Goal: Task Accomplishment & Management: Complete application form

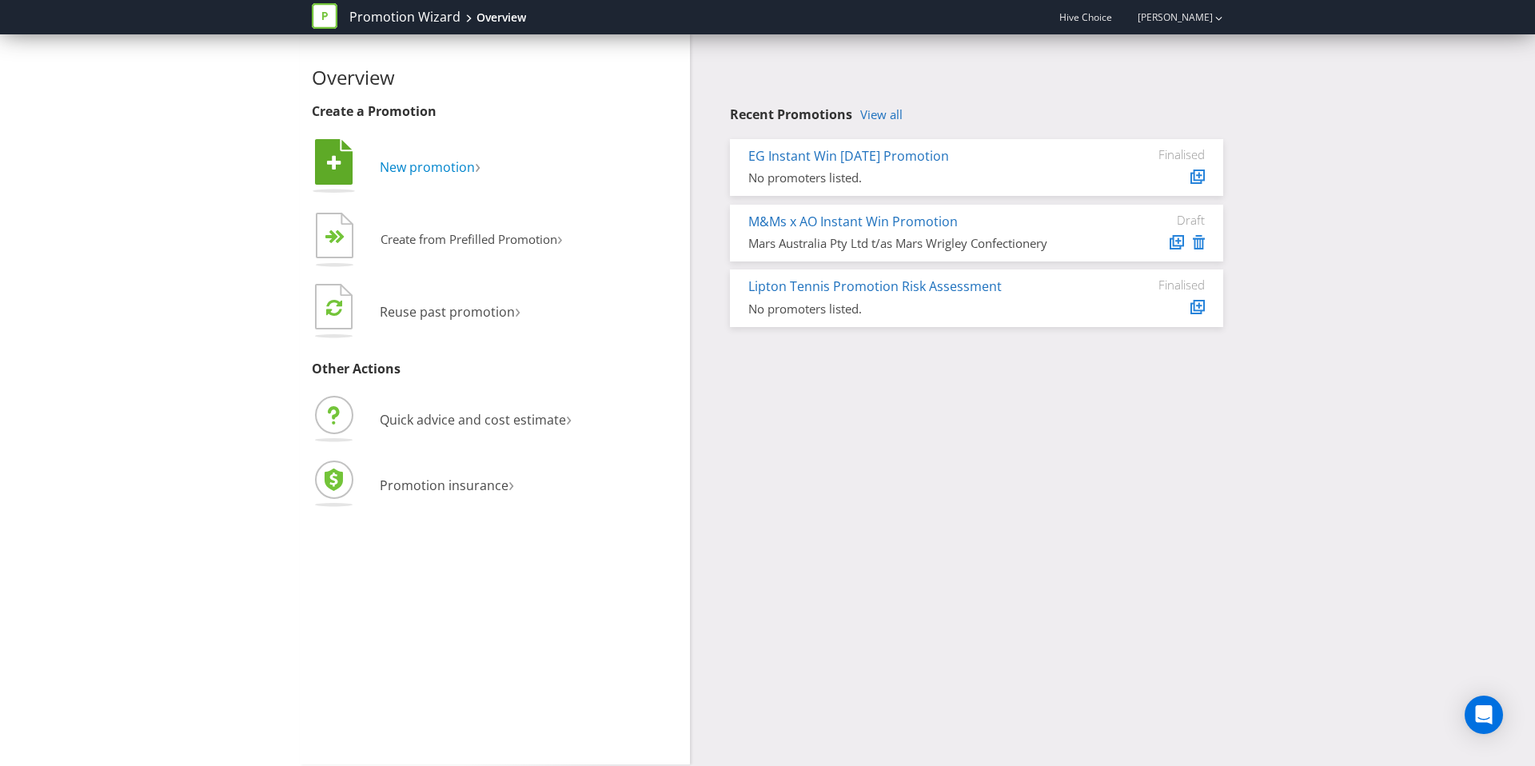
click at [424, 158] on span "New promotion" at bounding box center [427, 167] width 95 height 18
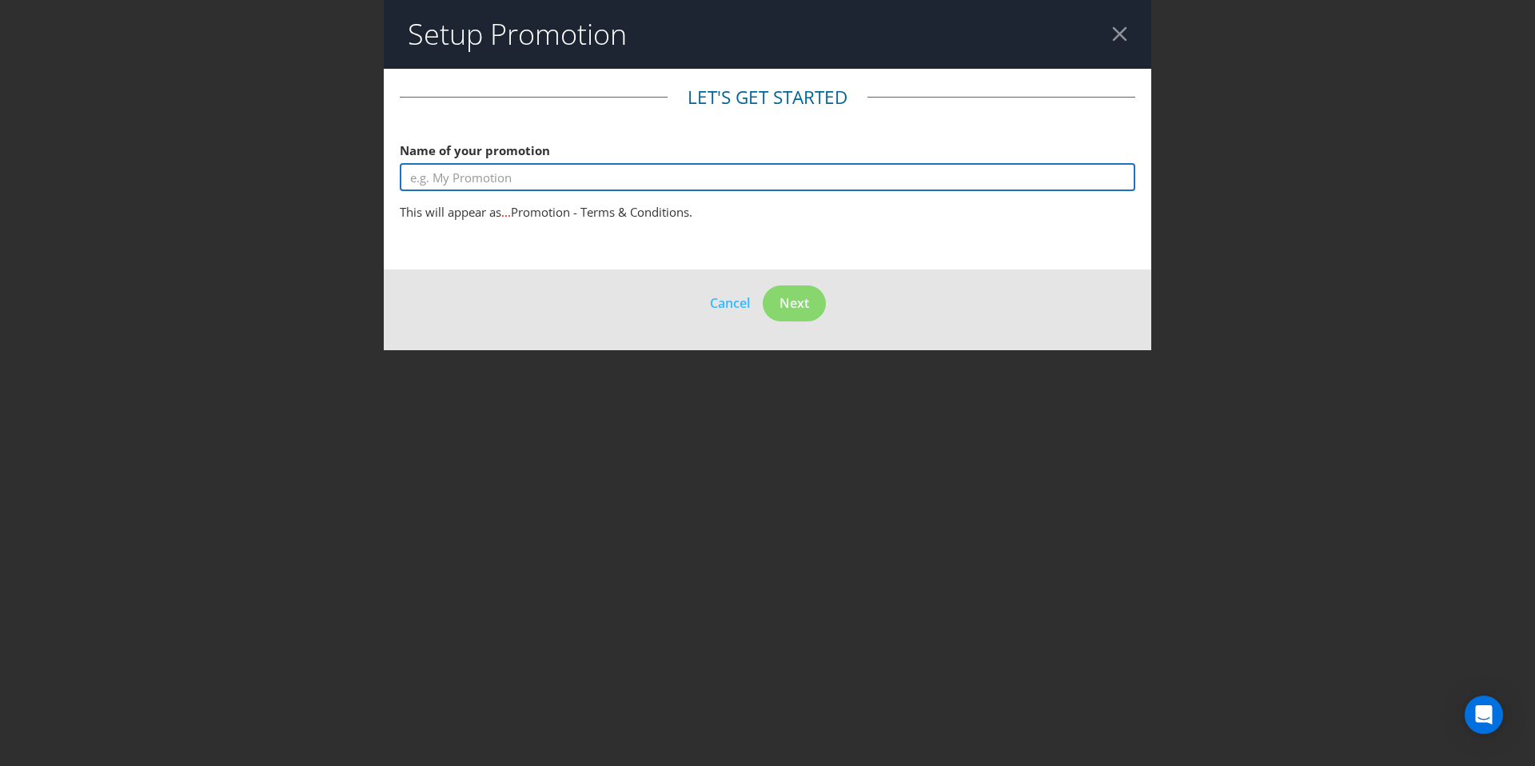
click at [747, 177] on input "text" at bounding box center [767, 177] width 735 height 28
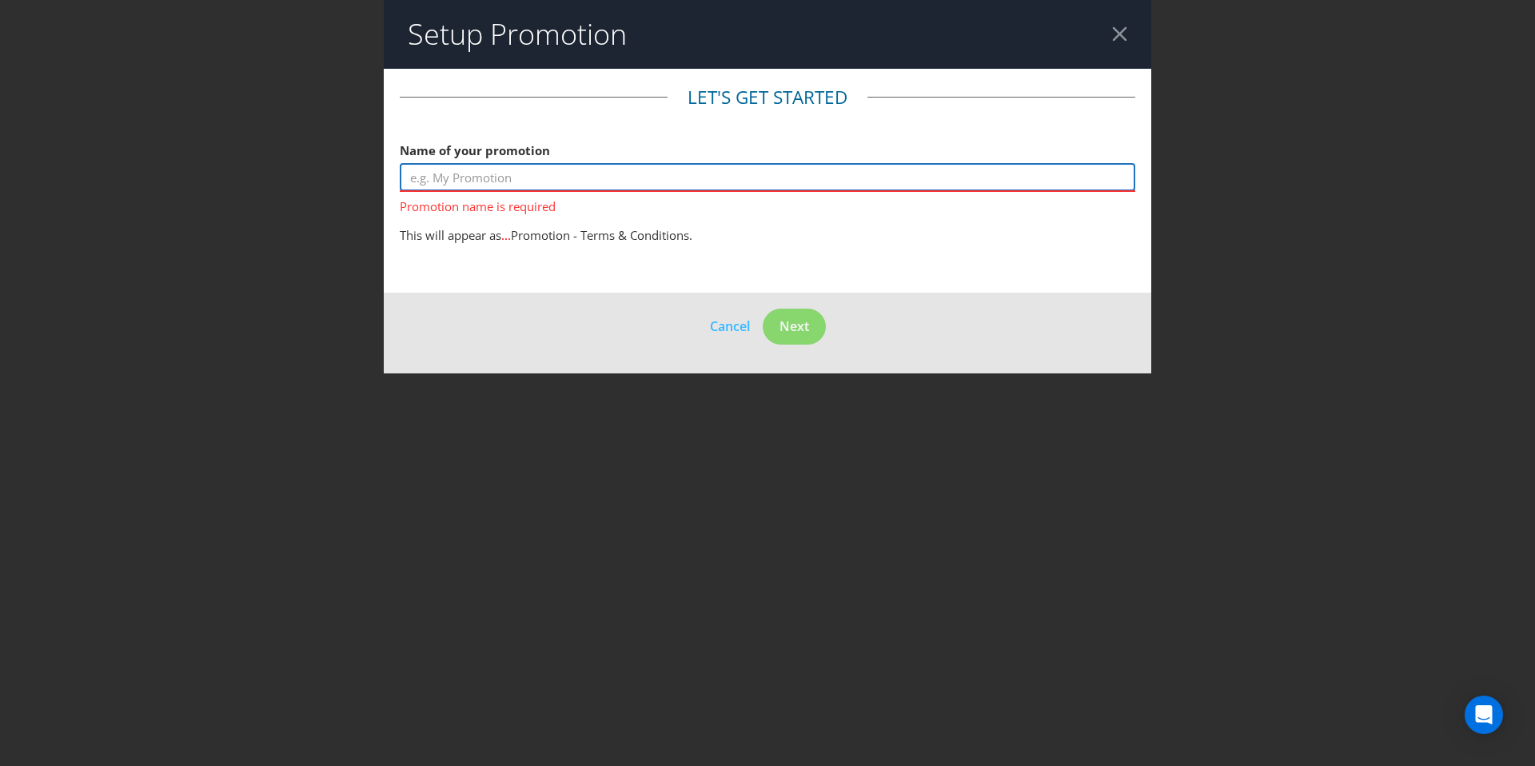
click at [484, 180] on input "text" at bounding box center [767, 177] width 735 height 28
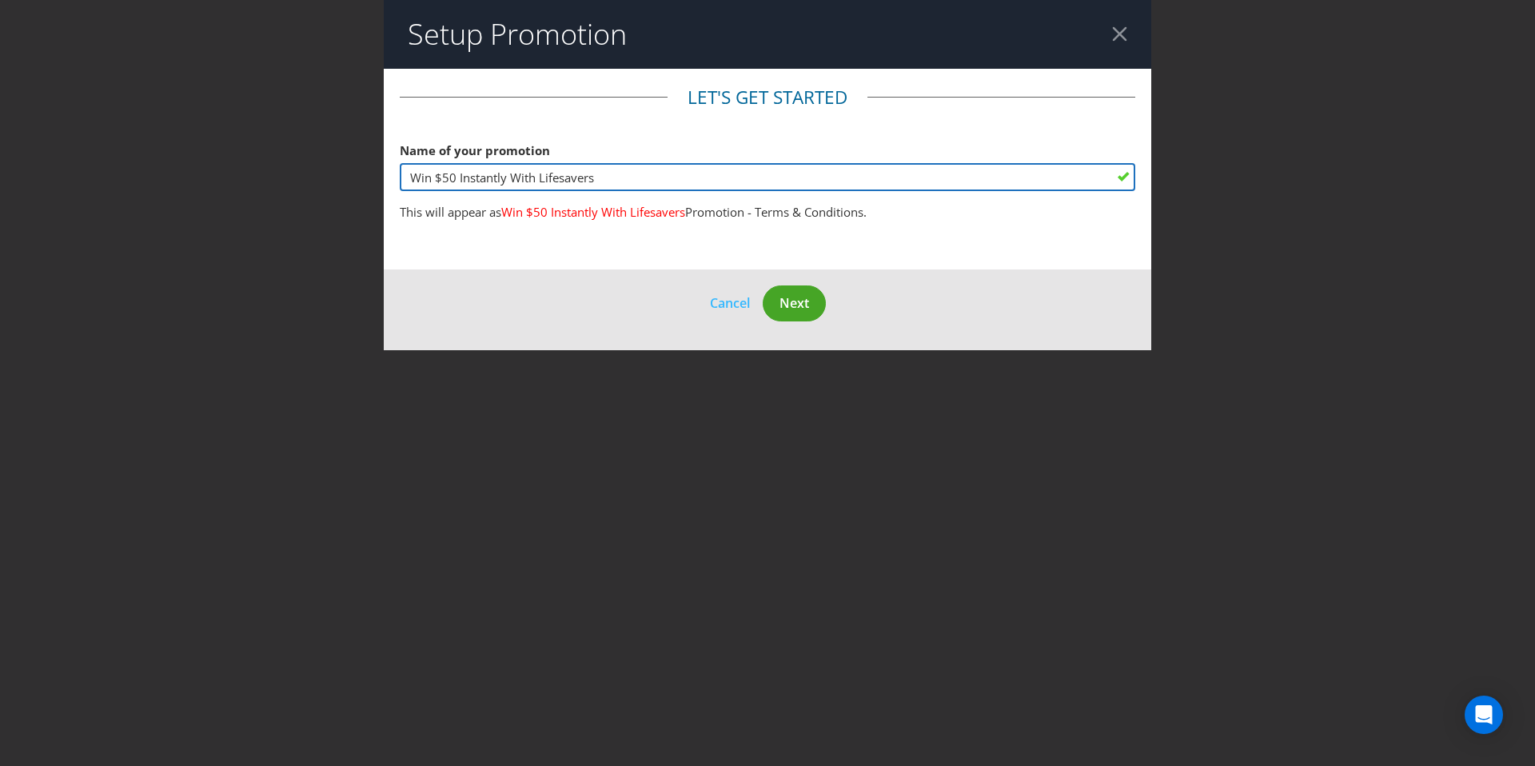
type input "Win $50 Instantly With Lifesavers"
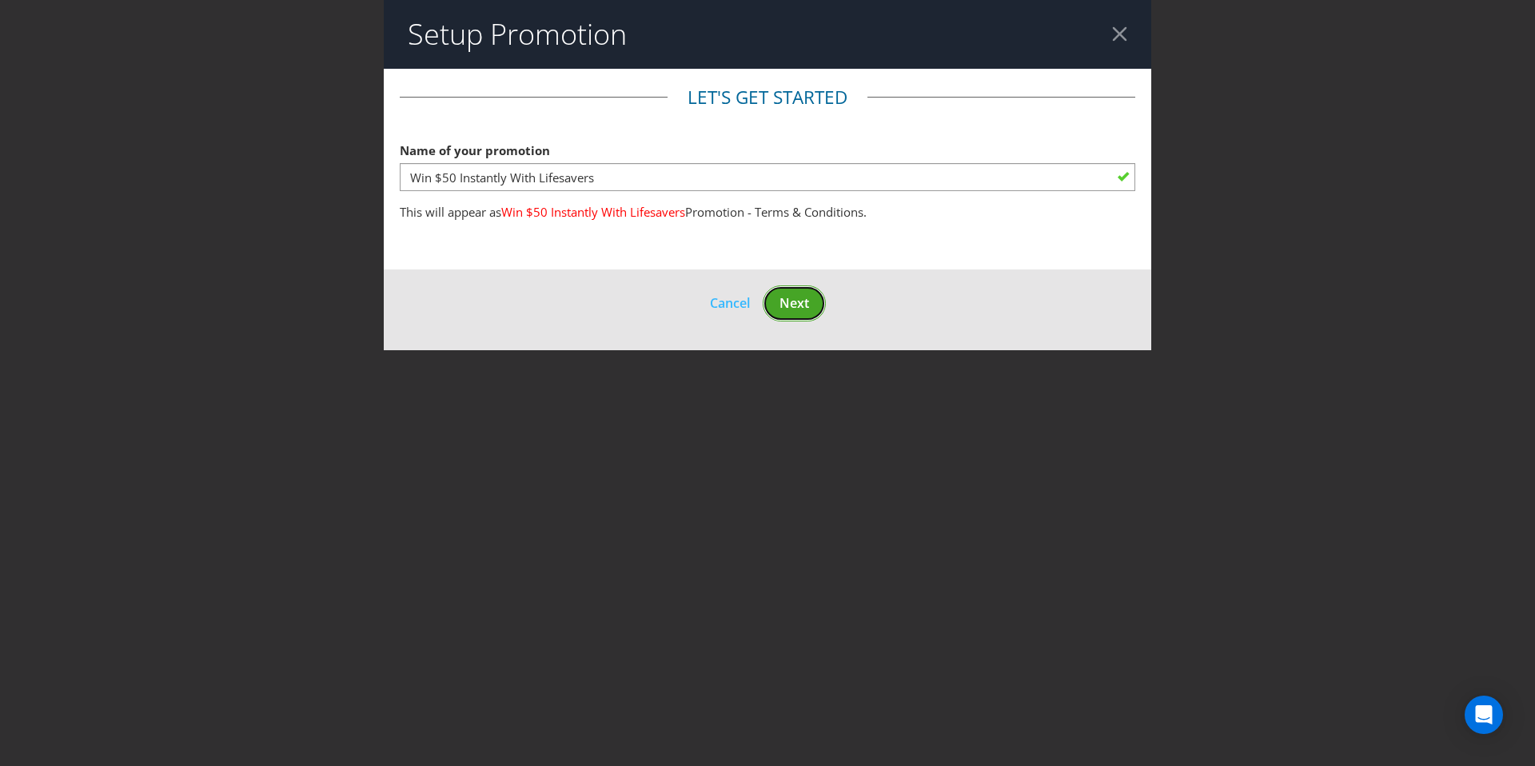
click at [797, 311] on span "Next" at bounding box center [794, 303] width 30 height 18
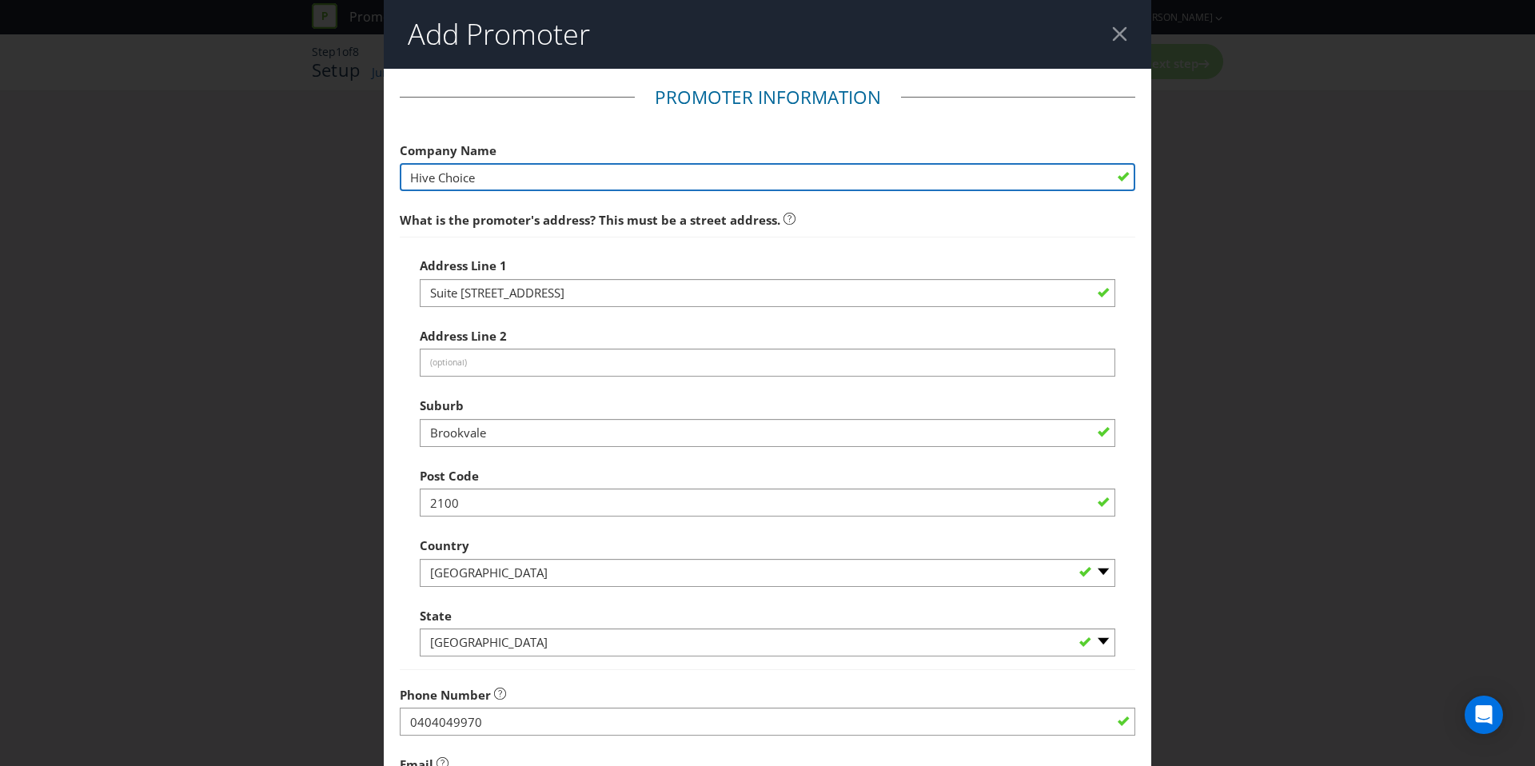
click at [707, 187] on input "Hive Choice" at bounding box center [767, 177] width 735 height 28
drag, startPoint x: 356, startPoint y: 161, endPoint x: 285, endPoint y: 161, distance: 71.9
click at [285, 161] on div "Add Promoter Promoter Information Company Name Hive Choice What is the promoter…" at bounding box center [767, 383] width 1535 height 766
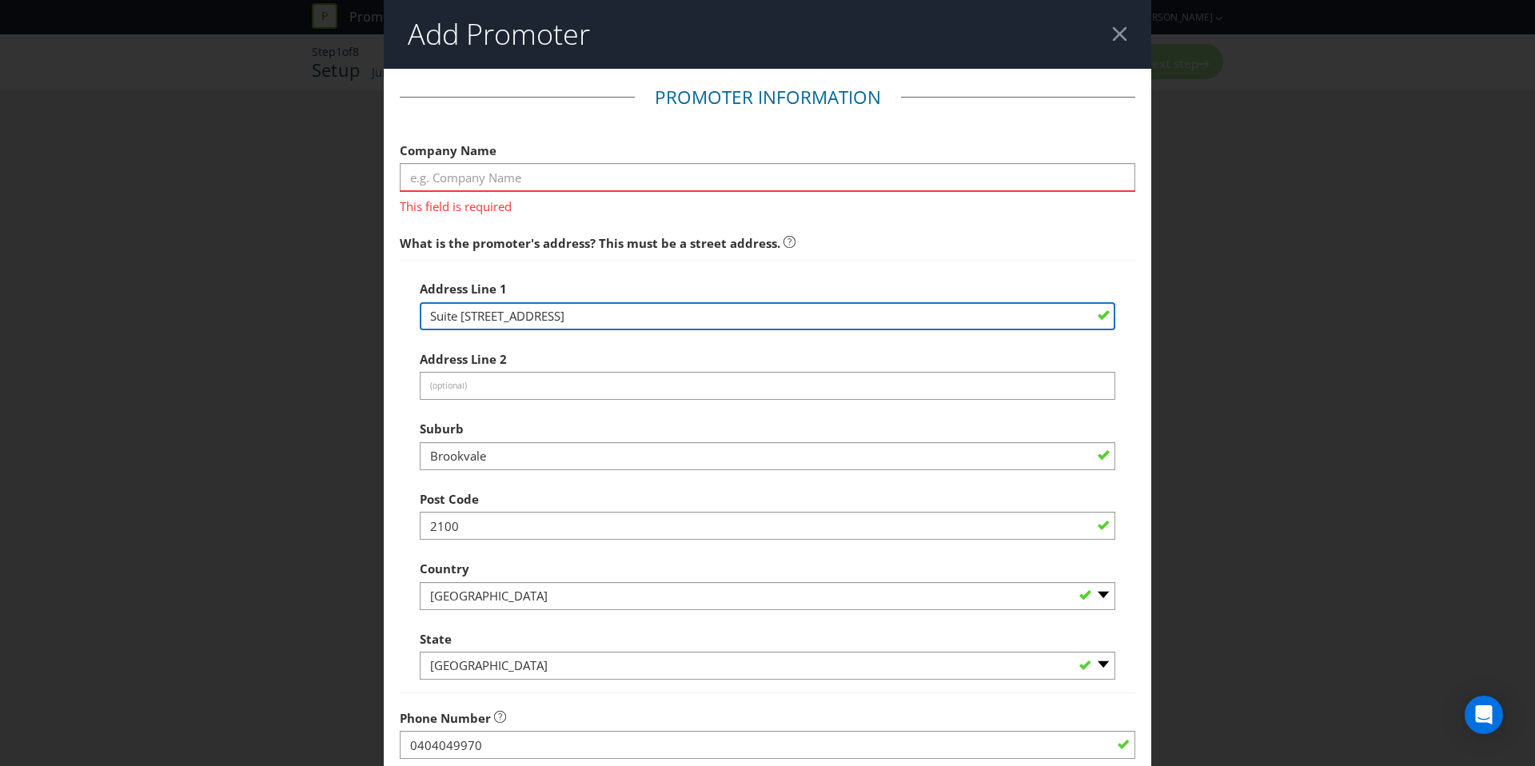
drag, startPoint x: 476, startPoint y: 302, endPoint x: 970, endPoint y: 315, distance: 494.1
click at [970, 315] on input "Suite [STREET_ADDRESS]" at bounding box center [767, 316] width 695 height 28
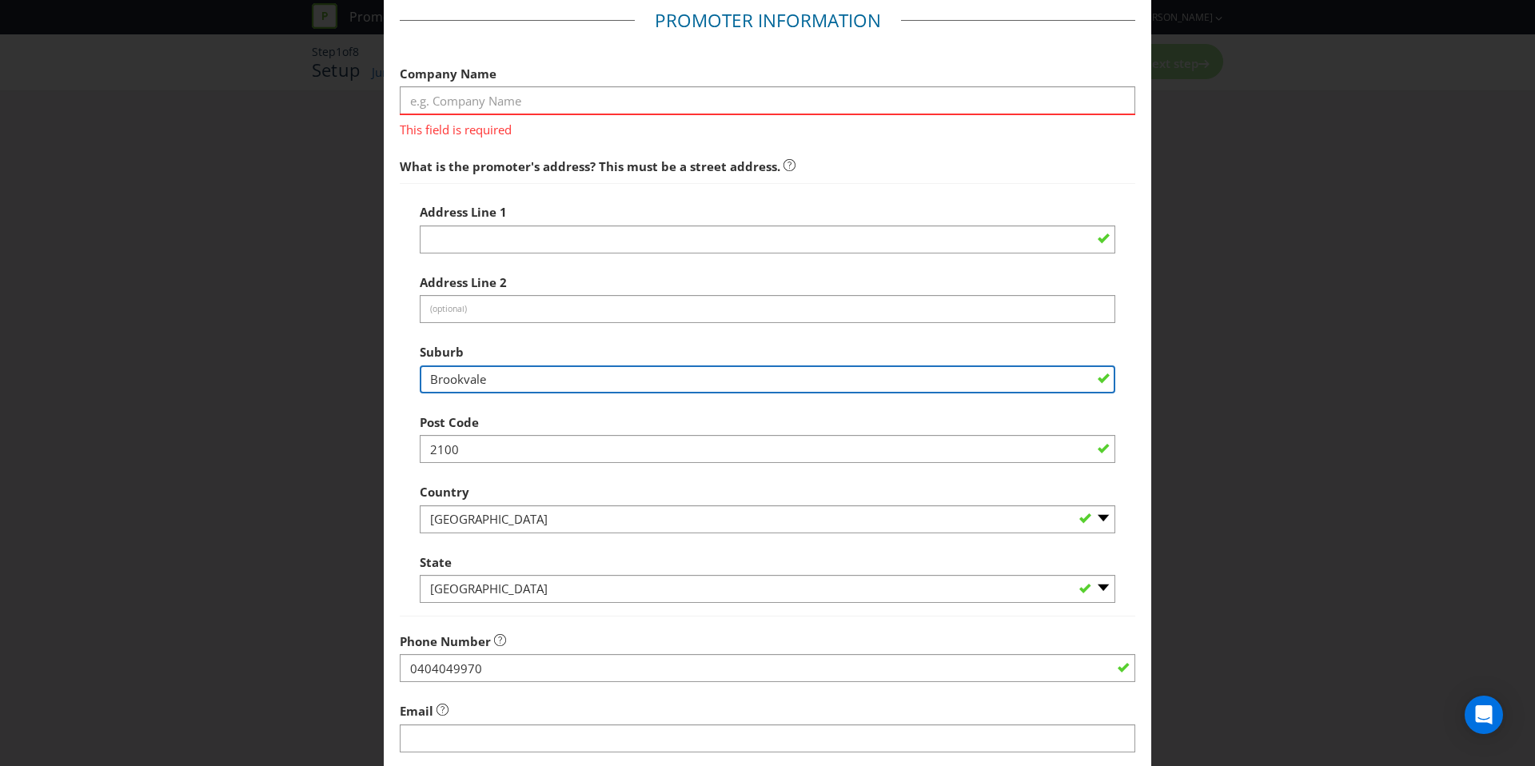
click at [838, 375] on div "Suburb Brookvale" at bounding box center [767, 365] width 695 height 58
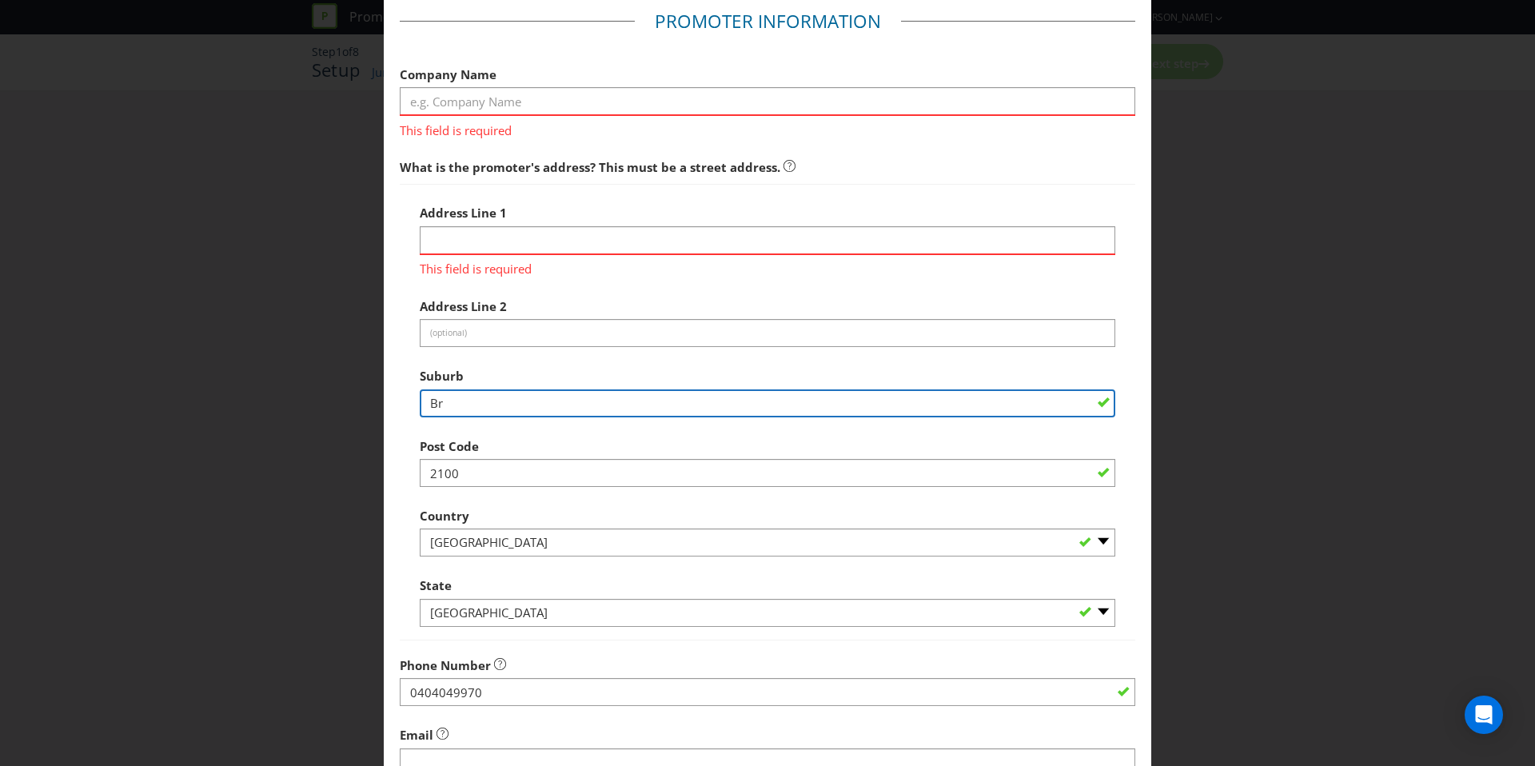
type input "B"
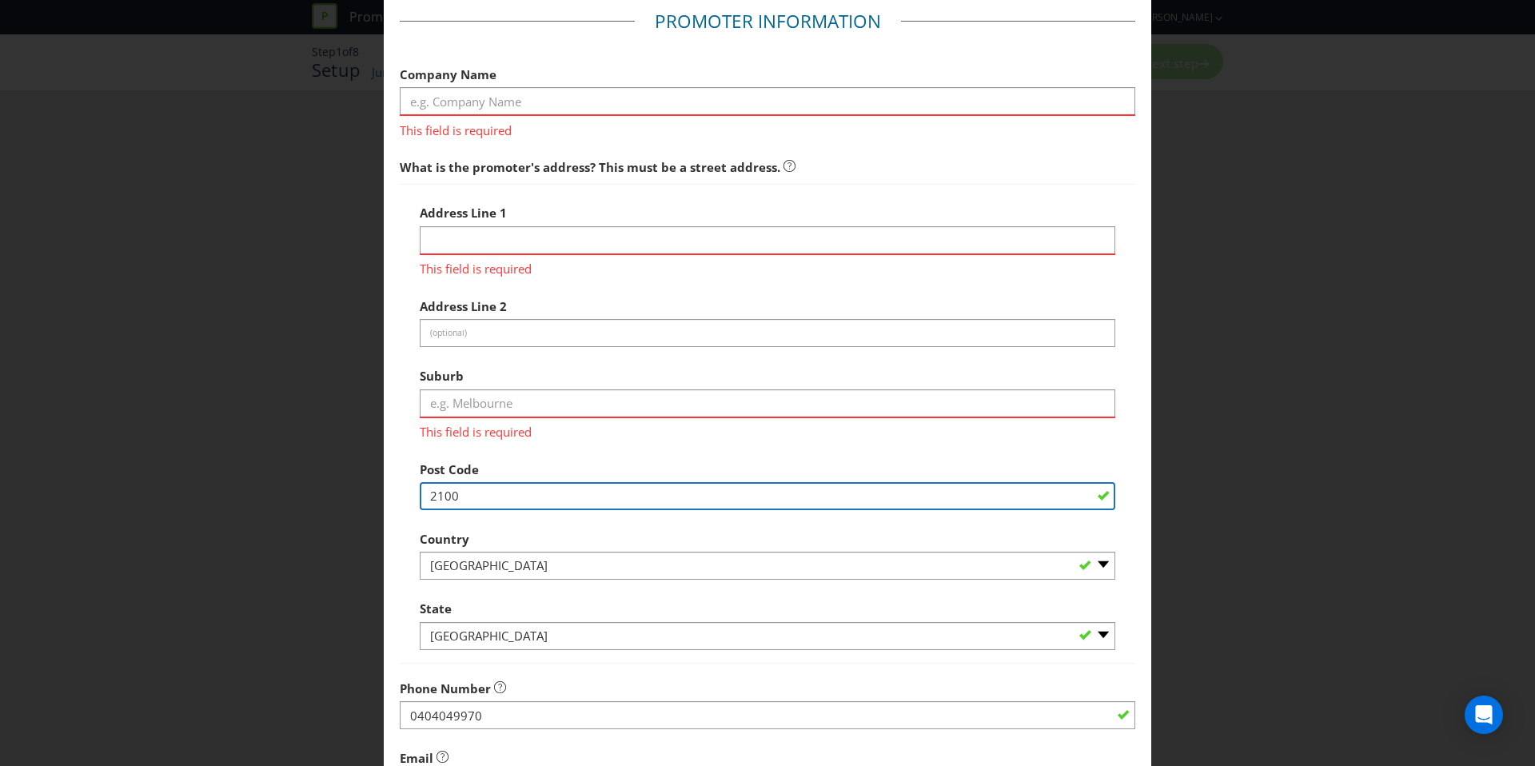
click at [745, 471] on div "Post Code 2100" at bounding box center [767, 482] width 695 height 58
type input "2"
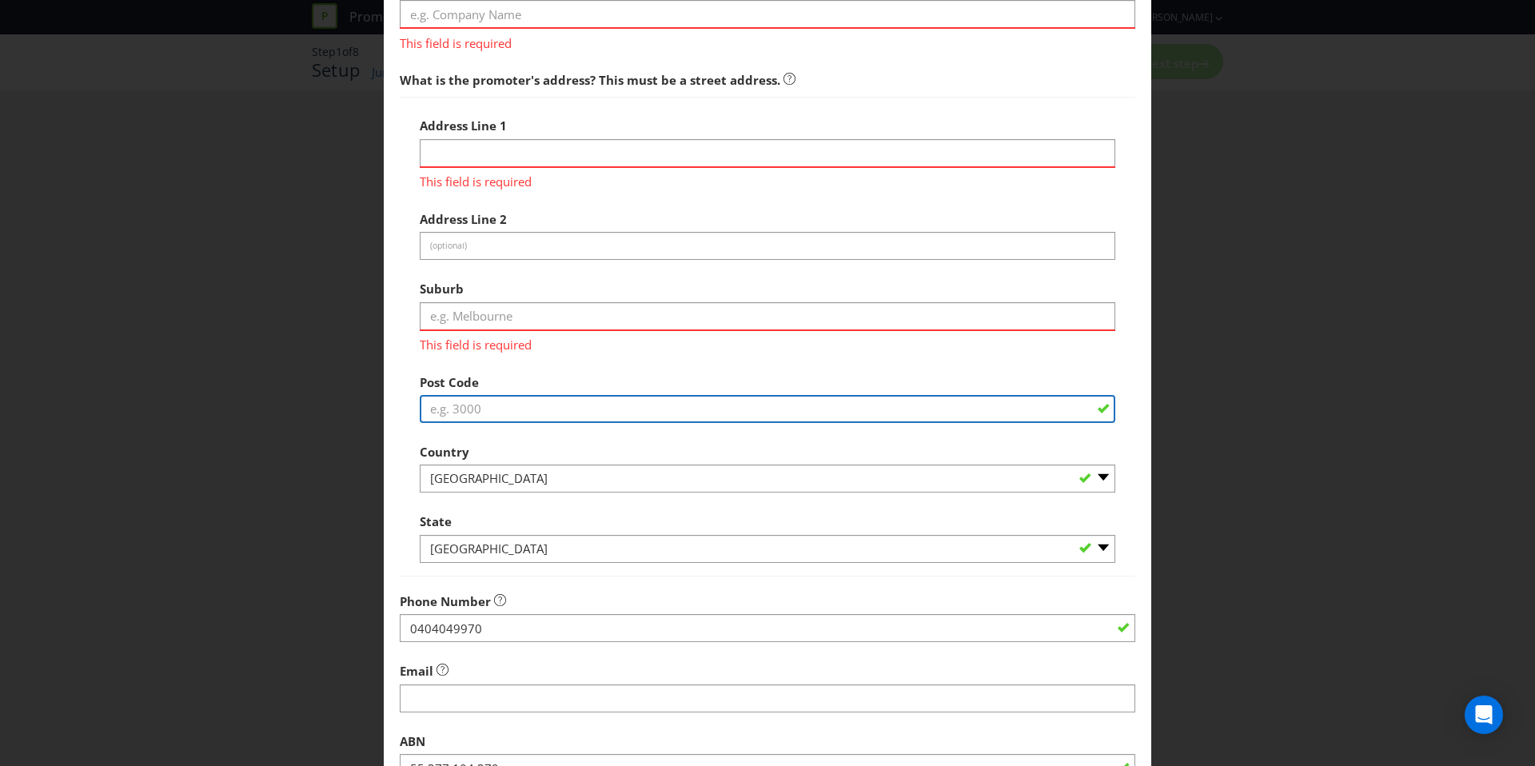
scroll to position [214, 0]
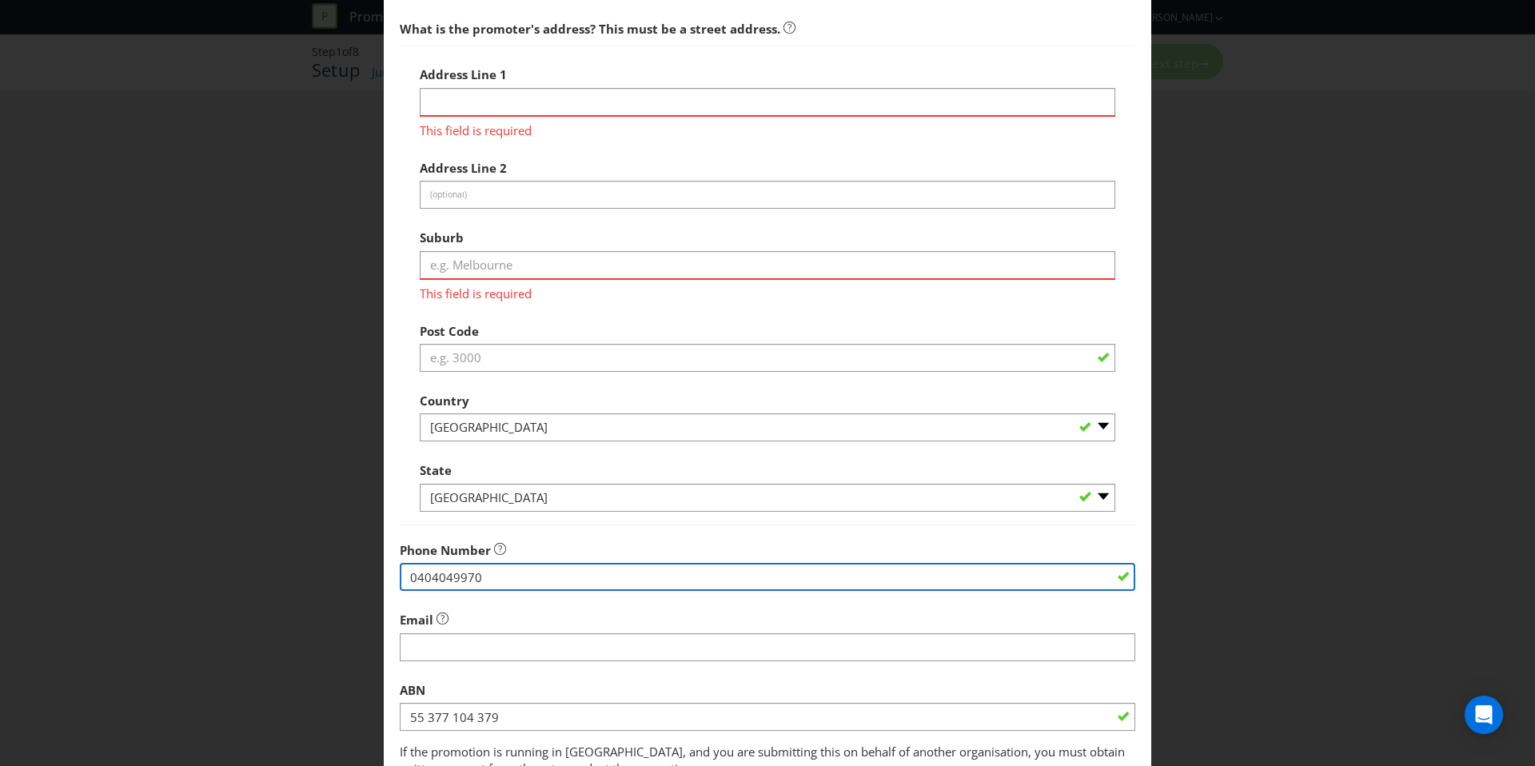
click at [633, 568] on div "Phone Number [PHONE_NUMBER]" at bounding box center [767, 563] width 735 height 58
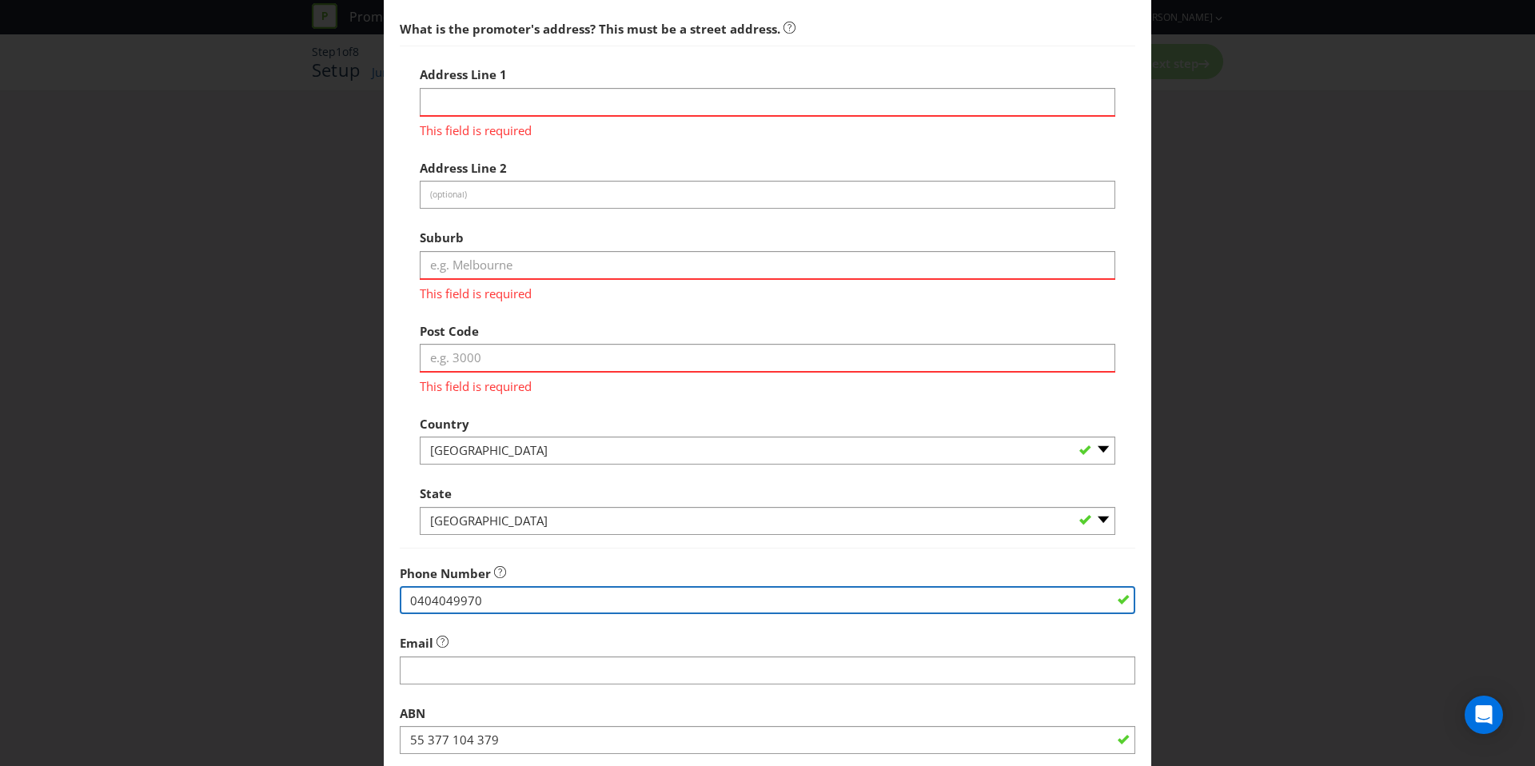
click at [489, 603] on input "0404049970" at bounding box center [767, 600] width 735 height 28
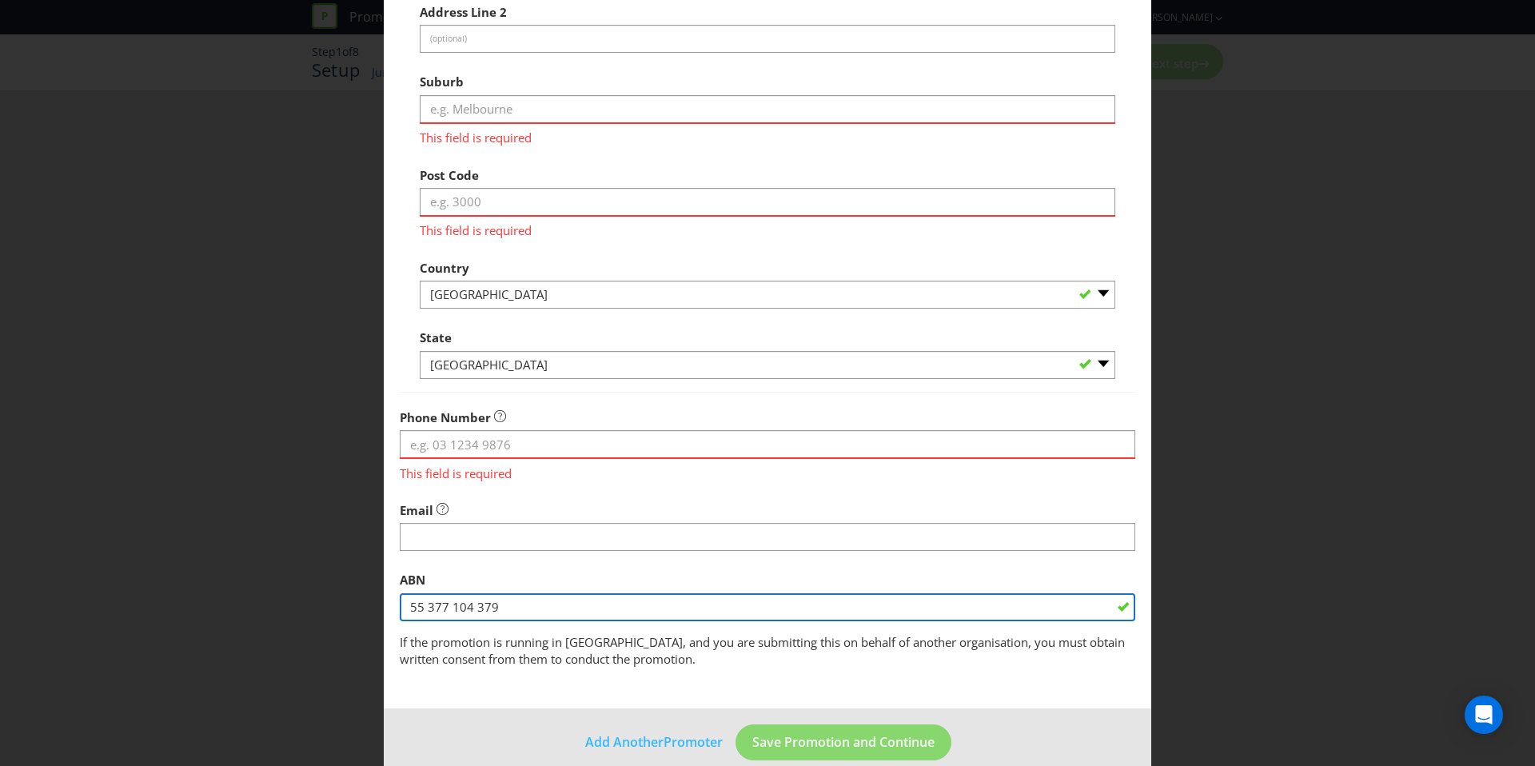
click at [496, 583] on div "ABN 55 377 104 379" at bounding box center [767, 592] width 735 height 58
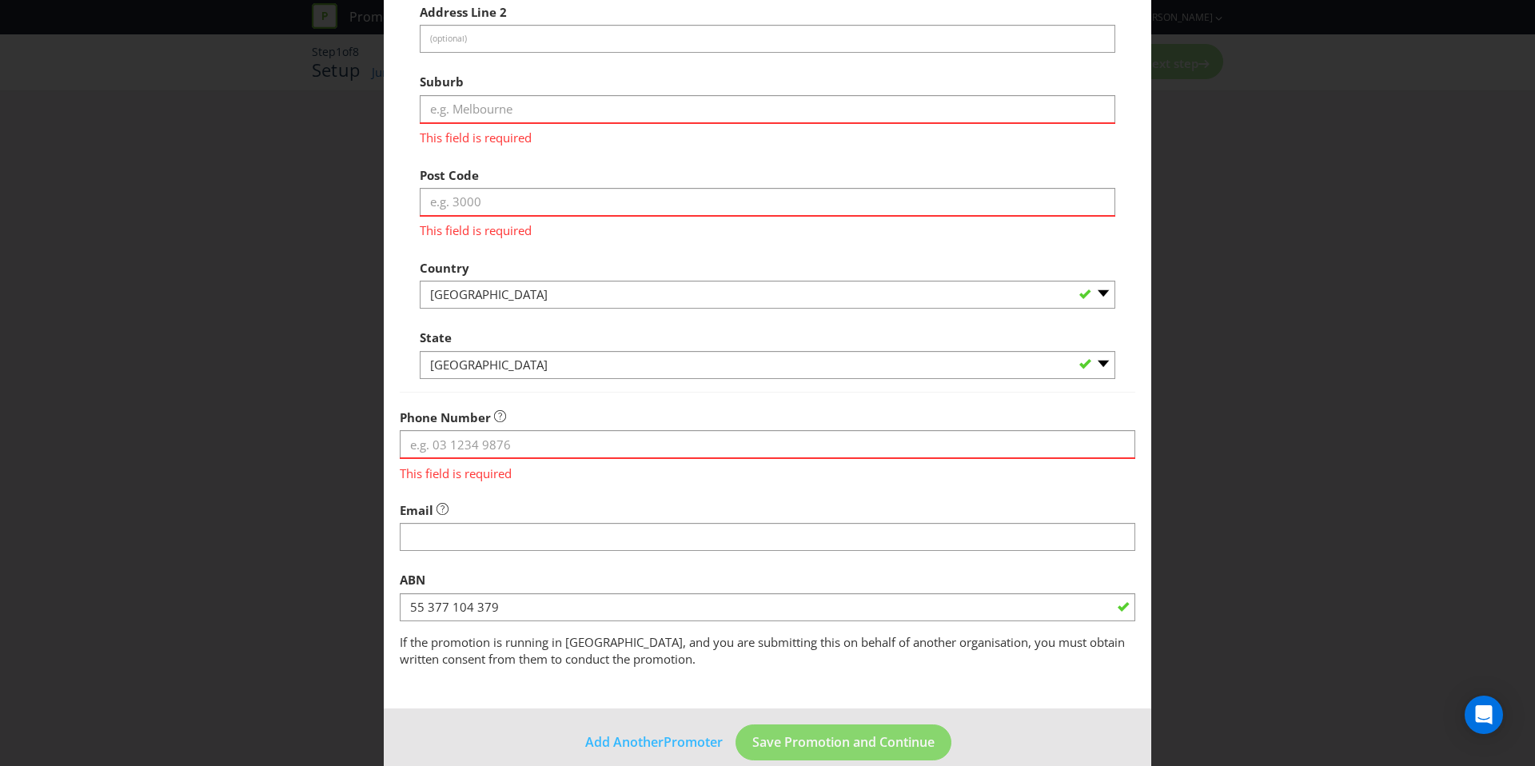
click at [496, 583] on div "ABN 55 377 104 379" at bounding box center [767, 592] width 735 height 58
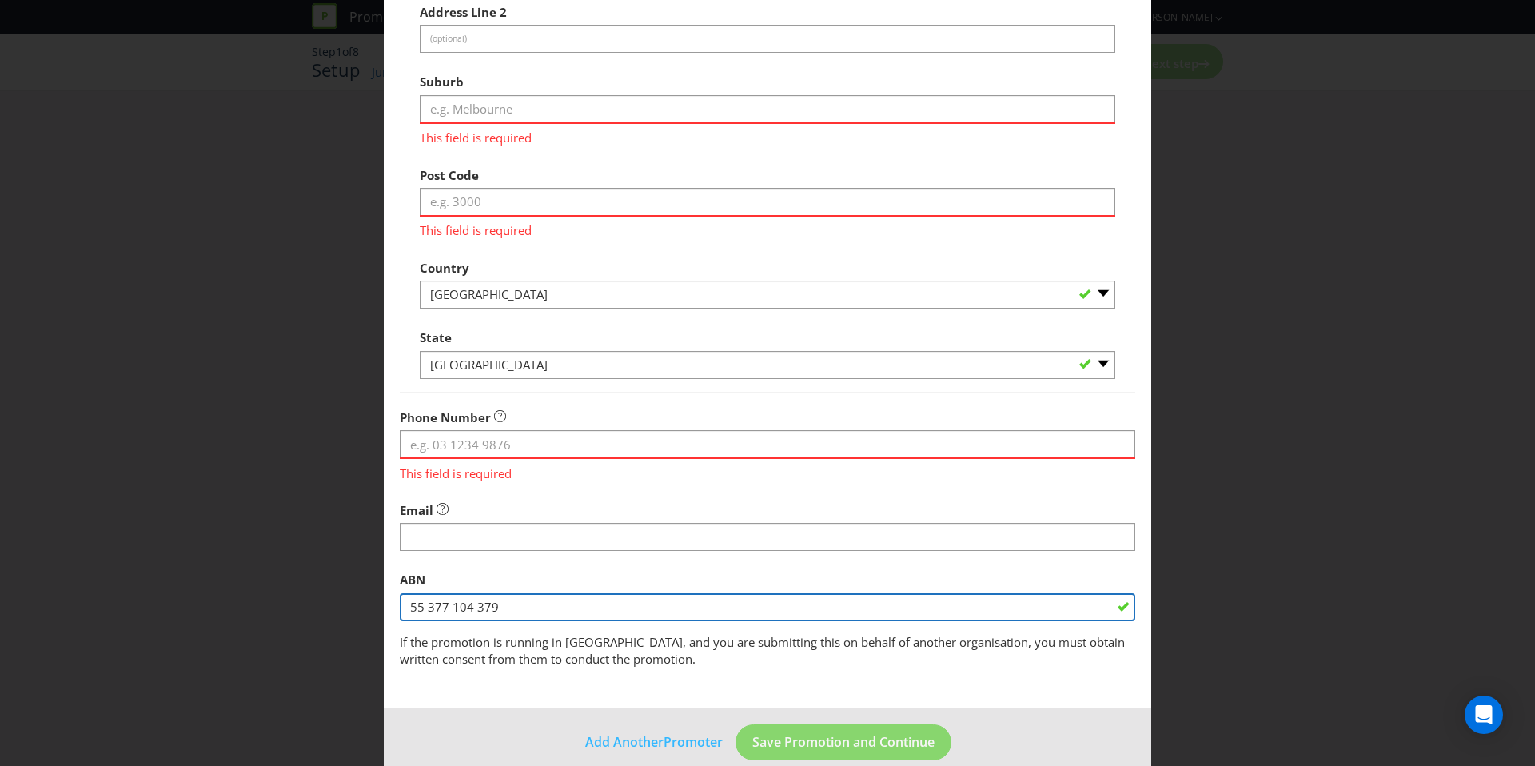
click at [473, 603] on input "55 377 104 379" at bounding box center [767, 607] width 735 height 28
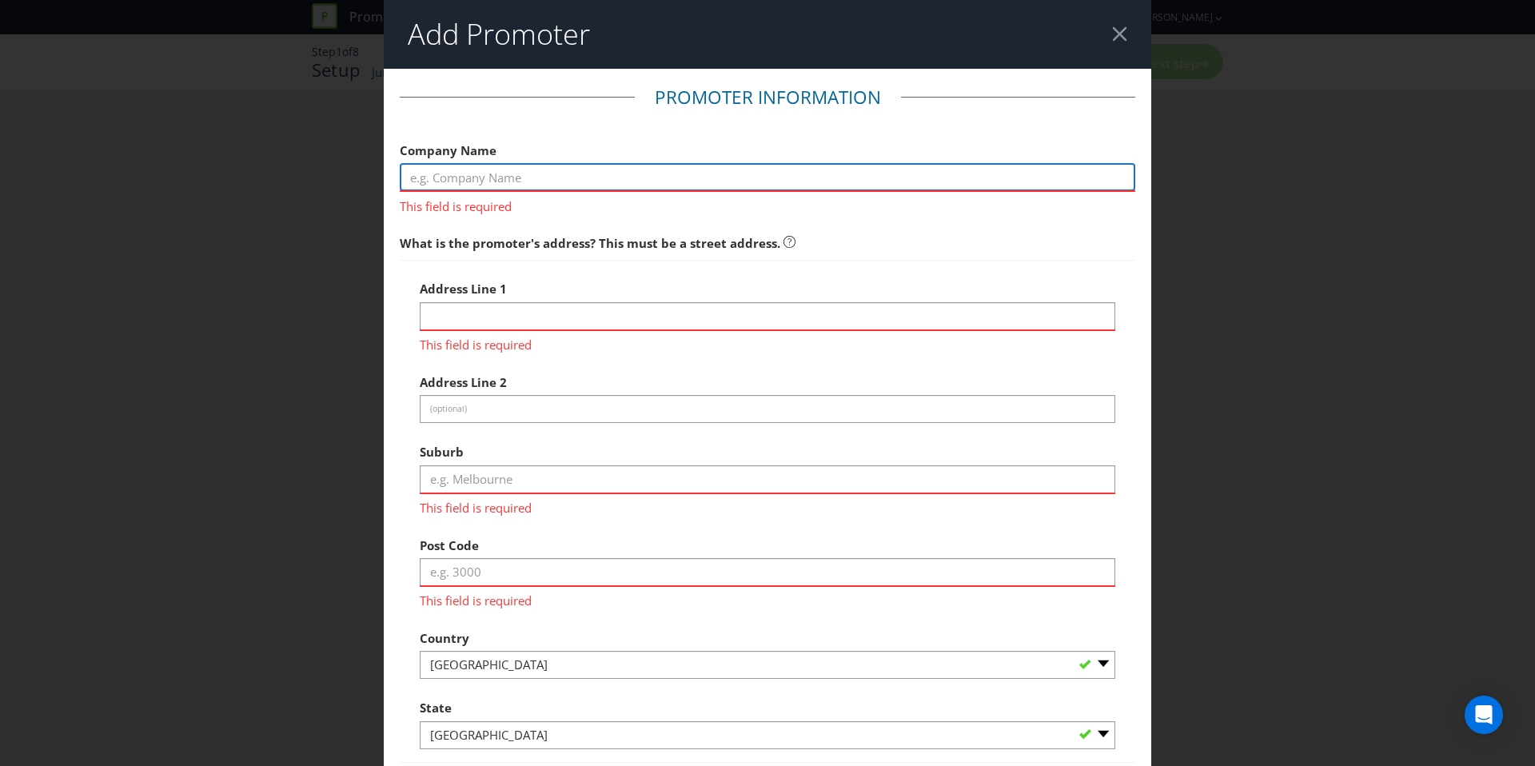
click at [471, 186] on input "text" at bounding box center [767, 177] width 735 height 28
click at [594, 169] on input "text" at bounding box center [767, 177] width 735 height 28
type input "[PERSON_NAME] Confectionery Co. Pty. Ltd ABN 27 159 928 382"
type input "[EMAIL_ADDRESS][DOMAIN_NAME]"
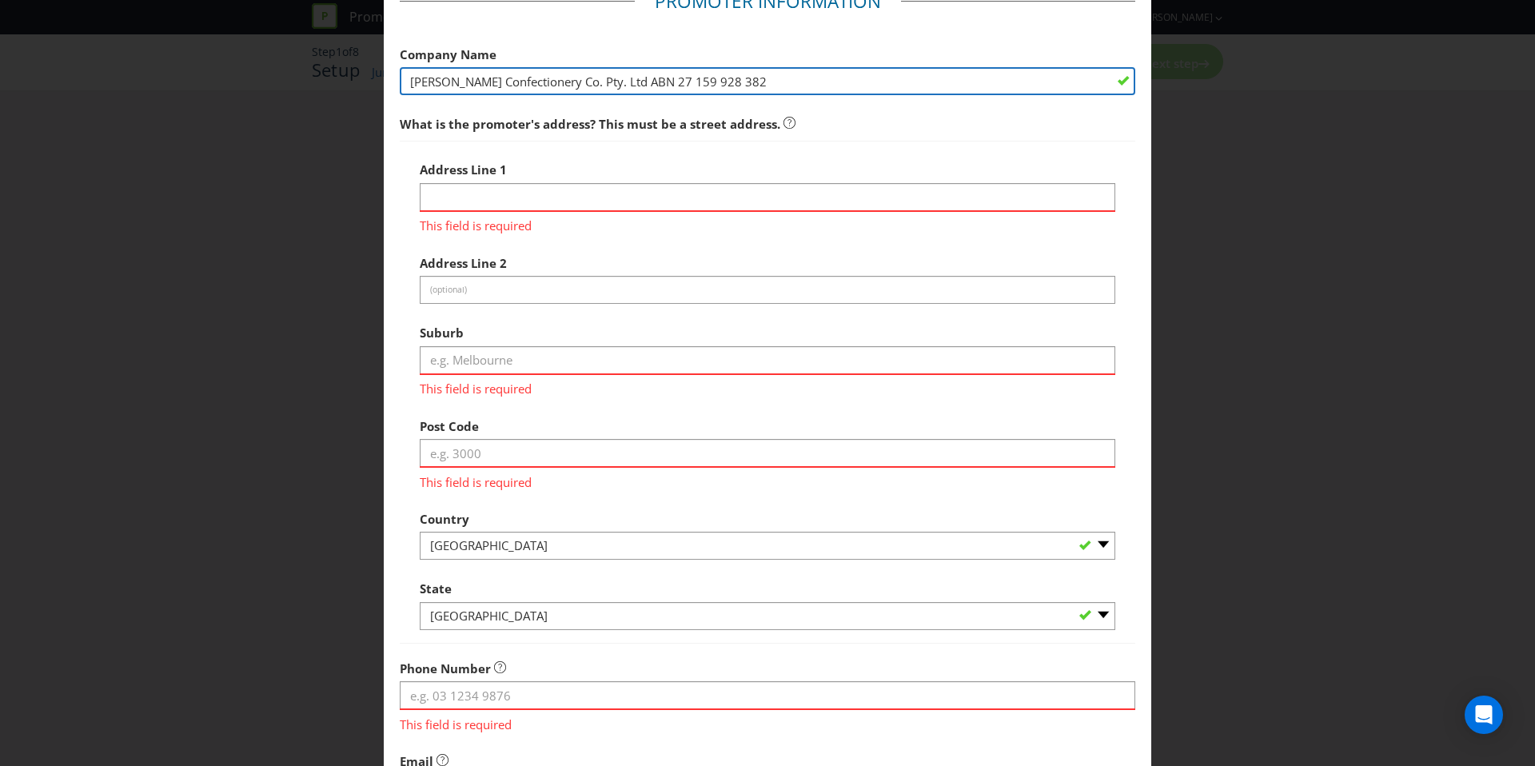
scroll to position [97, 0]
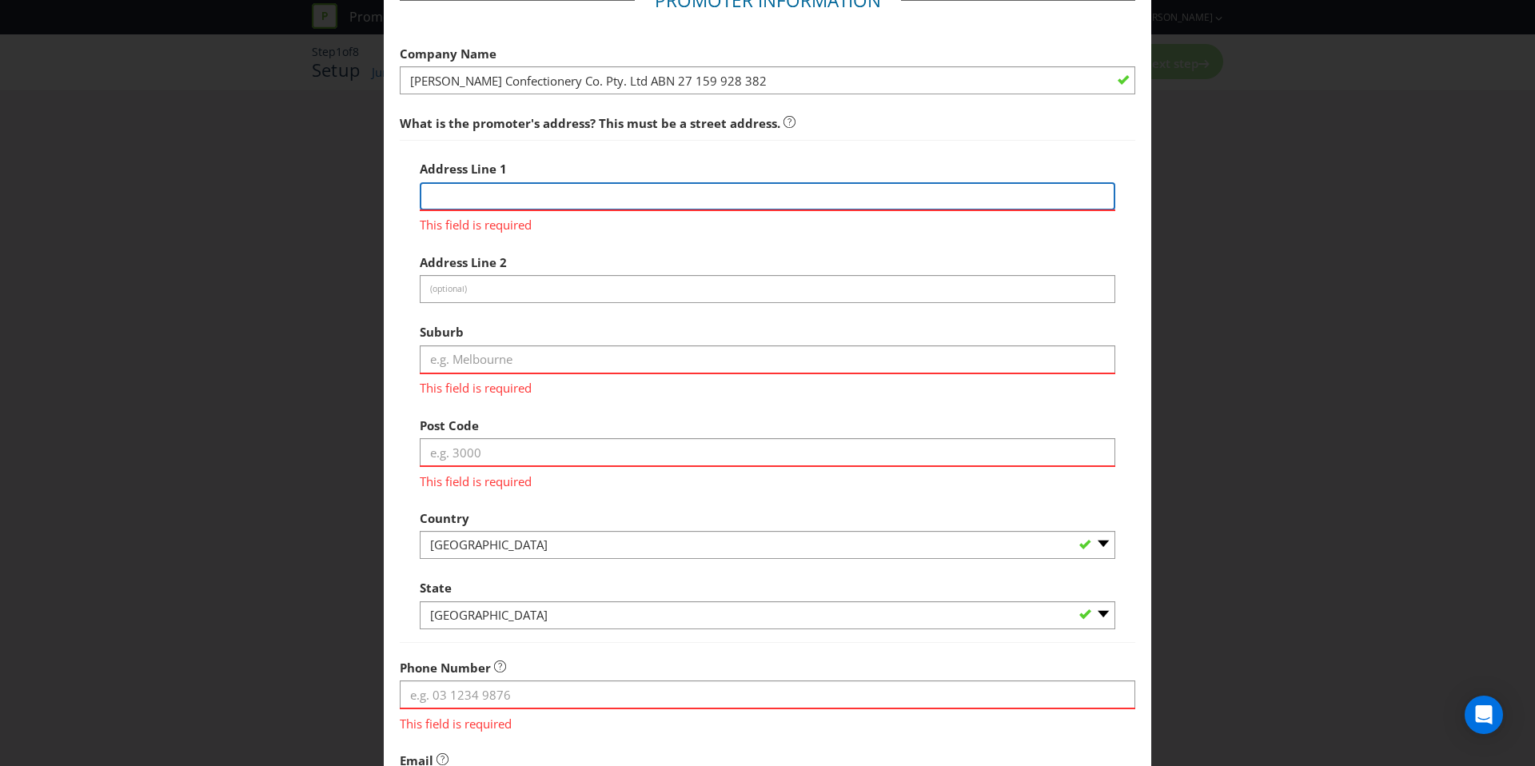
click at [551, 199] on input "text" at bounding box center [767, 196] width 695 height 28
click at [542, 205] on input "text" at bounding box center [767, 196] width 695 height 28
type input "[STREET_ADDRESS][PERSON_NAME]"
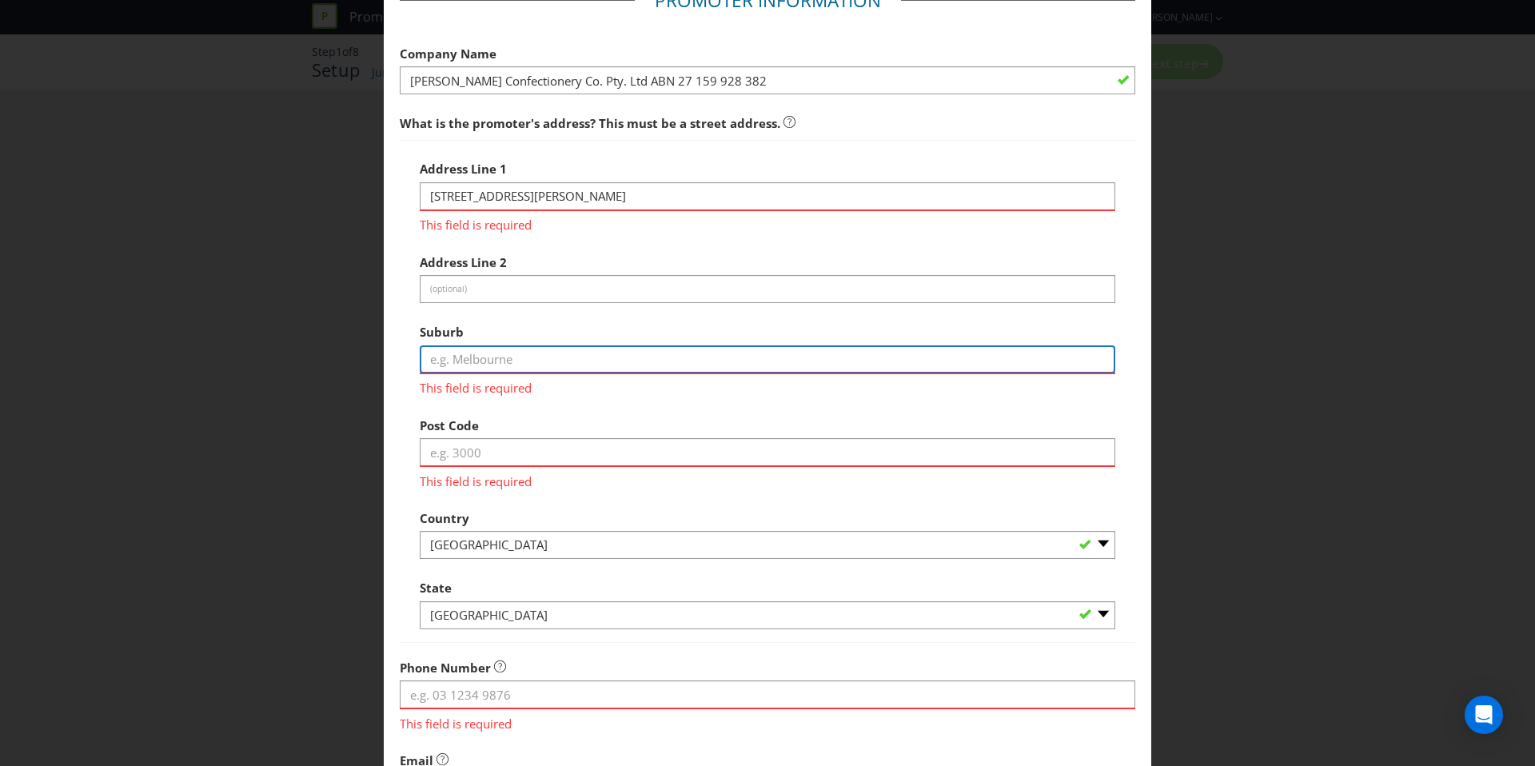
click at [509, 353] on div "Suburb This field is required" at bounding box center [767, 356] width 695 height 81
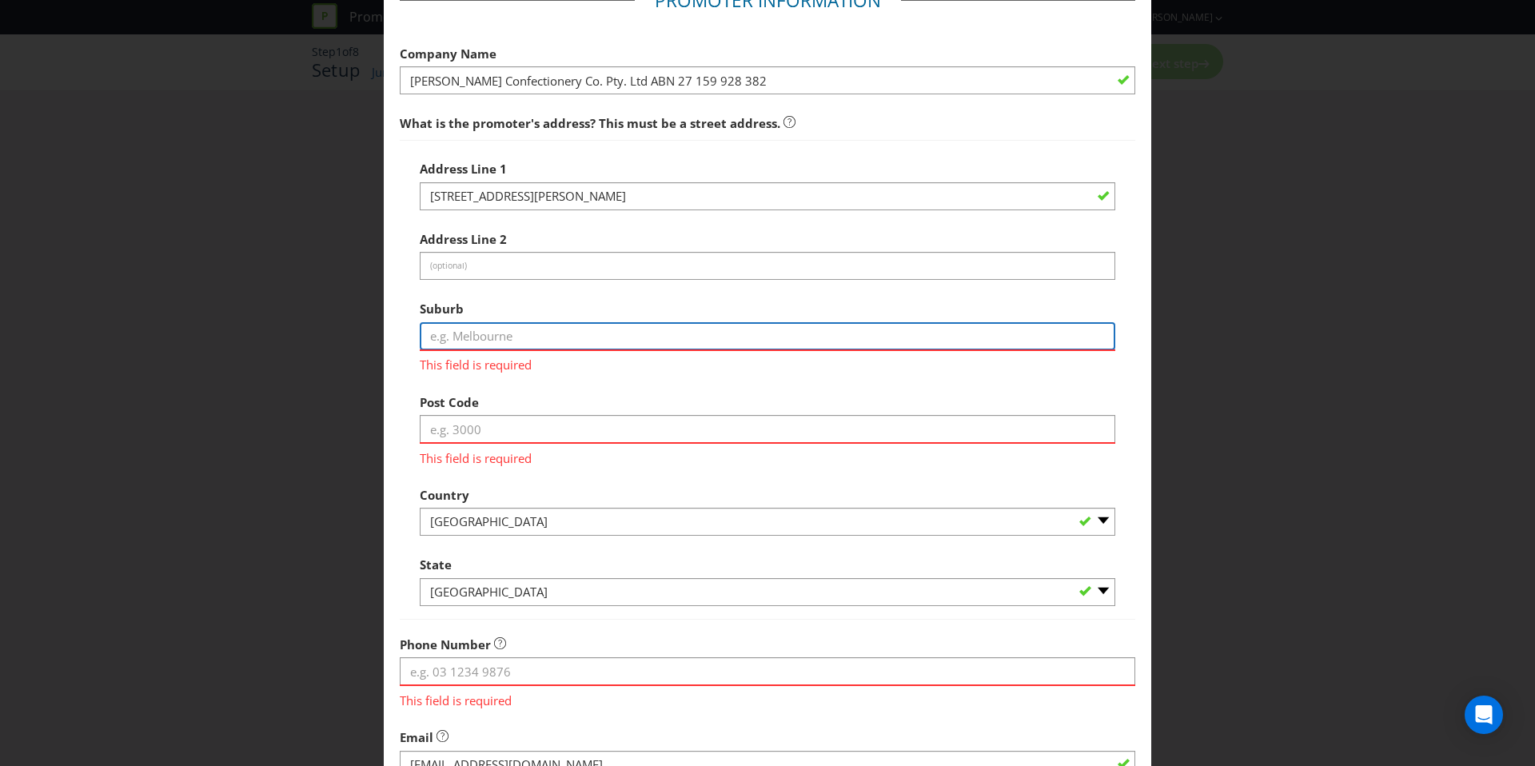
type input "Ingleburn"
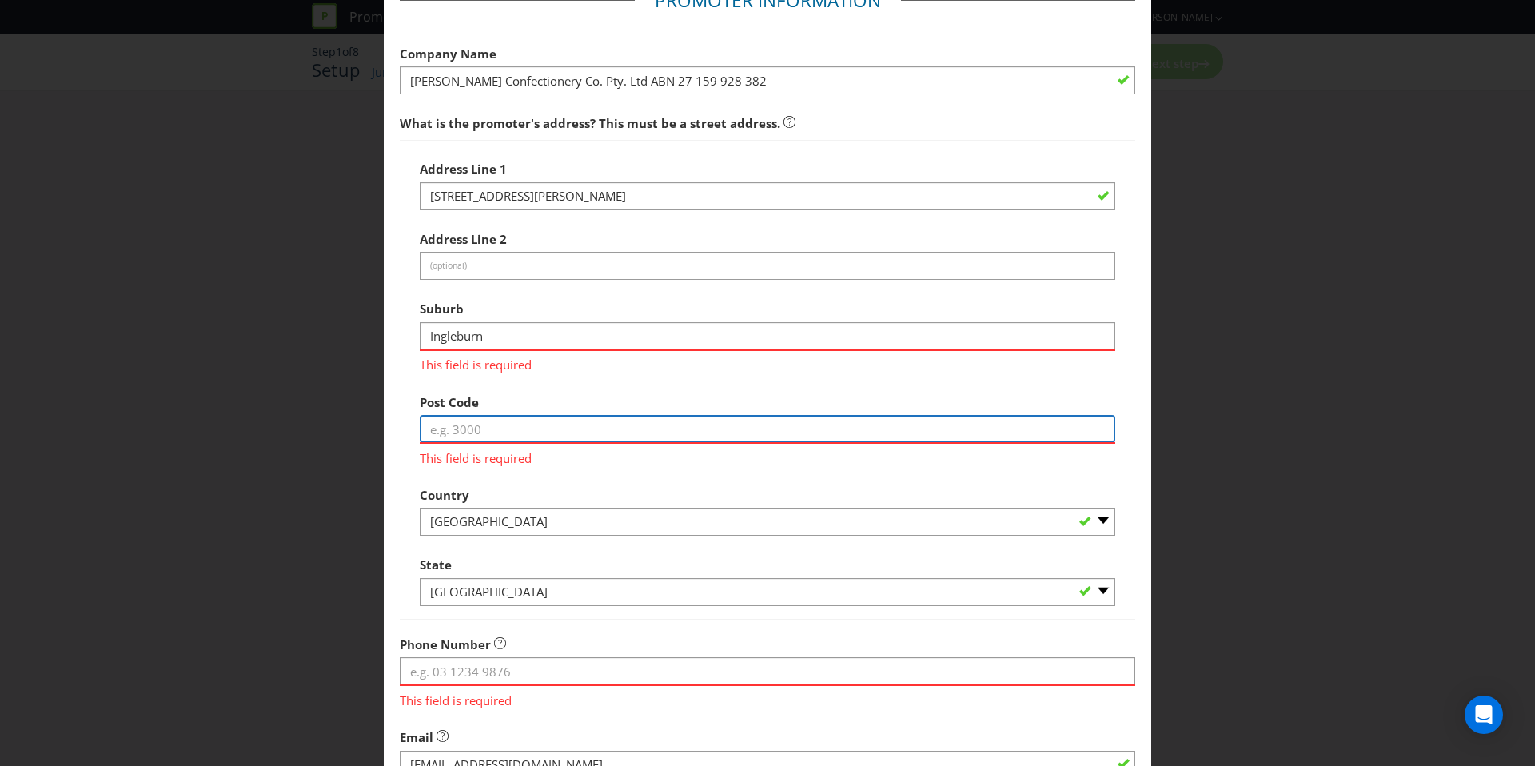
click at [537, 419] on div "Post Code This field is required" at bounding box center [767, 426] width 695 height 81
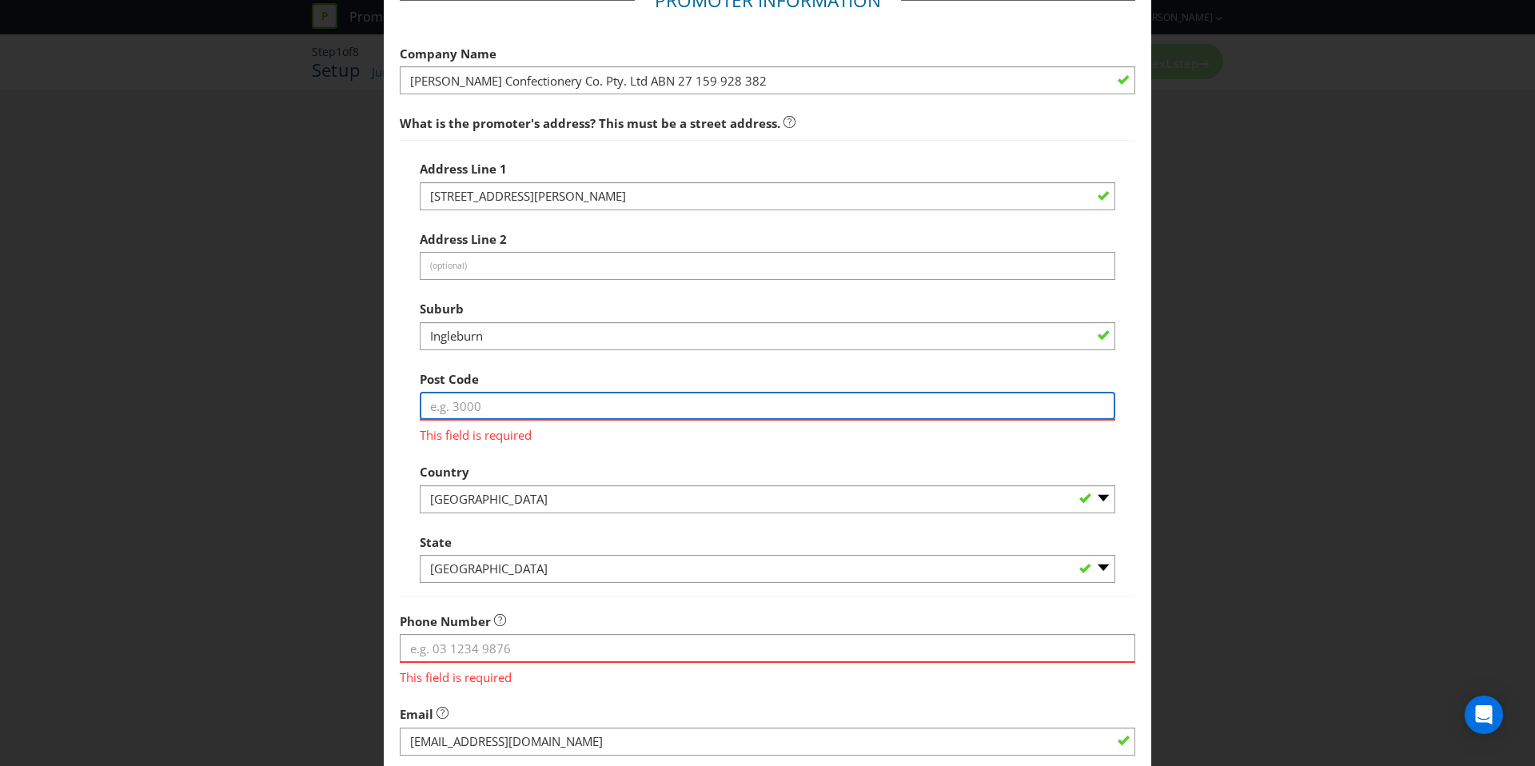
type input "2565"
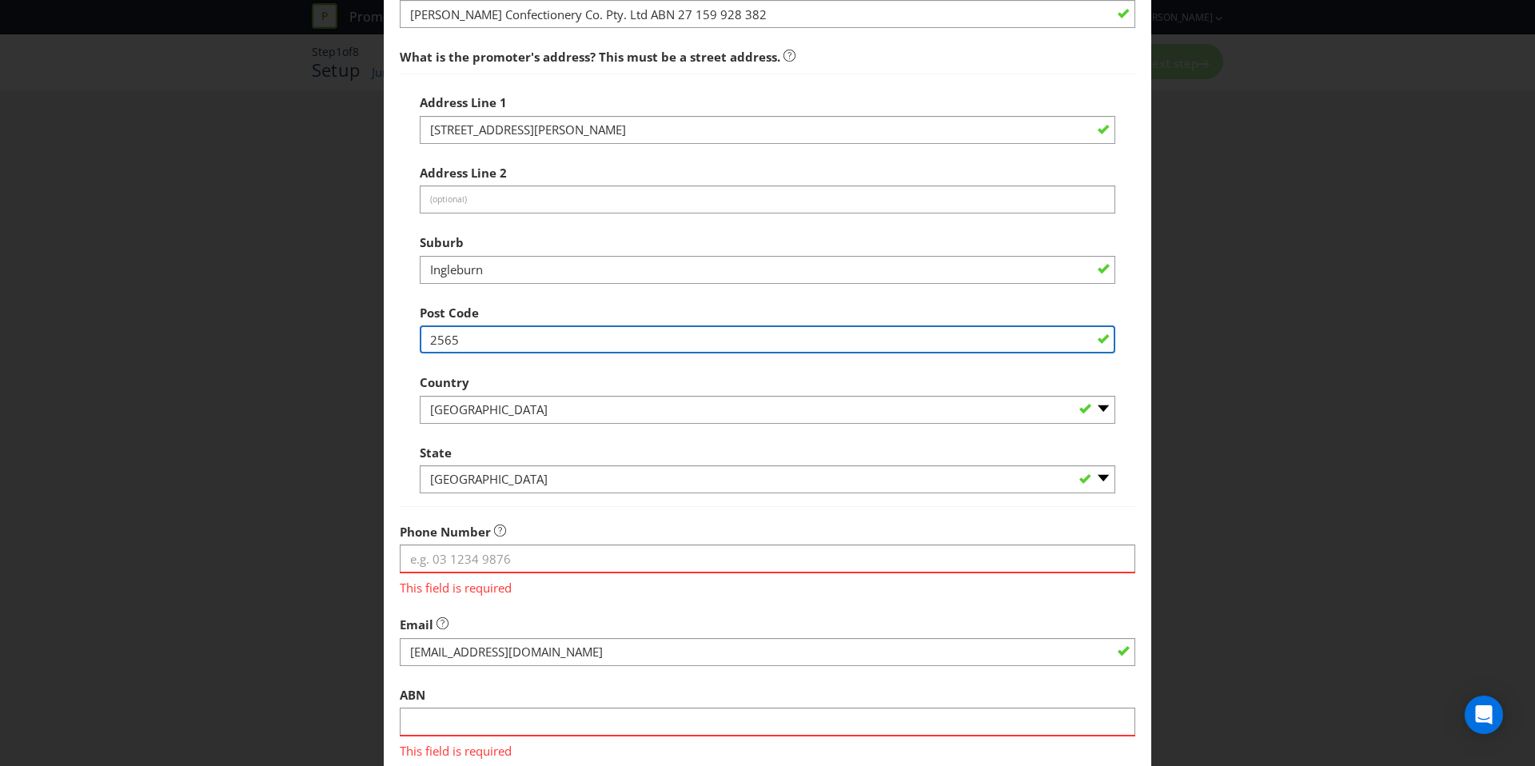
scroll to position [273, 0]
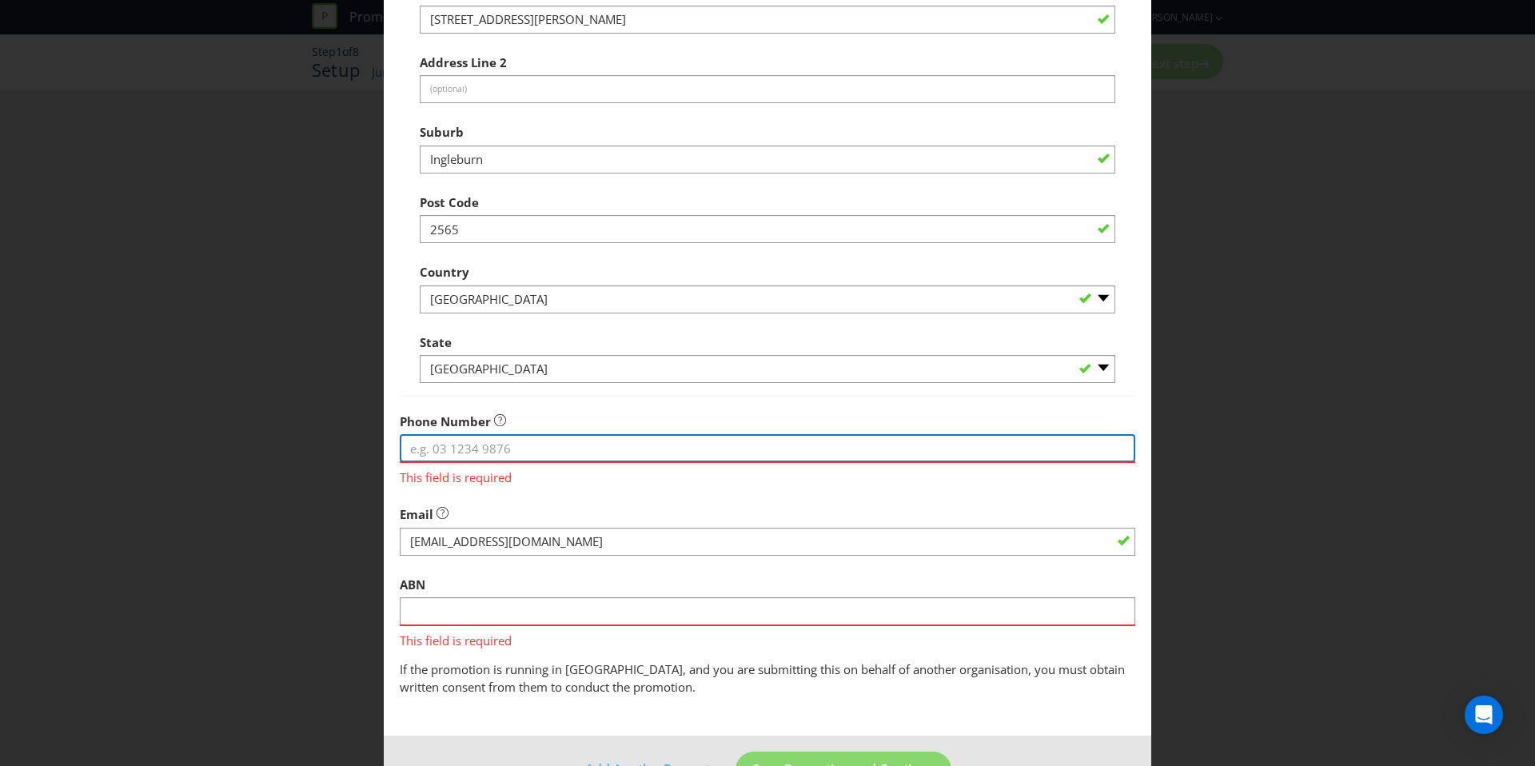
click at [481, 460] on input "tel" at bounding box center [767, 448] width 735 height 28
paste input "[PHONE_NUMBER]"
type input "[PHONE_NUMBER]"
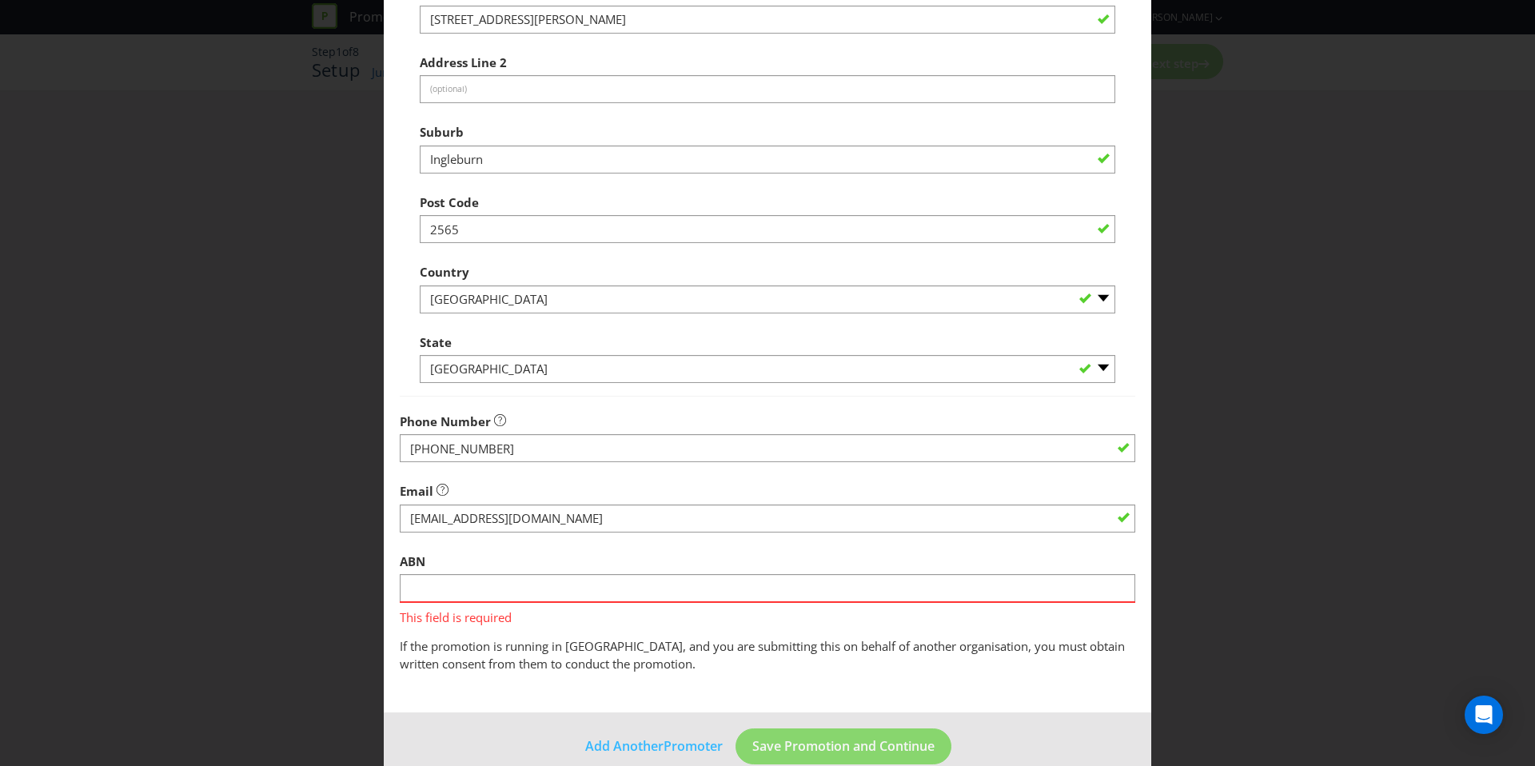
scroll to position [301, 0]
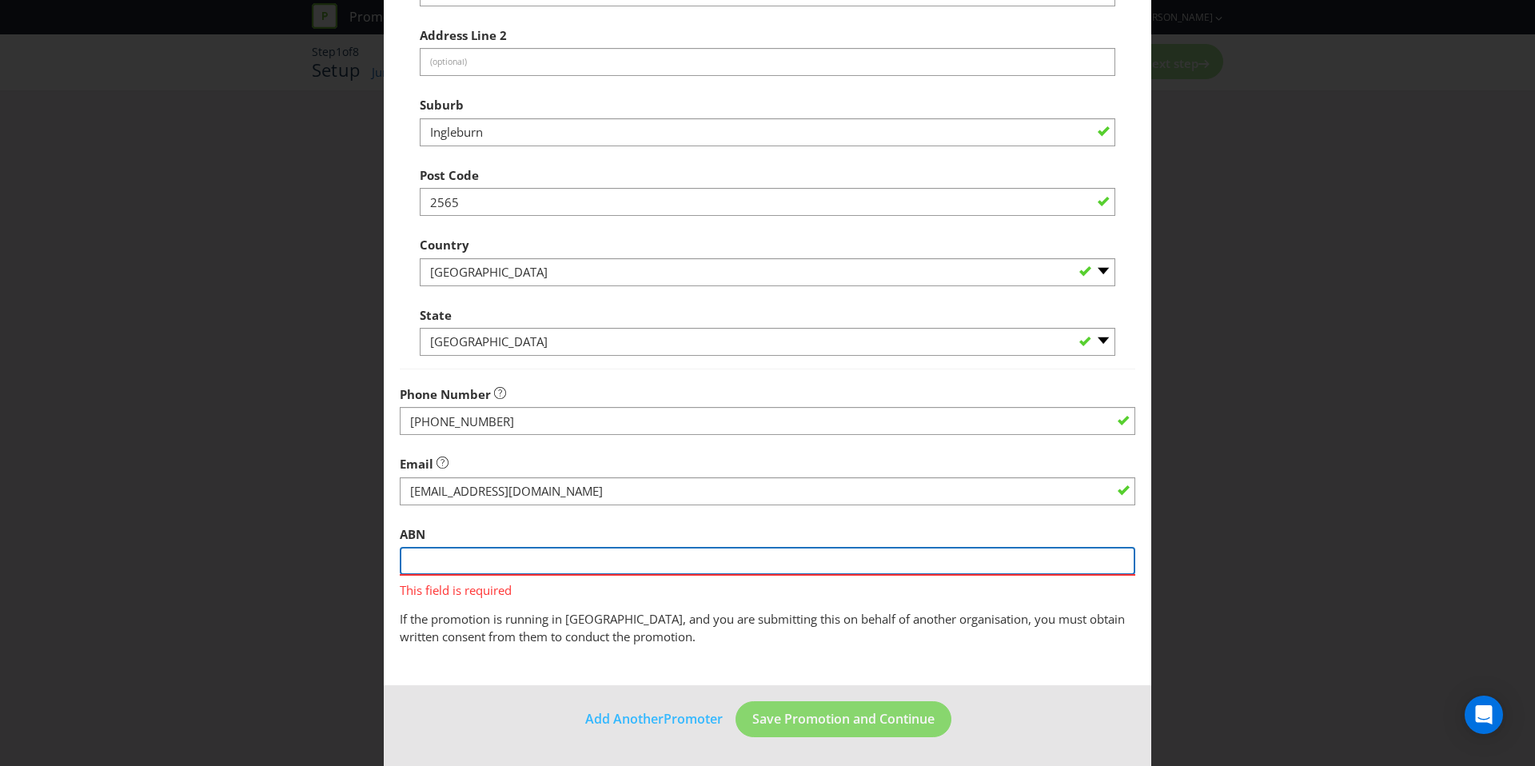
click at [607, 555] on input "text" at bounding box center [767, 561] width 735 height 28
click at [770, 534] on div "ABN This field is required" at bounding box center [767, 558] width 735 height 81
click at [638, 559] on input "text" at bounding box center [767, 561] width 735 height 28
paste input "27 159 928 382"
type input "27 159 928 382"
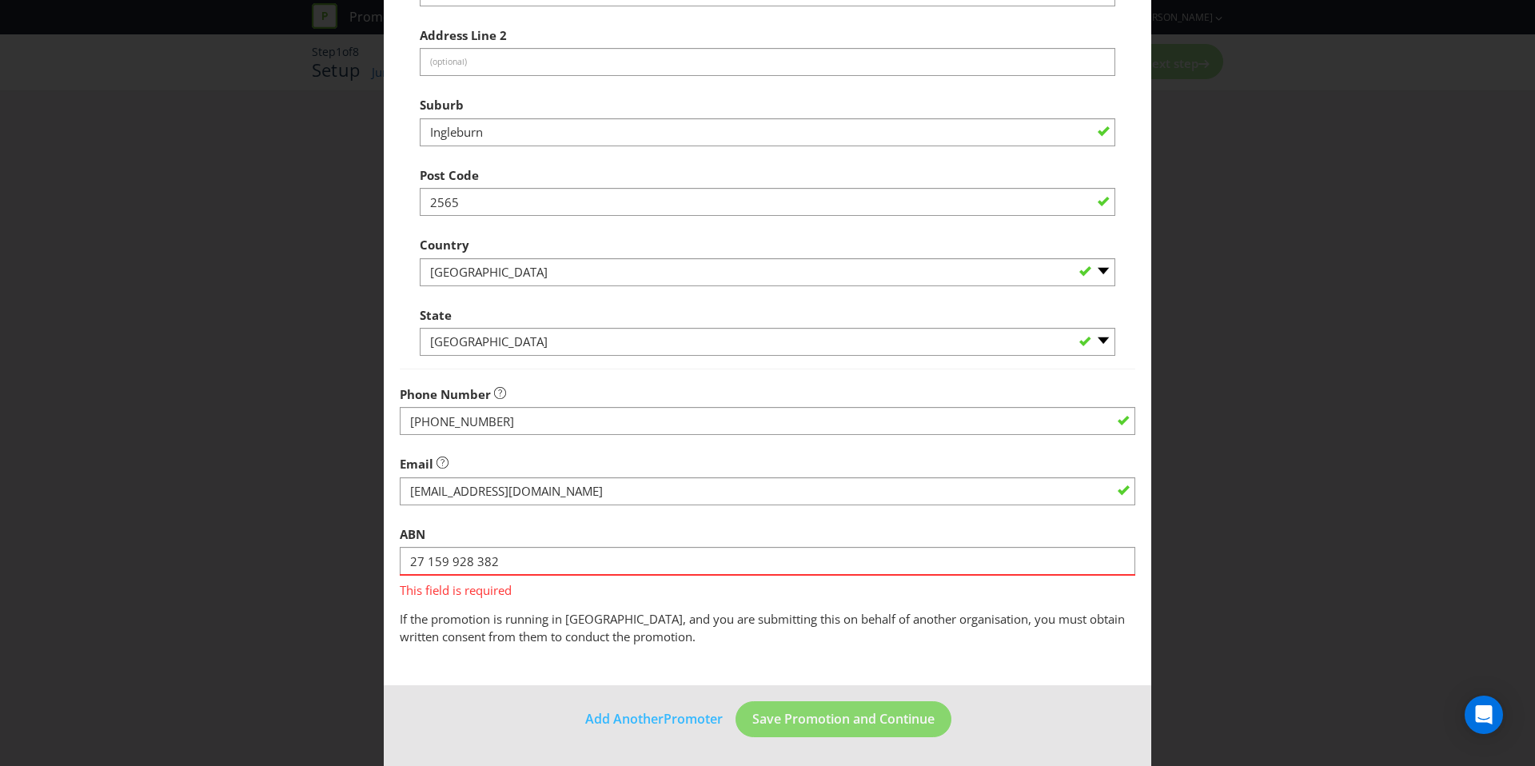
scroll to position [277, 0]
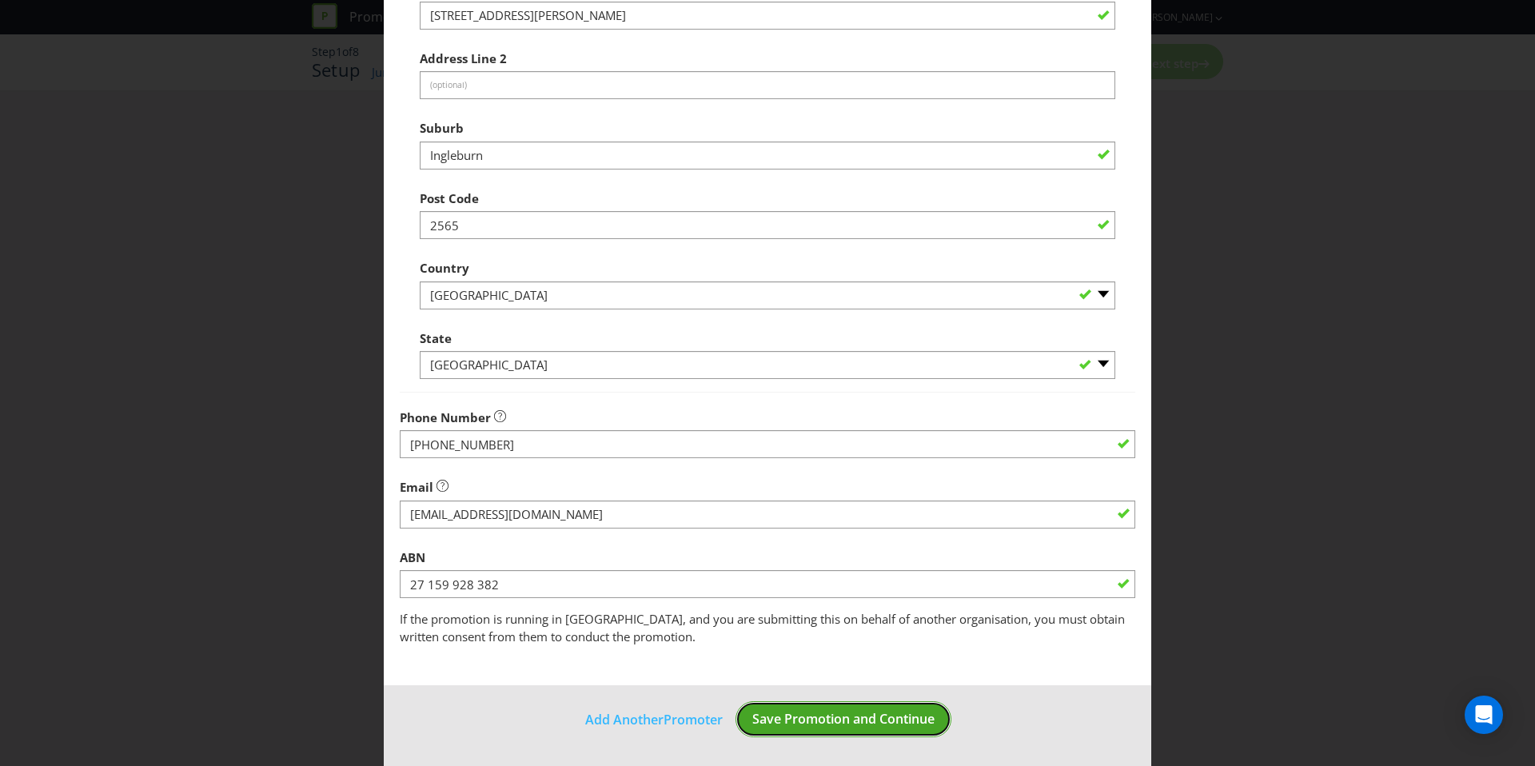
click at [799, 707] on button "Save Promotion and Continue" at bounding box center [843, 719] width 216 height 36
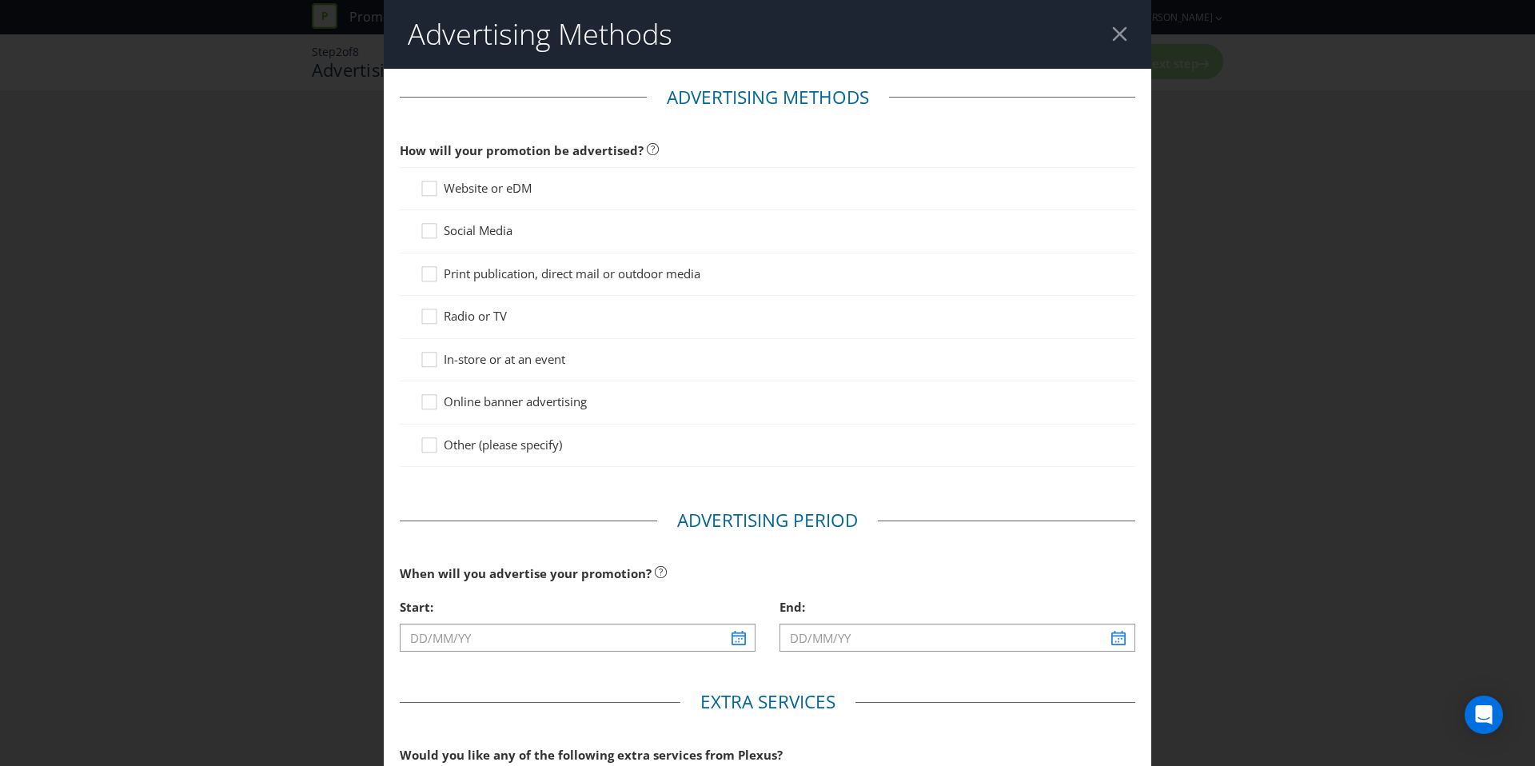
click at [512, 191] on span "Website or eDM" at bounding box center [488, 188] width 88 height 16
click at [0, 0] on input "Website or eDM" at bounding box center [0, 0] width 0 height 0
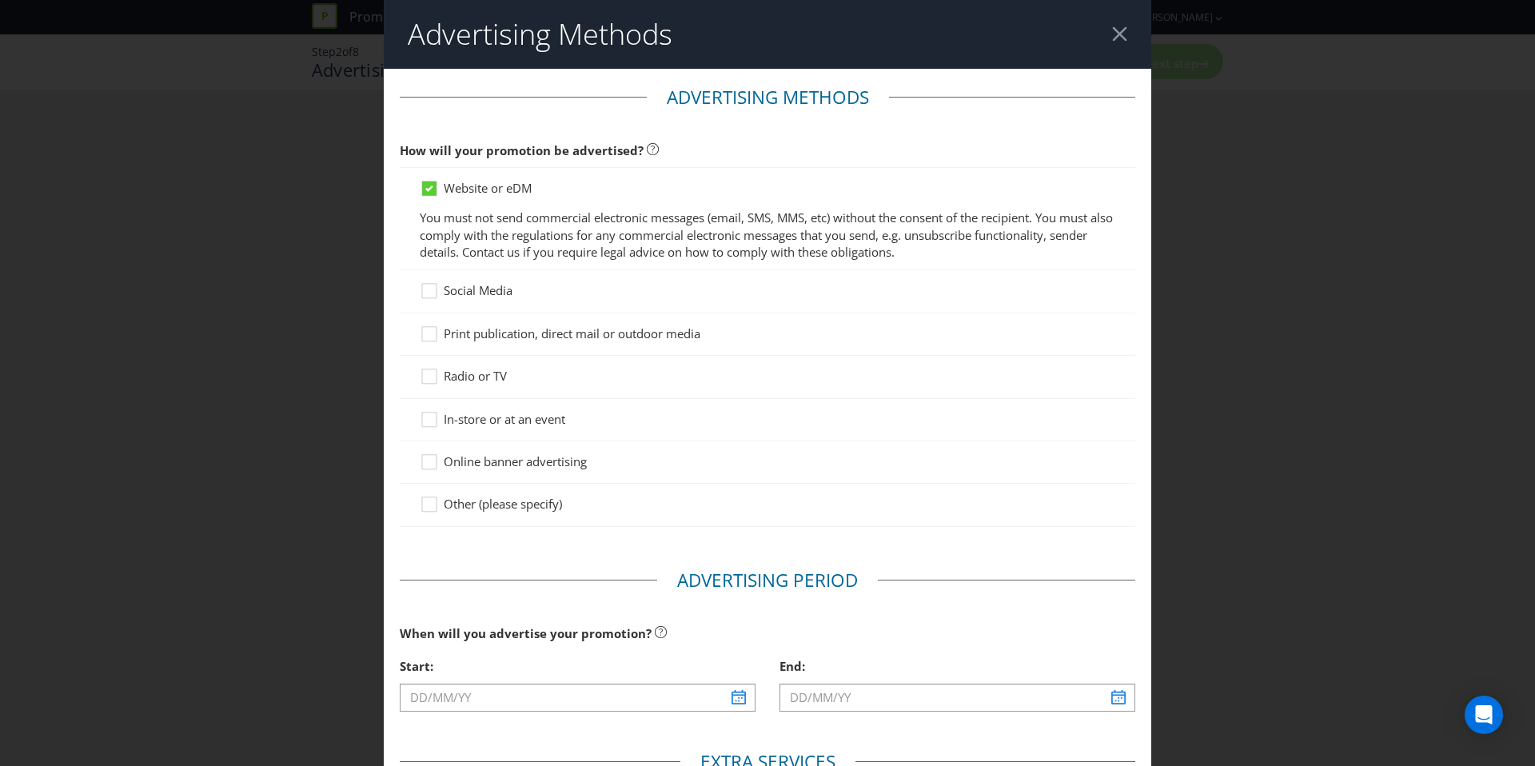
click at [523, 340] on span "Print publication, direct mail or outdoor media" at bounding box center [572, 333] width 257 height 16
click at [0, 0] on input "Print publication, direct mail or outdoor media" at bounding box center [0, 0] width 0 height 0
click at [543, 413] on span "In-store or at an event" at bounding box center [504, 419] width 121 height 16
click at [0, 0] on input "In-store or at an event" at bounding box center [0, 0] width 0 height 0
click at [540, 453] on span "Online banner advertising" at bounding box center [515, 461] width 143 height 16
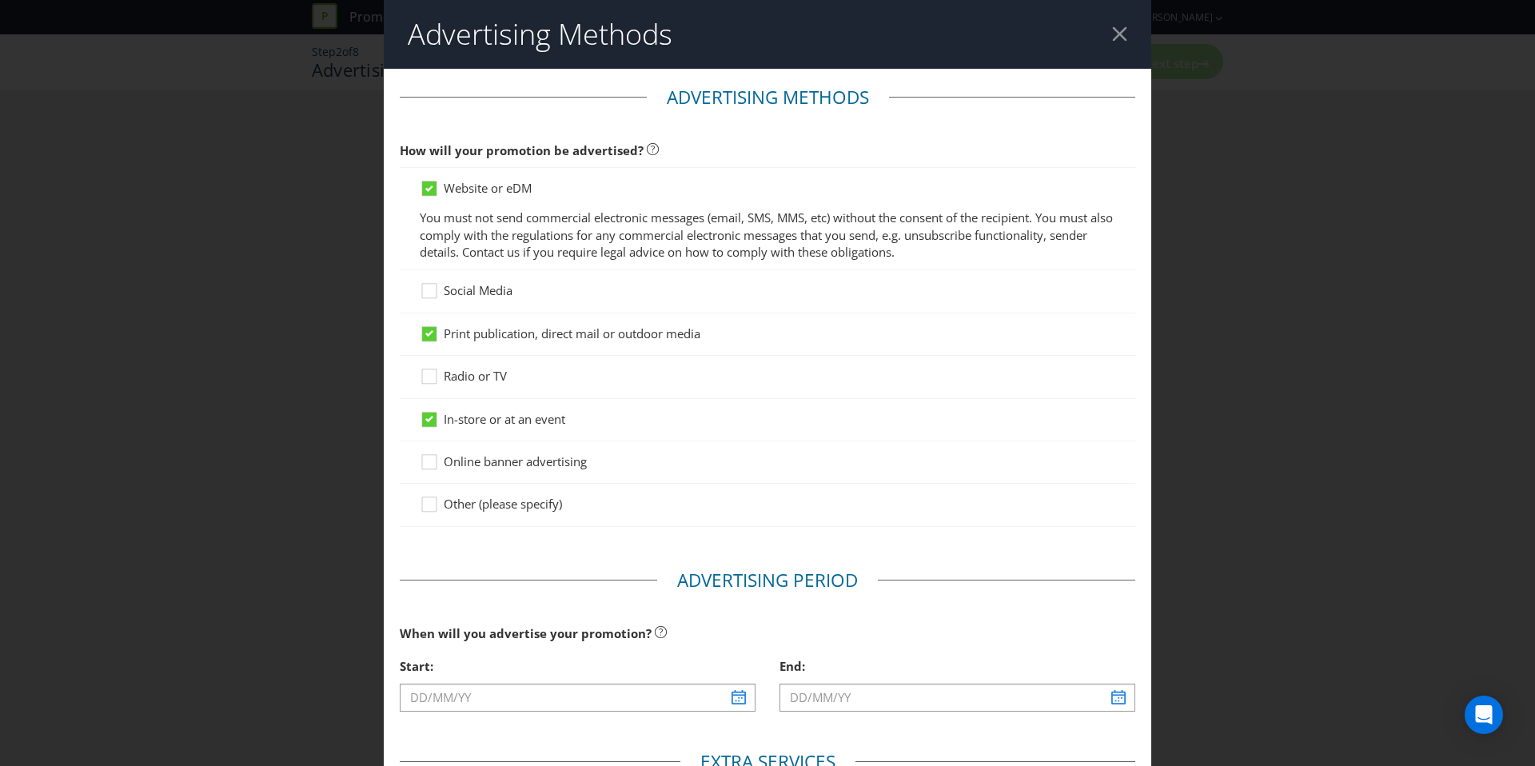
click at [0, 0] on input "Online banner advertising" at bounding box center [0, 0] width 0 height 0
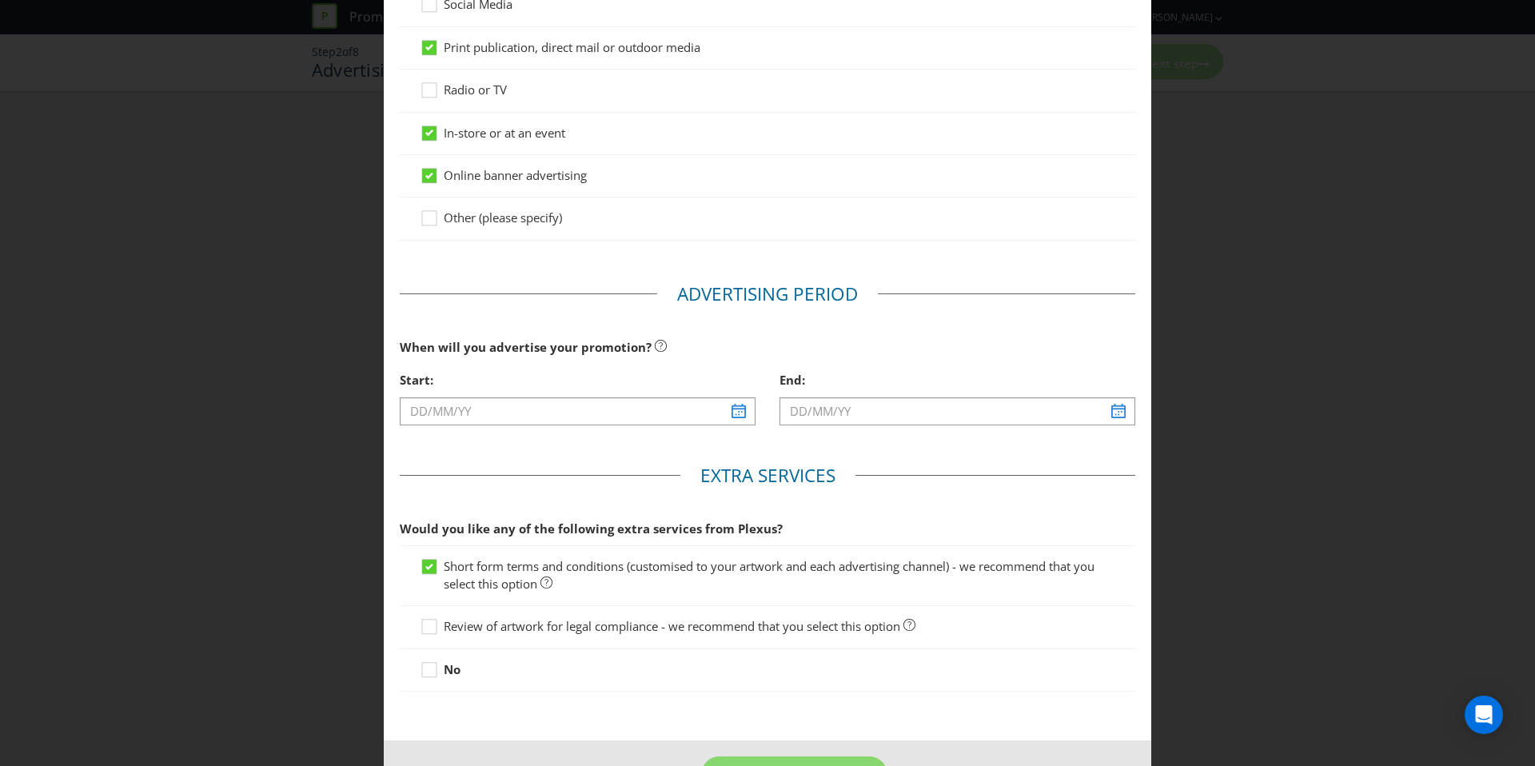
scroll to position [341, 0]
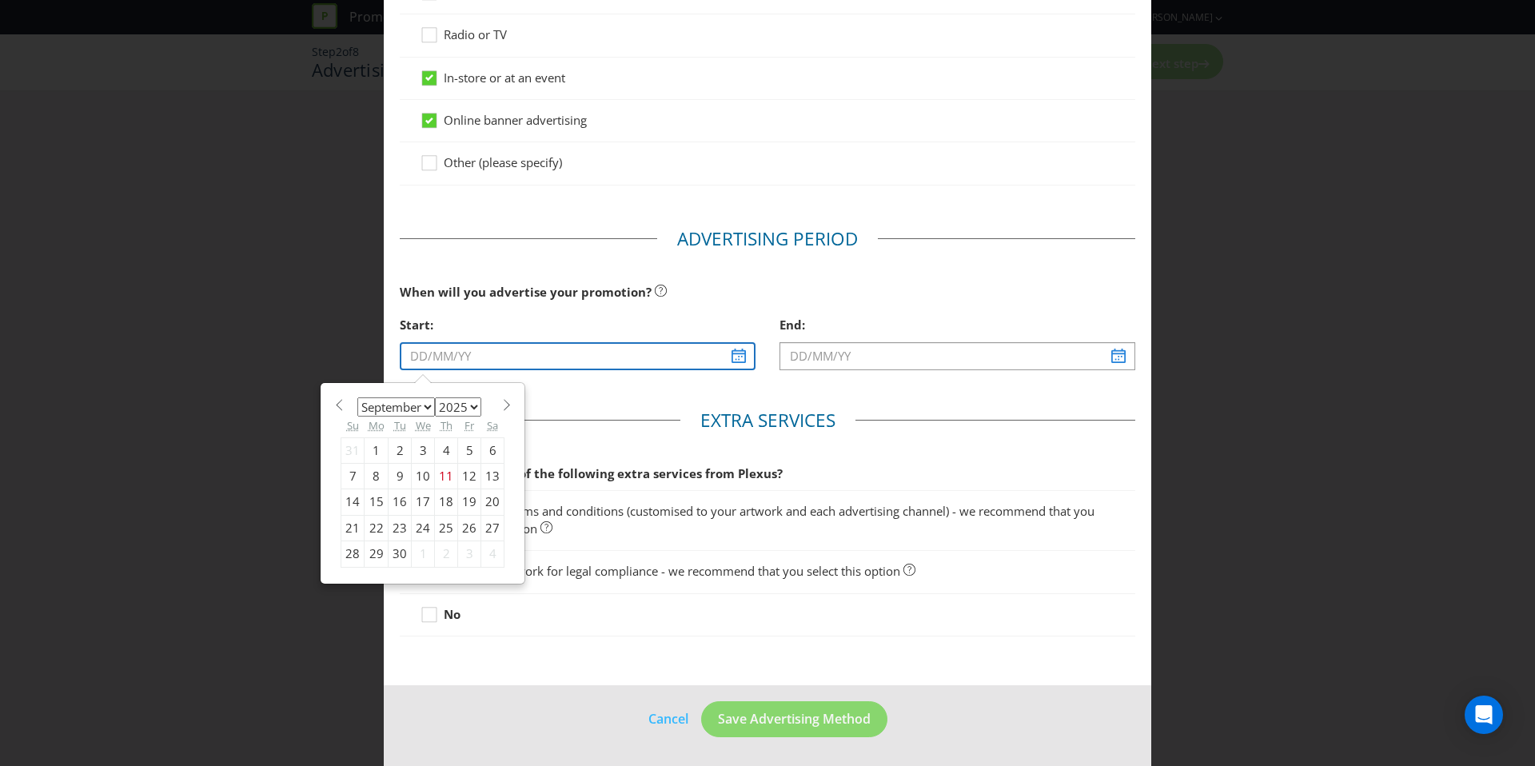
click at [744, 356] on input "text" at bounding box center [578, 356] width 356 height 28
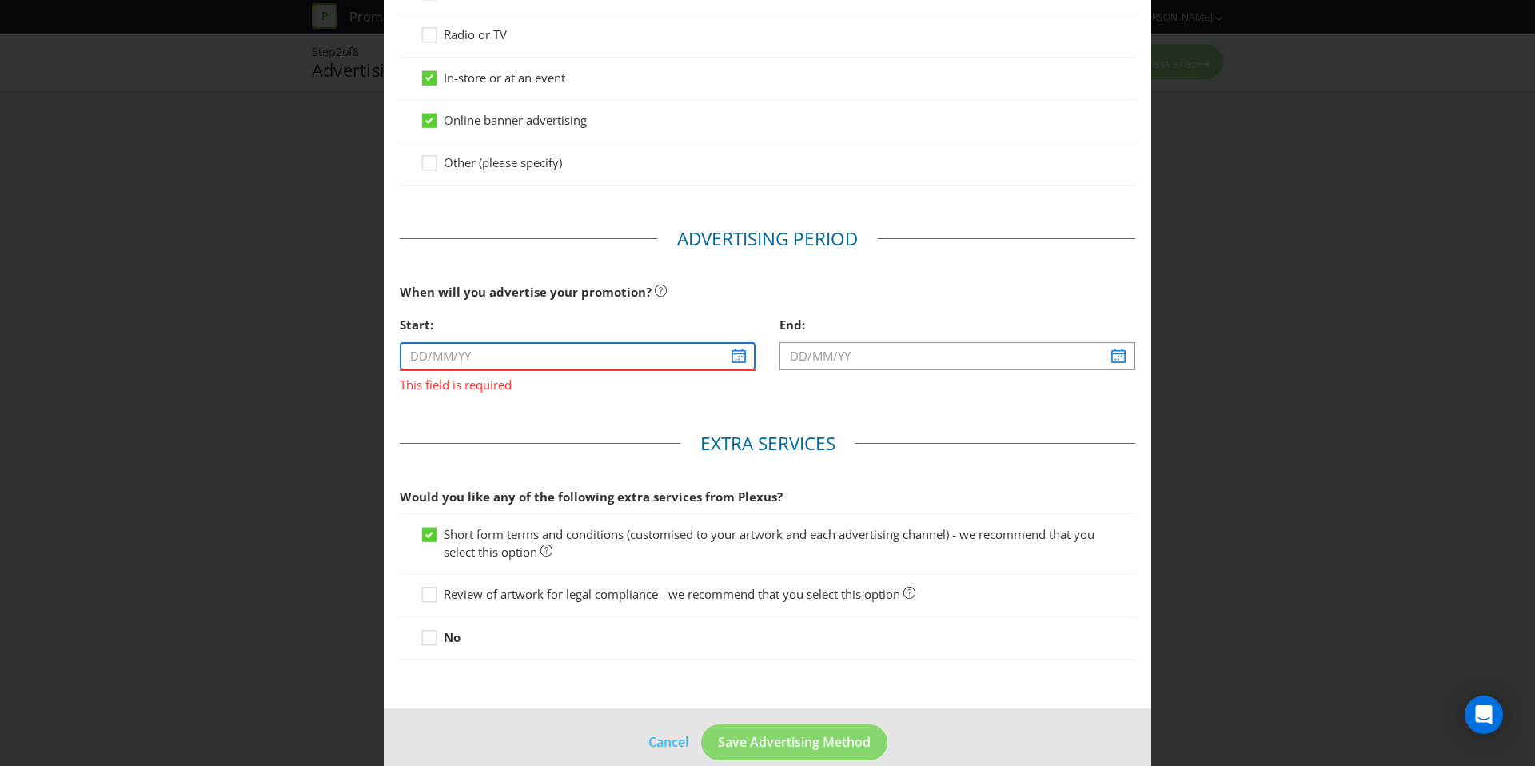
click at [512, 367] on input "text" at bounding box center [578, 356] width 356 height 28
drag, startPoint x: 717, startPoint y: 385, endPoint x: 747, endPoint y: 369, distance: 33.6
click at [718, 385] on span "This field is required" at bounding box center [578, 382] width 356 height 23
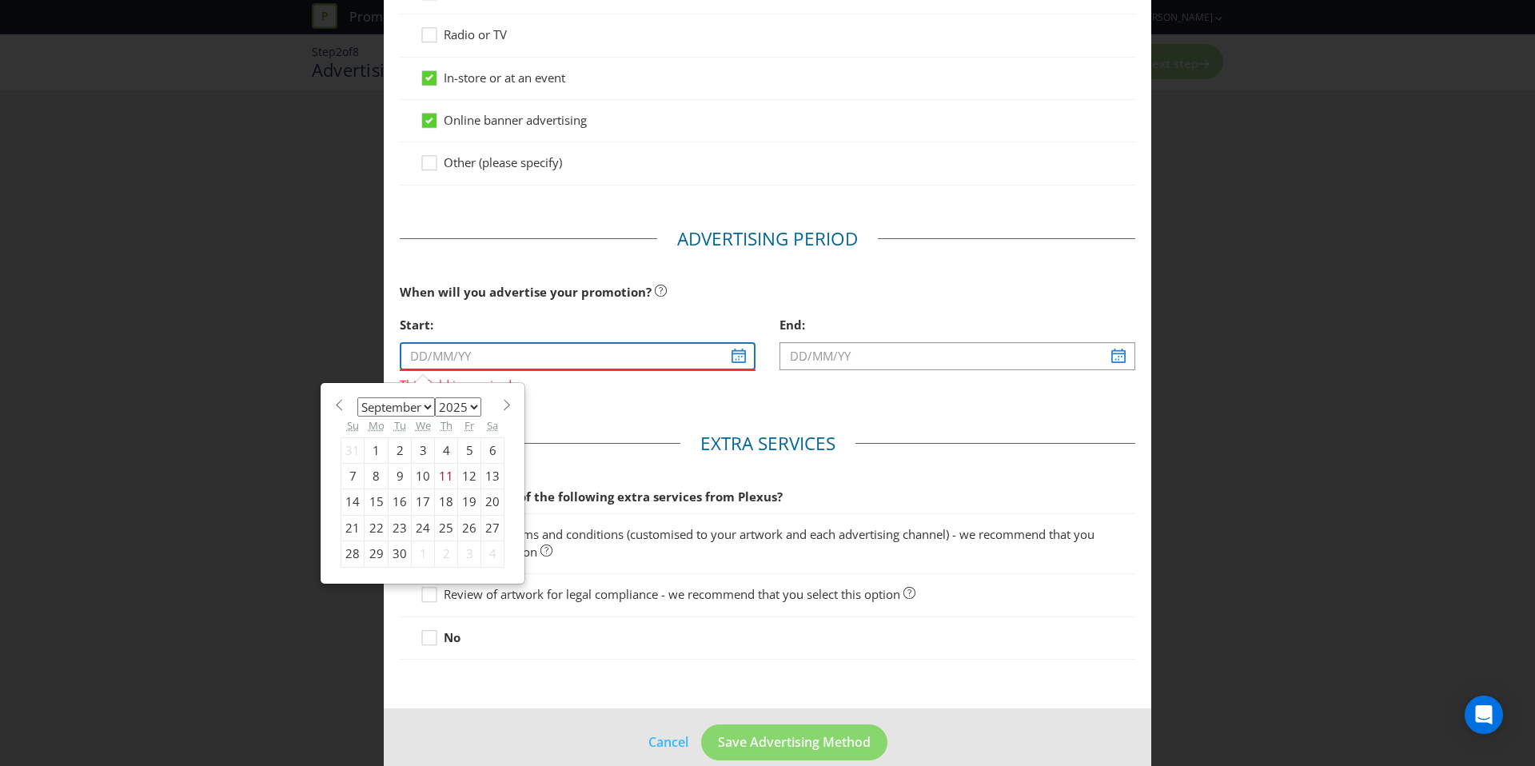
click at [743, 360] on input "text" at bounding box center [578, 356] width 356 height 28
click at [386, 404] on select "January February March April May June July August September October November De…" at bounding box center [396, 406] width 78 height 19
click at [357, 397] on select "January February March April May June July August September October November De…" at bounding box center [396, 406] width 78 height 19
click at [397, 412] on select "January February March April May June July August September October November De…" at bounding box center [396, 406] width 78 height 19
select select "1"
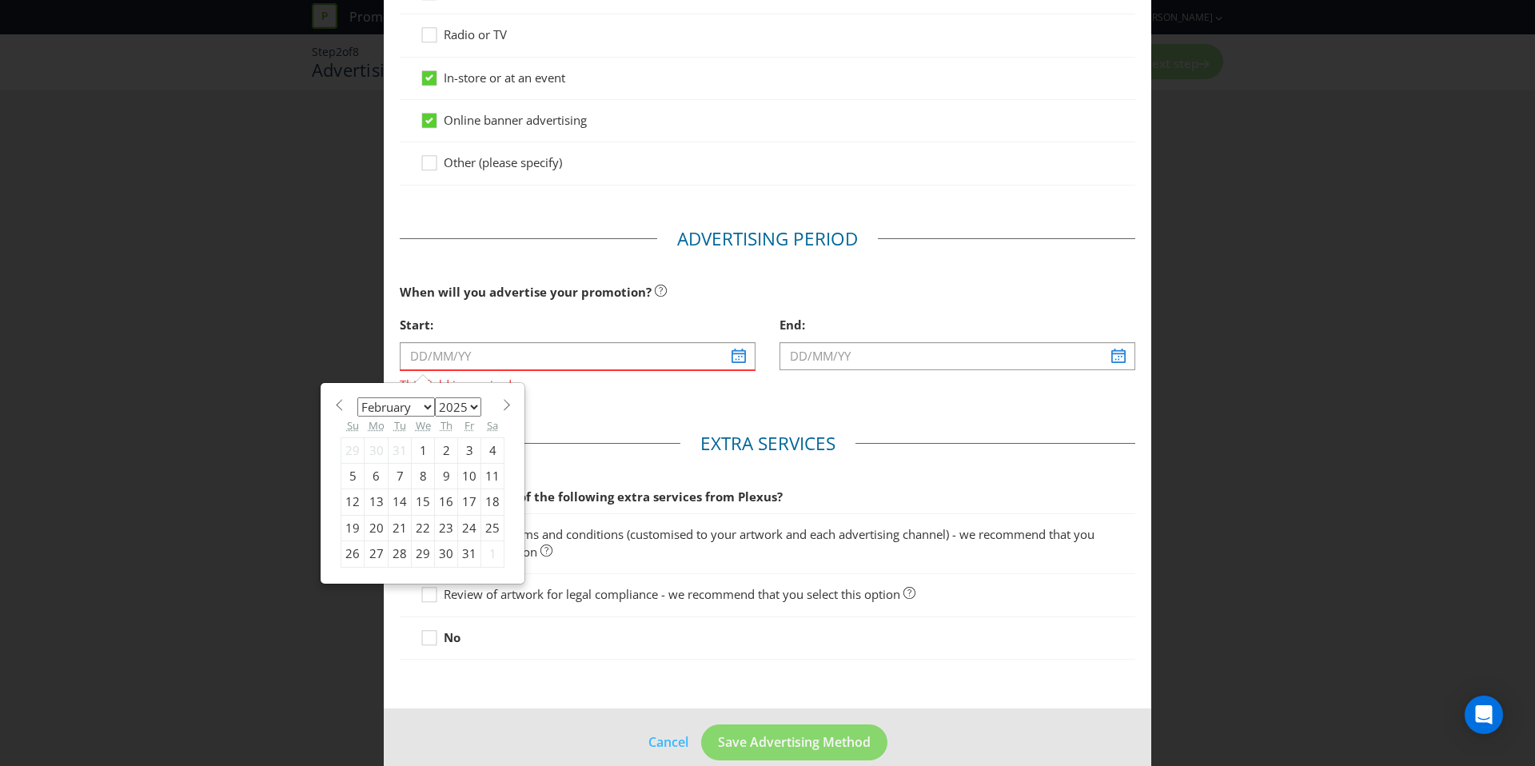
click at [357, 397] on select "January February March April May June July August September October November De…" at bounding box center [396, 406] width 78 height 19
click at [493, 451] on div "1" at bounding box center [492, 450] width 23 height 26
type input "[DATE]"
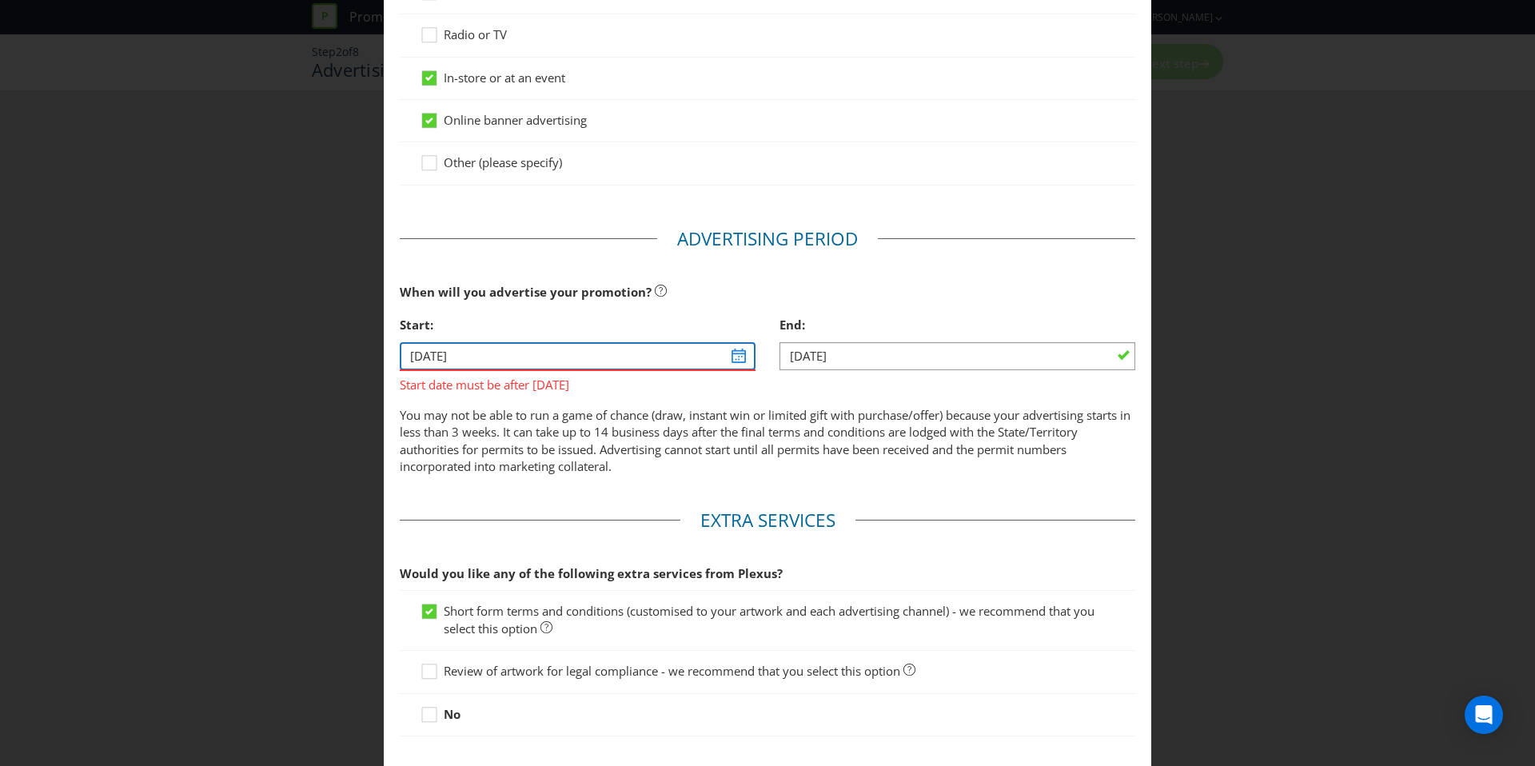
click at [563, 365] on input "[DATE]" at bounding box center [578, 356] width 356 height 28
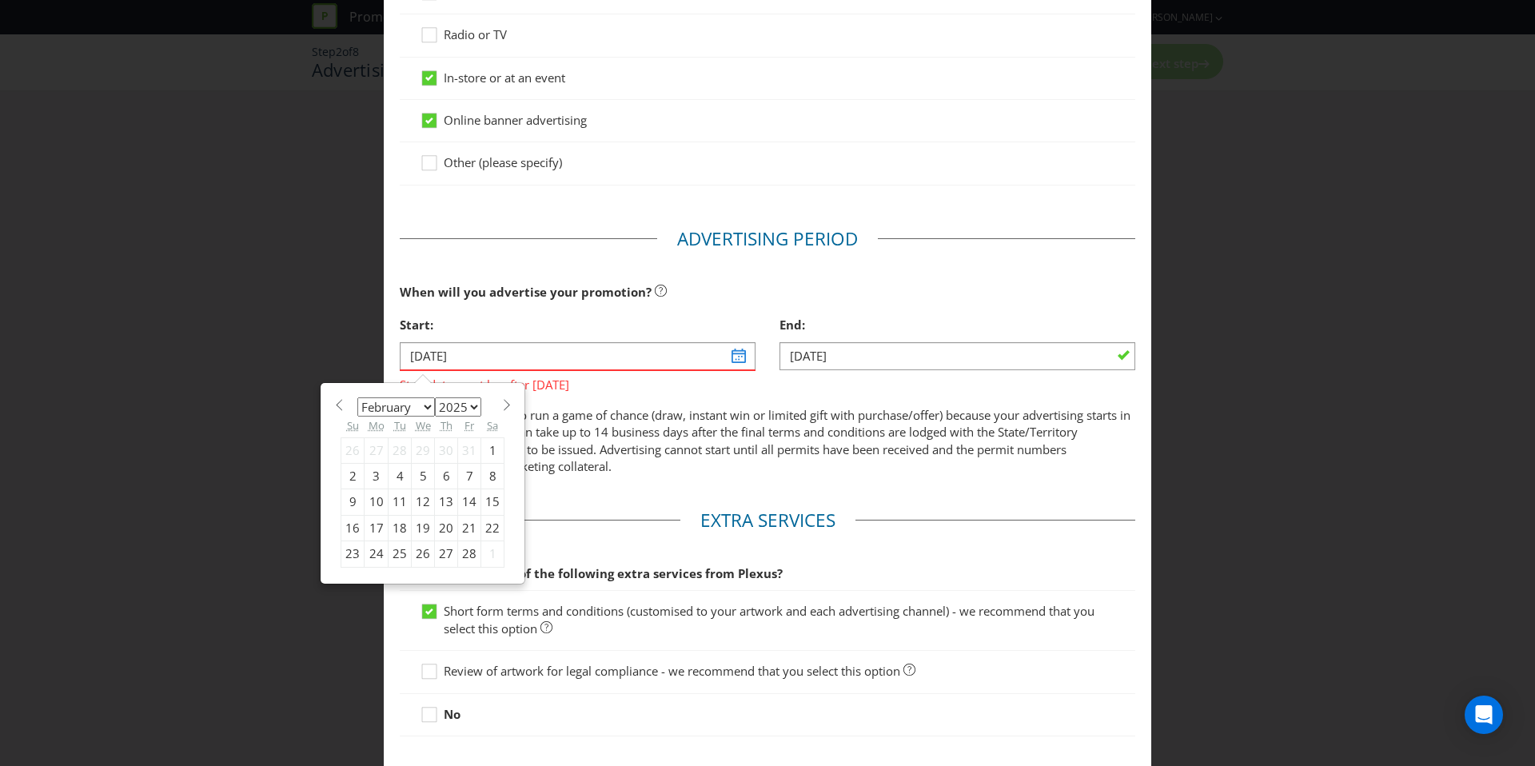
click at [453, 402] on select "2025 2026 2027 2028 2029 2030 2031 2032 2033 2034 2035" at bounding box center [458, 406] width 46 height 19
select select "2026"
click at [435, 397] on select "2025 2026 2027 2028 2029 2030 2031 2032 2033 2034 2035" at bounding box center [458, 406] width 46 height 19
click at [357, 453] on div "1" at bounding box center [352, 450] width 23 height 26
type input "[DATE]"
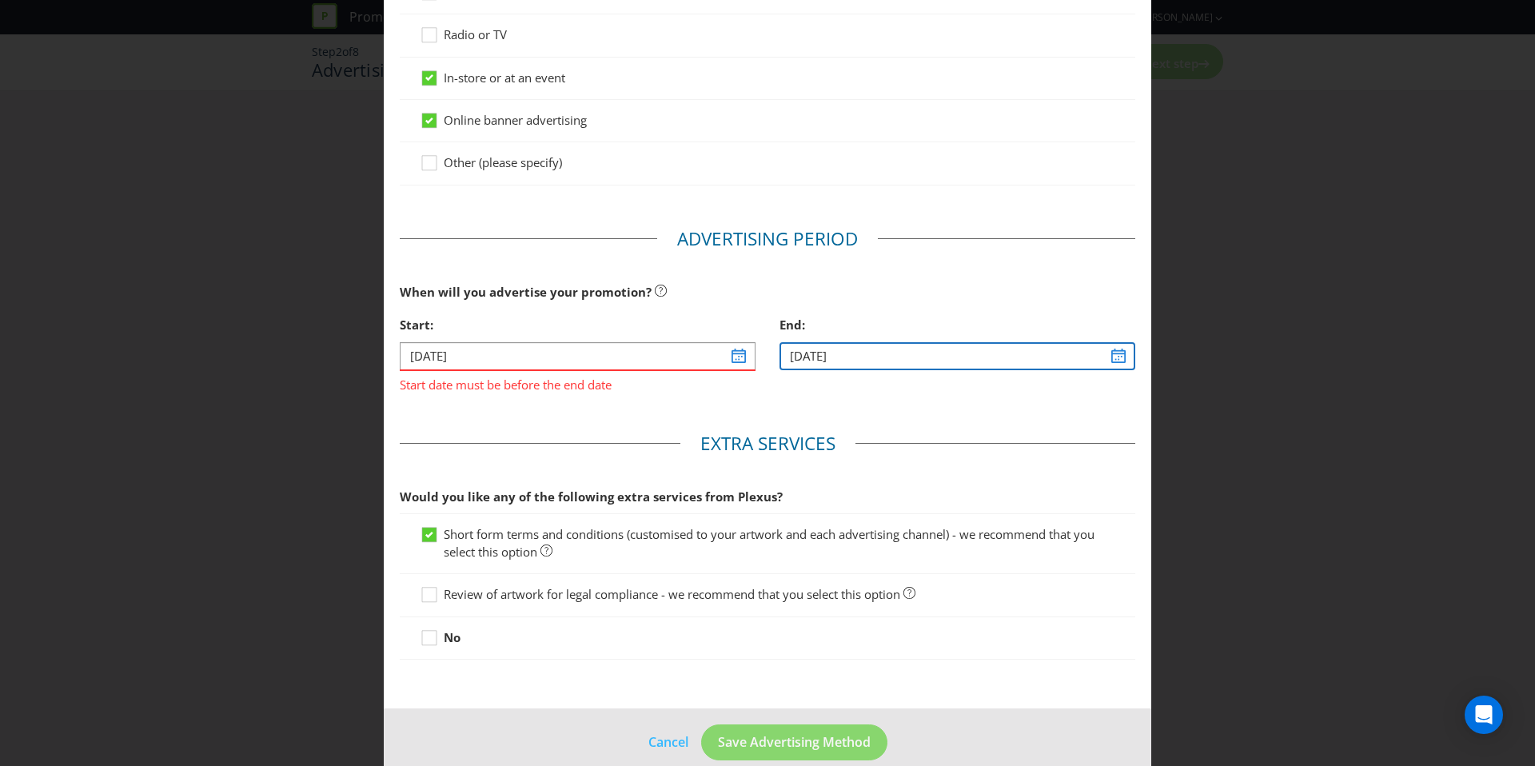
click at [910, 366] on input "[DATE]" at bounding box center [957, 356] width 356 height 28
click at [832, 364] on input "[DATE]" at bounding box center [957, 356] width 356 height 28
click at [802, 357] on input "[DATE]" at bounding box center [957, 356] width 356 height 28
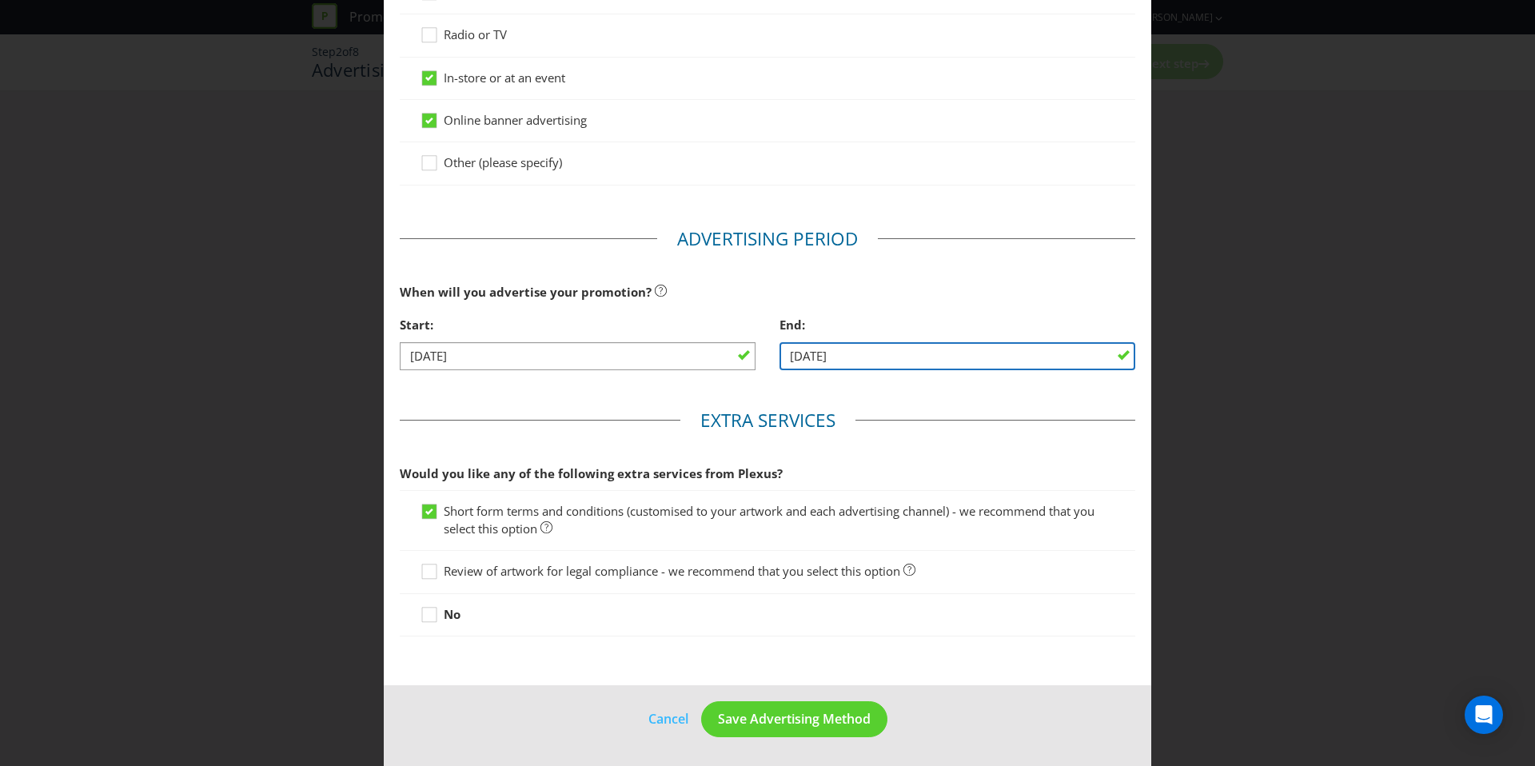
type input "[DATE]"
click at [786, 396] on main "Advertising Methods How will your promotion be advertised? Website or eDM You m…" at bounding box center [767, 206] width 767 height 958
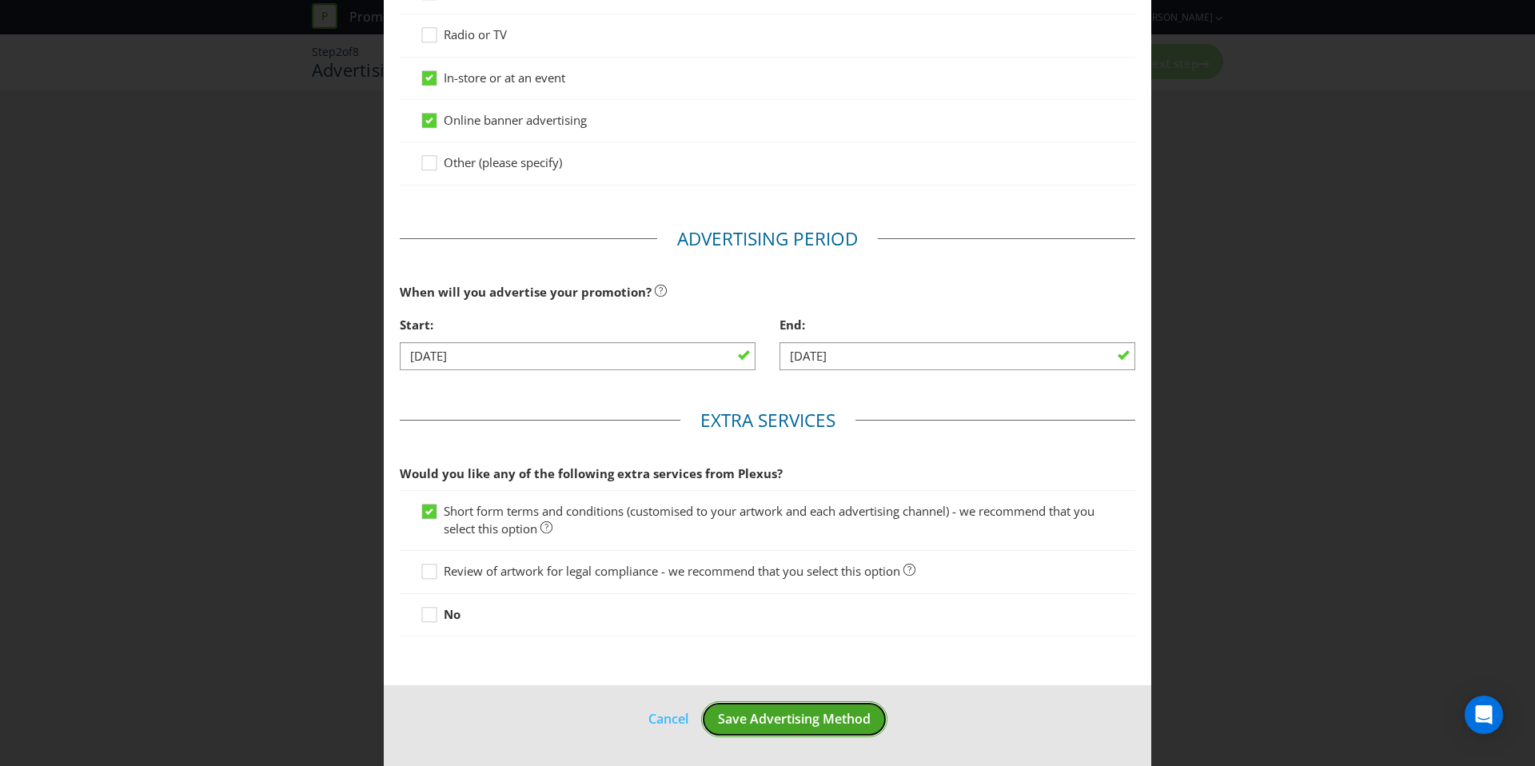
click at [786, 706] on button "Save Advertising Method" at bounding box center [794, 719] width 186 height 36
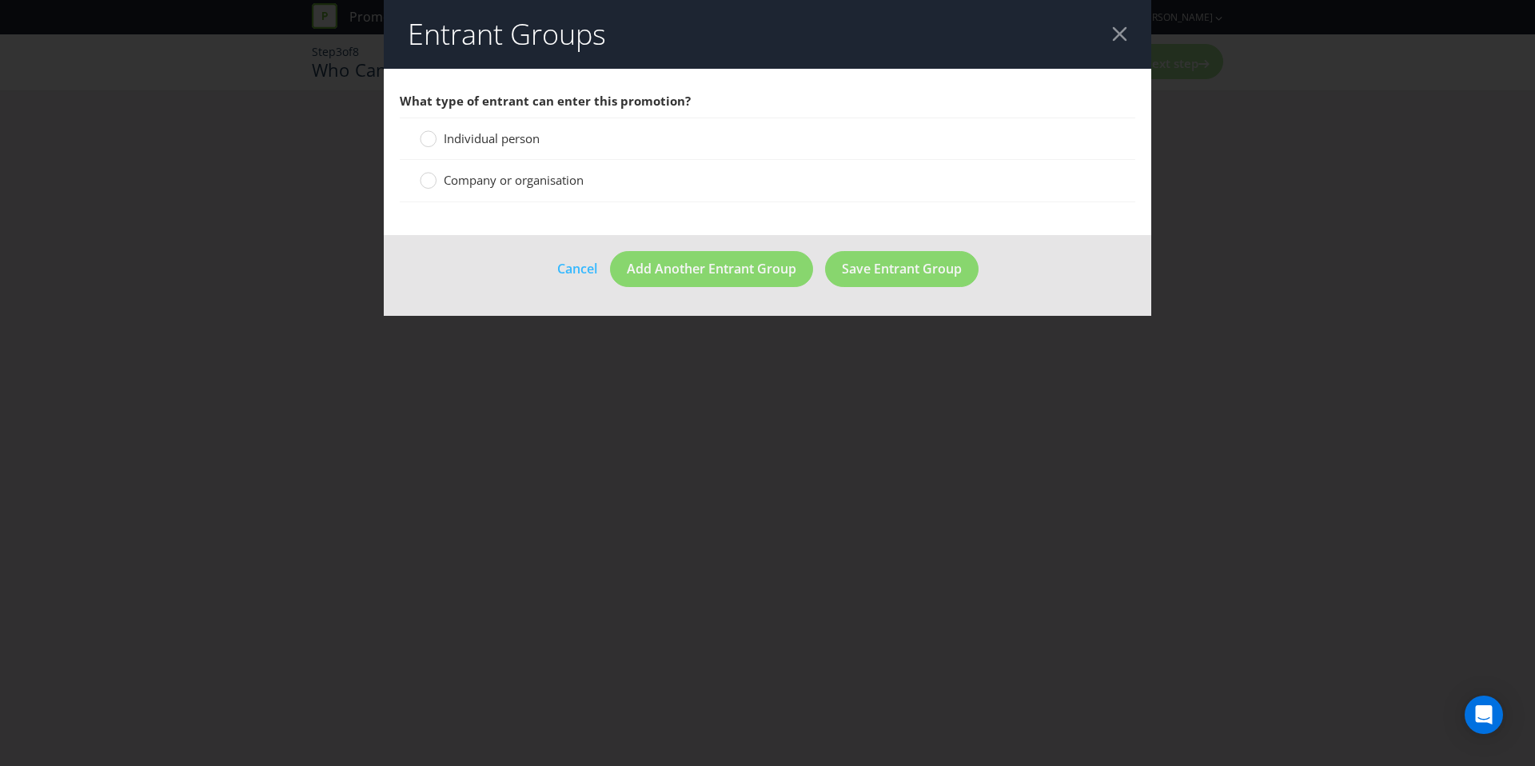
click at [491, 134] on span "Individual person" at bounding box center [492, 138] width 96 height 16
click at [0, 0] on input "Individual person" at bounding box center [0, 0] width 0 height 0
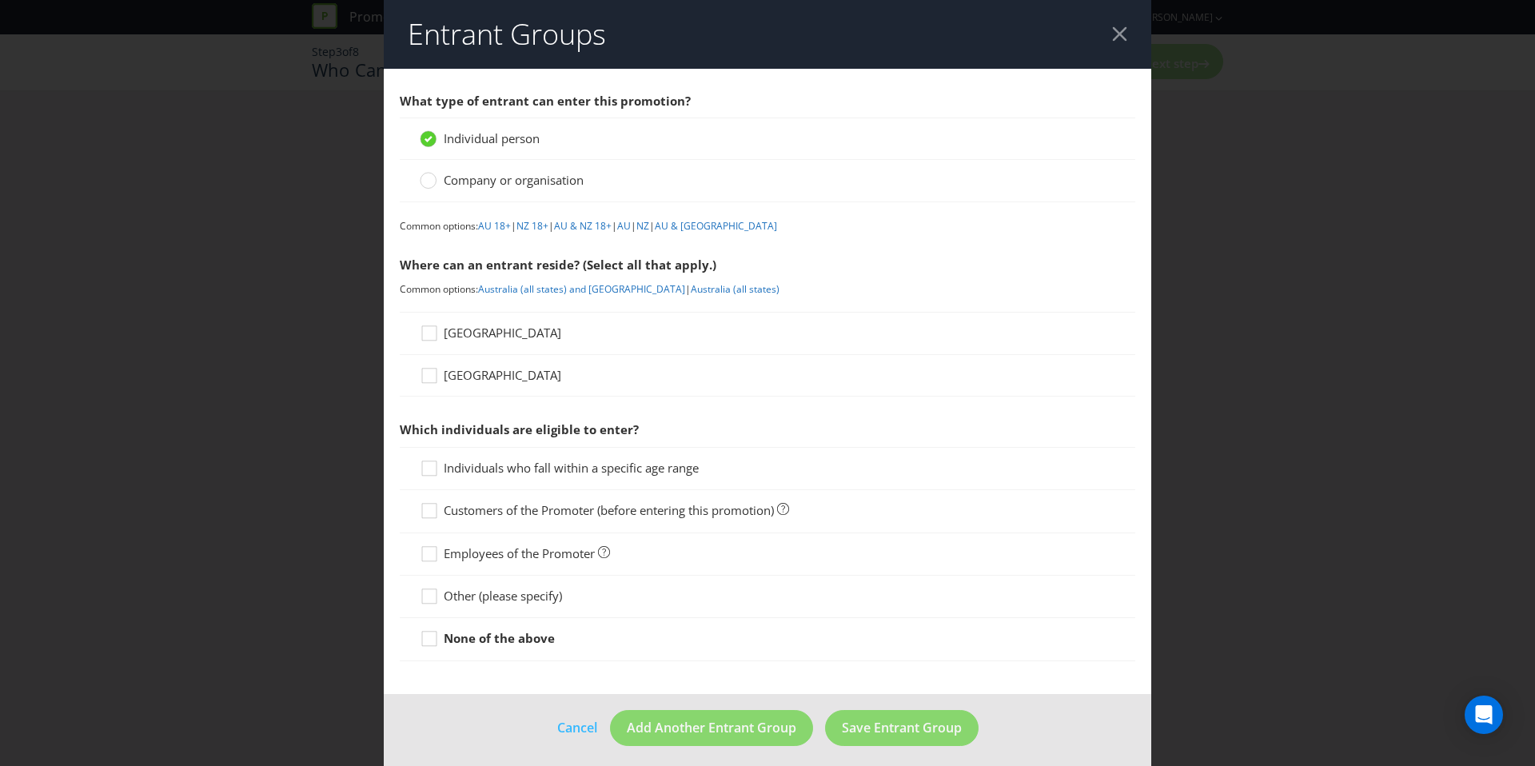
click at [487, 337] on span "[GEOGRAPHIC_DATA]" at bounding box center [502, 333] width 117 height 16
click at [0, 0] on input "[GEOGRAPHIC_DATA]" at bounding box center [0, 0] width 0 height 0
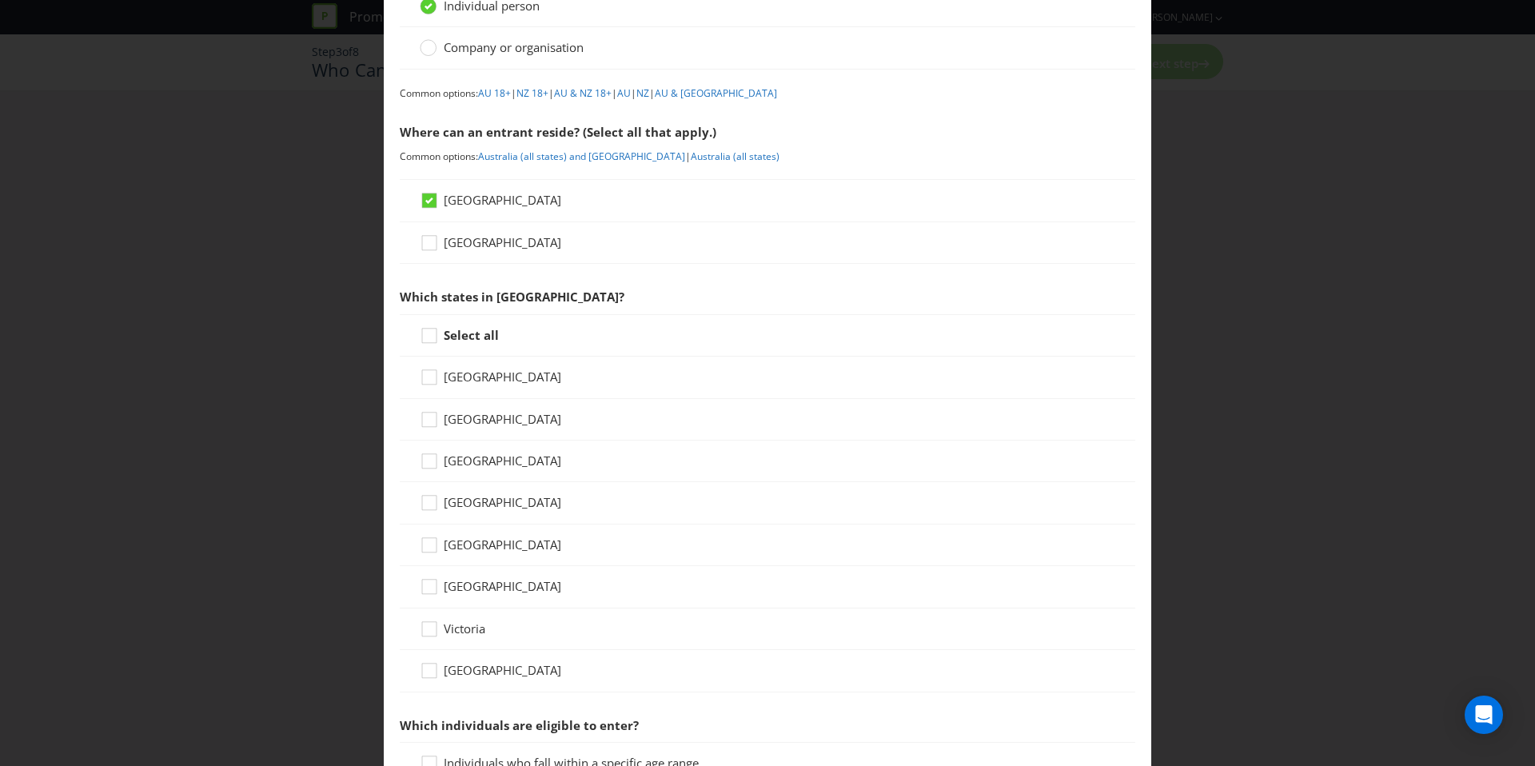
click at [485, 343] on label "Select all" at bounding box center [461, 335] width 82 height 17
click at [0, 0] on input "Select all" at bounding box center [0, 0] width 0 height 0
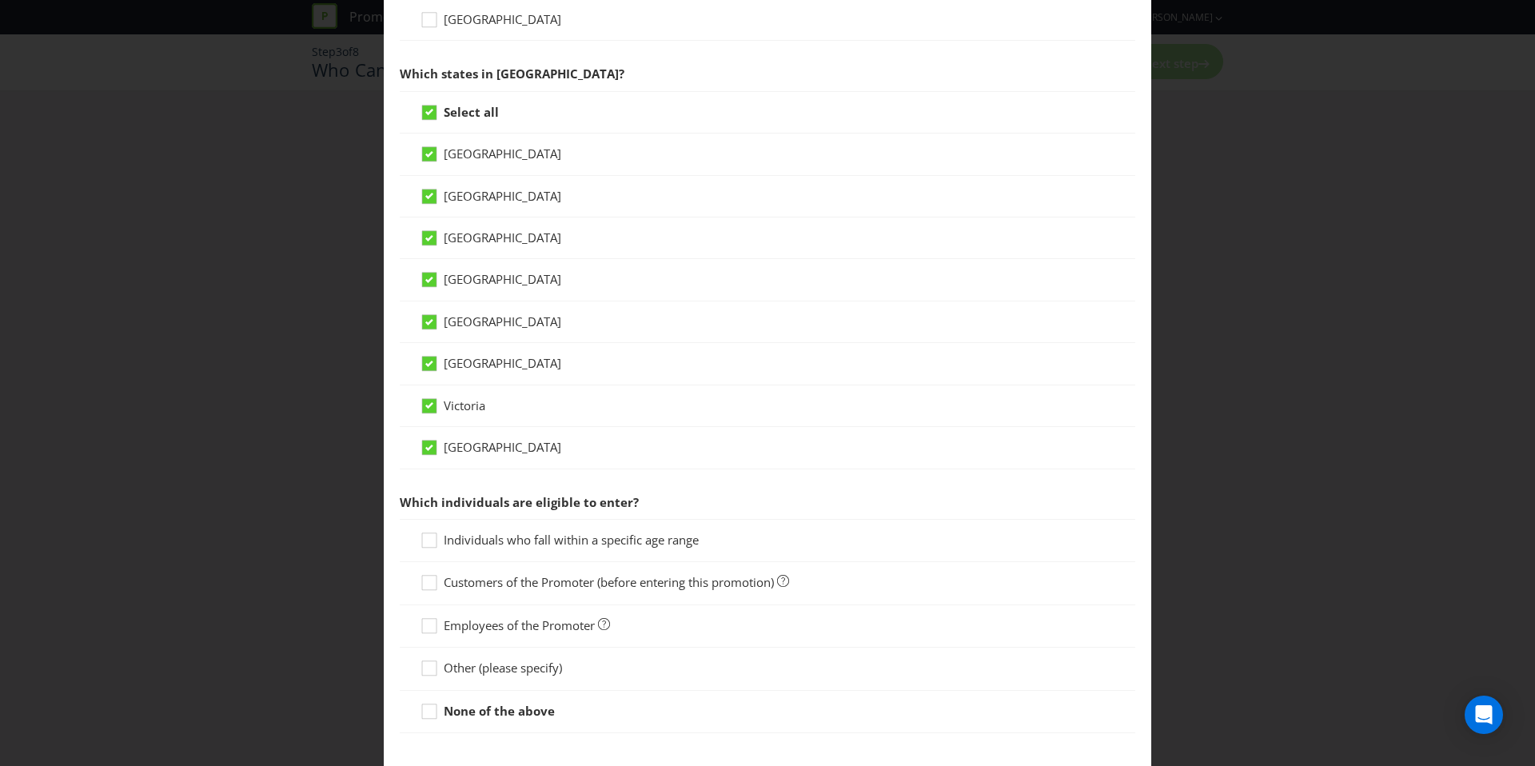
scroll to position [436, 0]
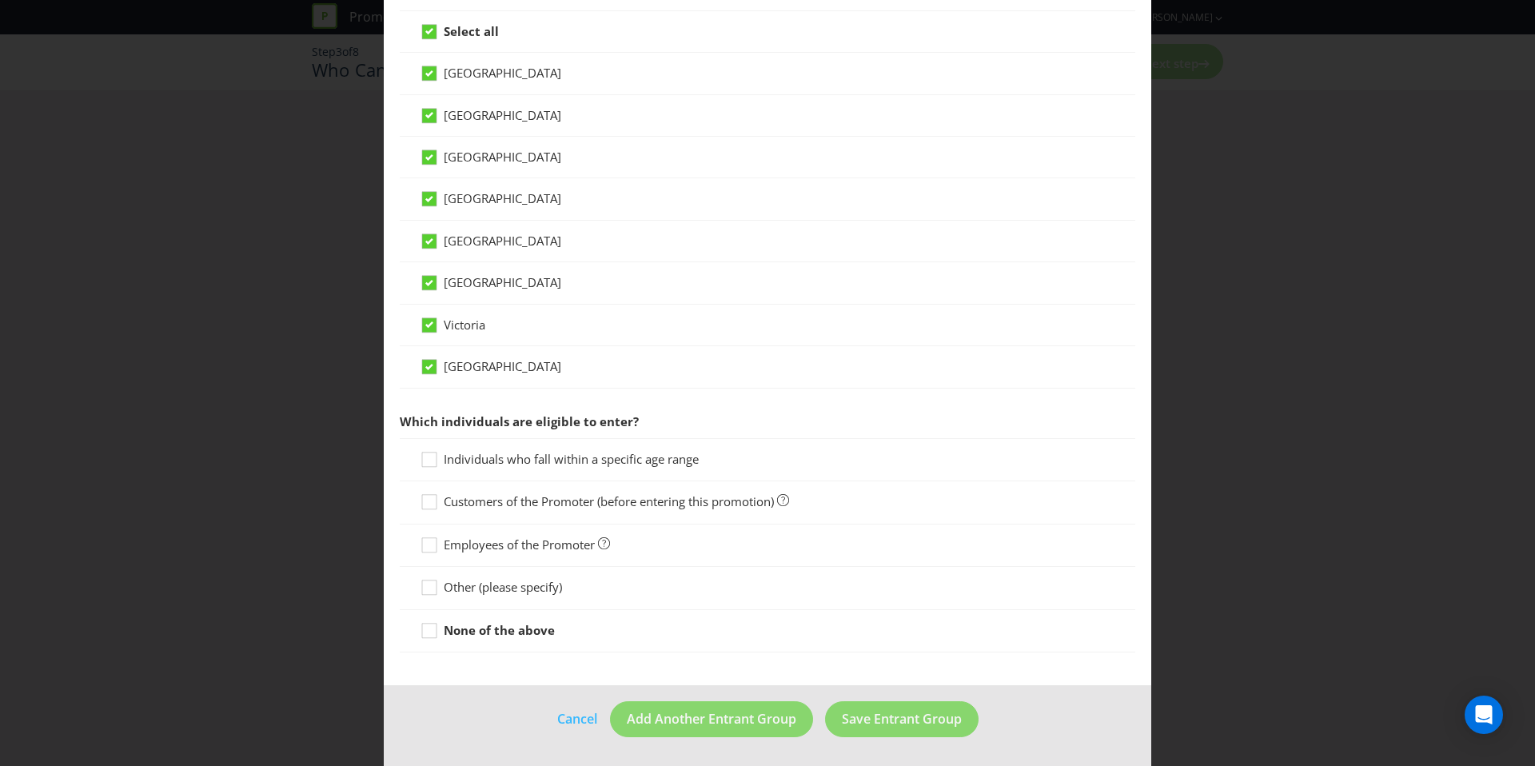
click at [593, 454] on span "Individuals who fall within a specific age range" at bounding box center [571, 459] width 255 height 16
click at [0, 0] on input "Individuals who fall within a specific age range" at bounding box center [0, 0] width 0 height 0
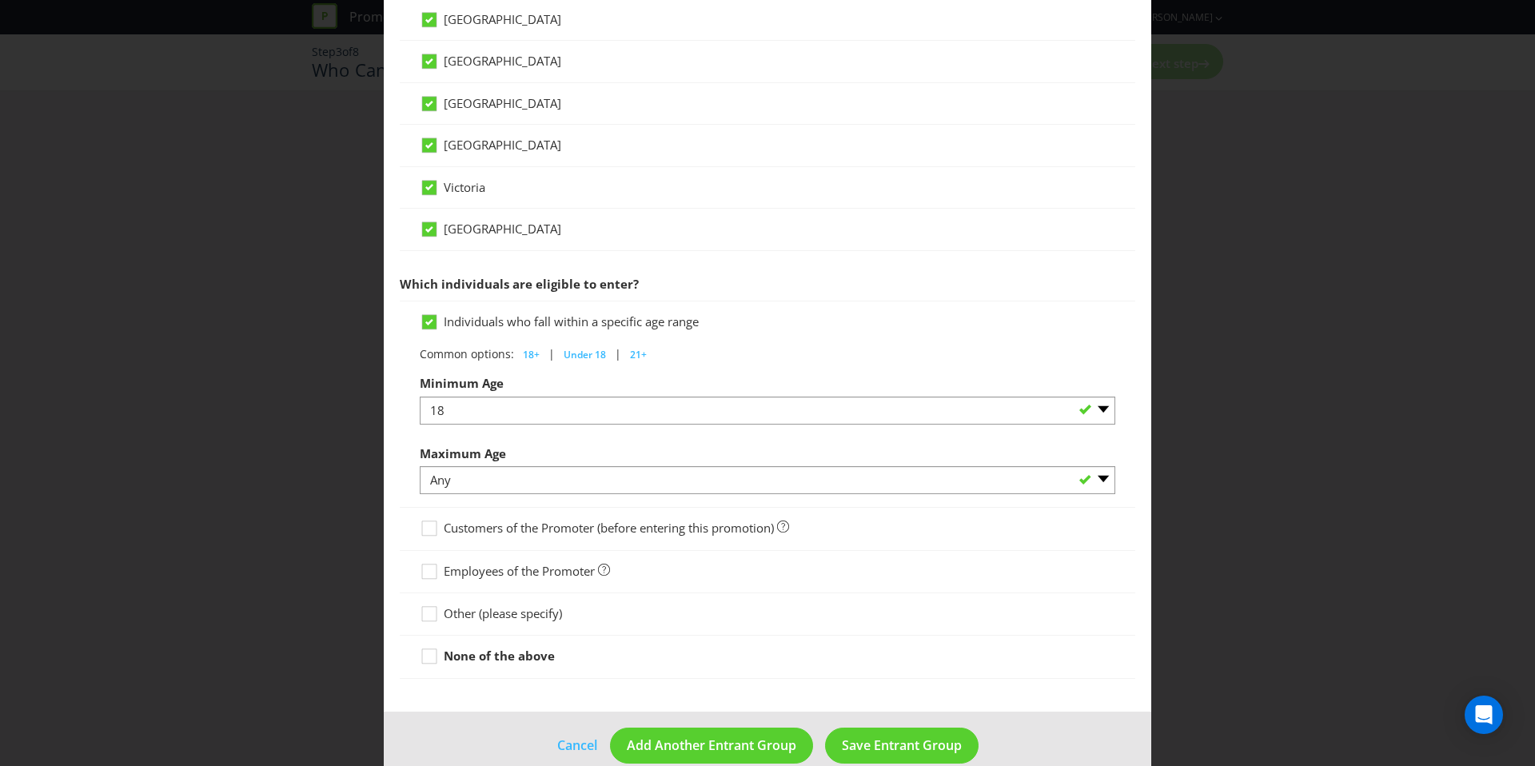
scroll to position [600, 0]
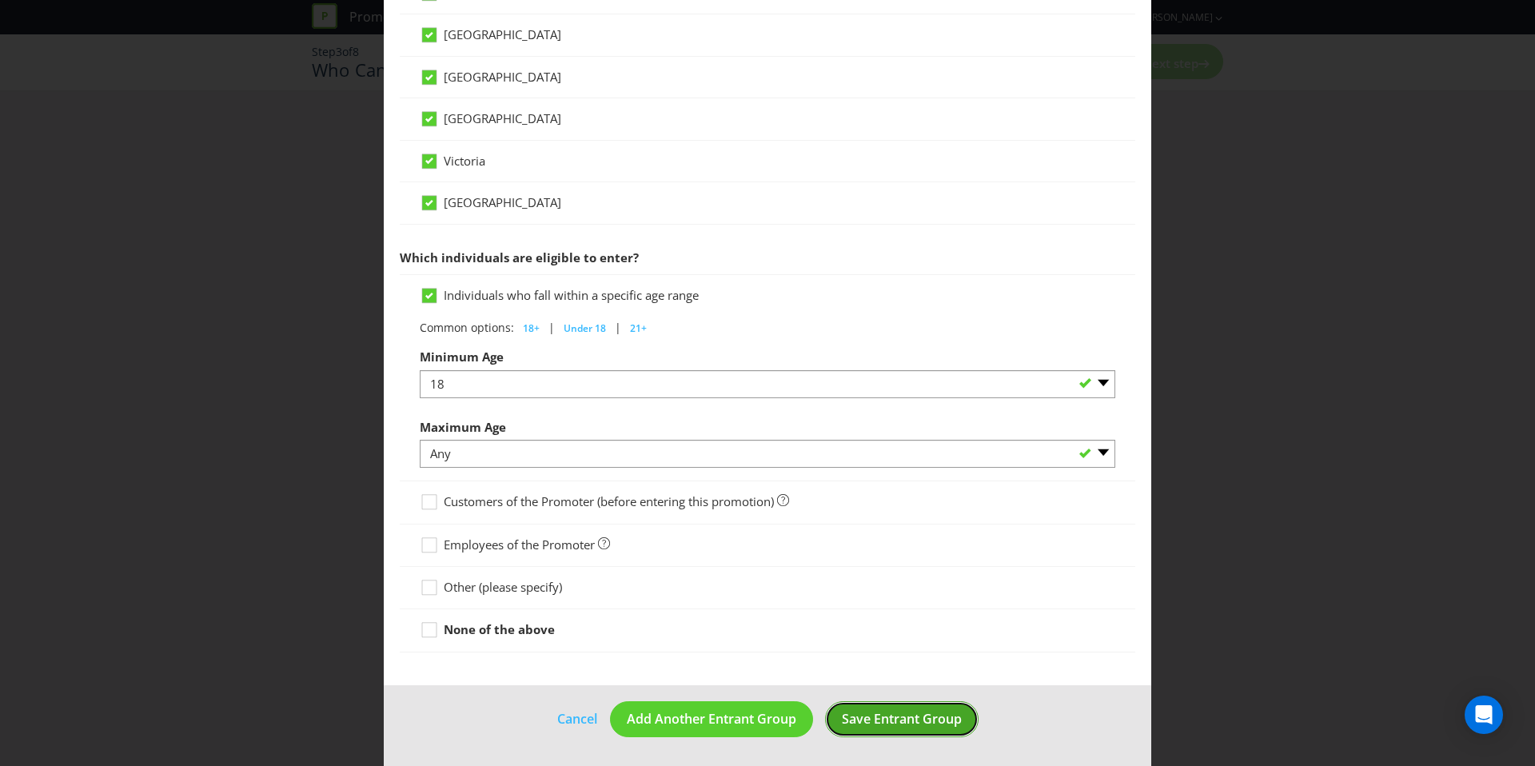
click at [892, 725] on span "Save Entrant Group" at bounding box center [902, 719] width 120 height 18
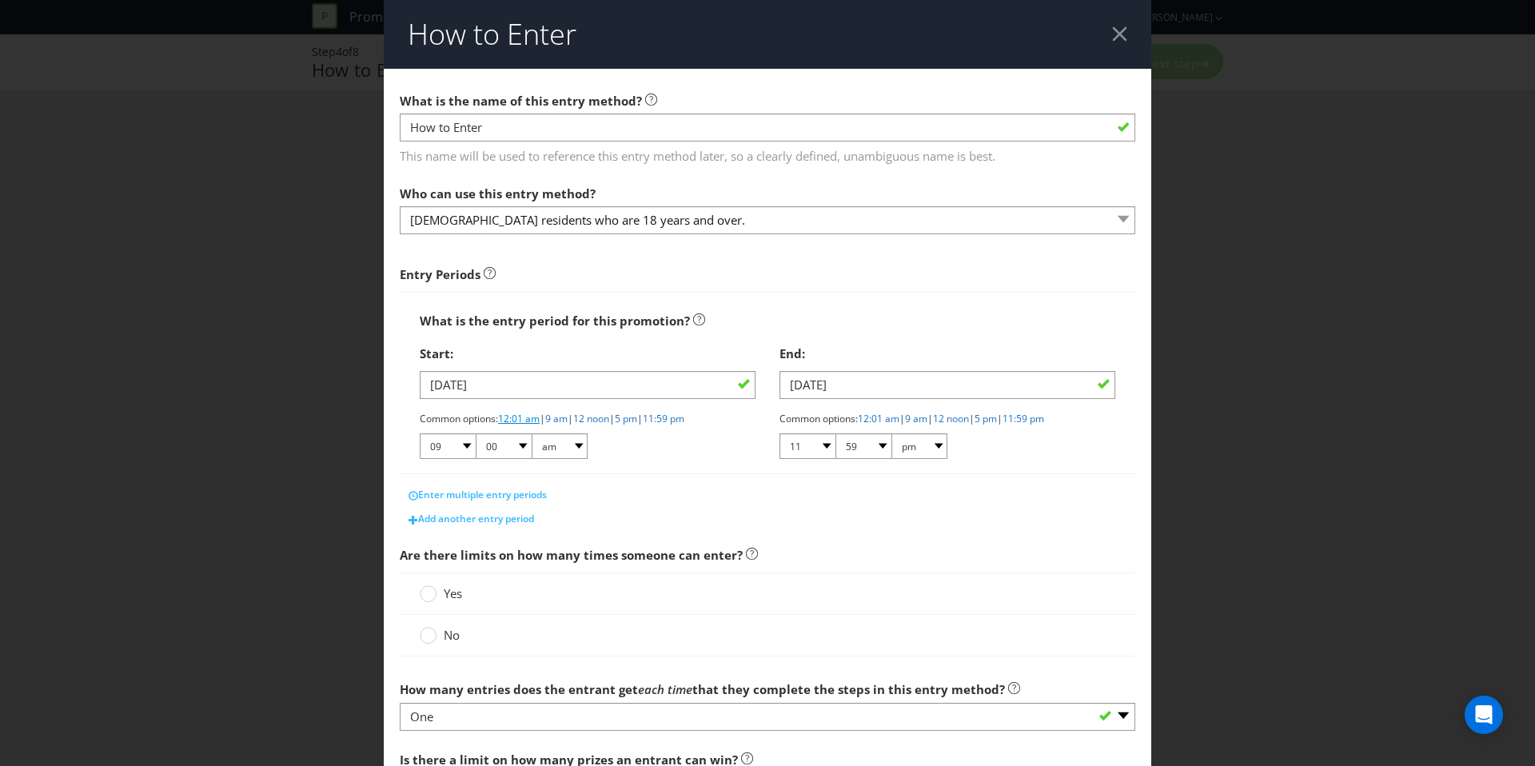
click at [518, 416] on link "12:01 am" at bounding box center [519, 419] width 42 height 14
select select "12"
select select "01"
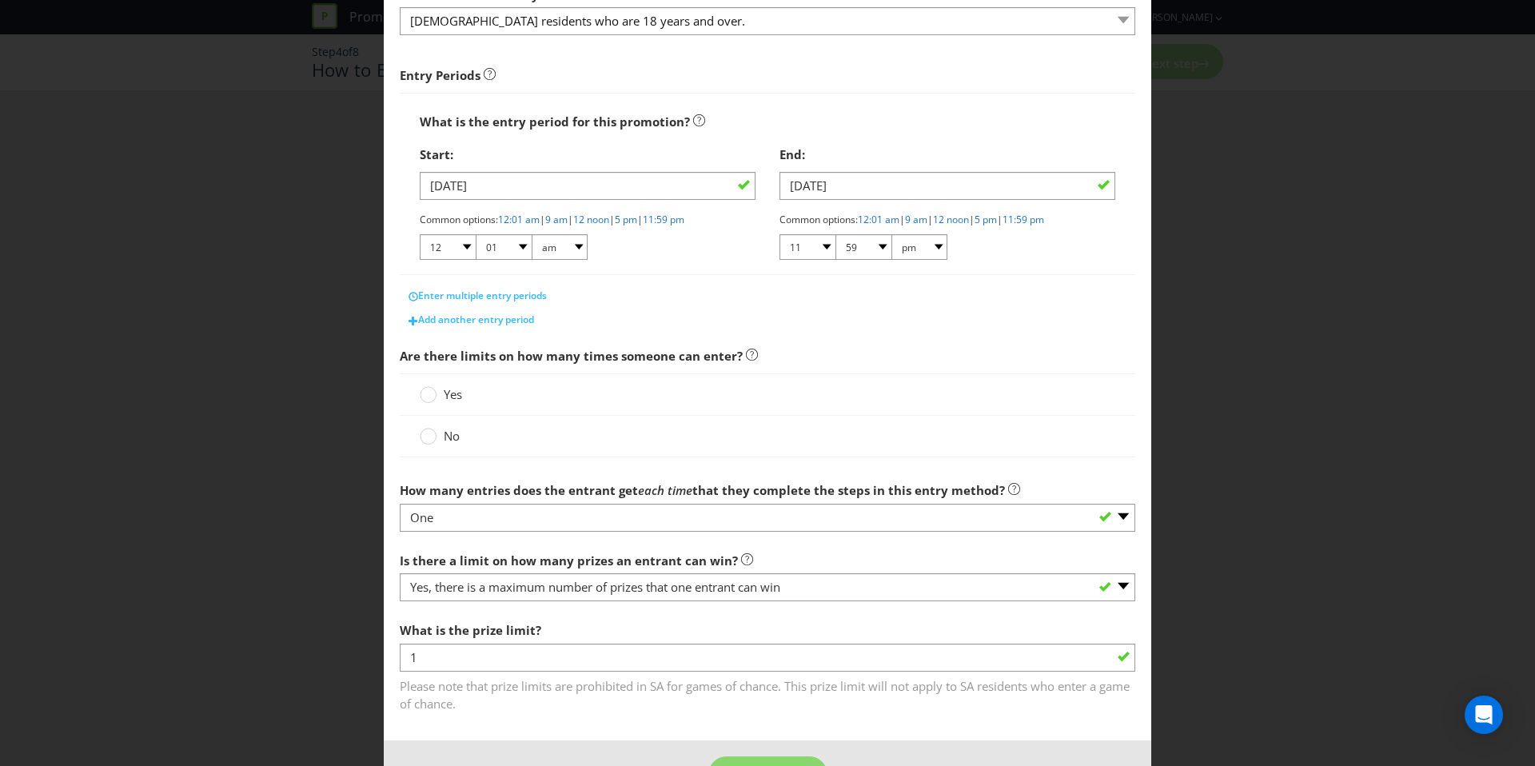
scroll to position [254, 0]
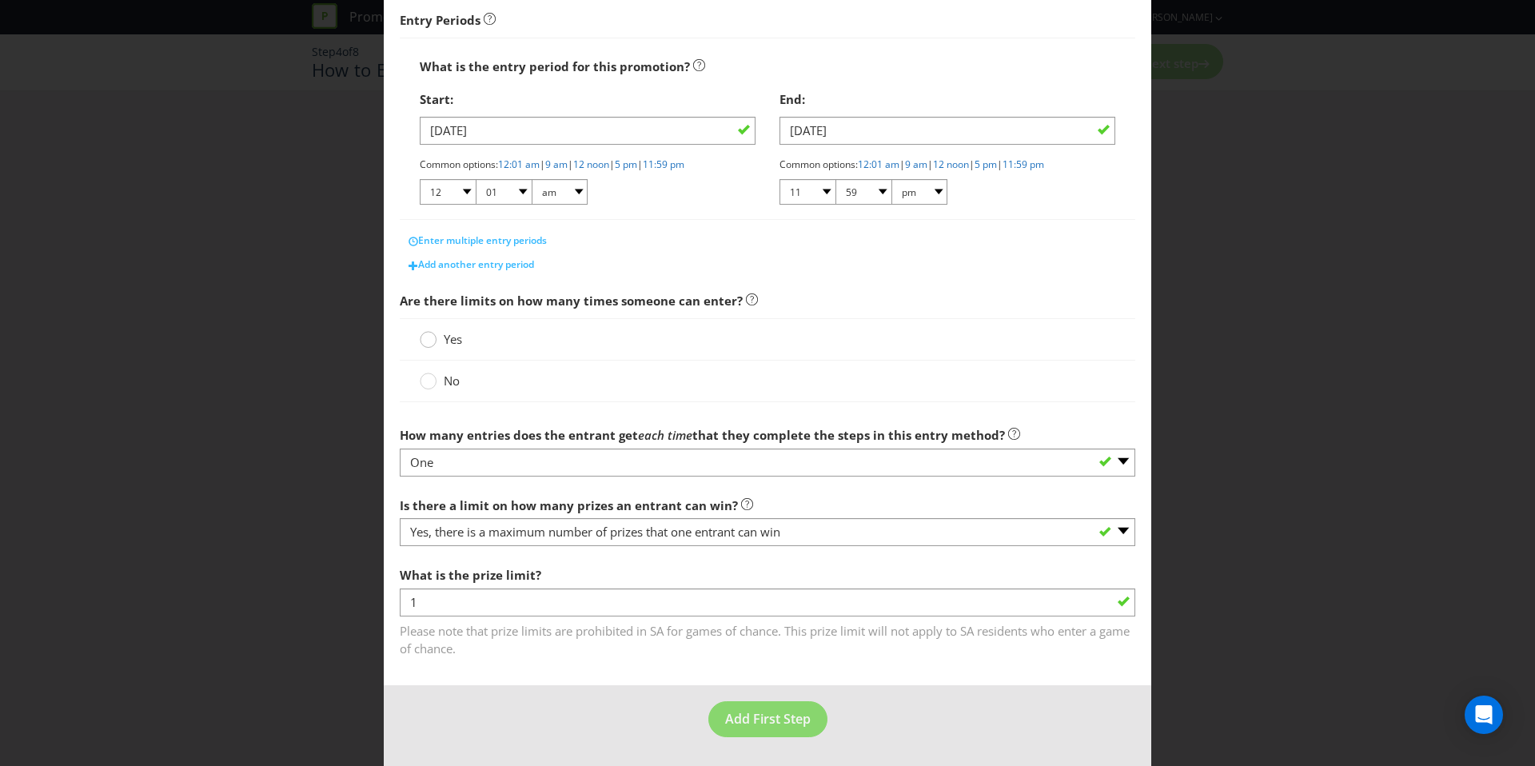
click at [433, 328] on div "Yes" at bounding box center [767, 339] width 735 height 42
click at [433, 341] on circle at bounding box center [428, 340] width 16 height 16
click at [0, 0] on input "Yes" at bounding box center [0, 0] width 0 height 0
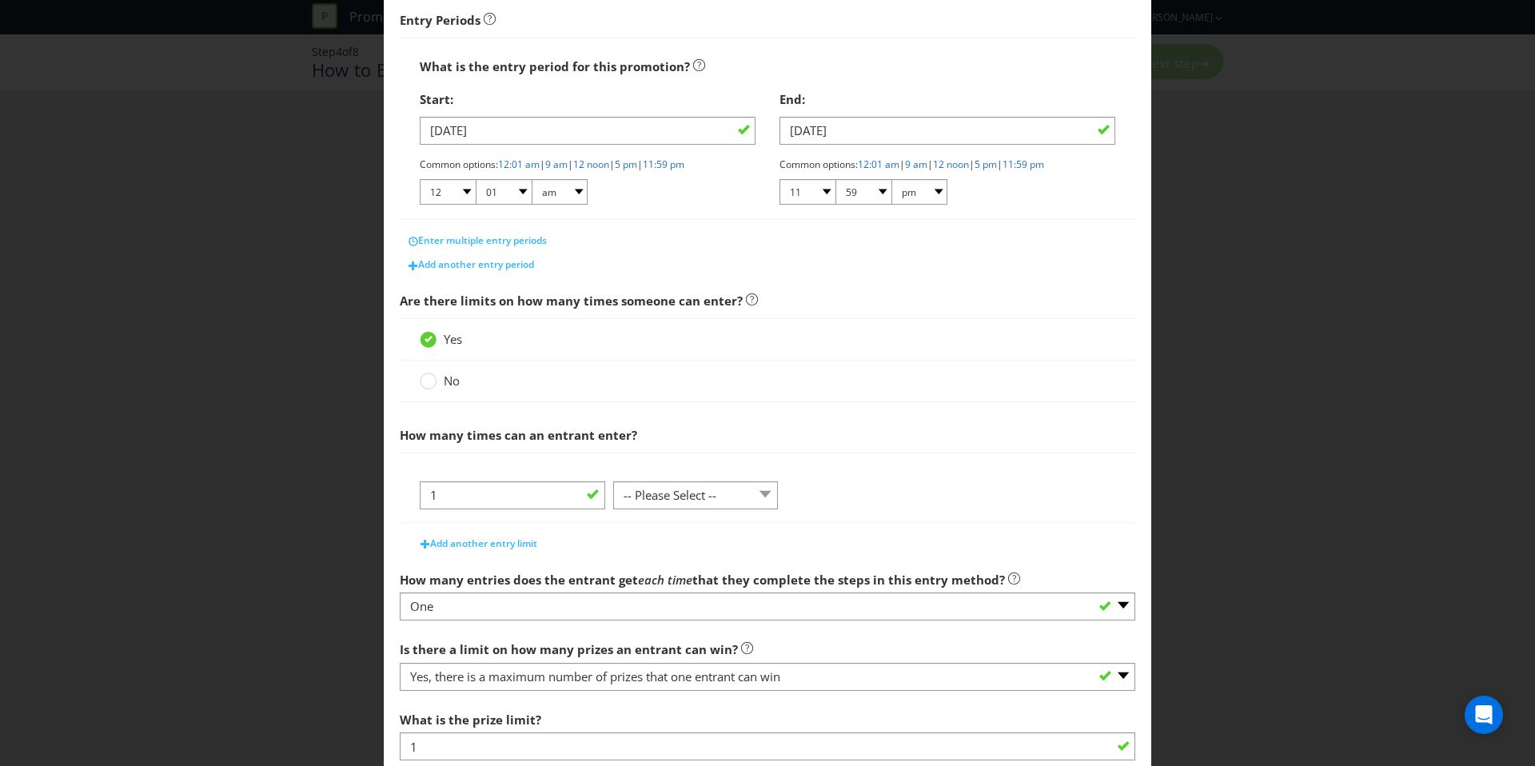
click at [679, 522] on div "How many times can an entrant enter? 1 -- Please Select -- per person per day p…" at bounding box center [767, 487] width 735 height 136
drag, startPoint x: 681, startPoint y: 511, endPoint x: 680, endPoint y: 502, distance: 8.8
click at [681, 511] on div "1 -- Please Select -- per person per day per purchase per transaction Other (pl…" at bounding box center [767, 501] width 695 height 41
click at [680, 498] on select "-- Please Select -- per person per day per purchase per transaction Other (plea…" at bounding box center [695, 495] width 165 height 28
select select "PER_TRANSACTION"
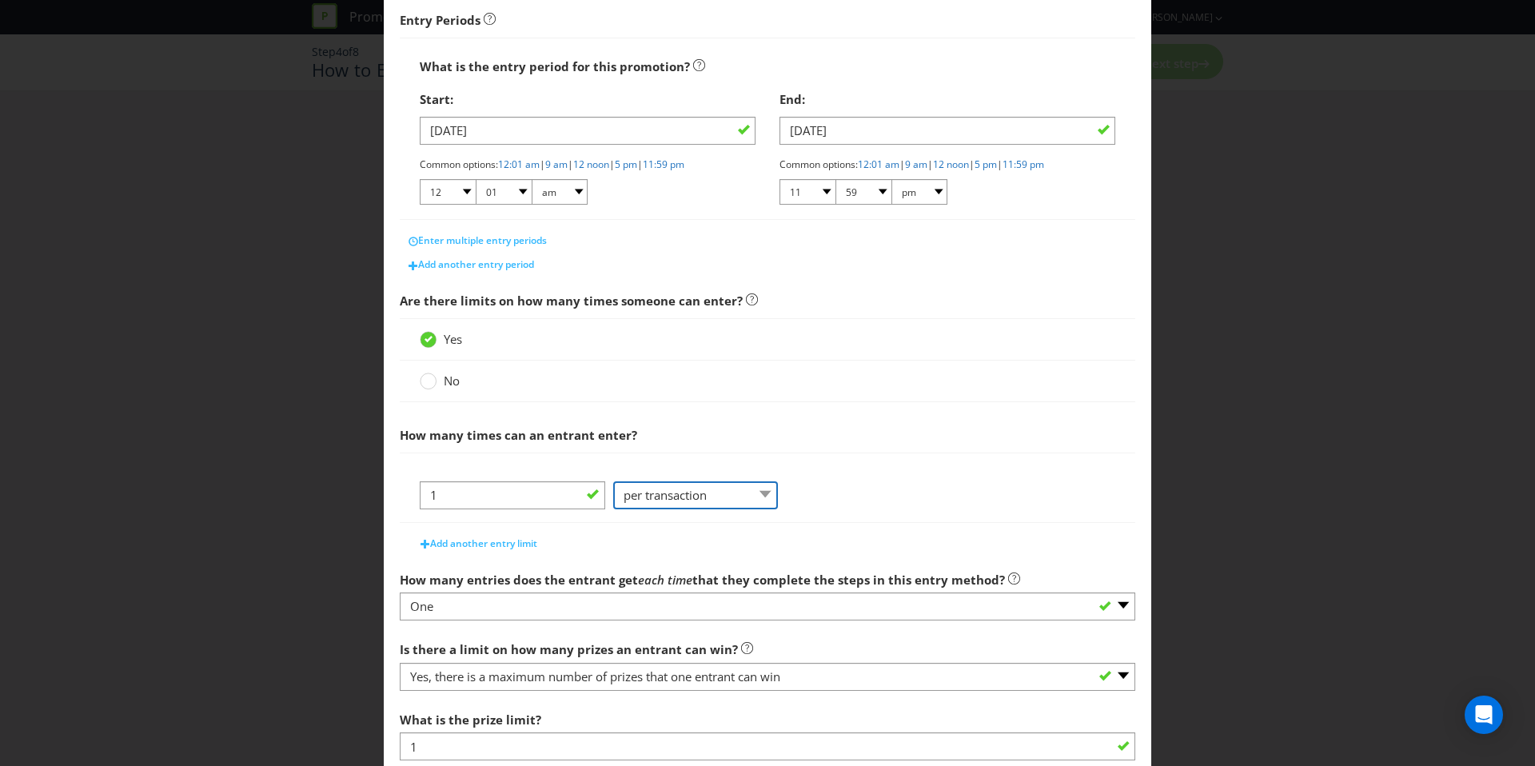
click at [613, 481] on select "-- Please Select -- per person per day per purchase per transaction Other (plea…" at bounding box center [695, 495] width 165 height 28
click at [461, 540] on span "Add another entry limit" at bounding box center [483, 543] width 107 height 14
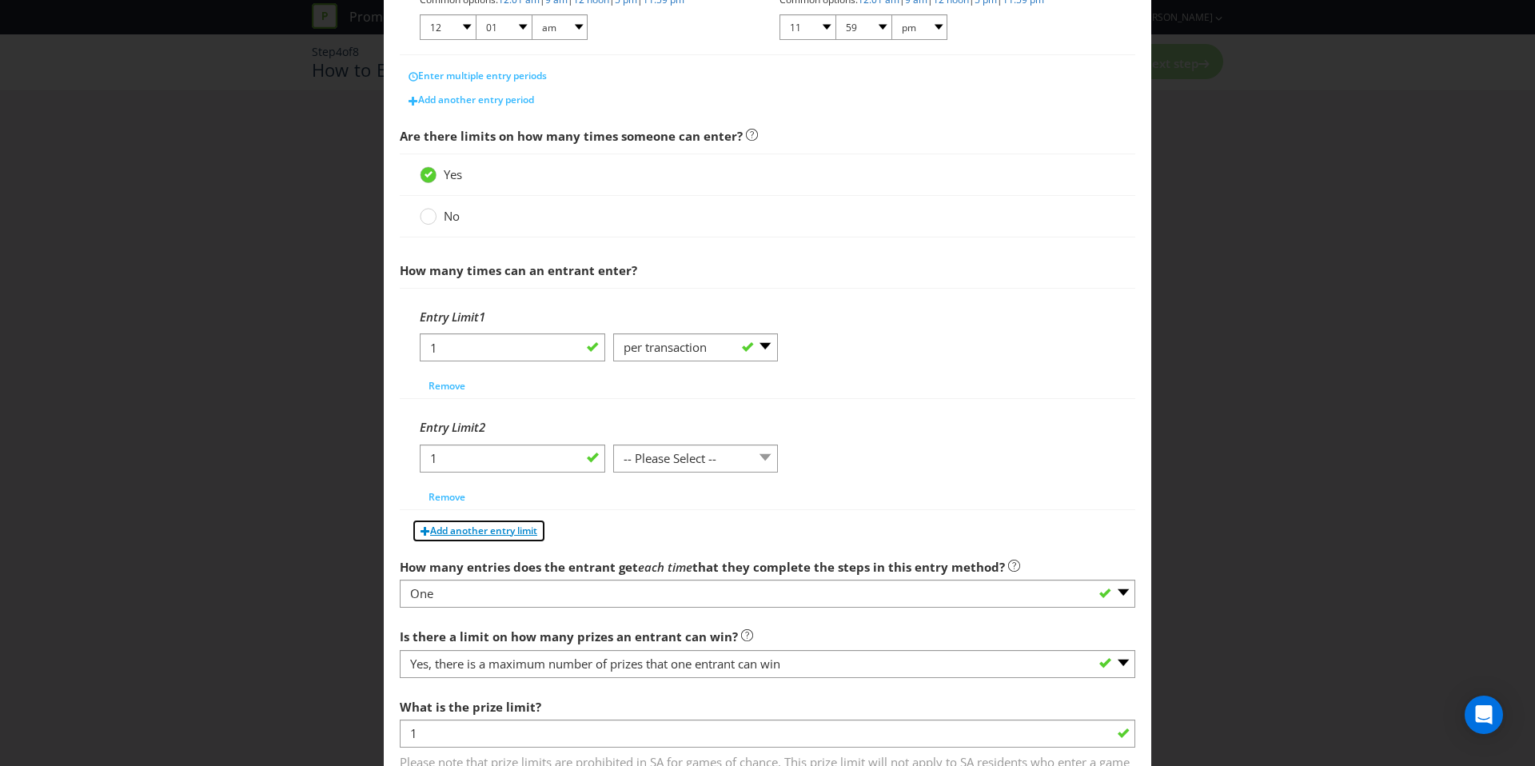
scroll to position [424, 0]
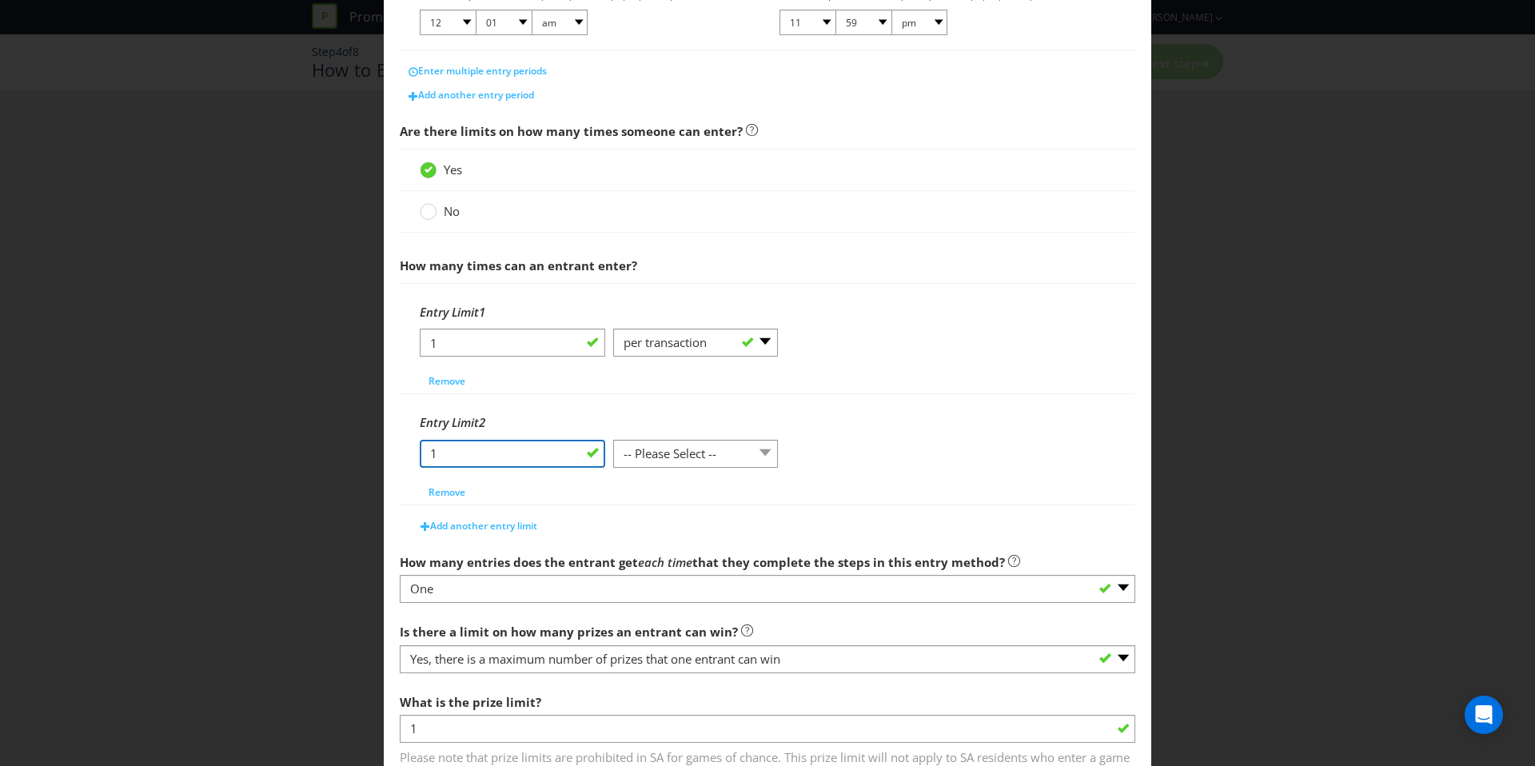
click at [560, 440] on input "1" at bounding box center [512, 454] width 185 height 28
type input "3"
click at [654, 445] on select "-- Please Select -- per person per day per purchase per transaction Other (plea…" at bounding box center [695, 454] width 165 height 28
select select "PER_DAY"
click at [613, 440] on select "-- Please Select -- per person per day per purchase per transaction Other (plea…" at bounding box center [695, 454] width 165 height 28
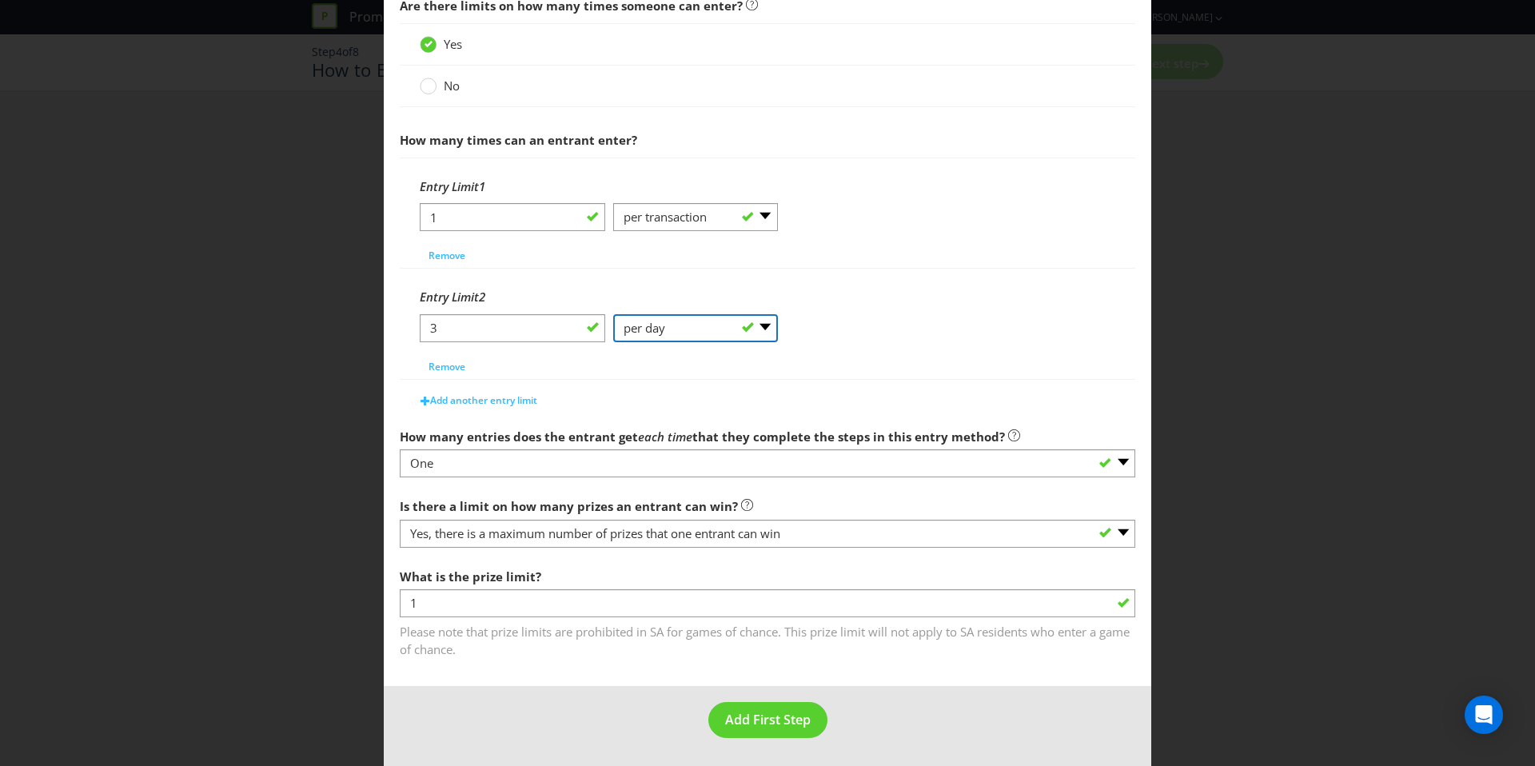
scroll to position [550, 0]
click at [665, 332] on select "-- Please Select -- per person per day per purchase per transaction Other (plea…" at bounding box center [695, 327] width 165 height 28
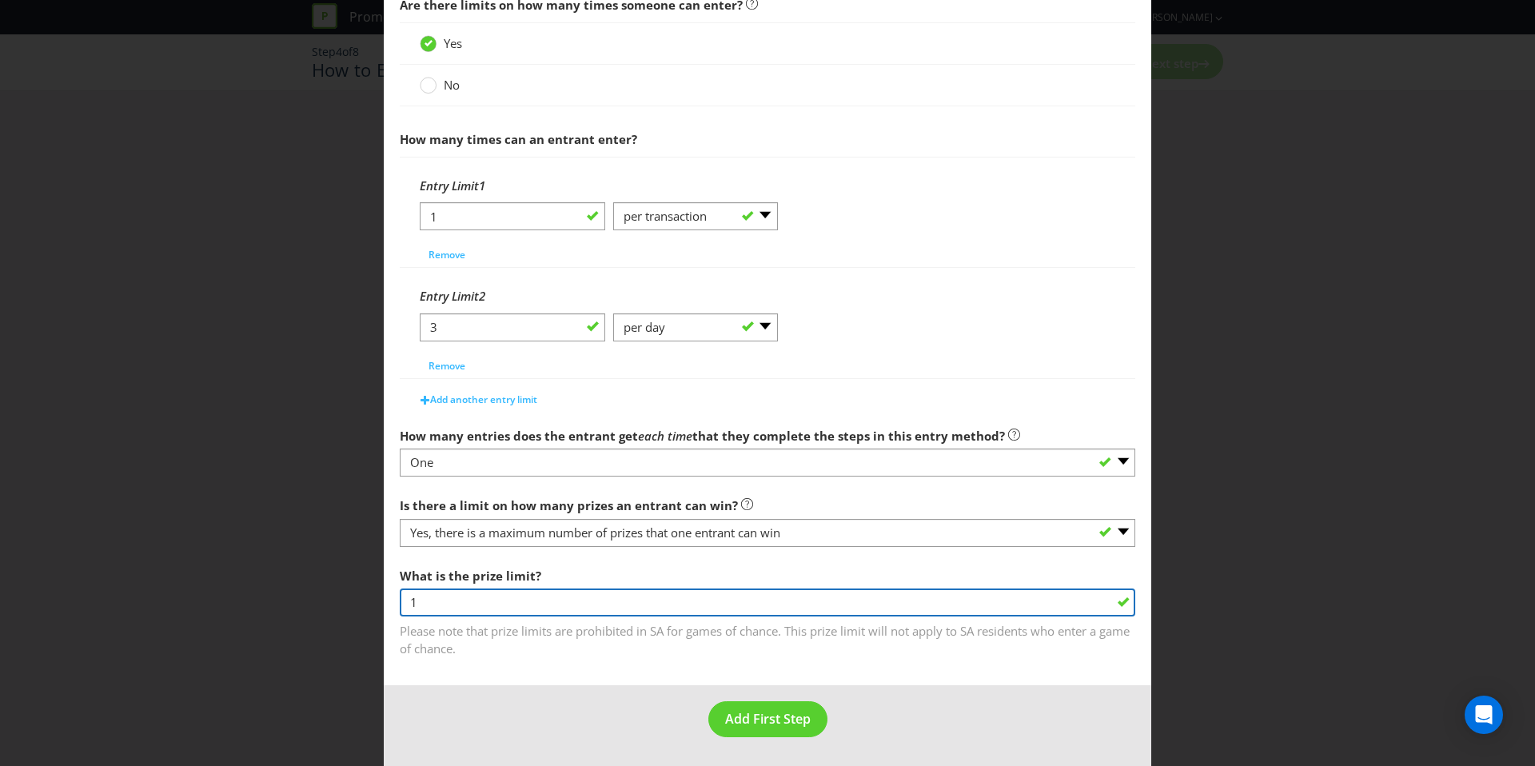
click at [543, 612] on input "1" at bounding box center [767, 602] width 735 height 28
click at [543, 590] on input "3" at bounding box center [767, 602] width 735 height 28
type input "3"
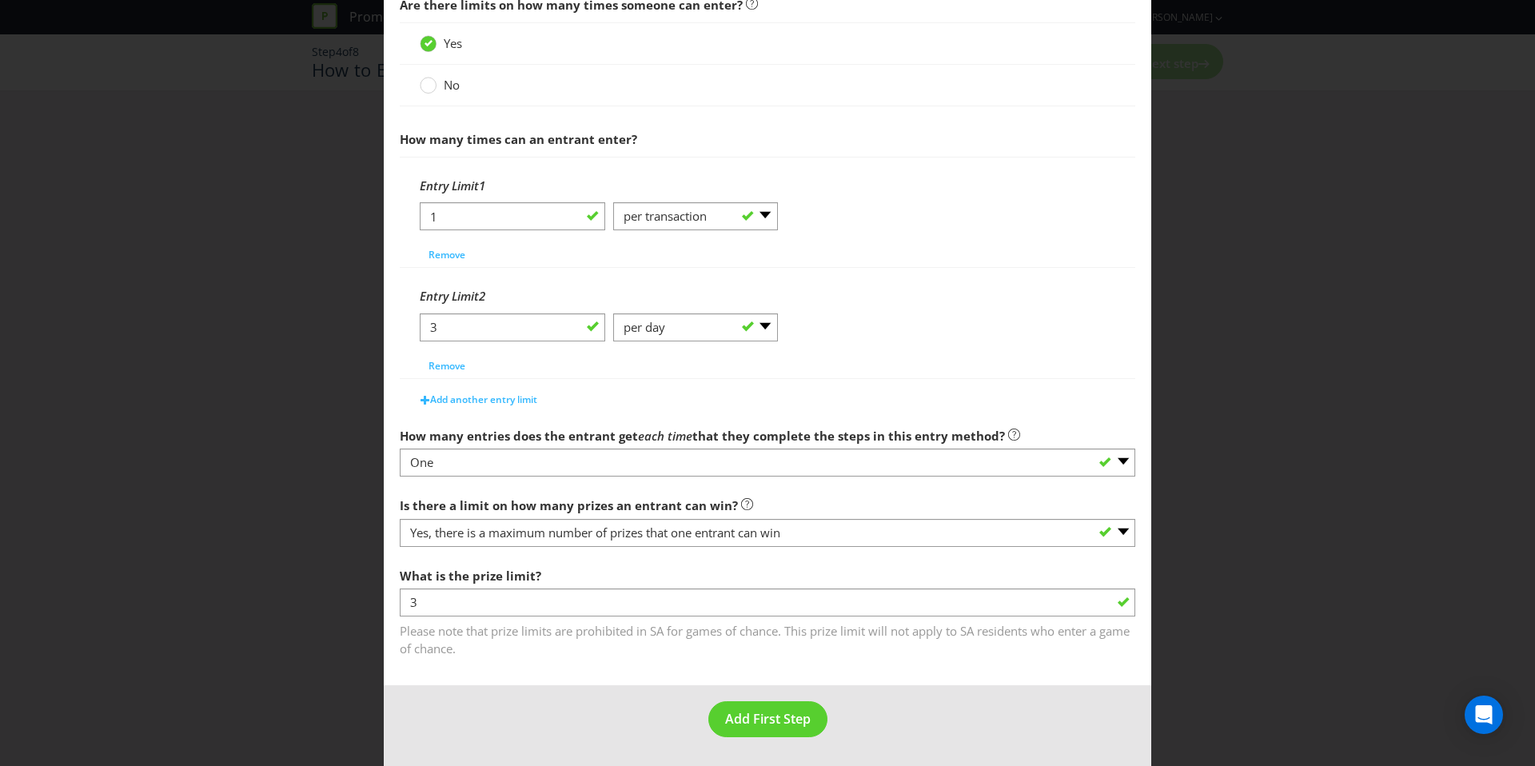
click at [553, 567] on div "What is the prize limit? 3 Please note that prize limits are prohibited in SA f…" at bounding box center [767, 608] width 735 height 98
click at [751, 715] on span "Add First Step" at bounding box center [768, 719] width 86 height 18
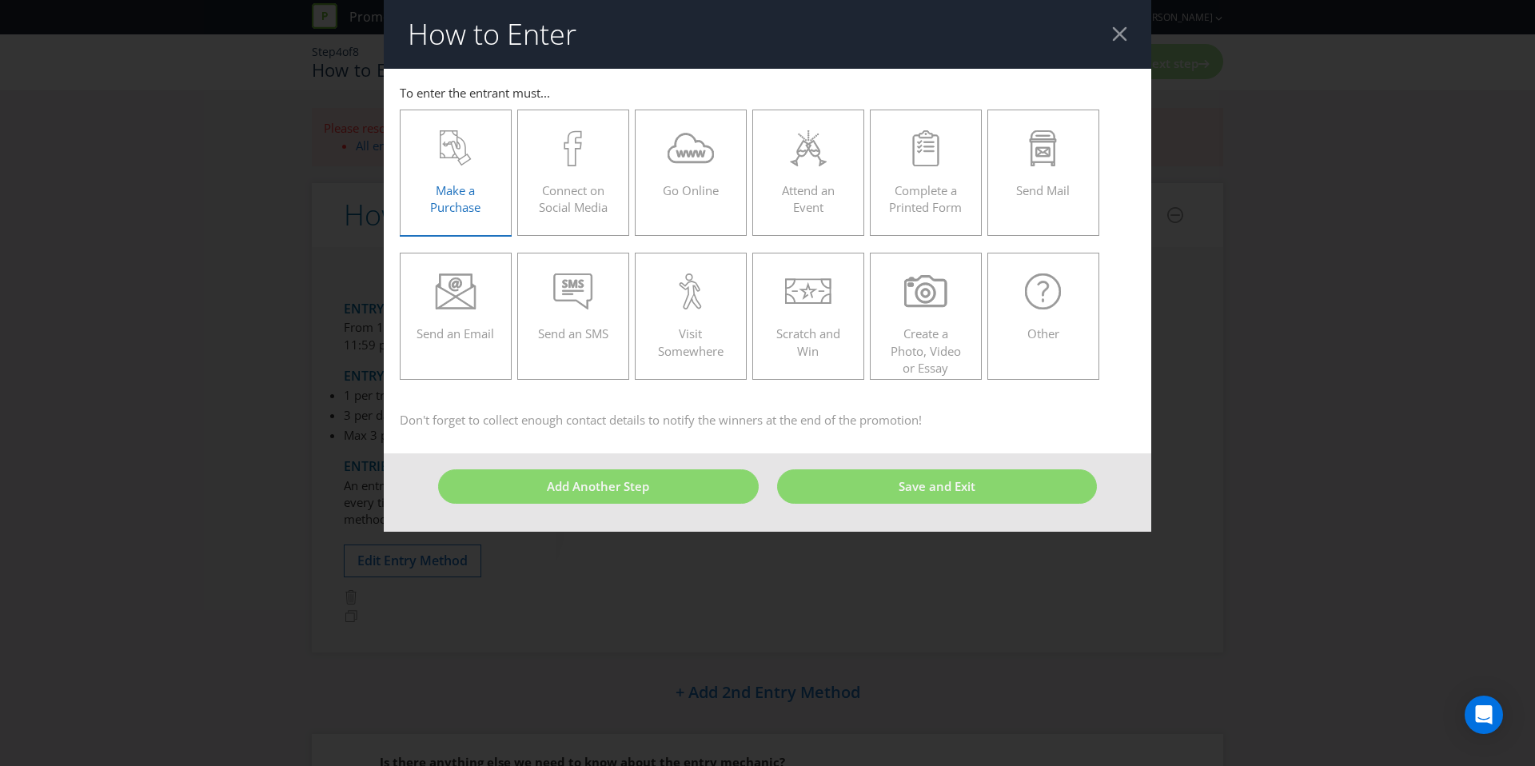
click at [459, 200] on span "Make a Purchase" at bounding box center [455, 198] width 50 height 33
click at [0, 0] on input "Make a Purchase" at bounding box center [0, 0] width 0 height 0
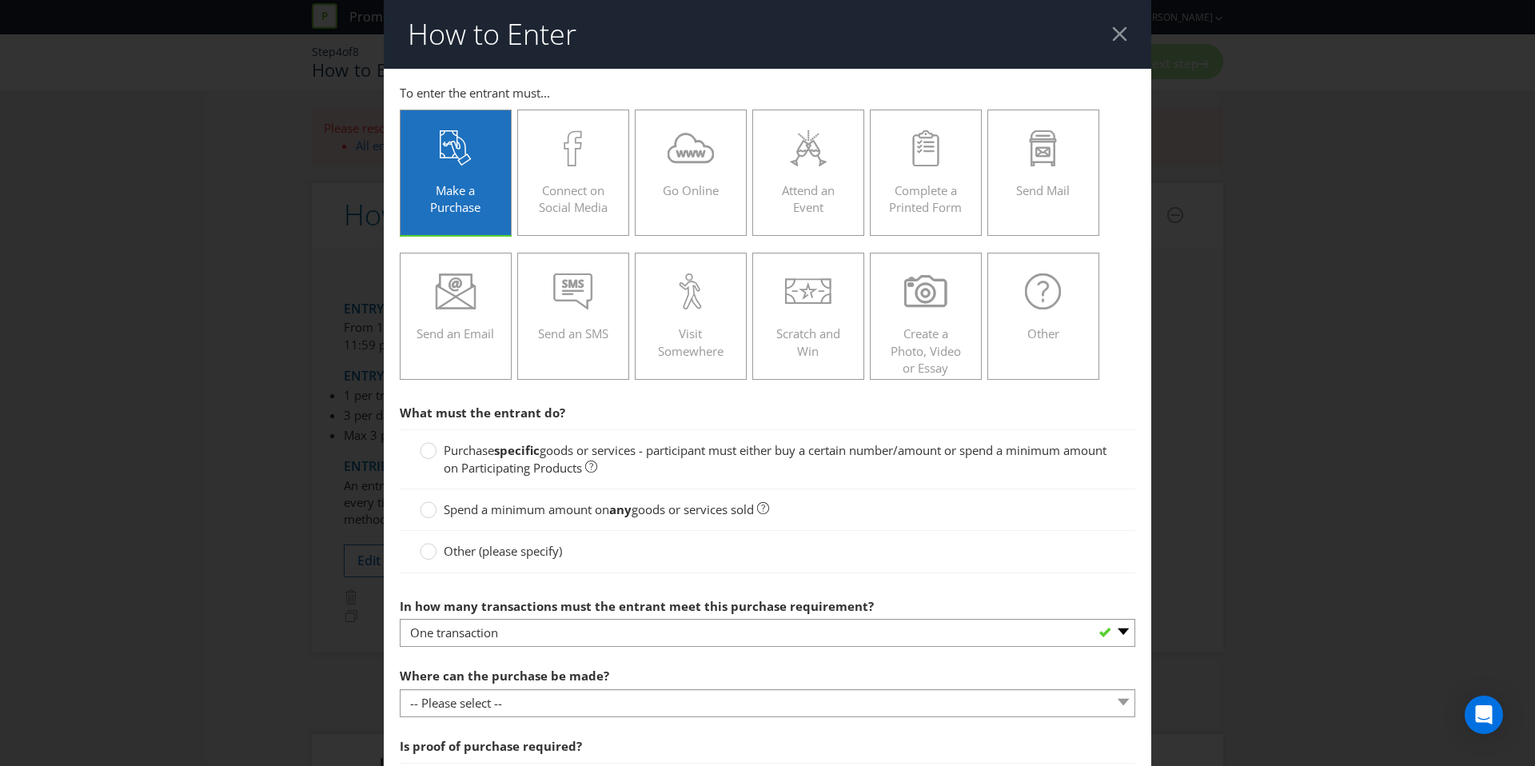
click at [571, 452] on span "goods or services - participant must either buy a certain number/amount or spen…" at bounding box center [775, 458] width 663 height 33
click at [0, 0] on input "Purchase specific goods or services - participant must either buy a certain num…" at bounding box center [0, 0] width 0 height 0
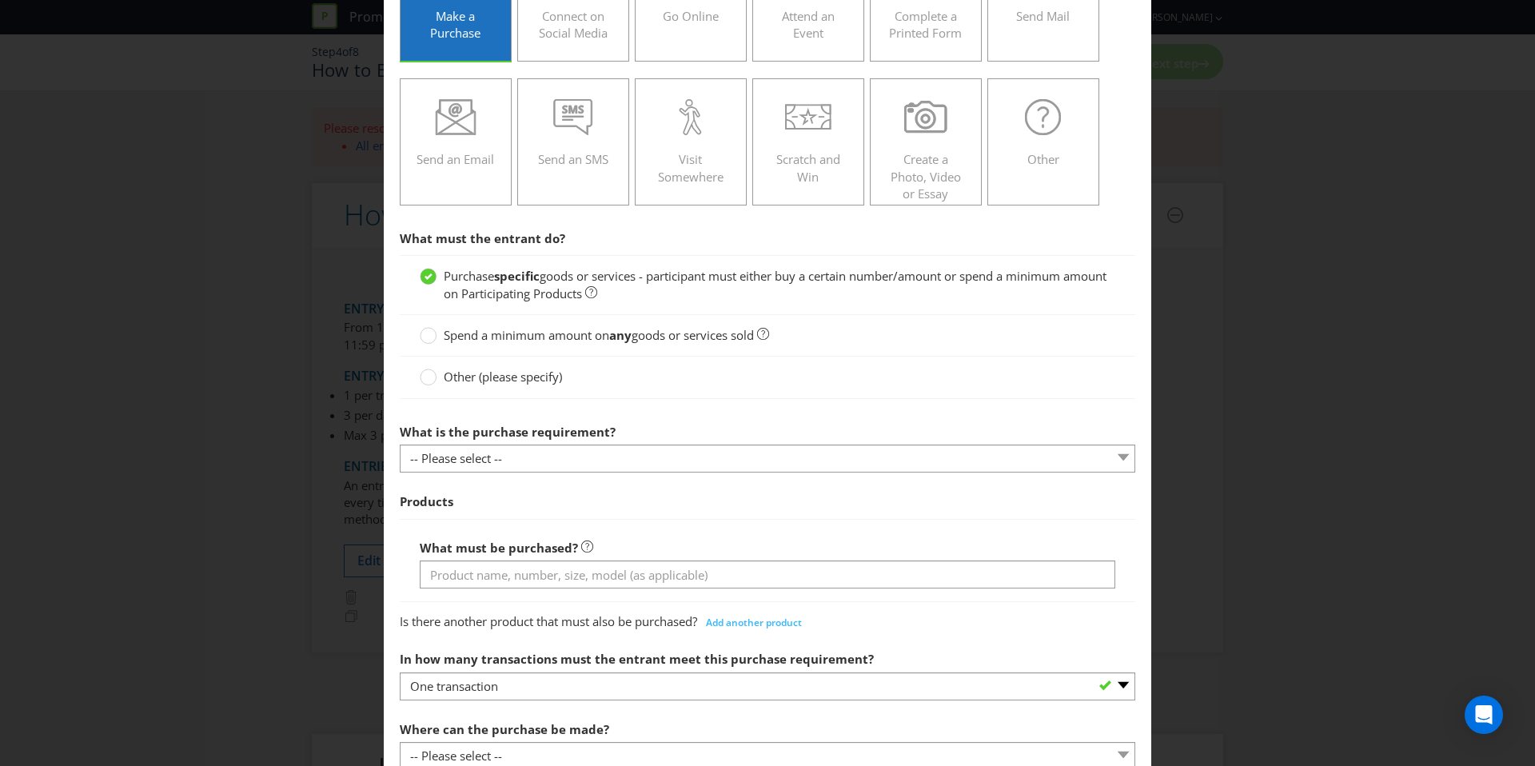
scroll to position [196, 0]
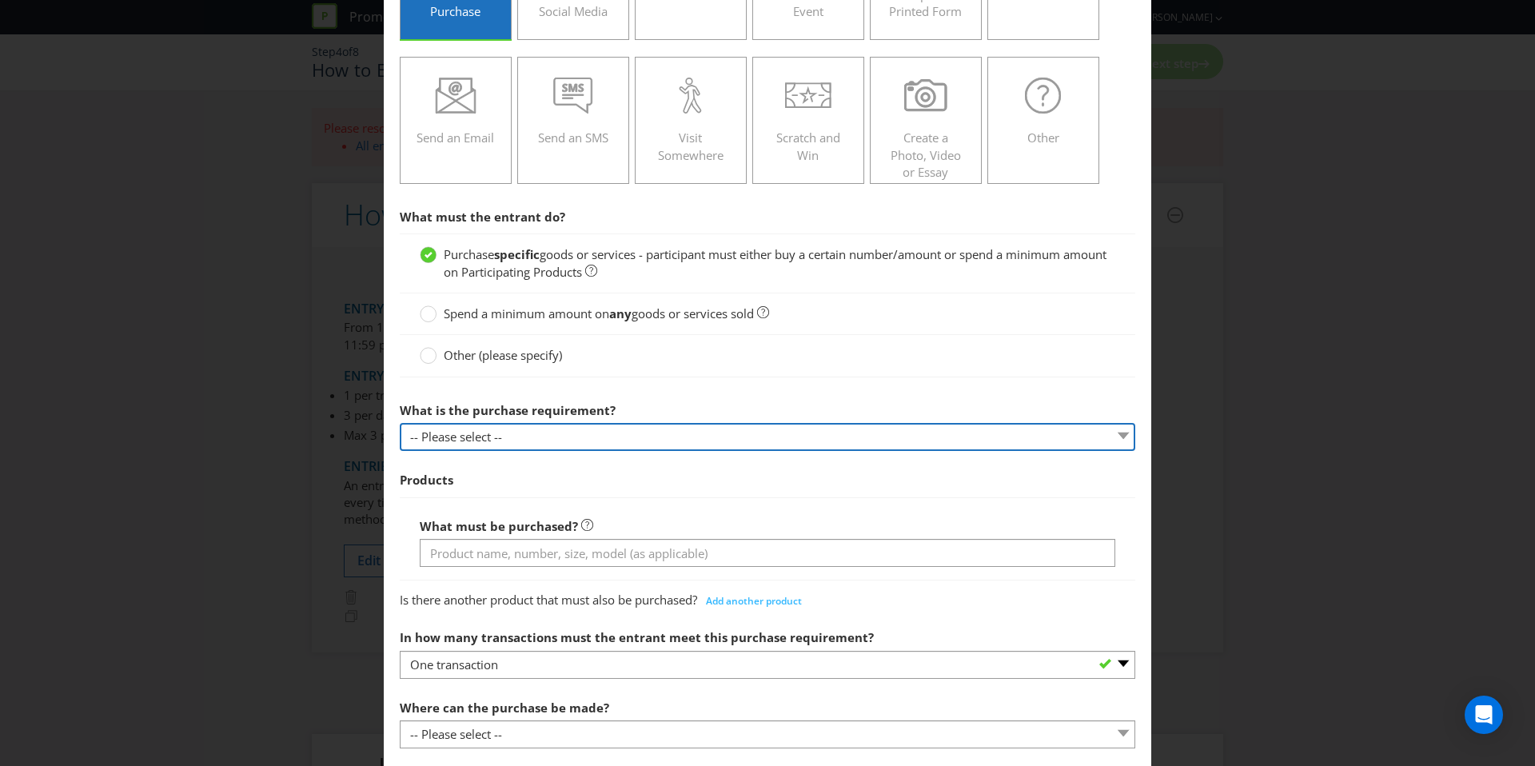
click at [547, 434] on select "-- Please select -- Buy a certain number of these products or services Spend a …" at bounding box center [767, 437] width 735 height 28
select select "MINIMUM_QUANTITY"
click at [400, 423] on select "-- Please select -- Buy a certain number of these products or services Spend a …" at bounding box center [767, 437] width 735 height 28
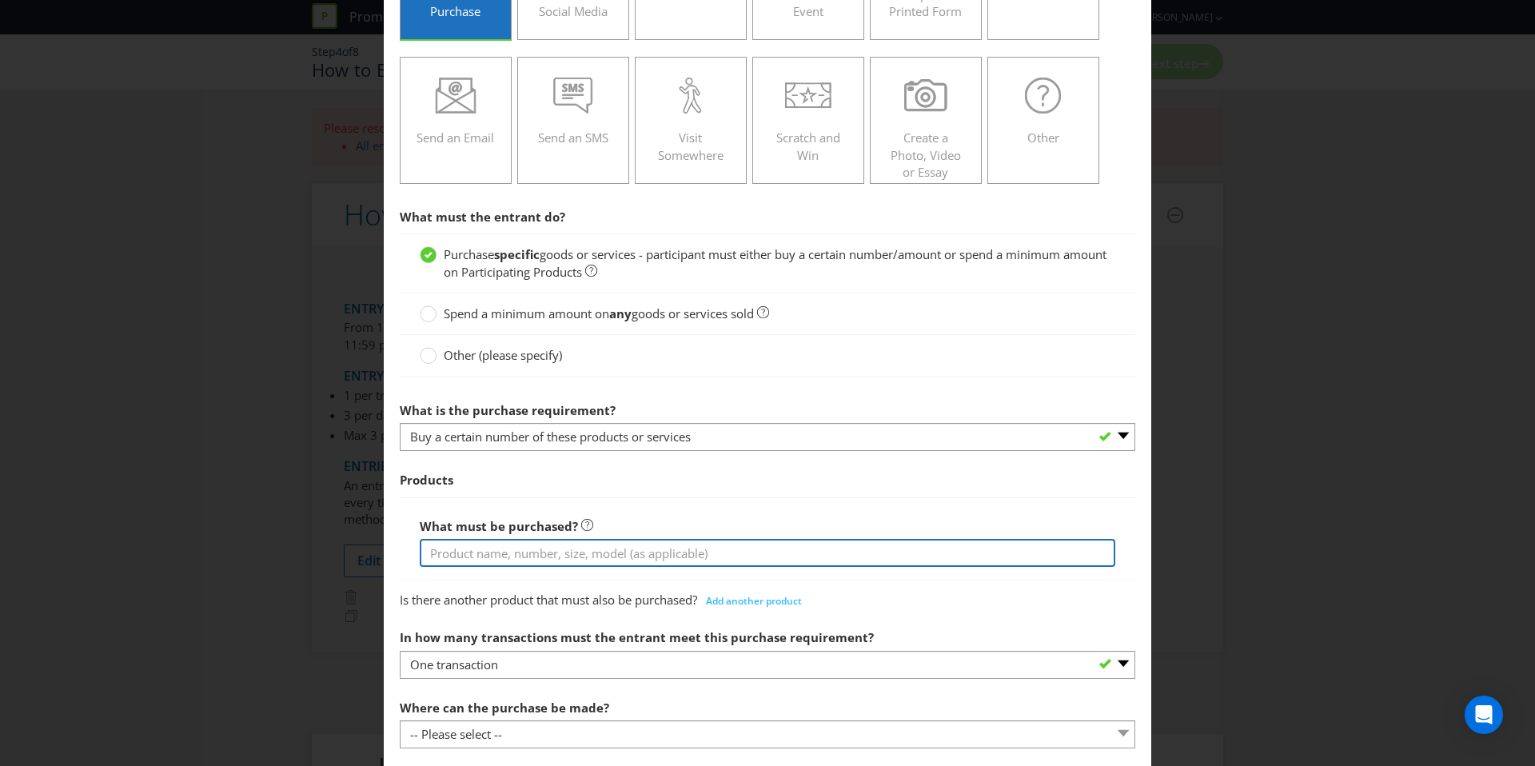
click at [512, 543] on input "text" at bounding box center [767, 553] width 695 height 28
drag, startPoint x: 530, startPoint y: 545, endPoint x: 462, endPoint y: 550, distance: 68.1
click at [452, 551] on input "any Lifesaver" at bounding box center [767, 553] width 695 height 28
paste input "Savers confectionery products"
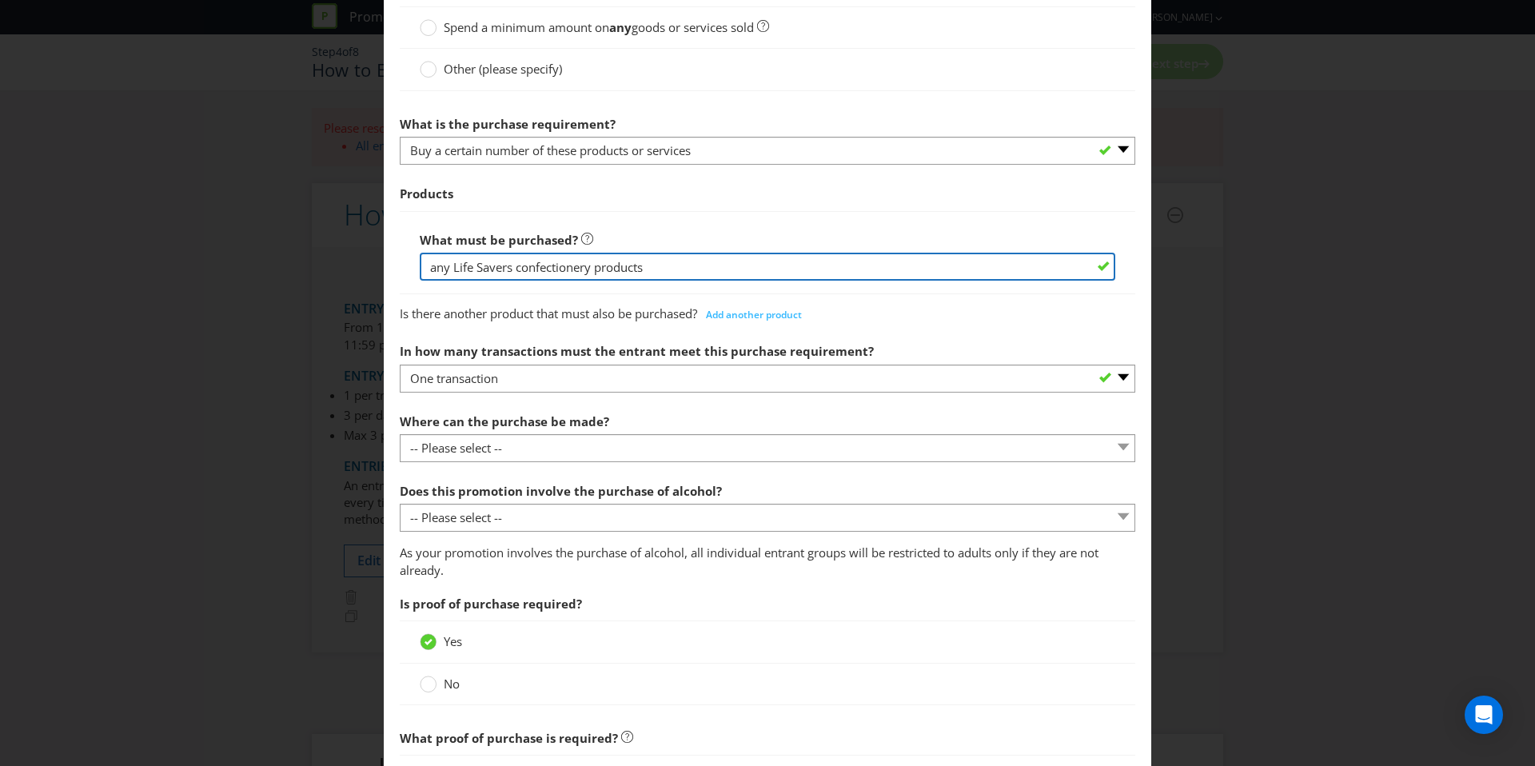
scroll to position [484, 0]
type input "any Life Savers confectionery products"
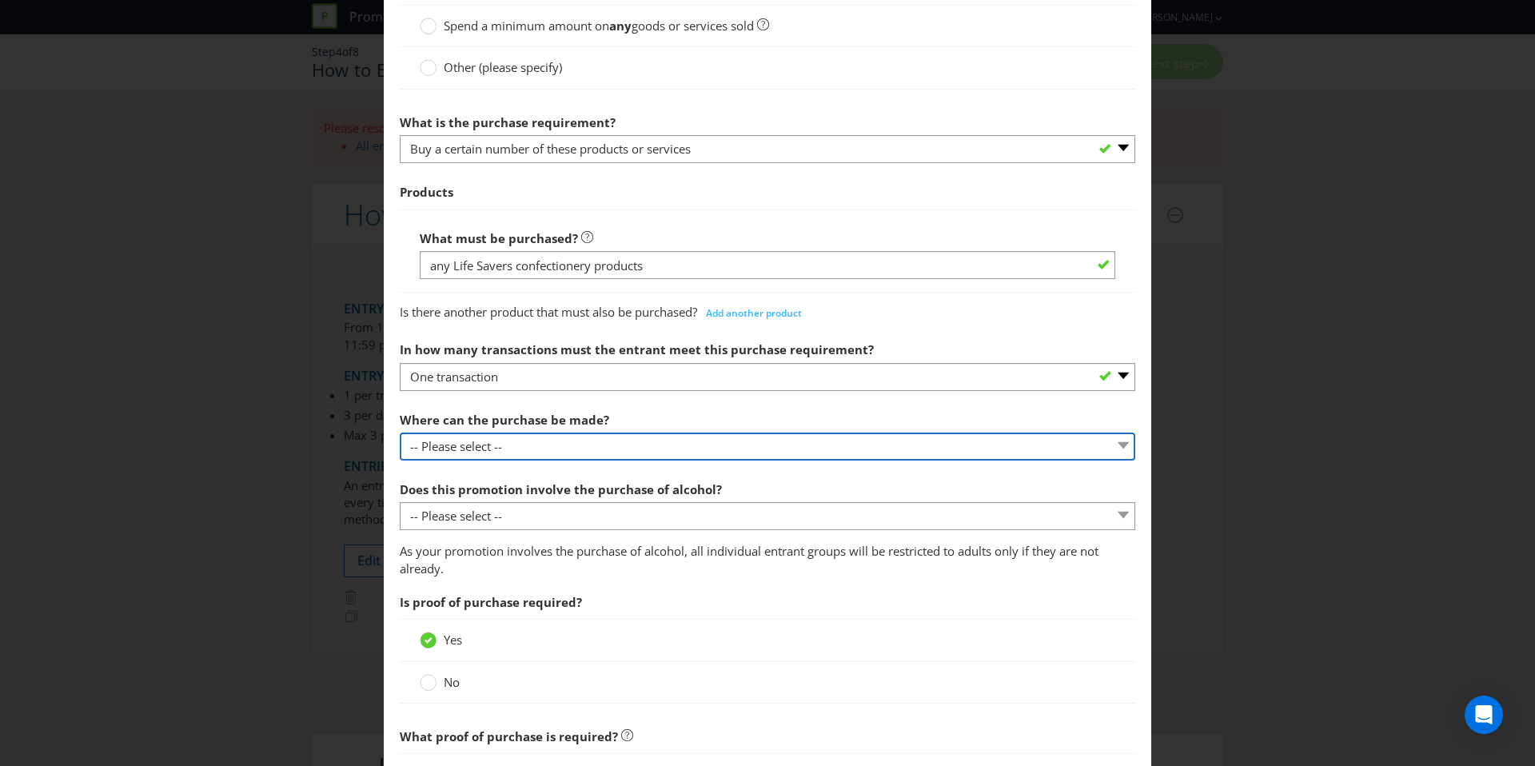
click at [558, 446] on select "-- Please select -- Any stores displaying promotional material (including onlin…" at bounding box center [767, 446] width 735 height 28
select select "ANY_DISPLAYING_PROMOTIONAL_MATERIAL"
click at [400, 432] on select "-- Please select -- Any stores displaying promotional material (including onlin…" at bounding box center [767, 446] width 735 height 28
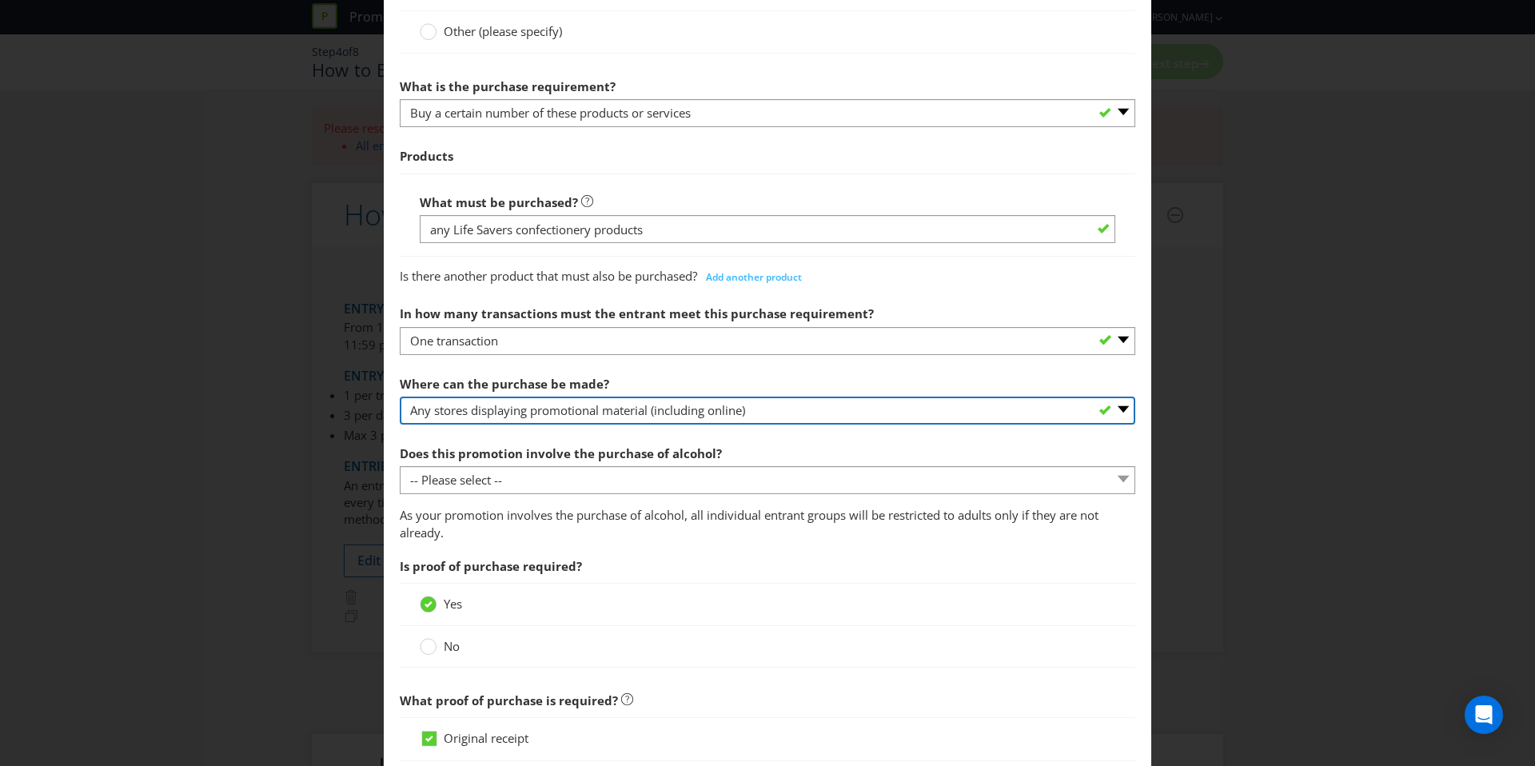
scroll to position [519, 0]
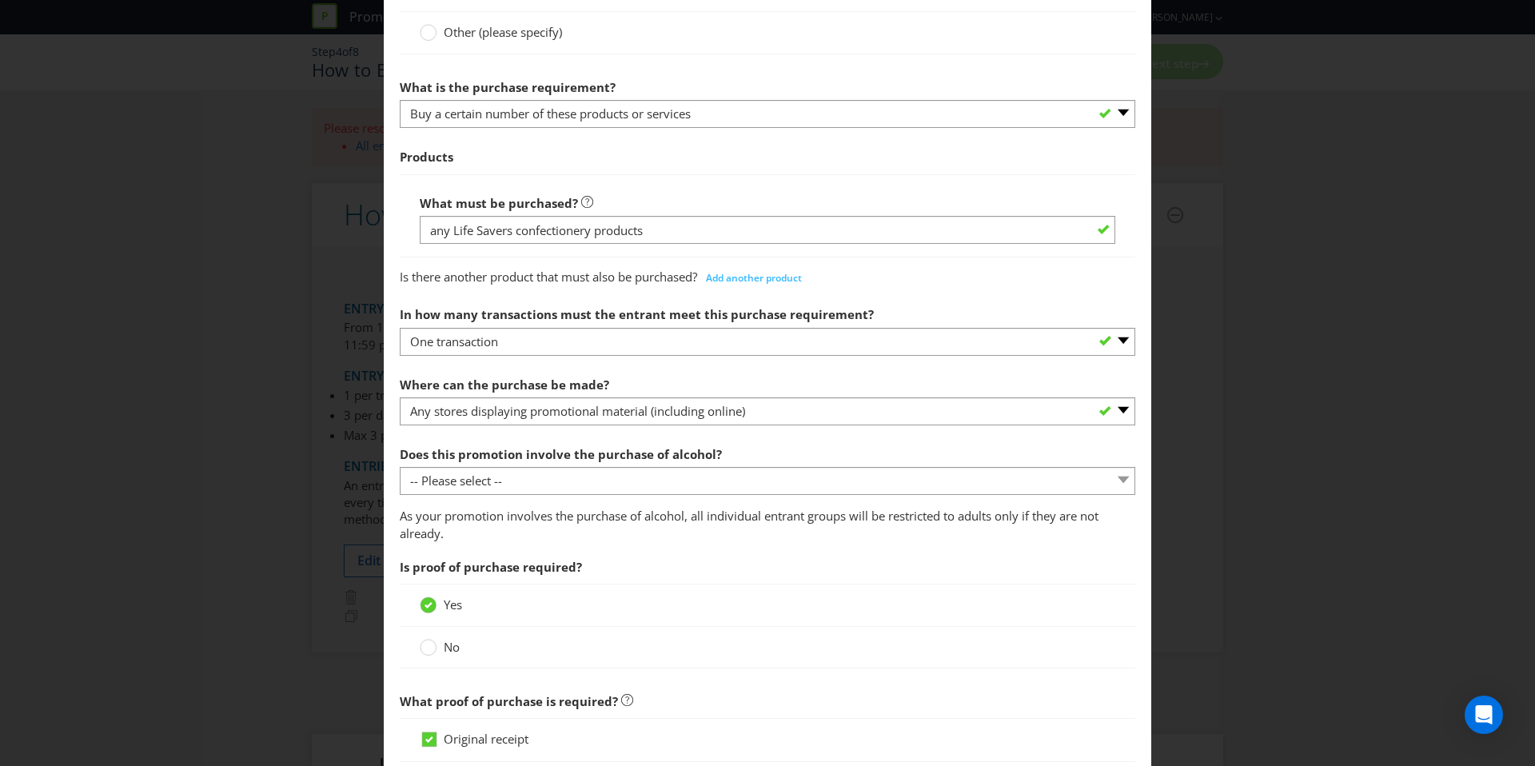
click at [505, 500] on span "Does this promotion involve the purchase of alcohol? -- Please select -- Yes, f…" at bounding box center [767, 490] width 735 height 104
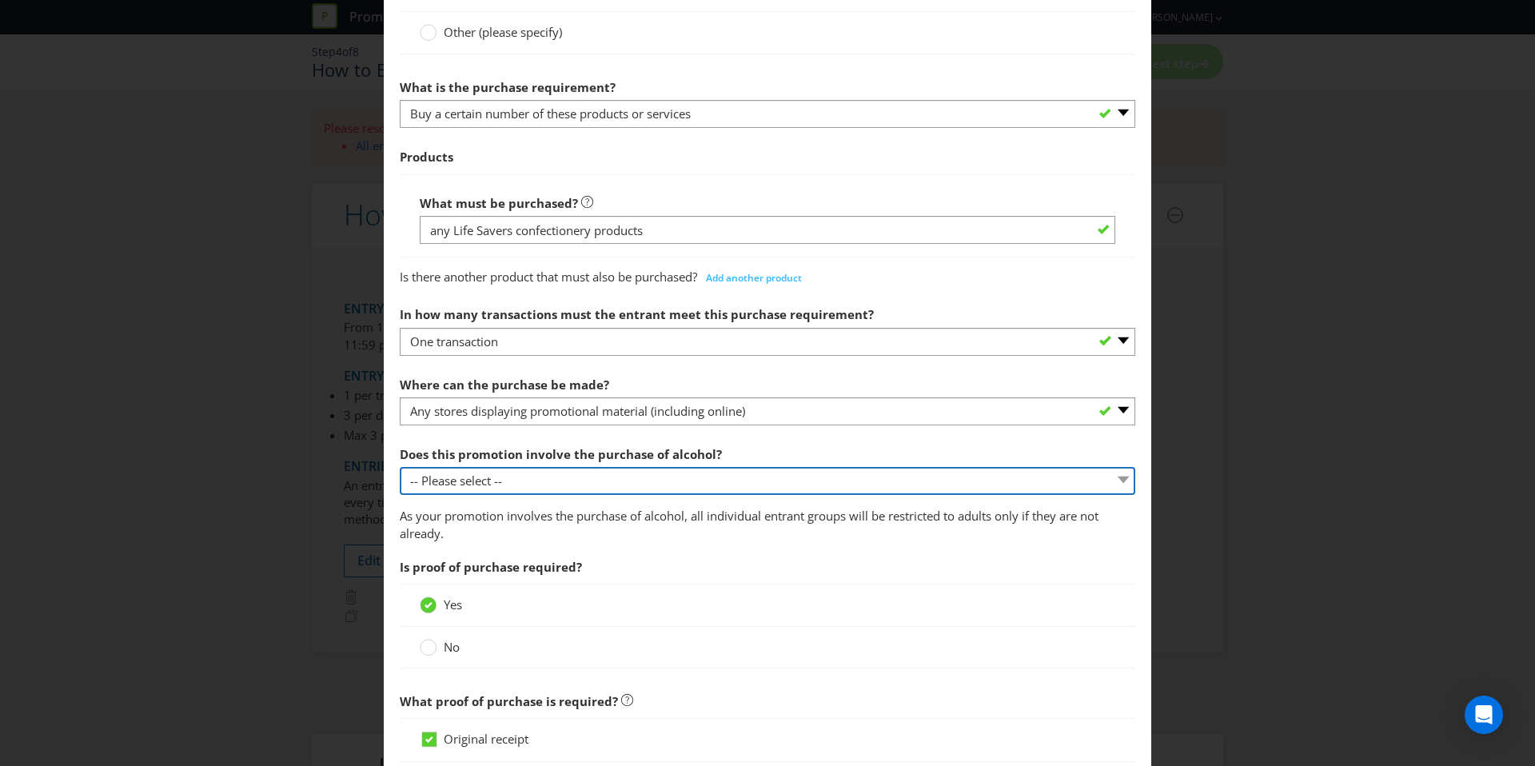
click at [507, 492] on select "-- Please select -- Yes, for on-premises consumption Yes, for off-premises cons…" at bounding box center [767, 481] width 735 height 28
select select "NO"
click at [400, 467] on select "-- Please select -- Yes, for on-premises consumption Yes, for off-premises cons…" at bounding box center [767, 481] width 735 height 28
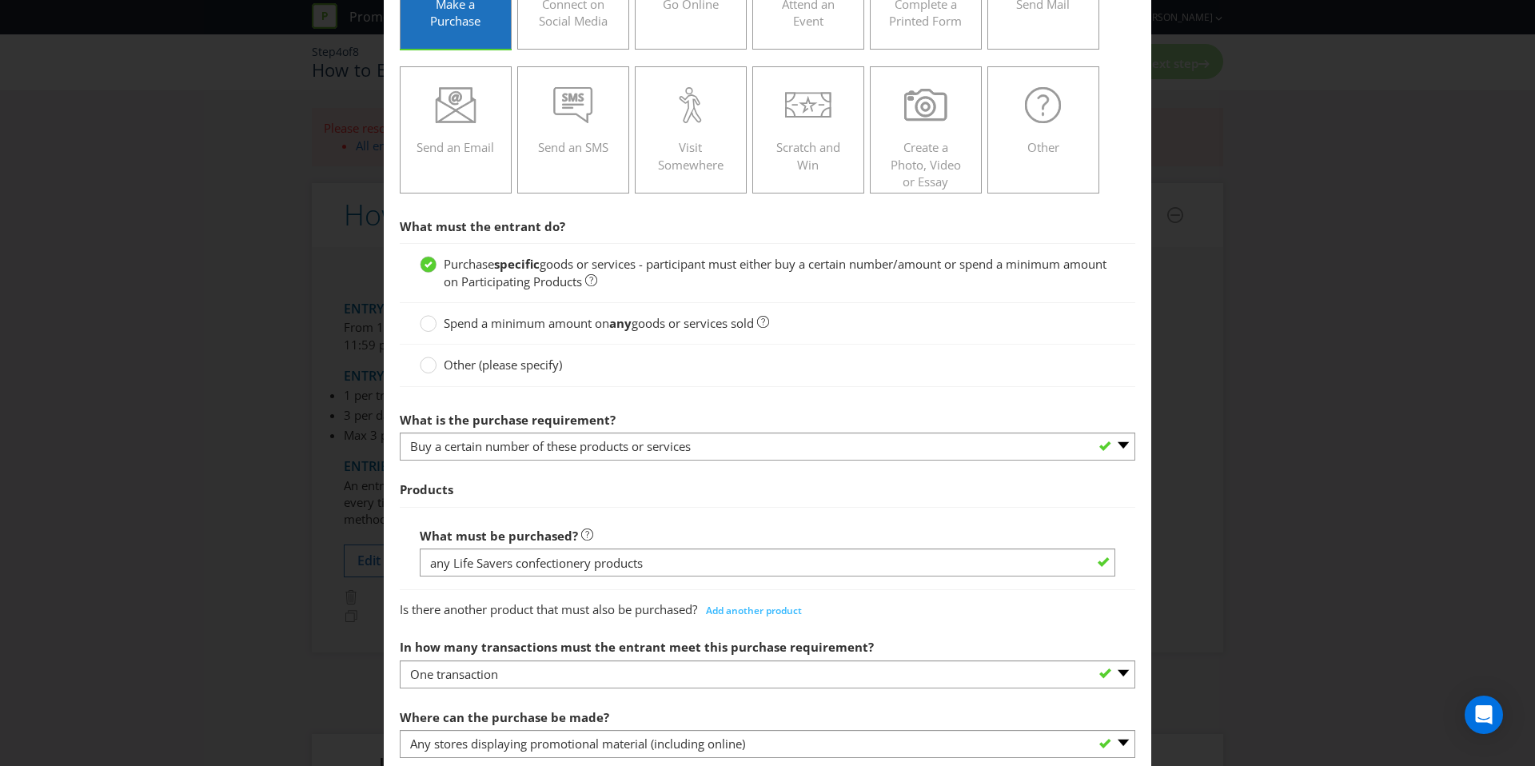
scroll to position [1102, 0]
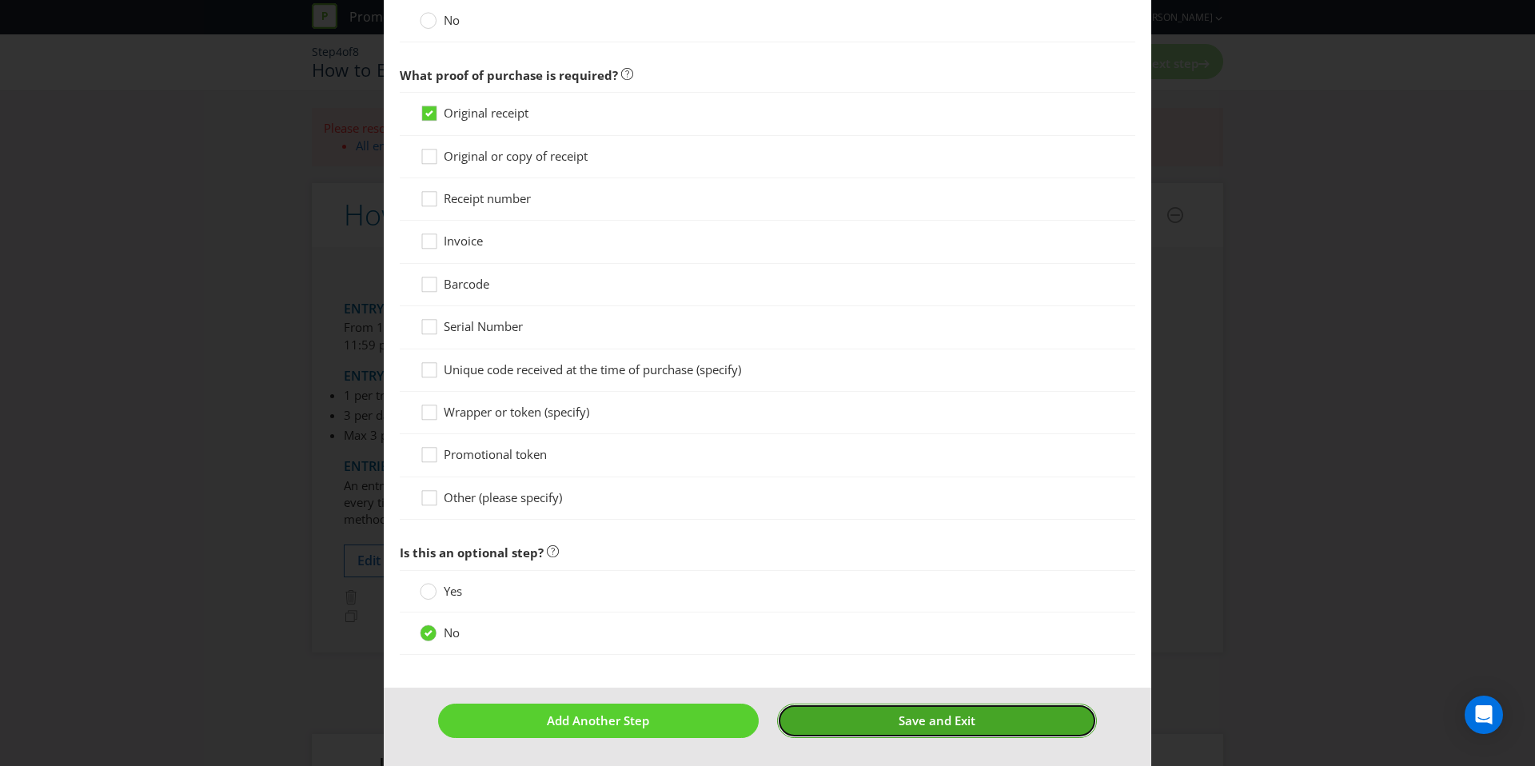
click at [878, 719] on button "Save and Exit" at bounding box center [937, 720] width 321 height 34
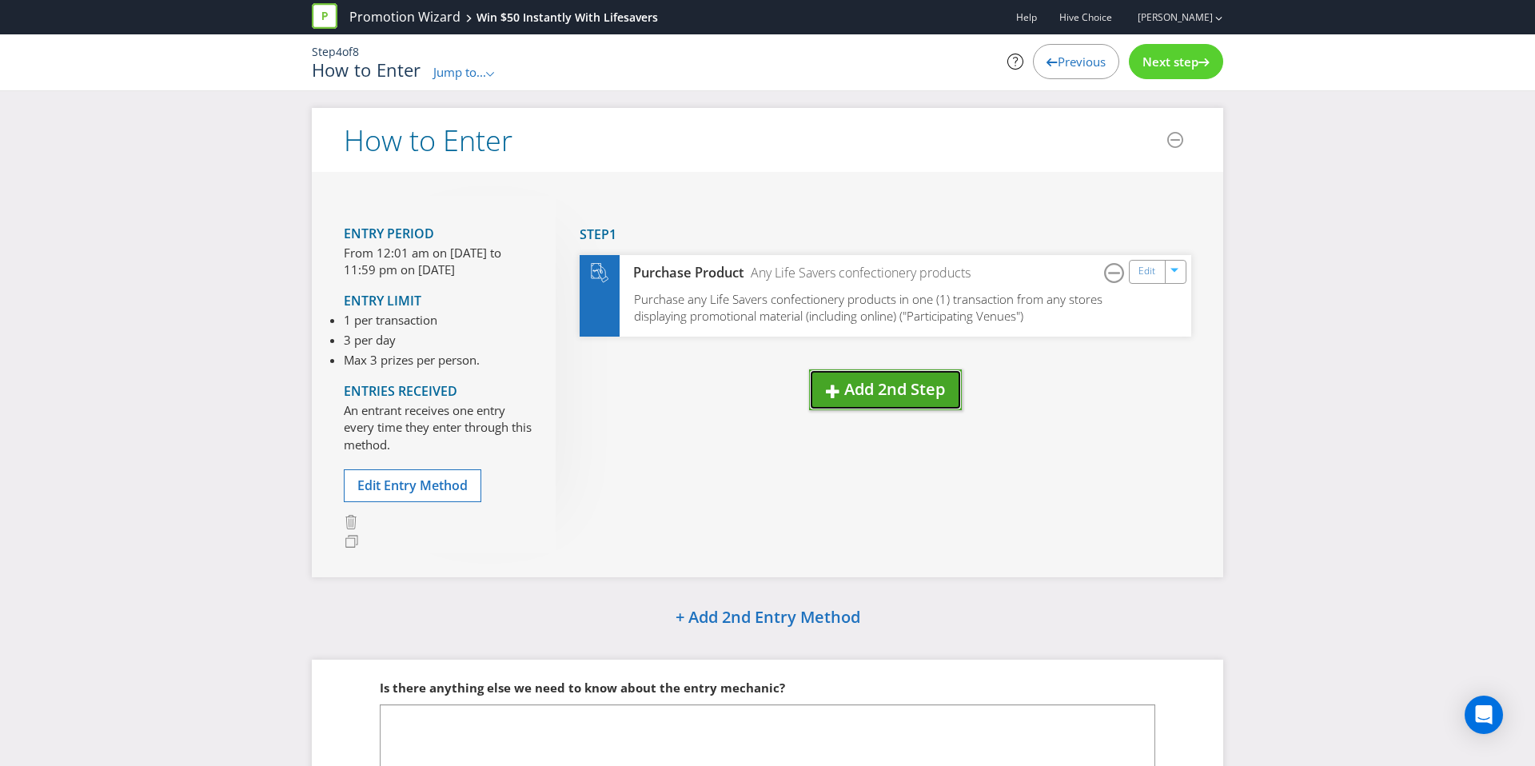
click at [838, 384] on span "button" at bounding box center [833, 389] width 14 height 18
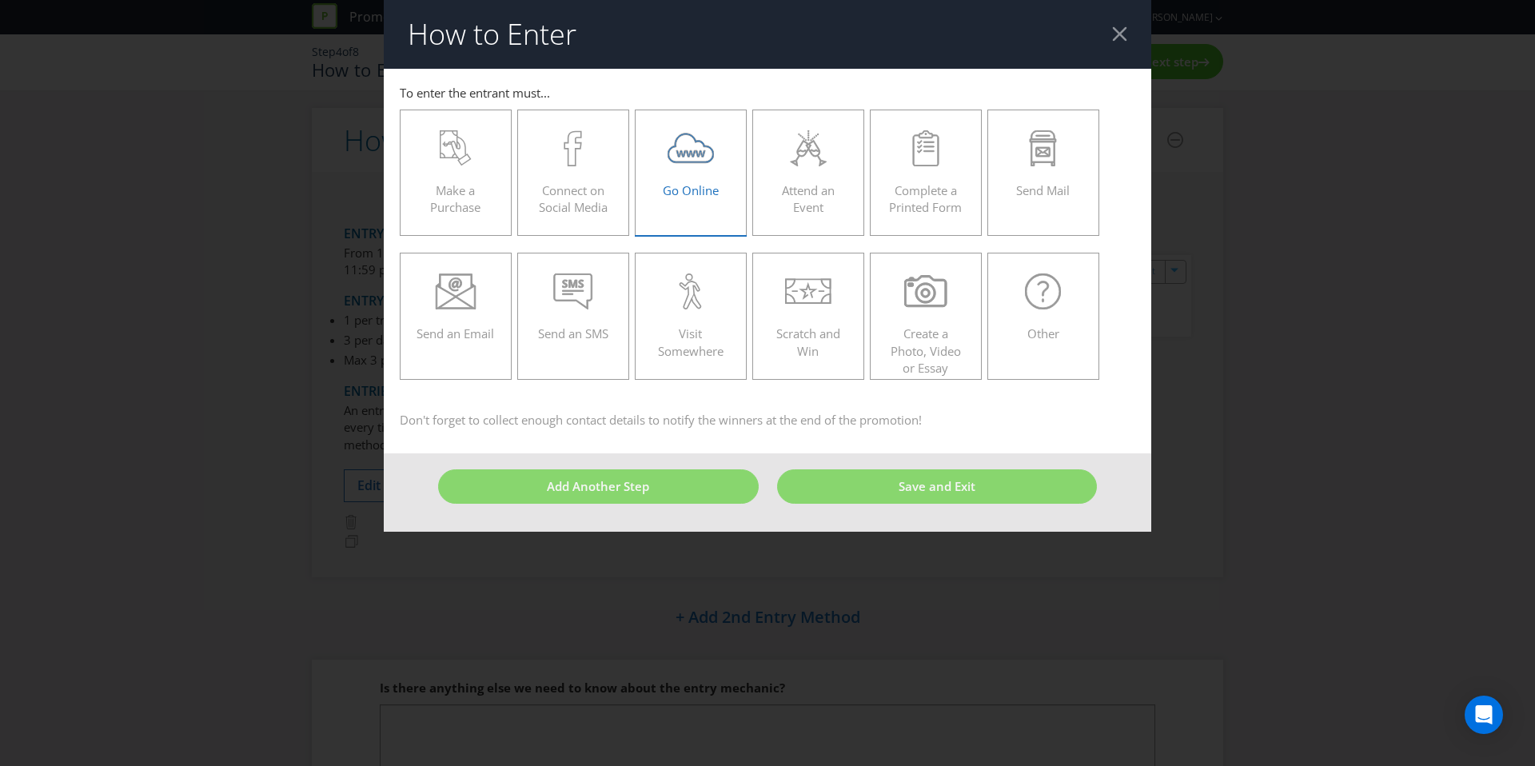
click at [678, 187] on span "Go Online" at bounding box center [691, 190] width 56 height 16
click at [0, 0] on input "Go Online" at bounding box center [0, 0] width 0 height 0
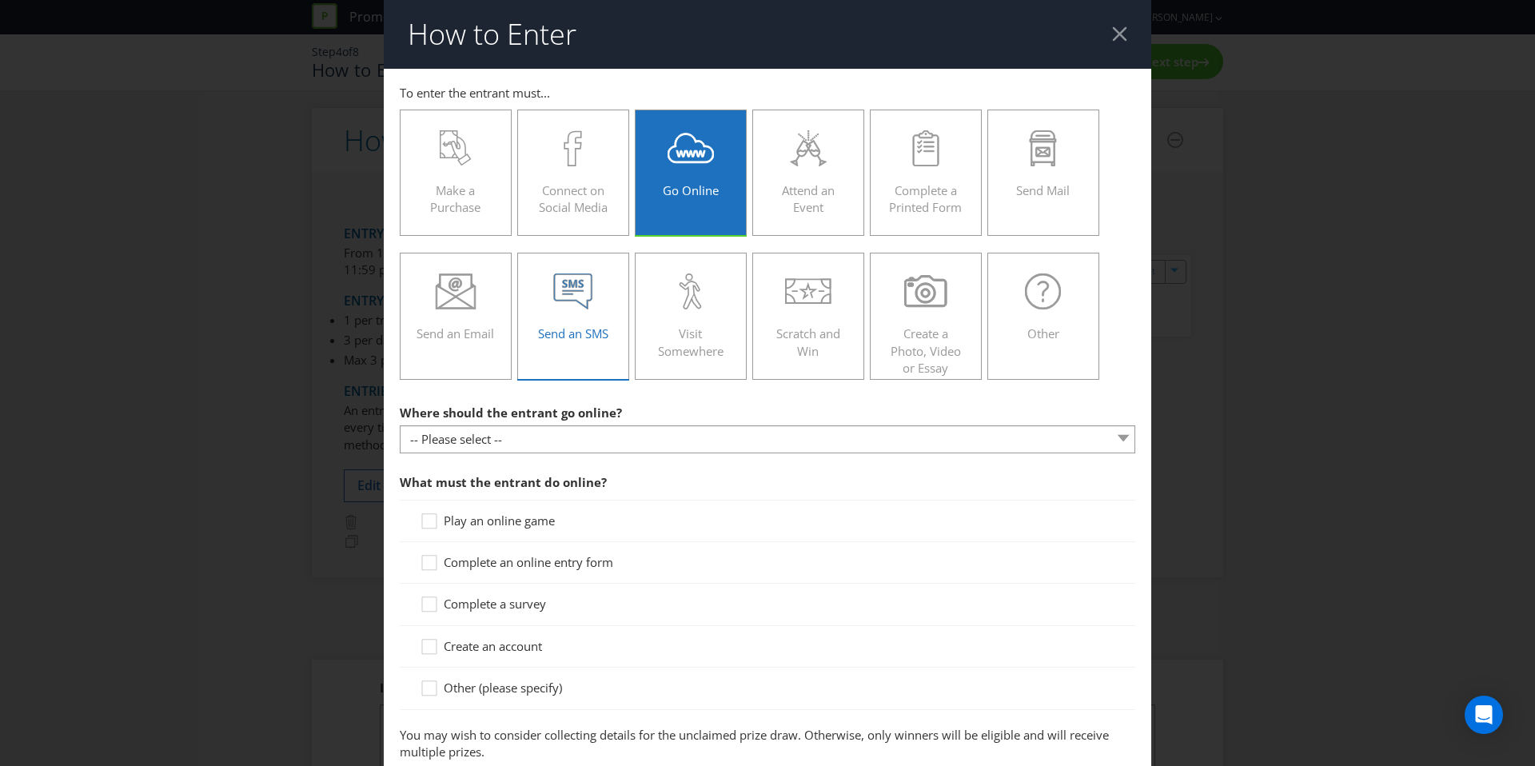
scroll to position [86, 0]
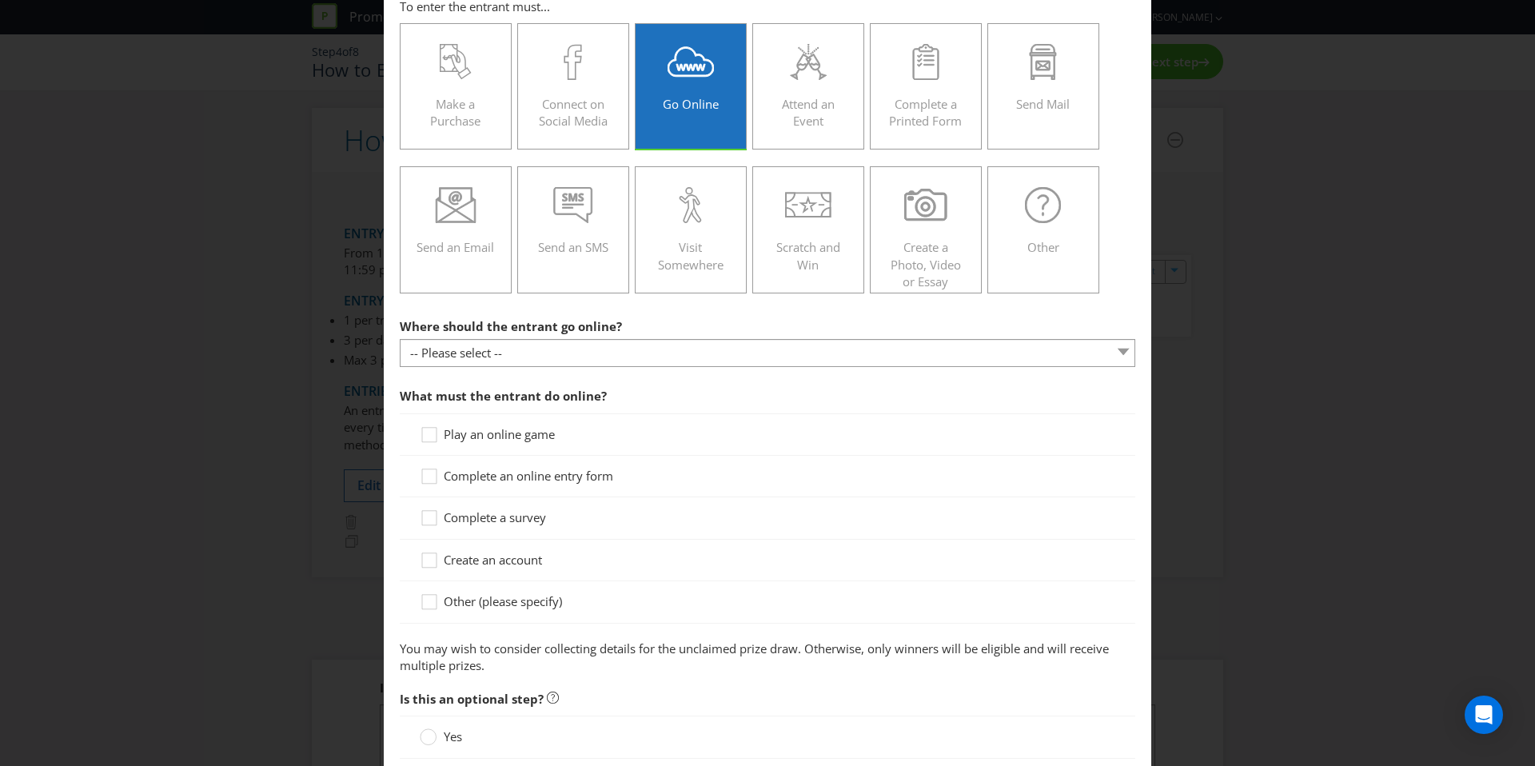
drag, startPoint x: 573, startPoint y: 377, endPoint x: 571, endPoint y: 367, distance: 10.5
click at [572, 376] on section "Where should the entrant go online? -- Please select -- At a specific URL Using…" at bounding box center [767, 492] width 735 height 364
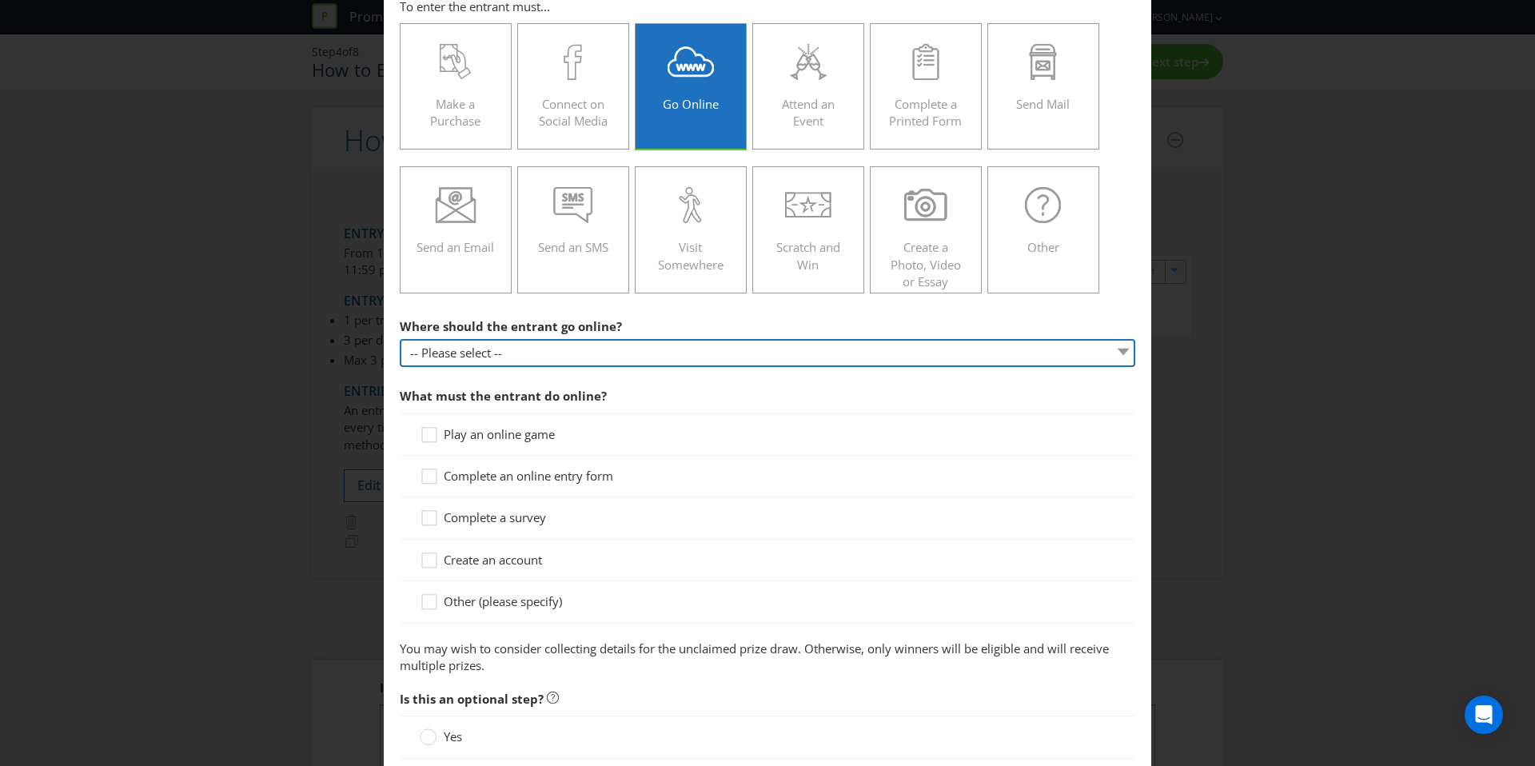
click at [571, 360] on select "-- Please select -- At a specific URL Using a direct link sent to the entrant b…" at bounding box center [767, 353] width 735 height 28
select select "SPECIFIC_URL"
click at [400, 339] on select "-- Please select -- At a specific URL Using a direct link sent to the entrant b…" at bounding box center [767, 353] width 735 height 28
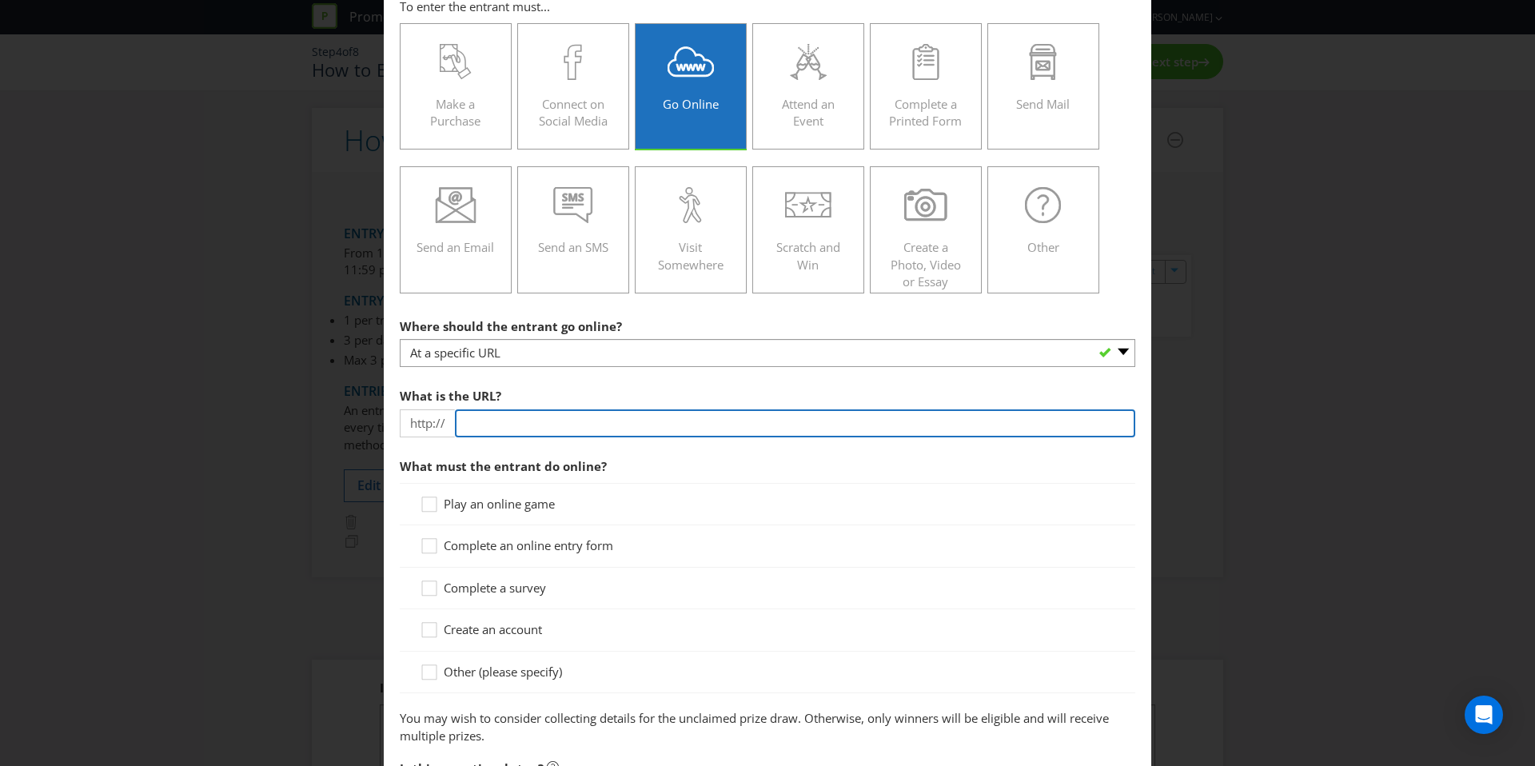
click at [534, 423] on input "text" at bounding box center [795, 423] width 680 height 28
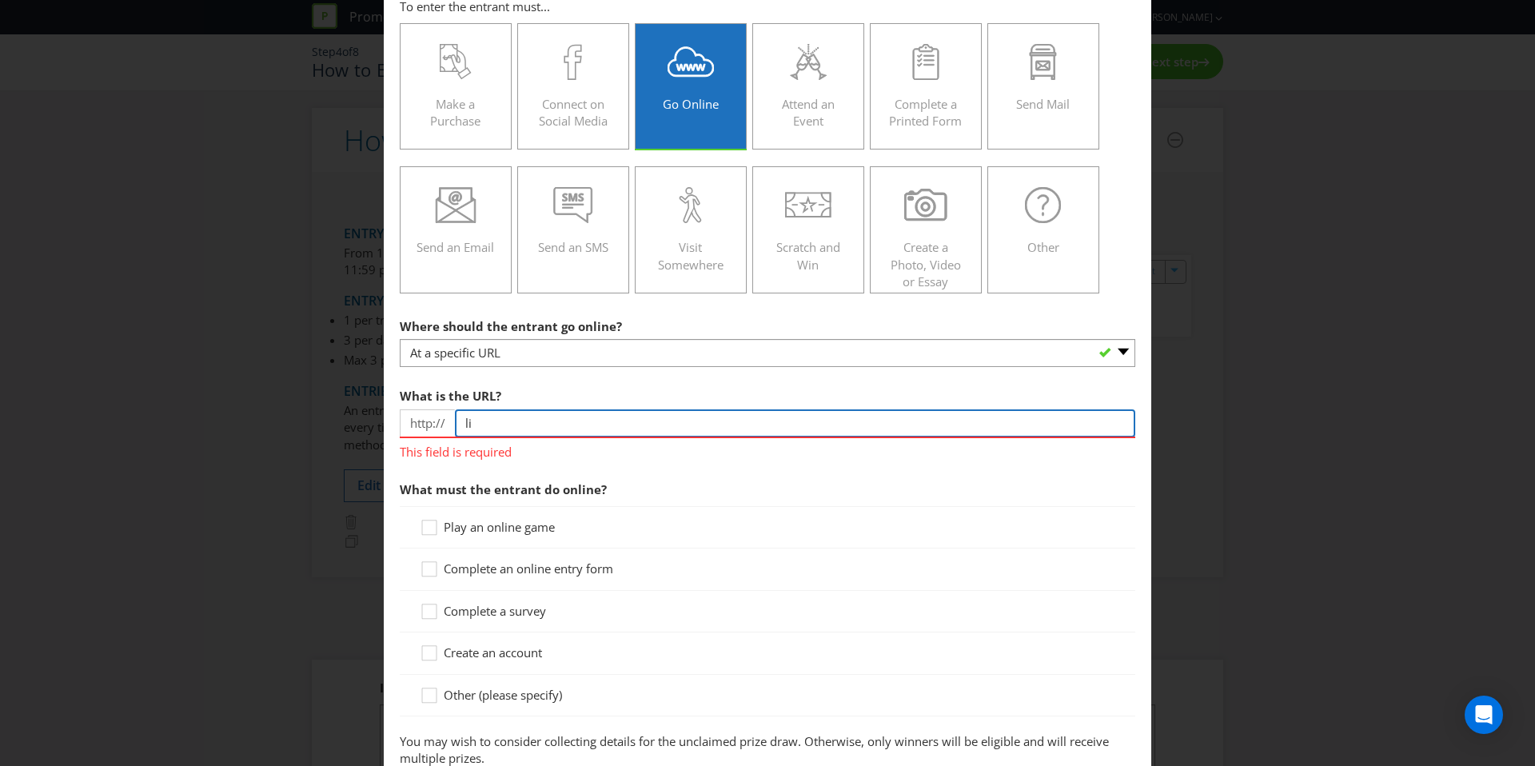
type input "l"
paste input "[DOMAIN_NAME]"
click at [560, 424] on input "[DOMAIN_NAME]" at bounding box center [795, 423] width 680 height 28
drag, startPoint x: 563, startPoint y: 422, endPoint x: 516, endPoint y: 424, distance: 46.4
click at [516, 424] on input "[DOMAIN_NAME]" at bounding box center [795, 423] width 680 height 28
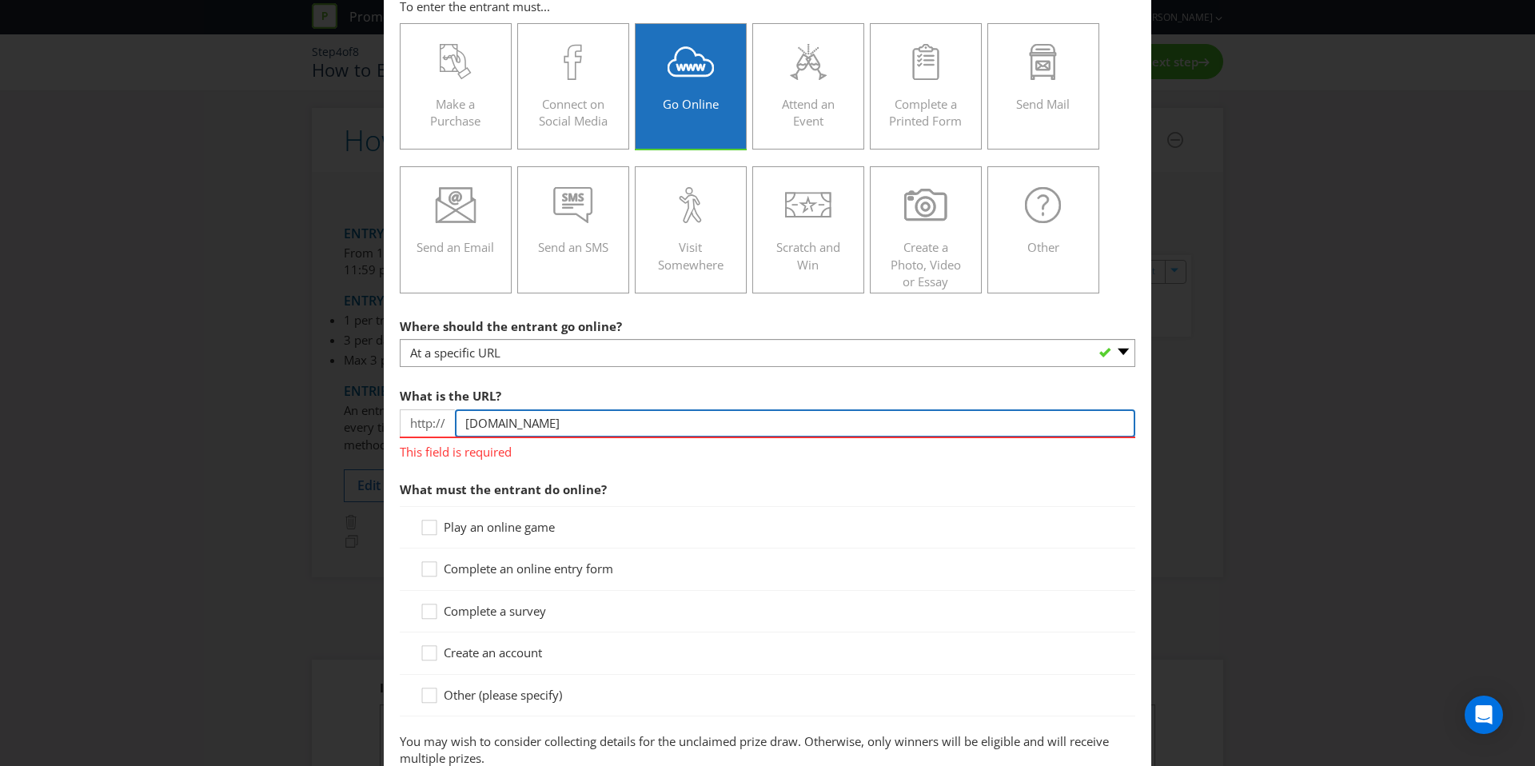
type input "[DOMAIN_NAME]"
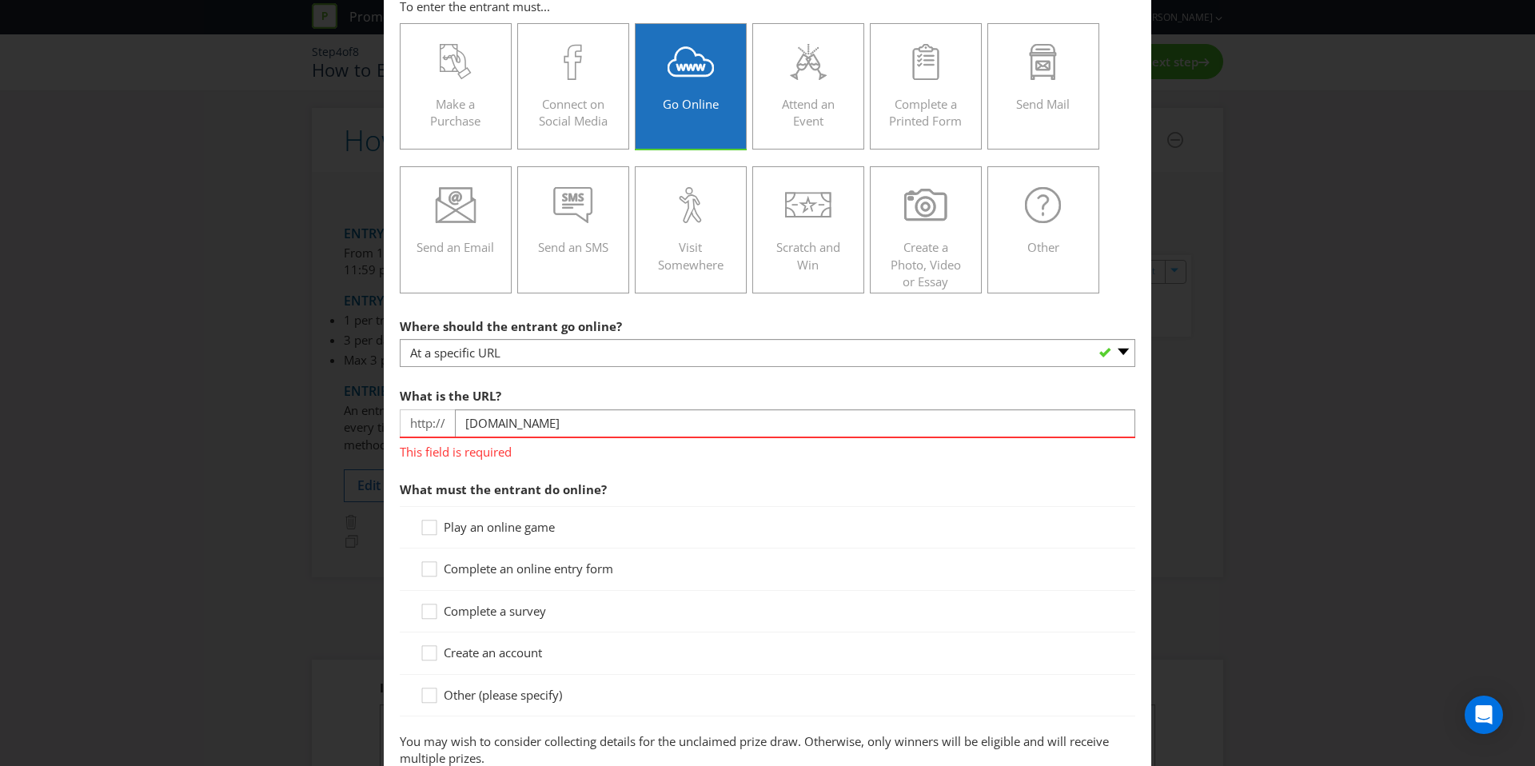
click at [597, 391] on div "What is the URL? http:// [DOMAIN_NAME] This field is required" at bounding box center [767, 420] width 735 height 81
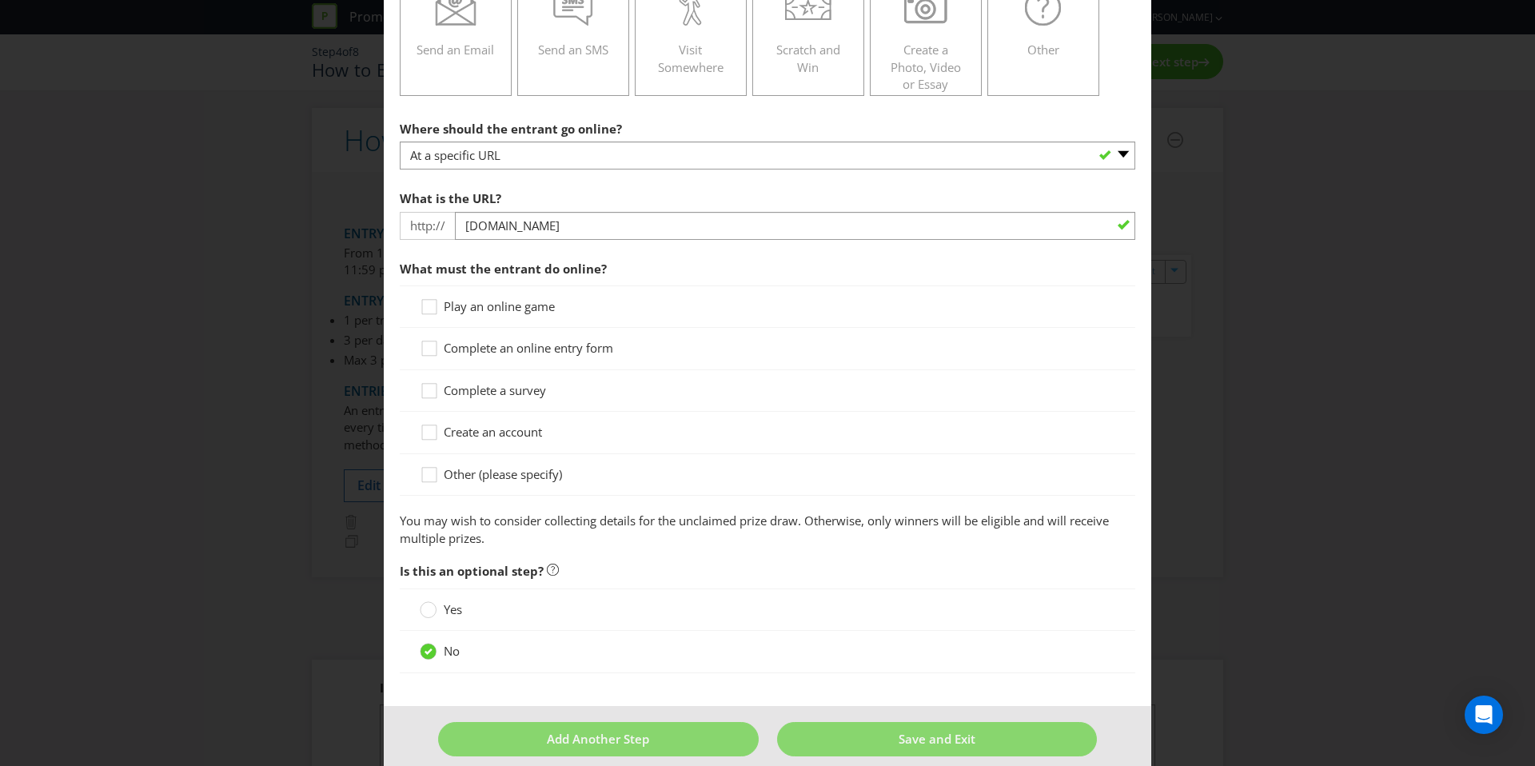
scroll to position [302, 0]
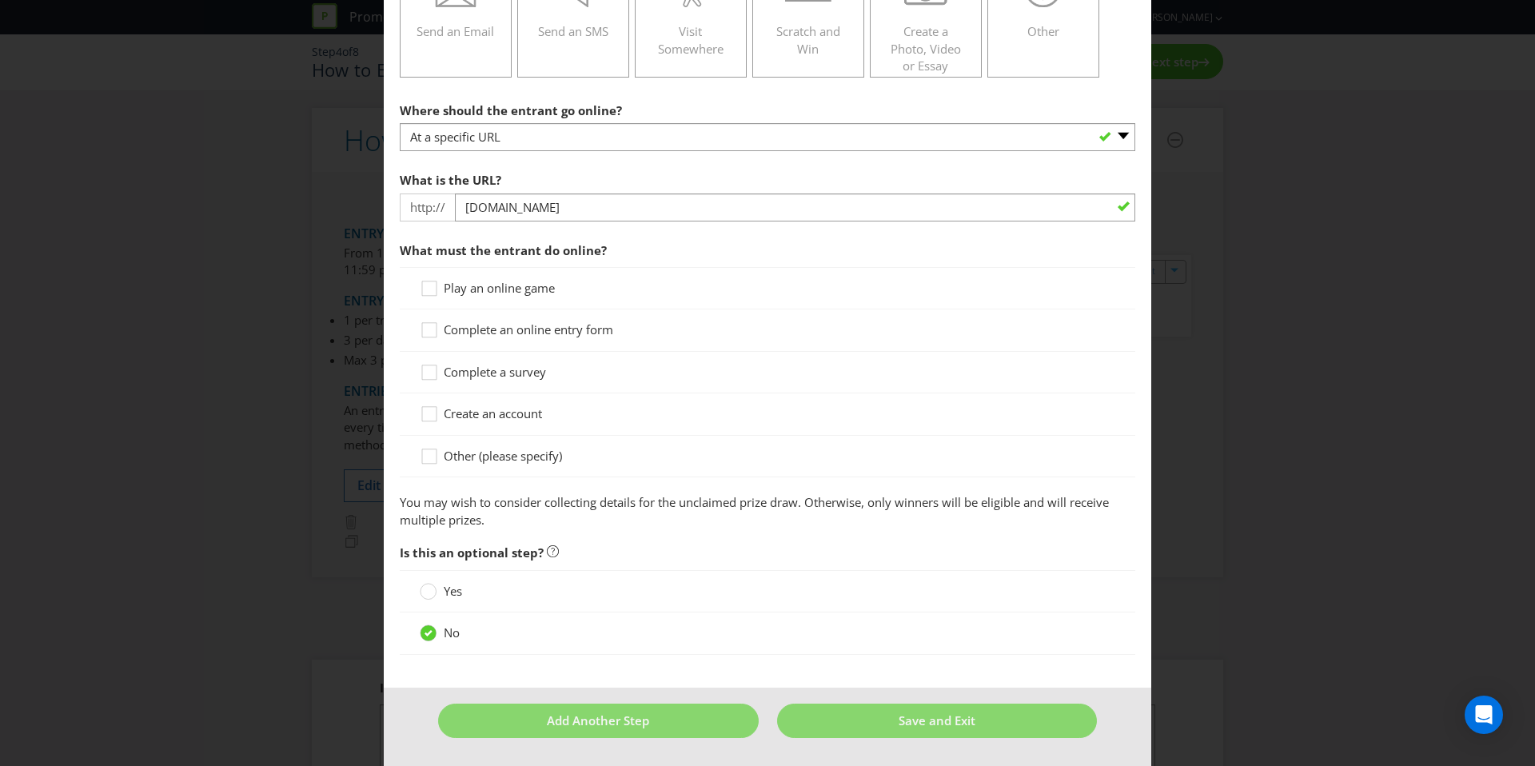
click at [531, 317] on div "Complete an online entry form" at bounding box center [767, 330] width 735 height 42
click at [531, 319] on div "Complete an online entry form" at bounding box center [767, 330] width 735 height 42
click at [531, 323] on span "Complete an online entry form" at bounding box center [528, 329] width 169 height 16
click at [0, 0] on input "Complete an online entry form" at bounding box center [0, 0] width 0 height 0
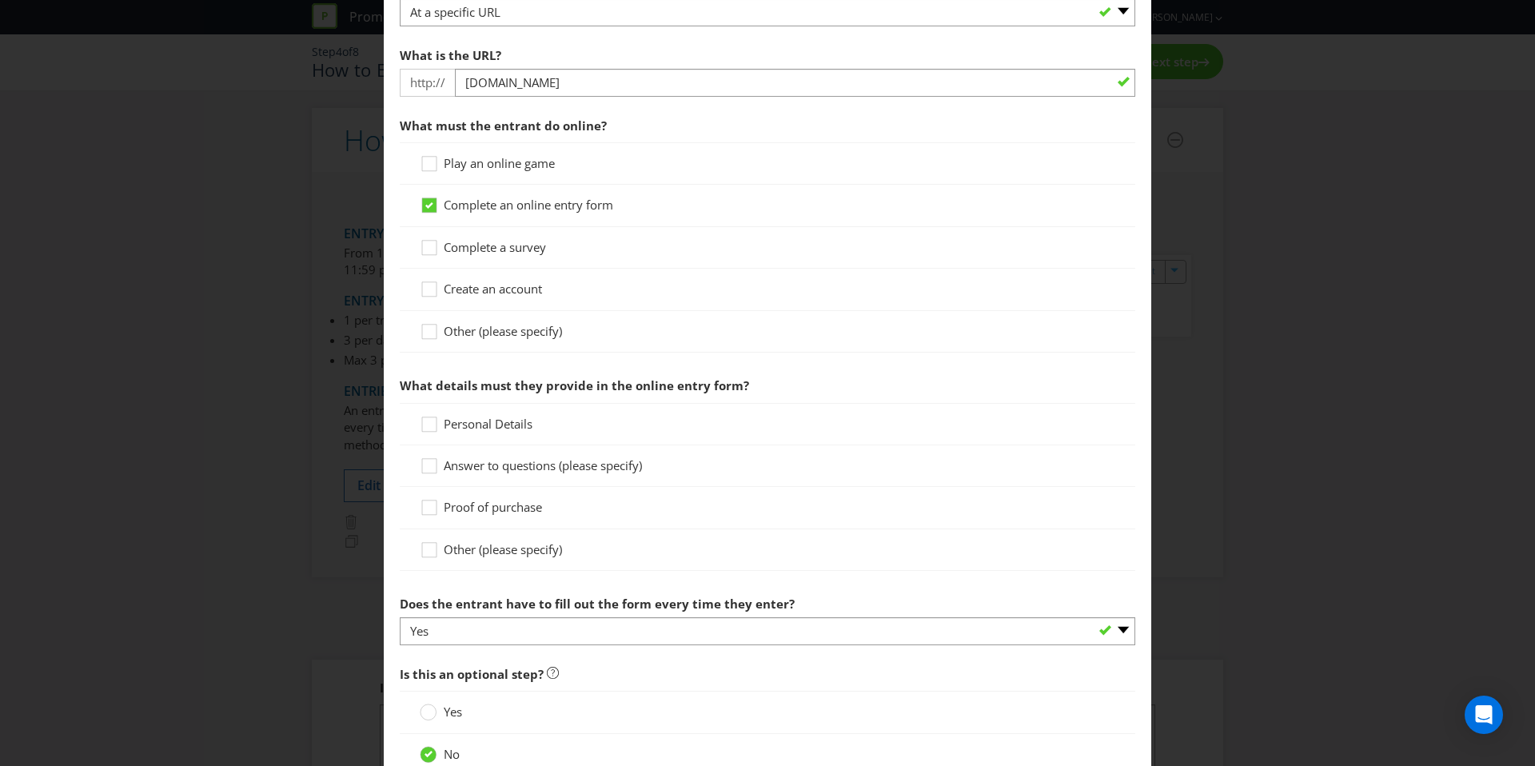
click at [488, 426] on span "Personal Details" at bounding box center [488, 424] width 89 height 16
click at [0, 0] on input "Personal Details" at bounding box center [0, 0] width 0 height 0
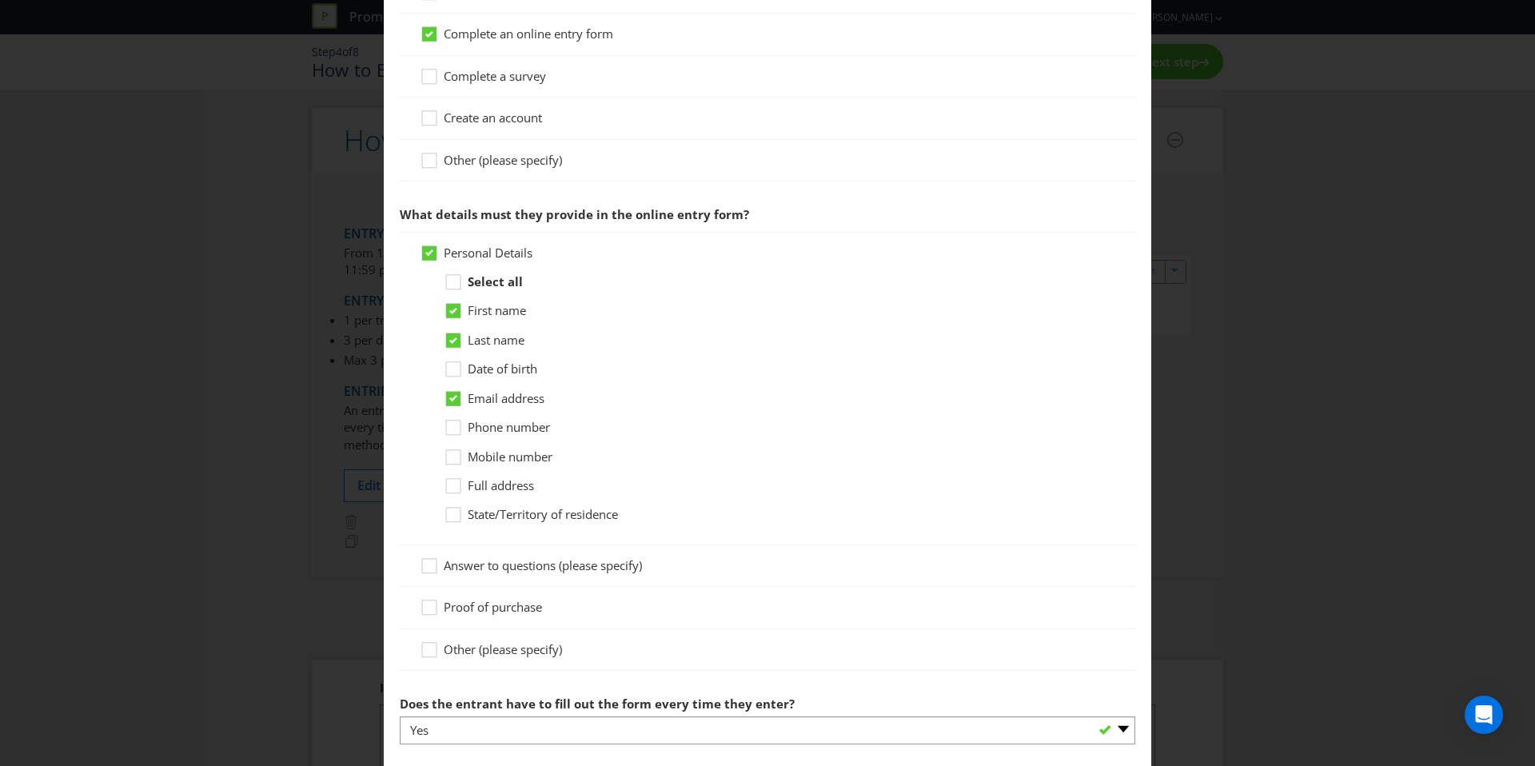
click at [489, 430] on span "Phone number" at bounding box center [509, 427] width 82 height 16
click at [0, 0] on input "Phone number" at bounding box center [0, 0] width 0 height 0
click at [506, 606] on span "Proof of purchase" at bounding box center [493, 605] width 98 height 16
click at [0, 0] on input "Proof of purchase" at bounding box center [0, 0] width 0 height 0
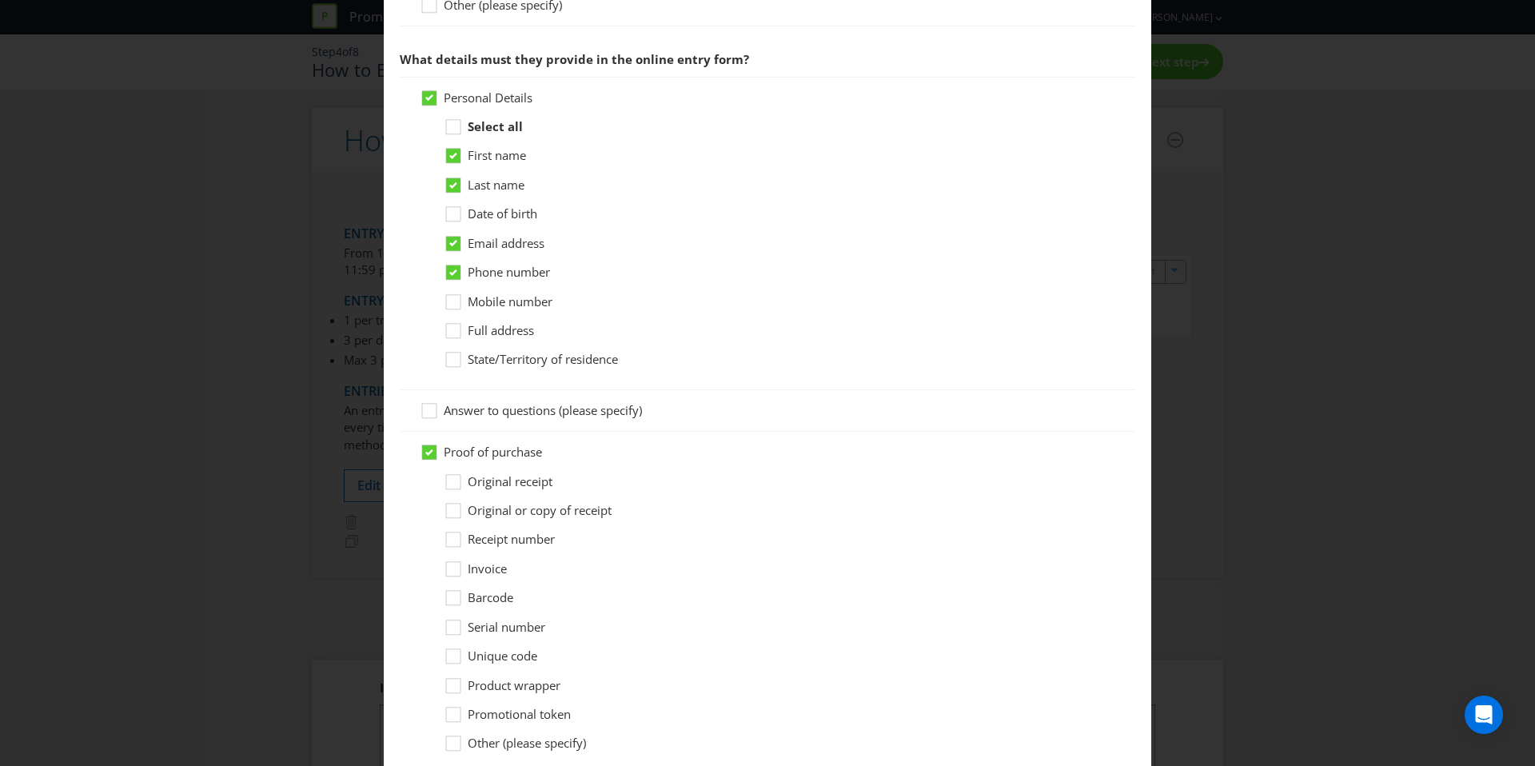
click at [510, 484] on span "Original receipt" at bounding box center [510, 481] width 85 height 16
click at [0, 0] on input "Original receipt" at bounding box center [0, 0] width 0 height 0
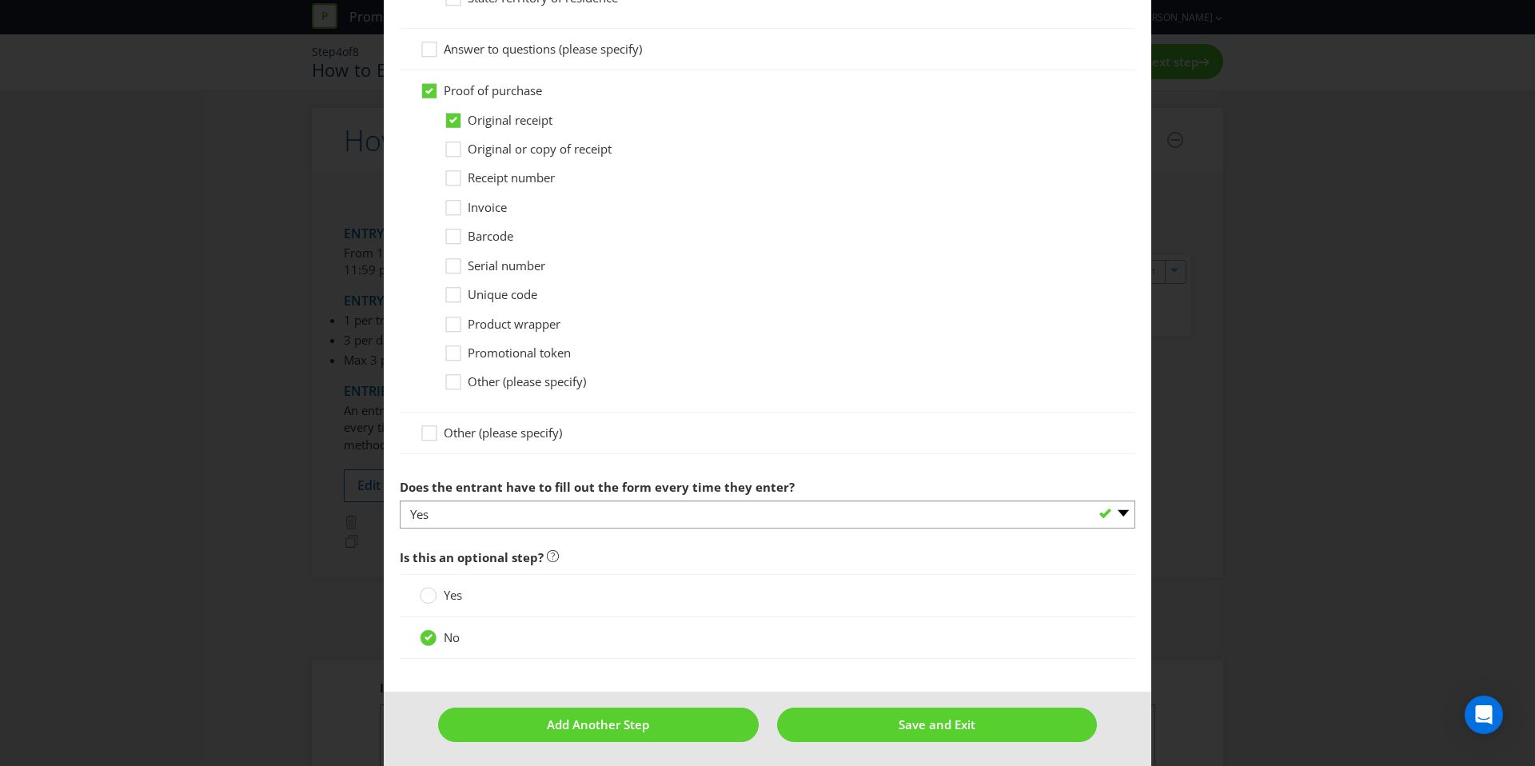
scroll to position [1118, 0]
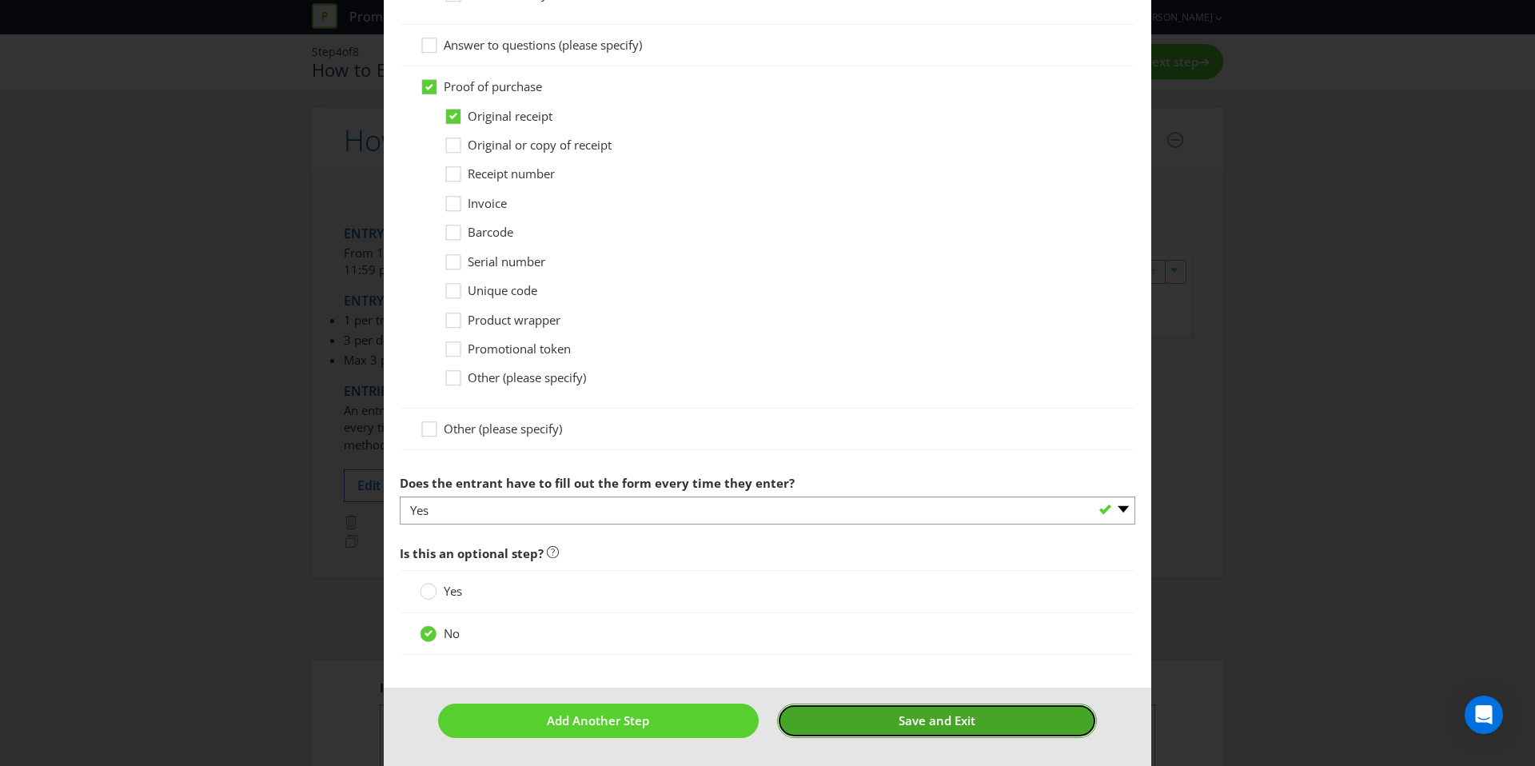
click at [860, 735] on button "Save and Exit" at bounding box center [937, 720] width 321 height 34
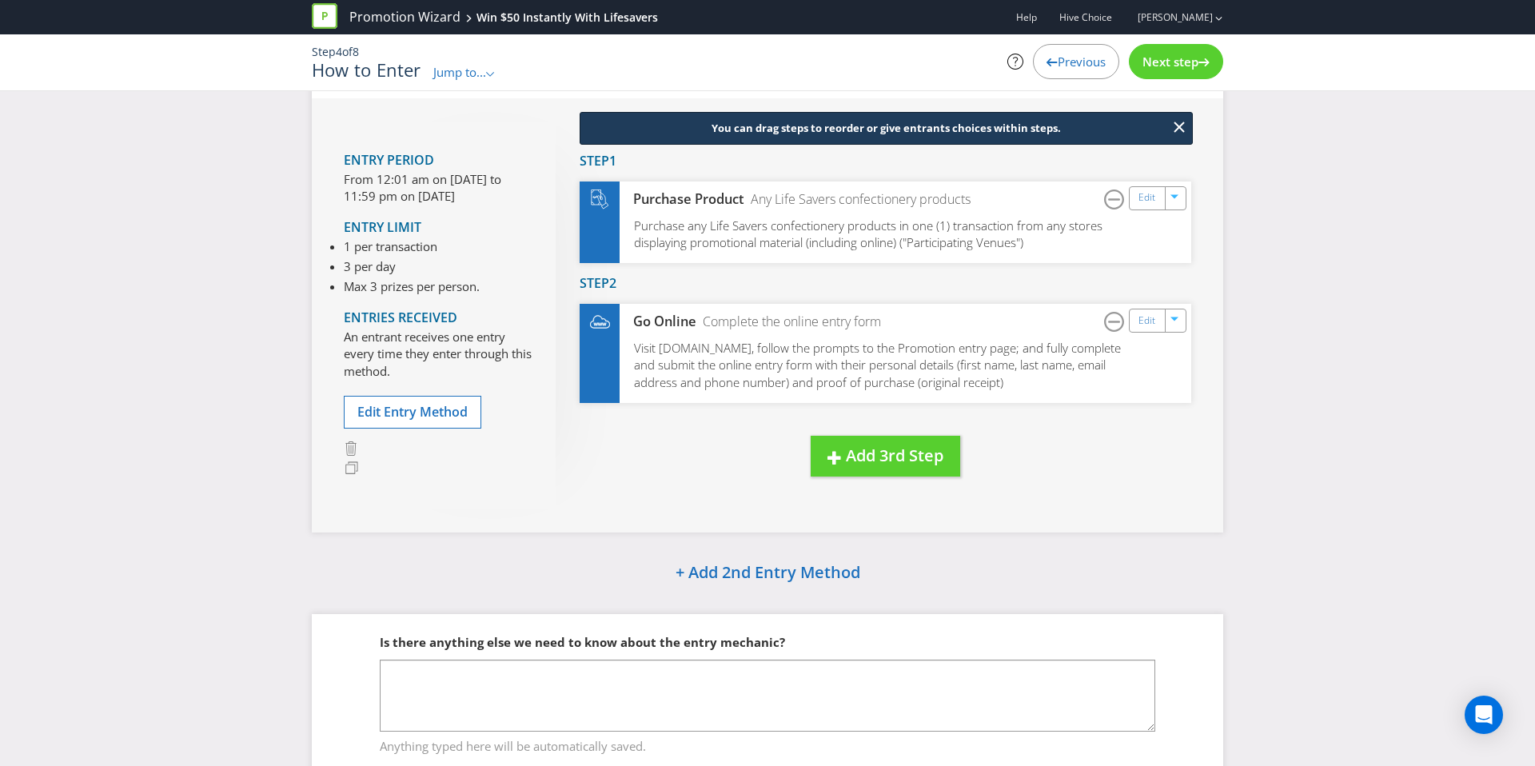
scroll to position [142, 0]
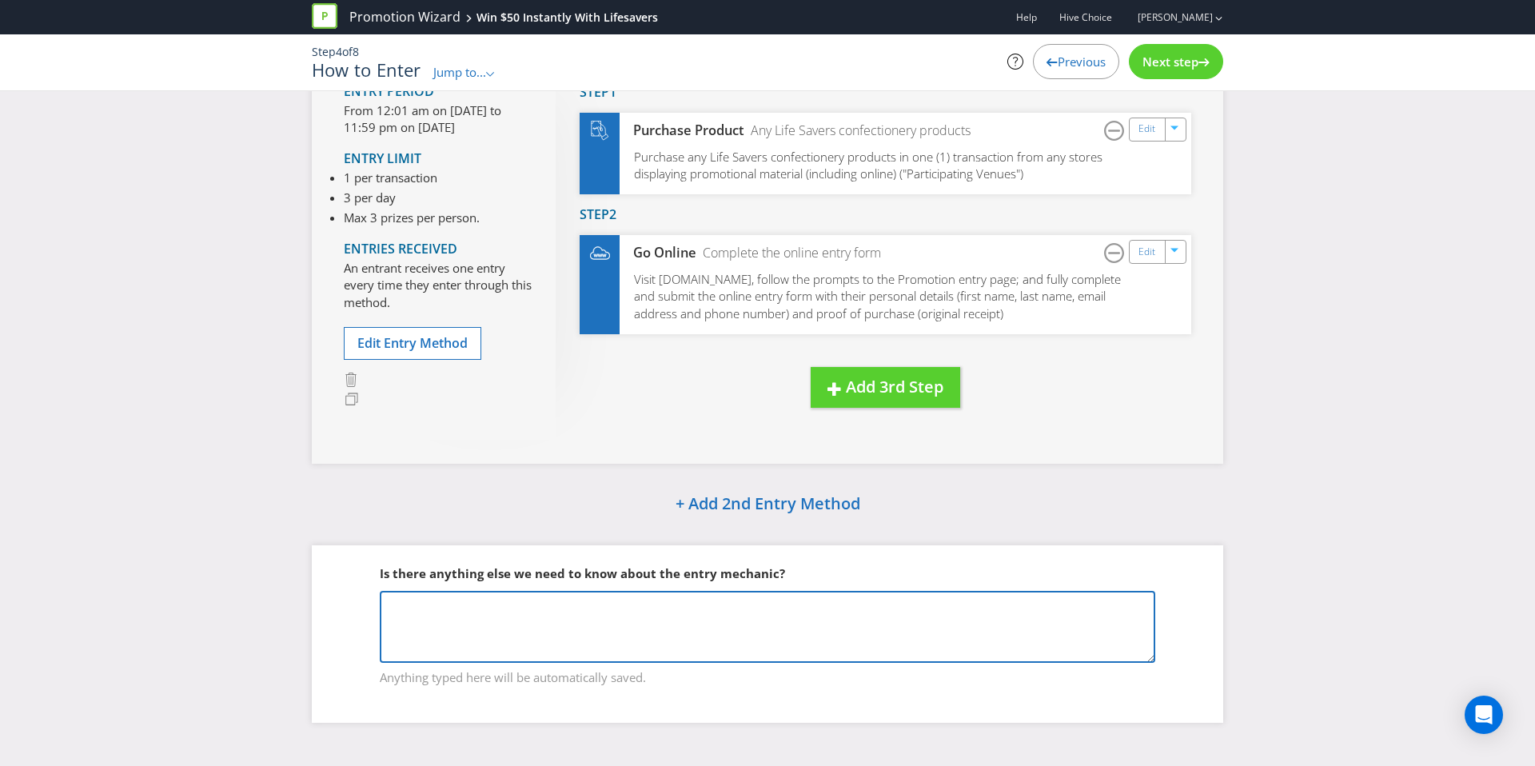
click at [564, 615] on textarea at bounding box center [767, 627] width 775 height 72
drag, startPoint x: 506, startPoint y: 605, endPoint x: 469, endPoint y: 604, distance: 36.8
click at [469, 605] on textarea "They can also enter" at bounding box center [767, 627] width 775 height 72
click at [580, 603] on textarea "They can also scan the QR code. advertsied" at bounding box center [767, 627] width 775 height 72
click at [661, 597] on textarea "They can also scan the QR code. advertised" at bounding box center [767, 627] width 775 height 72
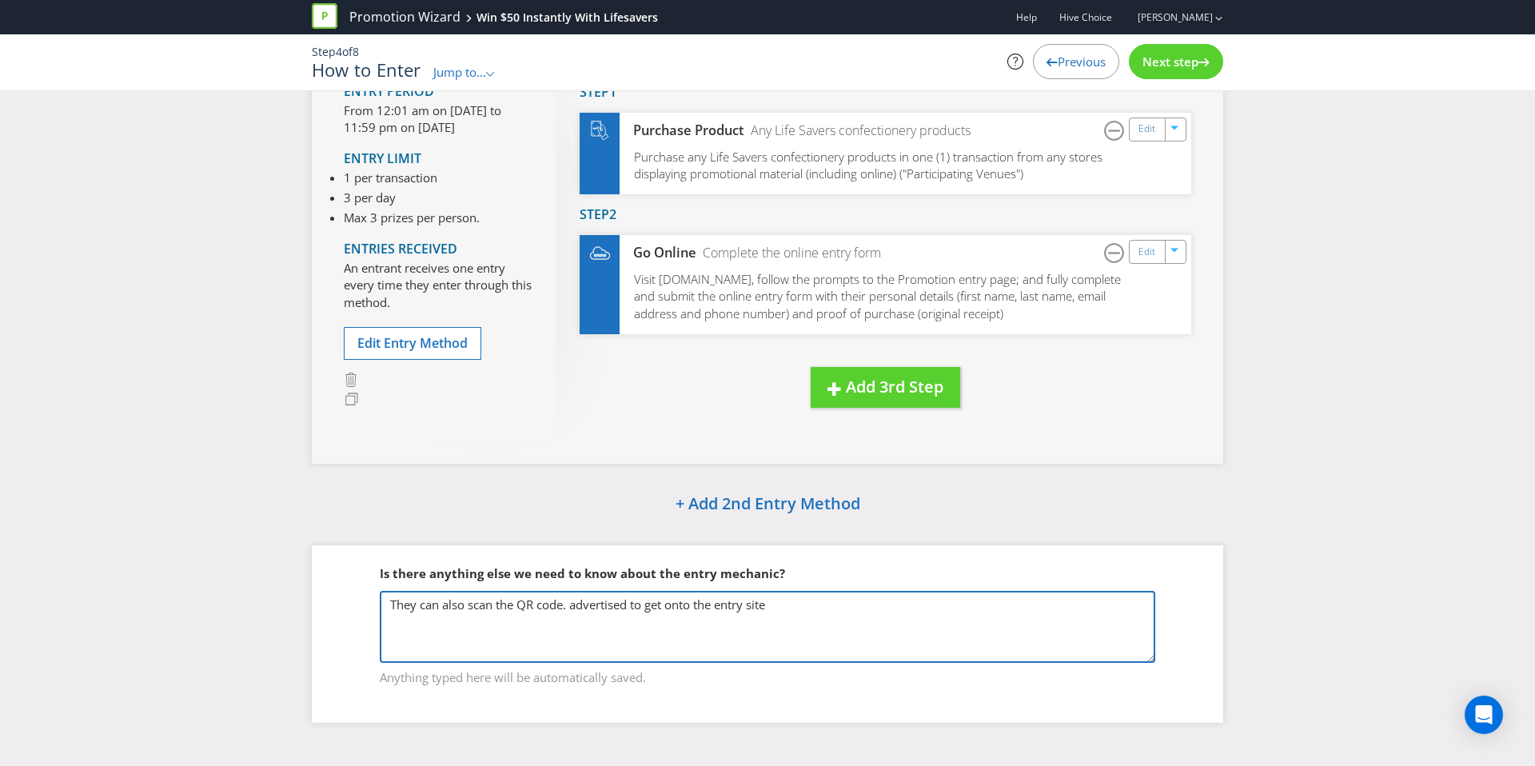
type textarea "They can also scan the QR code. advertised to get onto the entry site"
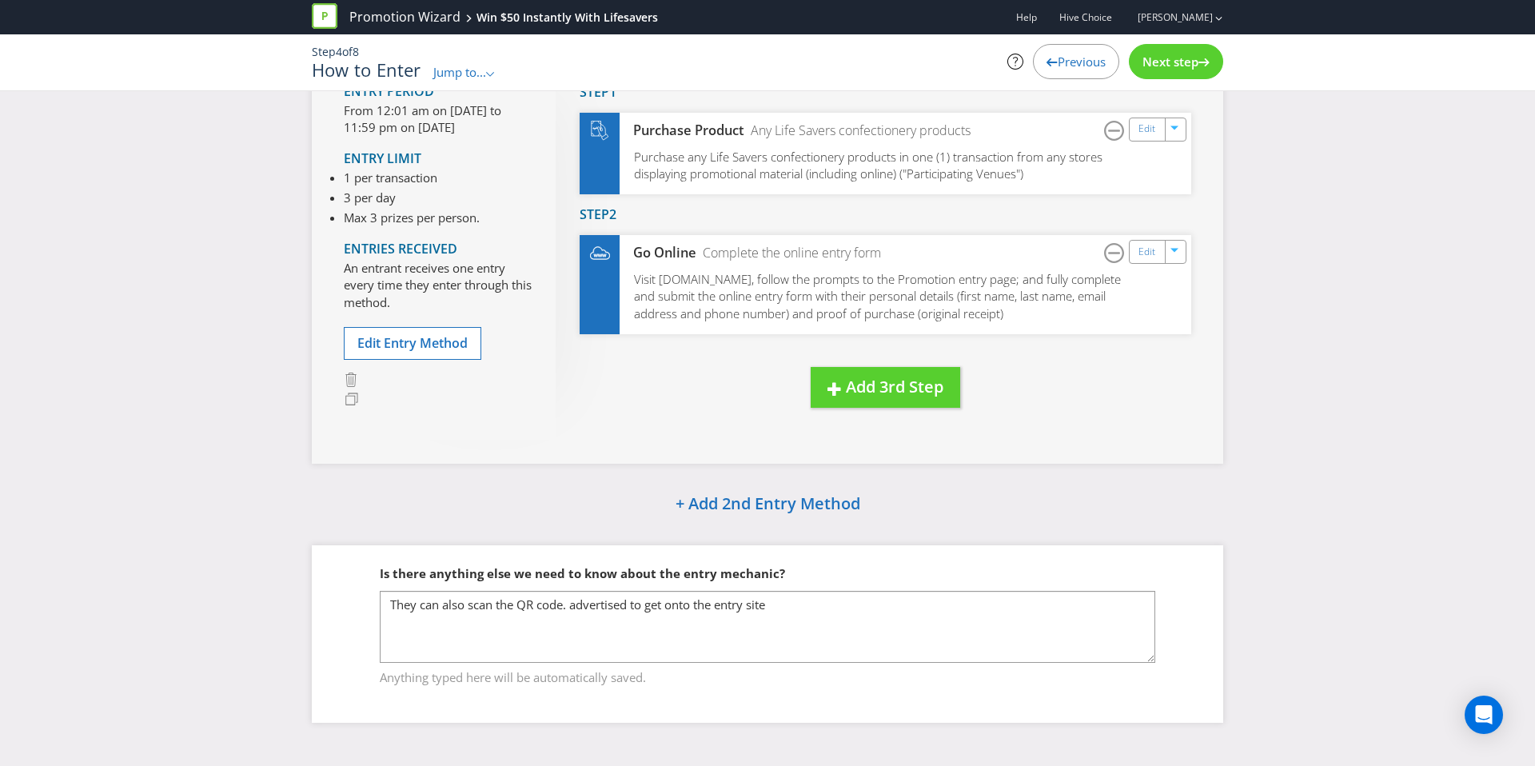
click at [1159, 74] on div "Next step" at bounding box center [1176, 61] width 94 height 35
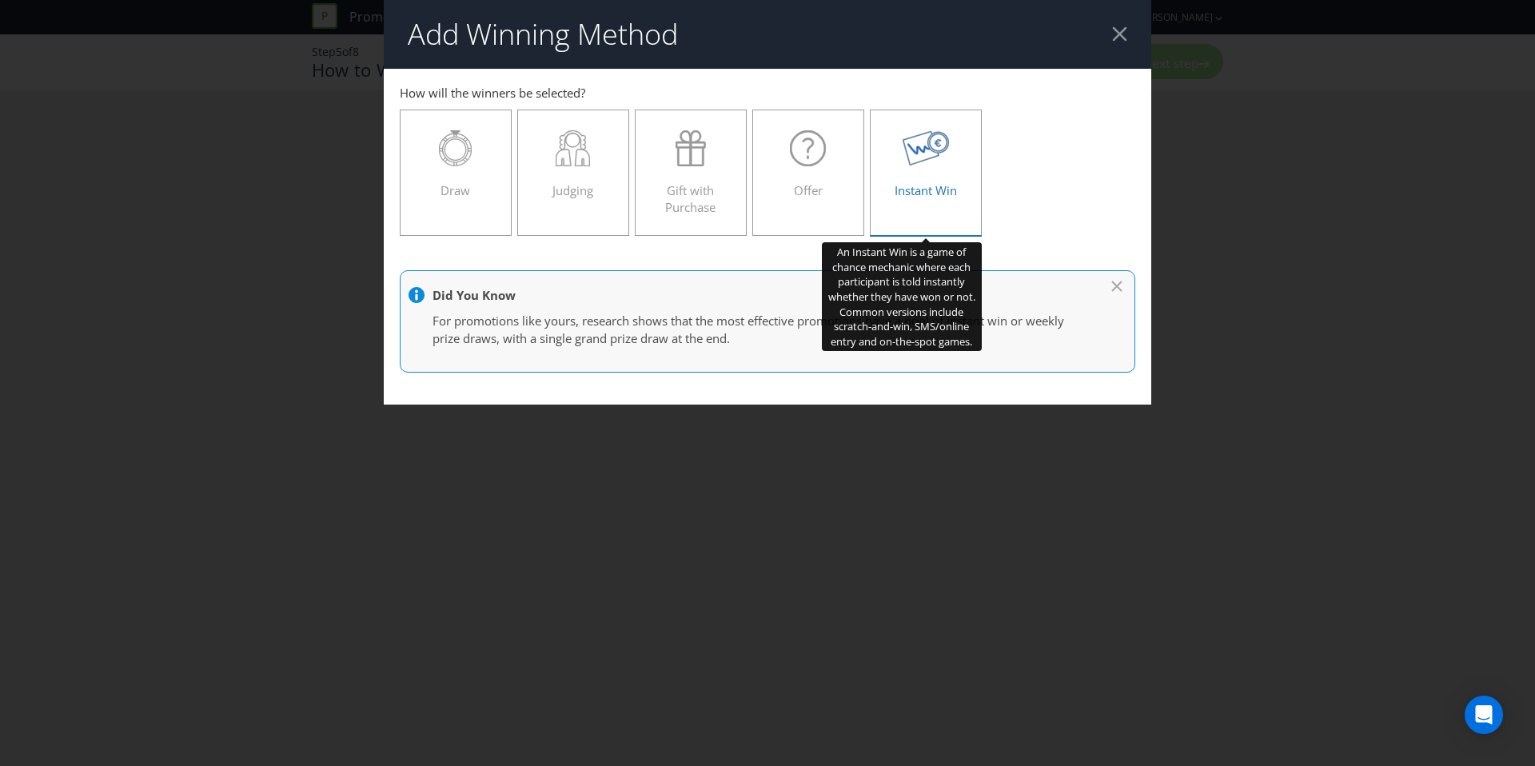
click at [895, 157] on div at bounding box center [925, 148] width 78 height 36
click at [0, 0] on input "Instant Win" at bounding box center [0, 0] width 0 height 0
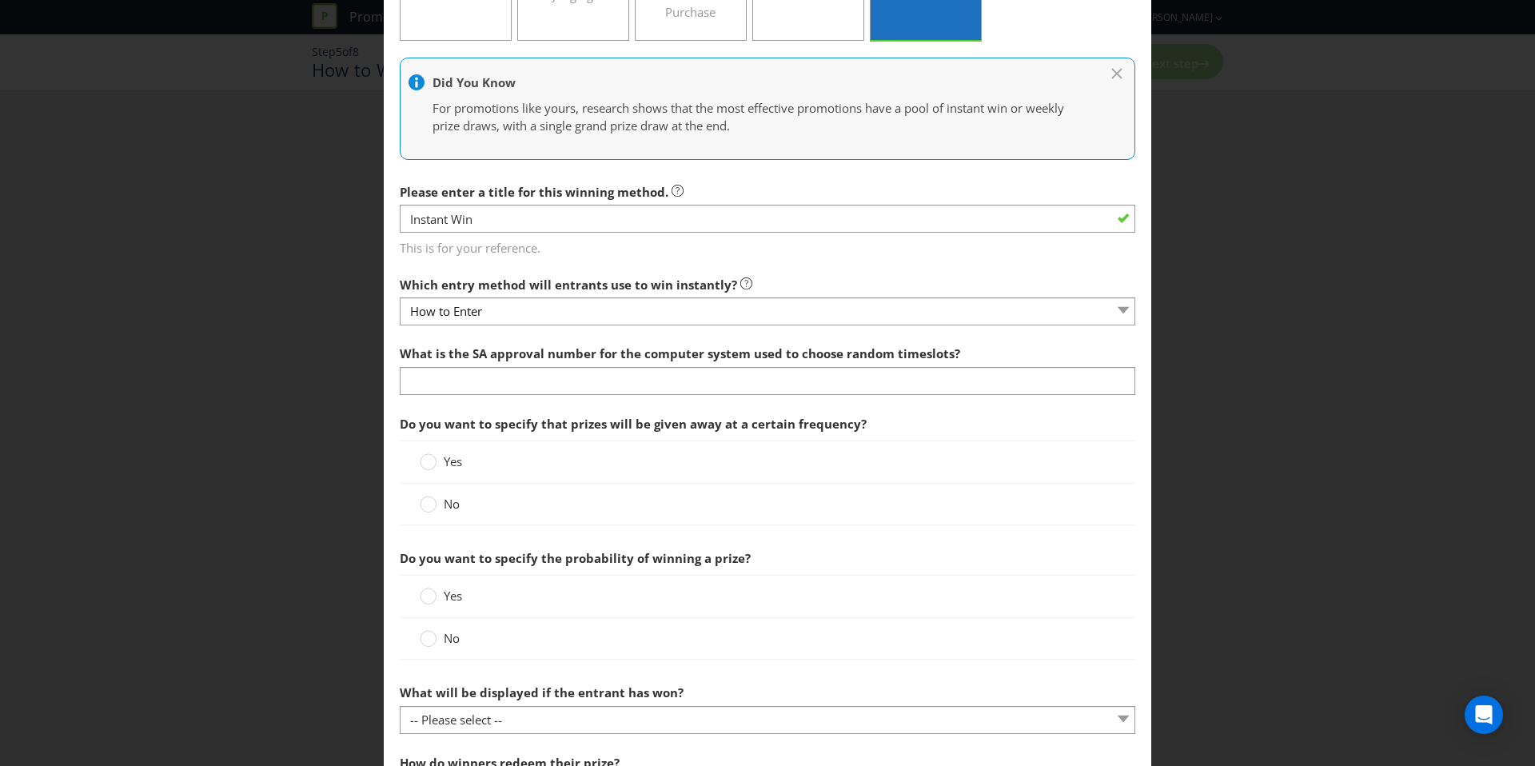
scroll to position [225, 0]
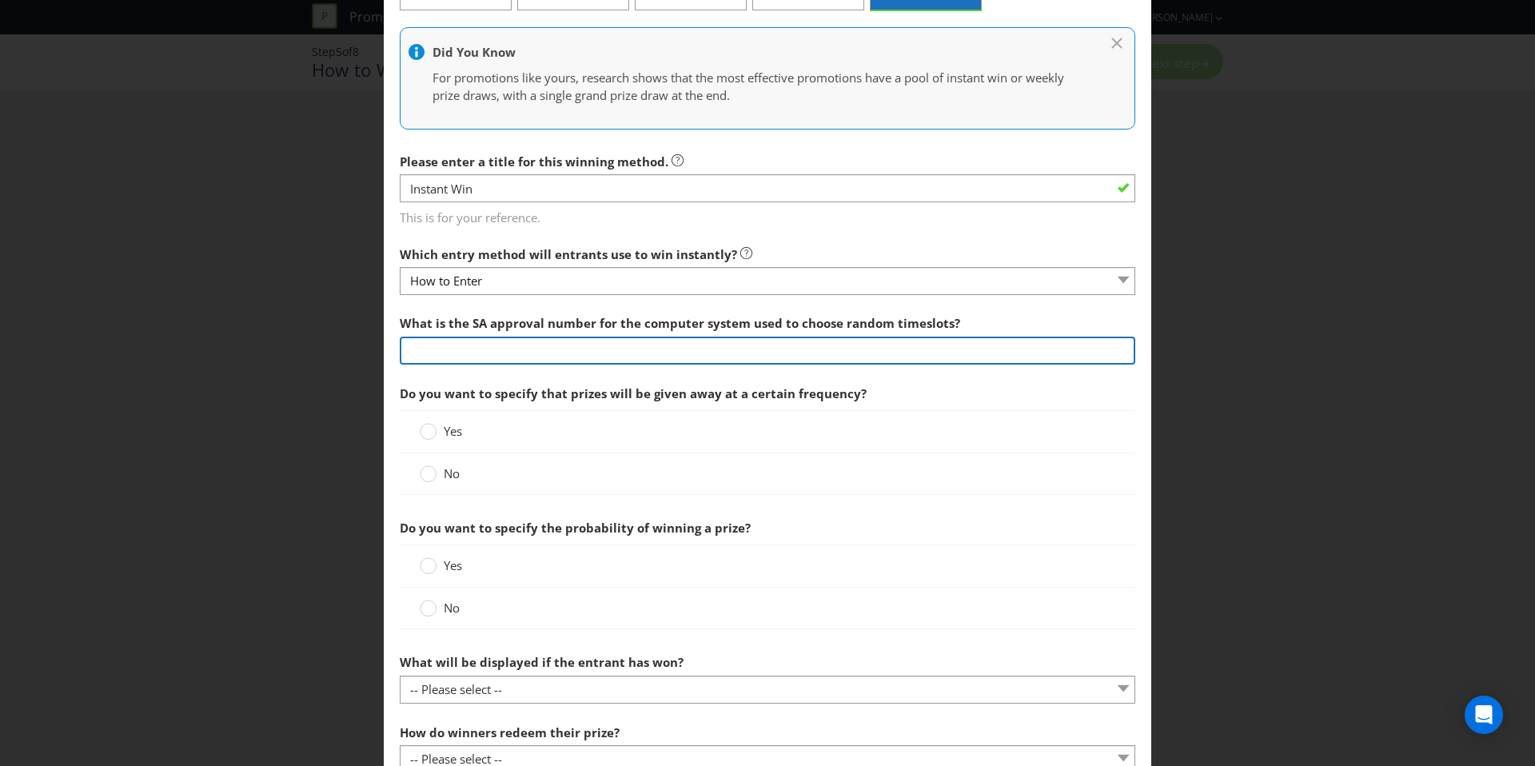
click at [515, 345] on input "text" at bounding box center [767, 350] width 735 height 28
type input "1316"
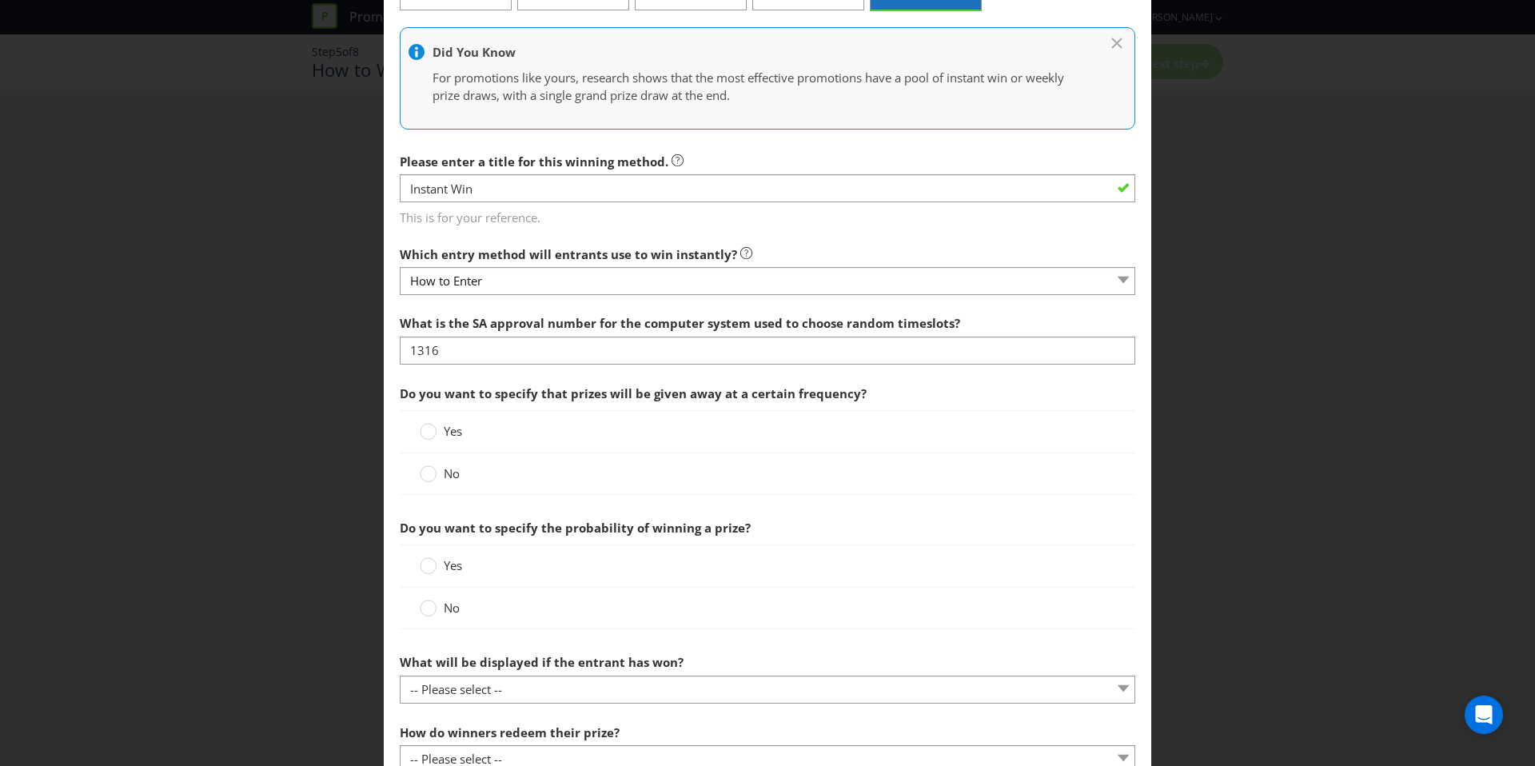
click at [539, 396] on span "Do you want to specify that prizes will be given away at a certain frequency?" at bounding box center [633, 393] width 467 height 16
click at [444, 472] on span "No" at bounding box center [452, 473] width 16 height 16
click at [0, 0] on input "No" at bounding box center [0, 0] width 0 height 0
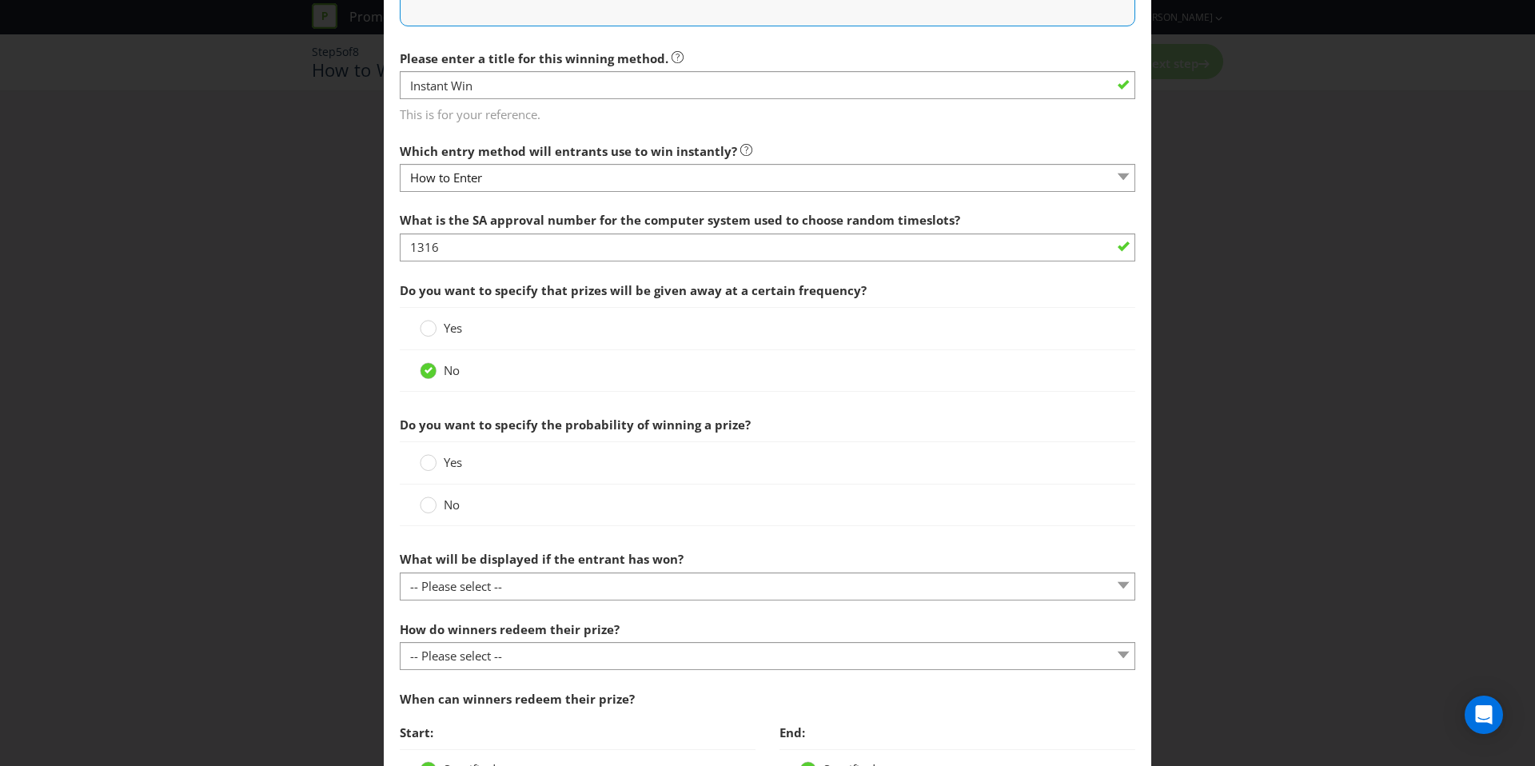
scroll to position [373, 0]
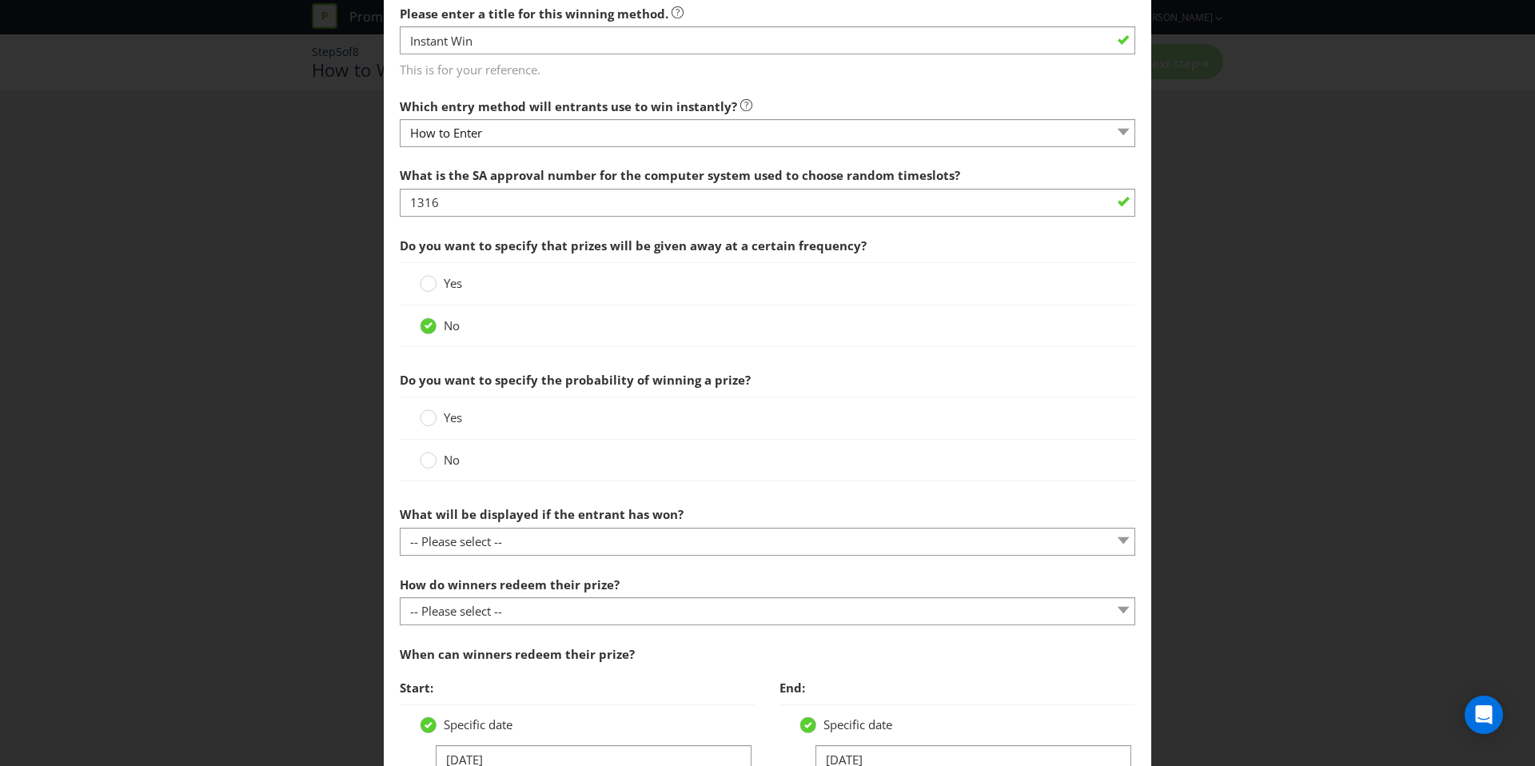
click at [445, 440] on div "No" at bounding box center [767, 461] width 735 height 42
click at [436, 453] on label "No" at bounding box center [441, 460] width 43 height 17
click at [0, 0] on input "No" at bounding box center [0, 0] width 0 height 0
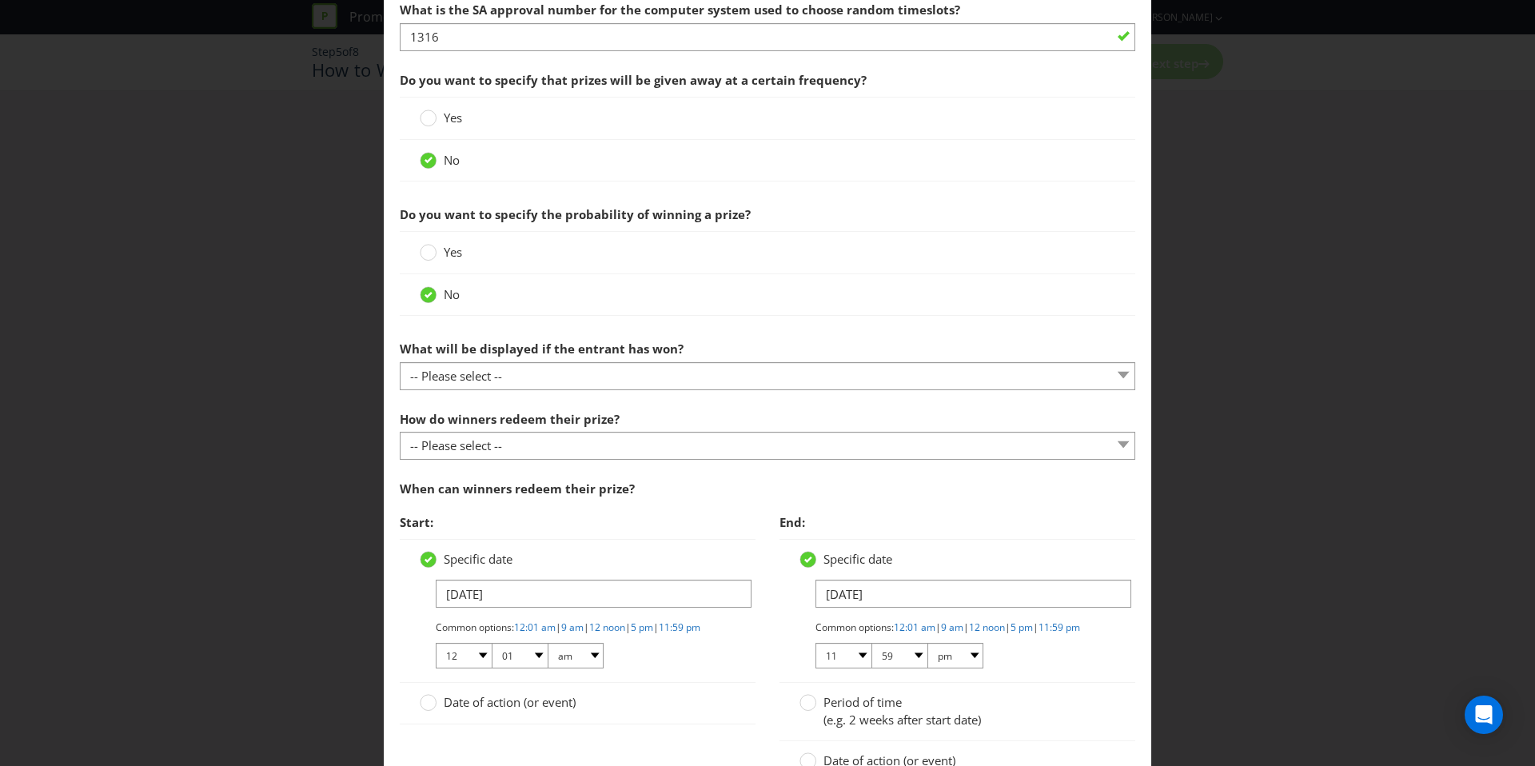
scroll to position [603, 0]
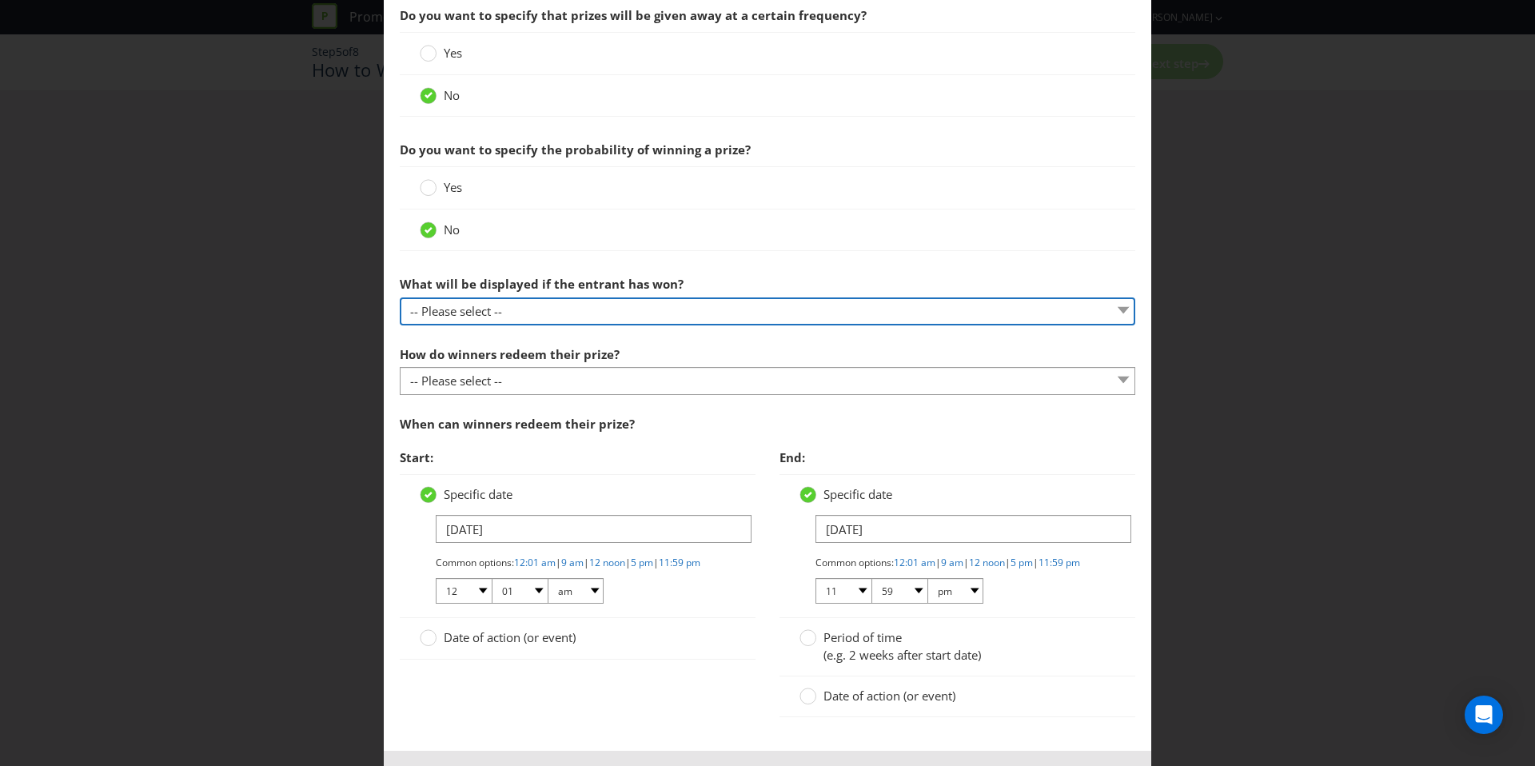
click at [565, 313] on select "-- Please select -- The winner will be notified as appropriate for the entry me…" at bounding box center [767, 311] width 735 height 28
select select "OTHER"
click at [400, 297] on select "-- Please select -- The winner will be notified as appropriate for the entry me…" at bounding box center [767, 311] width 735 height 28
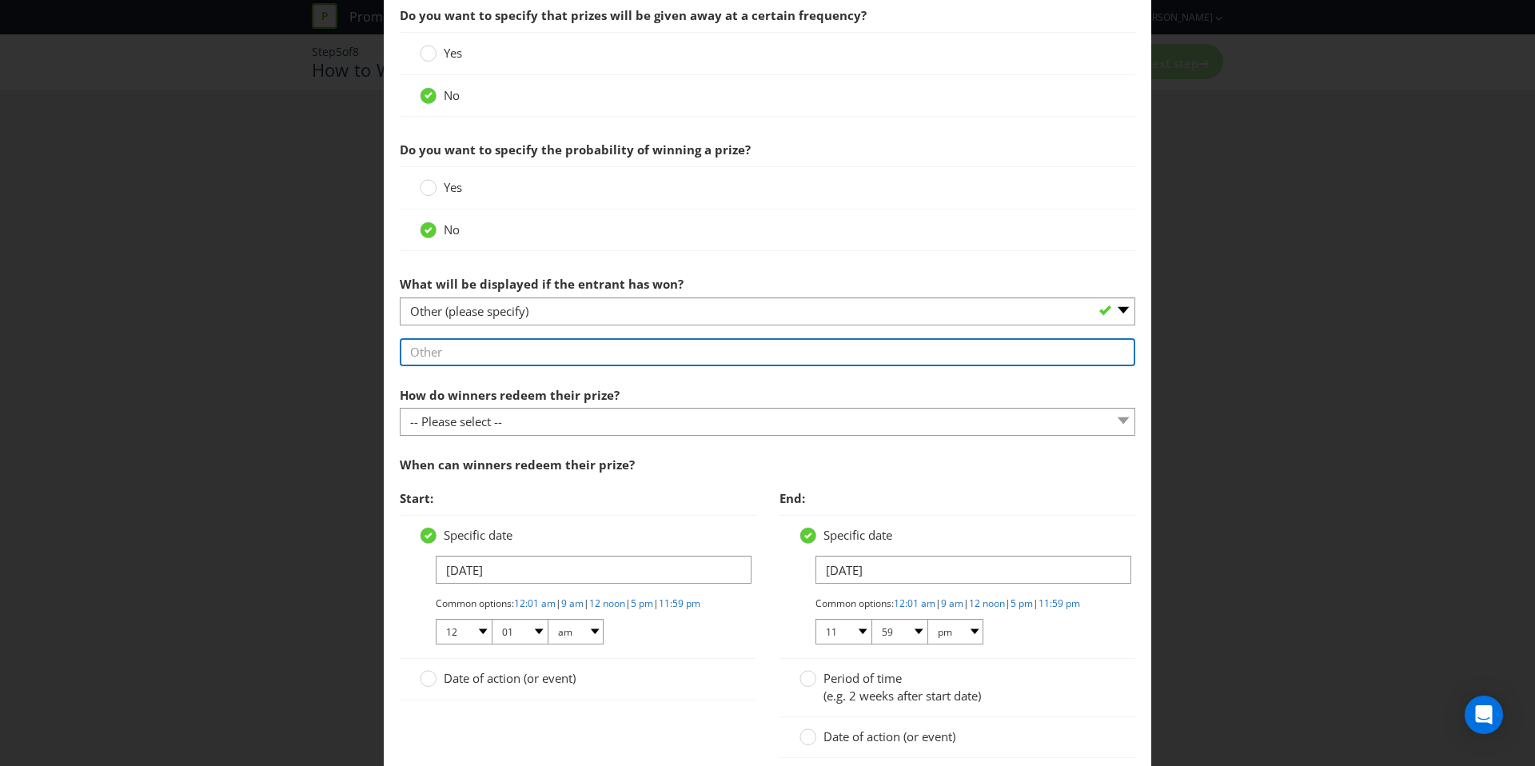
click at [540, 355] on input "text" at bounding box center [767, 352] width 735 height 28
type input "Winner will be notified on screen if they are an instant winner"
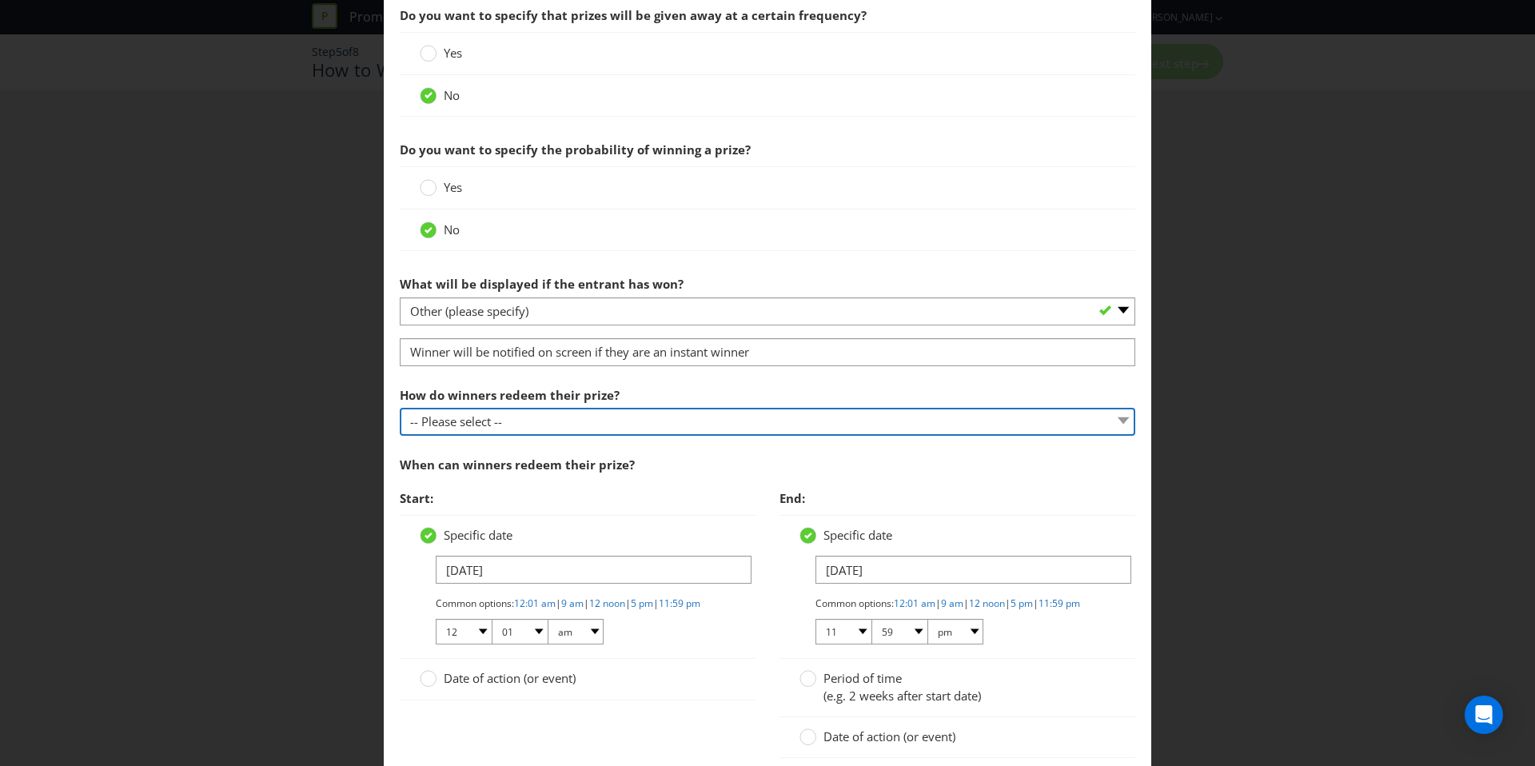
click at [541, 419] on select "-- Please select -- Present winning message to venue staff Follow instructions …" at bounding box center [767, 422] width 735 height 28
select select "INSTRUCTIONS"
click at [400, 408] on select "-- Please select -- Present winning message to venue staff Follow instructions …" at bounding box center [767, 422] width 735 height 28
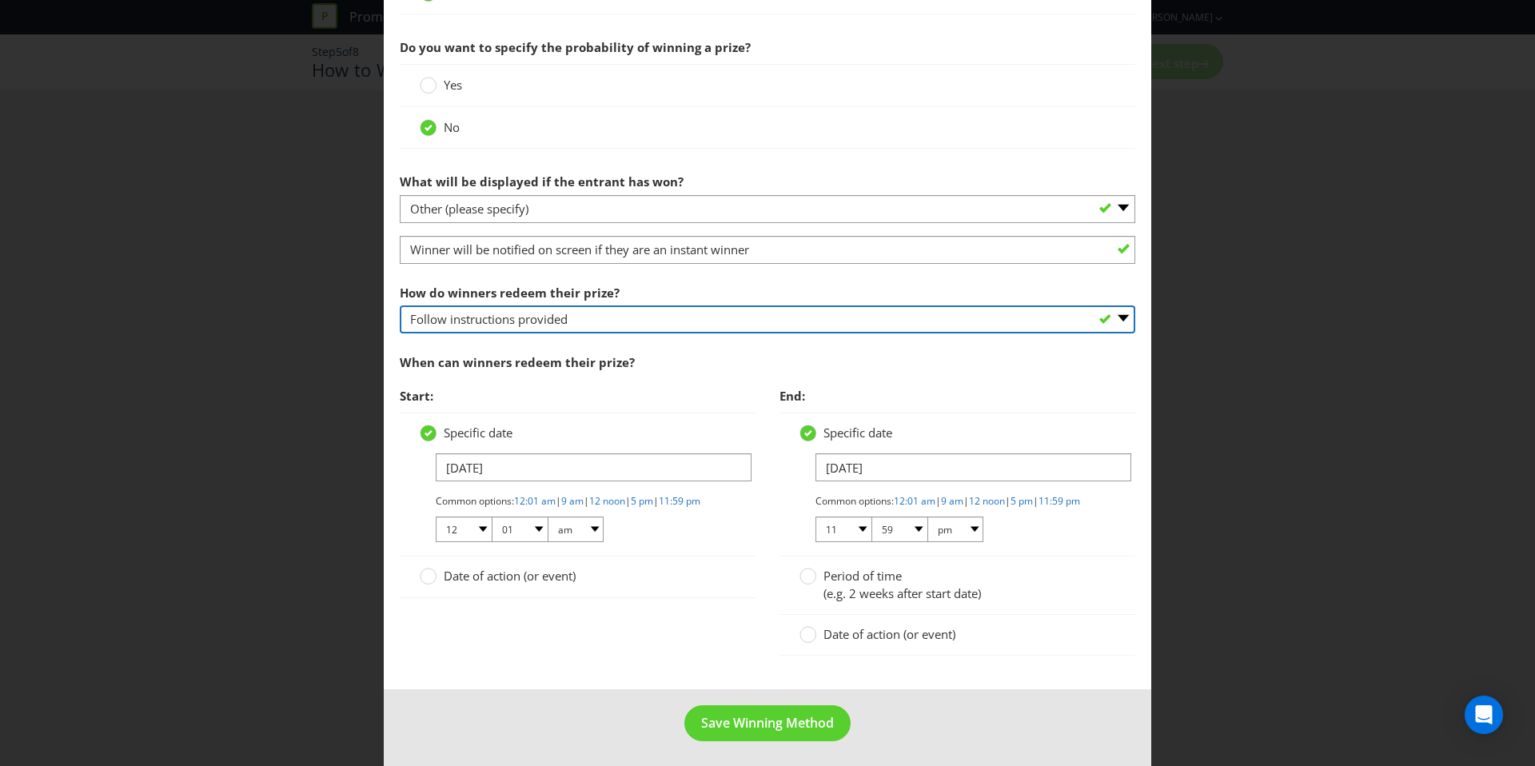
scroll to position [723, 0]
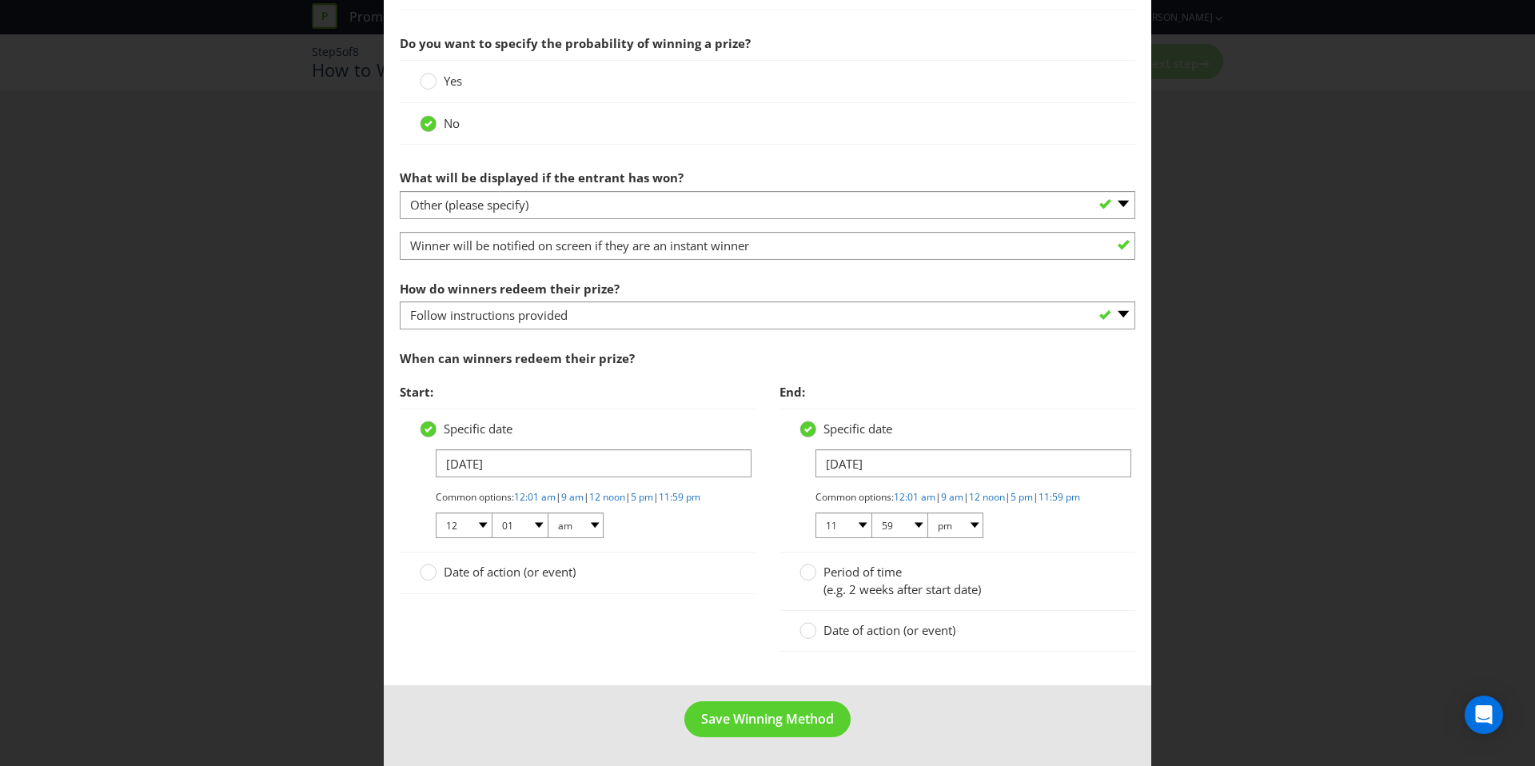
click at [849, 625] on span "Date of action (or event)" at bounding box center [889, 630] width 132 height 16
click at [0, 0] on input "Date of action (or event)" at bounding box center [0, 0] width 0 height 0
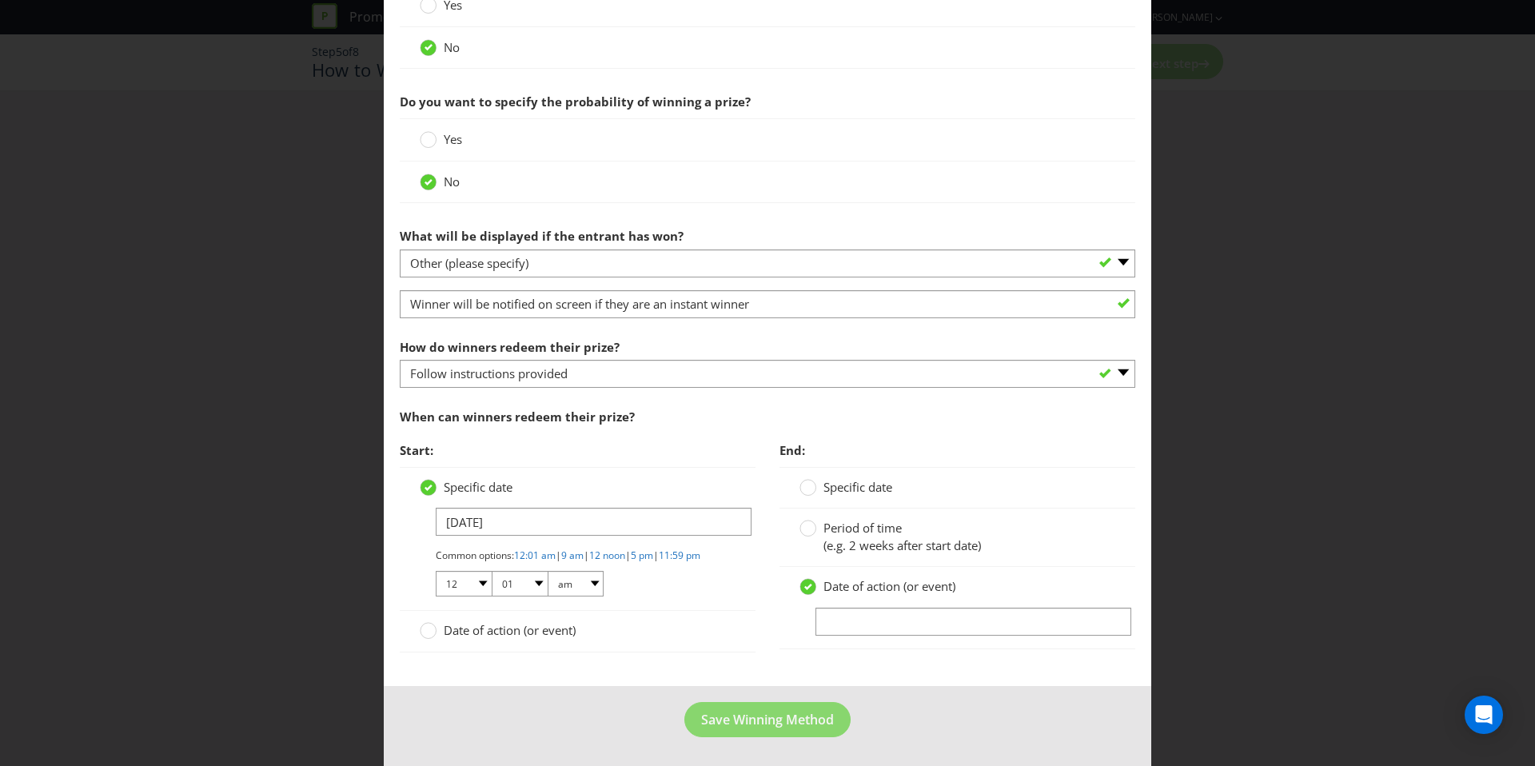
click at [854, 589] on div "Date of action (or event)" at bounding box center [957, 607] width 316 height 58
click at [854, 607] on input "text" at bounding box center [973, 621] width 316 height 28
type input "6 Months after the Promotional Period Ends"
click at [657, 728] on footer "Save Winning Method" at bounding box center [767, 726] width 767 height 81
click at [747, 727] on span "Save Winning Method" at bounding box center [767, 720] width 133 height 18
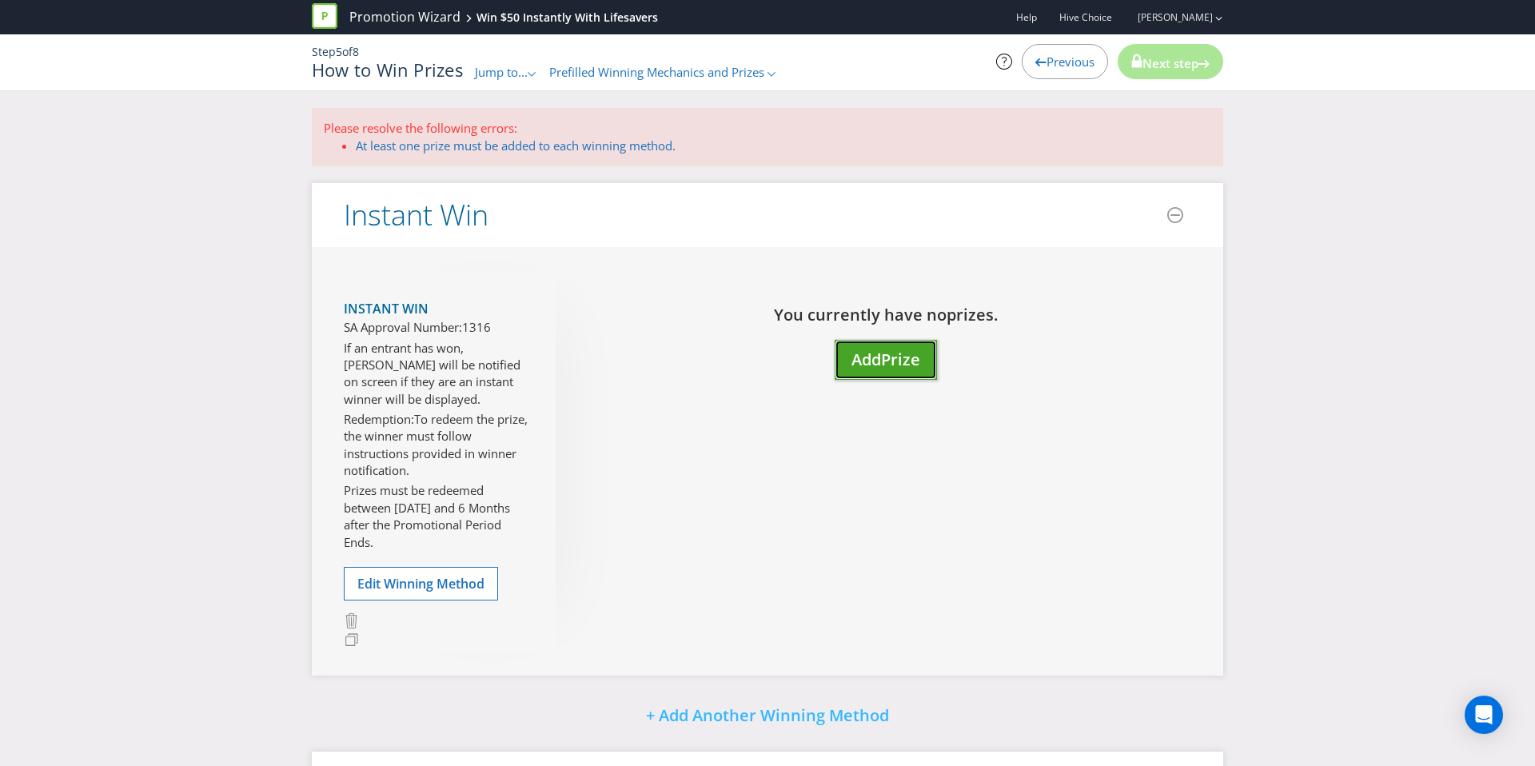
click at [851, 348] on span "Add" at bounding box center [866, 359] width 30 height 22
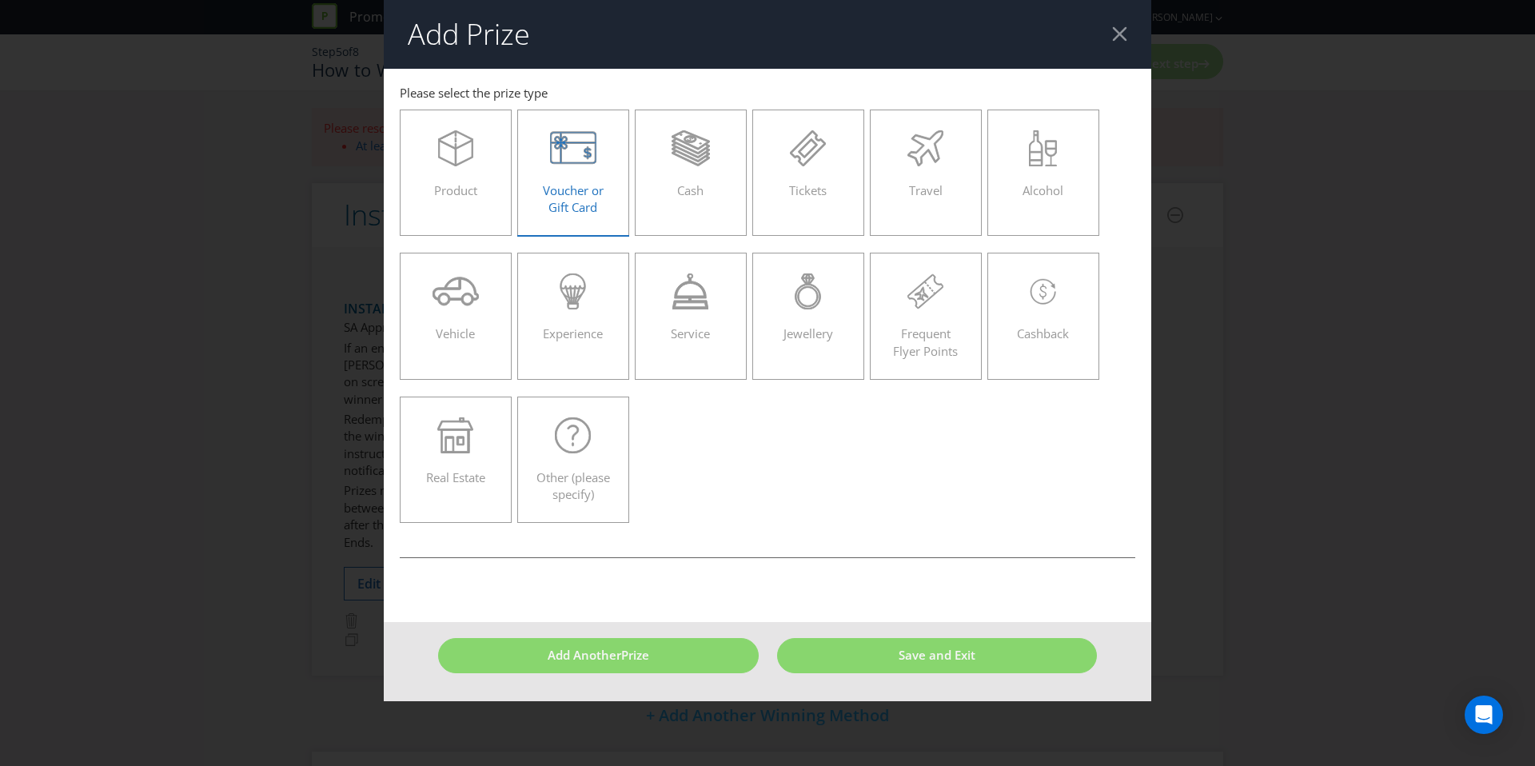
click at [597, 176] on div "Voucher or Gift Card" at bounding box center [573, 166] width 78 height 72
click at [0, 0] on input "Voucher or Gift Card" at bounding box center [0, 0] width 0 height 0
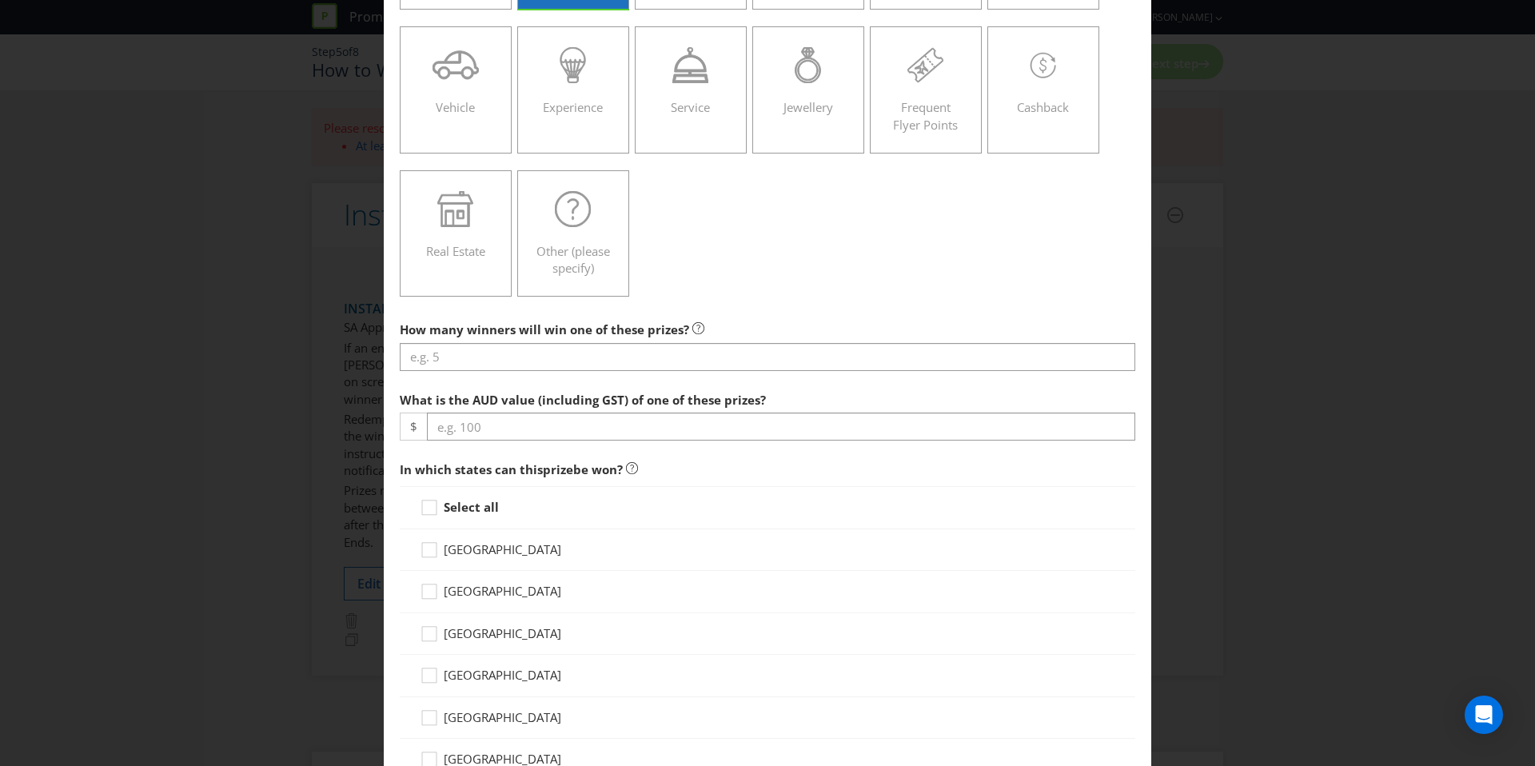
scroll to position [258, 0]
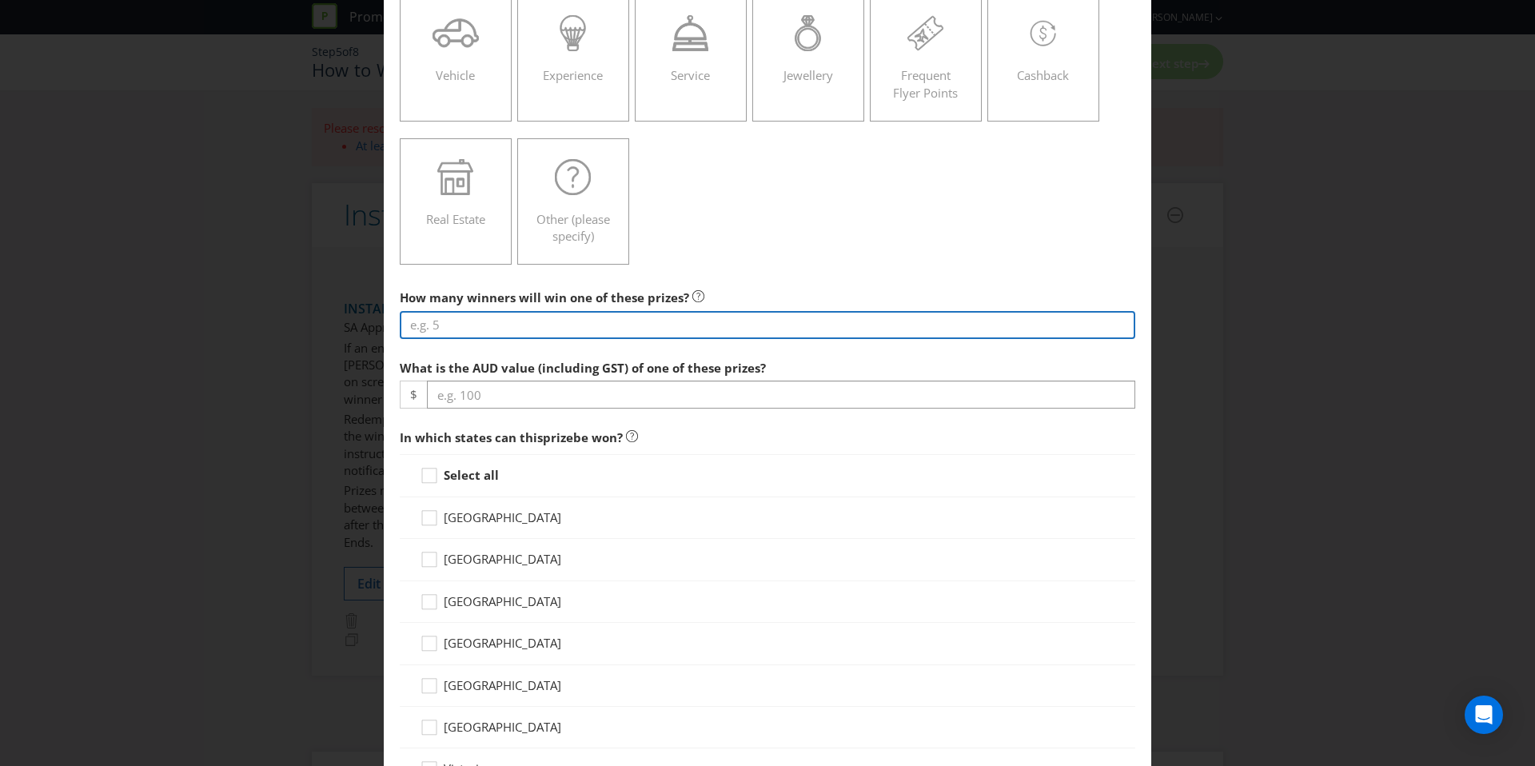
click at [475, 319] on input "number" at bounding box center [767, 325] width 735 height 28
type input "4000"
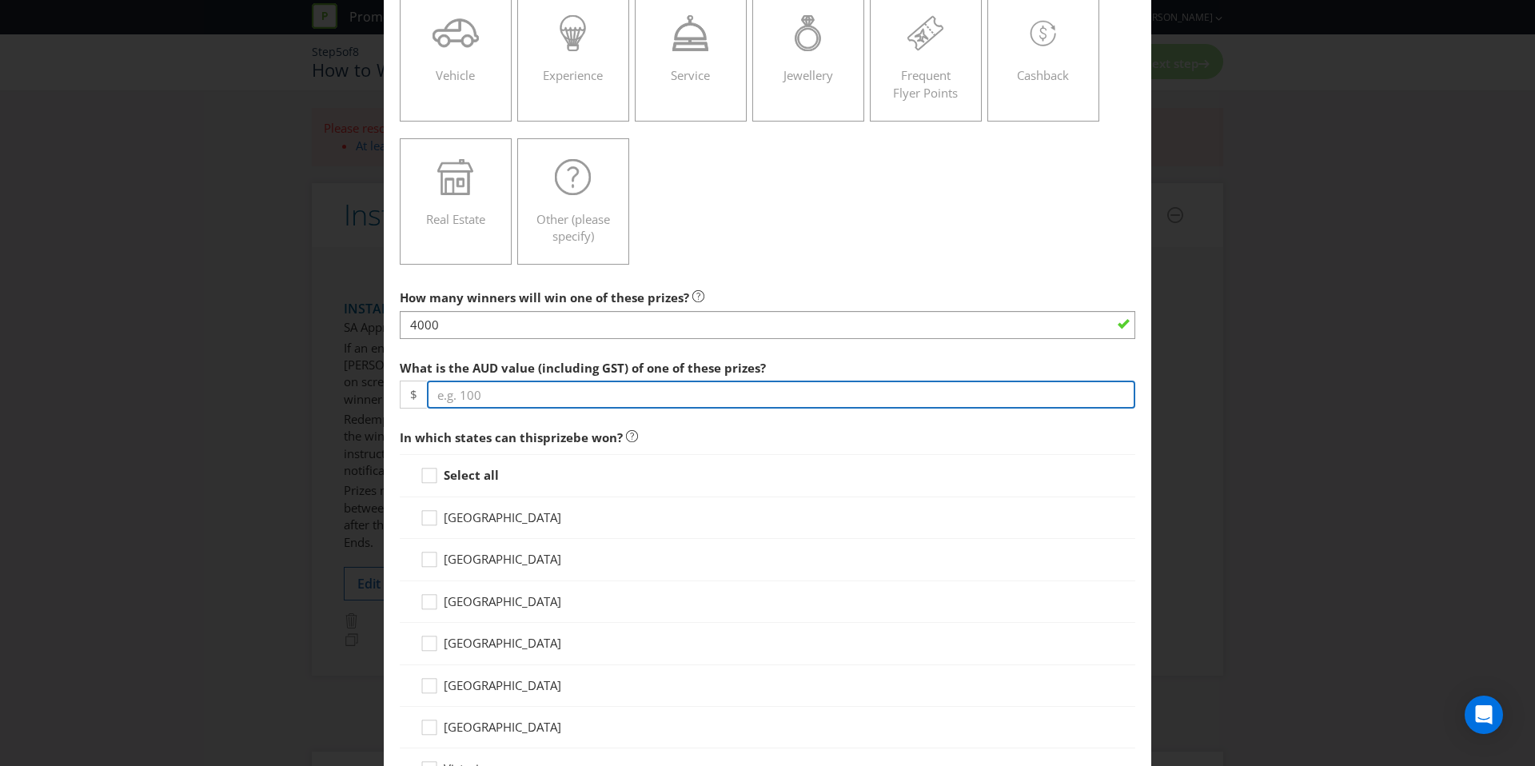
click at [693, 388] on input "number" at bounding box center [781, 394] width 708 height 28
type input "50"
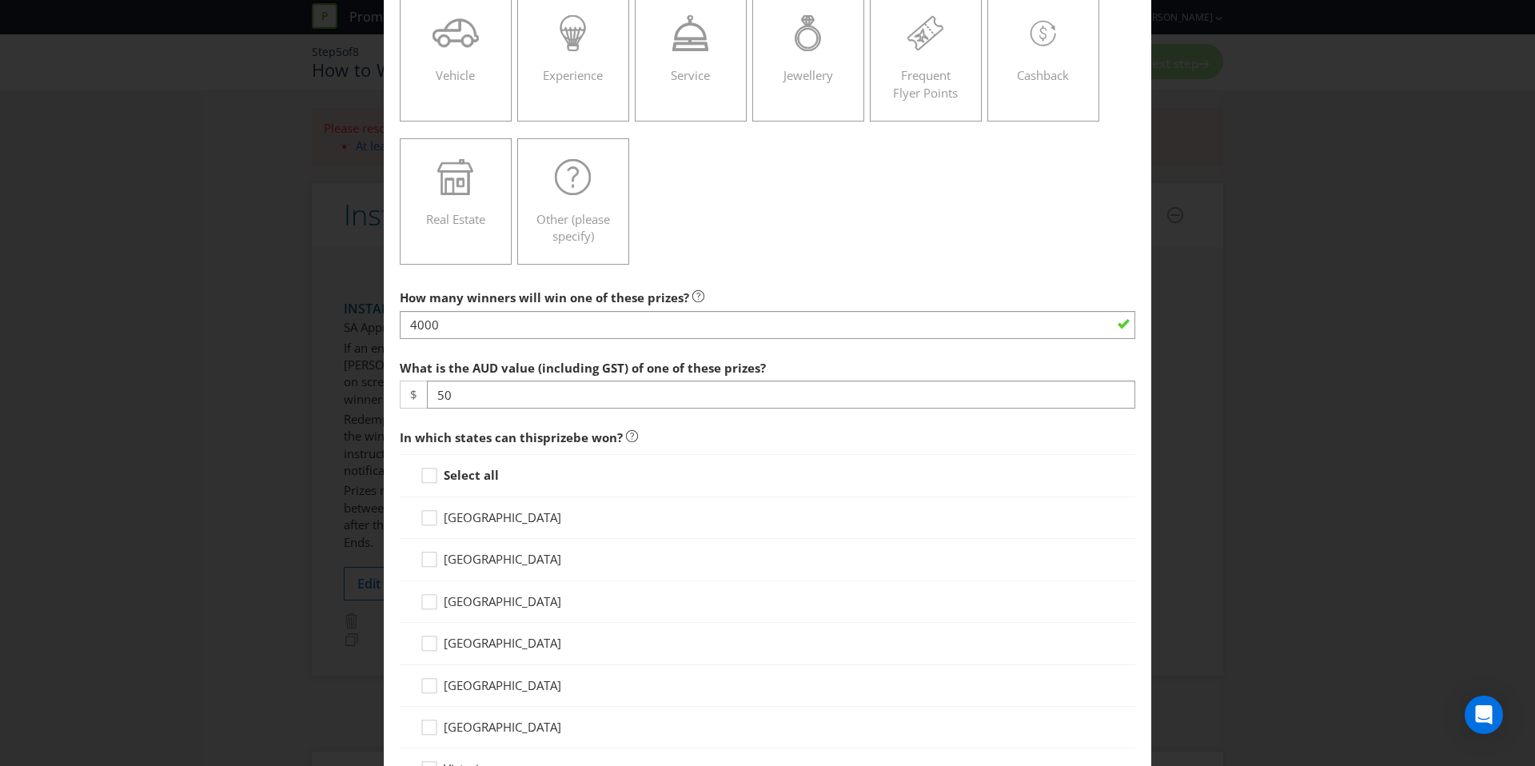
click at [695, 442] on span "In which states can this prize be won?" at bounding box center [767, 437] width 735 height 33
click at [476, 474] on strong "Select all" at bounding box center [471, 475] width 55 height 16
click at [0, 0] on input "Select all" at bounding box center [0, 0] width 0 height 0
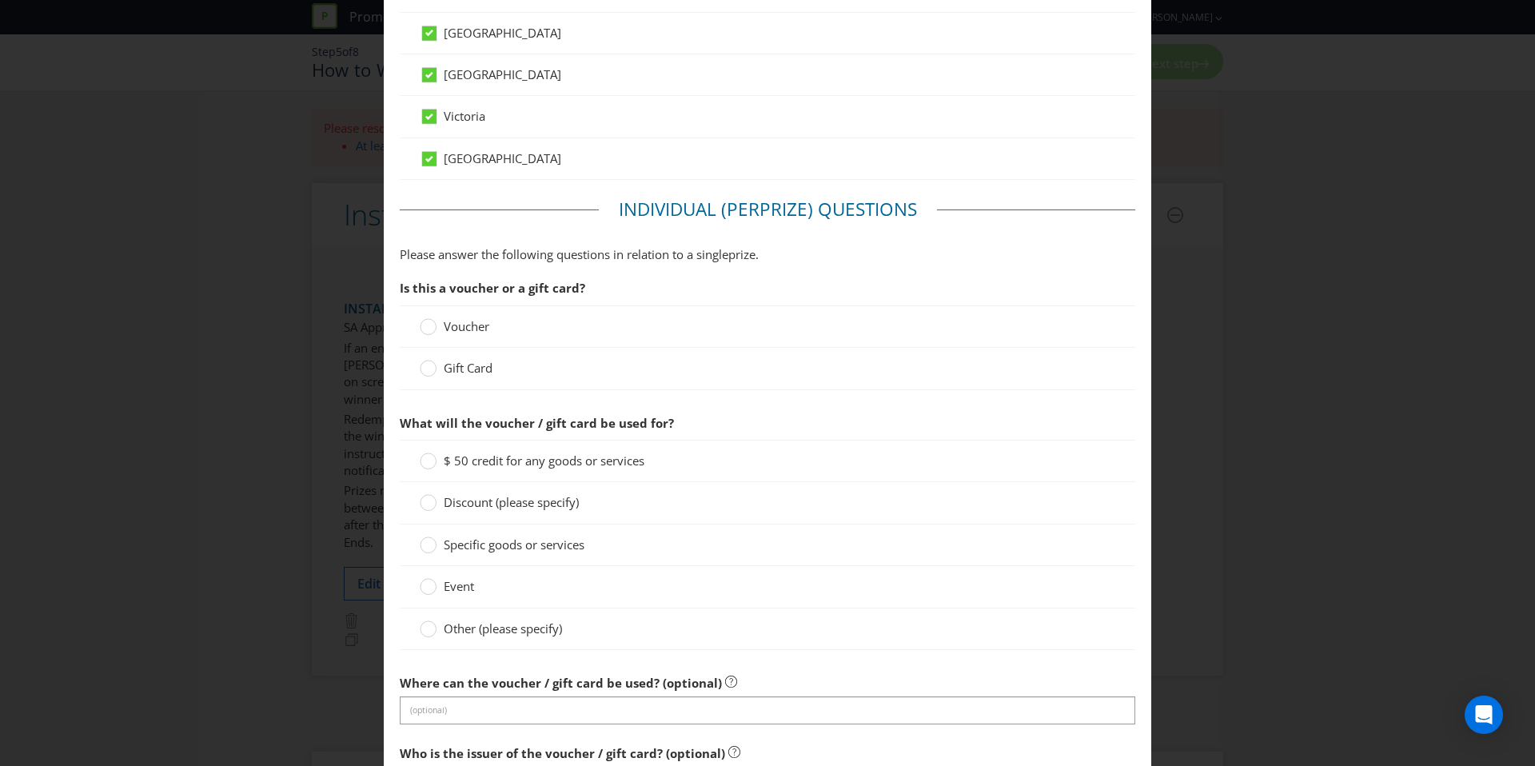
scroll to position [913, 0]
click at [466, 363] on span "Gift Card" at bounding box center [468, 365] width 49 height 16
click at [0, 0] on input "Gift Card" at bounding box center [0, 0] width 0 height 0
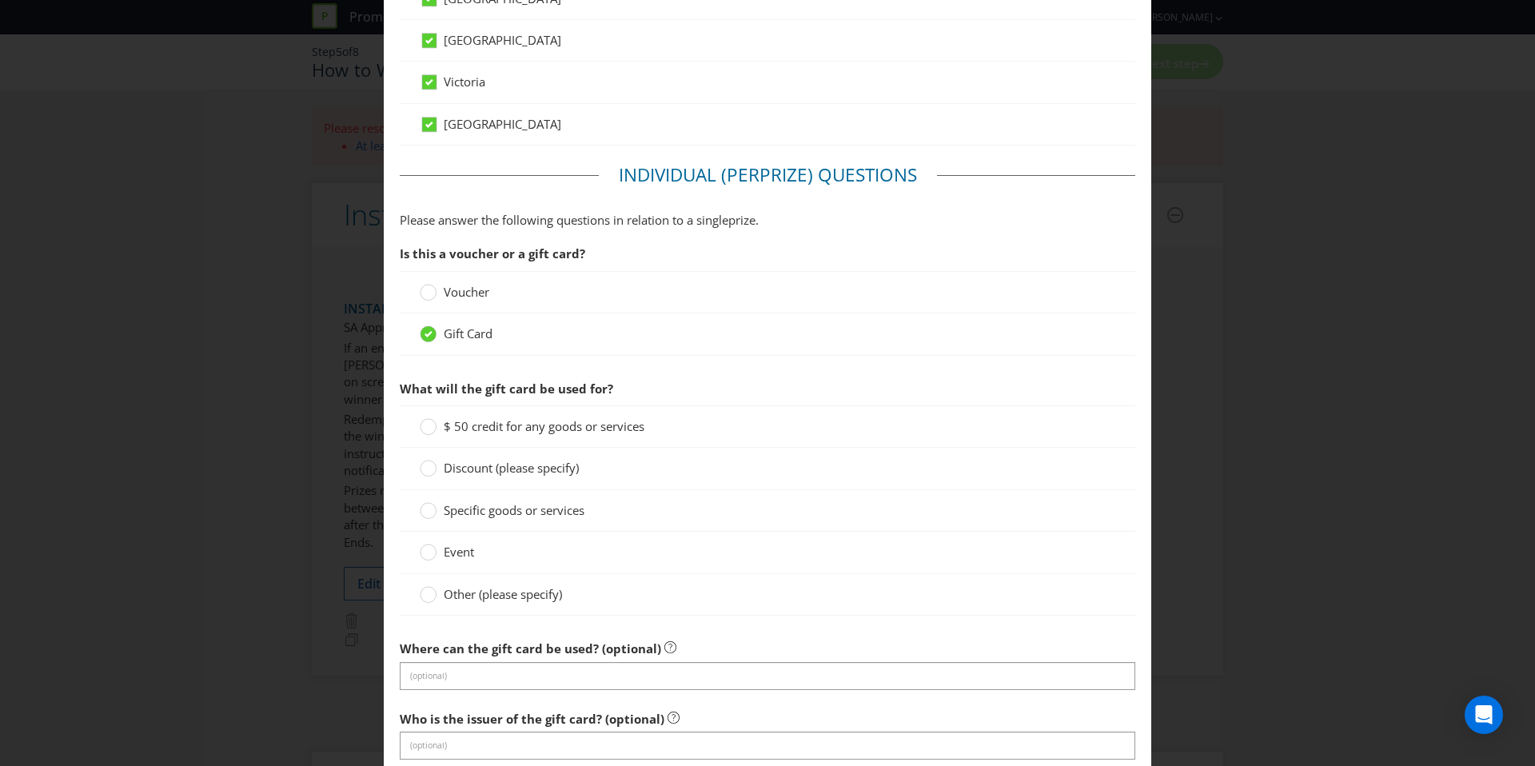
scroll to position [964, 0]
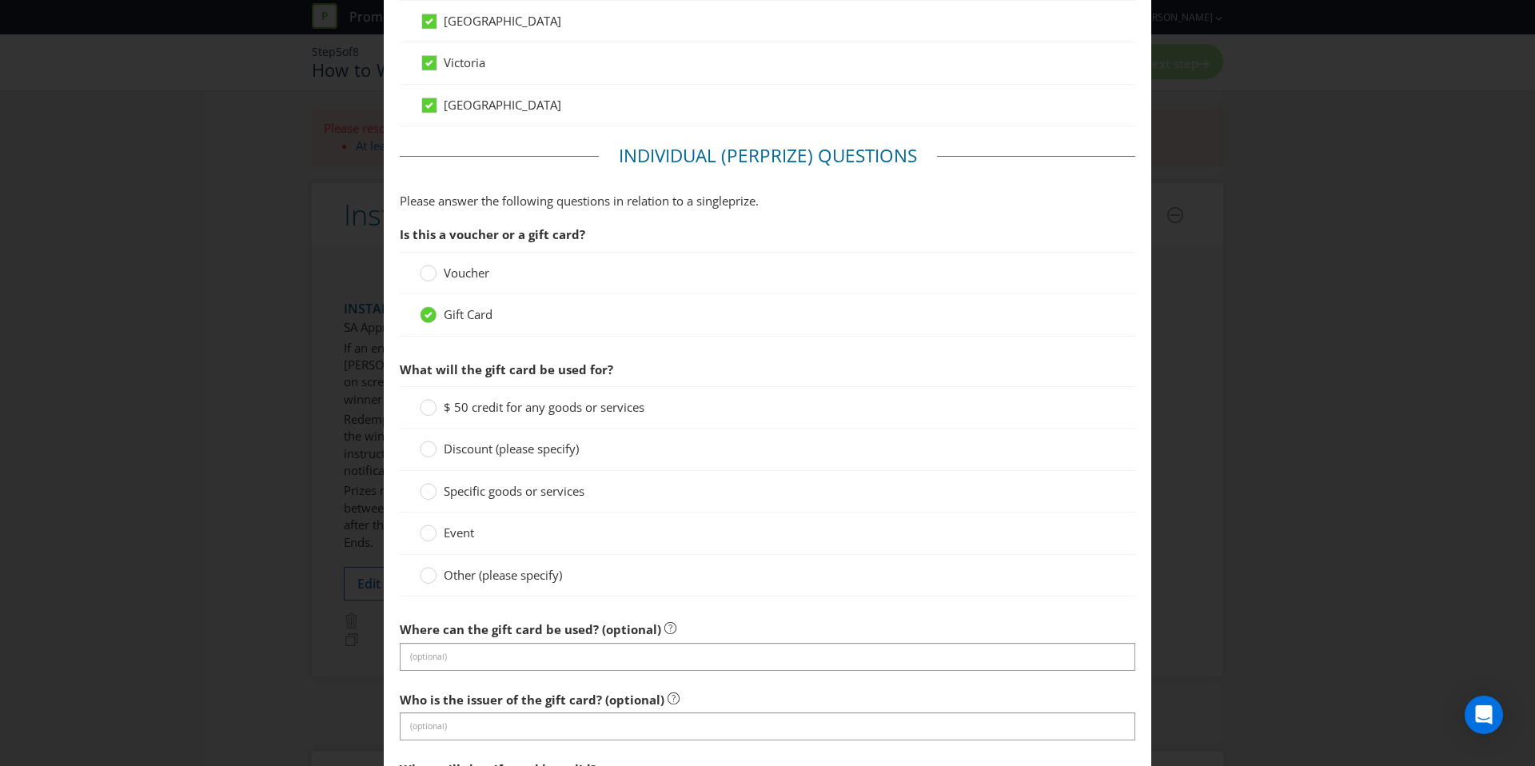
click at [525, 399] on span "$ 50 credit for any goods or services" at bounding box center [544, 407] width 201 height 16
click at [0, 0] on input "$ 50 credit for any goods or services" at bounding box center [0, 0] width 0 height 0
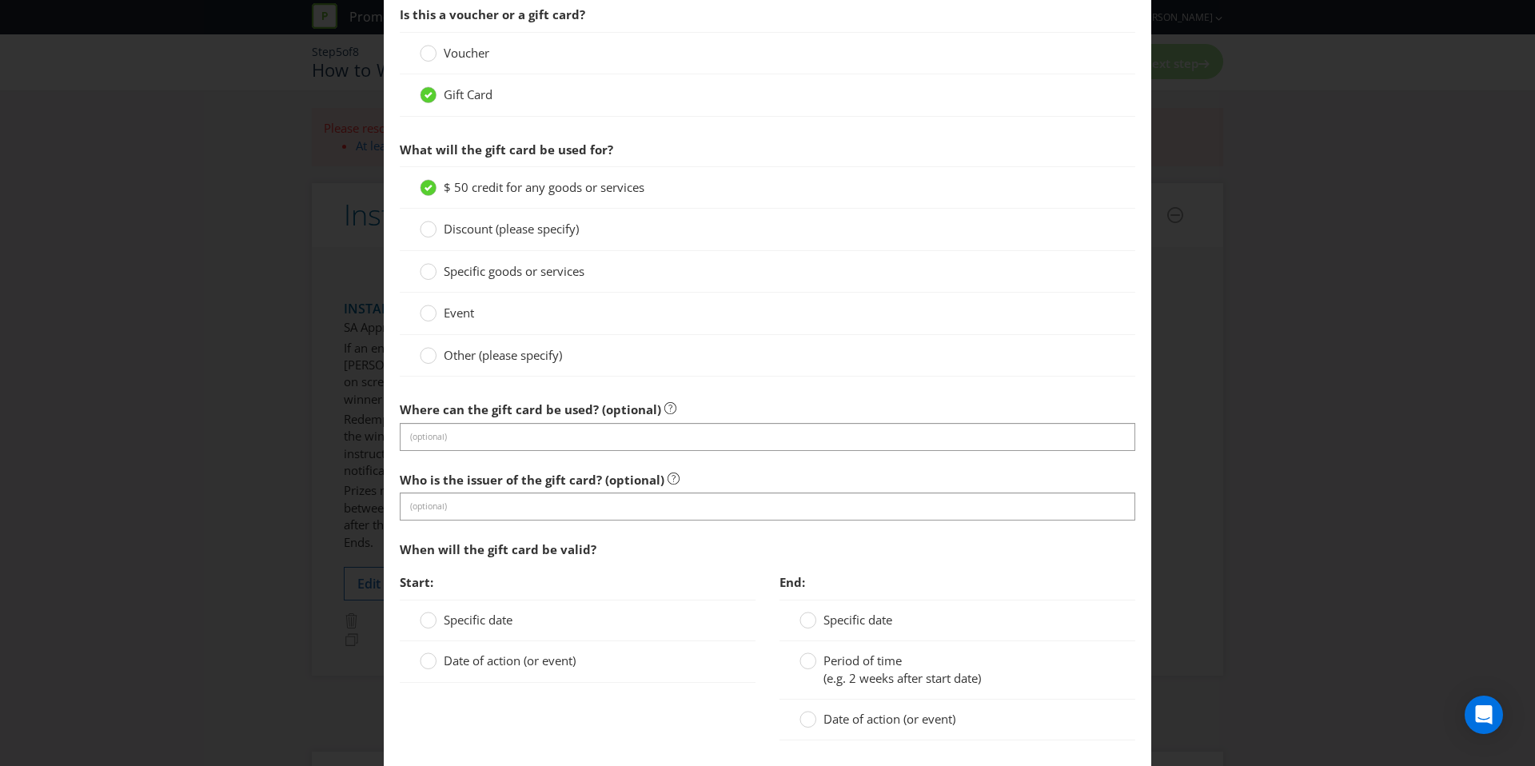
scroll to position [1202, 0]
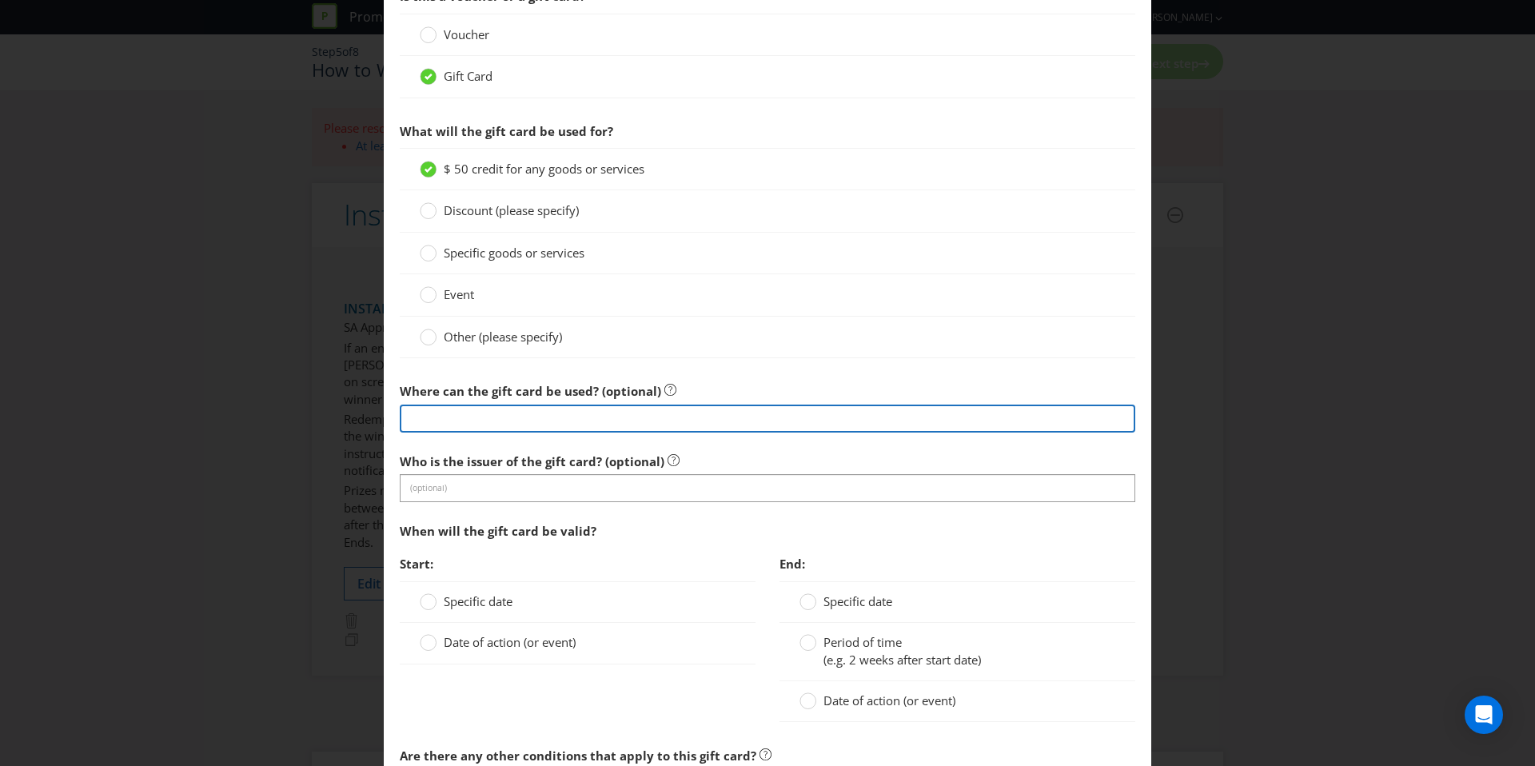
click at [533, 416] on input "text" at bounding box center [767, 418] width 735 height 28
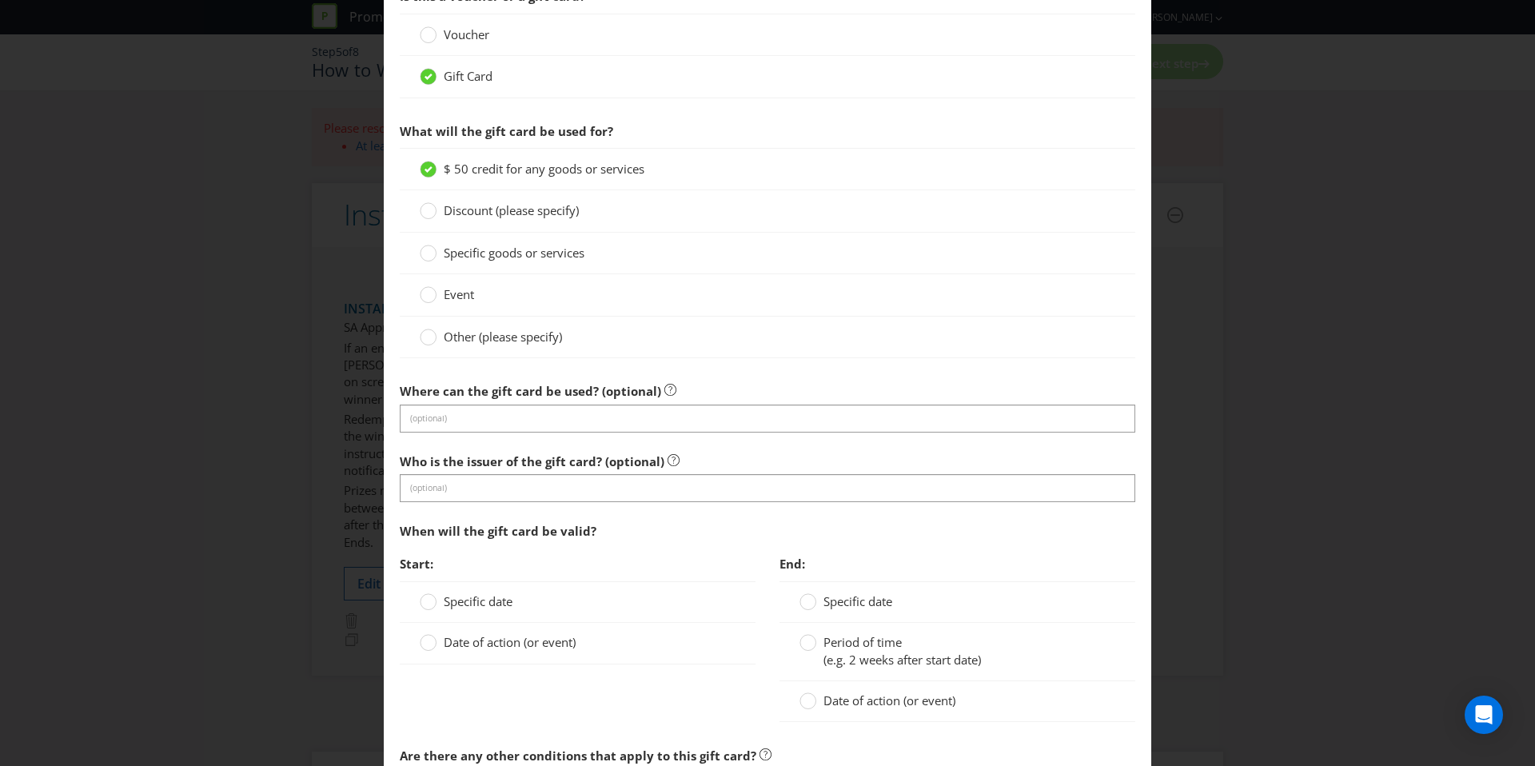
drag, startPoint x: 424, startPoint y: 471, endPoint x: 426, endPoint y: 482, distance: 11.3
click at [424, 472] on div "Who is the issuer of the gift card? (optional) (optional)" at bounding box center [767, 474] width 735 height 58
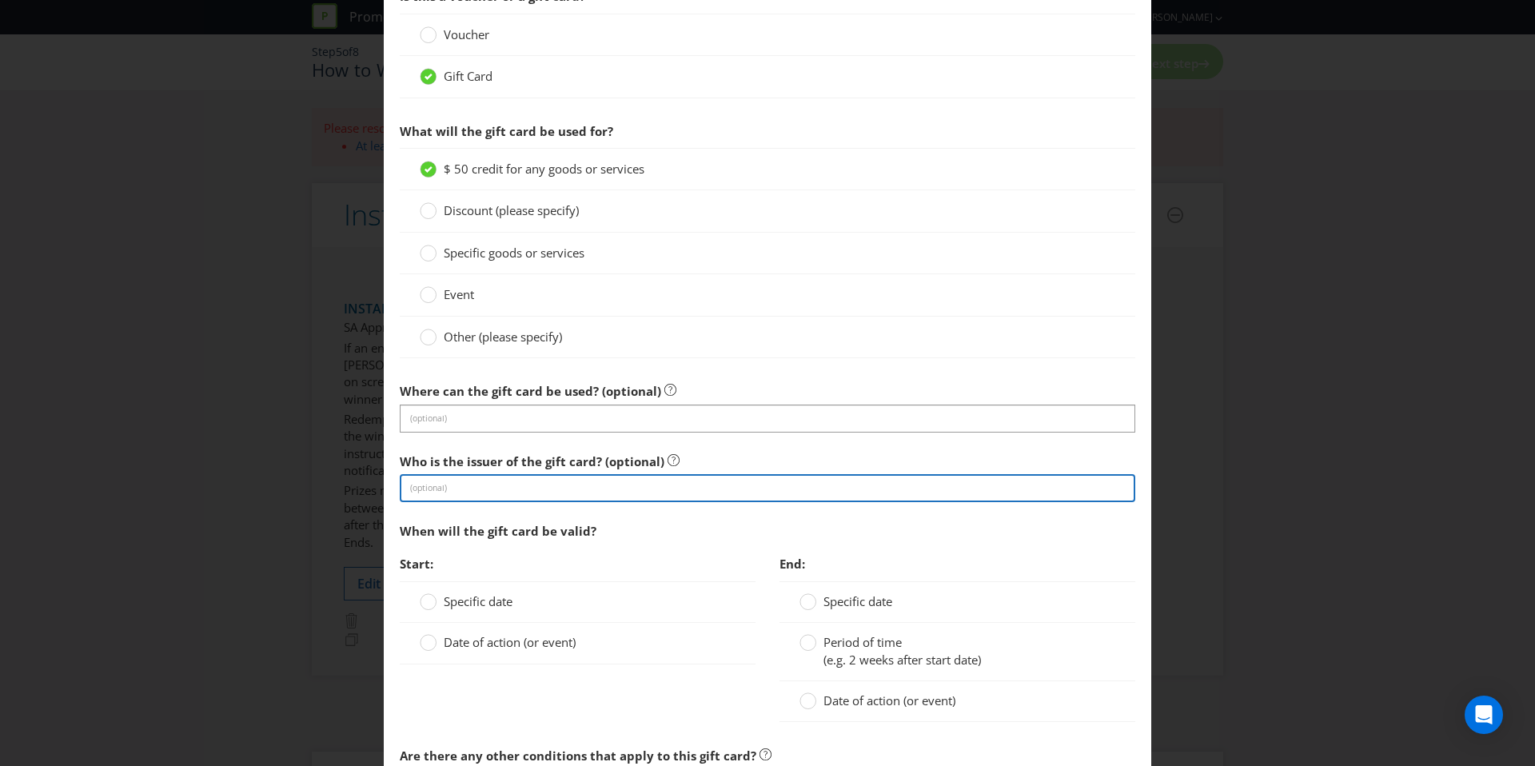
click at [427, 483] on input "text" at bounding box center [767, 488] width 735 height 28
type input "Prezzee"
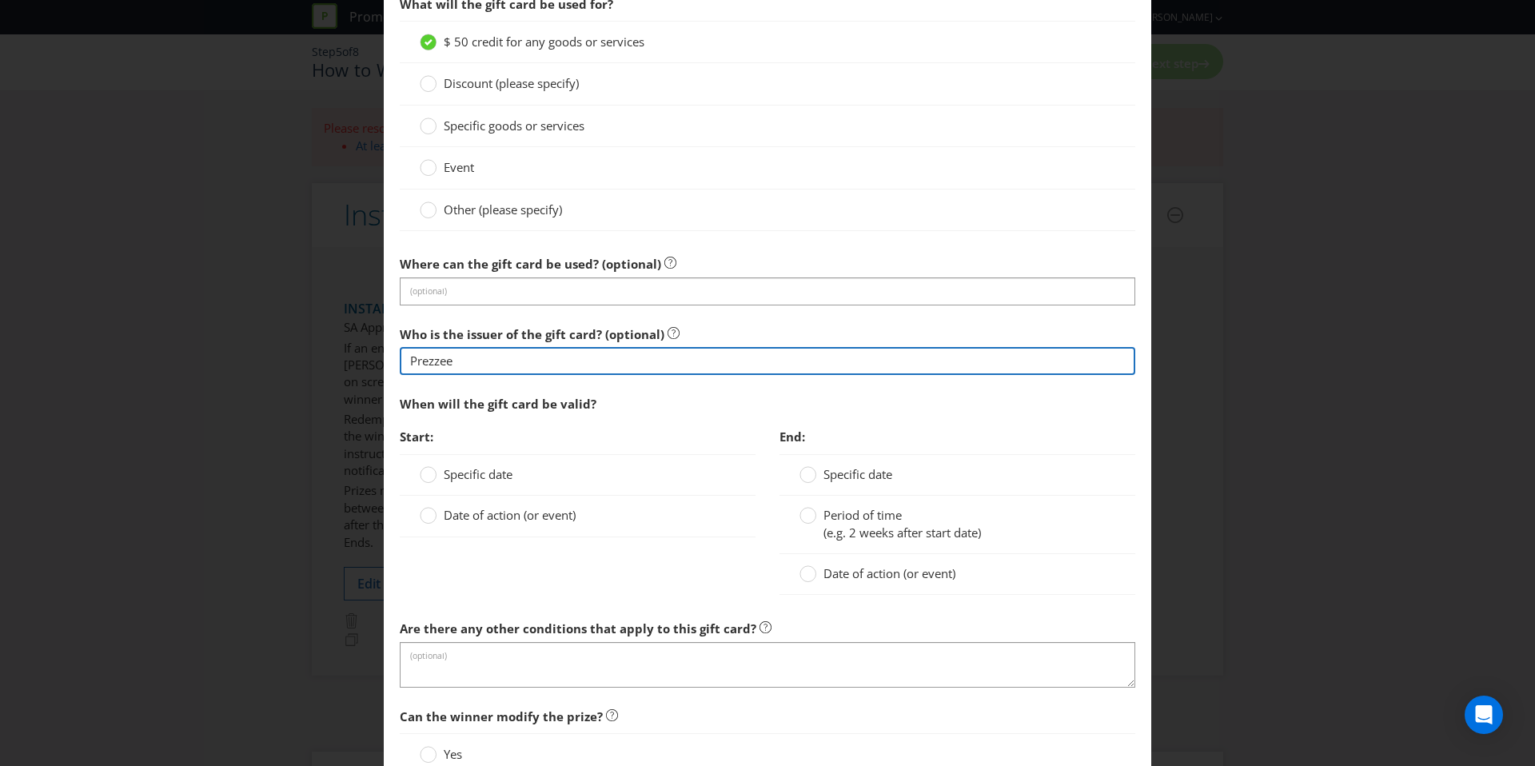
scroll to position [1355, 0]
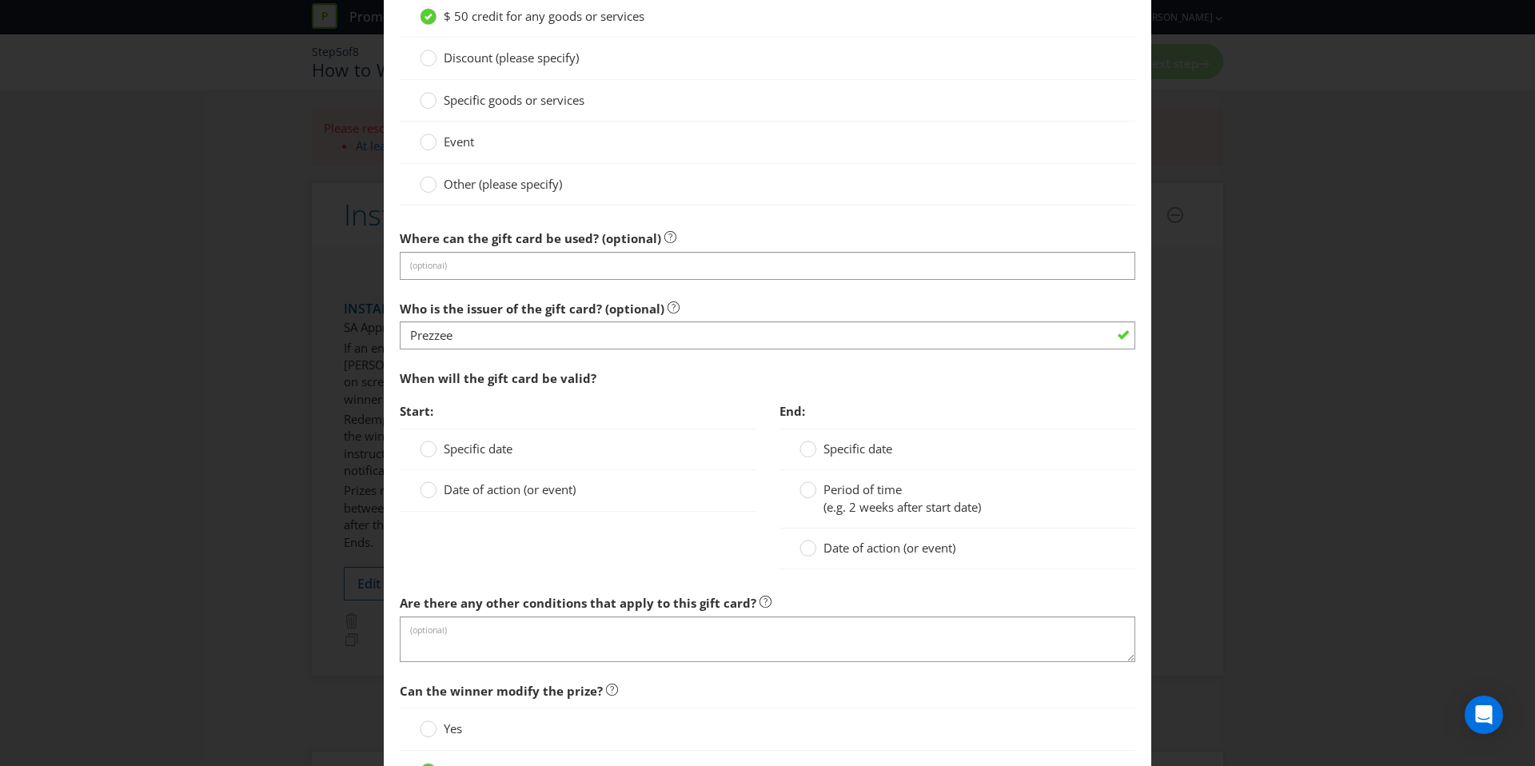
click at [487, 447] on span "Specific date" at bounding box center [478, 448] width 69 height 16
click at [0, 0] on input "Specific date" at bounding box center [0, 0] width 0 height 0
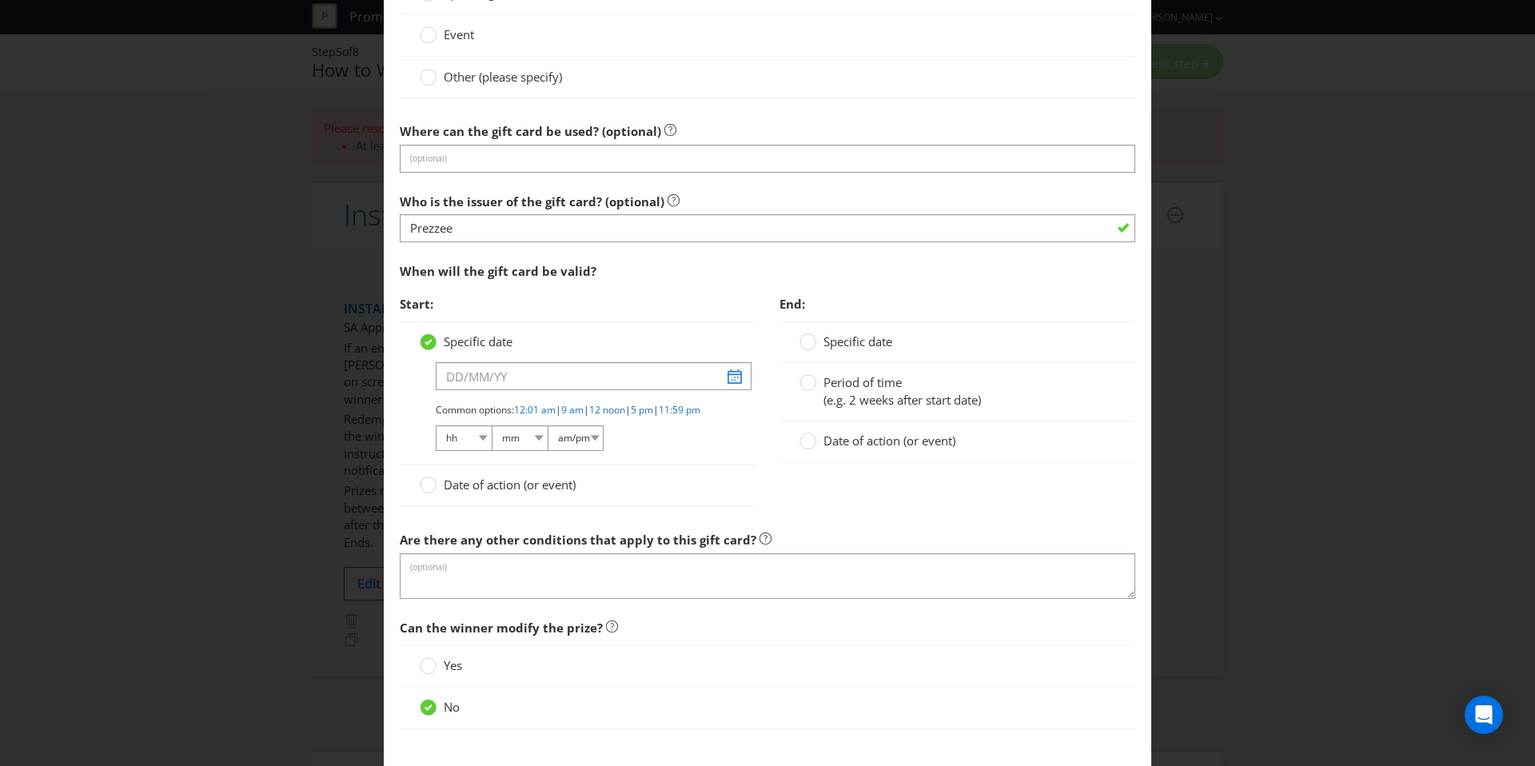
scroll to position [1463, 0]
click at [472, 491] on span "Date of action (or event)" at bounding box center [510, 483] width 132 height 16
click at [0, 0] on input "Date of action (or event)" at bounding box center [0, 0] width 0 height 0
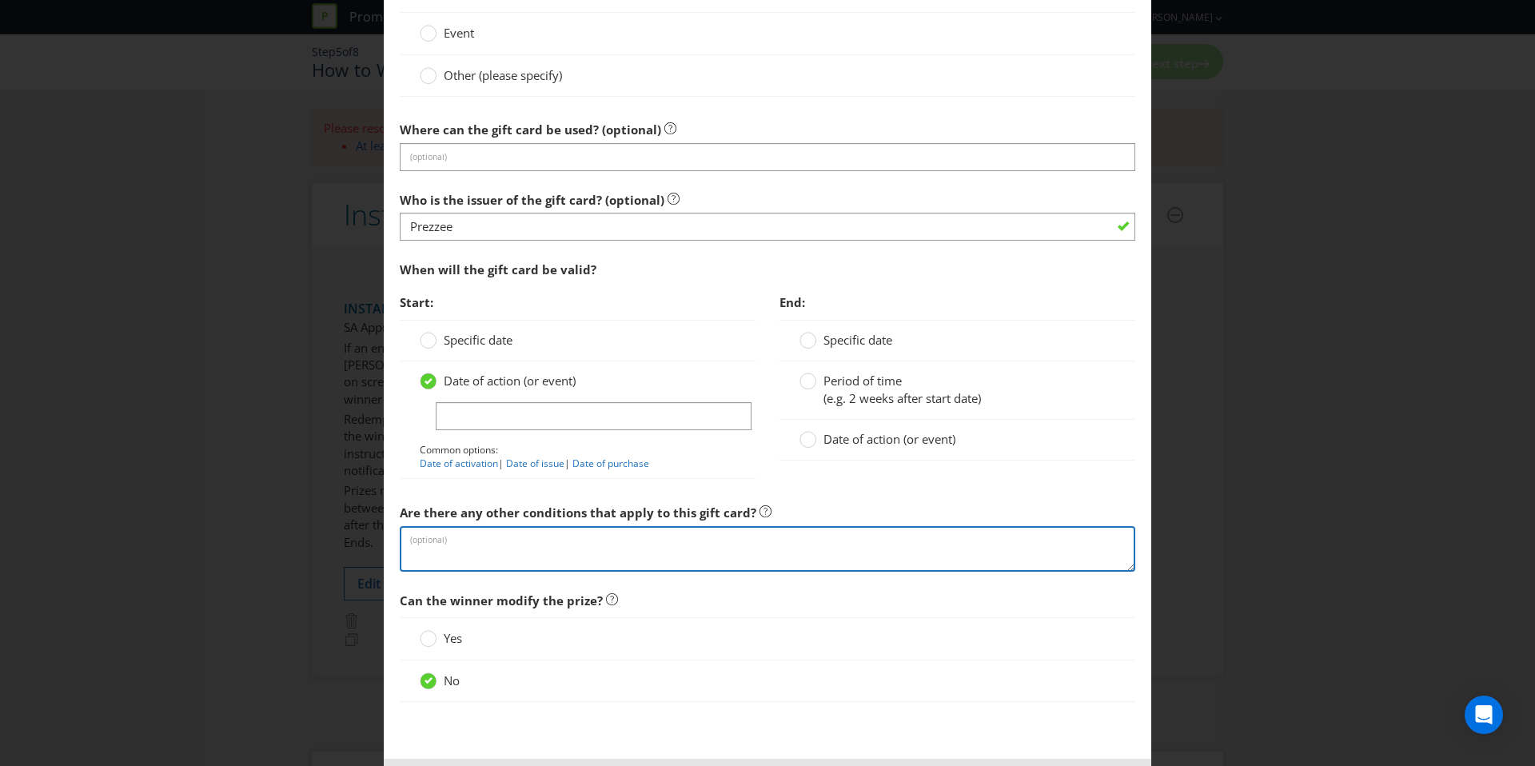
click at [494, 540] on textarea at bounding box center [767, 549] width 735 height 46
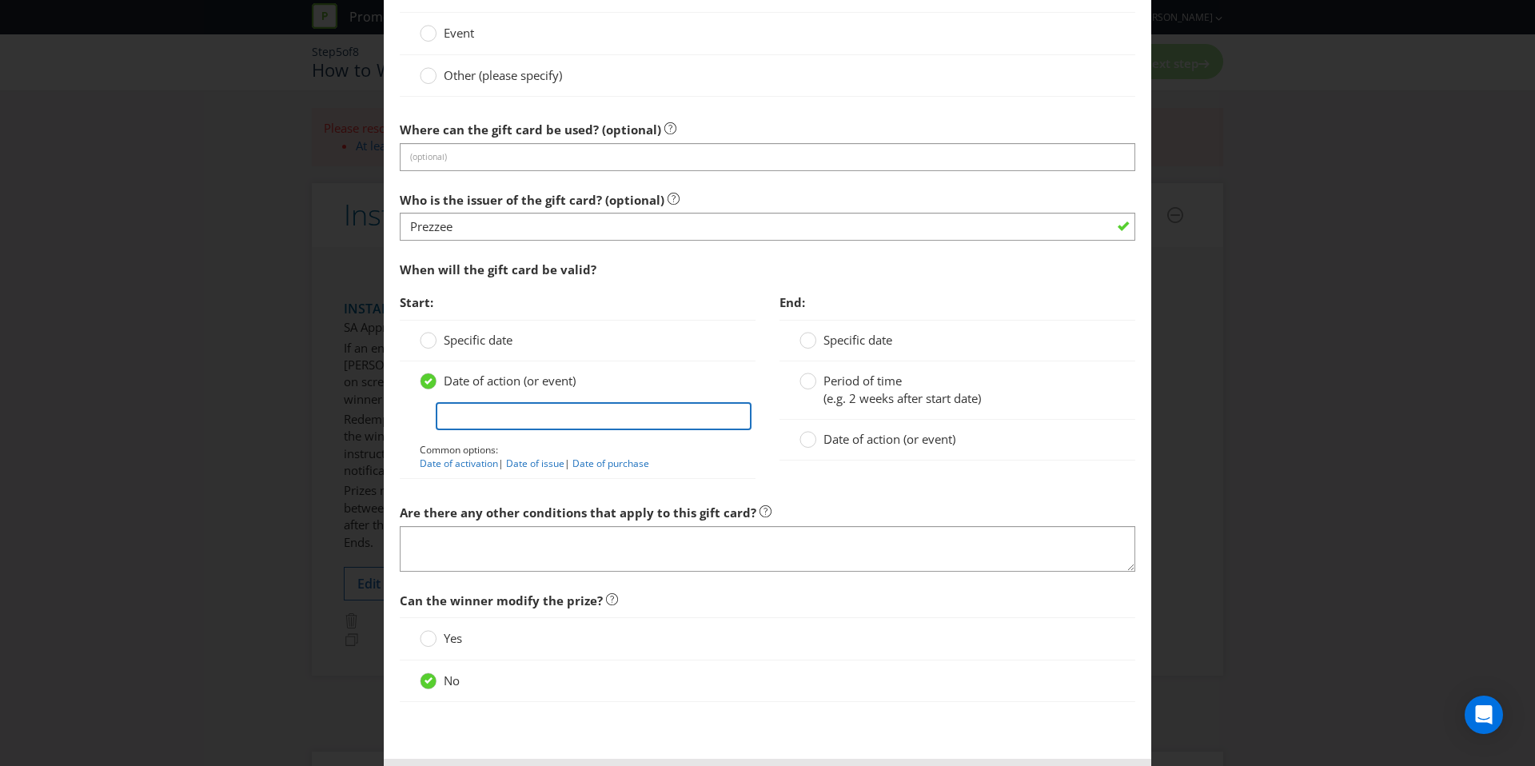
click at [496, 413] on input "text" at bounding box center [594, 416] width 316 height 28
type input "From when the winner is awarded the eGift Card"
click at [895, 420] on div "Date of action (or event)" at bounding box center [957, 440] width 356 height 41
click at [885, 440] on span "Date of action (or event)" at bounding box center [889, 439] width 132 height 16
click at [873, 440] on span "Date of action (or event)" at bounding box center [889, 439] width 132 height 16
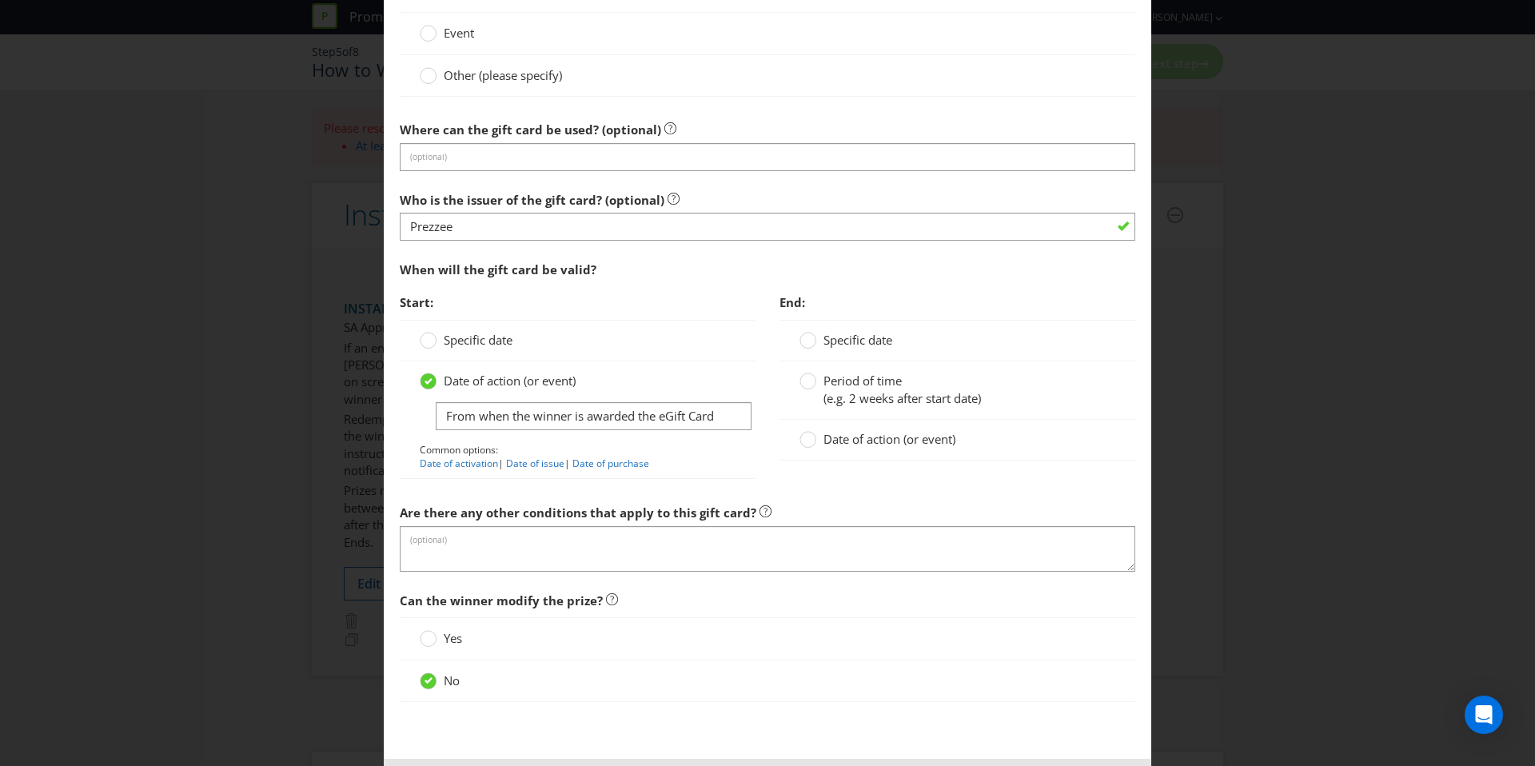
click at [0, 0] on input "Date of action (or event)" at bounding box center [0, 0] width 0 height 0
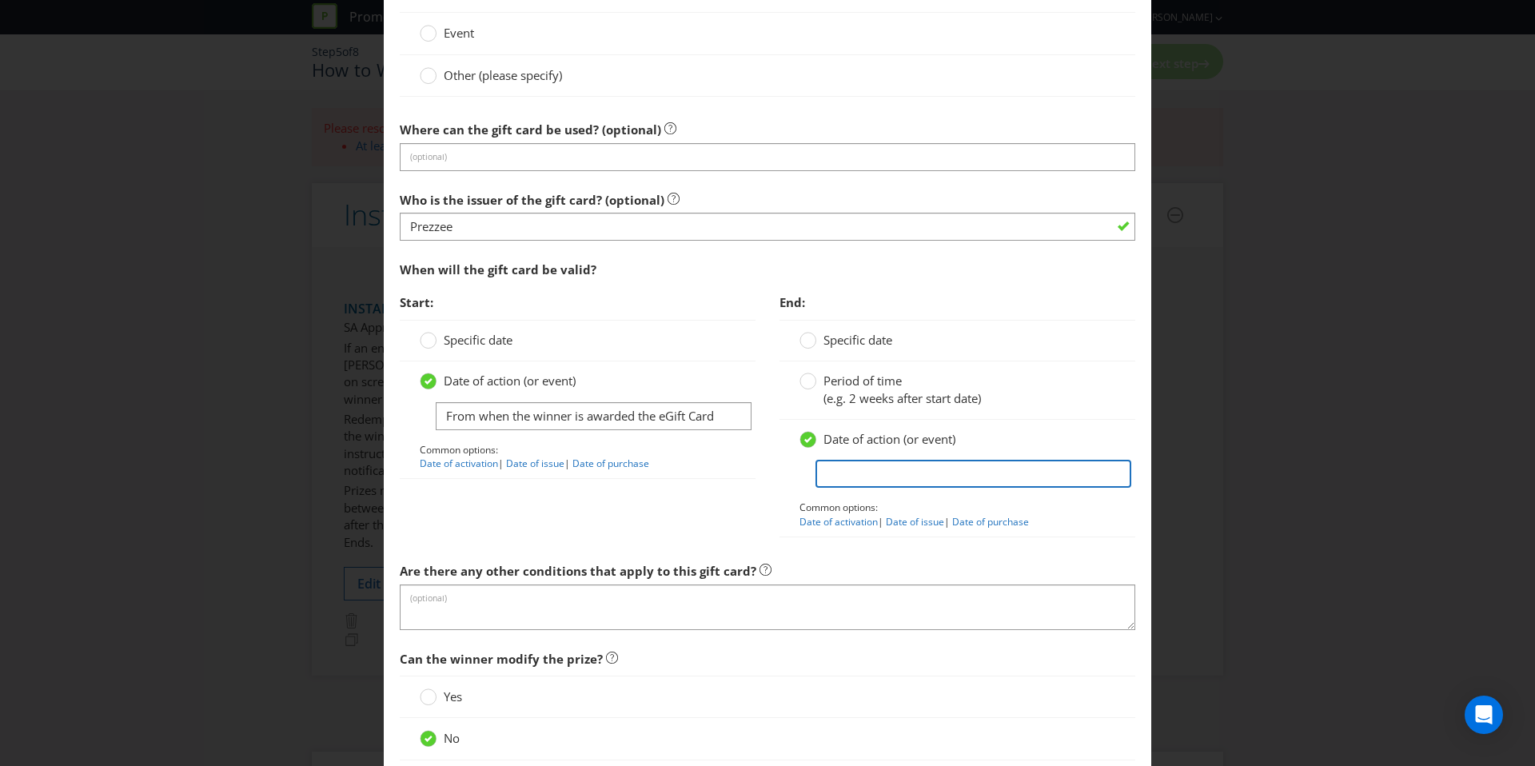
click at [894, 481] on input "text" at bounding box center [973, 474] width 316 height 28
click at [1029, 476] on input "The eGift must be redeemed [DATE] from when the winner is awarded the eGift Card" at bounding box center [973, 474] width 316 height 28
drag, startPoint x: 895, startPoint y: 474, endPoint x: 1259, endPoint y: 472, distance: 363.7
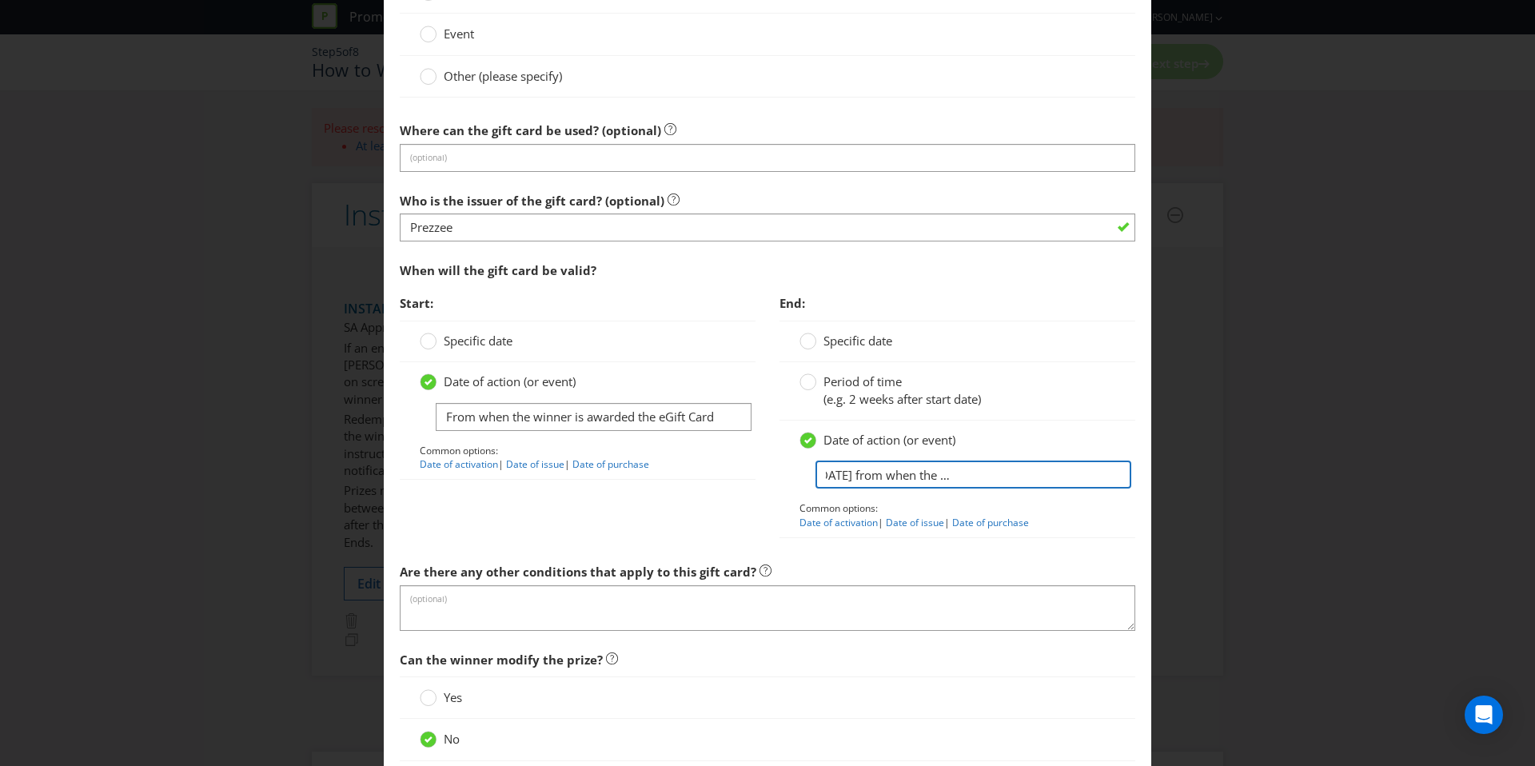
click at [1259, 472] on div "Add Prize [GEOGRAPHIC_DATA] [GEOGRAPHIC_DATA] [GEOGRAPHIC_DATA] [GEOGRAPHIC_DAT…" at bounding box center [767, 383] width 1535 height 766
type input "The eGift must be redeemed [DATE] from the end of the promotional period"
click at [567, 558] on label "Are there any other conditions that apply to this gift card?" at bounding box center [586, 567] width 372 height 25
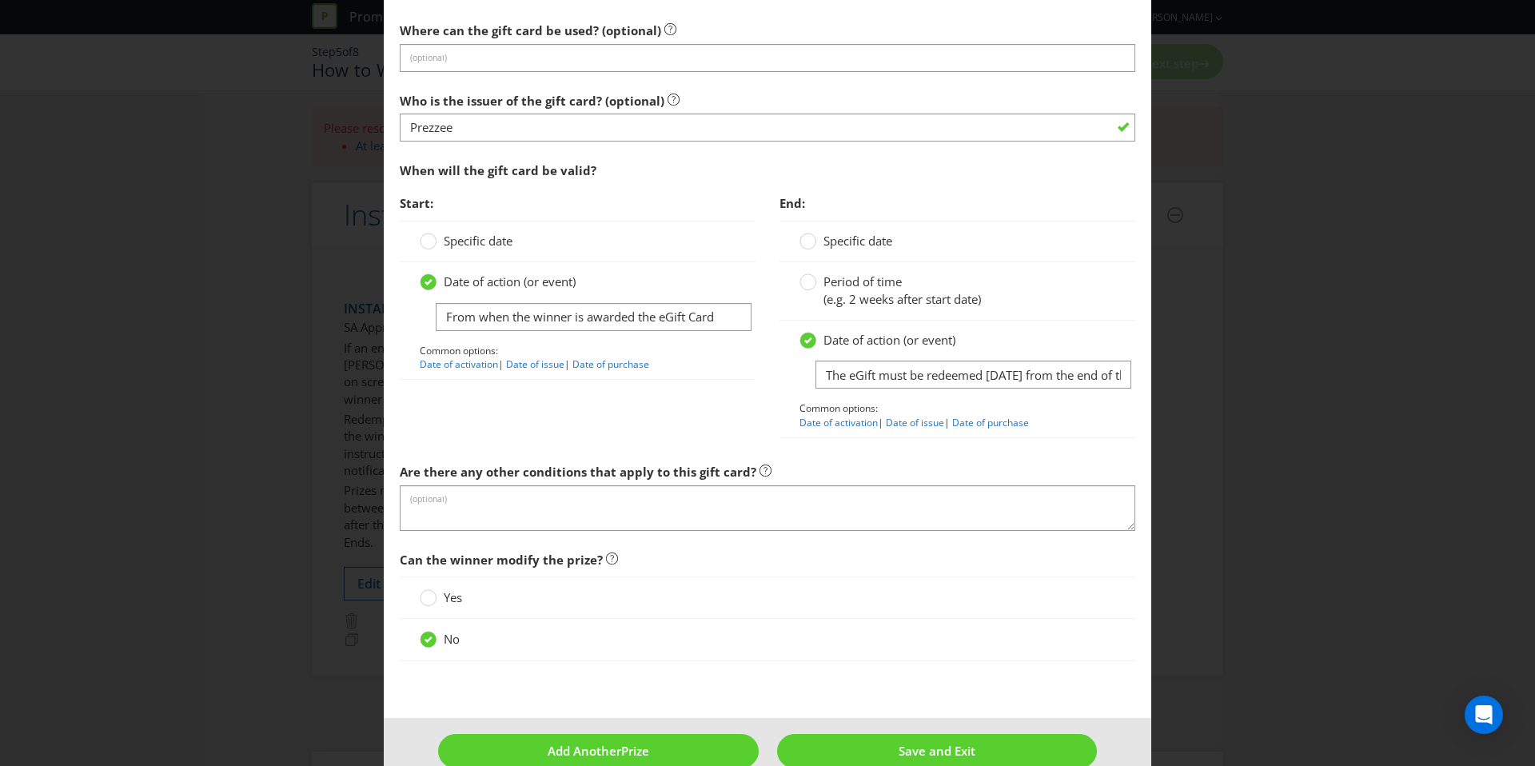
scroll to position [1593, 0]
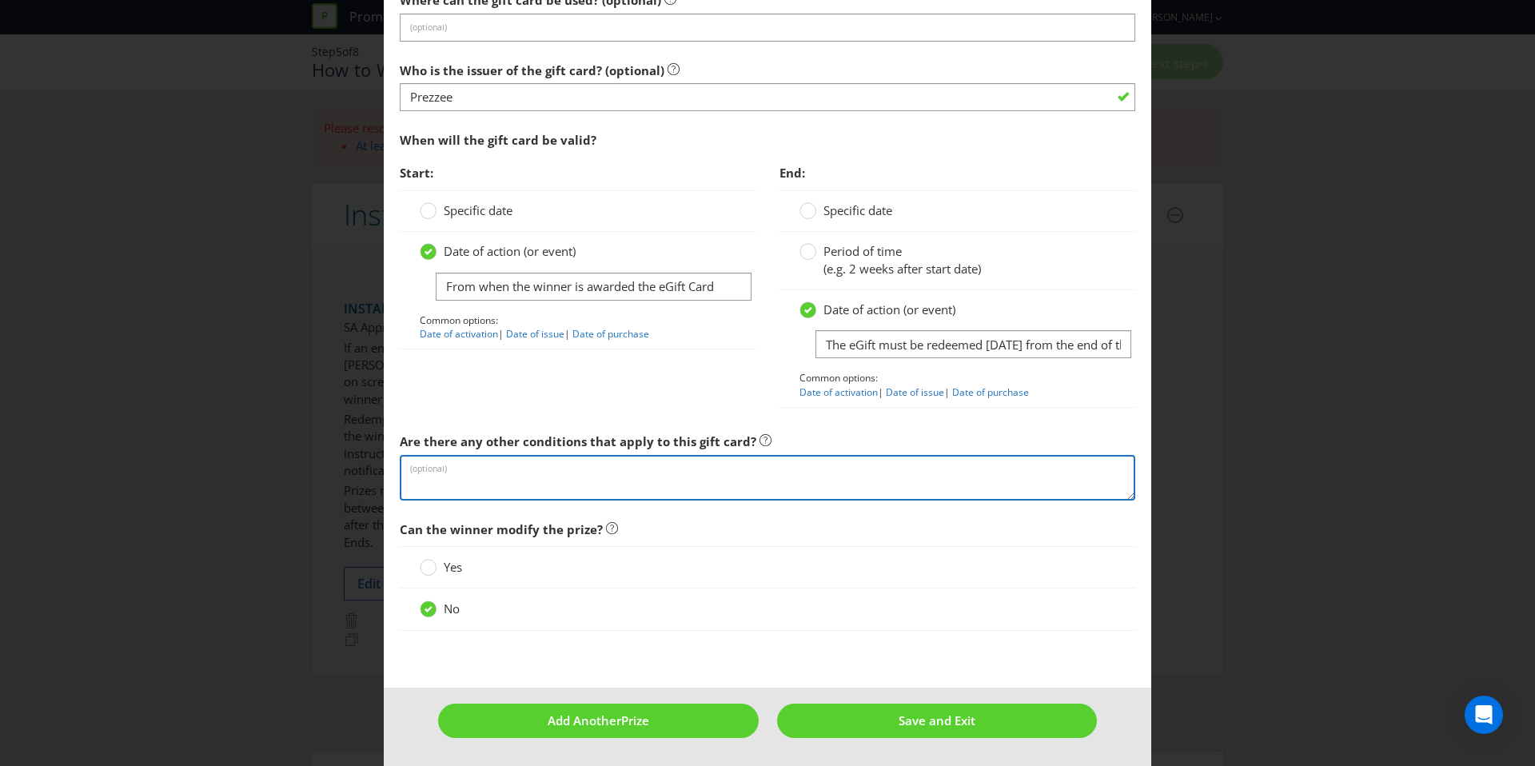
click at [555, 487] on textarea at bounding box center [767, 478] width 735 height 46
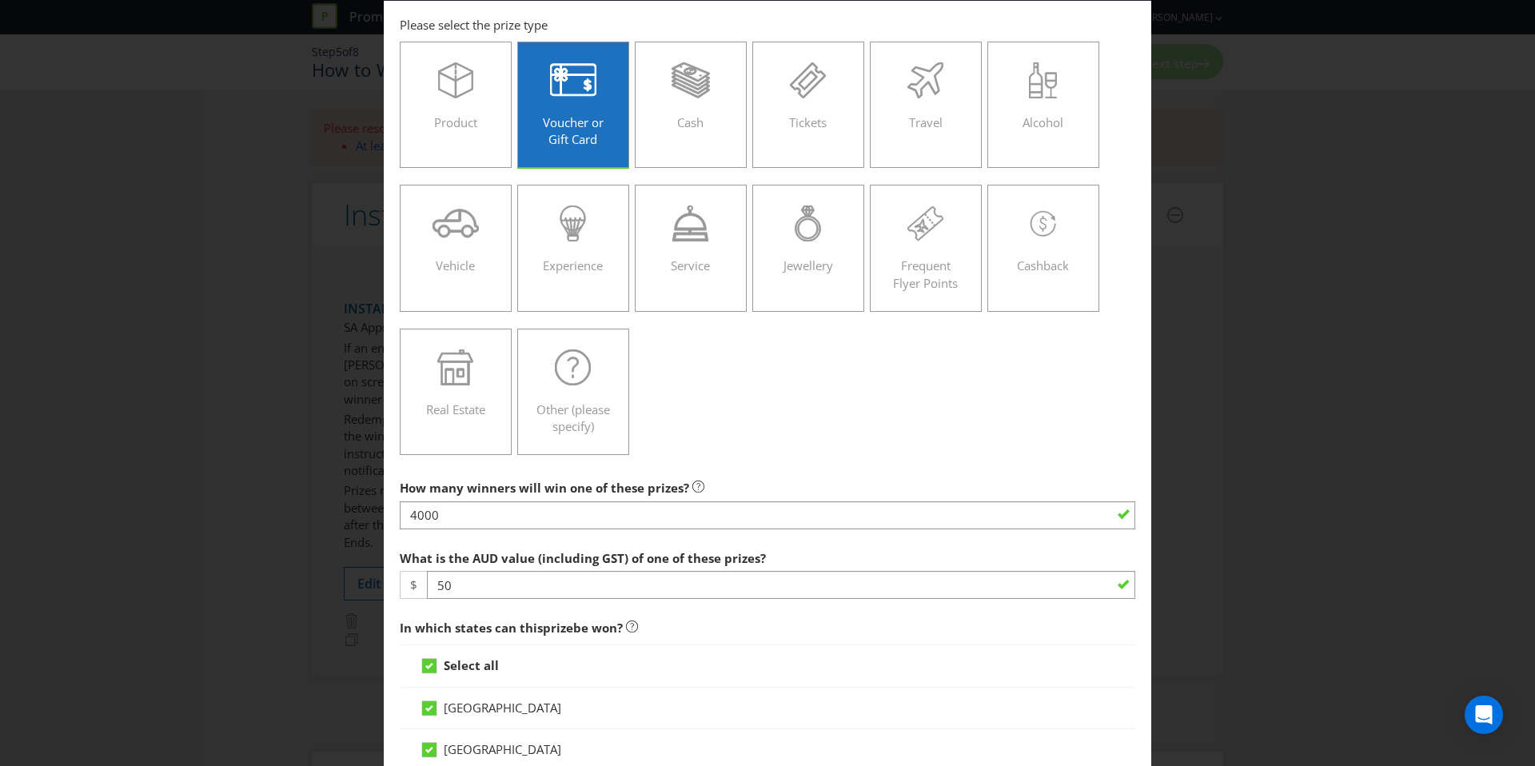
scroll to position [0, 0]
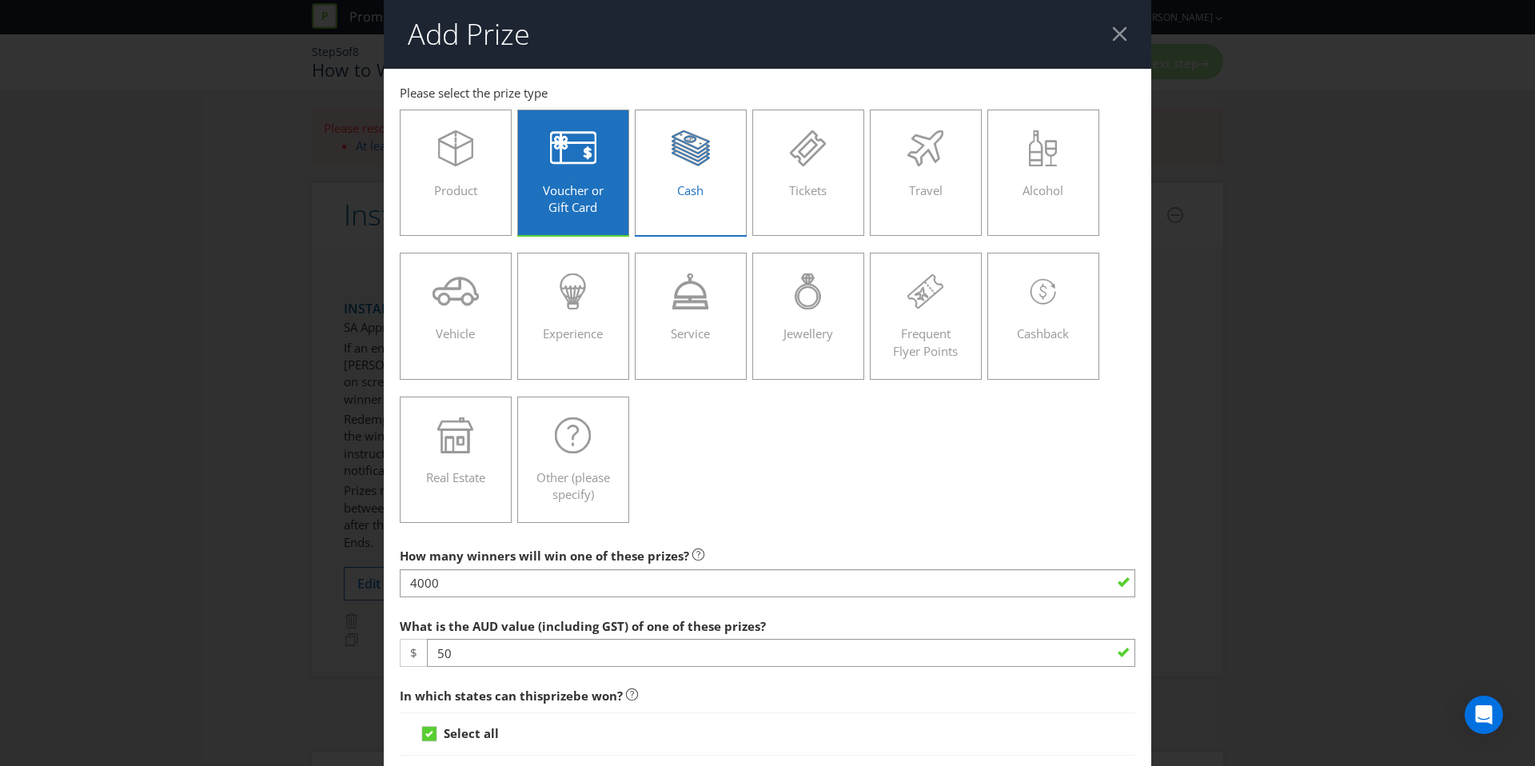
click at [649, 197] on label "Cash" at bounding box center [691, 172] width 112 height 126
click at [0, 0] on input "Cash" at bounding box center [0, 0] width 0 height 0
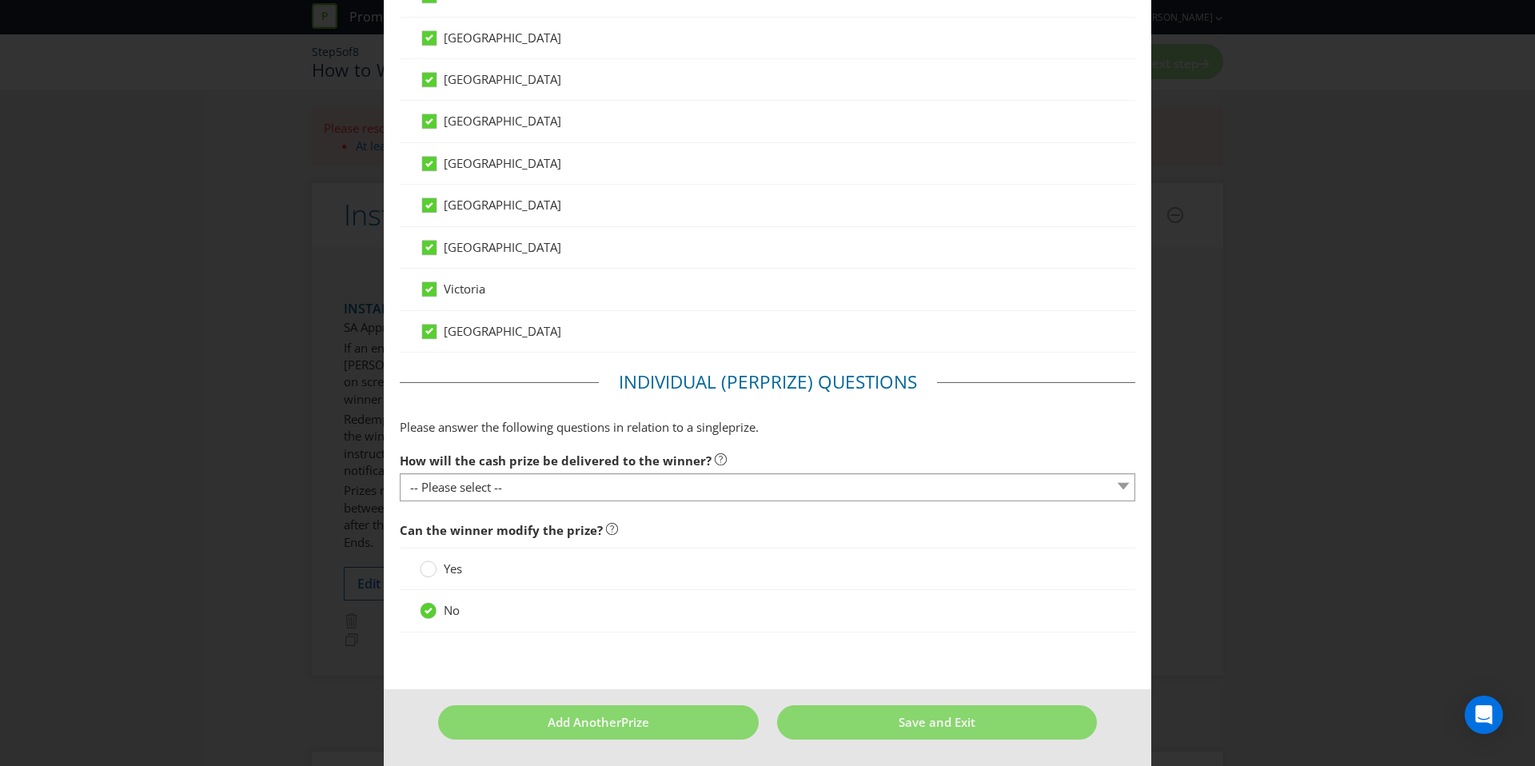
scroll to position [874, 0]
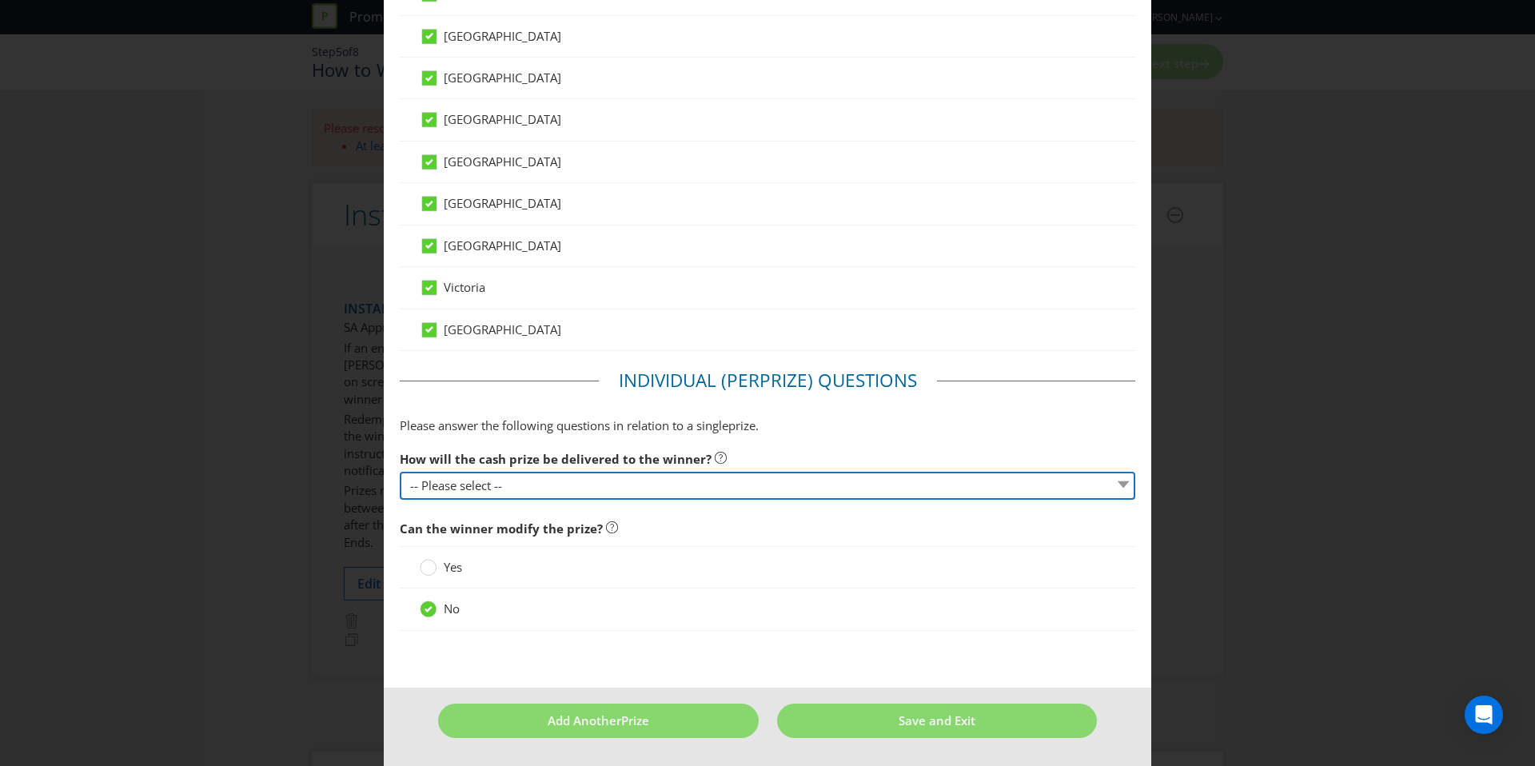
click at [610, 476] on select "-- Please select -- Cash Direct deposit to winner's bank account Cheque Credit …" at bounding box center [767, 486] width 735 height 28
select select "OTHER"
click at [400, 472] on select "-- Please select -- Cash Direct deposit to winner's bank account Cheque Credit …" at bounding box center [767, 486] width 735 height 28
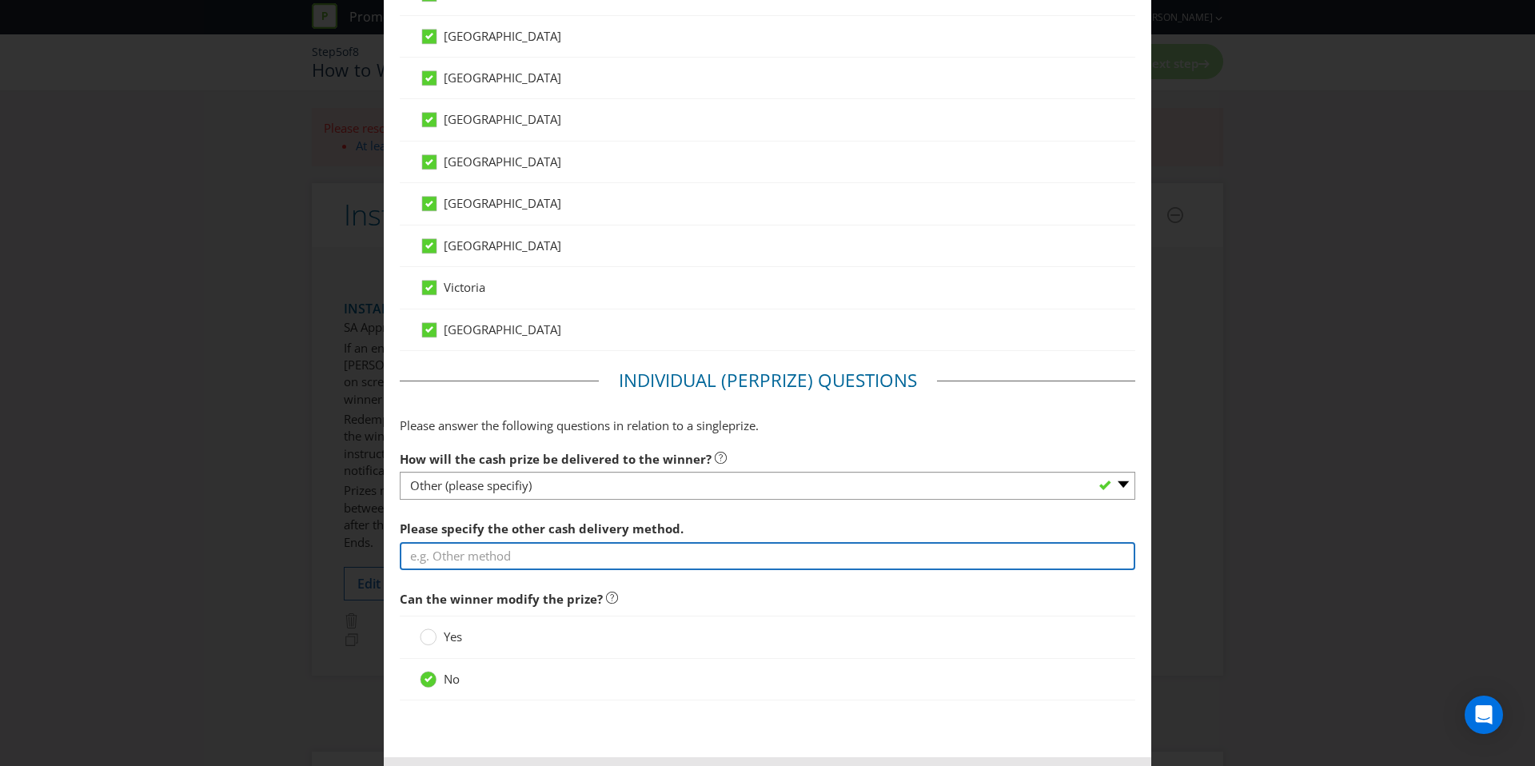
click at [506, 551] on input "text" at bounding box center [767, 556] width 735 height 28
type input "via PrizePay"
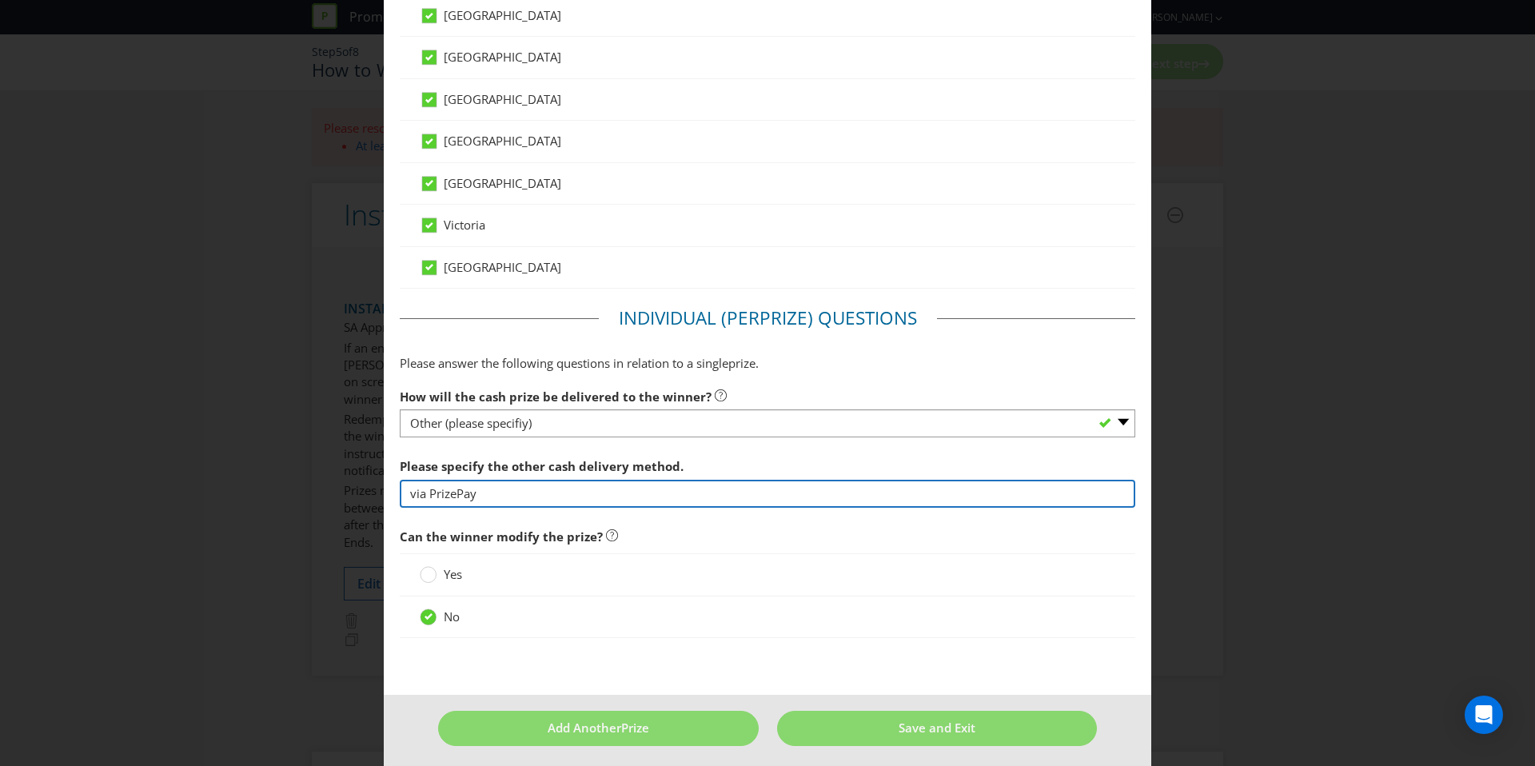
scroll to position [945, 0]
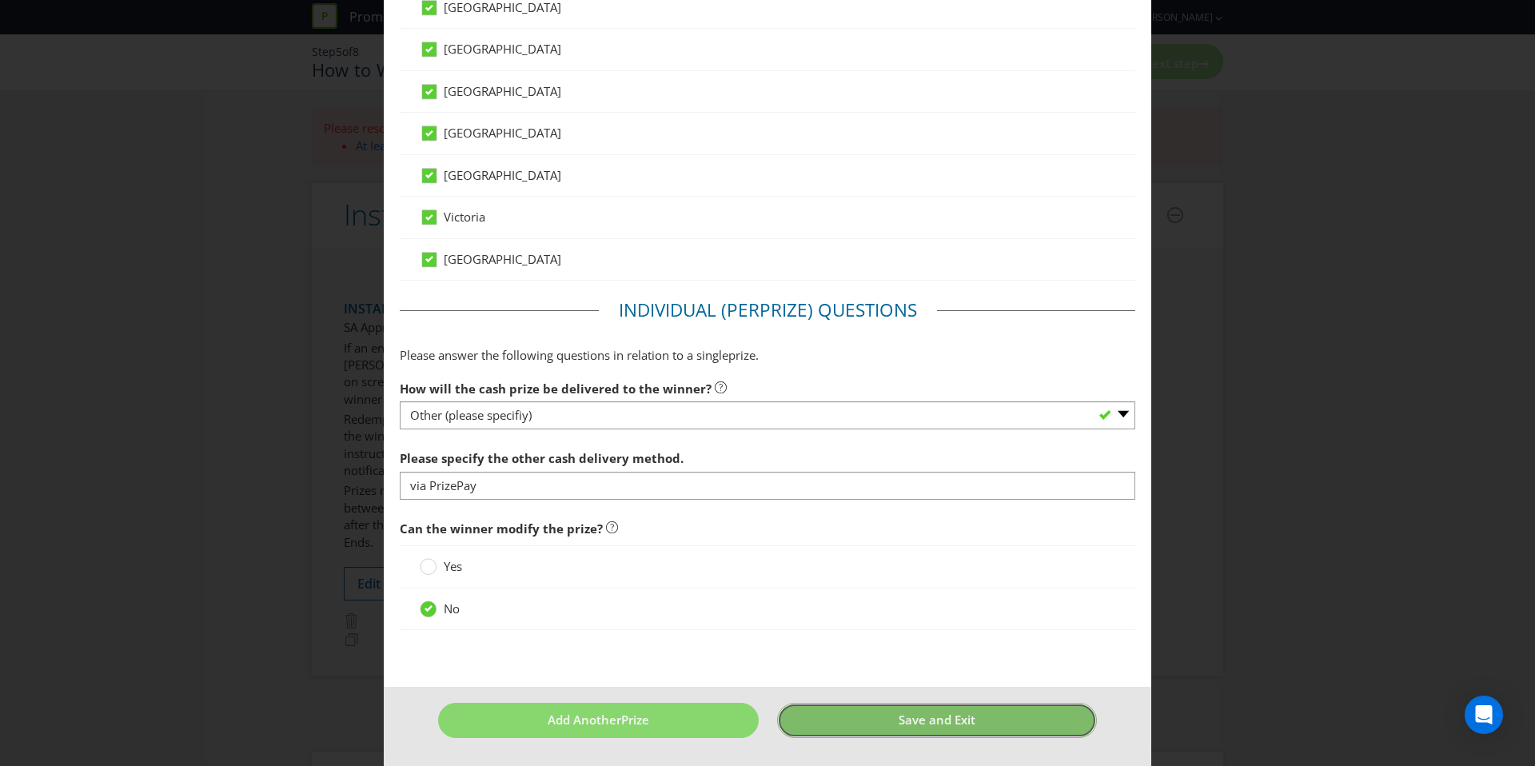
click at [841, 707] on button "Save and Exit" at bounding box center [937, 720] width 321 height 34
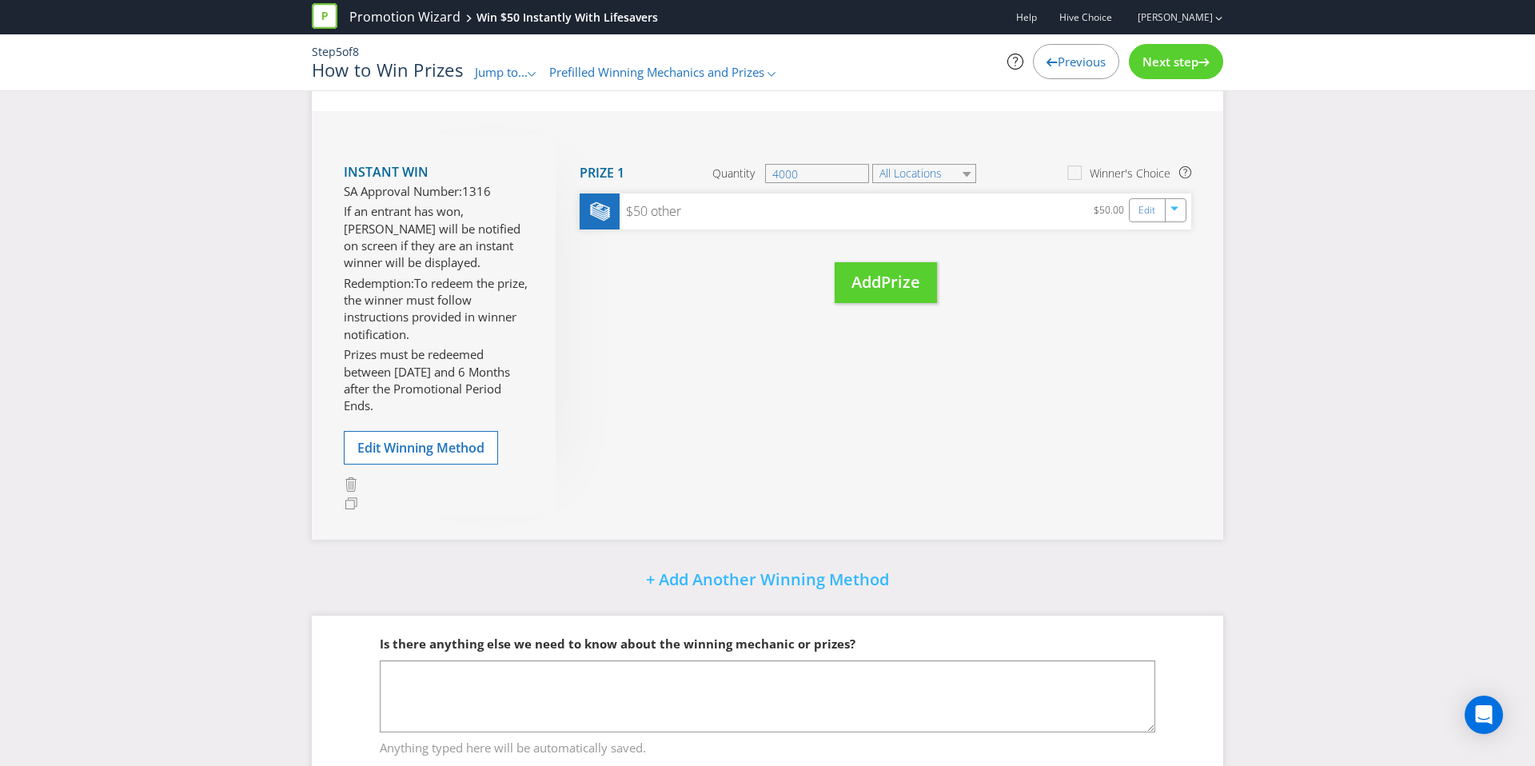
scroll to position [347, 0]
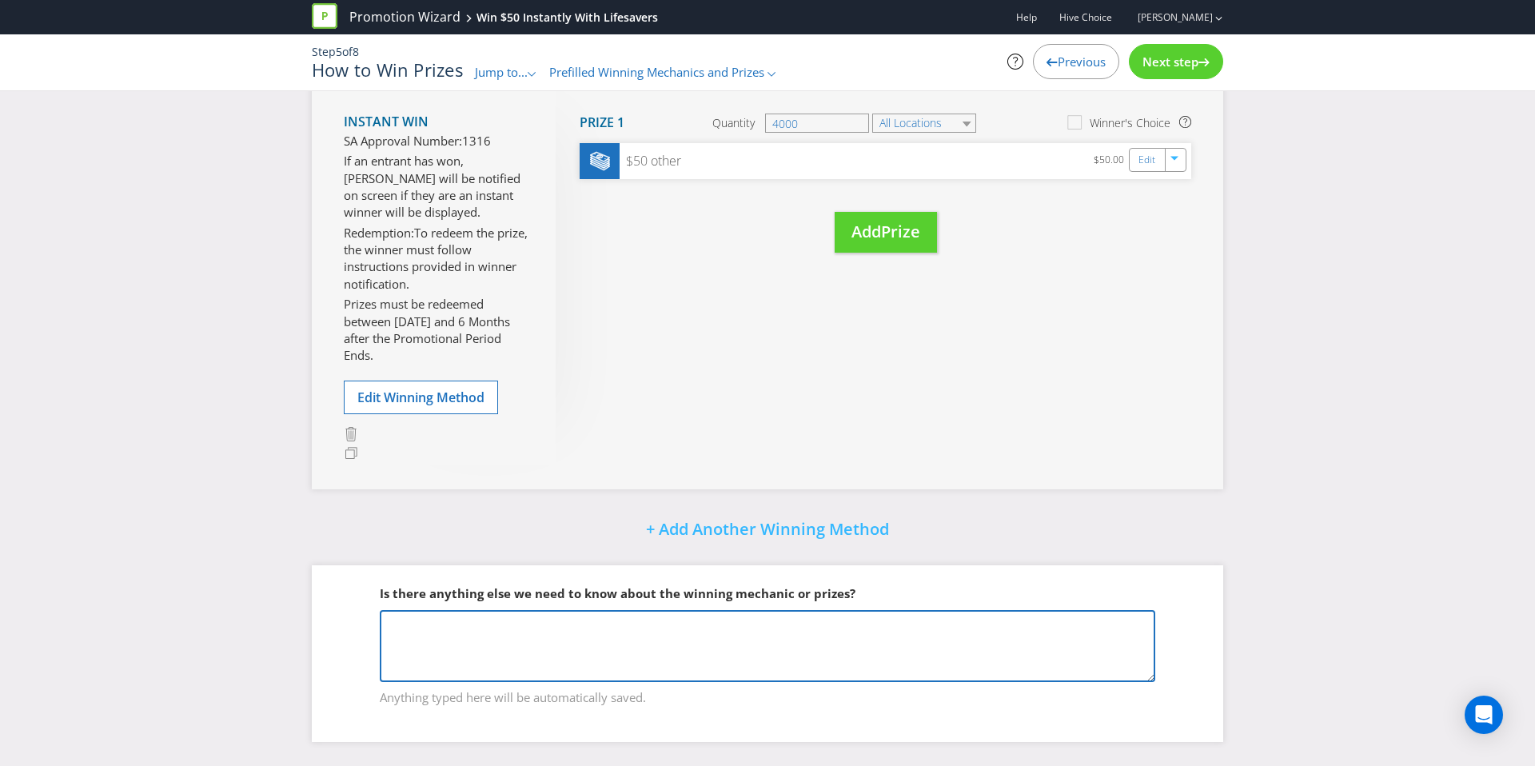
click at [743, 642] on textarea at bounding box center [767, 646] width 775 height 72
click at [575, 652] on textarea at bounding box center [767, 646] width 775 height 72
paste textarea "b) There will be 5,100 ‘winning moments’ during the Promotional Period. If a va…"
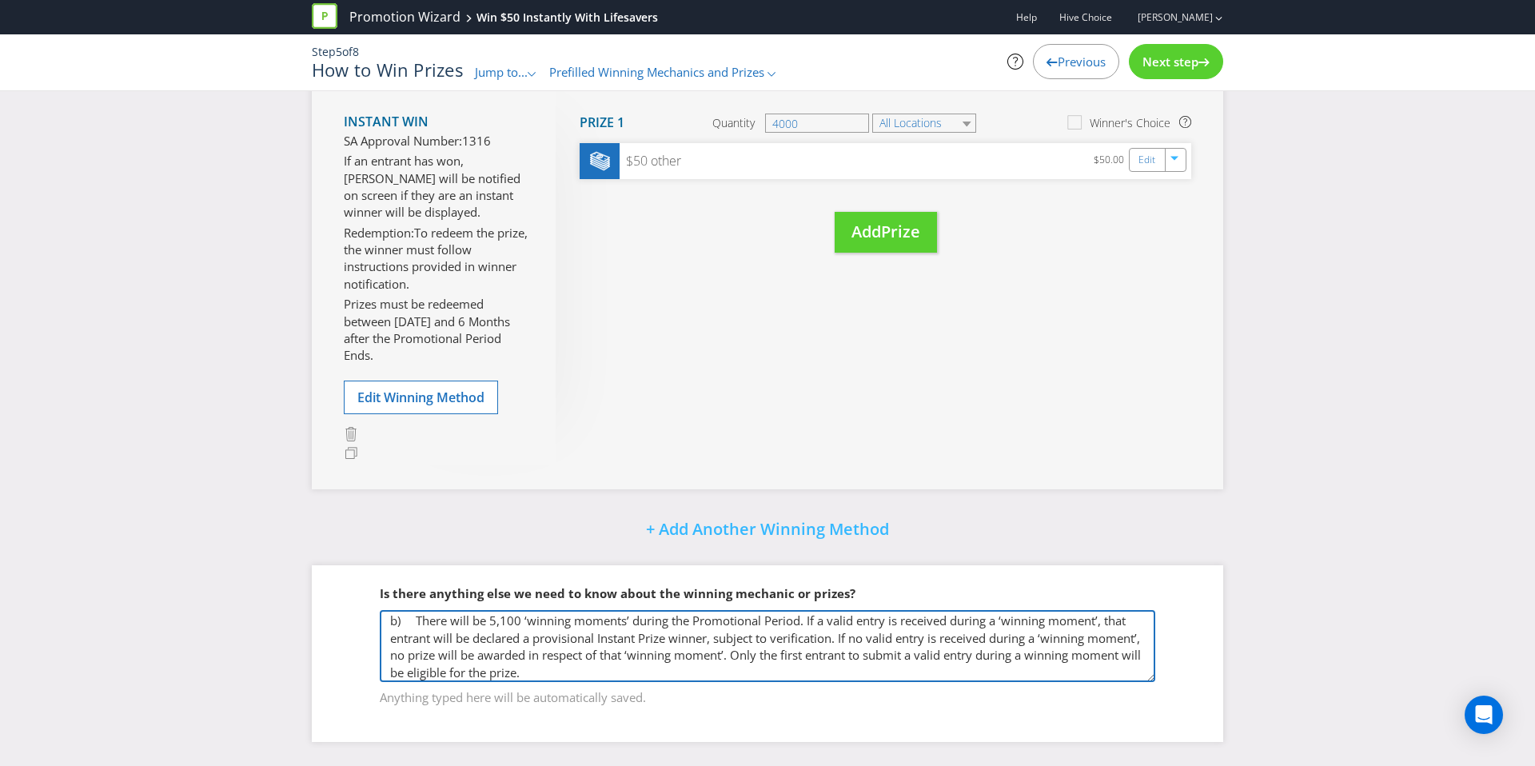
scroll to position [0, 0]
drag, startPoint x: 413, startPoint y: 620, endPoint x: 285, endPoint y: 623, distance: 128.7
click at [285, 623] on div "Did You Know Want to make your prizing budget work harder? Increase your prize …" at bounding box center [767, 263] width 1535 height 1005
click at [667, 664] on textarea "There will be 4,000 ‘winning moments’ during the Promotional Period. If a valid…" at bounding box center [767, 646] width 775 height 72
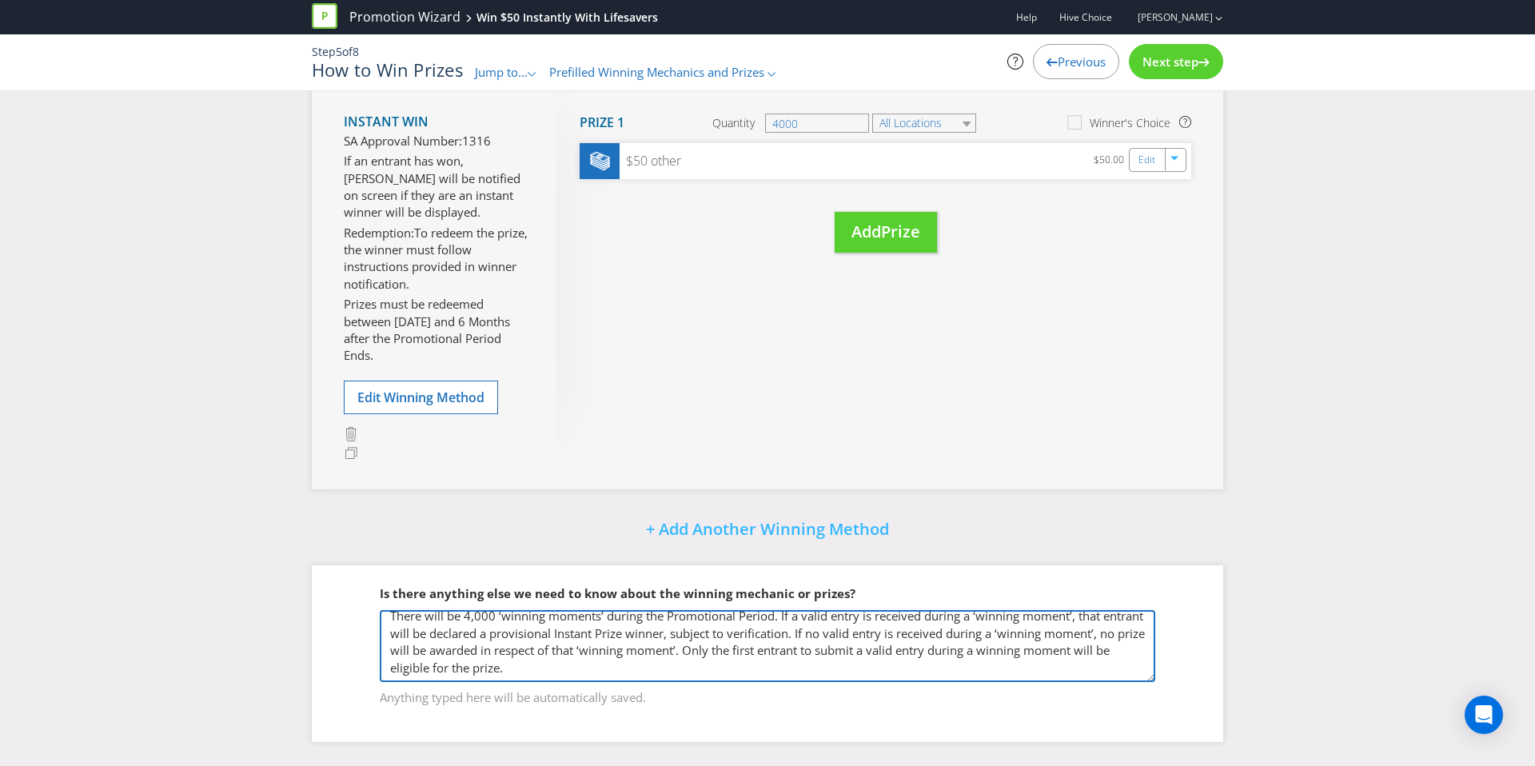
scroll to position [37, 0]
click at [464, 661] on textarea "There will be 4,000 ‘winning moments’ during the Promotional Period. If a valid…" at bounding box center [767, 646] width 775 height 72
click at [436, 663] on textarea "There will be 4,000 ‘winning moments’ during the Promotional Period. If a valid…" at bounding box center [767, 646] width 775 height 72
click at [435, 663] on textarea "There will be 4,000 ‘winning moments’ during the Promotional Period. If a valid…" at bounding box center [767, 646] width 775 height 72
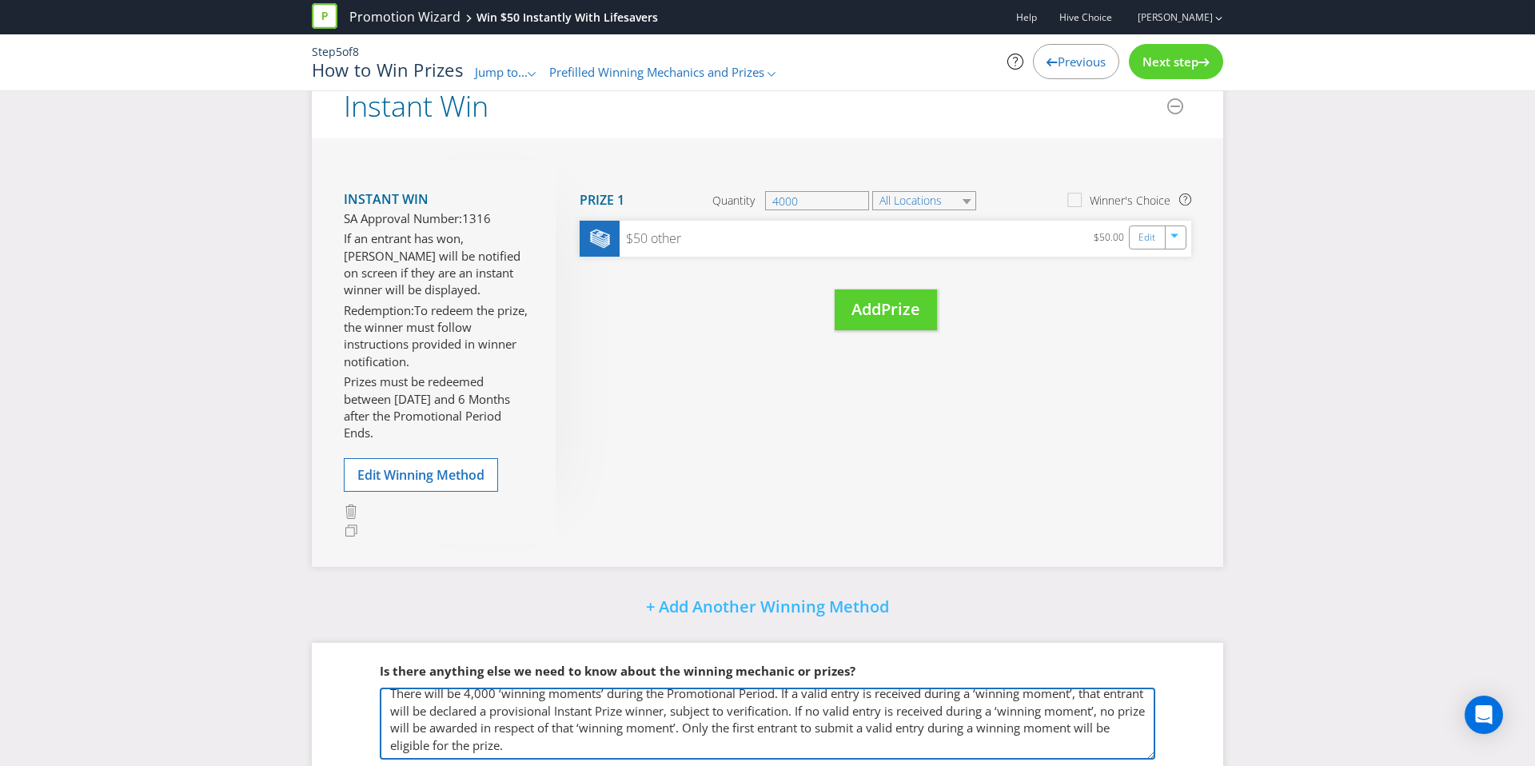
scroll to position [347, 0]
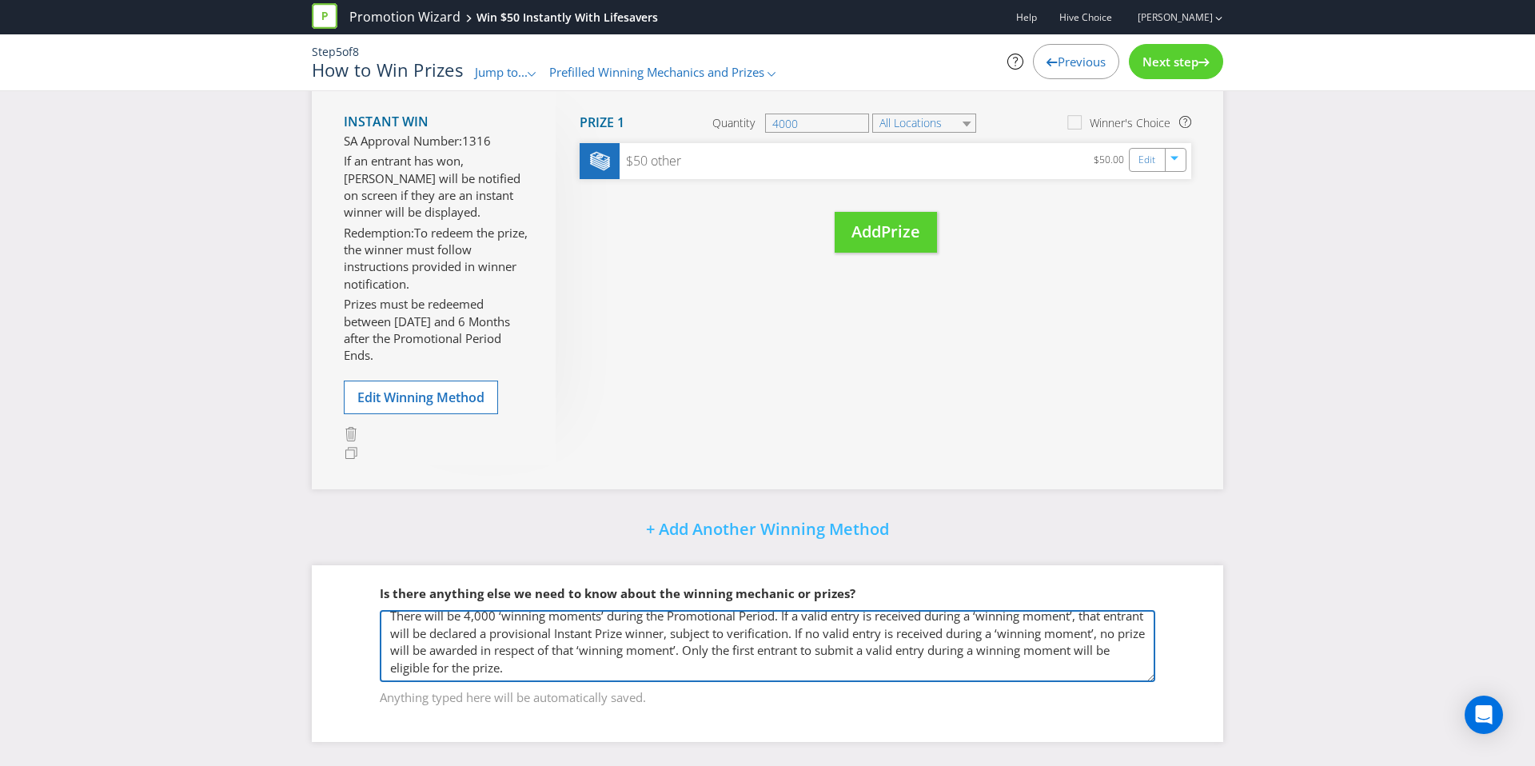
paste textarea "Gift Card Conditions: Any ancillary costs associated with redeeming the gift ca…"
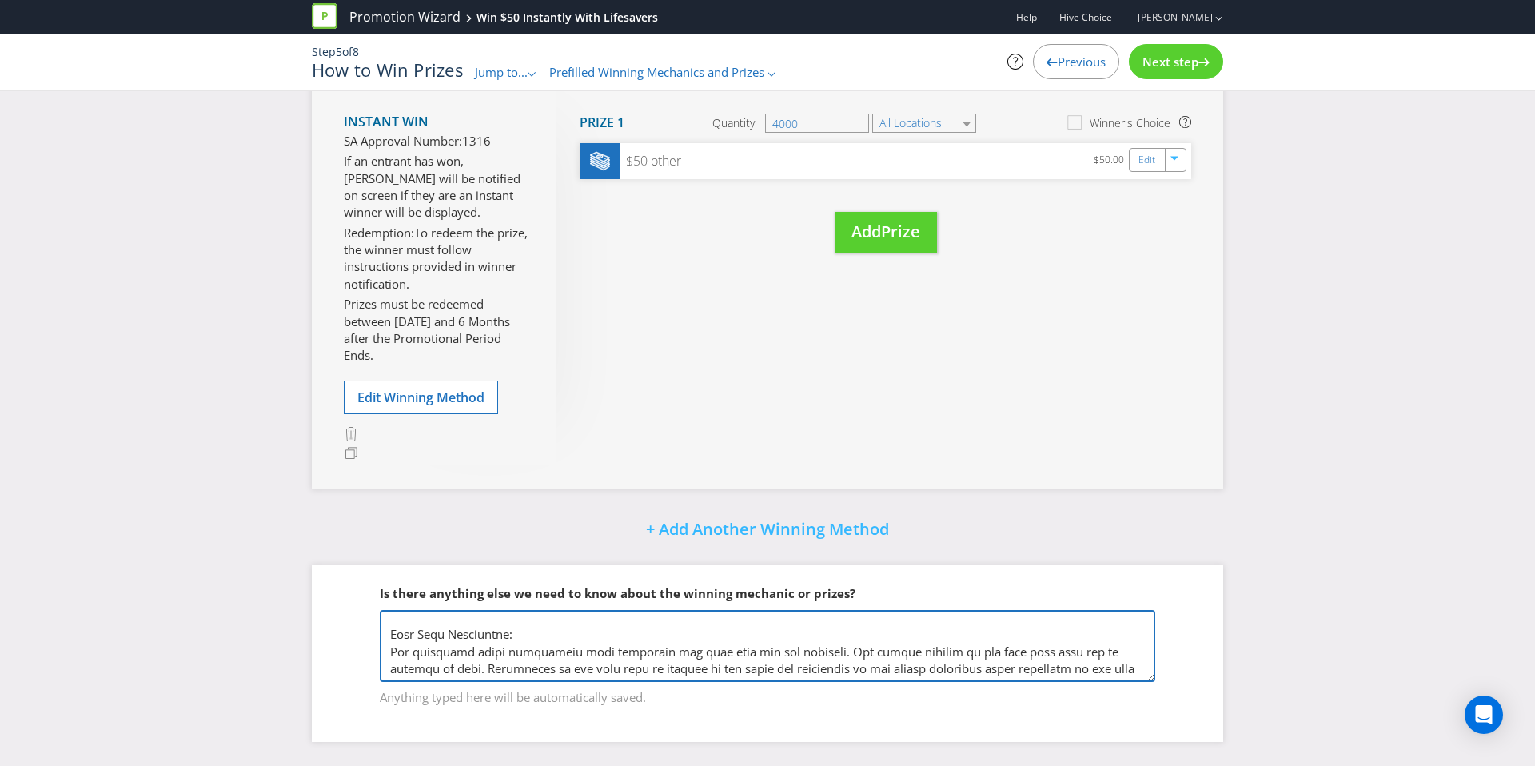
scroll to position [0, 0]
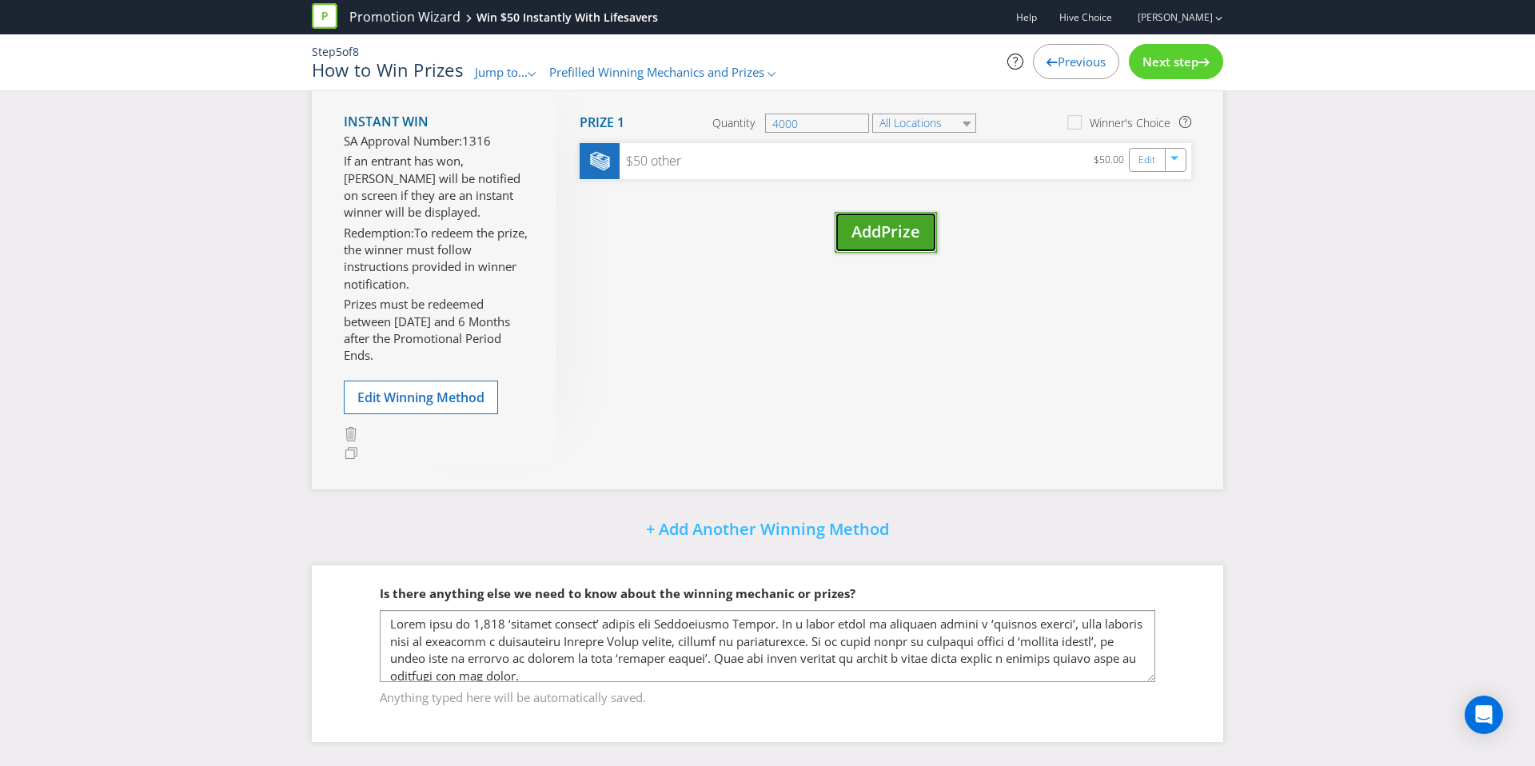
click at [894, 215] on button "Add Prize" at bounding box center [885, 232] width 102 height 41
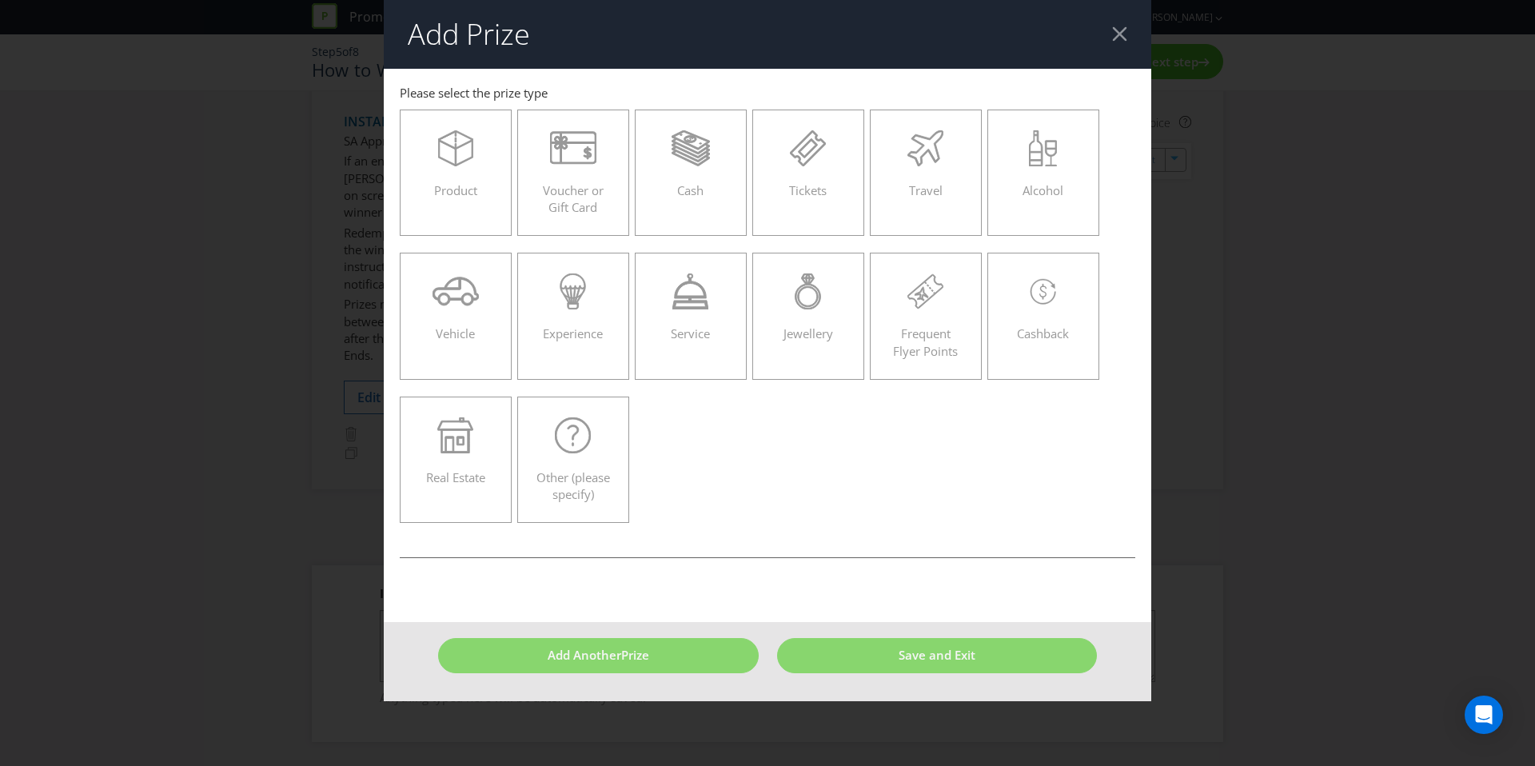
click at [1125, 33] on div at bounding box center [1119, 33] width 15 height 15
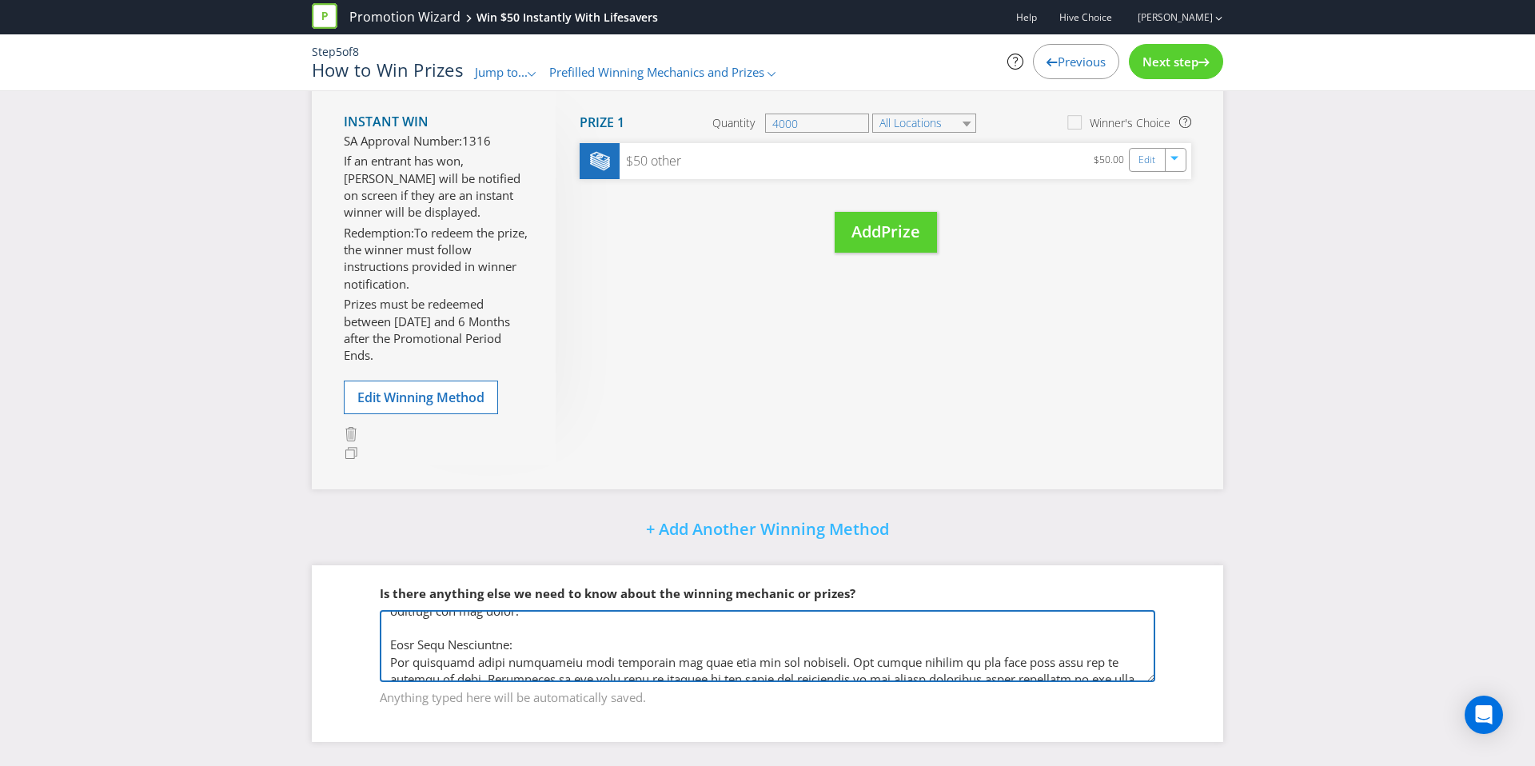
scroll to position [33, 0]
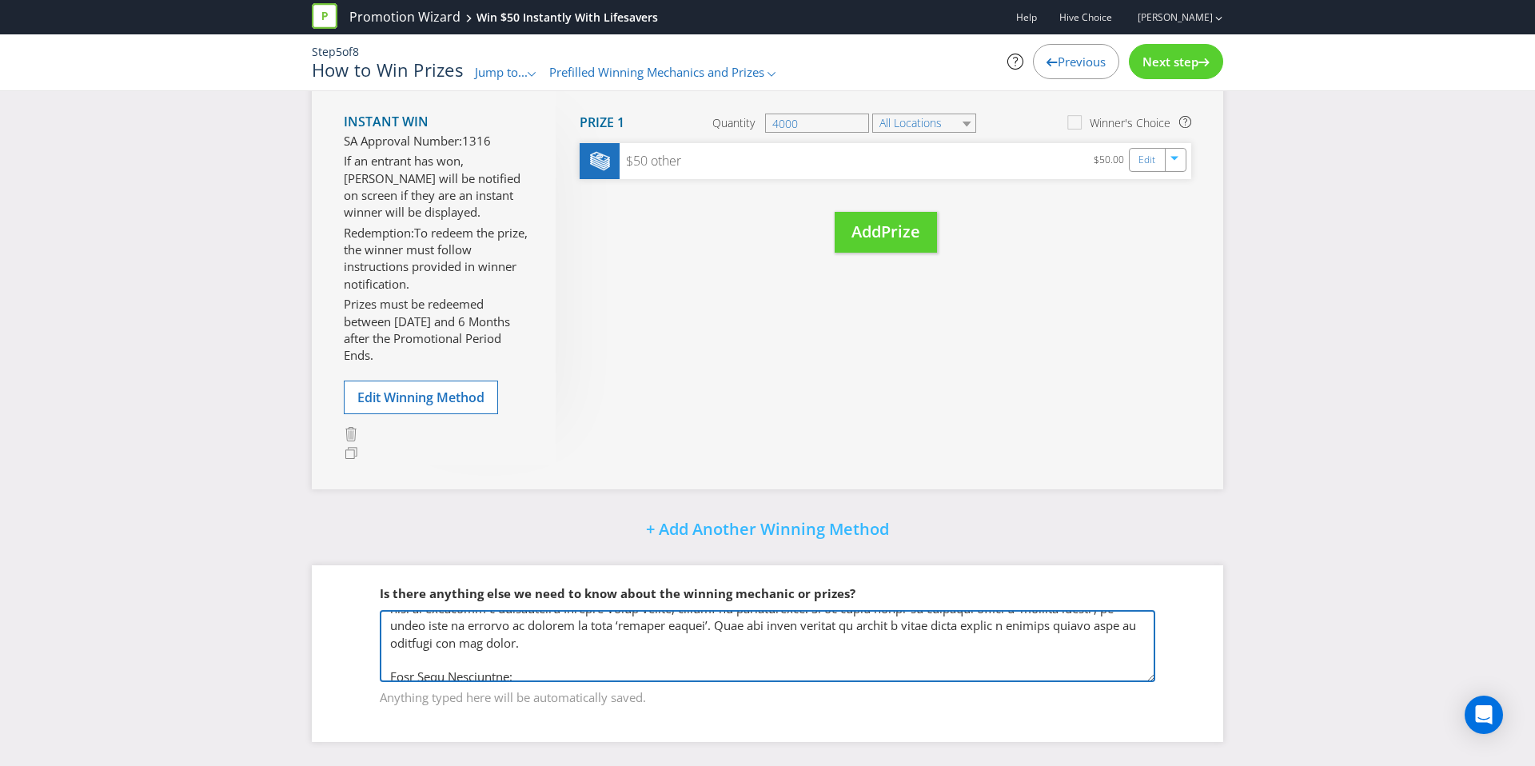
drag, startPoint x: 695, startPoint y: 654, endPoint x: 285, endPoint y: 623, distance: 410.3
click at [285, 623] on div "Did You Know Want to make your prizing budget work harder? Increase your prize …" at bounding box center [767, 263] width 1535 height 1005
click at [405, 649] on textarea at bounding box center [767, 646] width 775 height 72
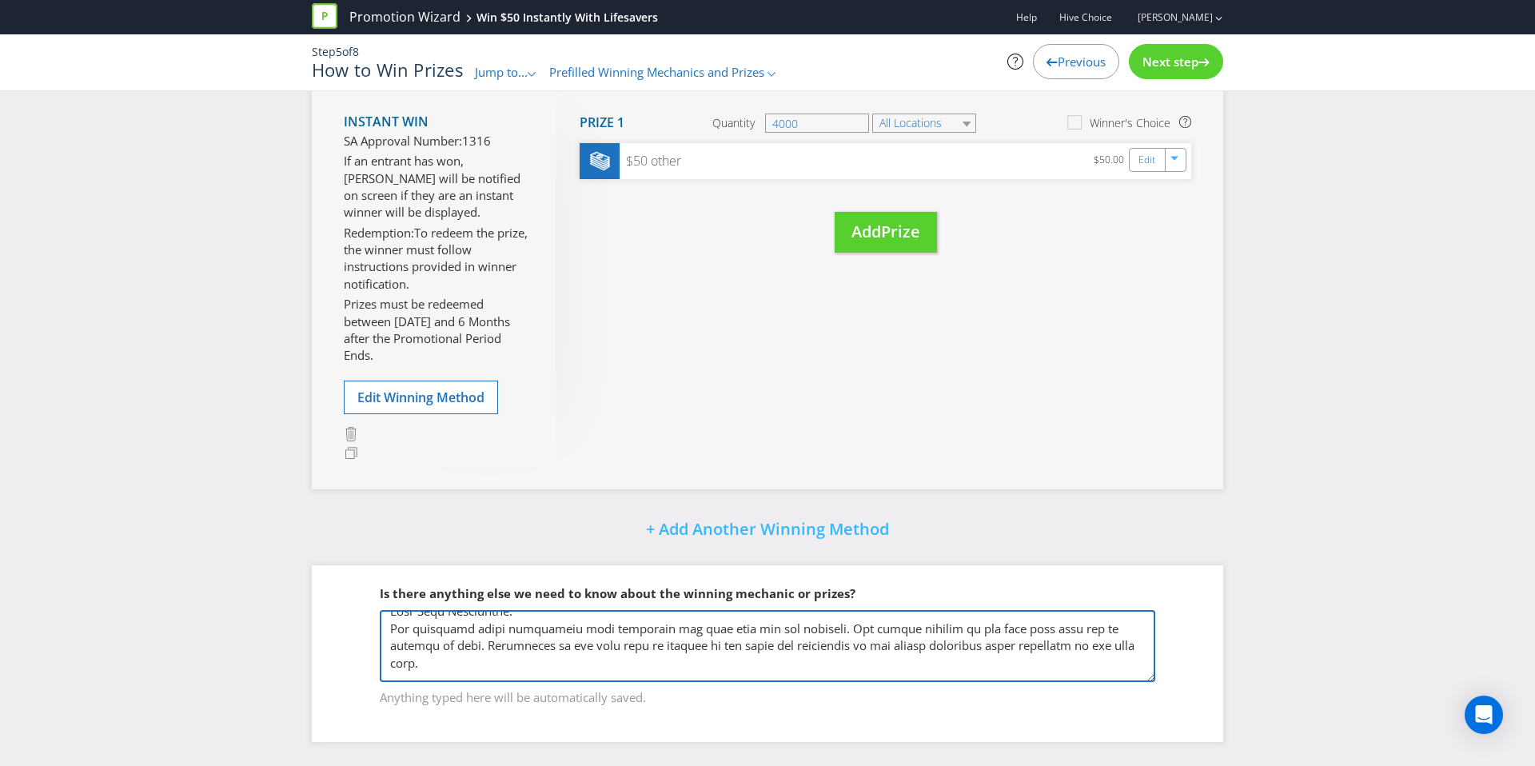
drag, startPoint x: 390, startPoint y: 656, endPoint x: 1001, endPoint y: 658, distance: 610.6
click at [962, 657] on textarea at bounding box center [767, 646] width 775 height 72
drag, startPoint x: 1068, startPoint y: 657, endPoint x: 1084, endPoint y: 656, distance: 16.0
click at [1081, 657] on textarea at bounding box center [767, 646] width 775 height 72
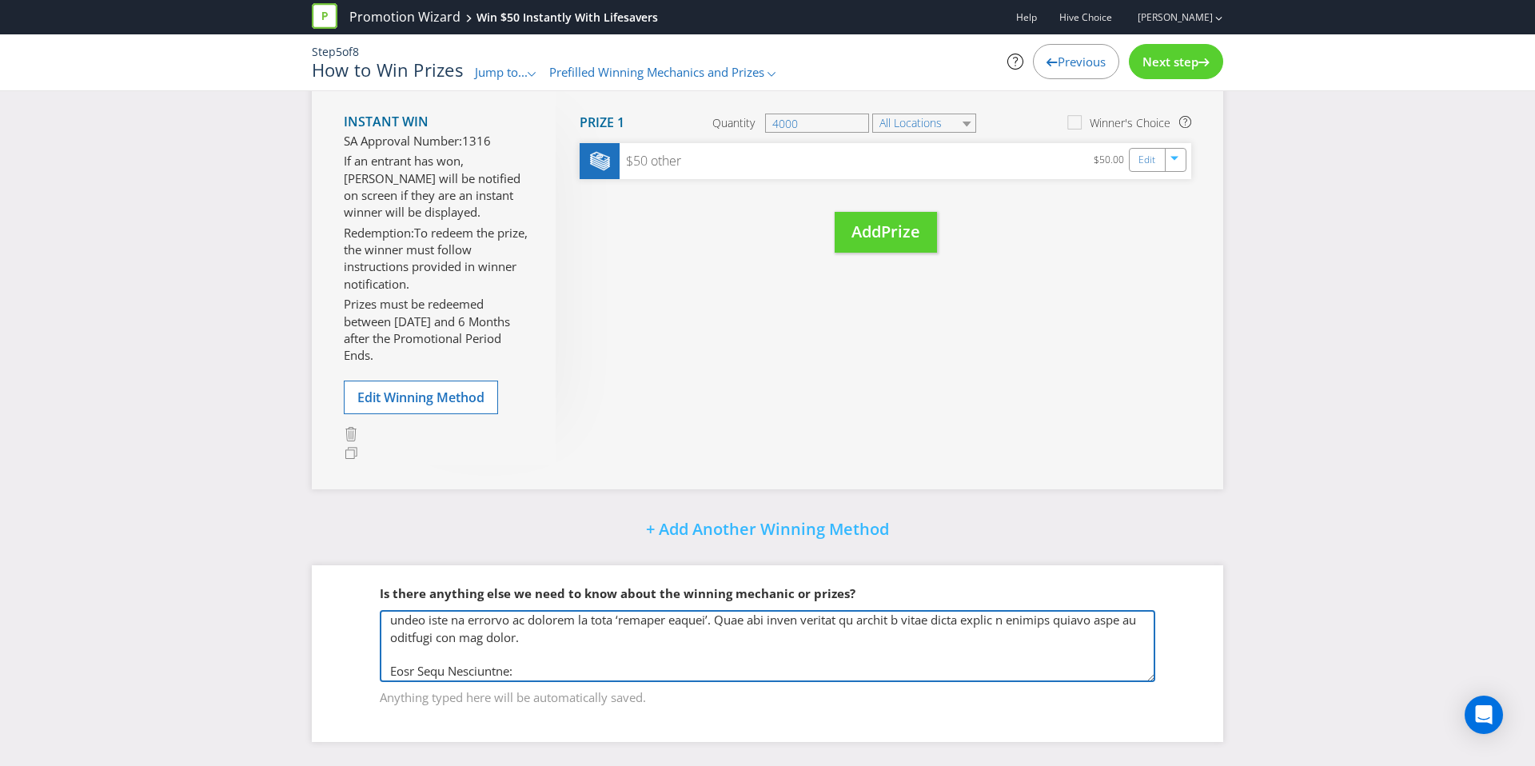
drag, startPoint x: 1108, startPoint y: 650, endPoint x: 382, endPoint y: 649, distance: 725.7
click at [382, 649] on textarea at bounding box center [767, 646] width 775 height 72
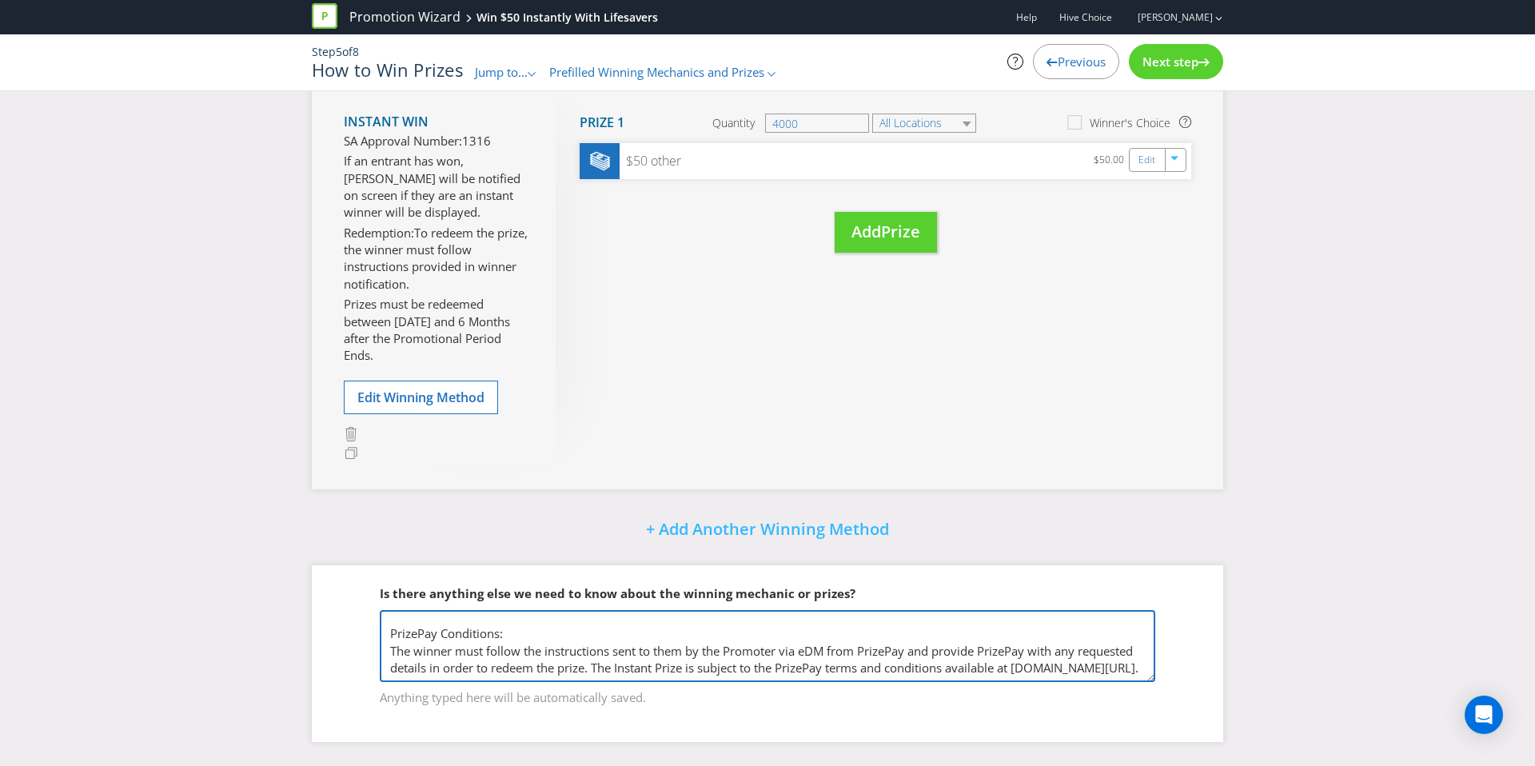
scroll to position [0, 0]
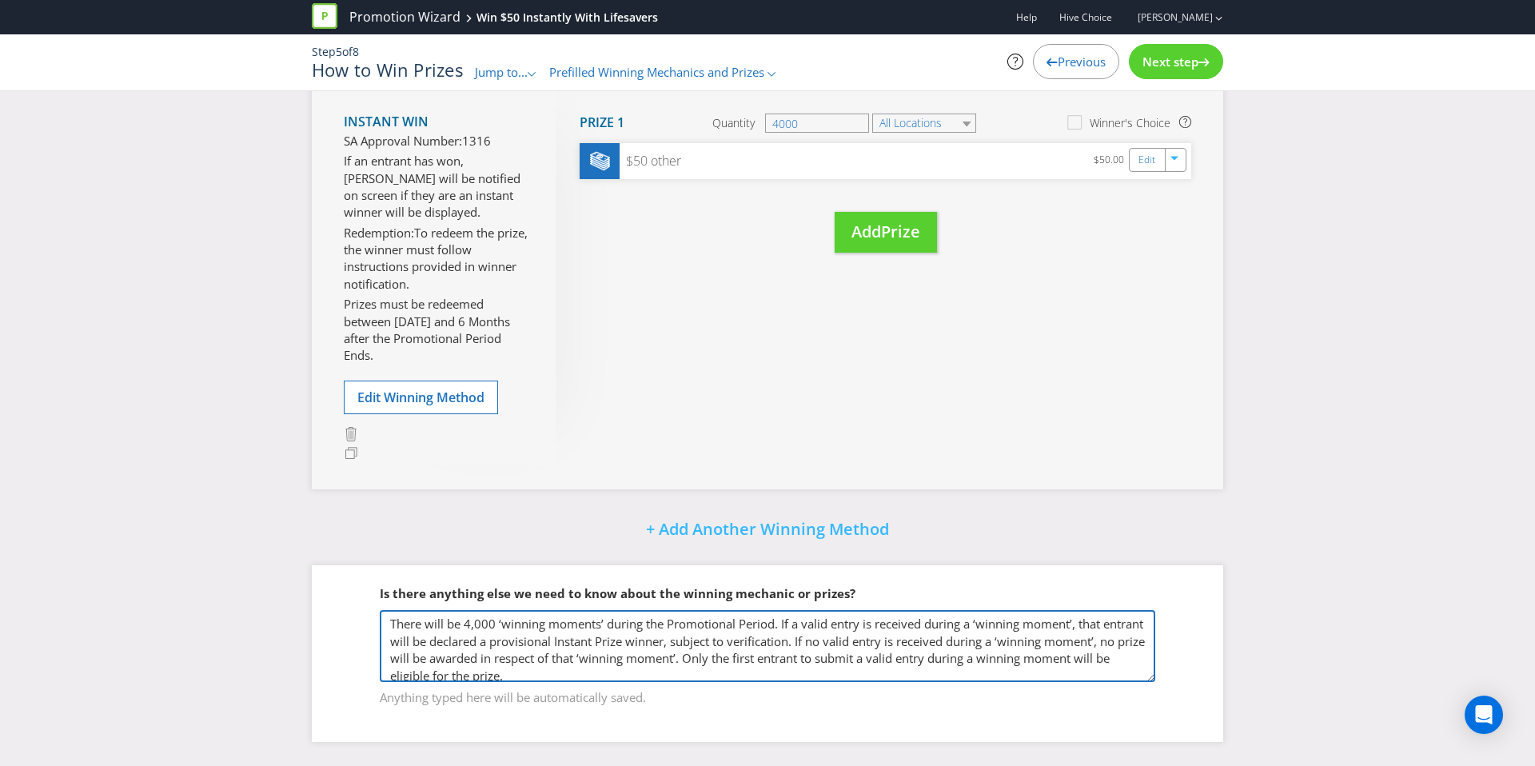
type textarea "There will be 4,000 ‘winning moments’ during the Promotional Period. If a valid…"
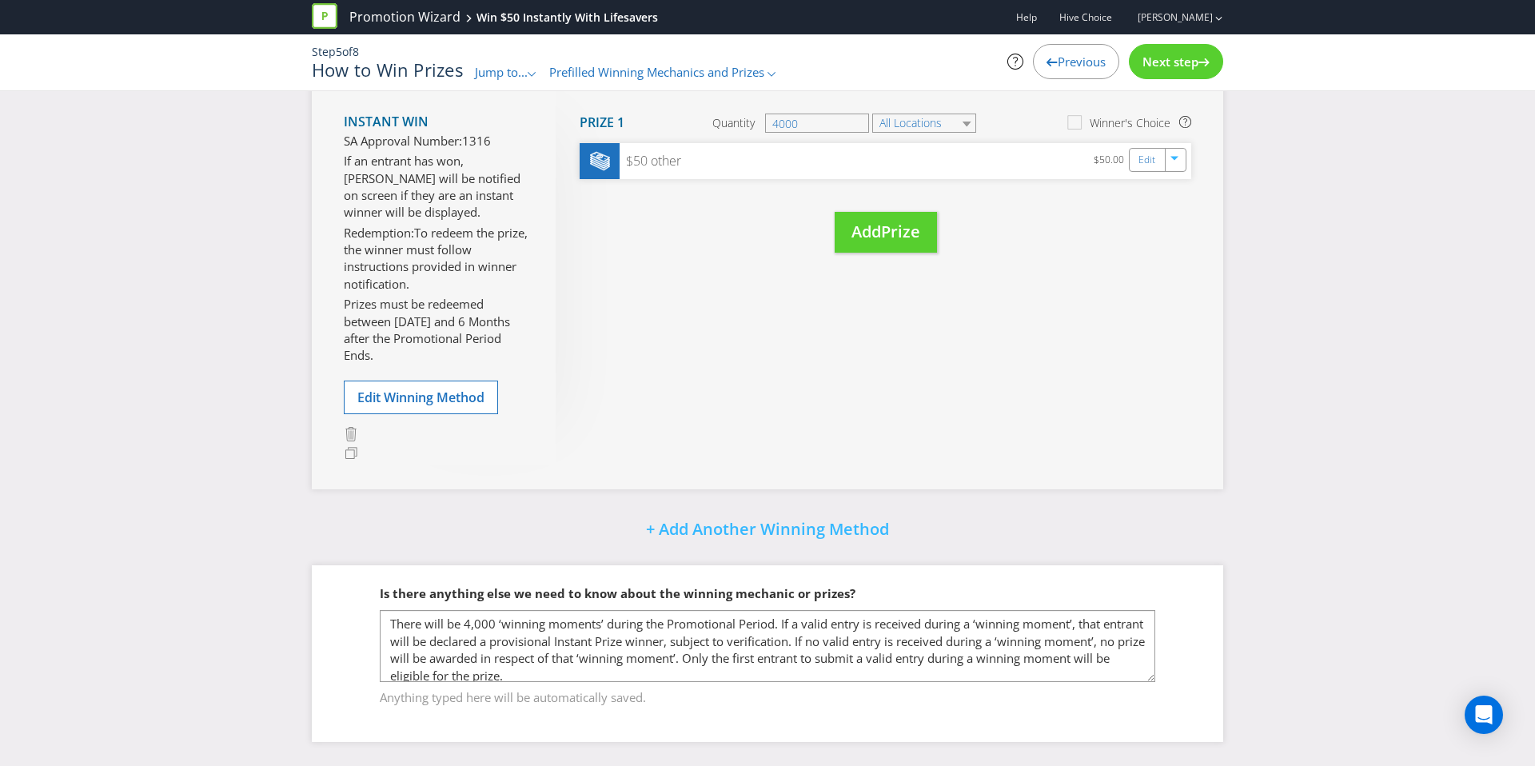
click at [1154, 72] on div "Next step" at bounding box center [1176, 61] width 94 height 35
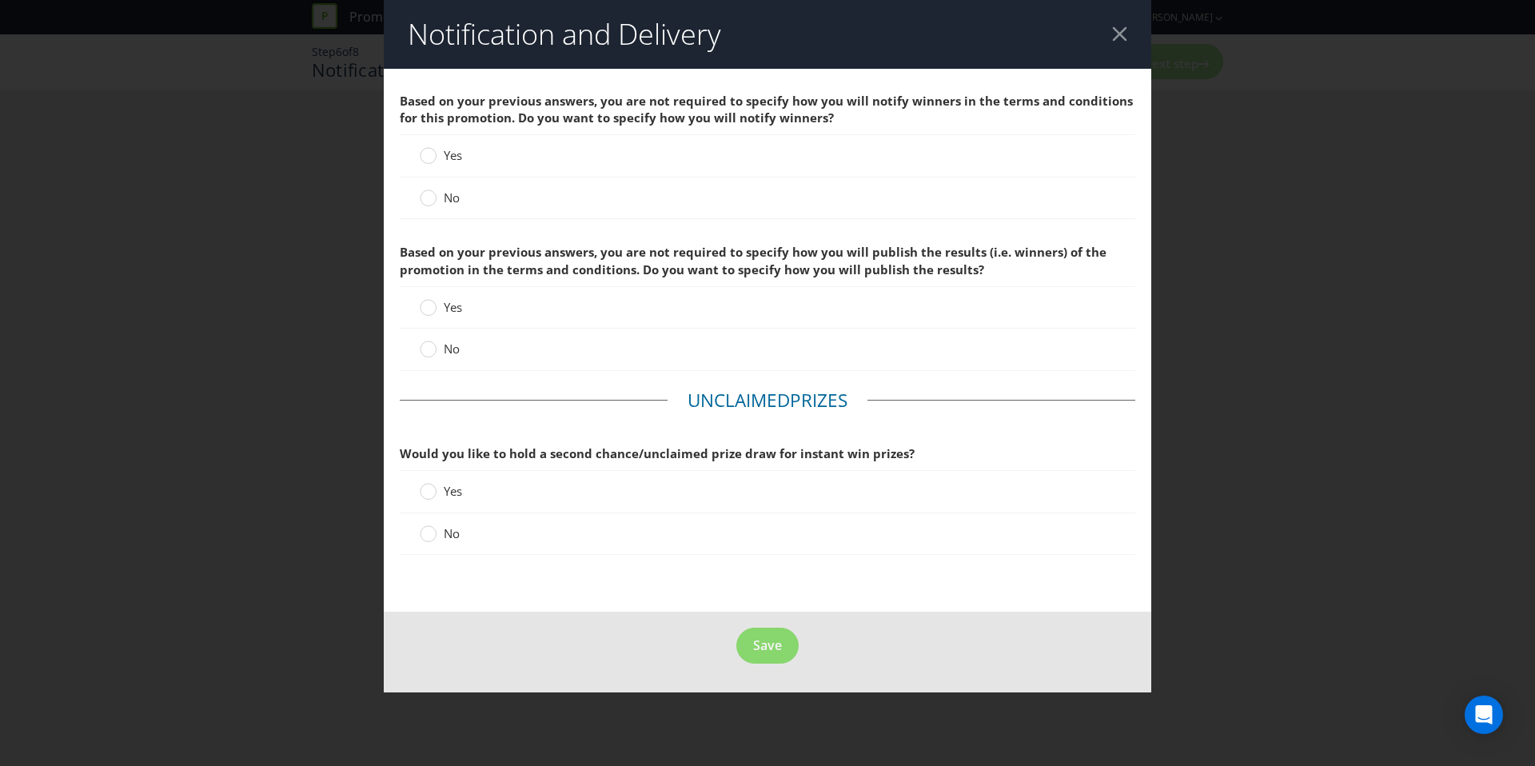
click at [1112, 30] on div at bounding box center [1119, 33] width 15 height 15
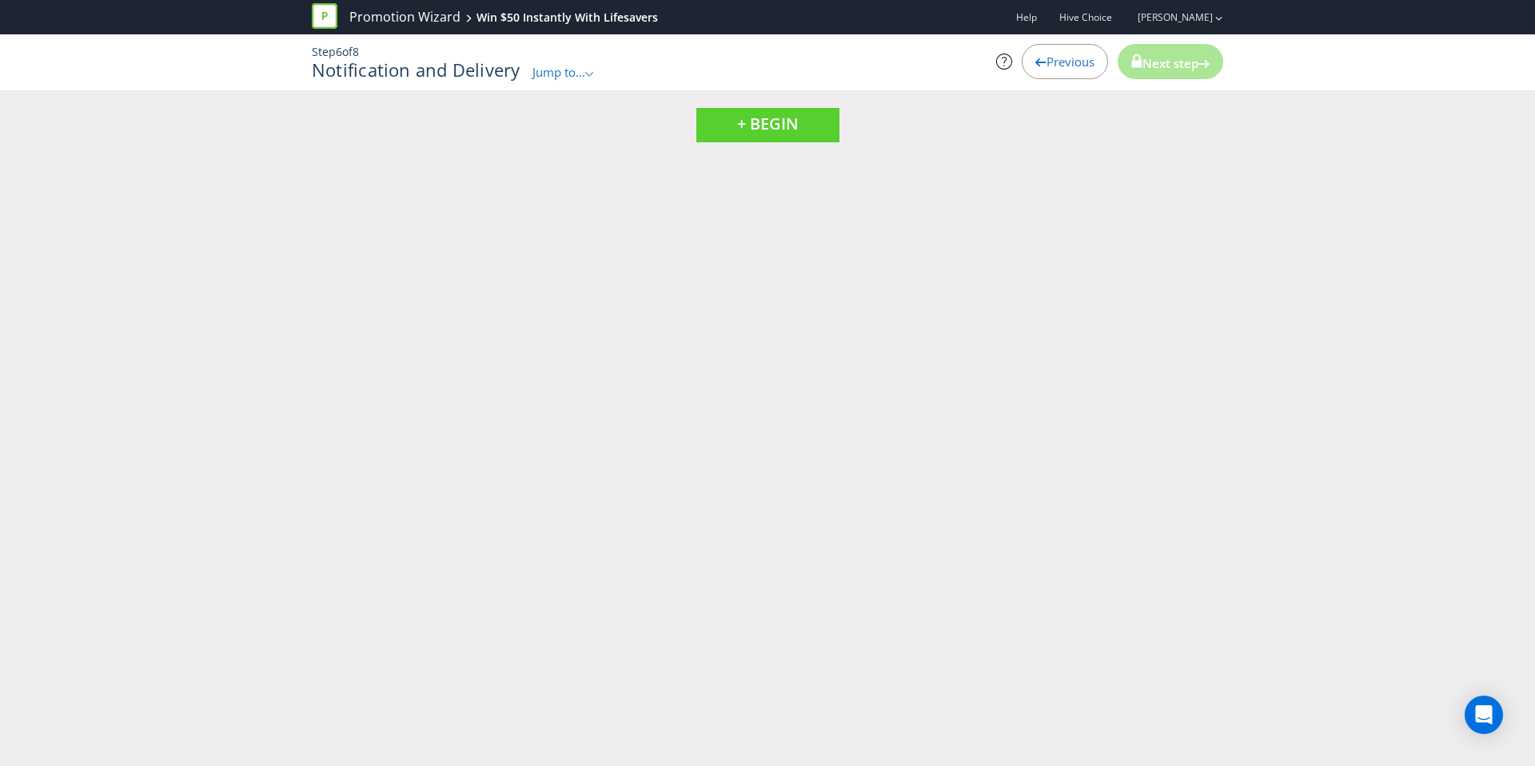
click at [1060, 52] on div "Previous" at bounding box center [1064, 61] width 86 height 35
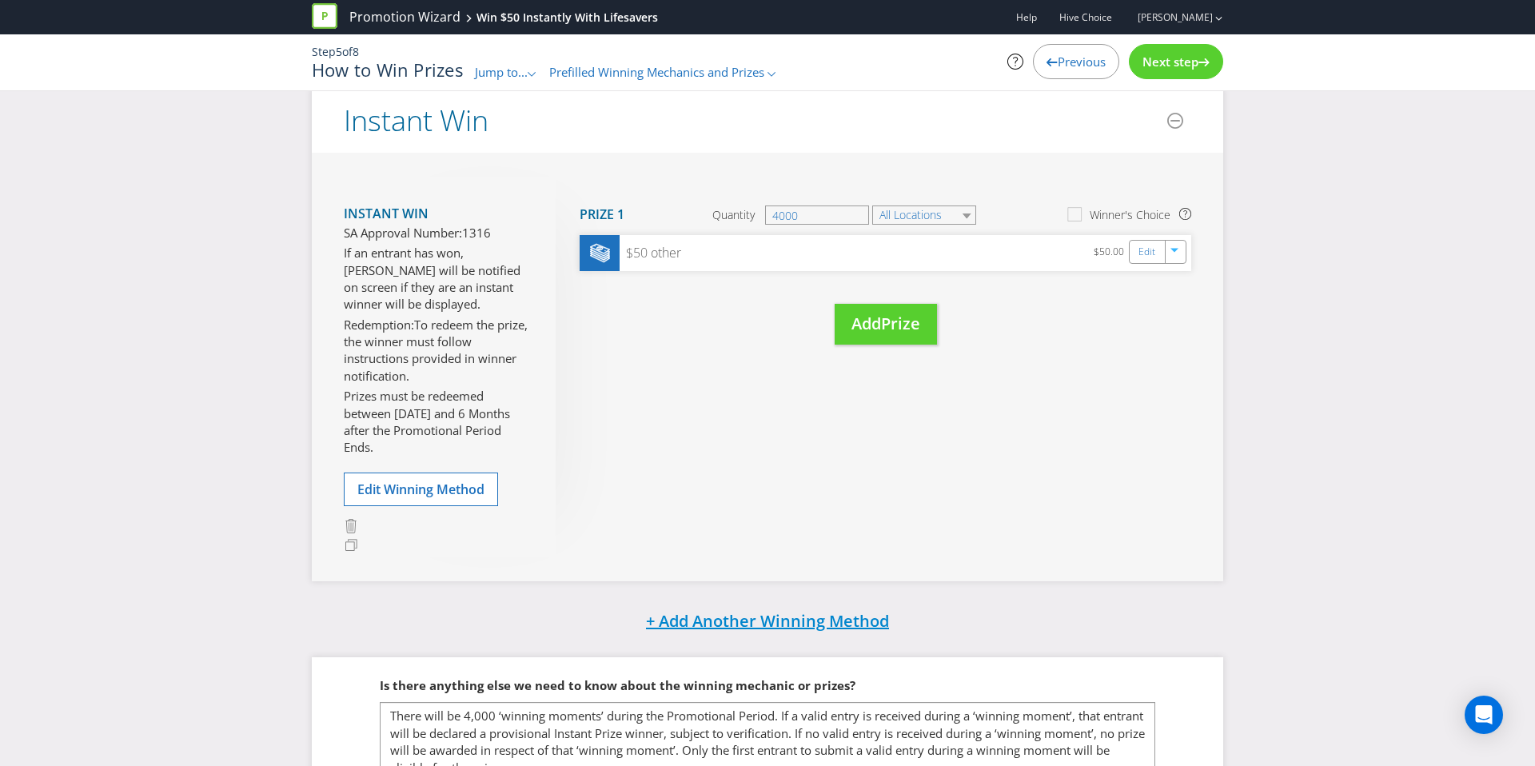
scroll to position [284, 0]
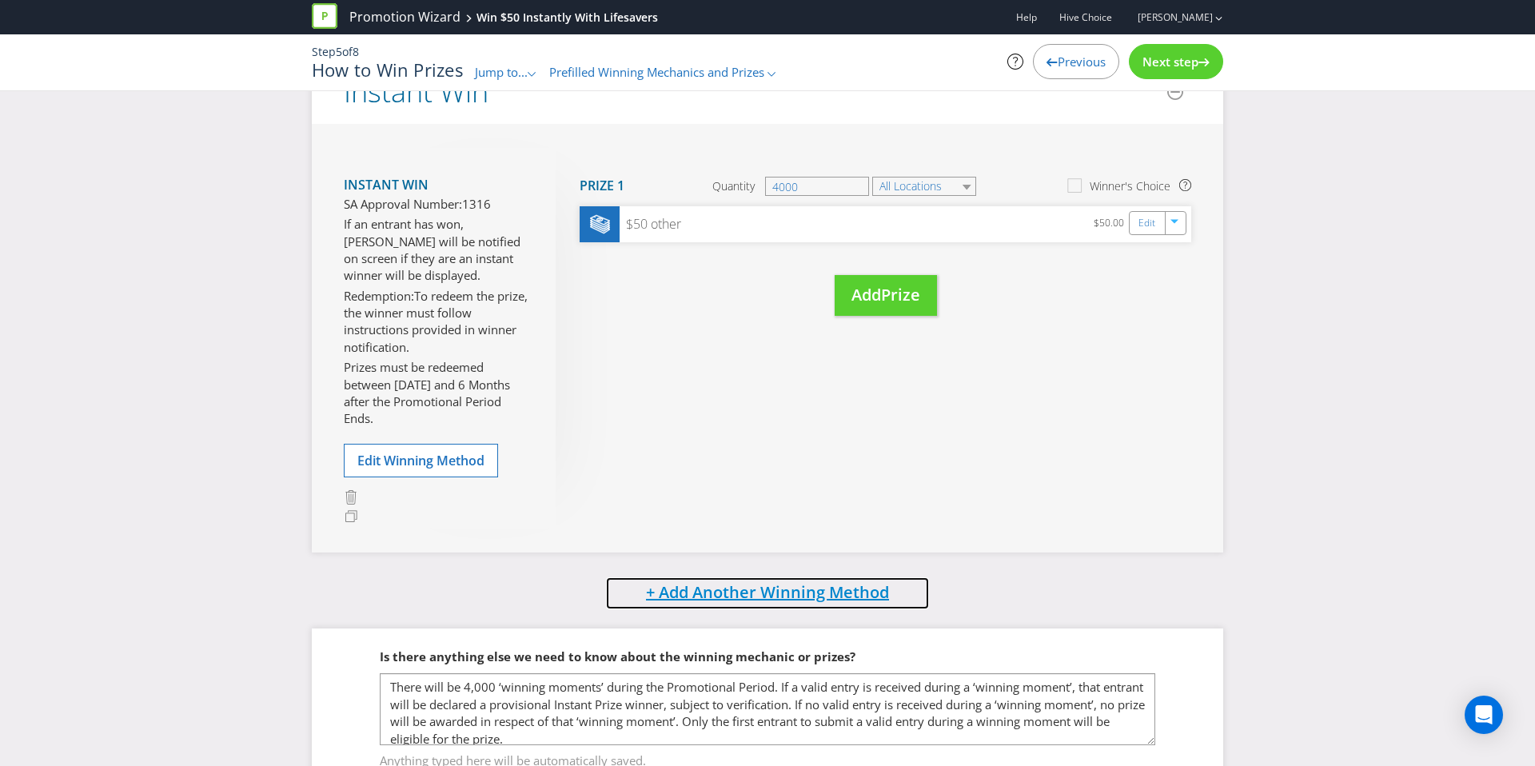
click at [715, 594] on span "+ Add Another Winning Method" at bounding box center [767, 592] width 243 height 22
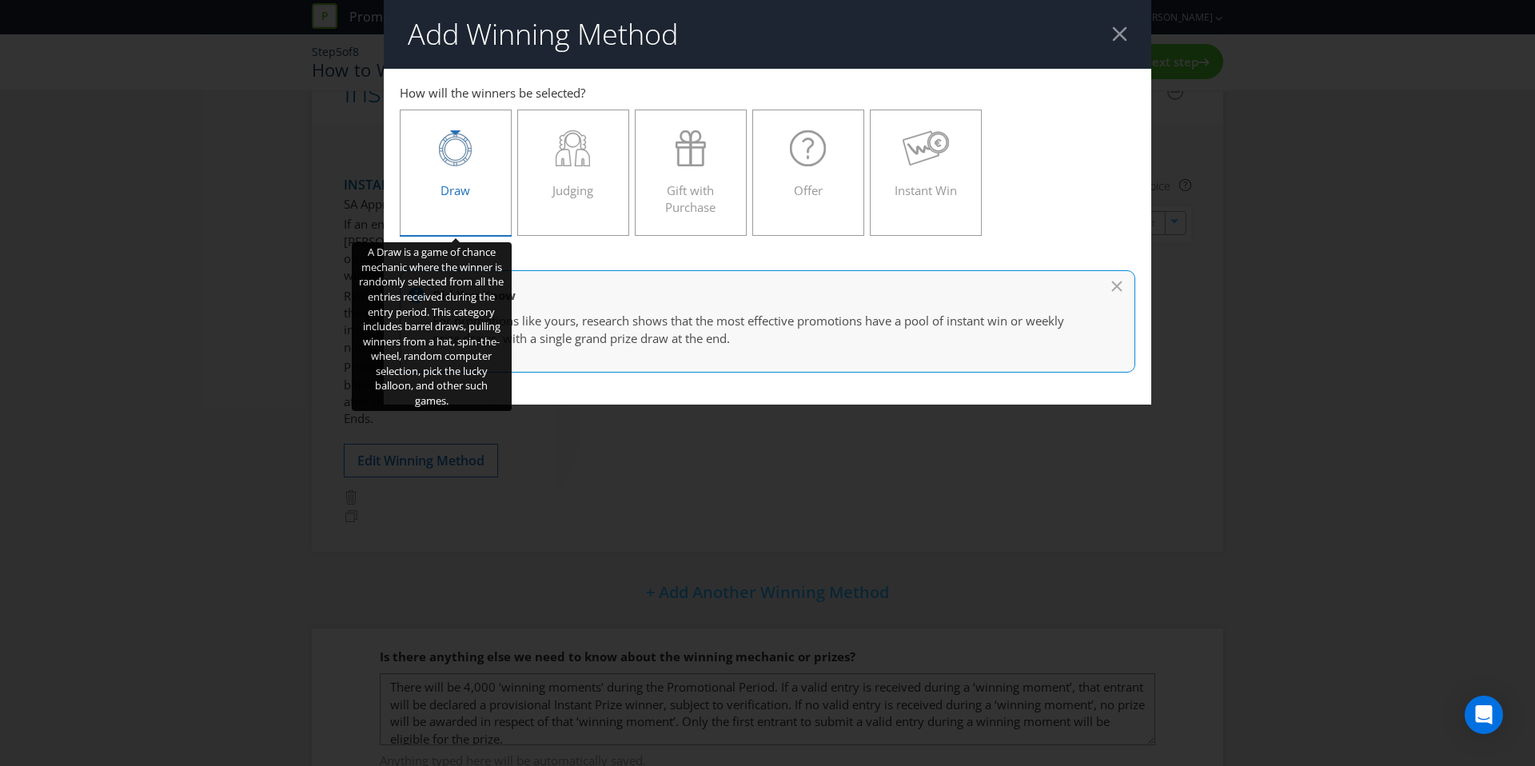
click at [472, 162] on div at bounding box center [455, 148] width 78 height 36
click at [0, 0] on input "Draw" at bounding box center [0, 0] width 0 height 0
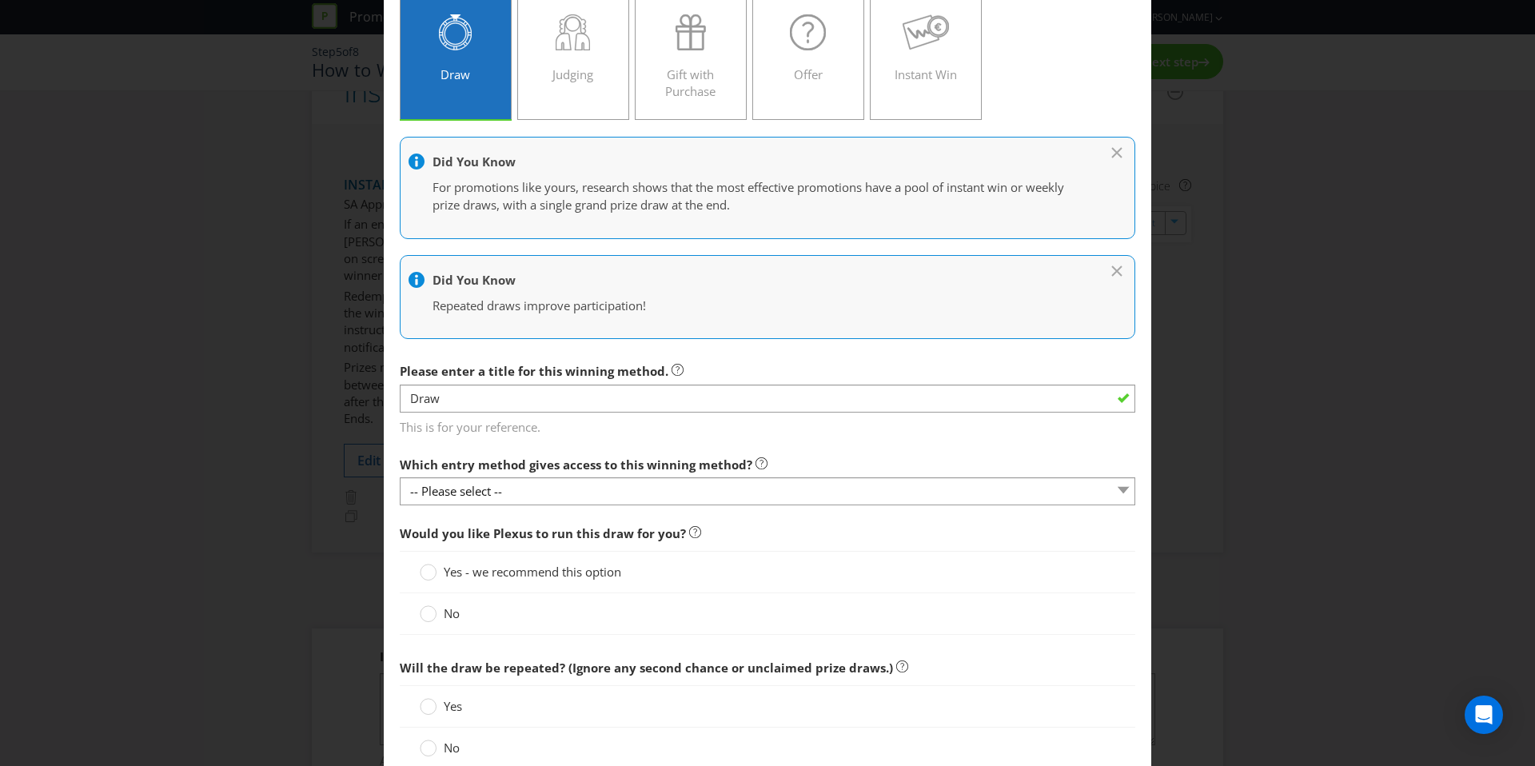
scroll to position [147, 0]
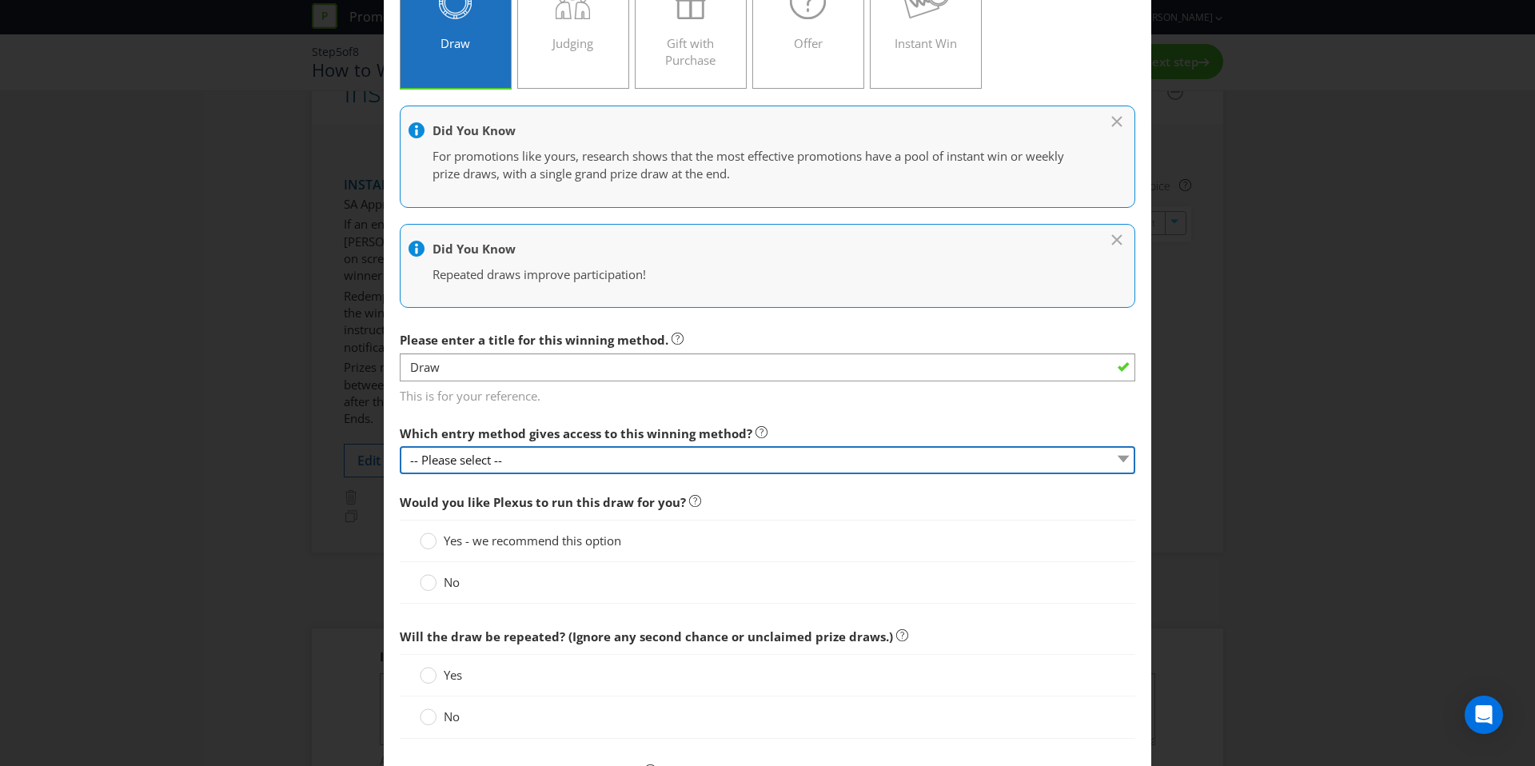
click at [539, 469] on select "-- Please select --" at bounding box center [767, 460] width 735 height 28
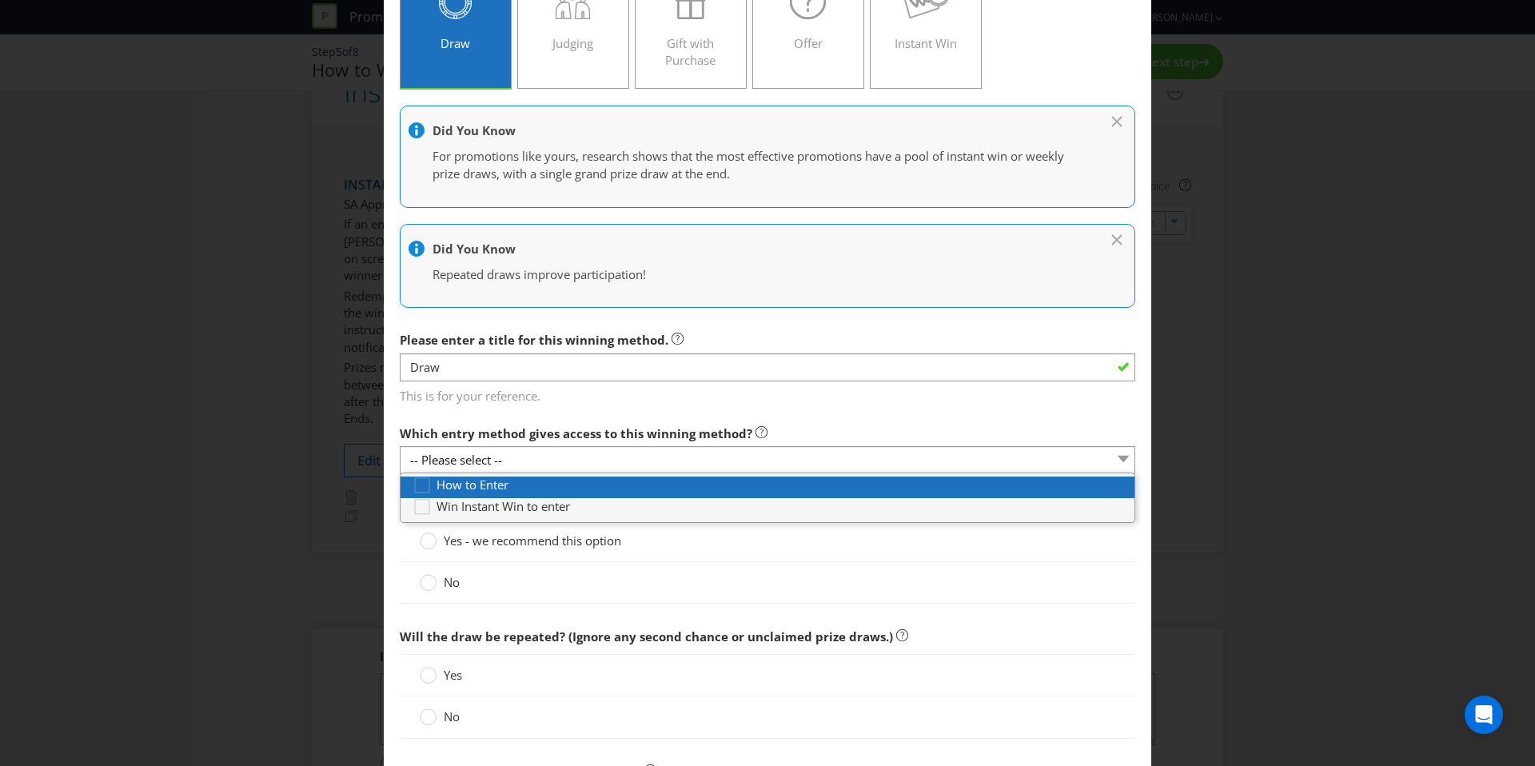
click at [461, 488] on span "How to Enter" at bounding box center [472, 484] width 72 height 16
type input "[DATE]"
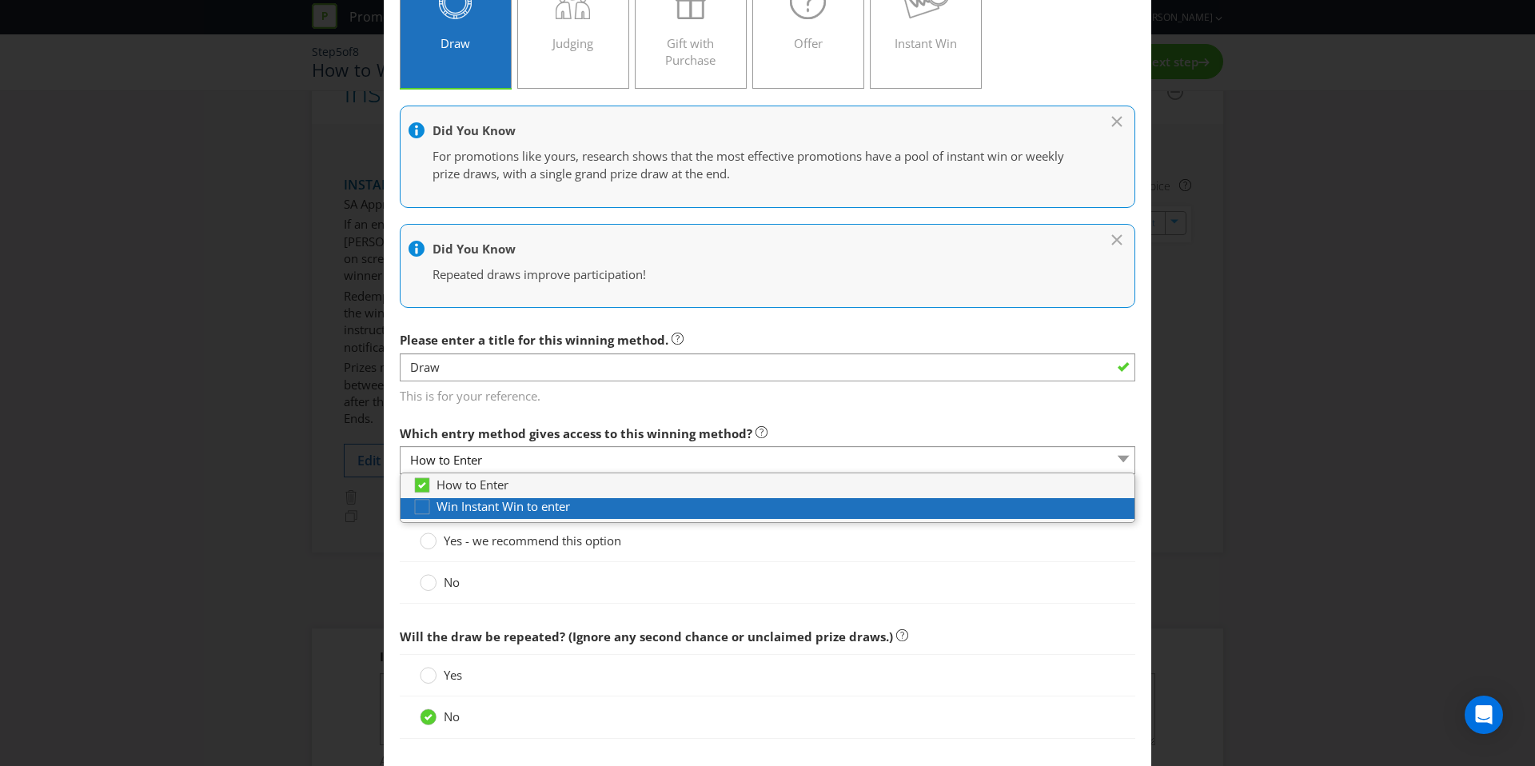
click at [492, 511] on span "Win Instant Win to enter" at bounding box center [502, 506] width 133 height 16
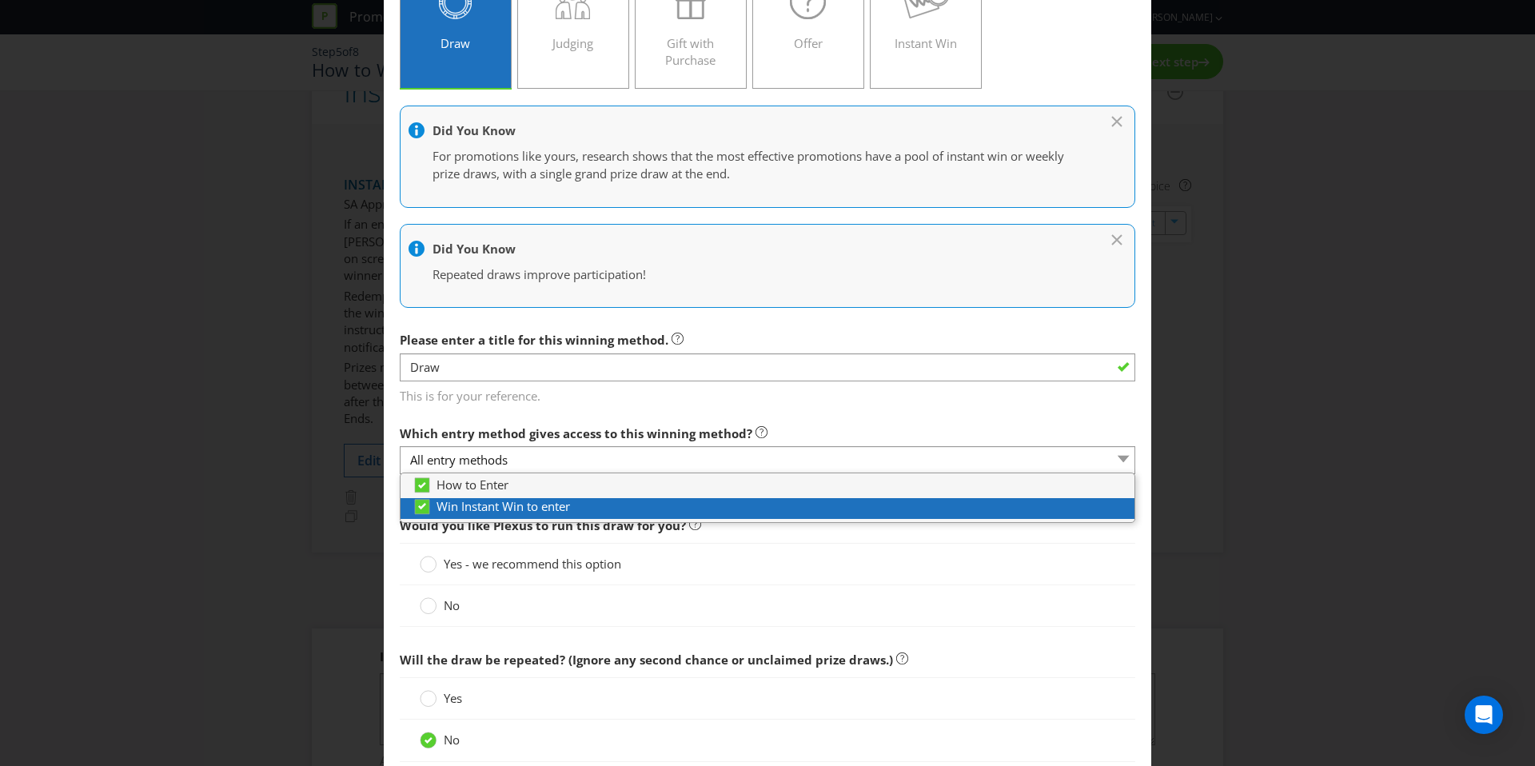
click at [492, 507] on span "Win Instant Win to enter" at bounding box center [502, 506] width 133 height 16
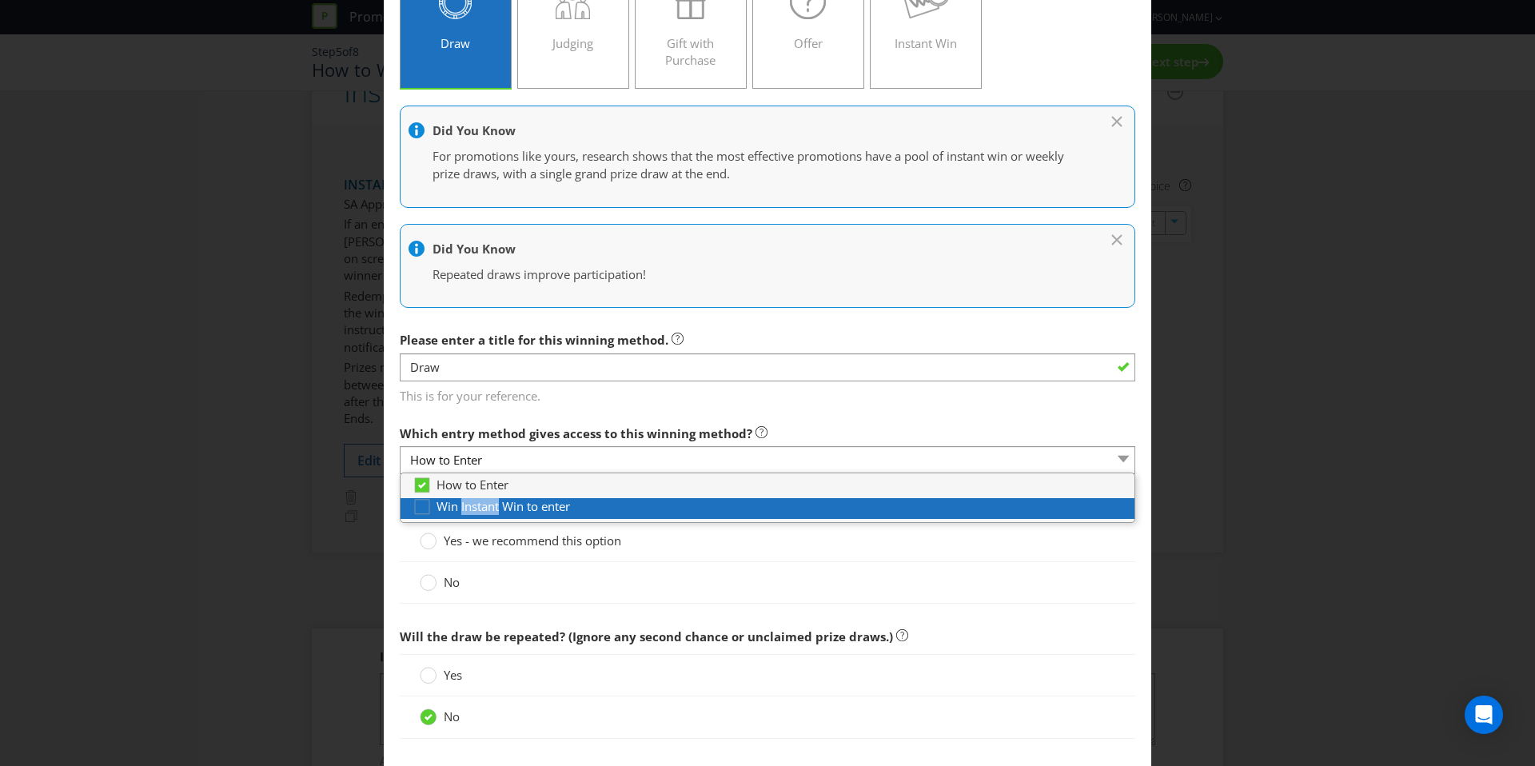
click at [492, 507] on span "Win Instant Win to enter" at bounding box center [502, 506] width 133 height 16
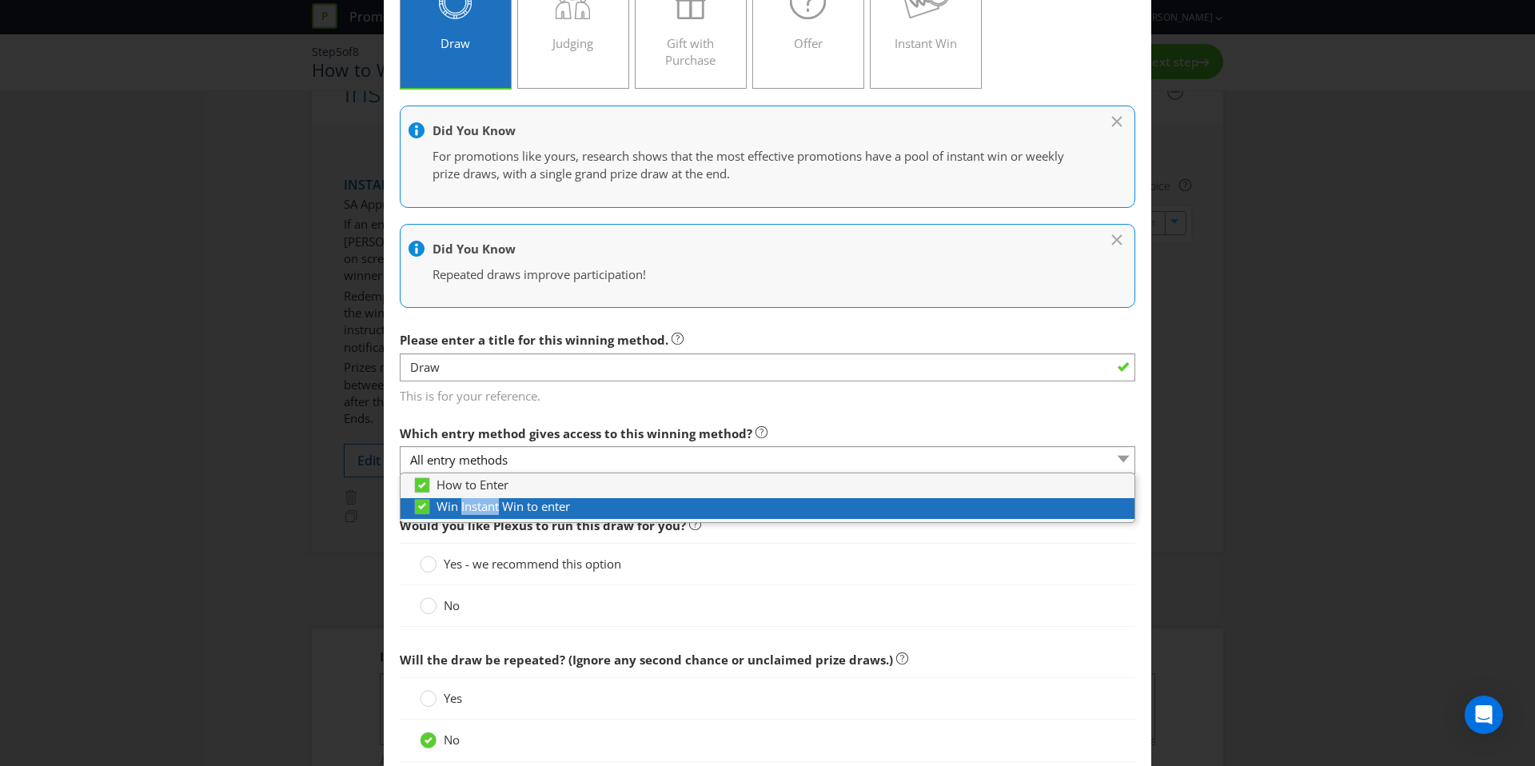
click at [492, 507] on span "Win Instant Win to enter" at bounding box center [502, 506] width 133 height 16
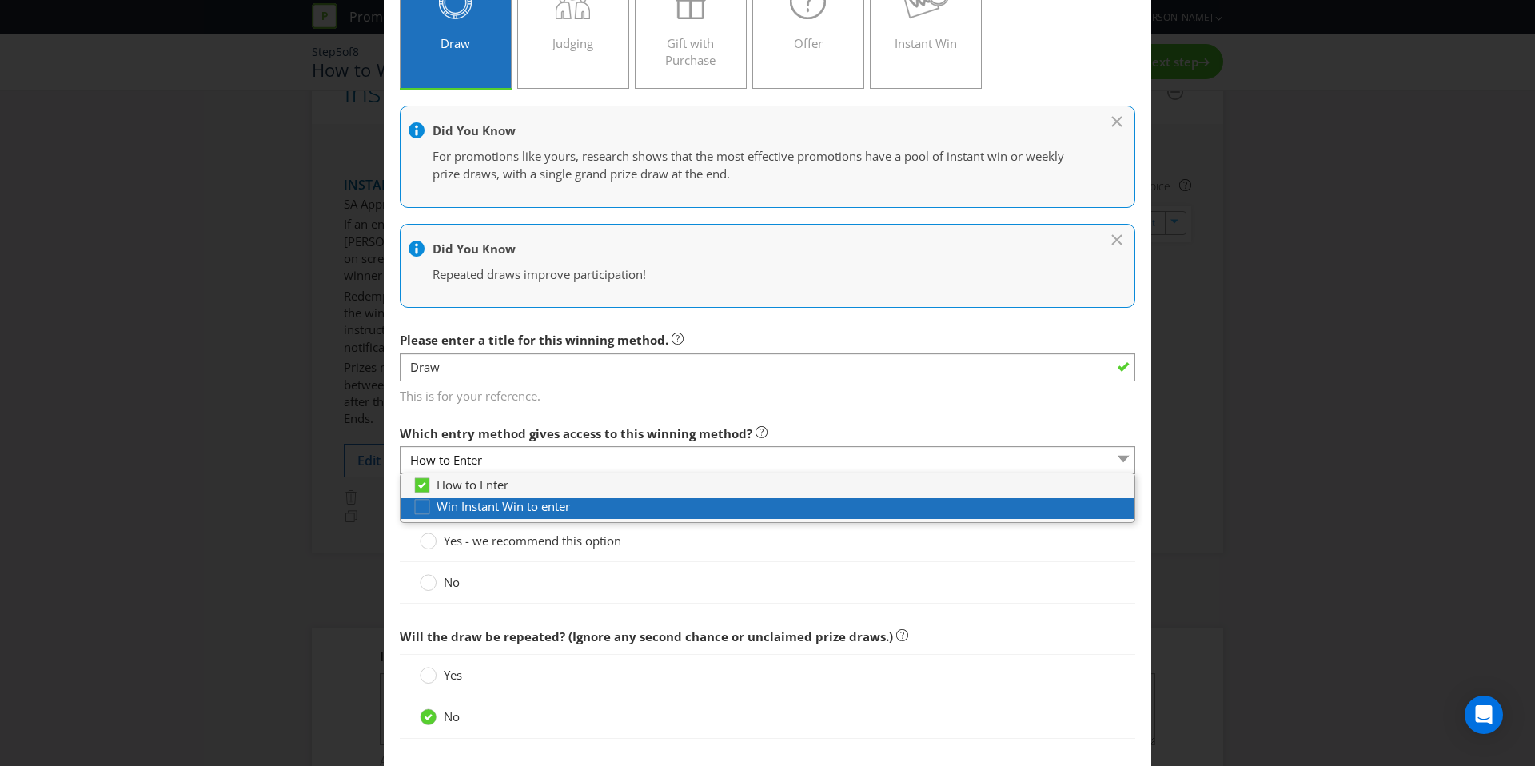
click at [492, 507] on span "Win Instant Win to enter" at bounding box center [502, 506] width 133 height 16
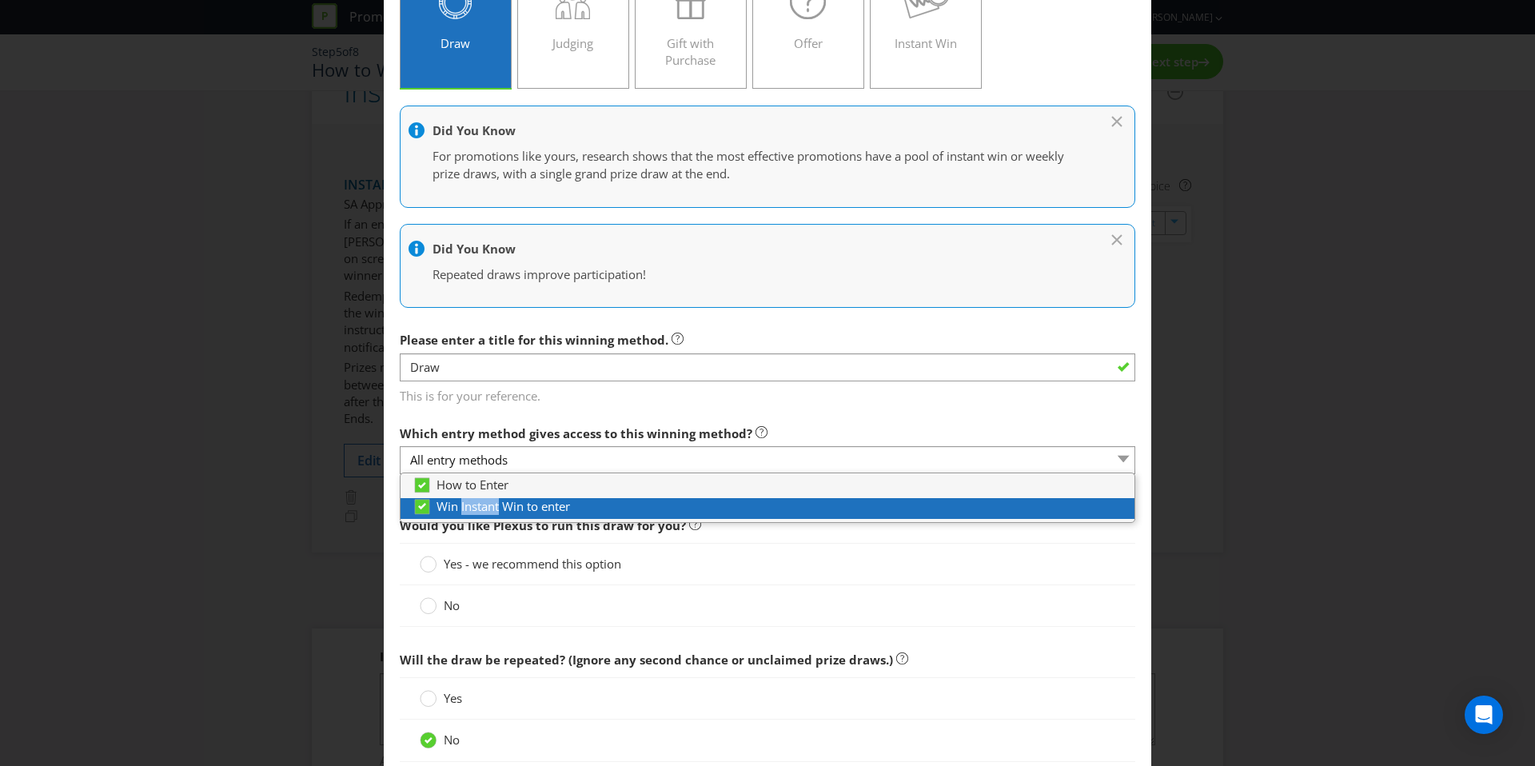
click at [492, 507] on span "Win Instant Win to enter" at bounding box center [502, 506] width 133 height 16
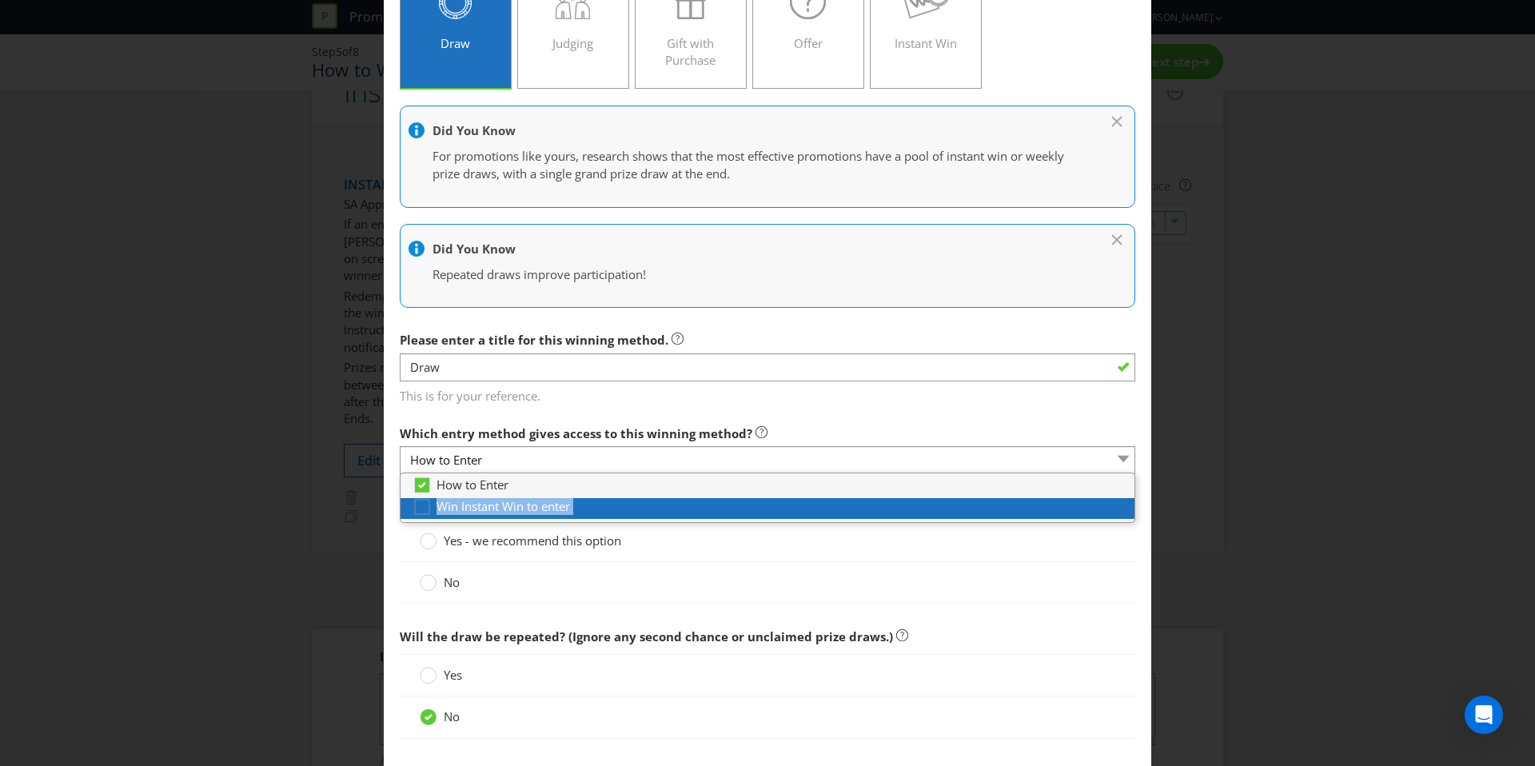
click at [492, 507] on span "Win Instant Win to enter" at bounding box center [502, 506] width 133 height 16
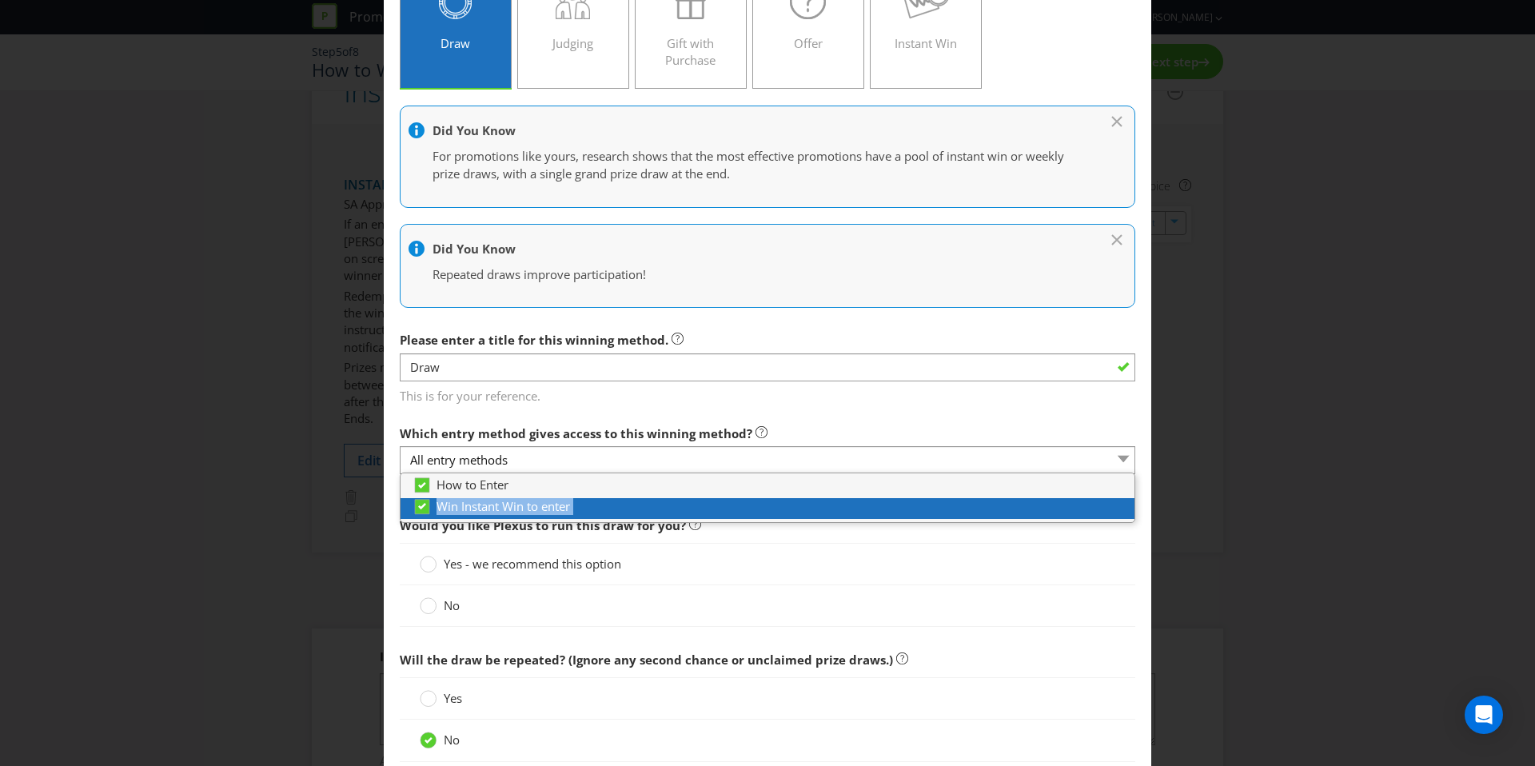
click at [492, 507] on span "Win Instant Win to enter" at bounding box center [502, 506] width 133 height 16
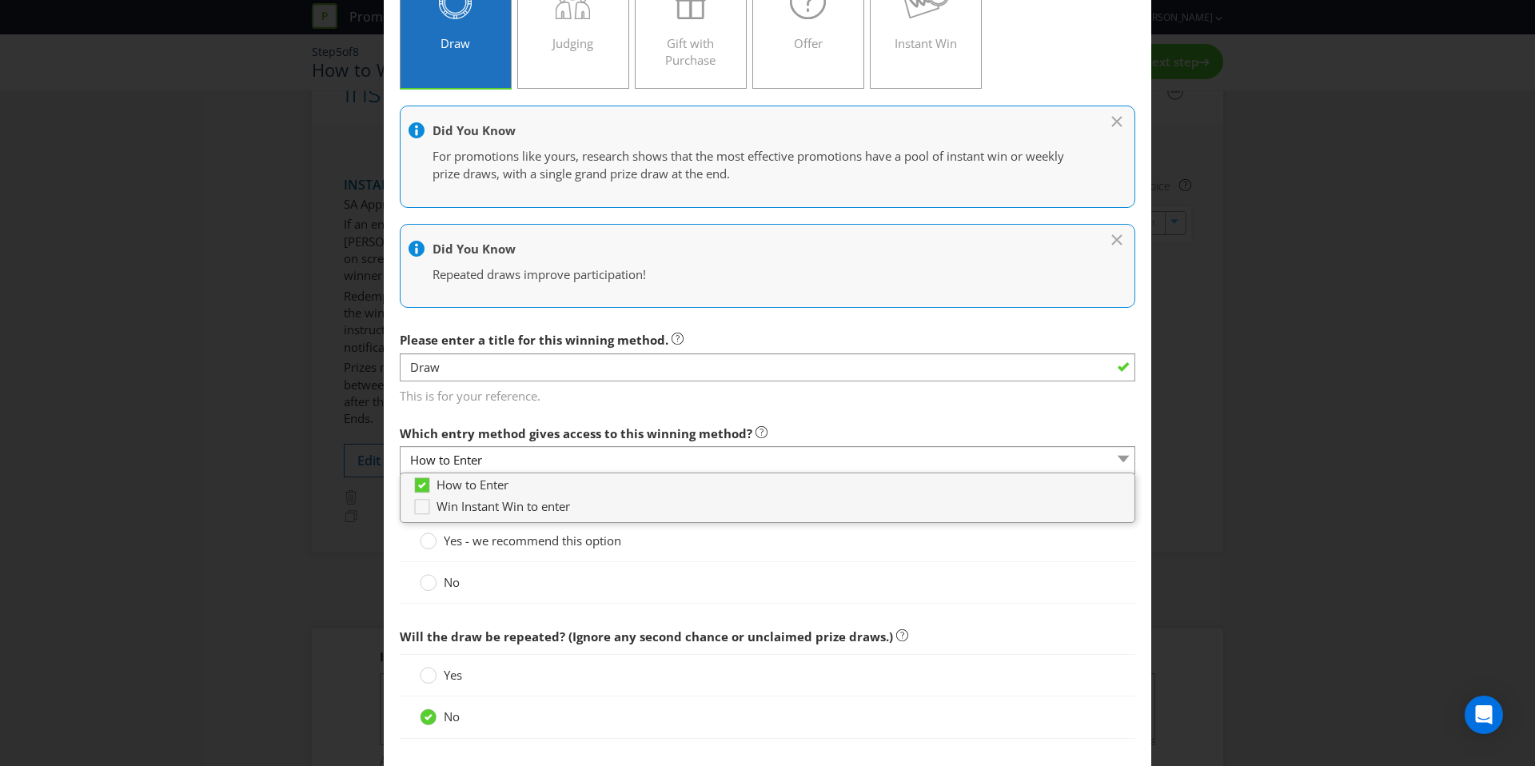
click at [404, 557] on div "Yes - we recommend this option" at bounding box center [767, 541] width 735 height 42
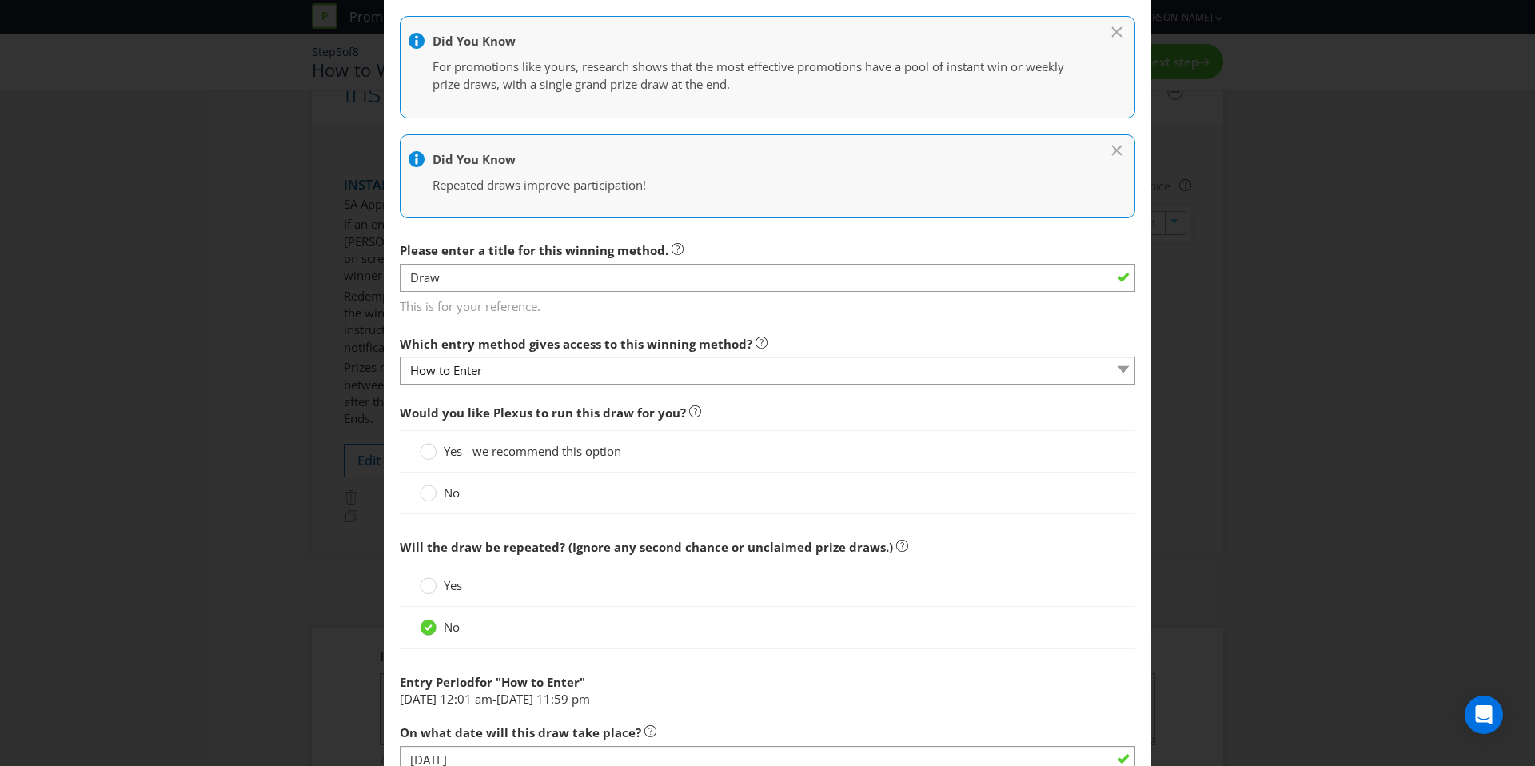
scroll to position [245, 0]
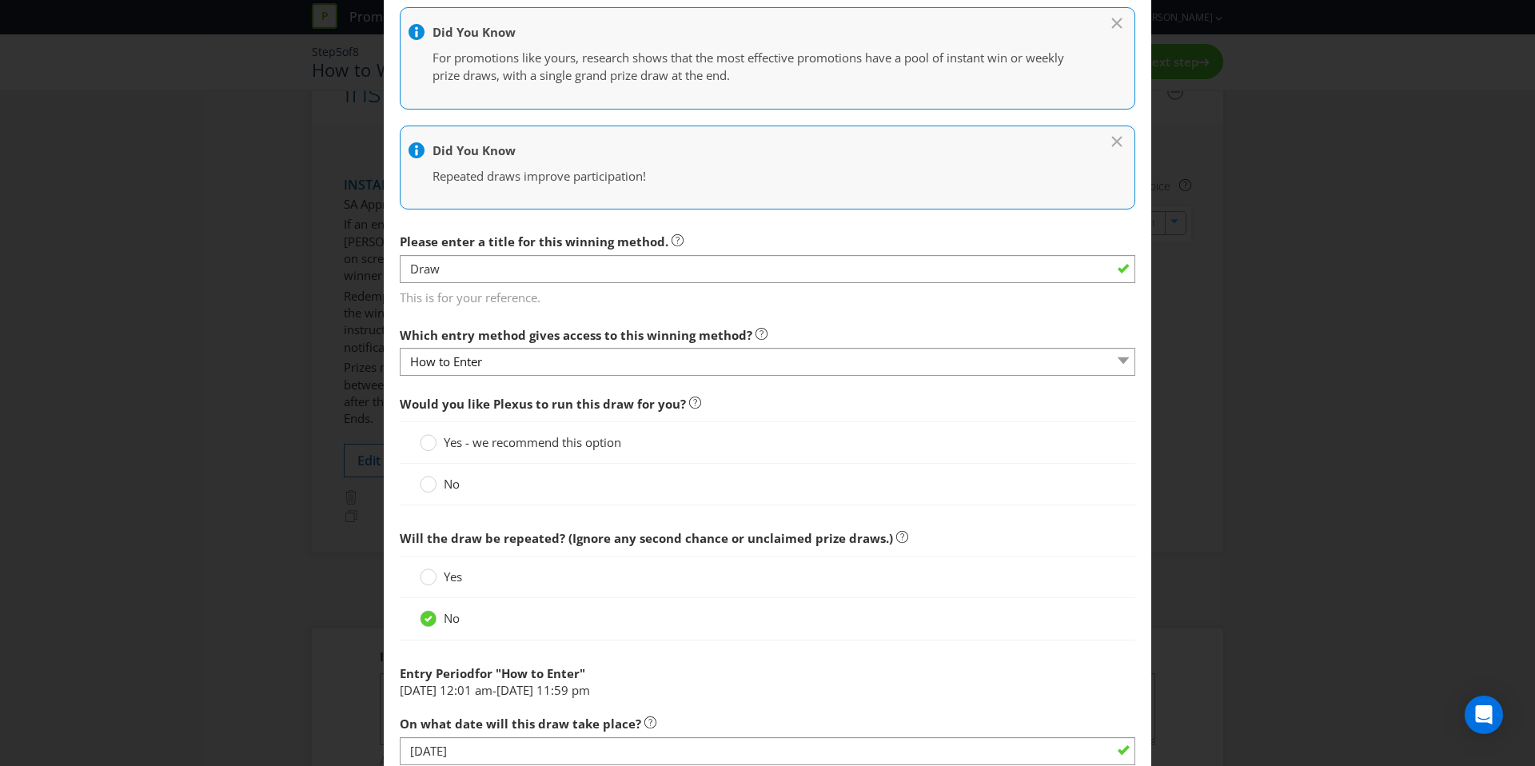
click at [437, 501] on div "No" at bounding box center [767, 485] width 735 height 42
click at [438, 492] on div "No" at bounding box center [767, 485] width 735 height 42
click at [438, 483] on label "No" at bounding box center [441, 484] width 43 height 17
click at [0, 0] on input "No" at bounding box center [0, 0] width 0 height 0
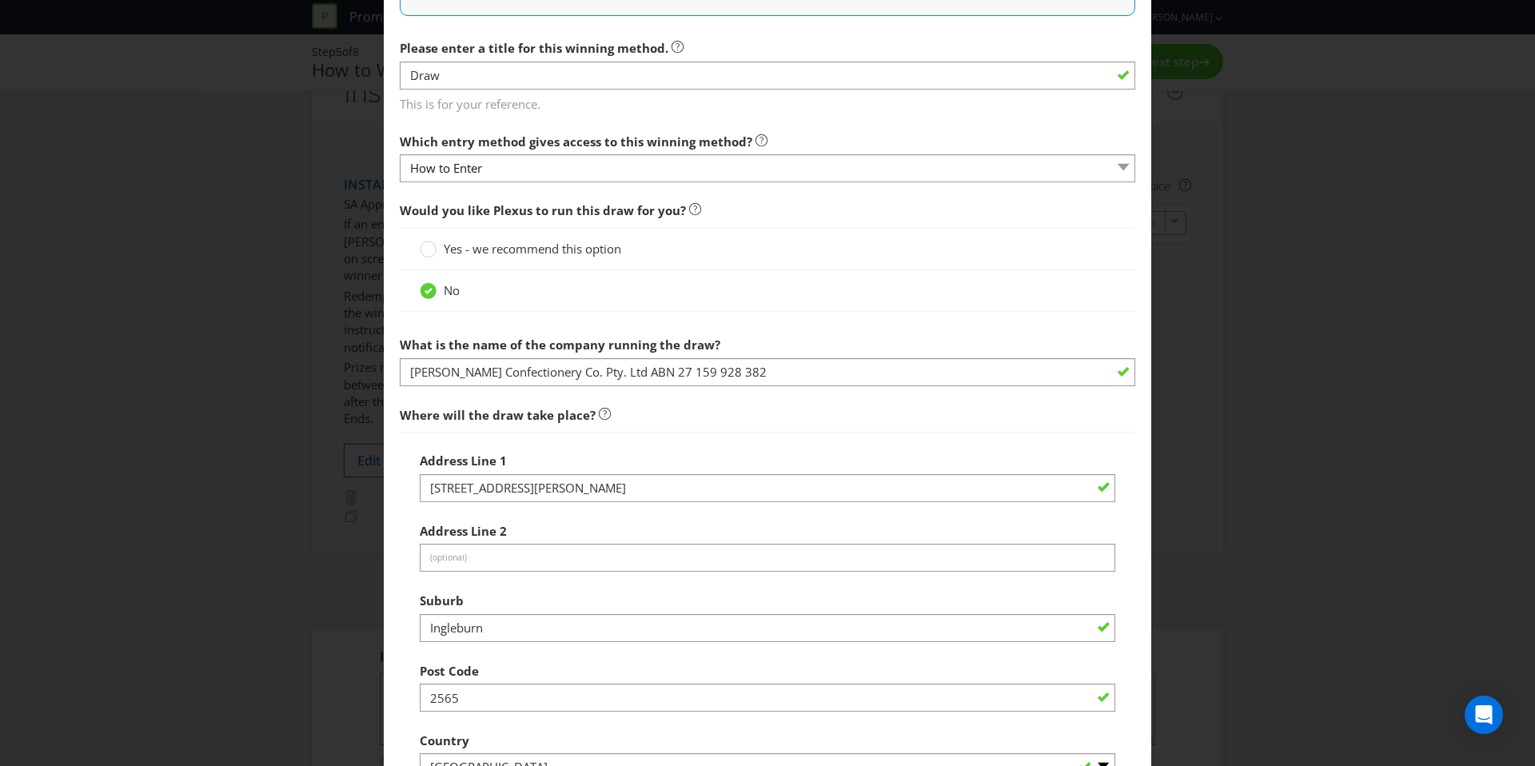
scroll to position [441, 0]
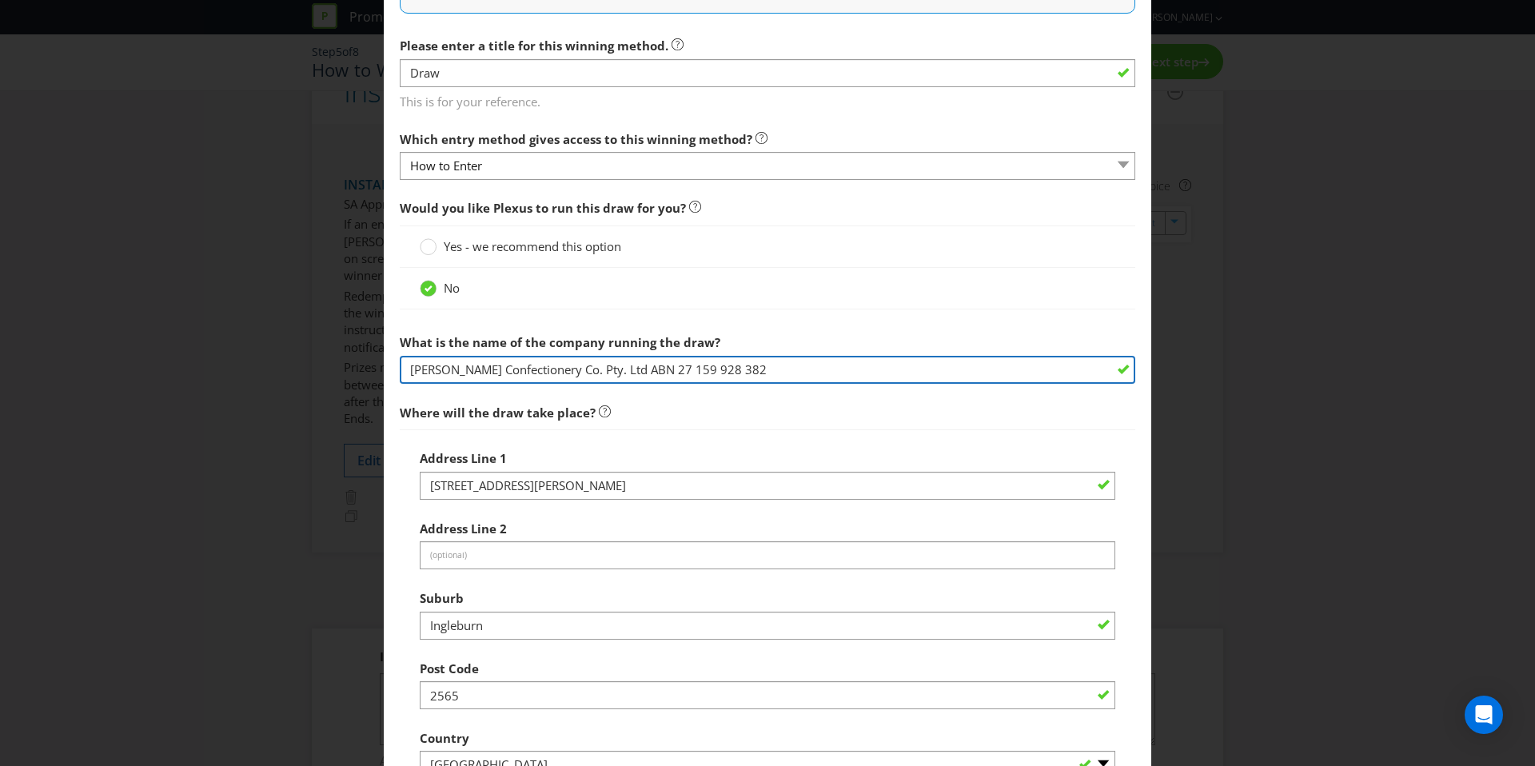
drag, startPoint x: 763, startPoint y: 368, endPoint x: 114, endPoint y: 364, distance: 649.0
click at [114, 364] on div "Add Winning Method How to Enter Win Instant Win to enter How will the winners b…" at bounding box center [767, 383] width 1535 height 766
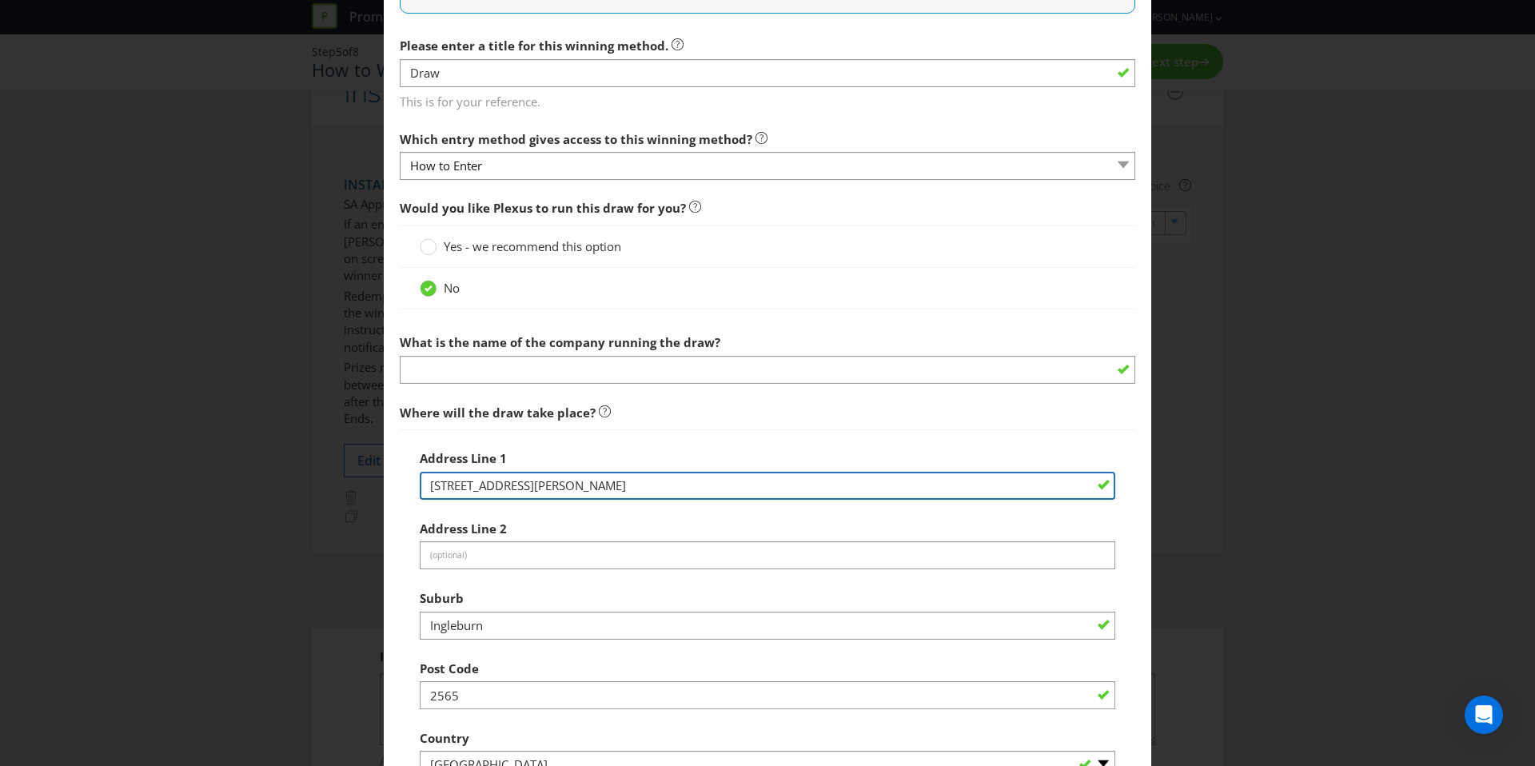
click at [158, 483] on div "Add Winning Method How to Enter Win Instant Win to enter How will the winners b…" at bounding box center [767, 383] width 1535 height 766
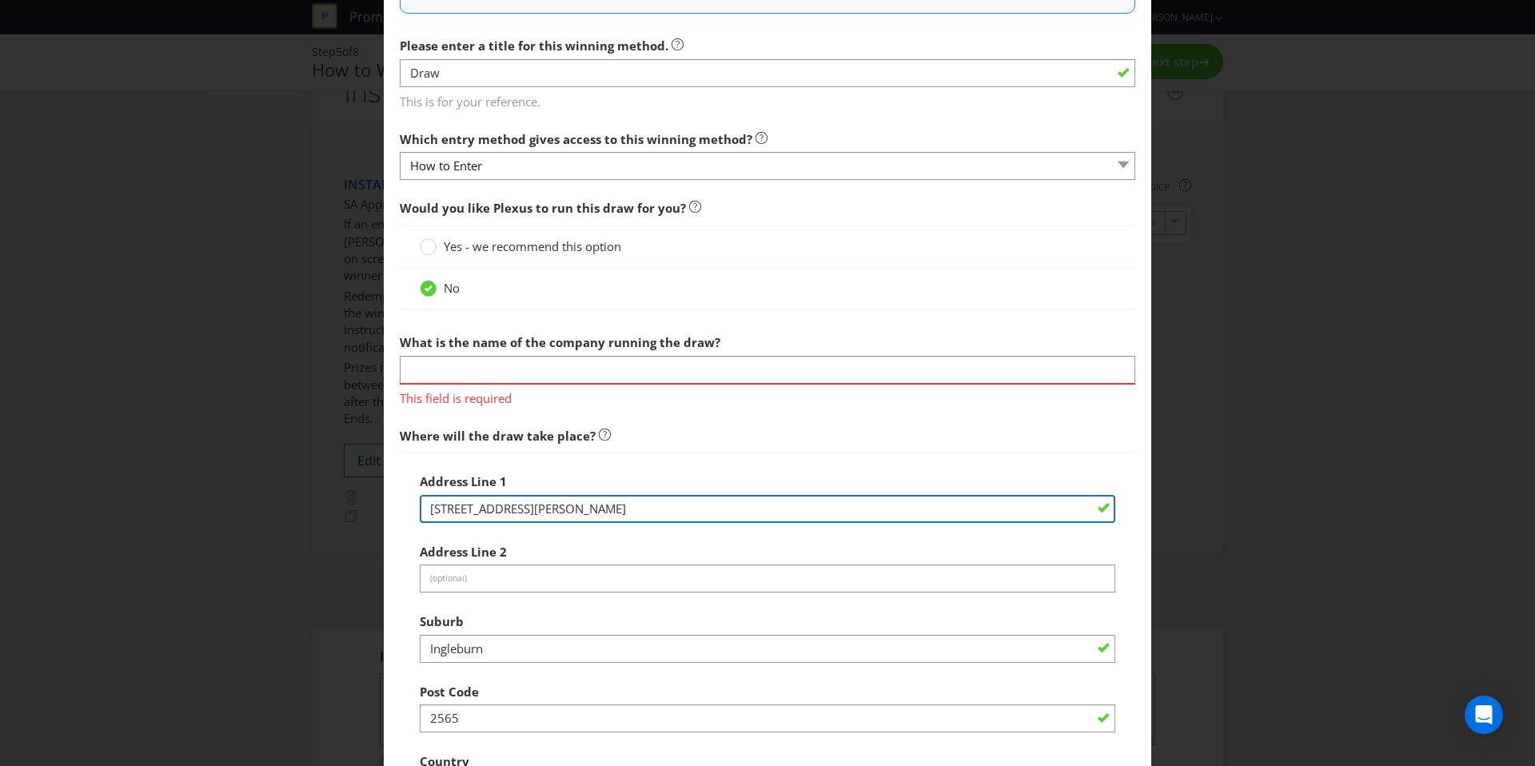
drag, startPoint x: 507, startPoint y: 508, endPoint x: 327, endPoint y: 507, distance: 179.8
click at [327, 507] on div "Add Winning Method How to Enter Win Instant Win to enter How will the winners b…" at bounding box center [767, 383] width 1535 height 766
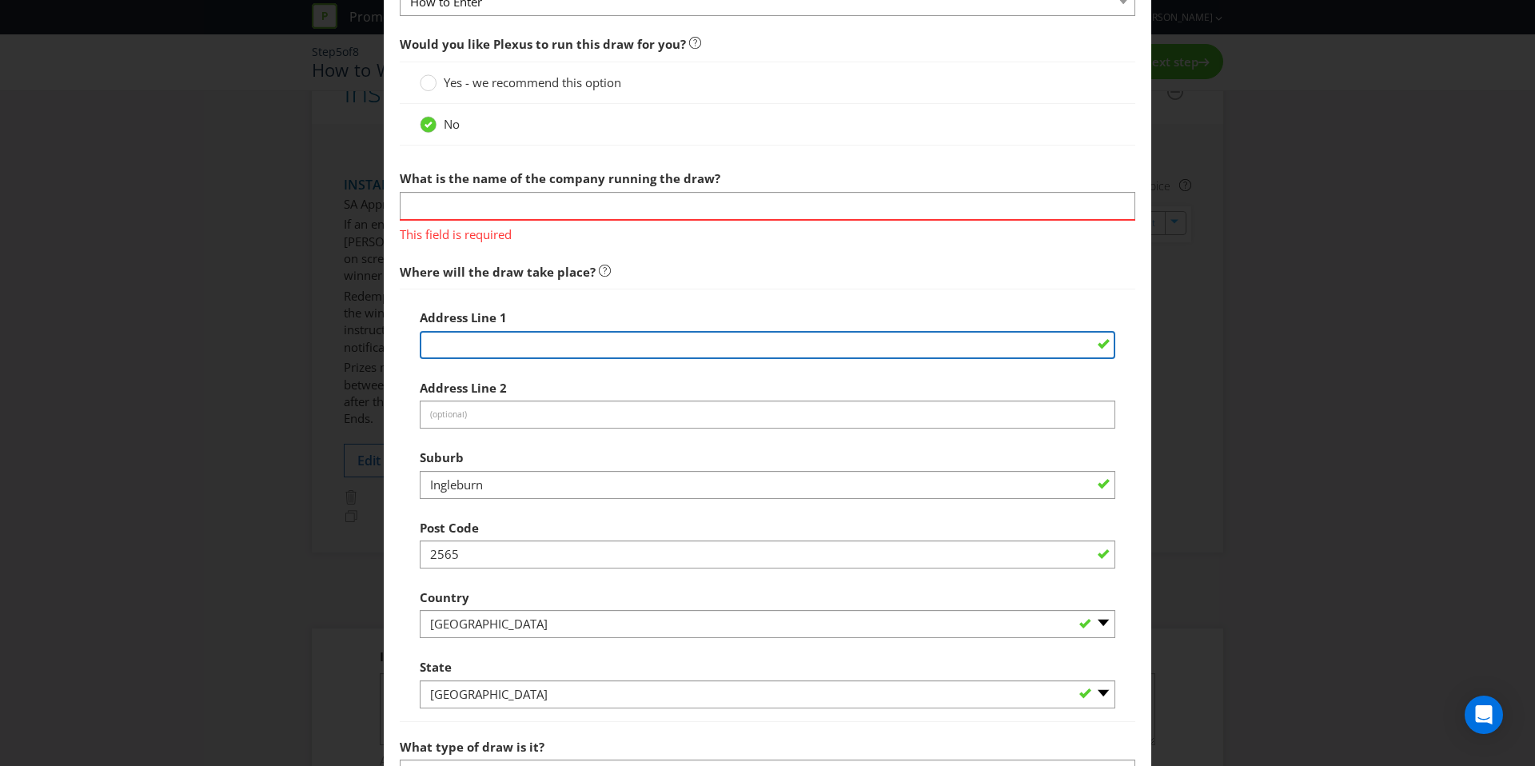
scroll to position [663, 0]
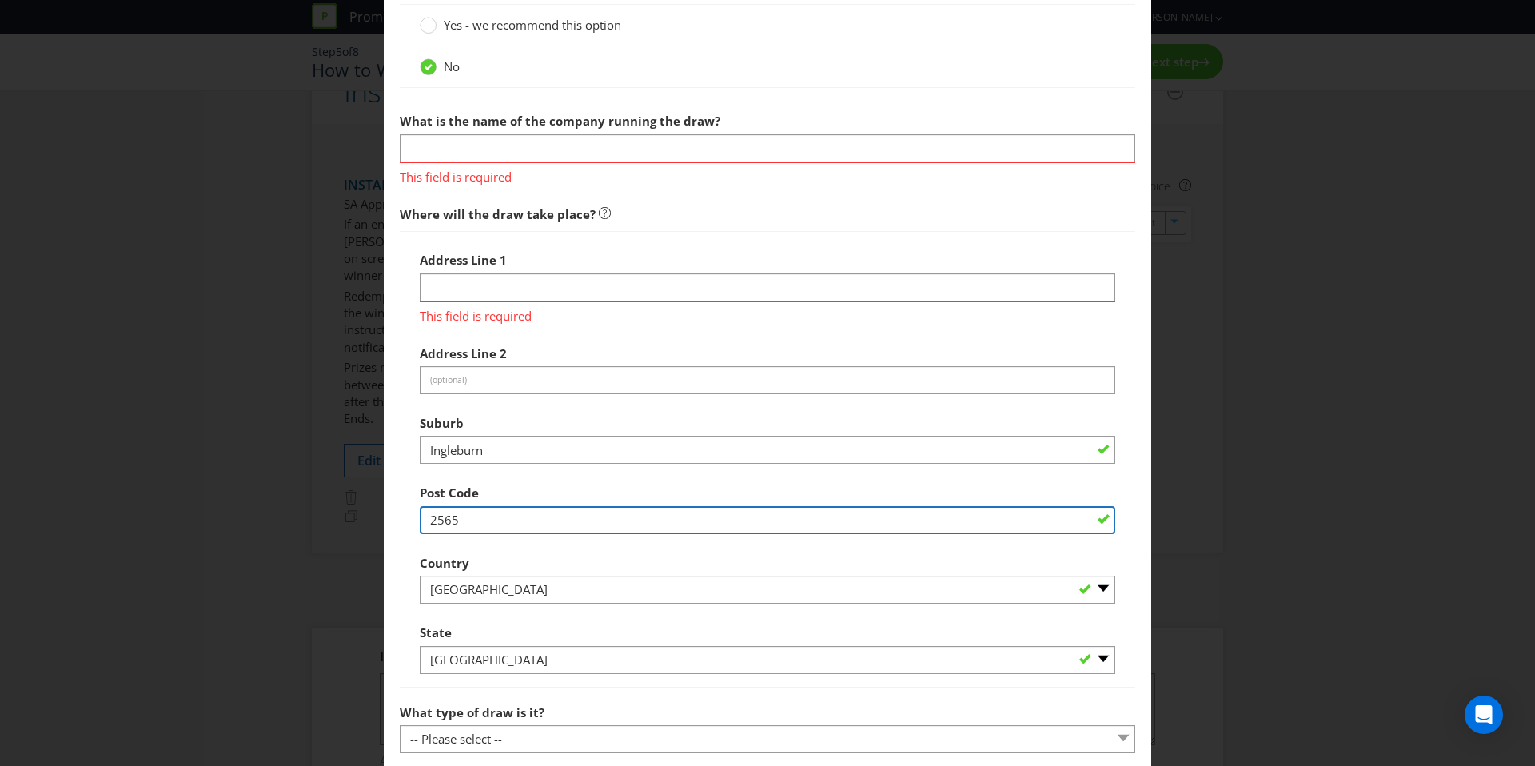
drag, startPoint x: 474, startPoint y: 497, endPoint x: 299, endPoint y: 493, distance: 175.1
click at [299, 493] on div "Add Winning Method How to Enter Win Instant Win to enter How will the winners b…" at bounding box center [767, 383] width 1535 height 766
click at [447, 519] on input "2565" at bounding box center [767, 520] width 695 height 28
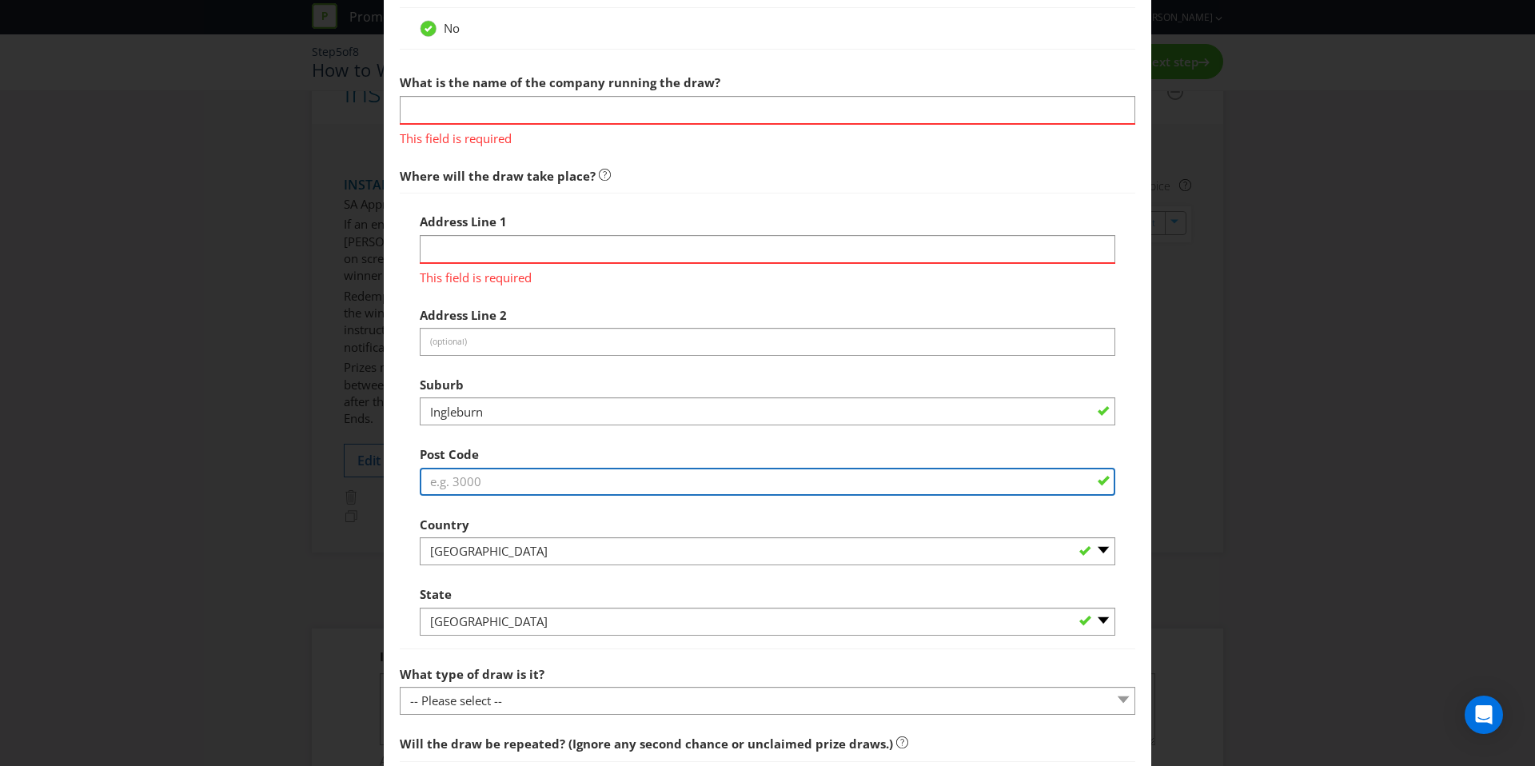
scroll to position [699, 0]
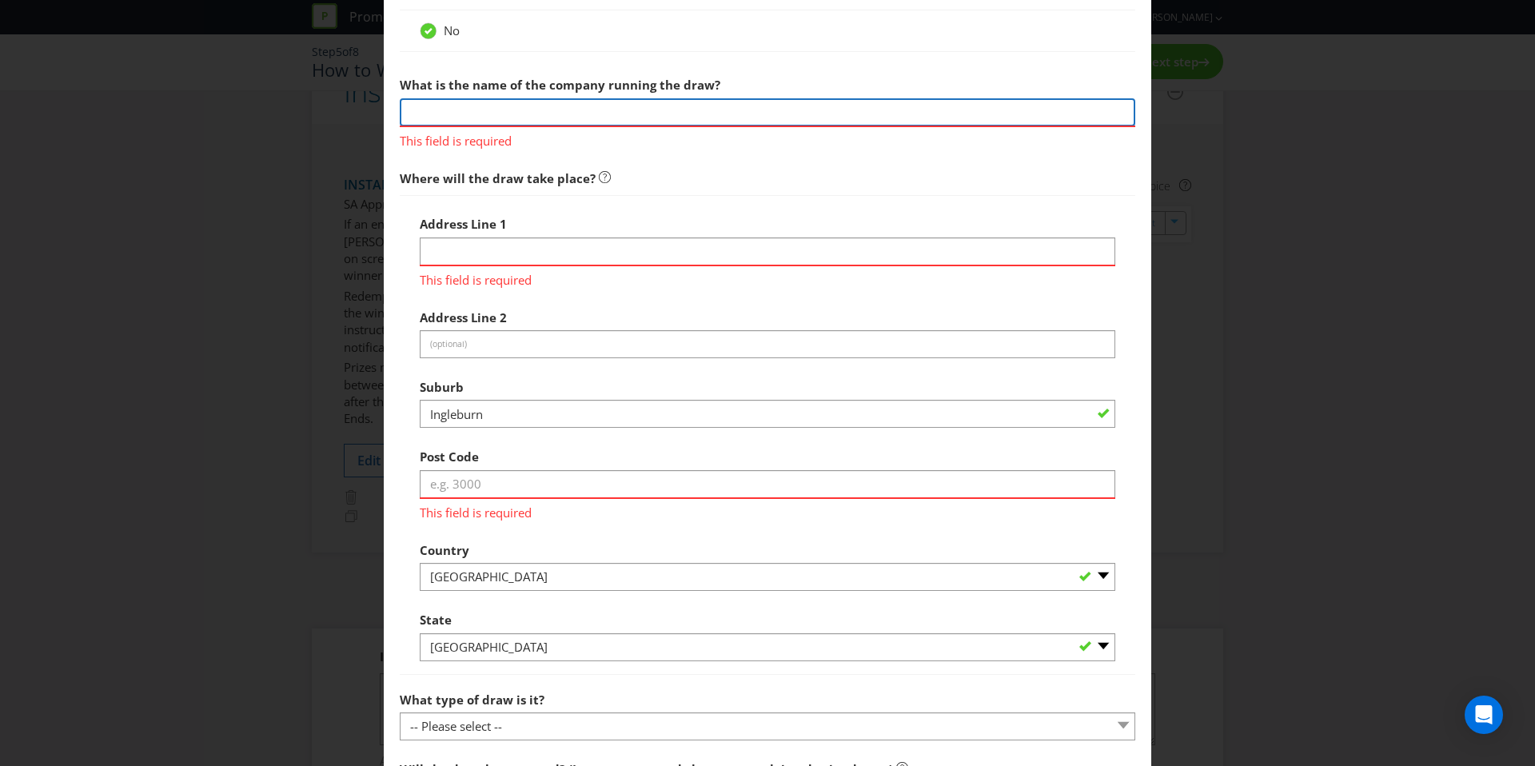
click at [461, 115] on input "text" at bounding box center [767, 112] width 735 height 28
type input "Hive Marketing Group Pty Ltd"
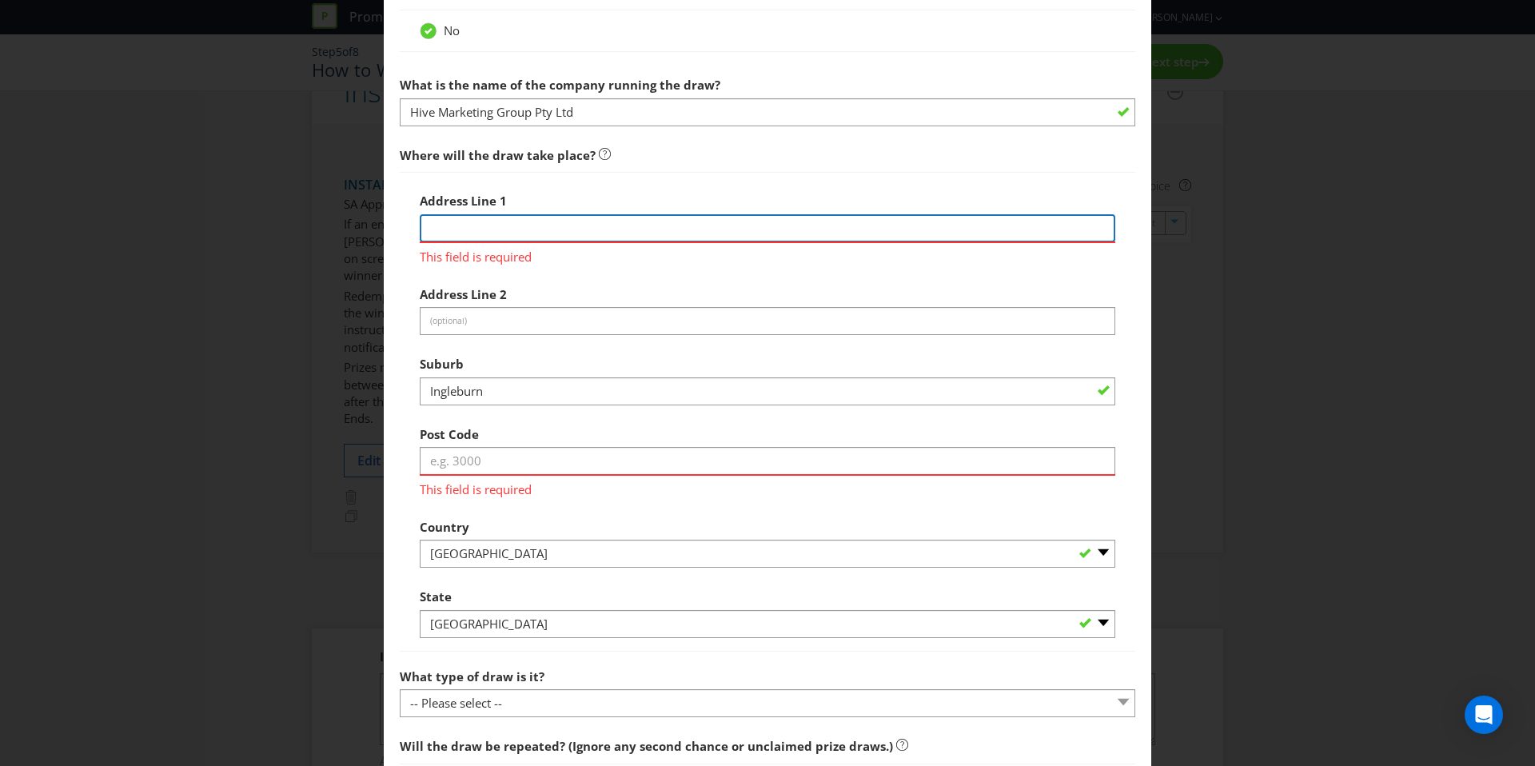
click at [513, 237] on input "text" at bounding box center [767, 228] width 695 height 28
type input "[STREET_ADDRESS]"
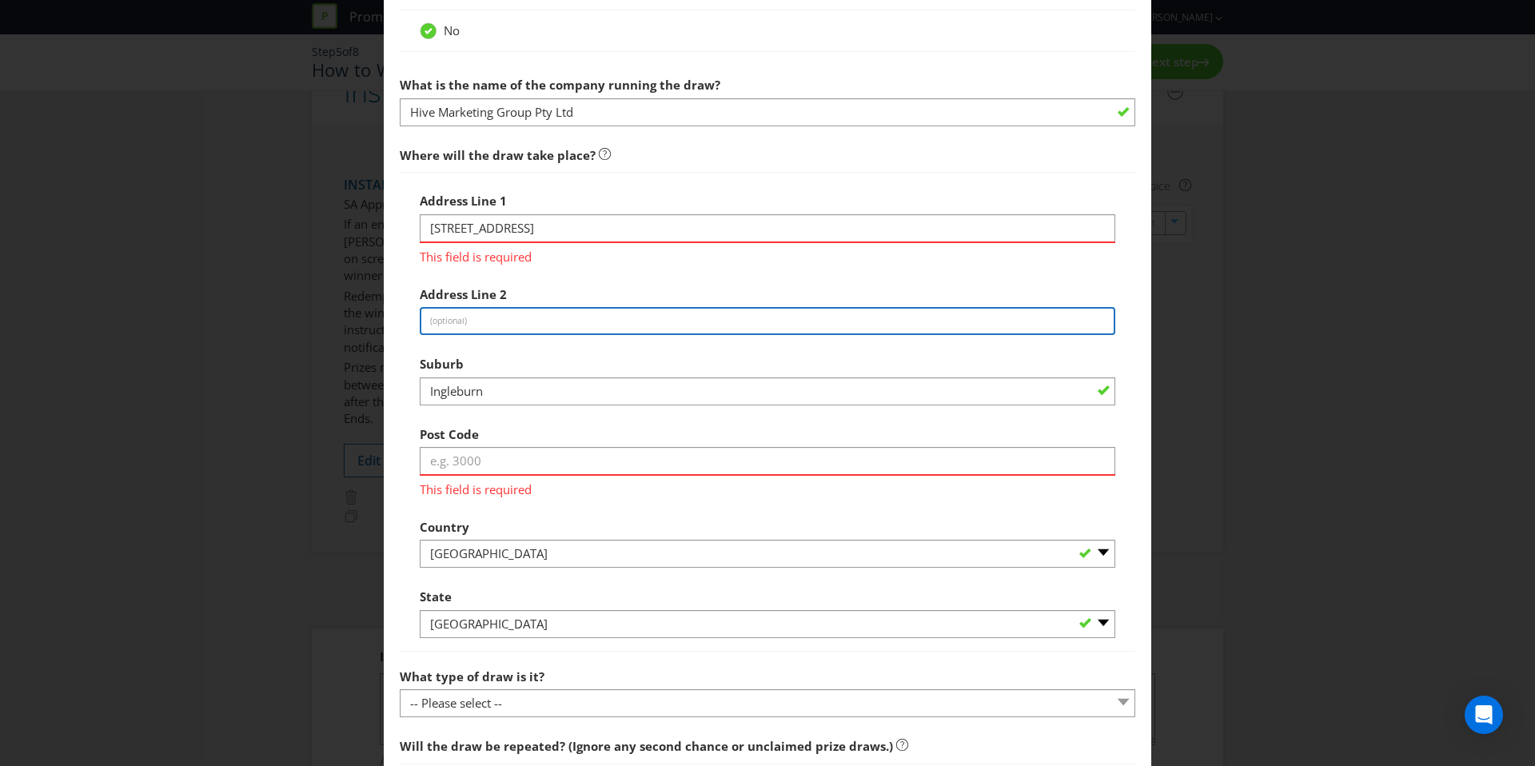
click at [507, 329] on div "Address Line 1 [STREET_ADDRESS] This field is required Address Line 2 (optional…" at bounding box center [767, 411] width 695 height 453
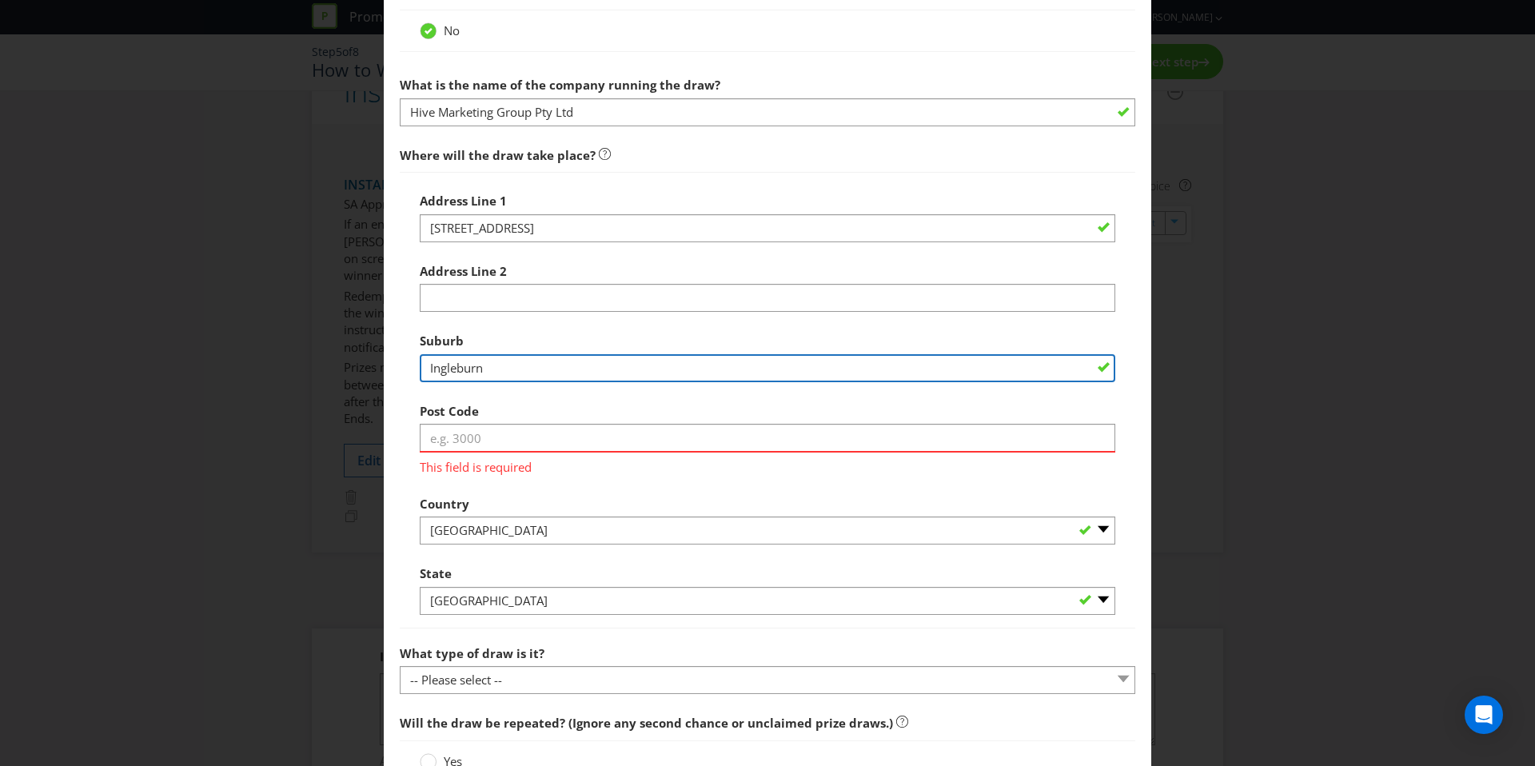
click at [508, 366] on input "Ingleburn" at bounding box center [767, 368] width 695 height 28
type input "I"
click at [496, 378] on input "text" at bounding box center [767, 368] width 695 height 28
type input "Brookvale"
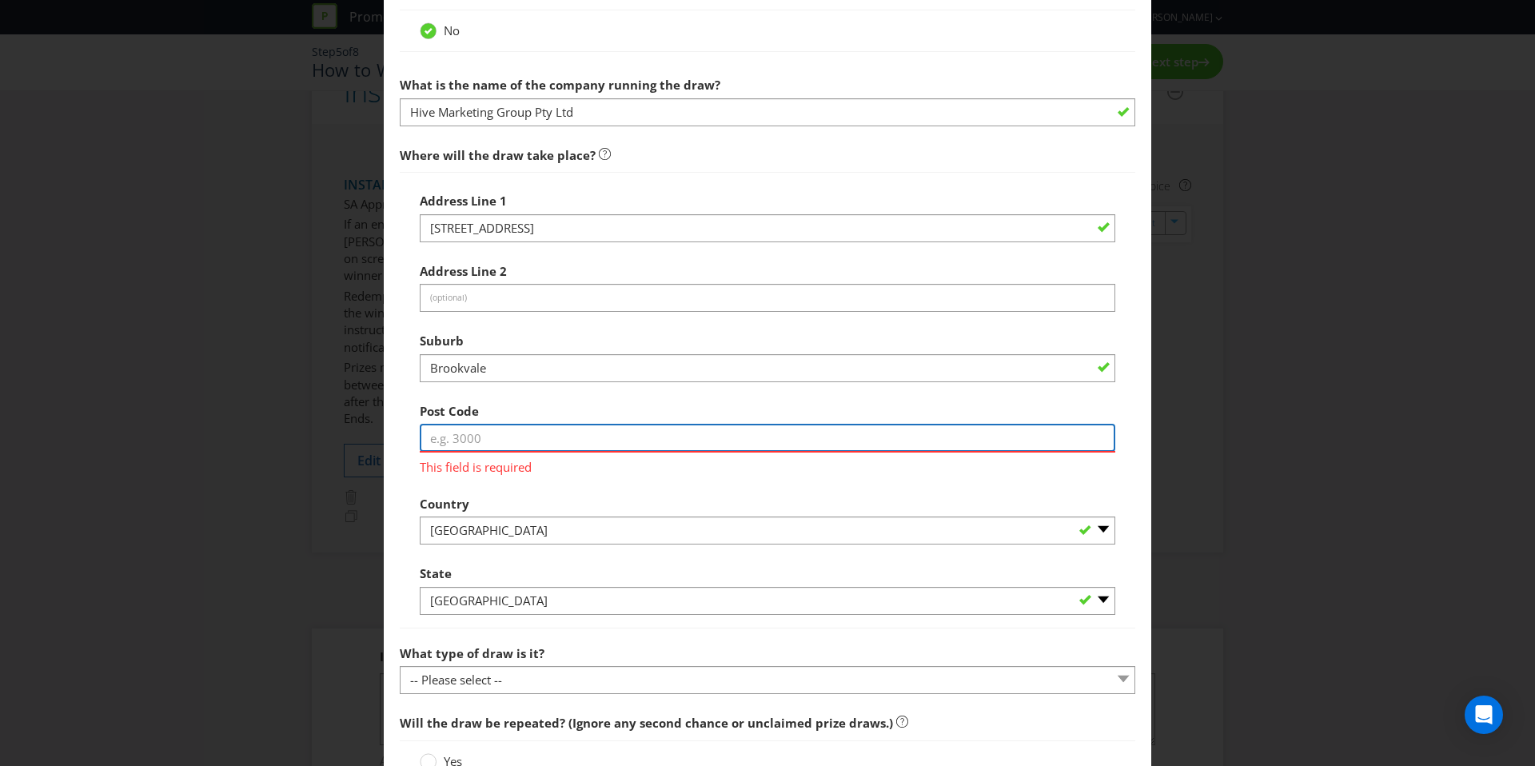
click at [515, 428] on input "text" at bounding box center [767, 438] width 695 height 28
type input "2100"
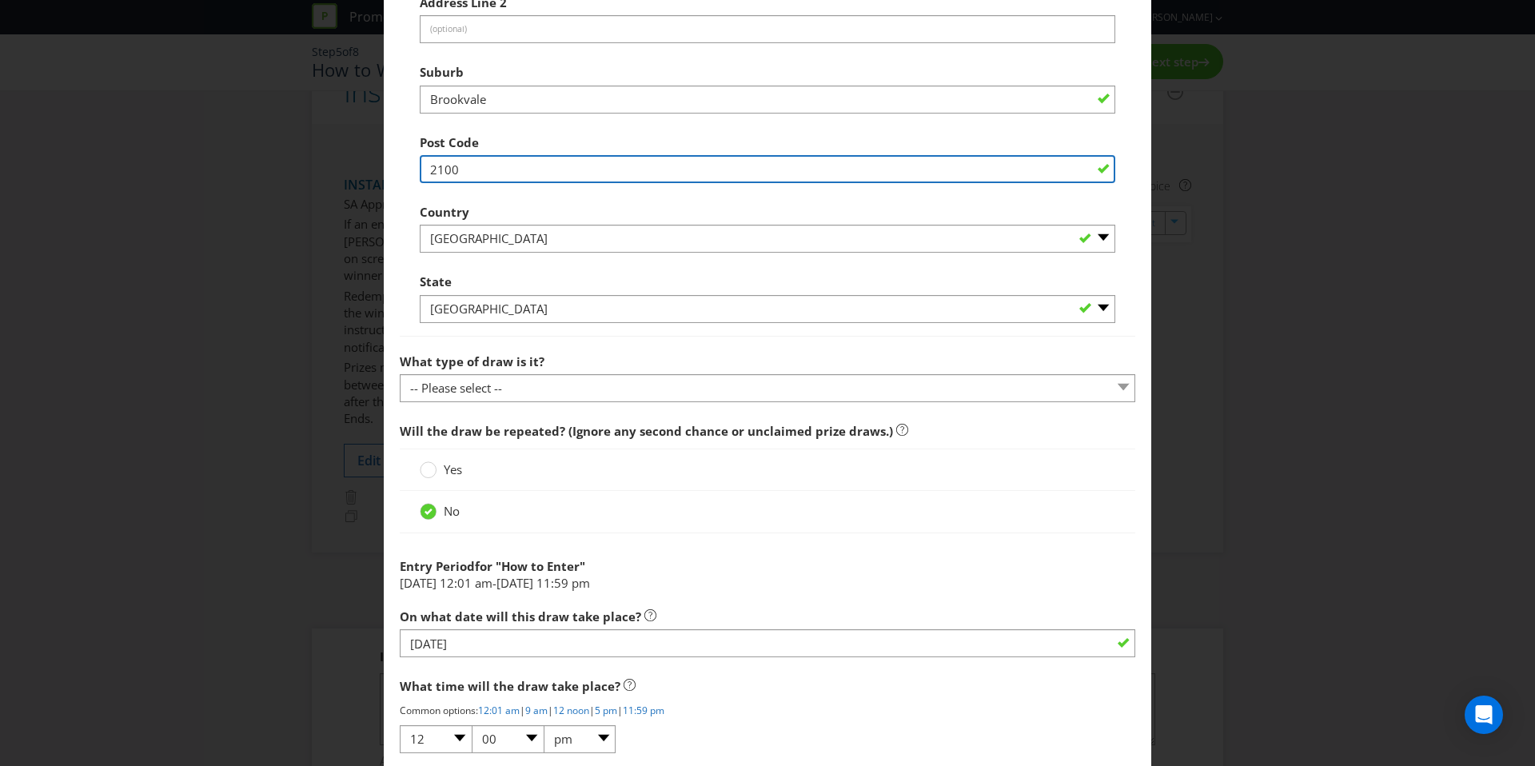
scroll to position [985, 0]
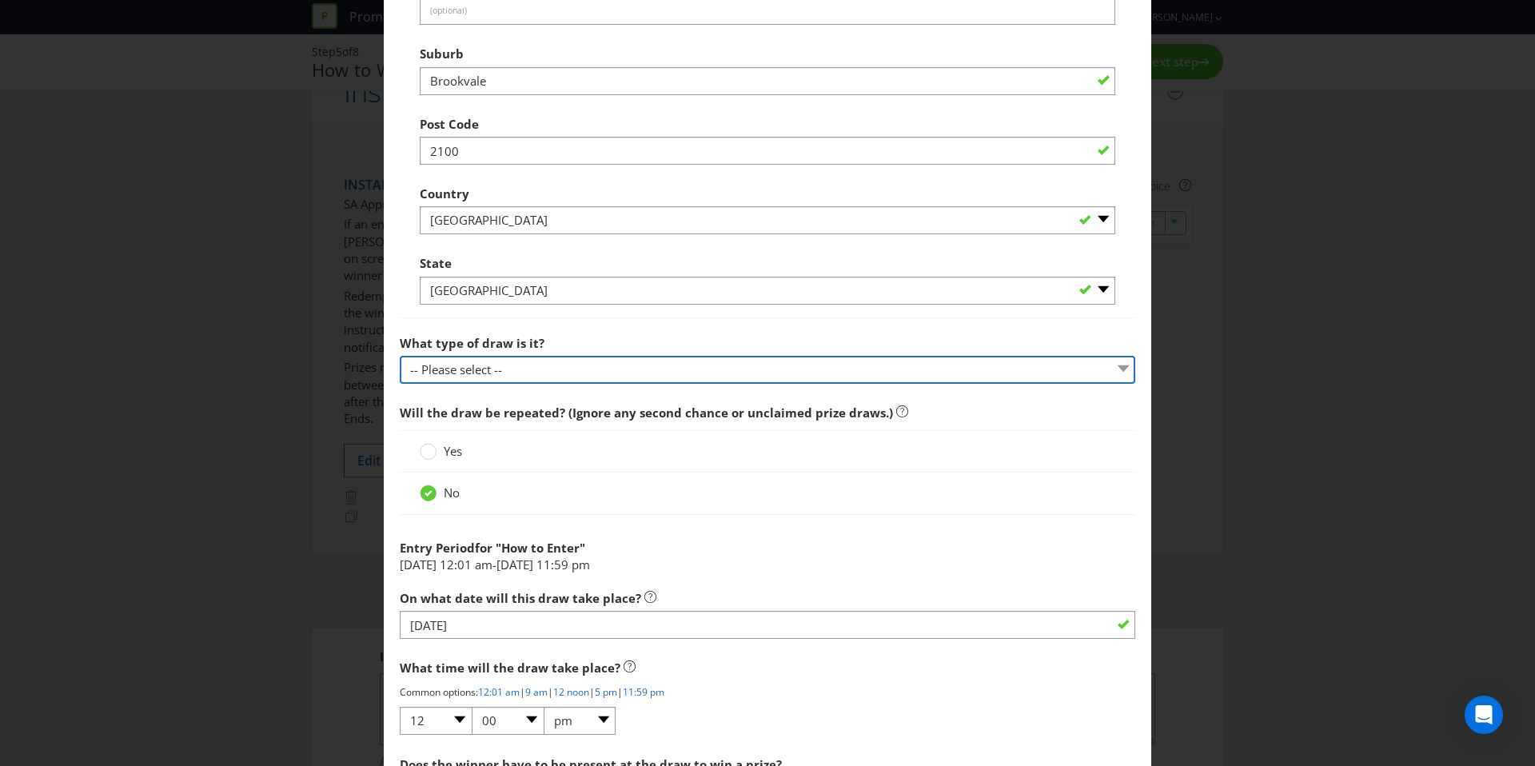
click at [484, 366] on select "-- Please select -- Computerised random selection Barrel draw Don't specify Oth…" at bounding box center [767, 370] width 735 height 28
select select "COMPUTERISED"
click at [400, 356] on select "-- Please select -- Computerised random selection Barrel draw Don't specify Oth…" at bounding box center [767, 370] width 735 height 28
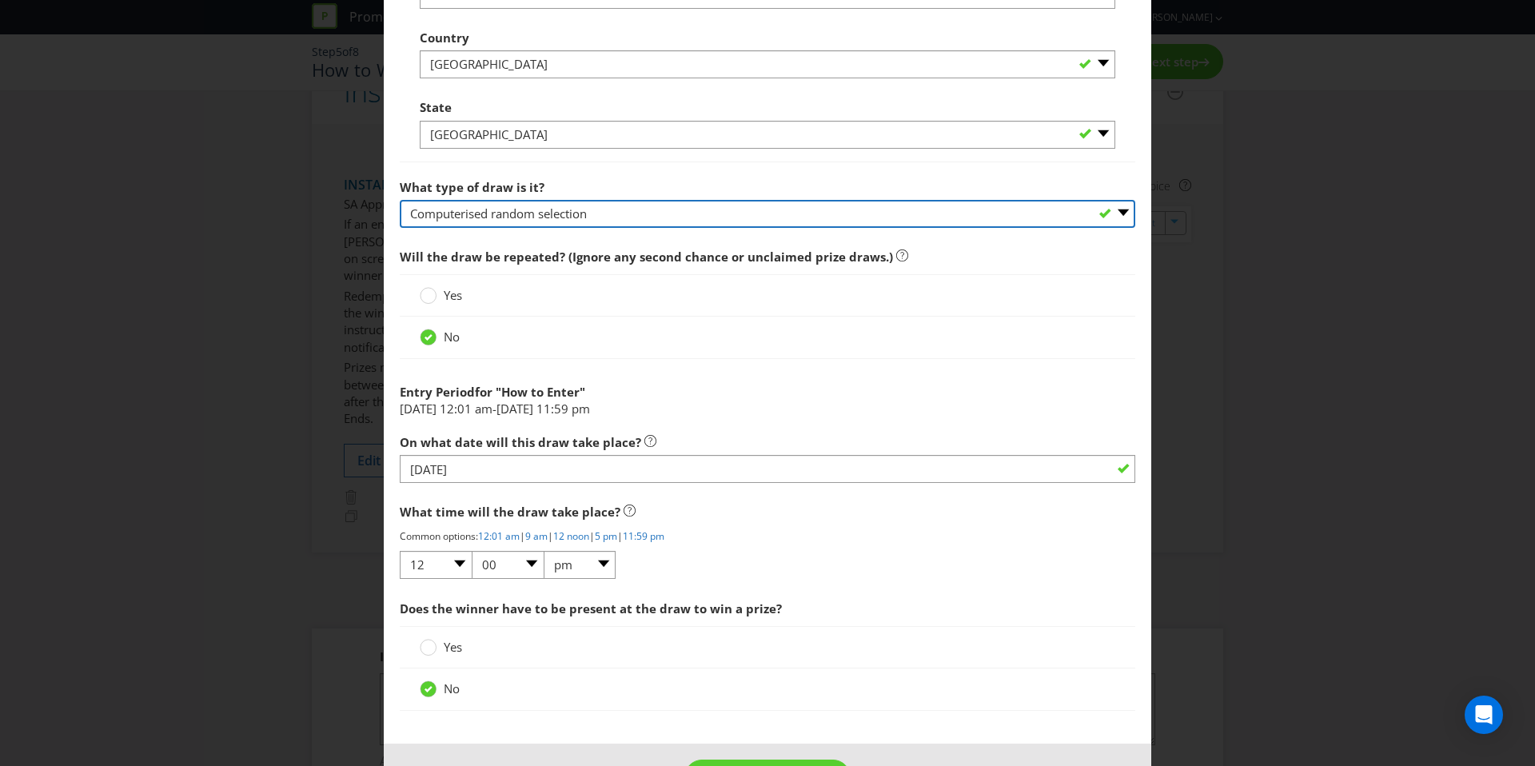
scroll to position [1199, 0]
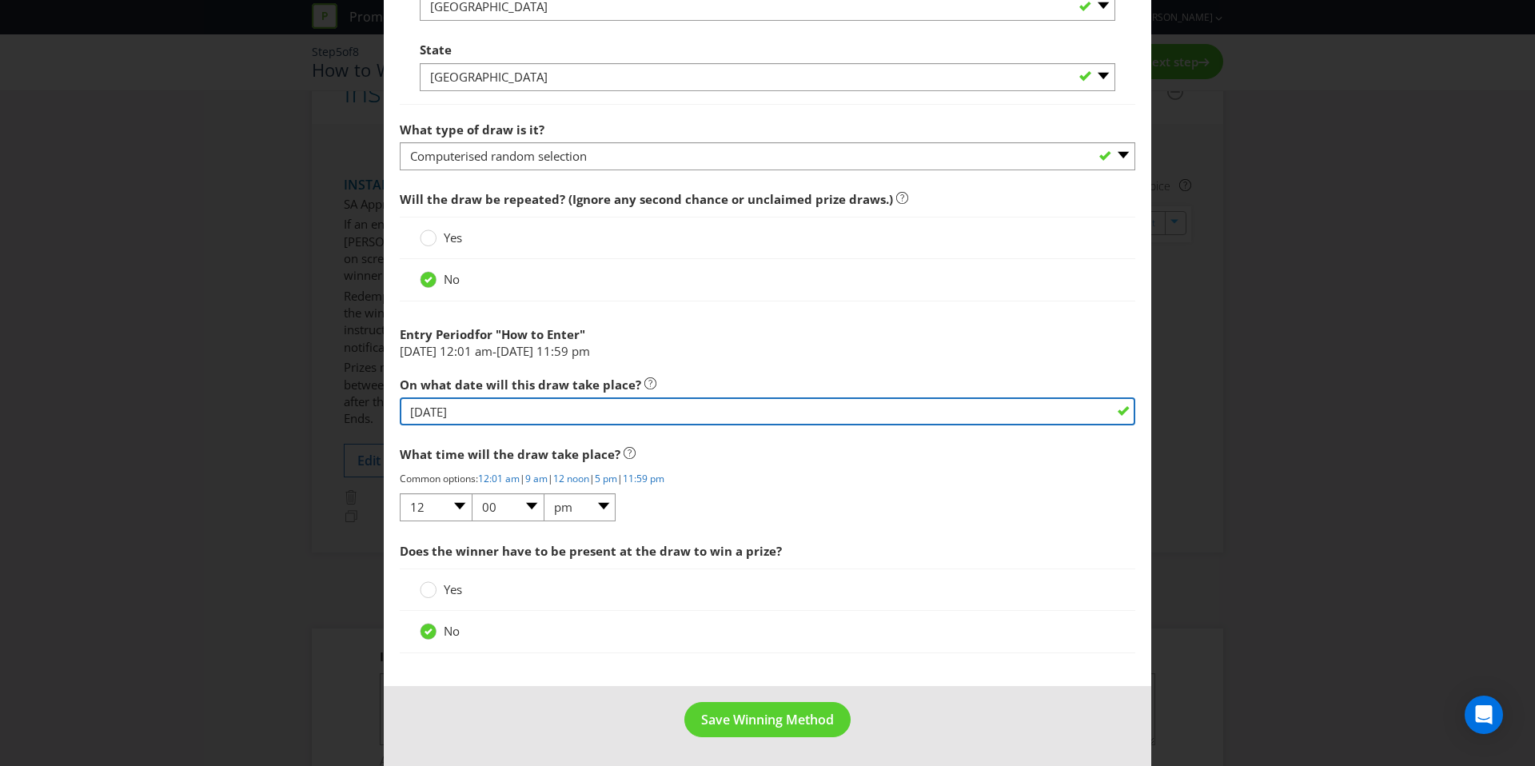
click at [520, 406] on input "[DATE]" at bounding box center [767, 411] width 735 height 28
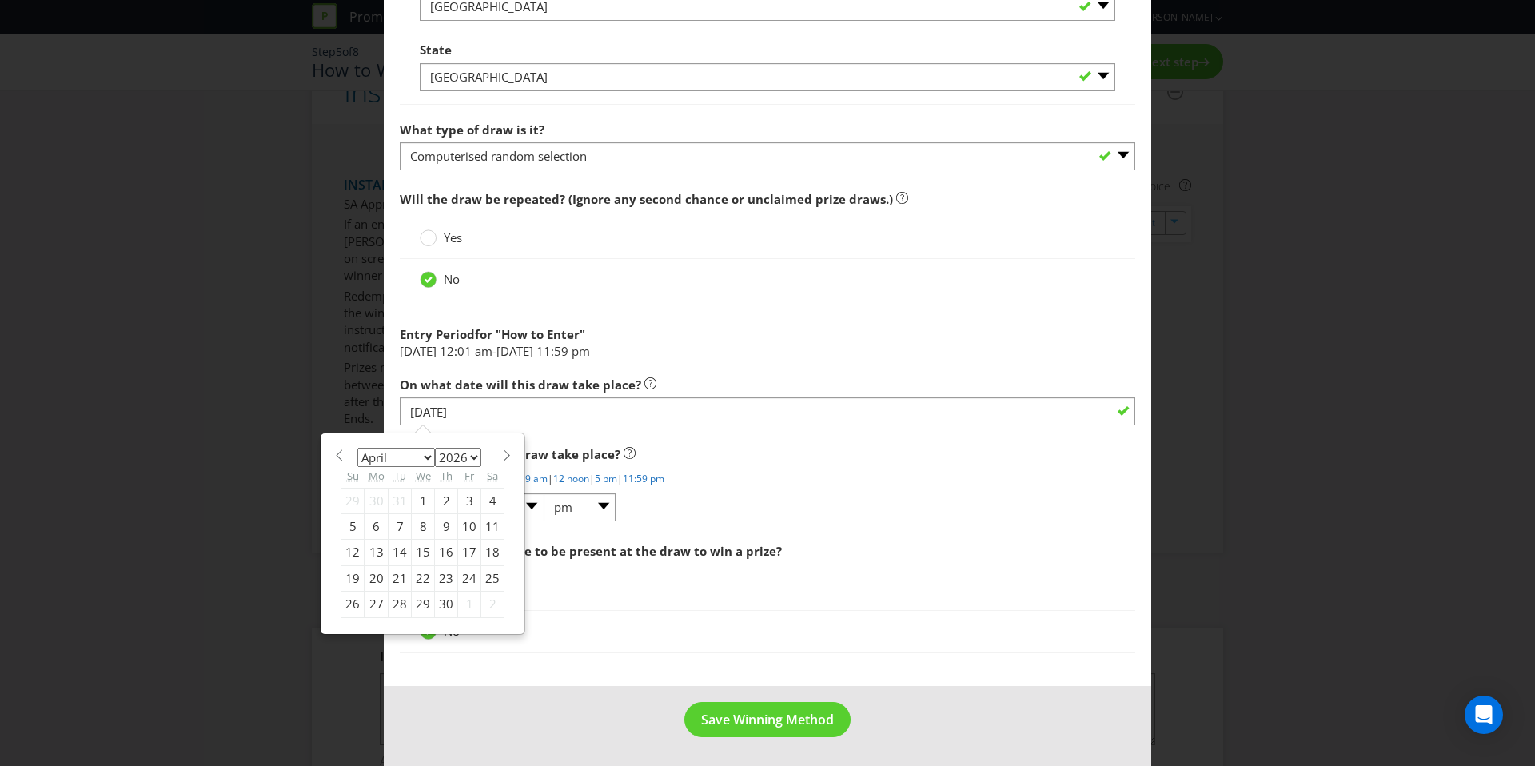
click at [425, 526] on div "8" at bounding box center [423, 527] width 23 height 26
type input "[DATE]"
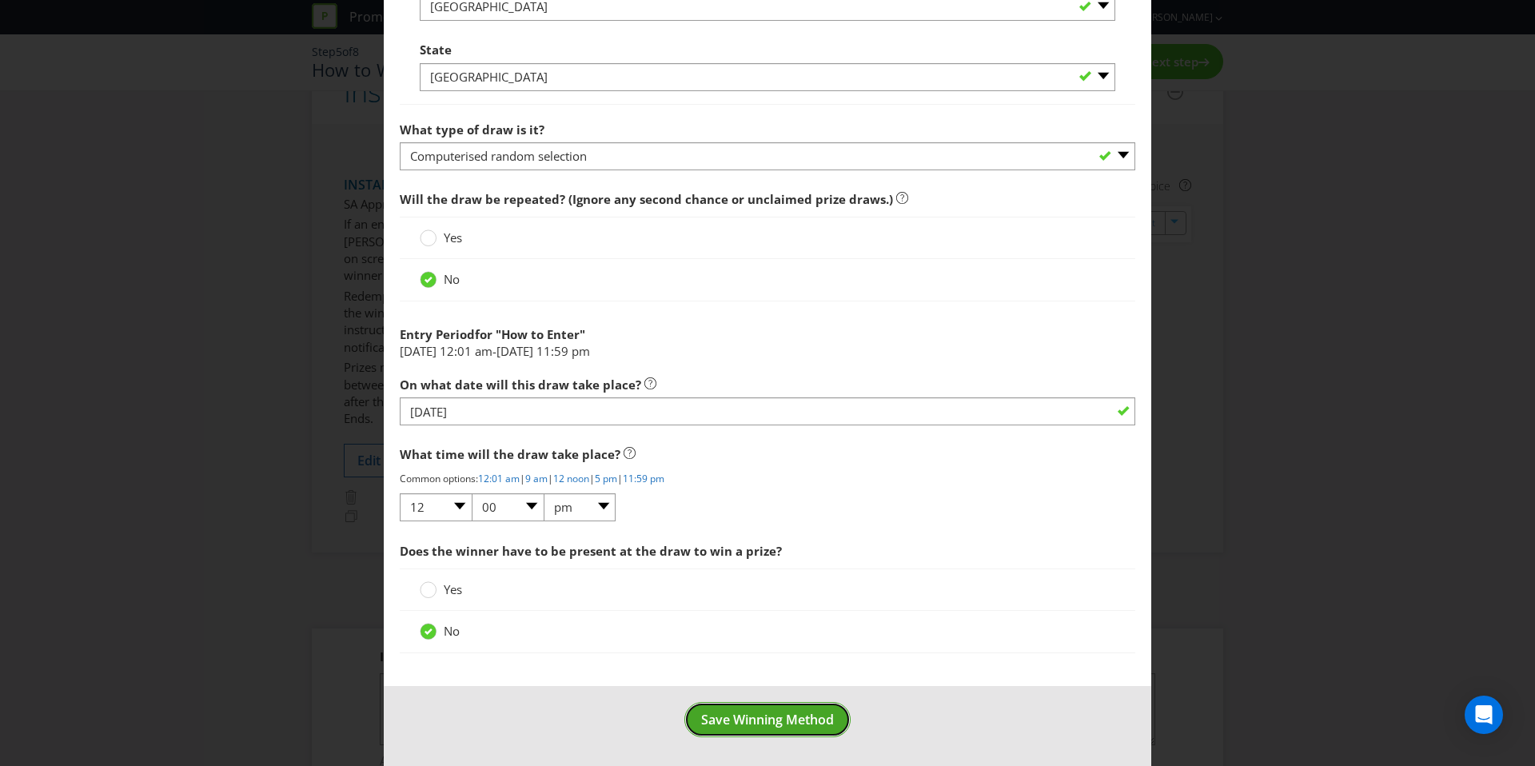
click at [740, 715] on span "Save Winning Method" at bounding box center [767, 720] width 133 height 18
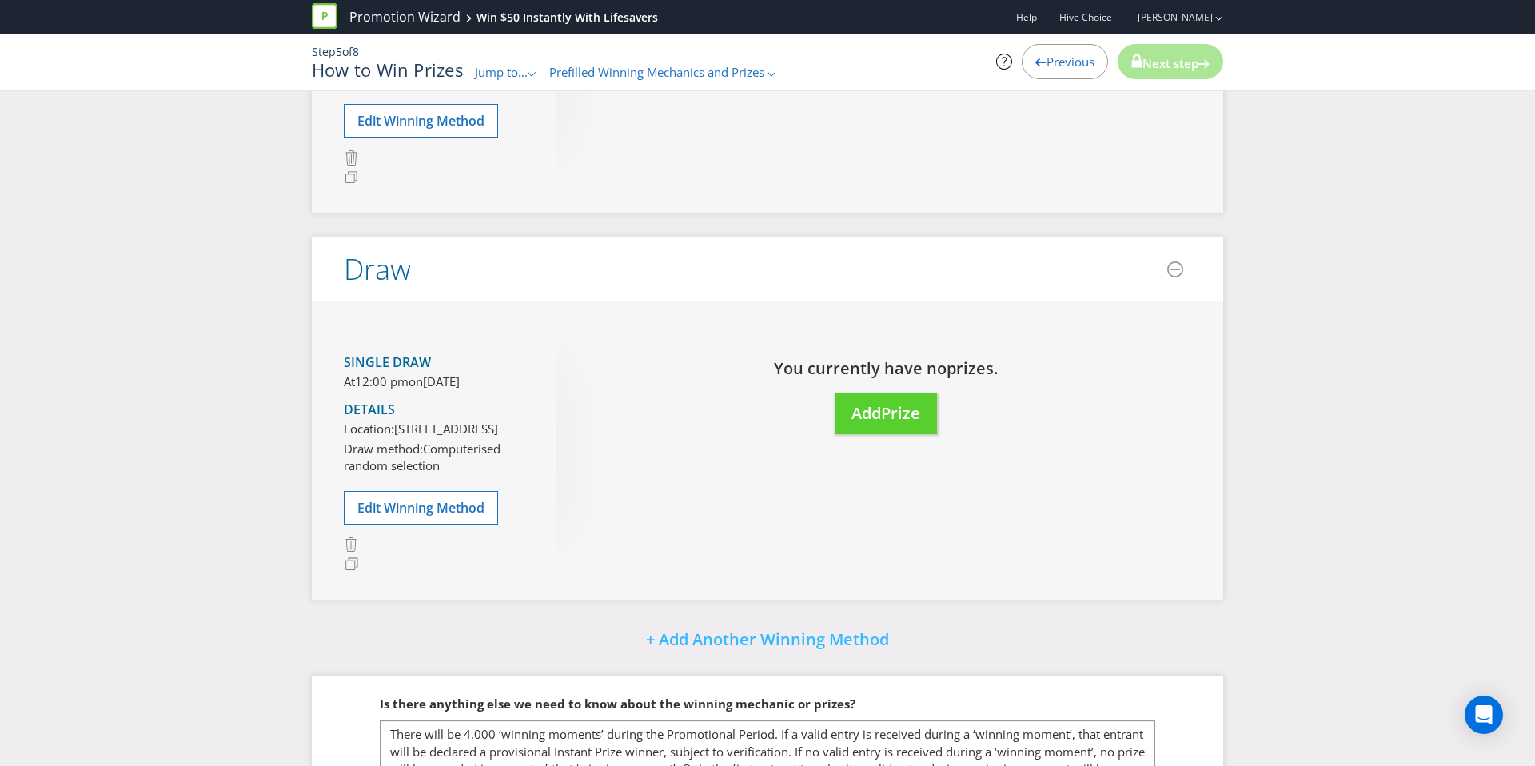
scroll to position [723, 0]
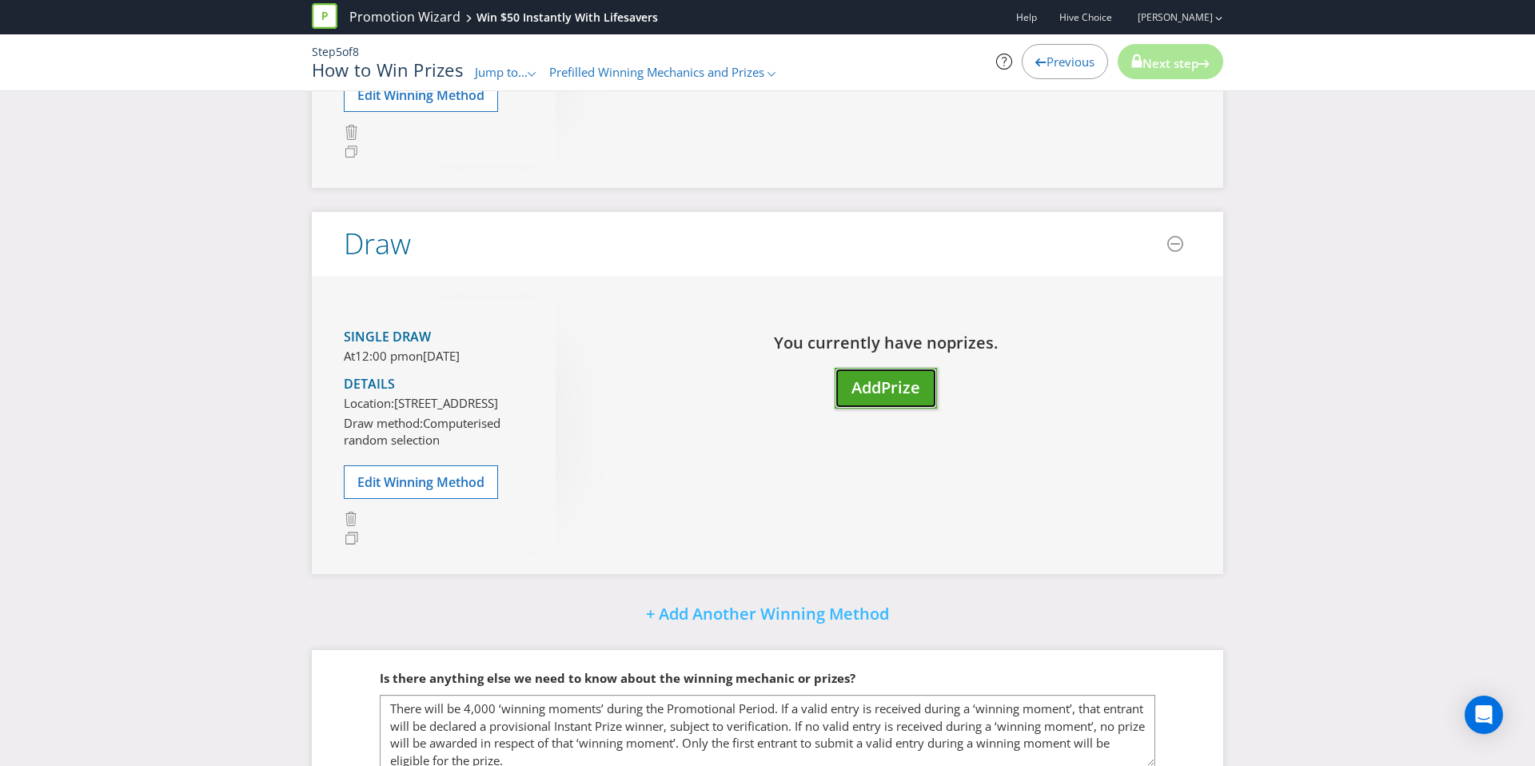
click at [895, 403] on button "Add Prize" at bounding box center [885, 388] width 102 height 41
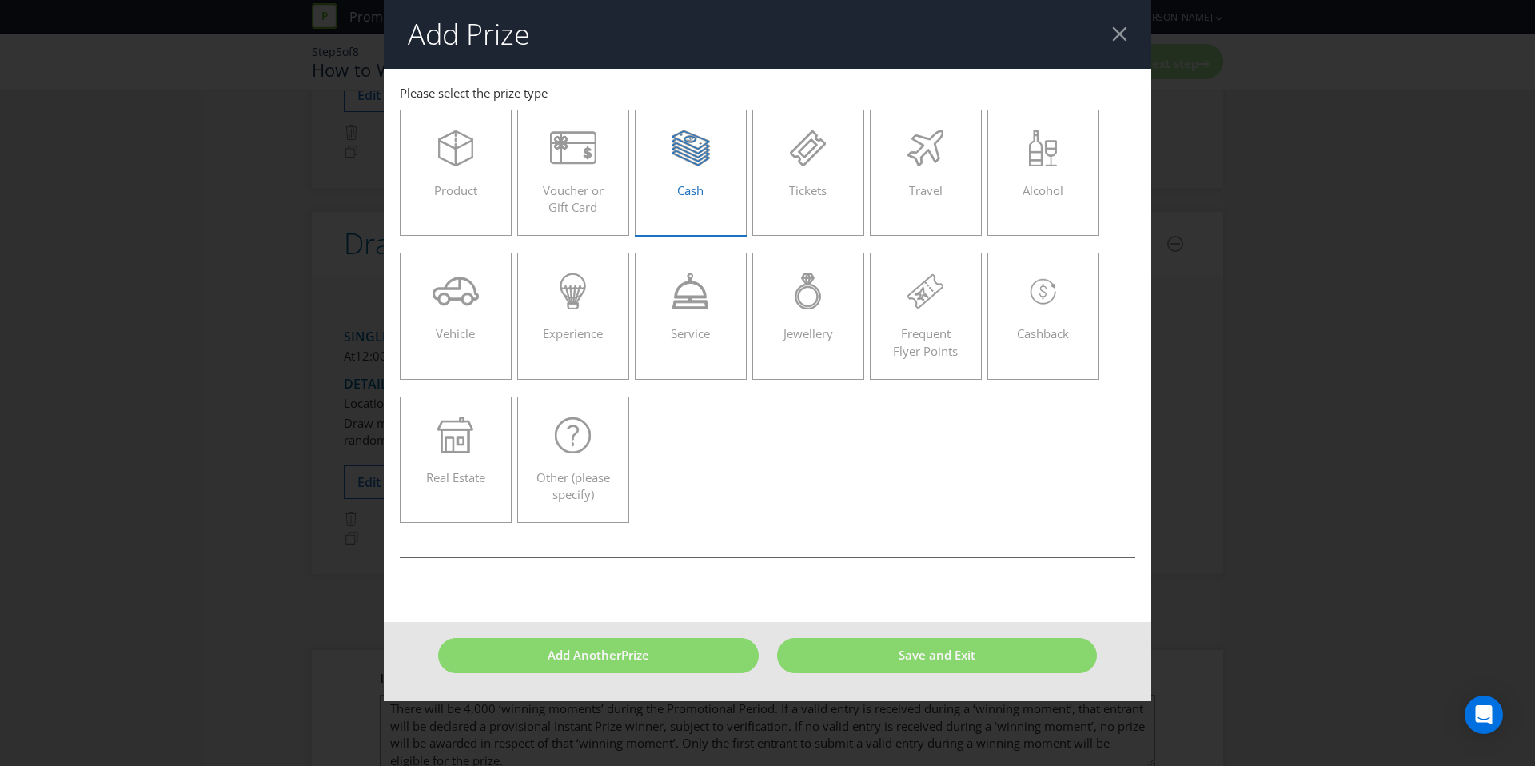
click at [691, 200] on div "Cash" at bounding box center [690, 166] width 78 height 72
click at [0, 0] on input "Cash" at bounding box center [0, 0] width 0 height 0
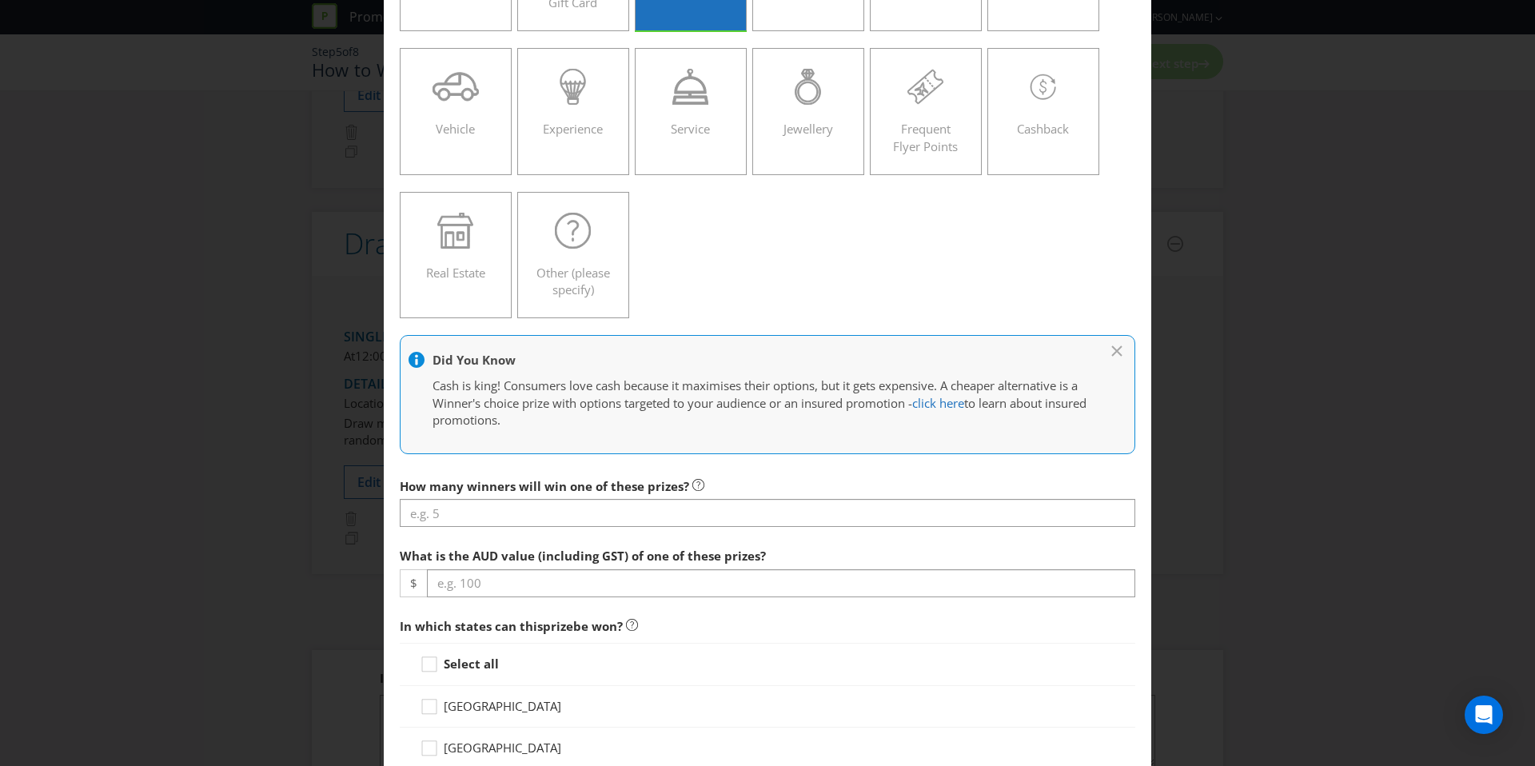
scroll to position [223, 0]
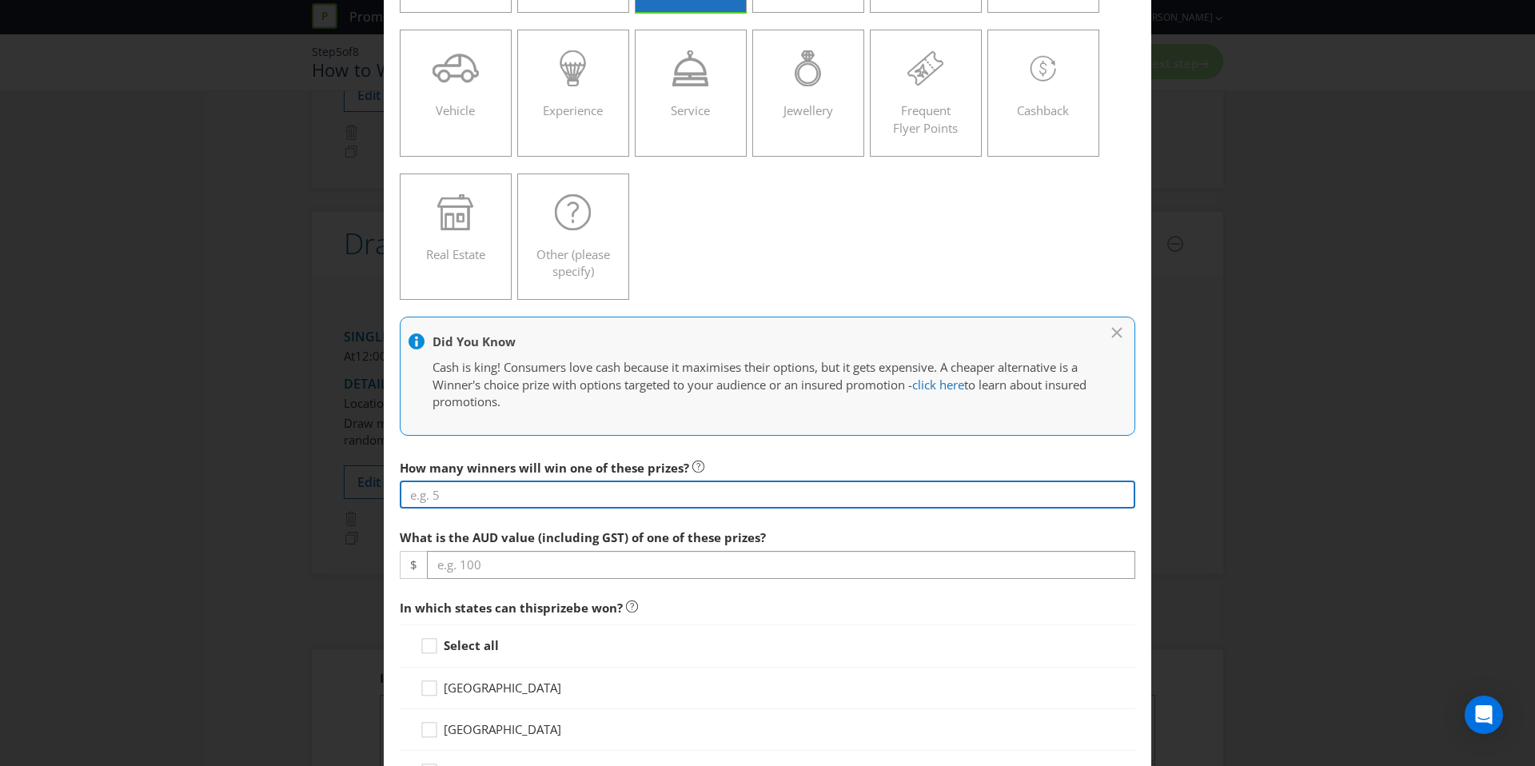
click at [539, 484] on input "number" at bounding box center [767, 494] width 735 height 28
type input "1"
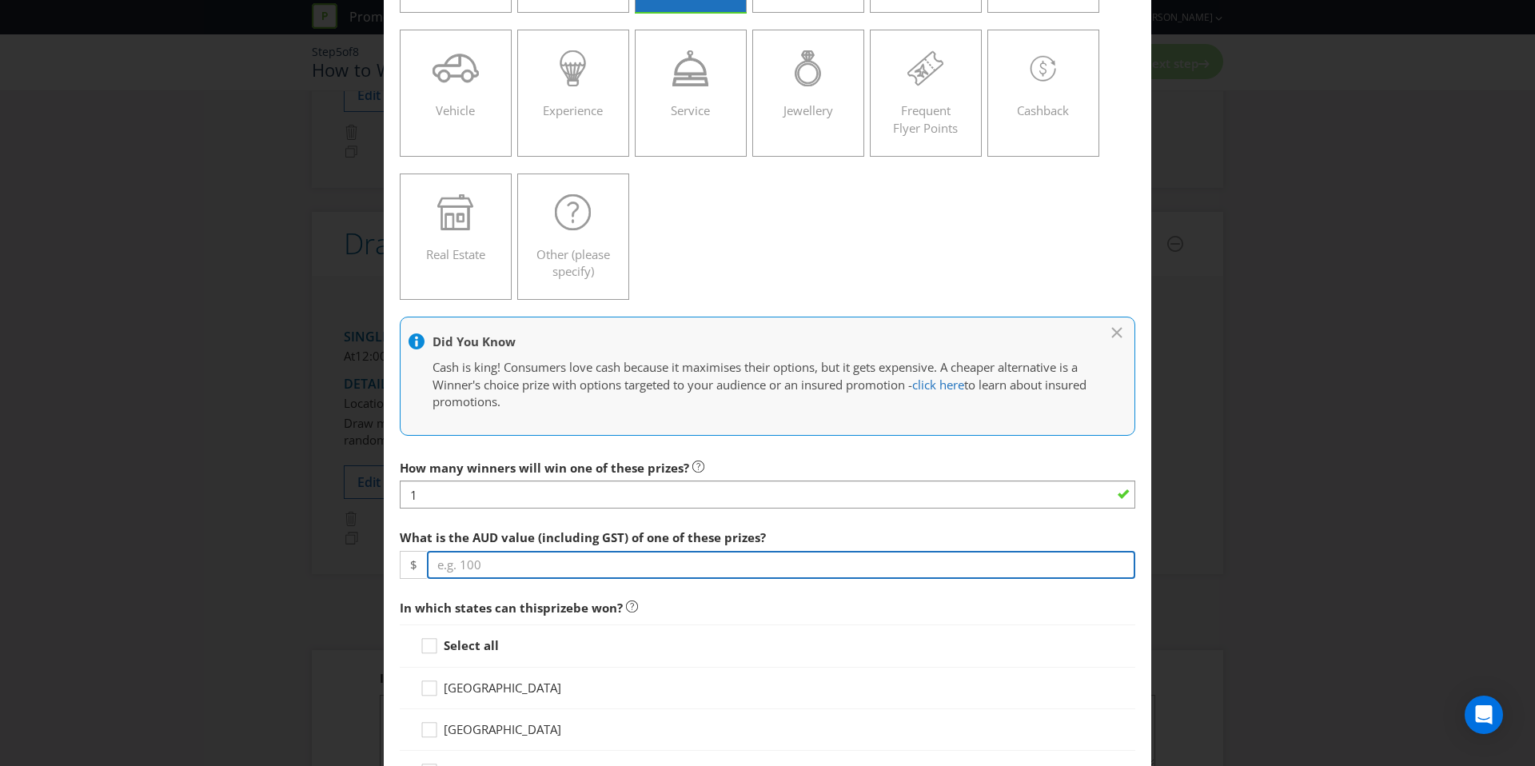
click at [551, 573] on input "number" at bounding box center [781, 565] width 708 height 28
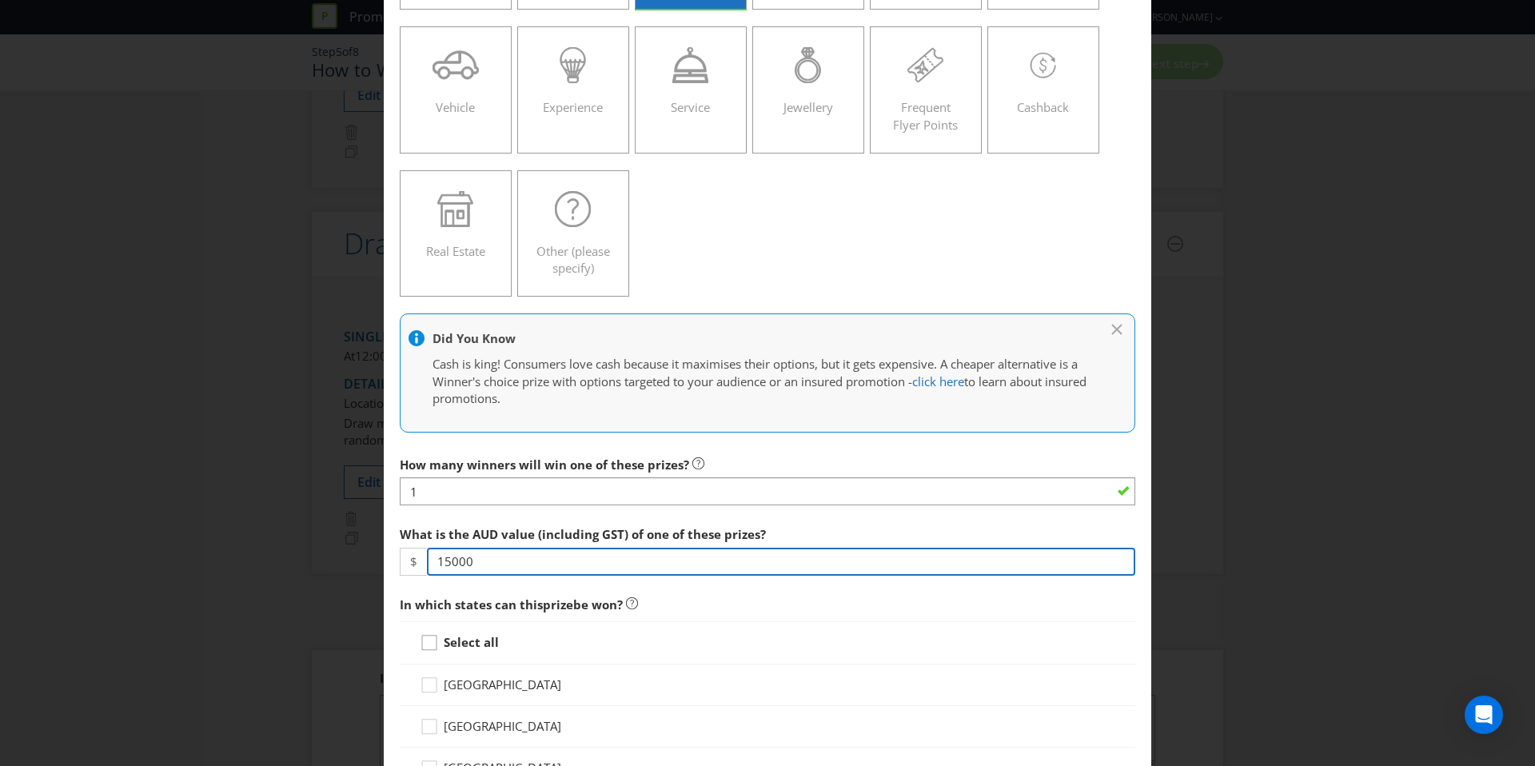
type input "15000"
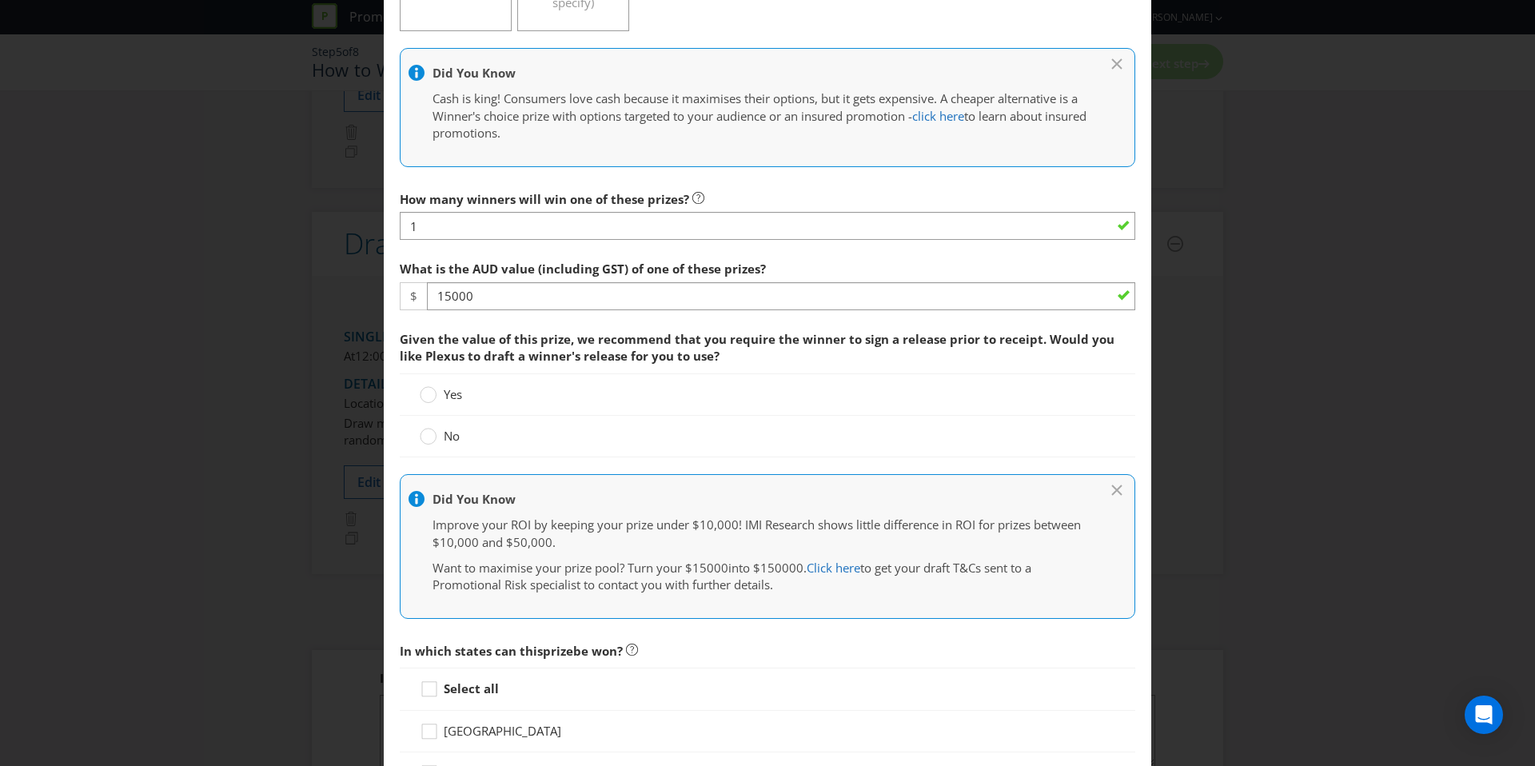
scroll to position [536, 0]
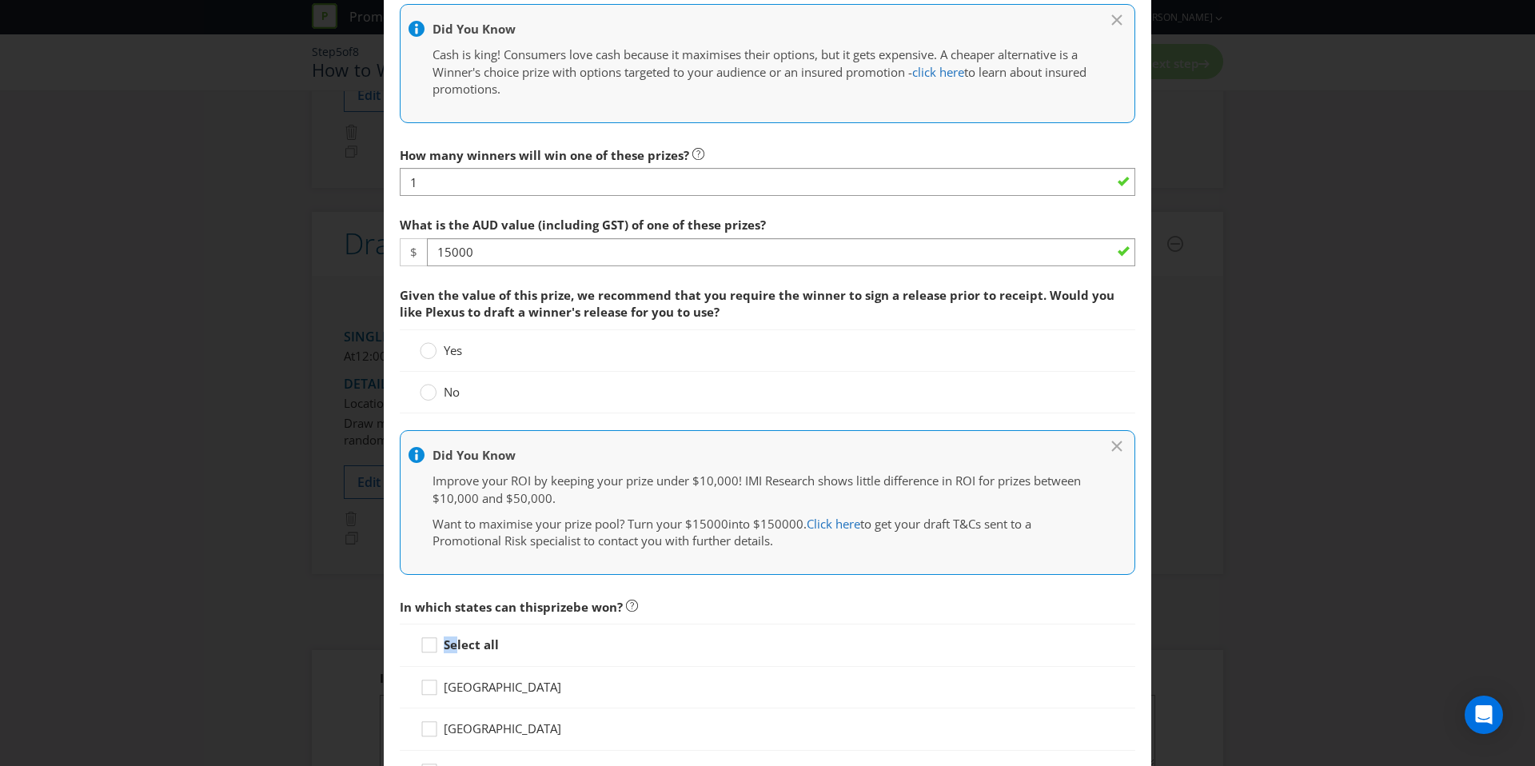
click at [454, 638] on strong "Select all" at bounding box center [471, 644] width 55 height 16
click at [455, 407] on div "No" at bounding box center [767, 393] width 735 height 42
click at [436, 390] on label "No" at bounding box center [441, 392] width 43 height 17
click at [0, 0] on input "No" at bounding box center [0, 0] width 0 height 0
click at [444, 650] on strong "Select all" at bounding box center [471, 644] width 55 height 16
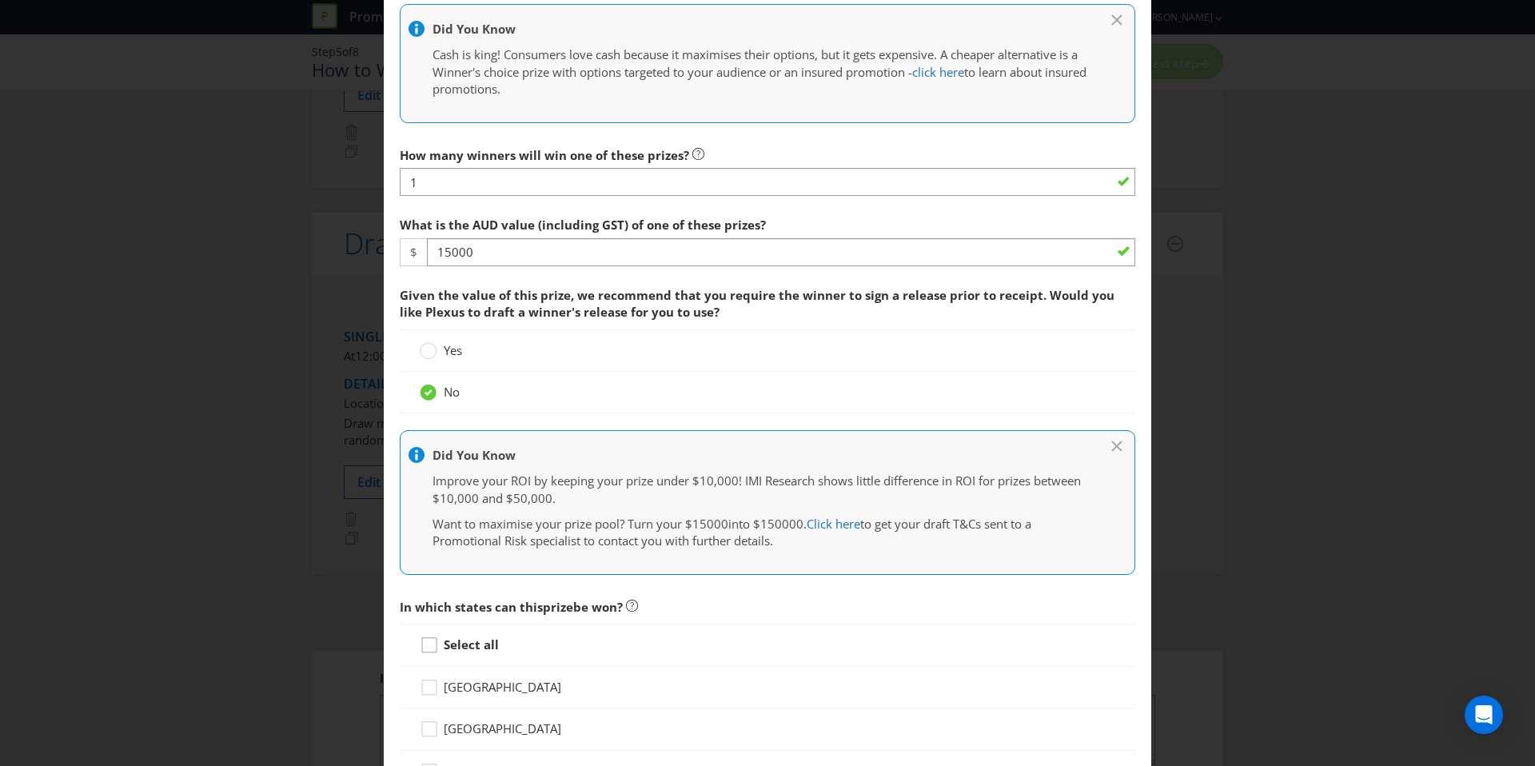
click at [0, 0] on input "Select all" at bounding box center [0, 0] width 0 height 0
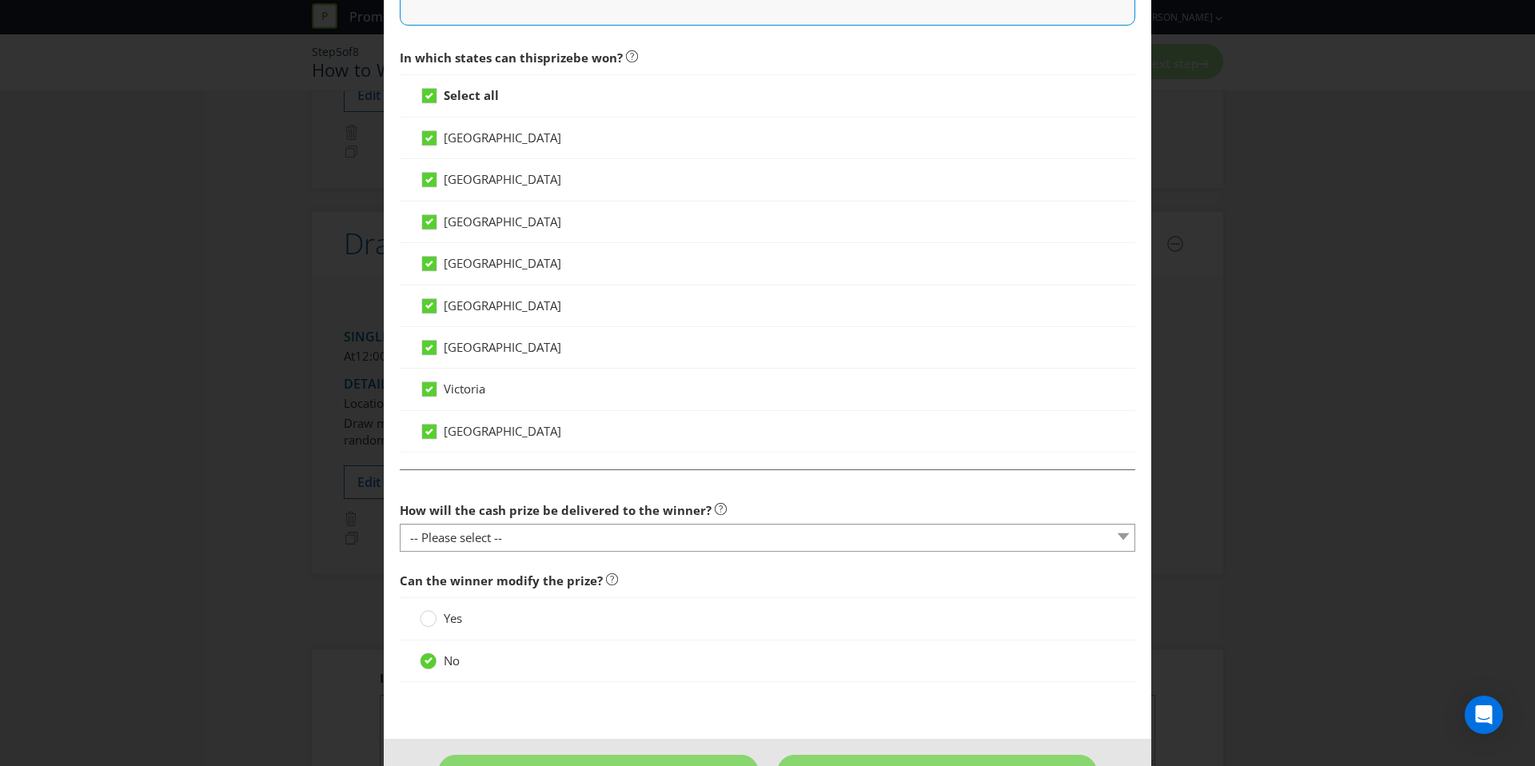
scroll to position [1136, 0]
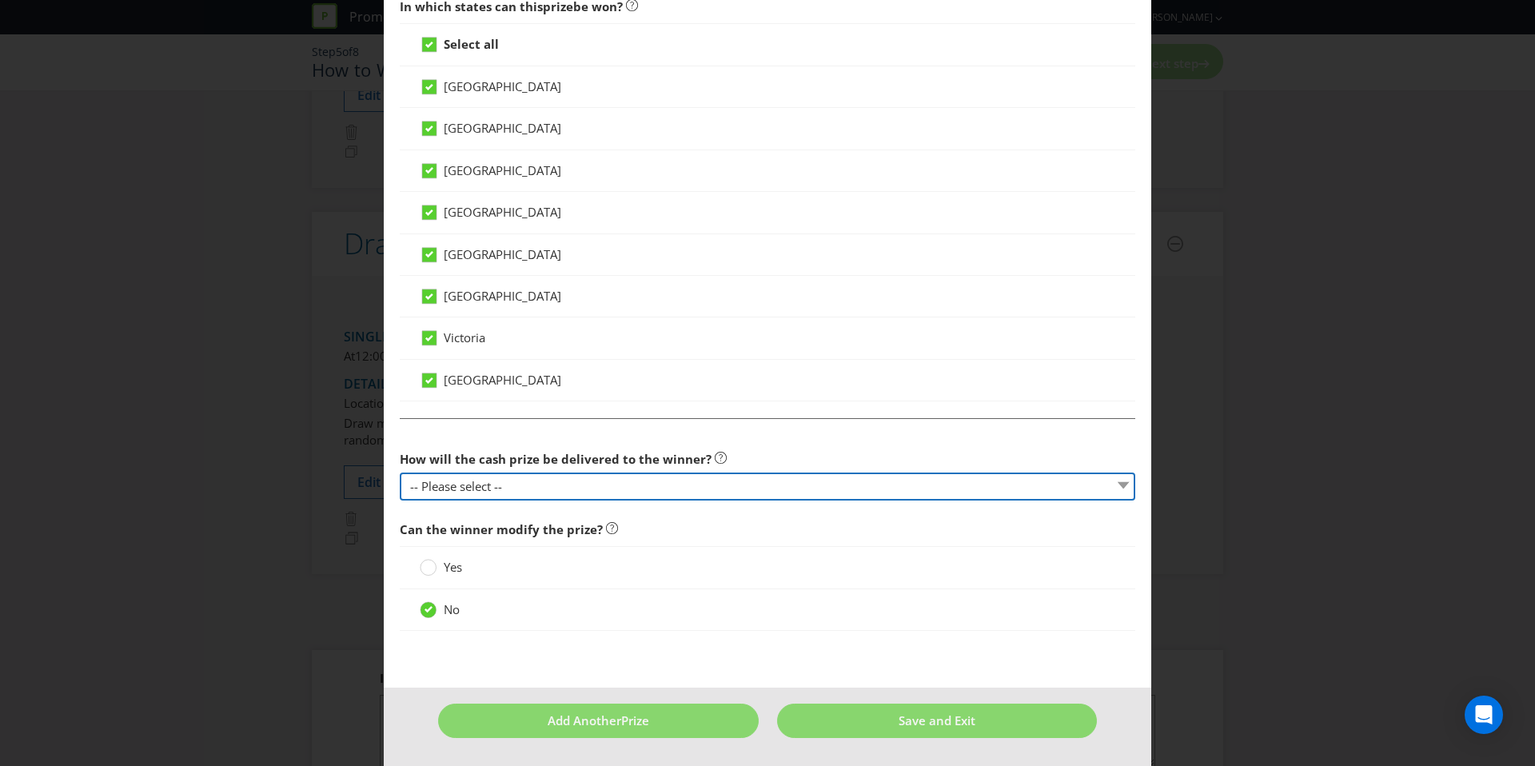
click at [490, 488] on select "-- Please select -- Cash Direct deposit to winner's bank account Cheque Credit …" at bounding box center [767, 486] width 735 height 28
select select "DIRECT_DEPOSIT"
click at [400, 472] on select "-- Please select -- Cash Direct deposit to winner's bank account Cheque Credit …" at bounding box center [767, 486] width 735 height 28
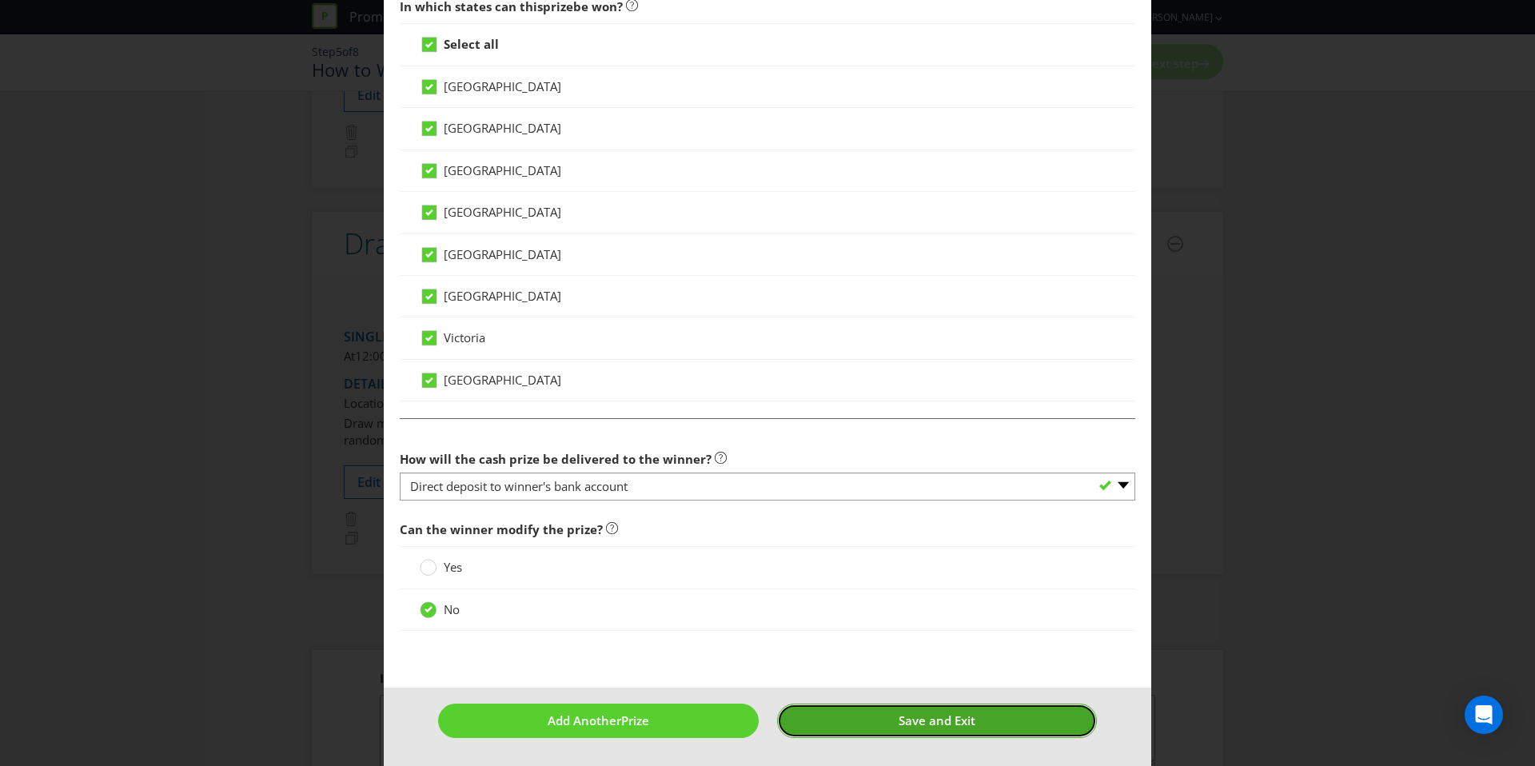
click at [852, 724] on button "Save and Exit" at bounding box center [937, 720] width 321 height 34
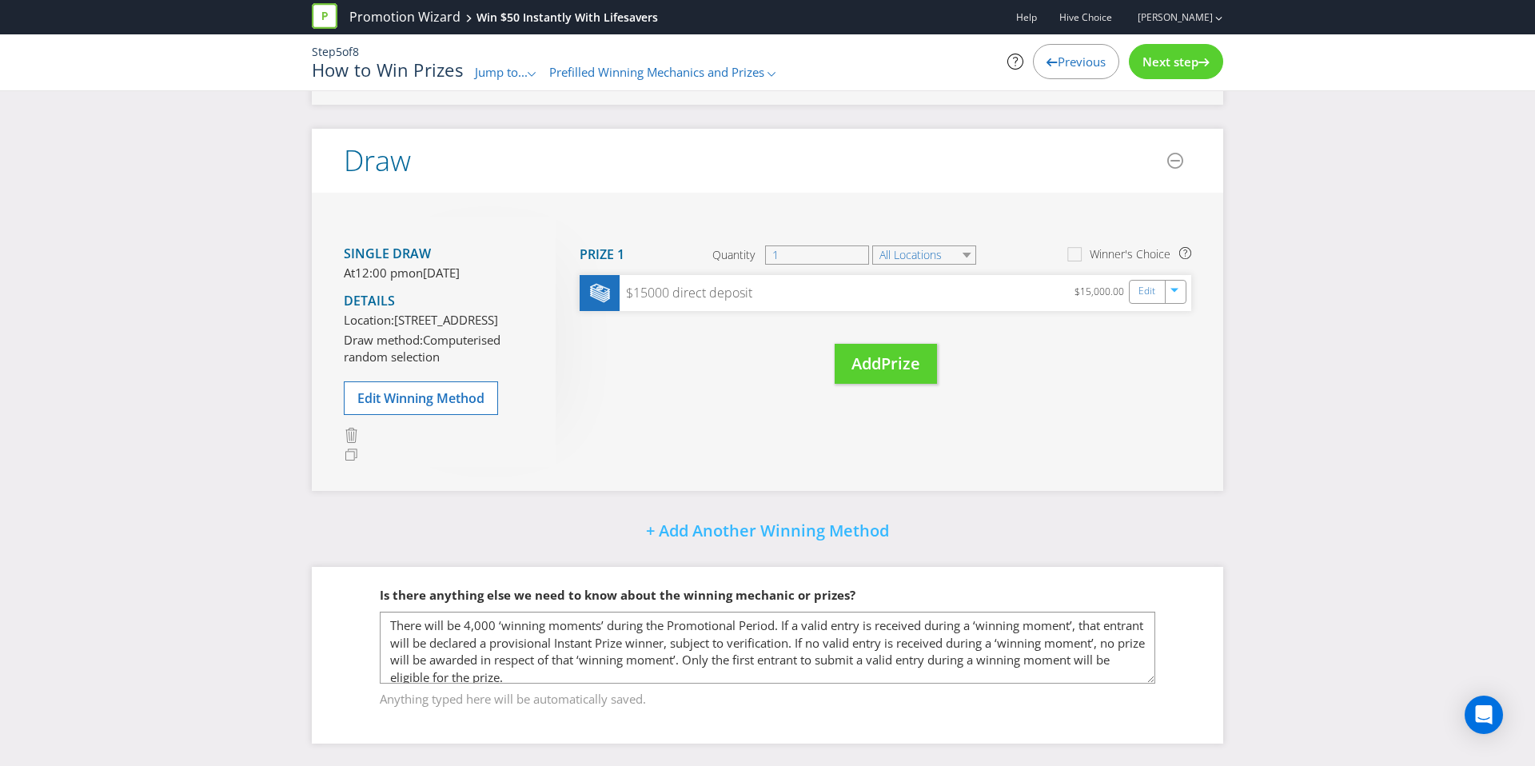
scroll to position [667, 0]
click at [1186, 60] on span "Next step" at bounding box center [1170, 62] width 56 height 16
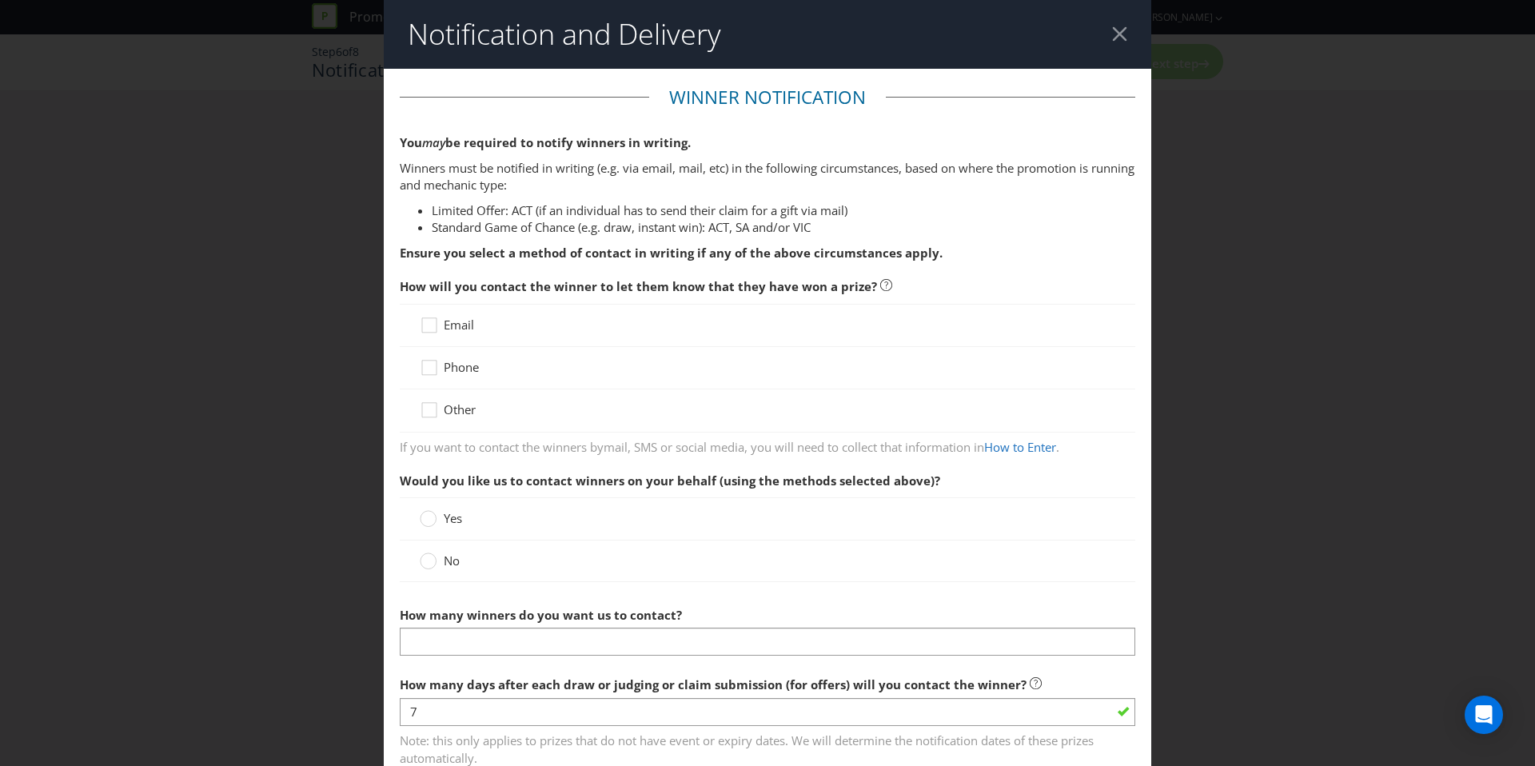
click at [462, 335] on div "Email" at bounding box center [767, 325] width 735 height 43
click at [462, 328] on span "Email" at bounding box center [459, 325] width 30 height 16
click at [0, 0] on input "Email" at bounding box center [0, 0] width 0 height 0
click at [417, 365] on div "Phone" at bounding box center [767, 368] width 735 height 42
click at [430, 365] on div at bounding box center [429, 362] width 8 height 8
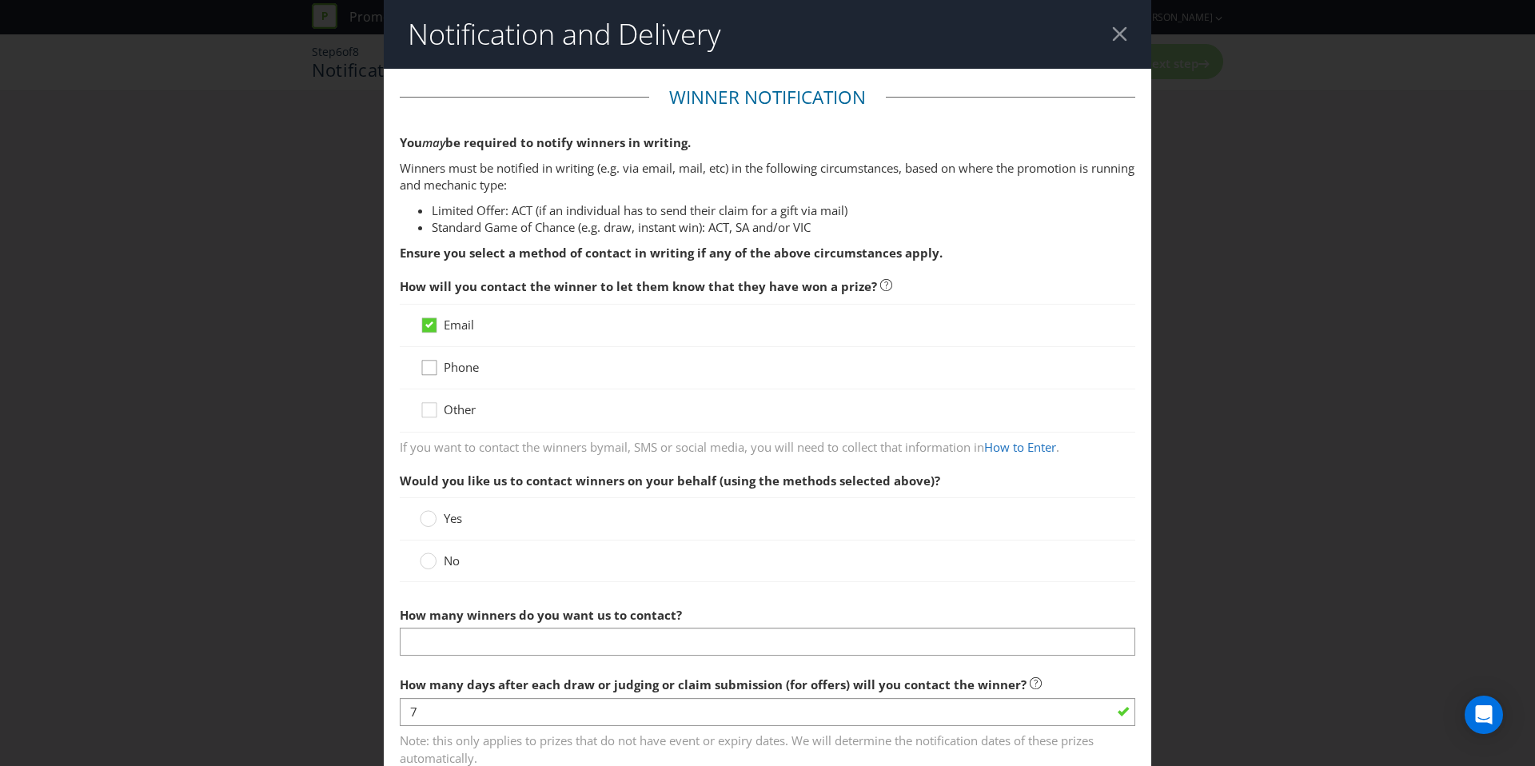
click at [0, 0] on input "Phone" at bounding box center [0, 0] width 0 height 0
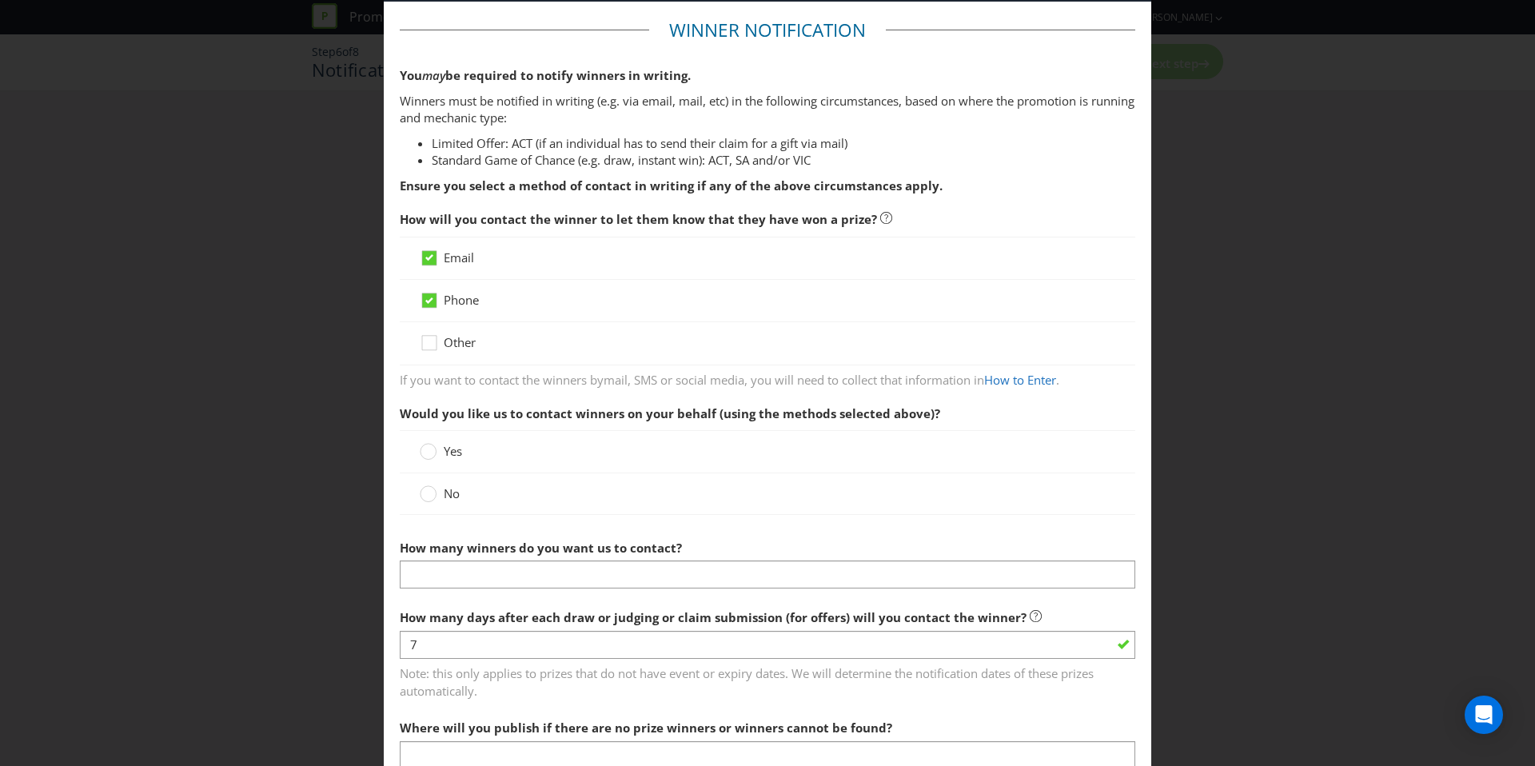
scroll to position [70, 0]
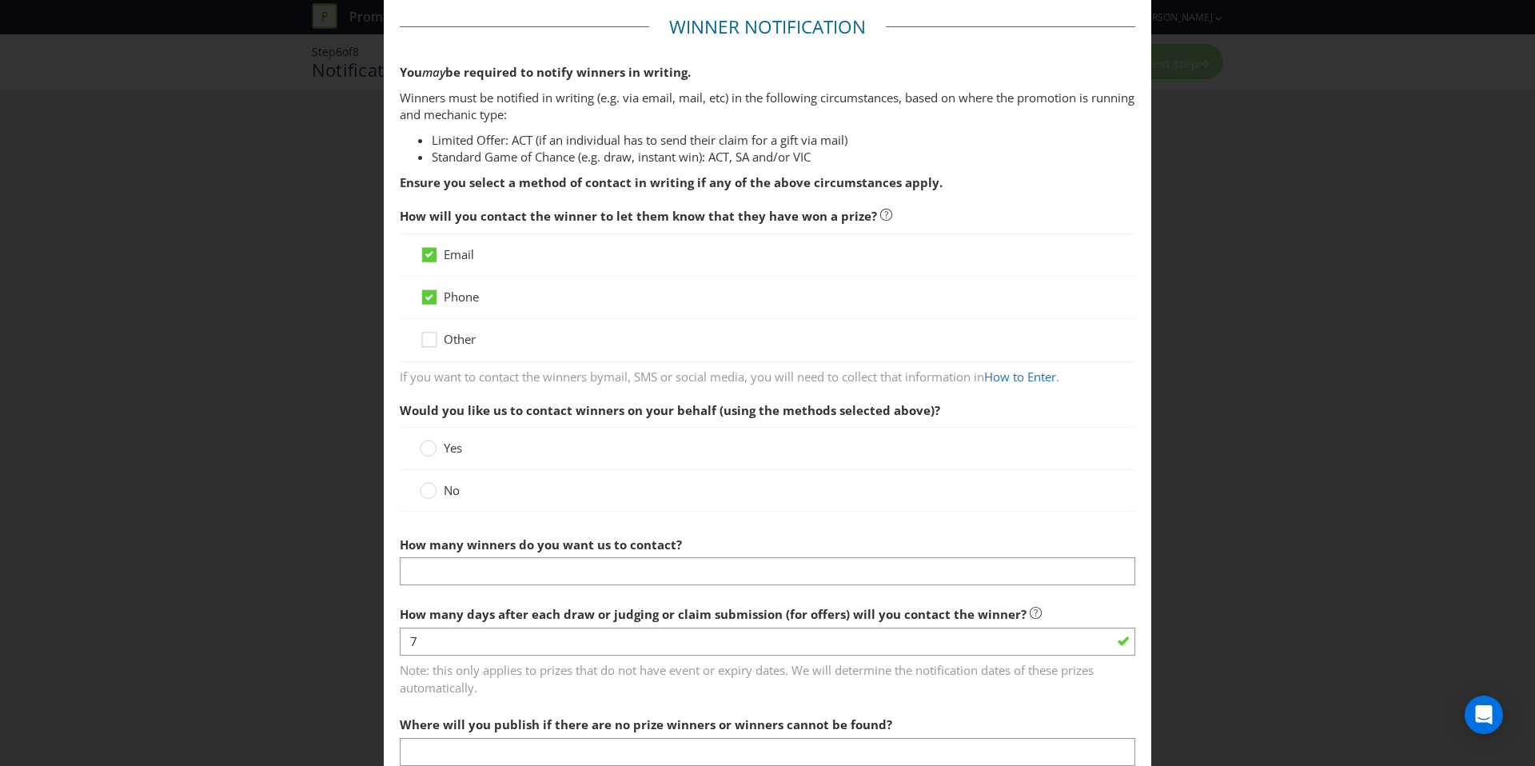
click at [449, 488] on span "No" at bounding box center [452, 490] width 16 height 16
click at [0, 0] on input "No" at bounding box center [0, 0] width 0 height 0
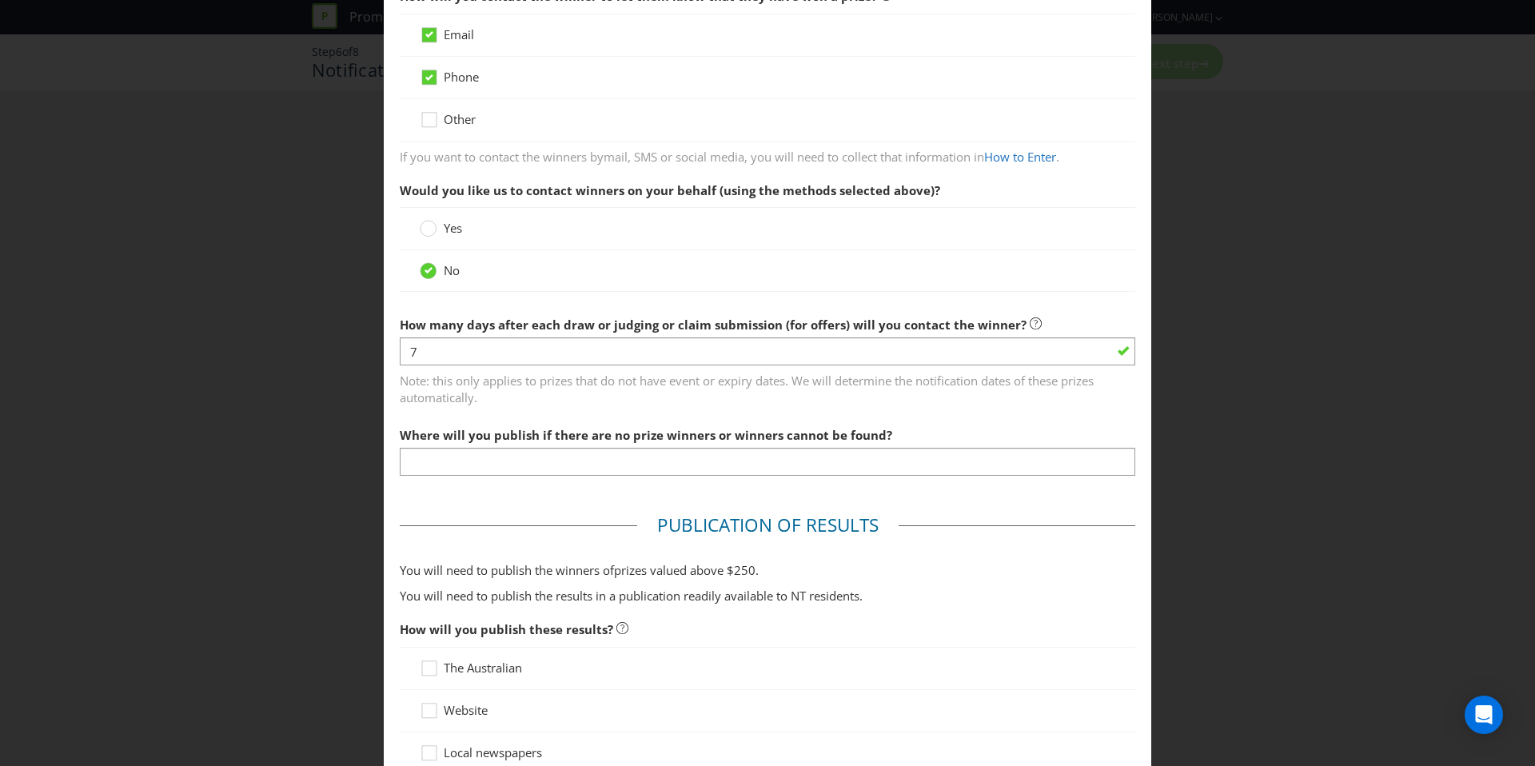
scroll to position [296, 0]
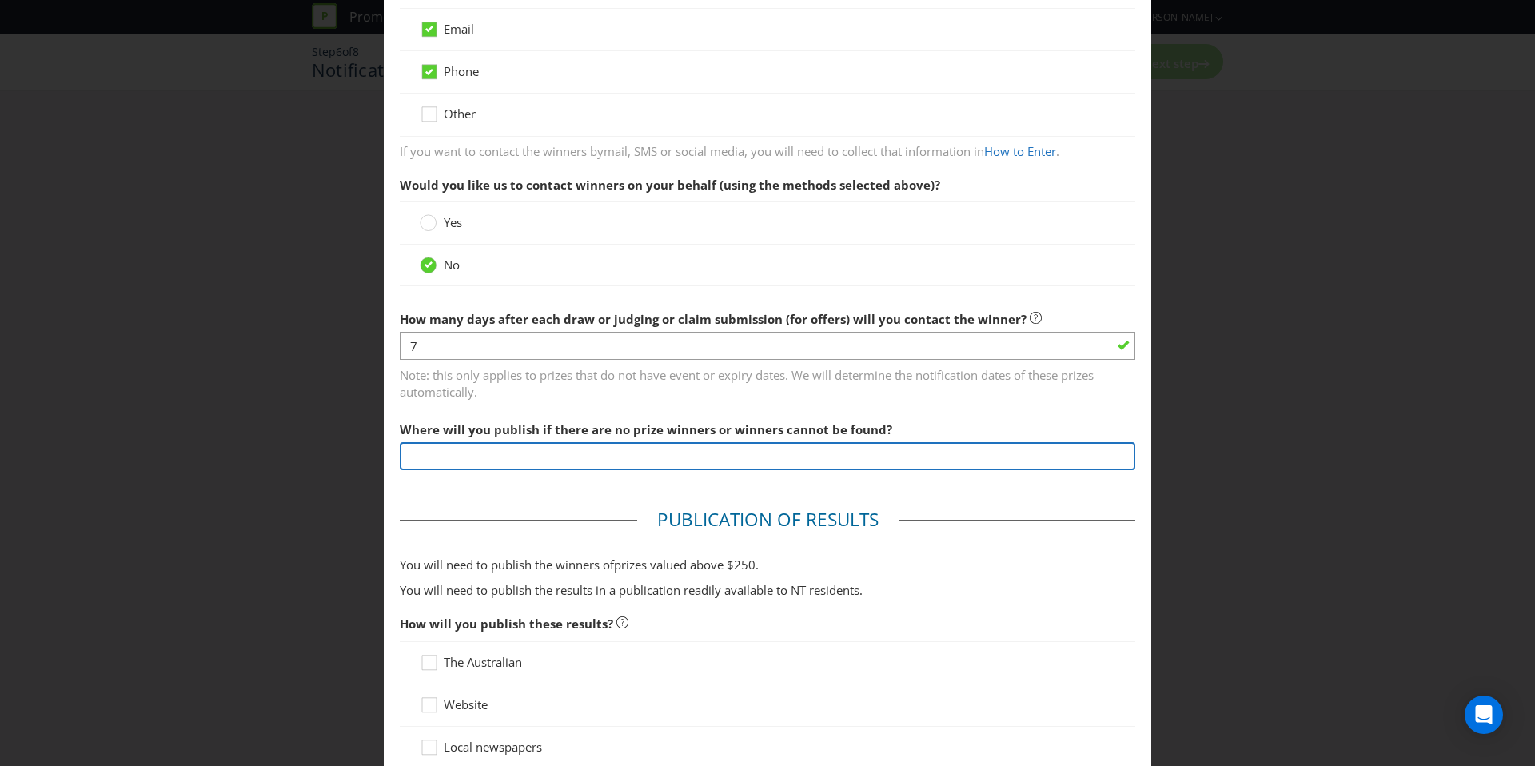
click at [476, 468] on input "text" at bounding box center [767, 456] width 735 height 28
type input "On the Entry site"
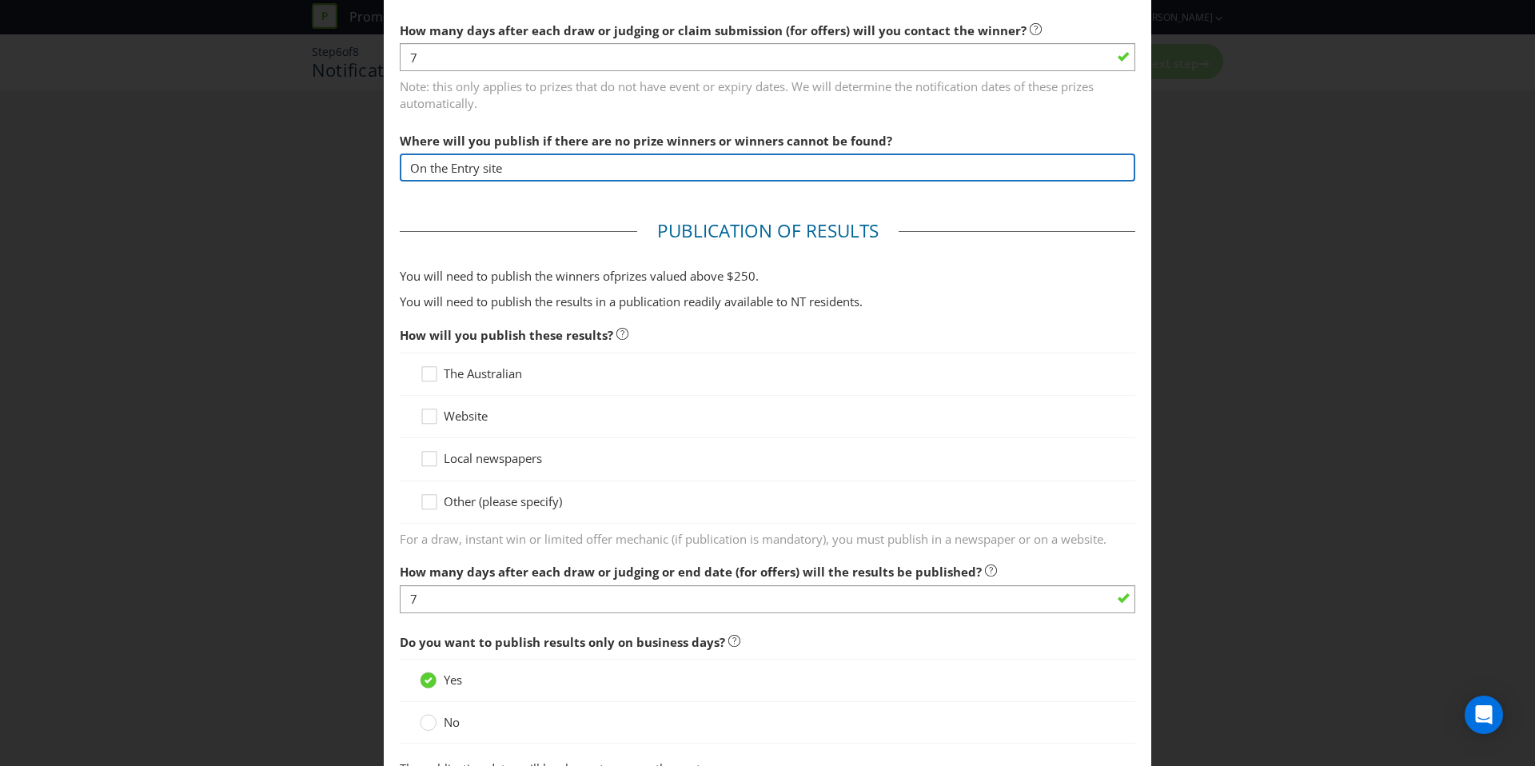
scroll to position [592, 0]
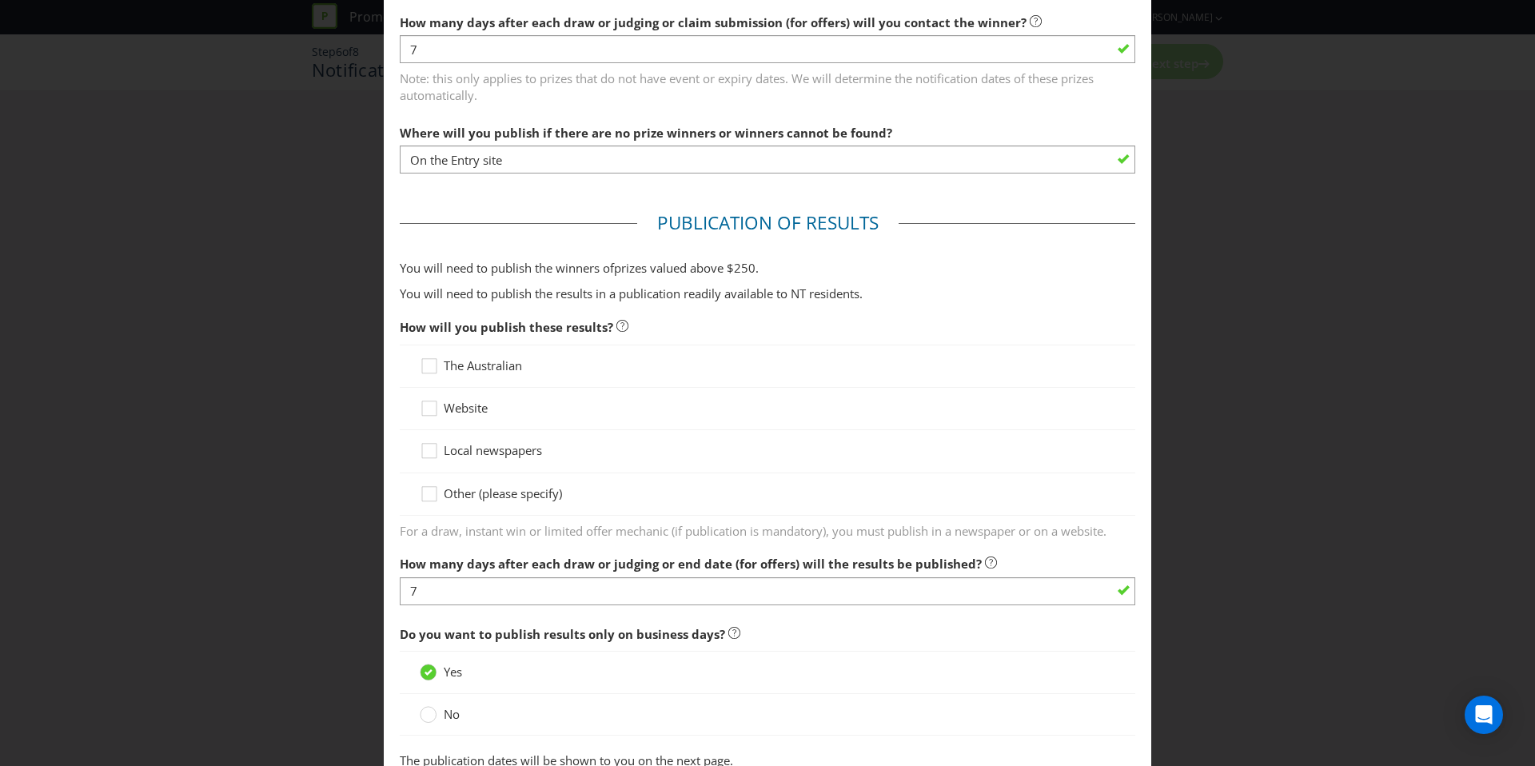
click at [481, 500] on span "Other (please specify)" at bounding box center [503, 493] width 118 height 16
click at [0, 0] on input "Other (please specify)" at bounding box center [0, 0] width 0 height 0
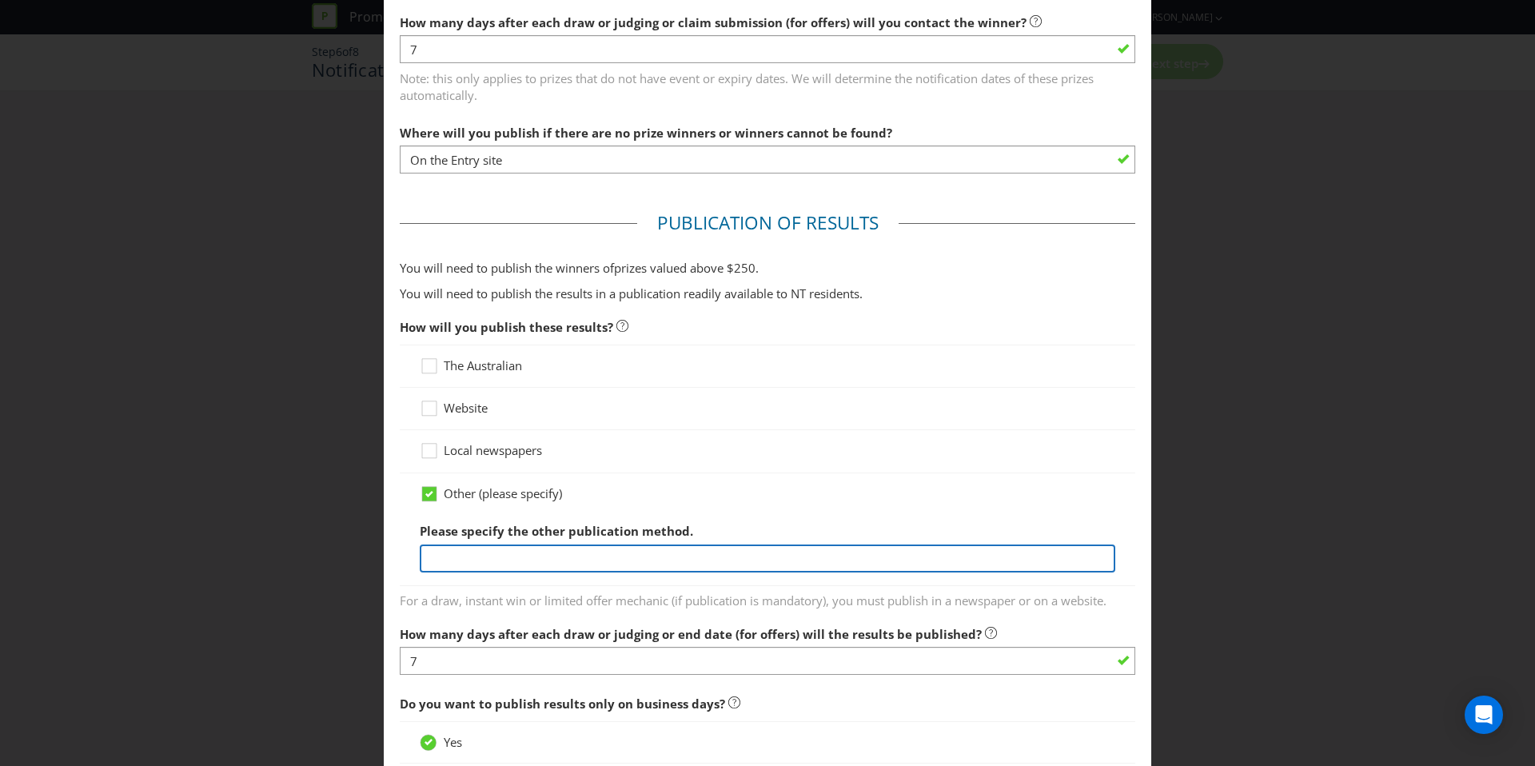
click at [484, 551] on input "text" at bounding box center [767, 558] width 695 height 28
type input "On the Entry site"
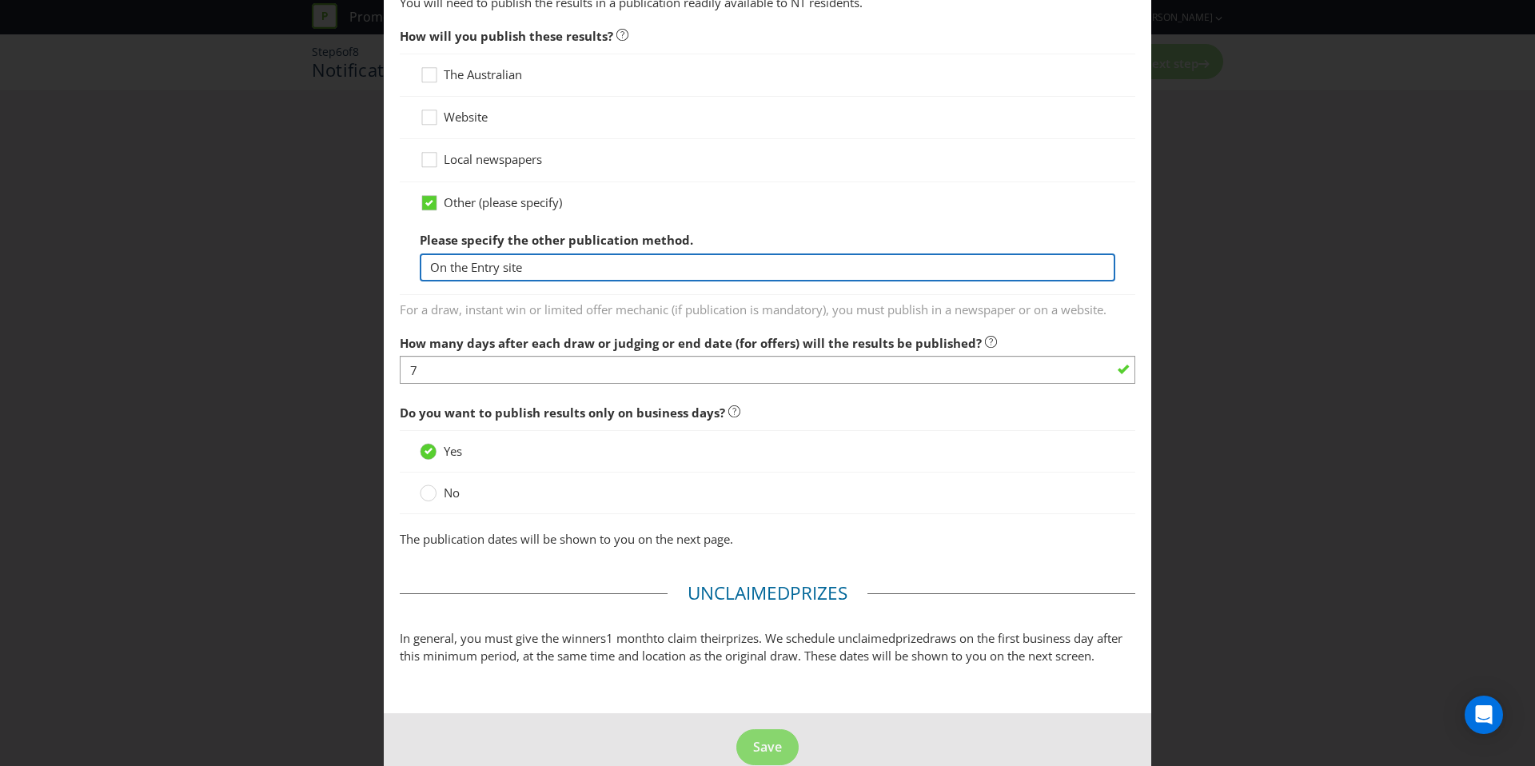
scroll to position [911, 0]
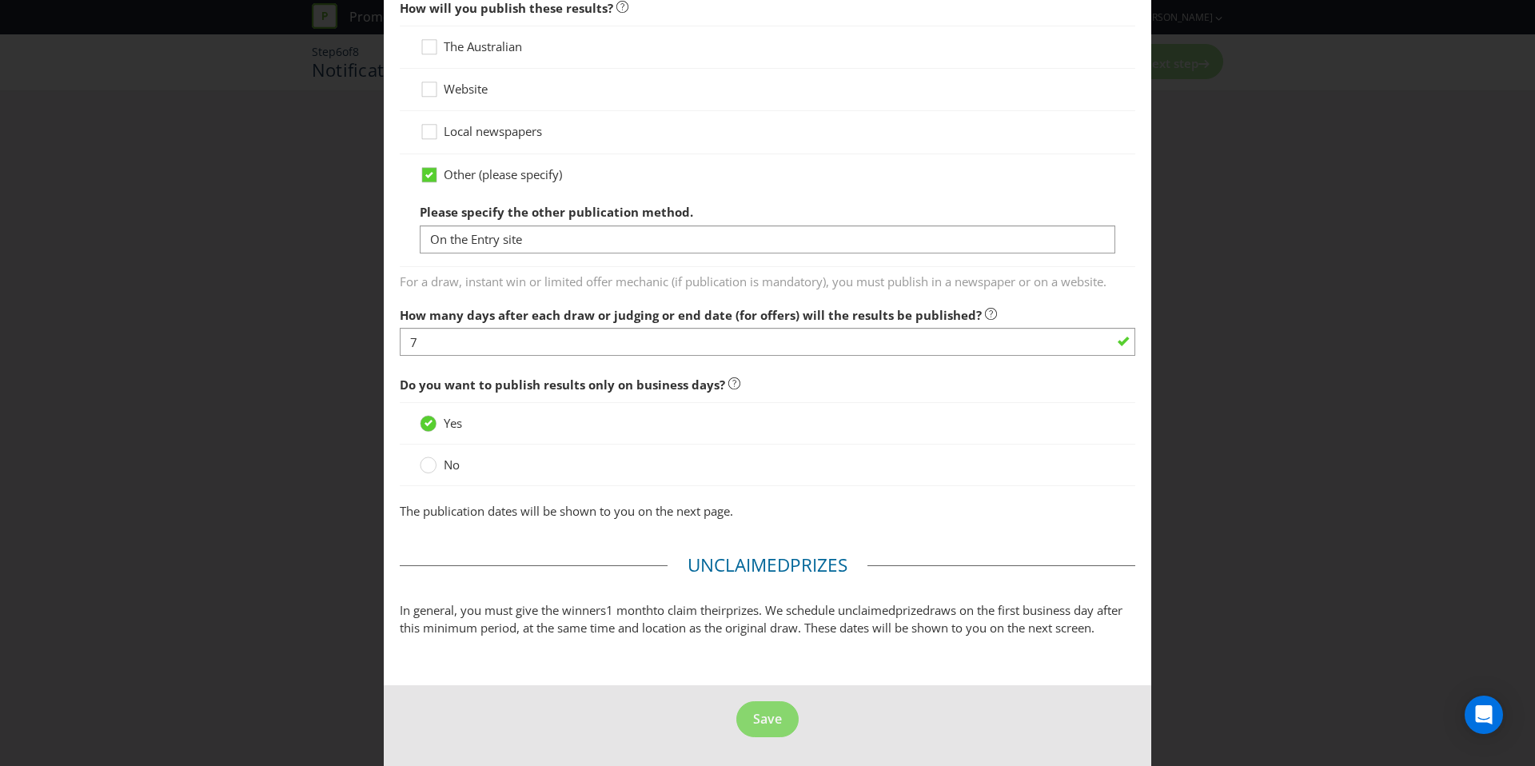
click at [575, 557] on fieldset "Unclaimed Prize s In general, you must give the winners 1 month to claim their …" at bounding box center [767, 598] width 735 height 92
click at [766, 728] on button "Save" at bounding box center [767, 719] width 62 height 36
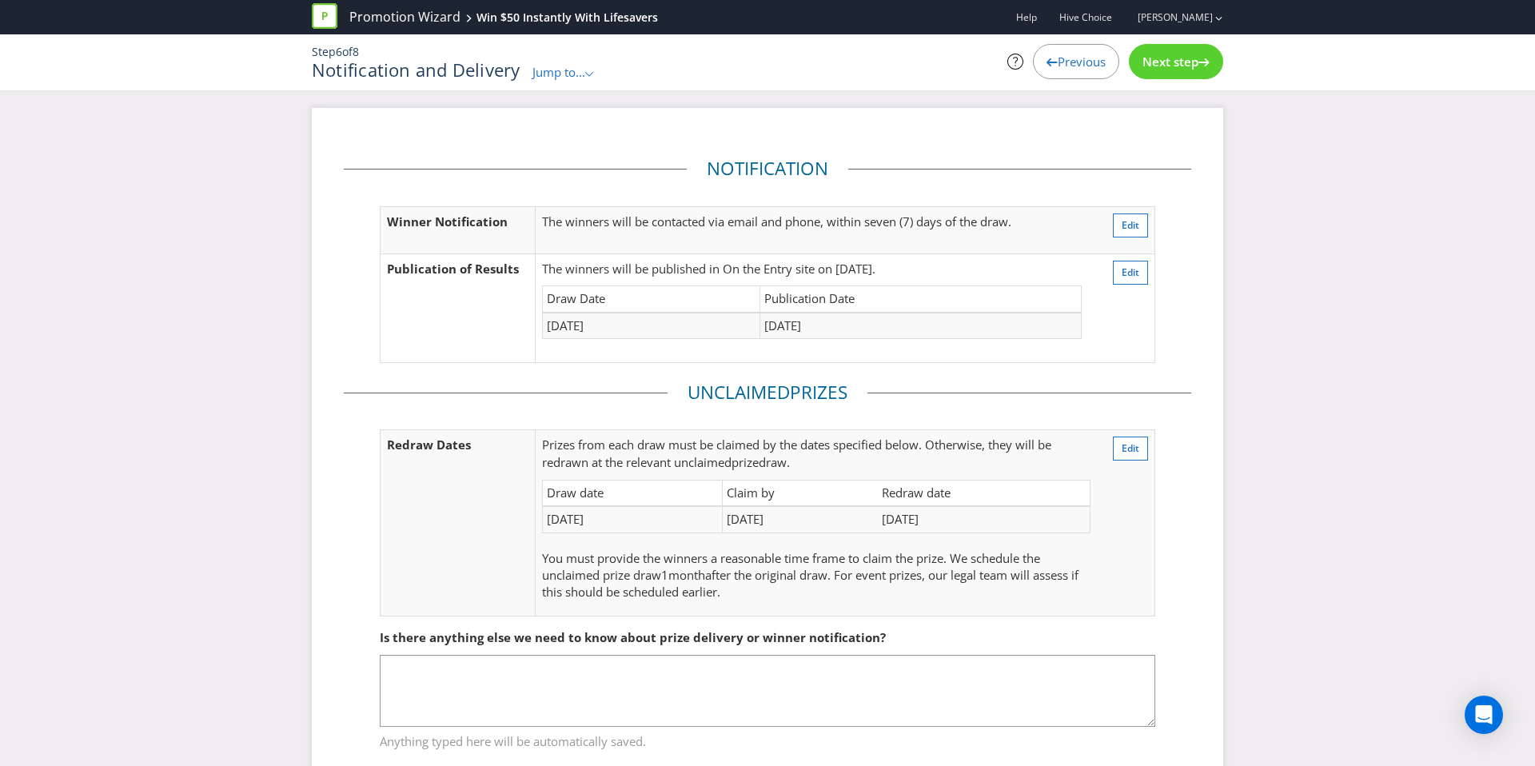
scroll to position [45, 0]
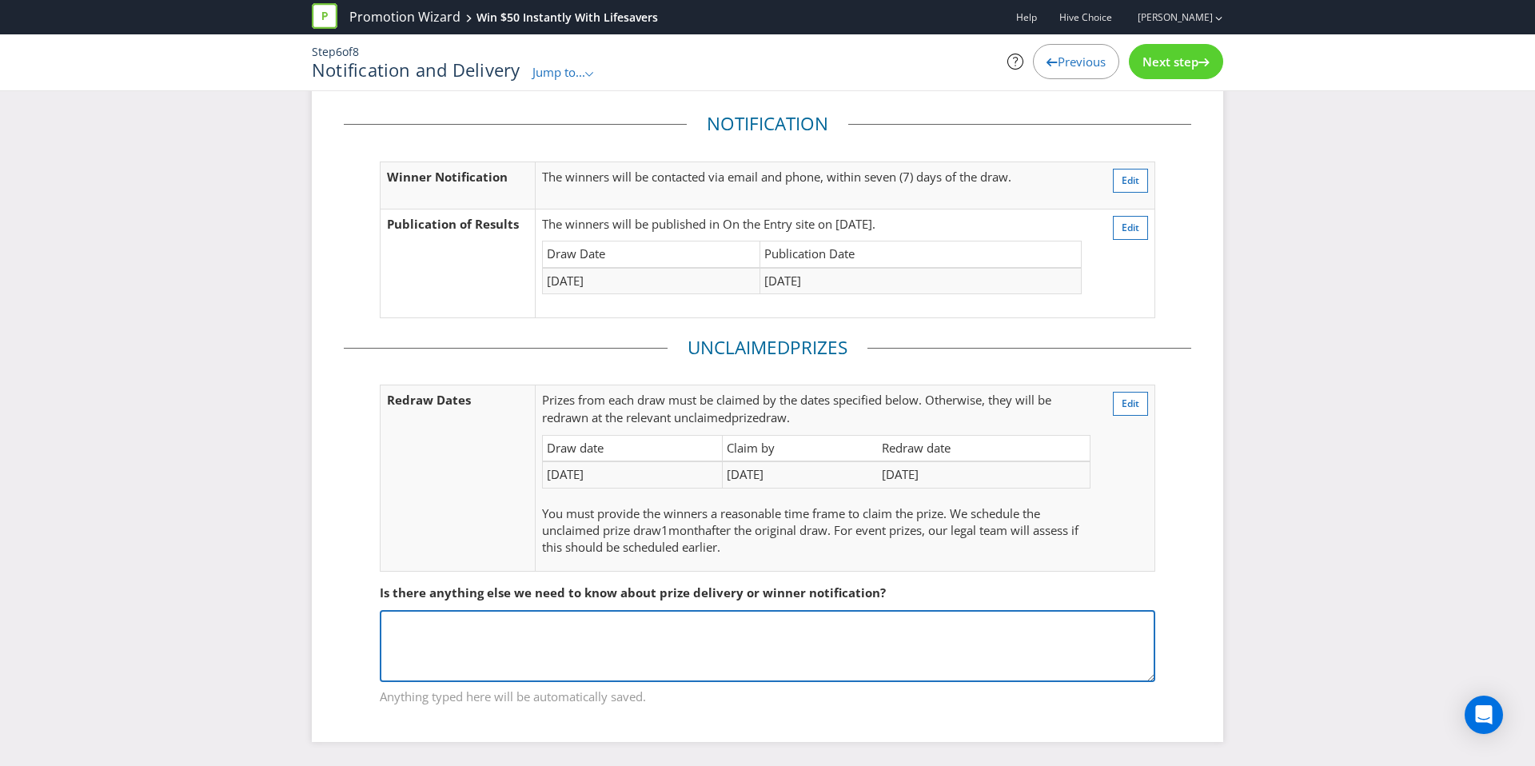
click at [773, 631] on textarea at bounding box center [767, 646] width 775 height 72
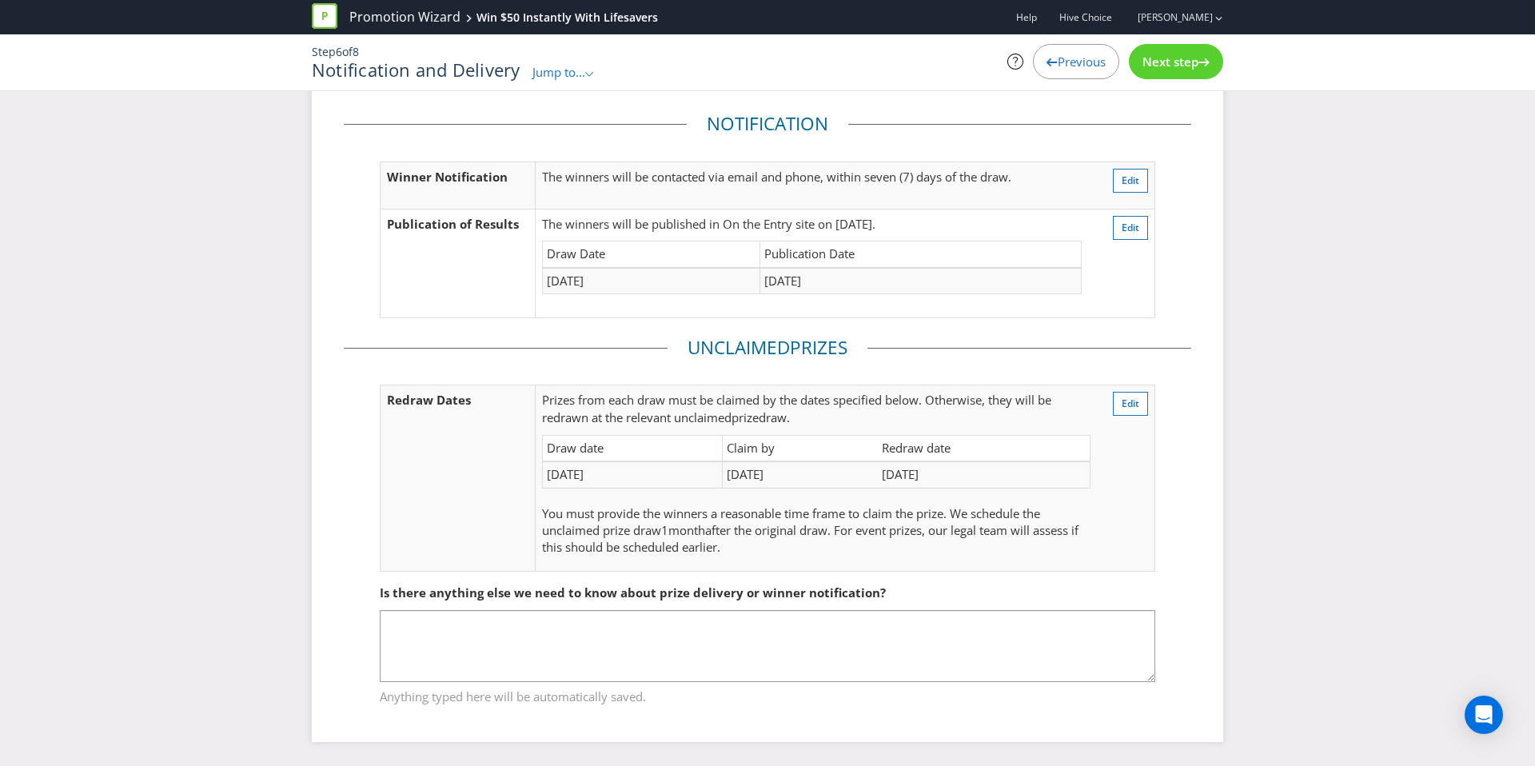
click at [1169, 68] on span "Next step" at bounding box center [1170, 62] width 56 height 16
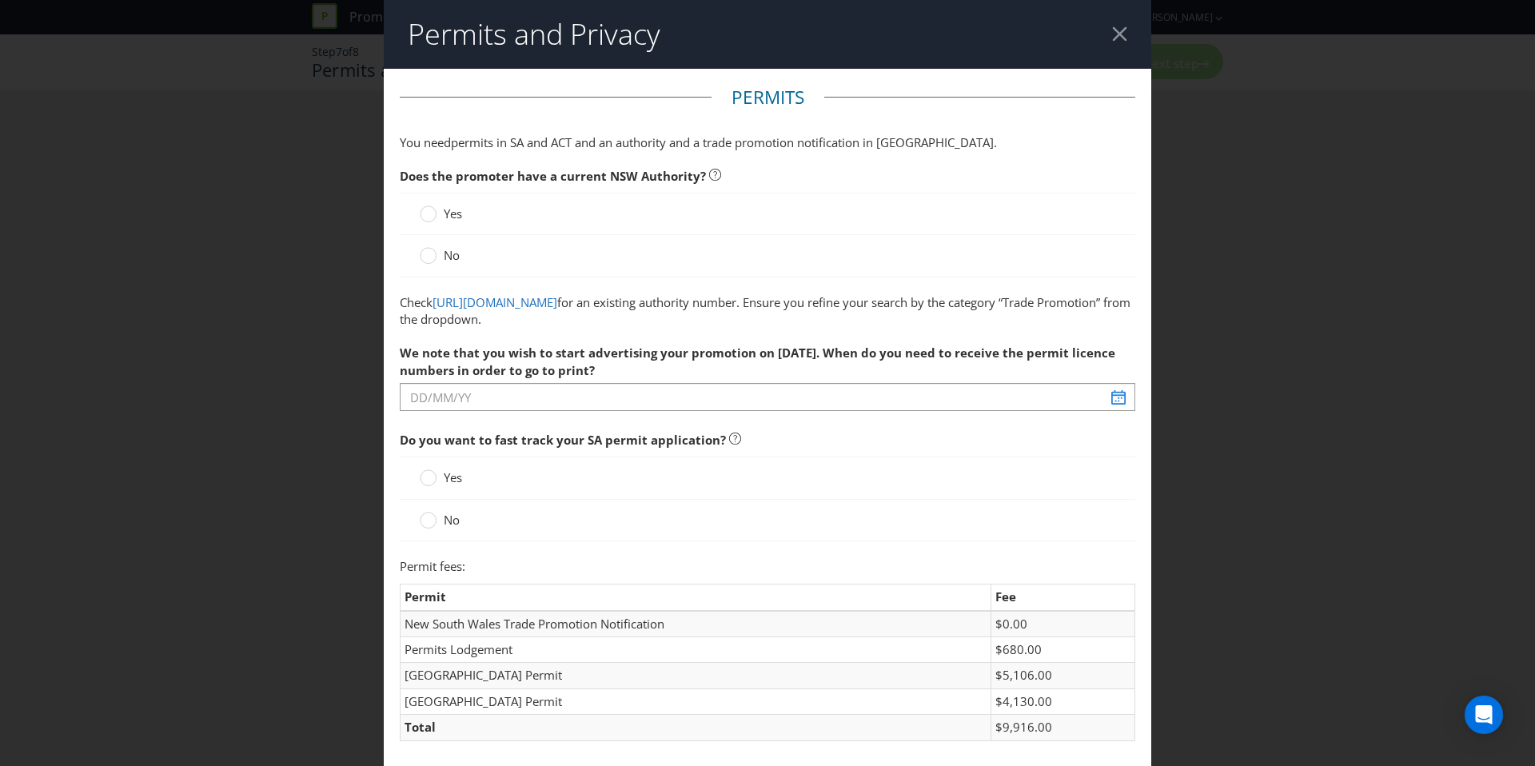
click at [460, 217] on span "Yes" at bounding box center [453, 213] width 18 height 16
click at [0, 0] on input "Yes" at bounding box center [0, 0] width 0 height 0
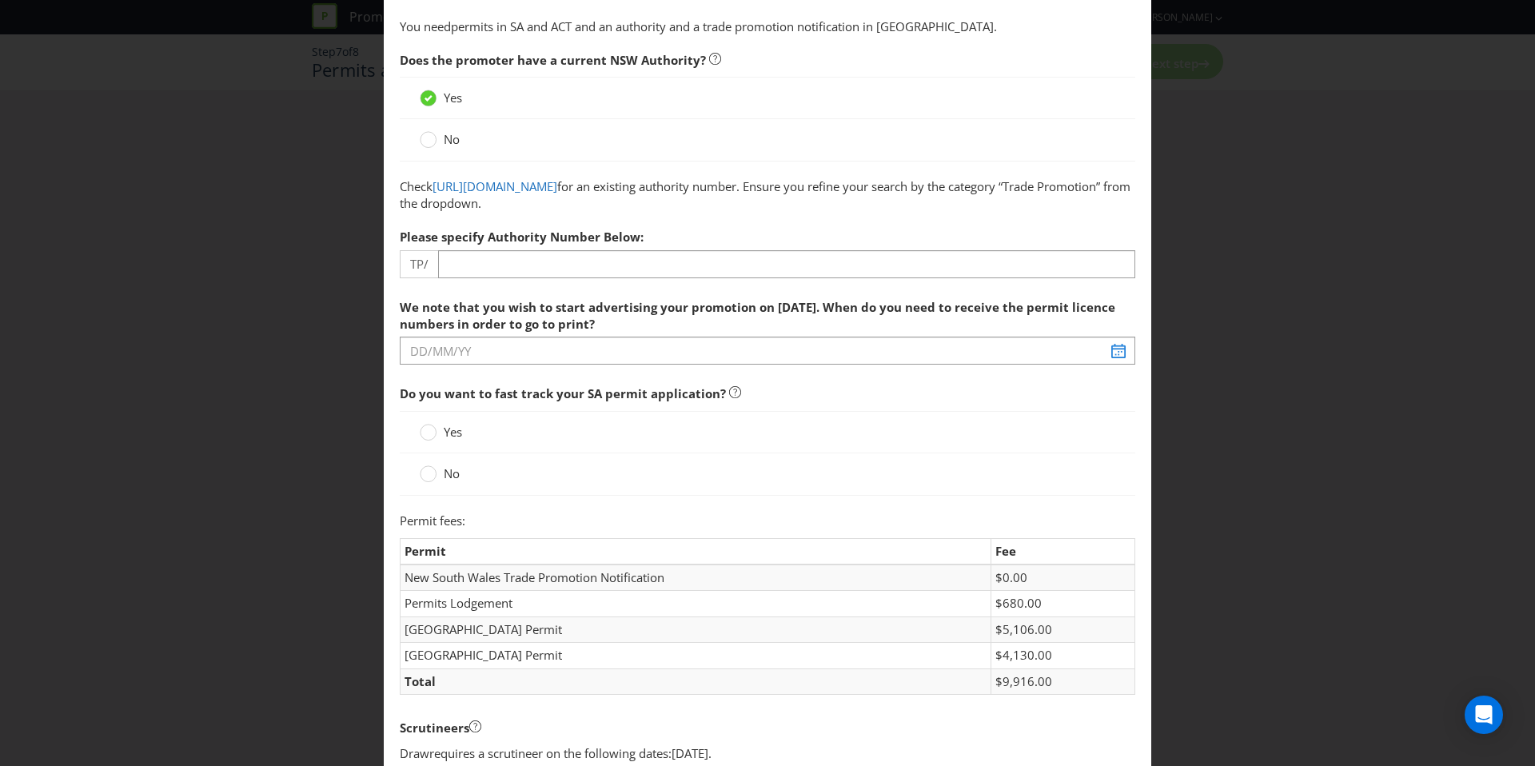
scroll to position [145, 0]
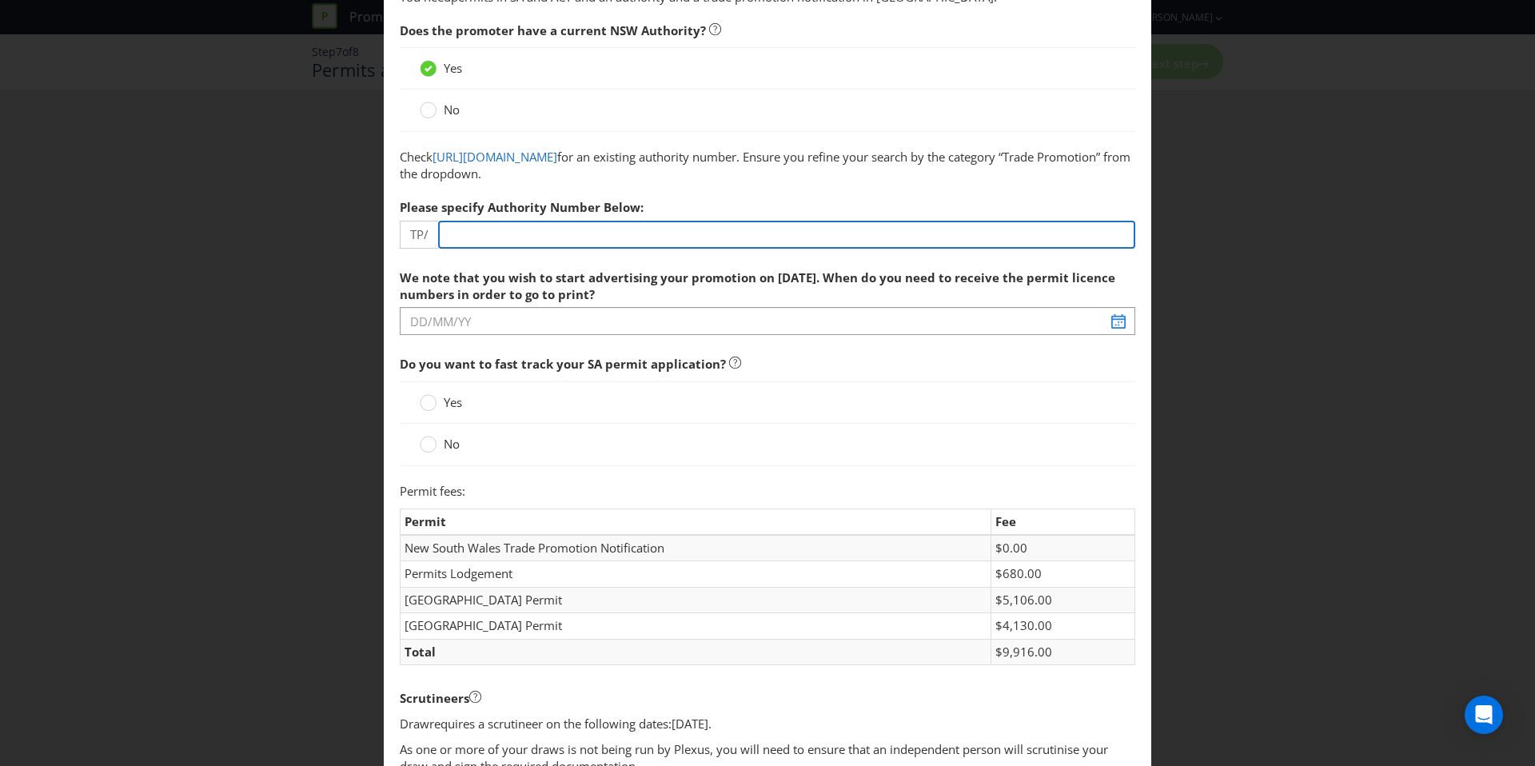
click at [484, 245] on input "number" at bounding box center [786, 235] width 697 height 28
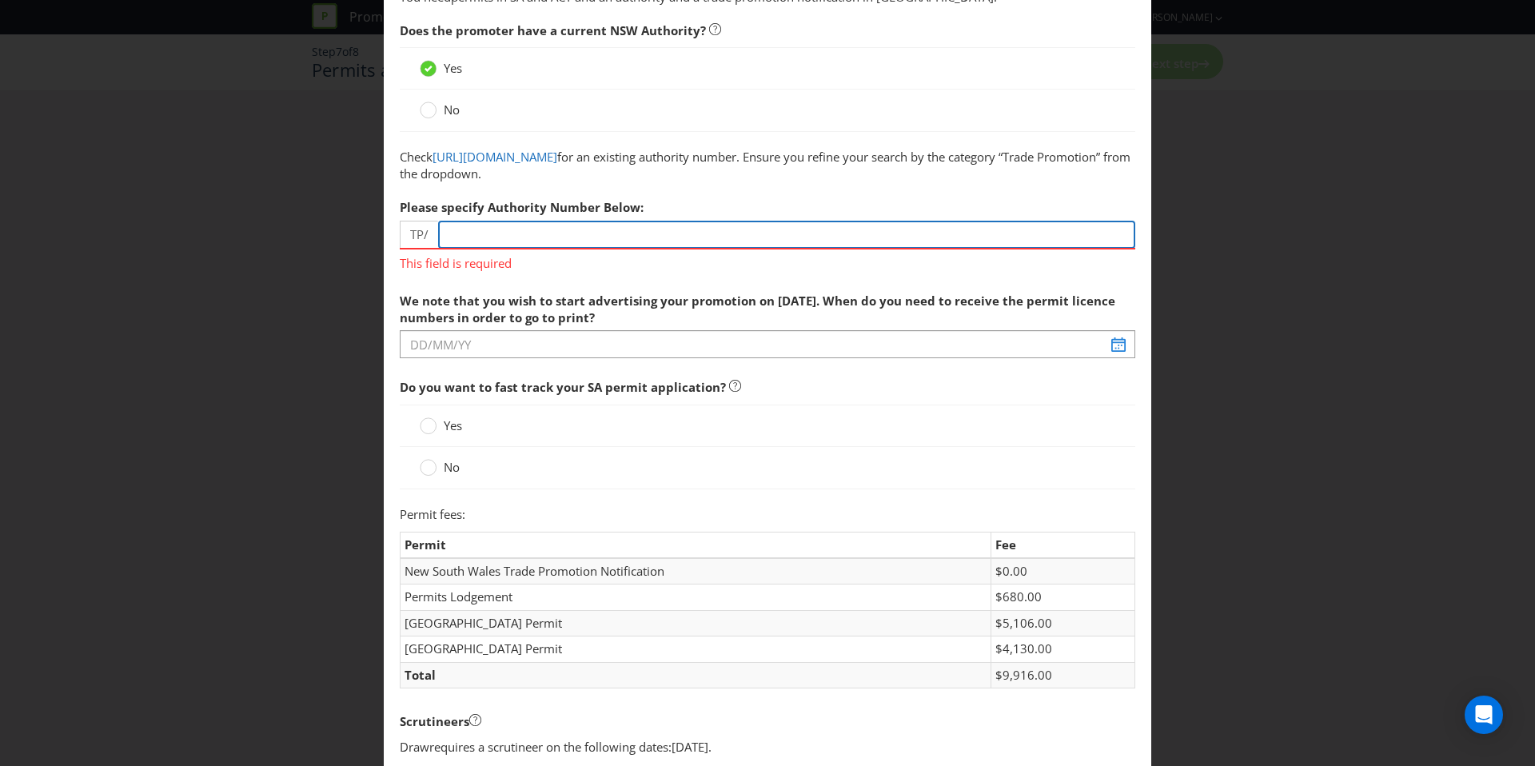
paste input "01091"
type input "01091"
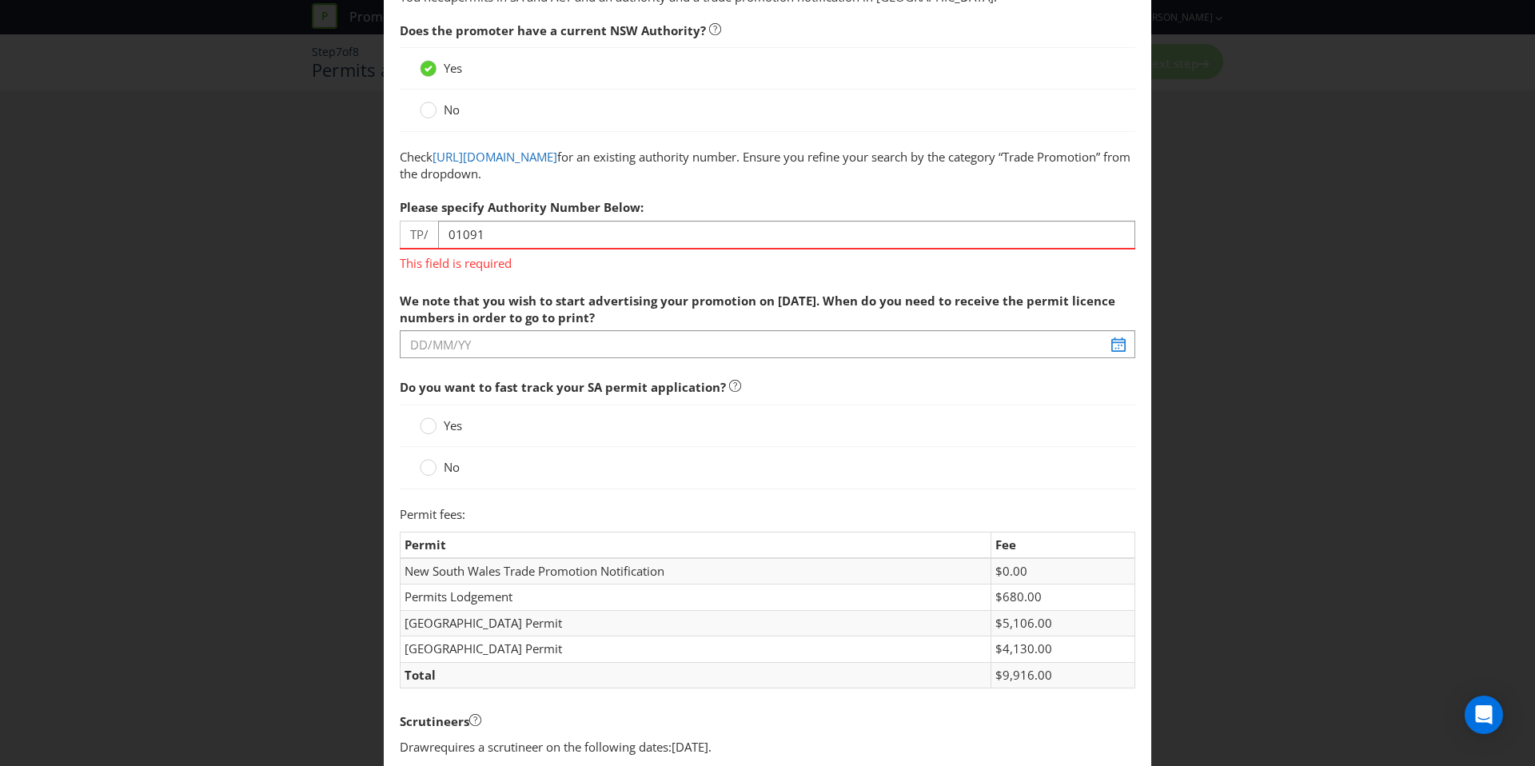
click at [534, 293] on span "We note that you wish to start advertising your promotion on [DATE]. When do yo…" at bounding box center [757, 309] width 715 height 33
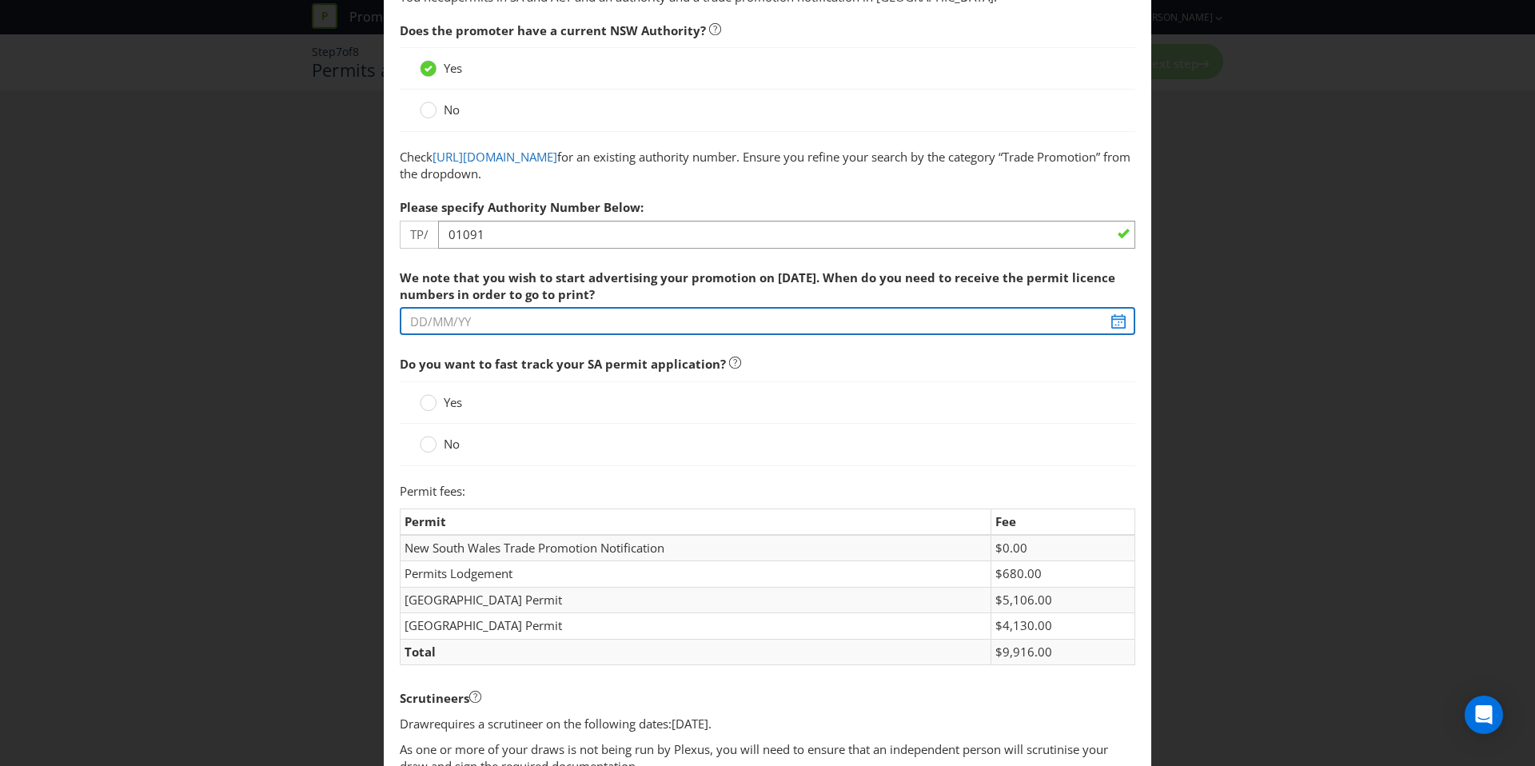
click at [533, 317] on input "text" at bounding box center [767, 321] width 735 height 28
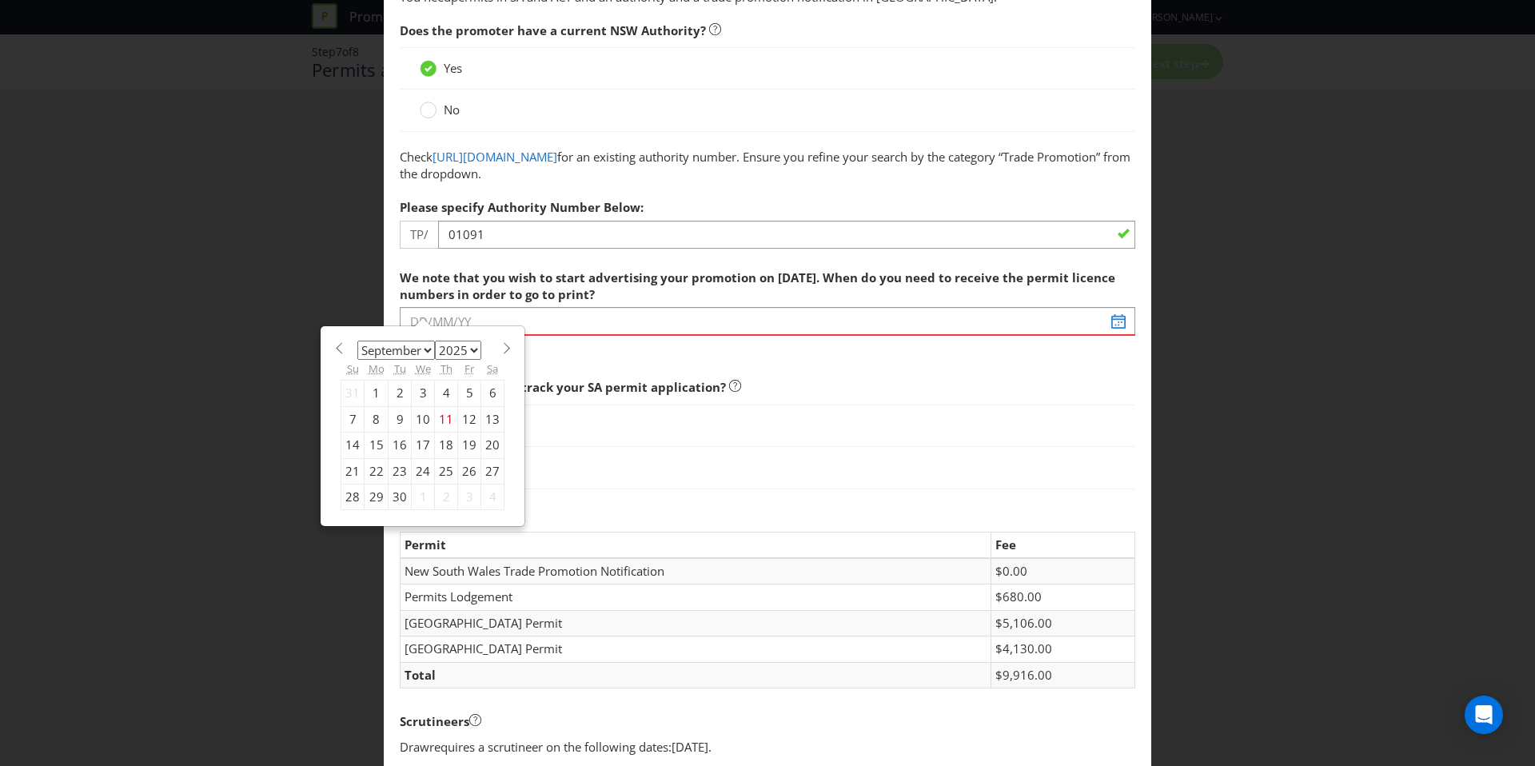
click at [783, 391] on div "Do you want to fast track your SA permit application? Yes No" at bounding box center [767, 434] width 735 height 126
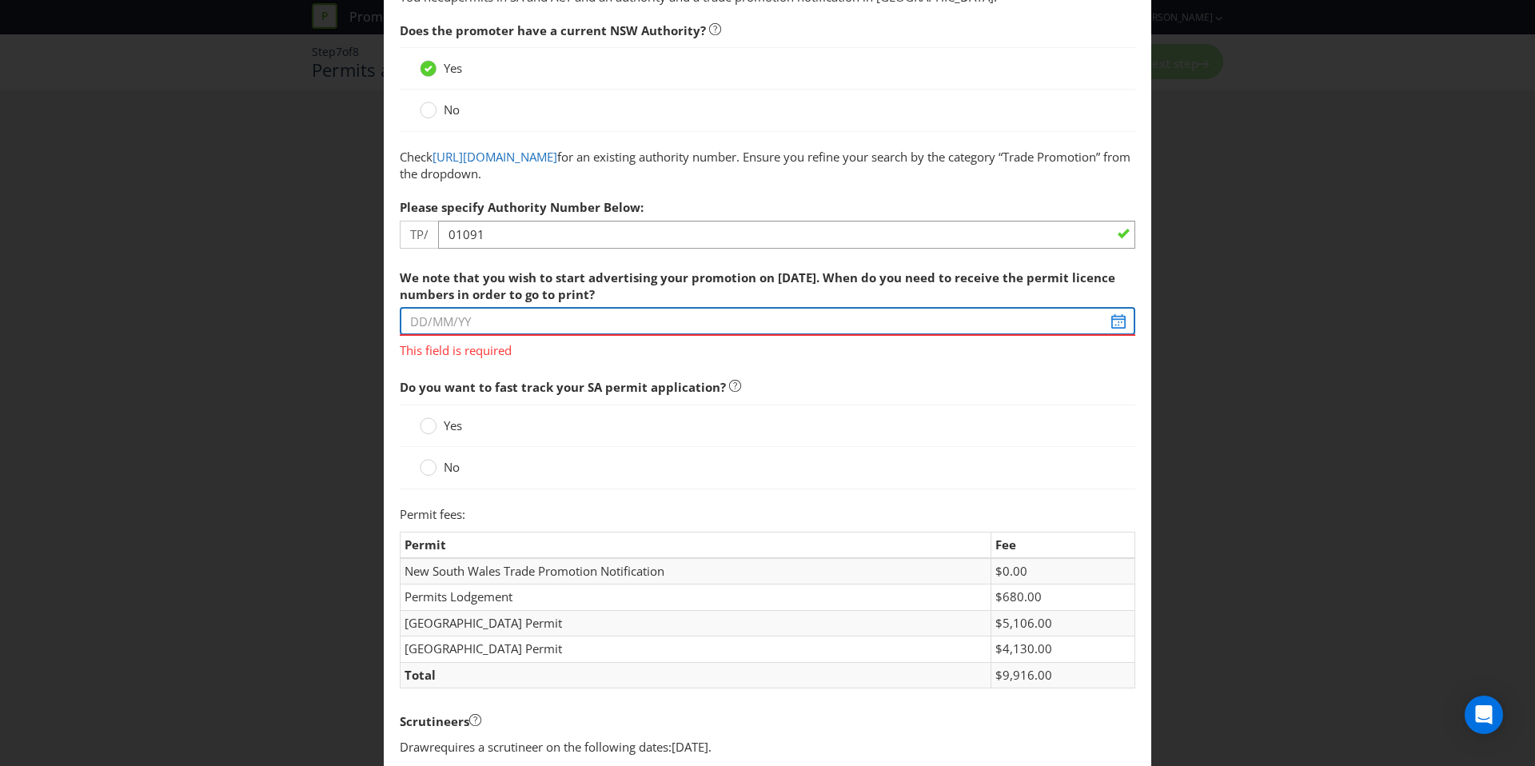
click at [499, 329] on div "We note that you wish to start advertising your promotion on [DATE]. When do yo…" at bounding box center [767, 310] width 735 height 98
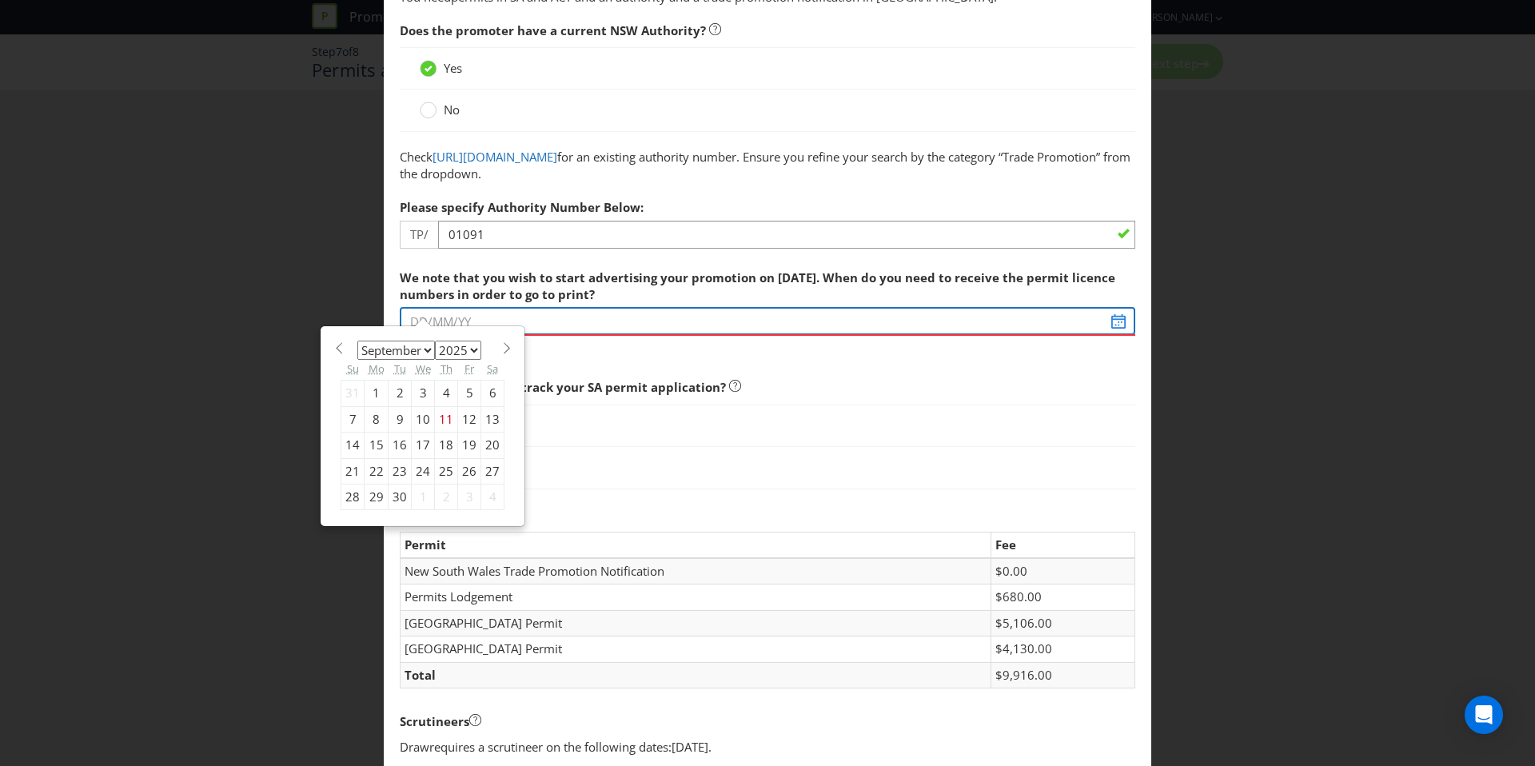
type input "[DATE]"
click at [492, 352] on section "January February March April May June July August September October November [D…" at bounding box center [422, 346] width 164 height 12
click at [495, 351] on section "January February March April May June July August September October November [D…" at bounding box center [422, 346] width 164 height 12
click at [500, 350] on span at bounding box center [506, 348] width 12 height 12
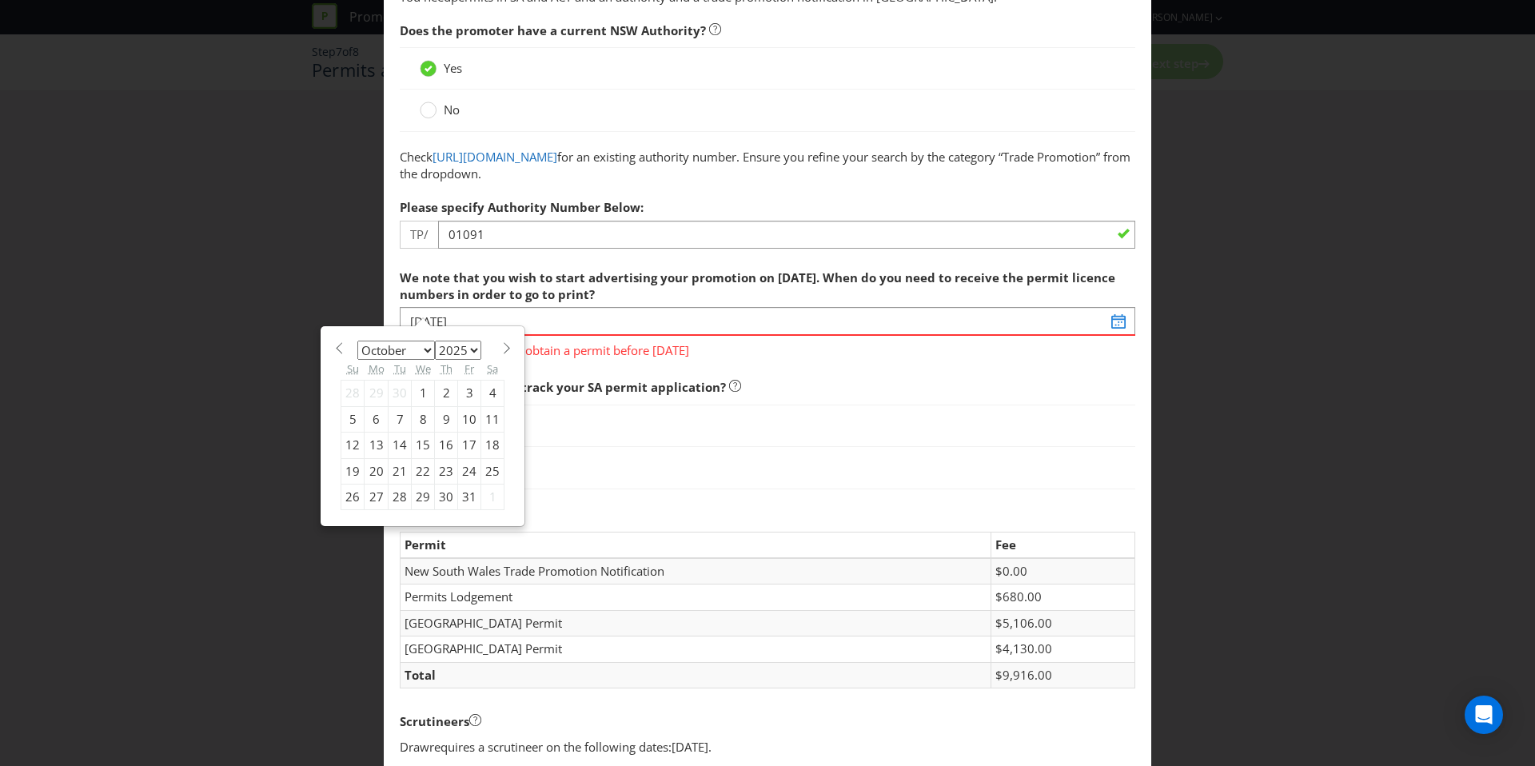
click at [500, 350] on span at bounding box center [506, 348] width 12 height 12
select select "11"
click at [376, 384] on div "1" at bounding box center [376, 393] width 24 height 26
type input "[DATE]"
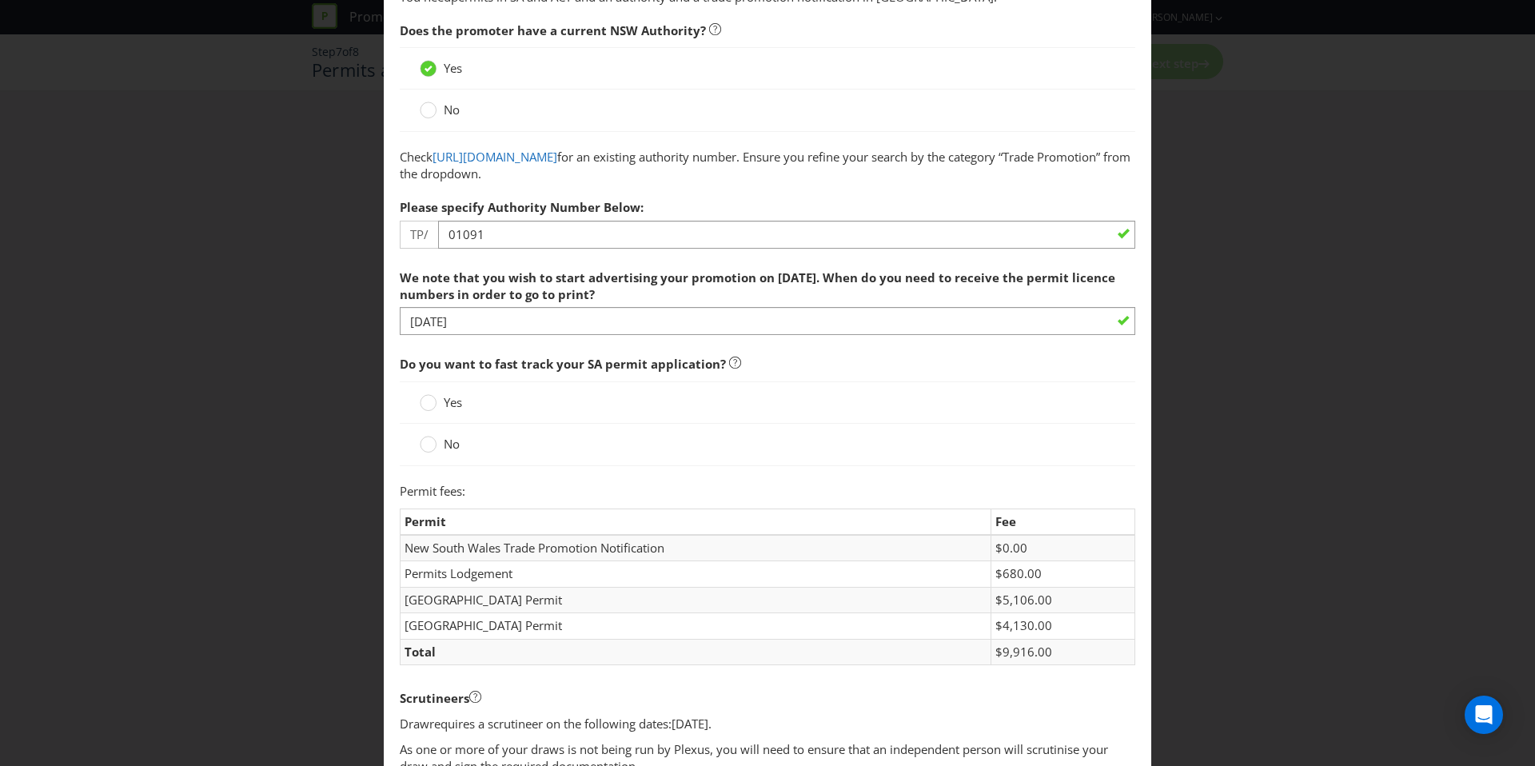
click at [445, 448] on span "No" at bounding box center [452, 444] width 16 height 16
click at [0, 0] on input "No" at bounding box center [0, 0] width 0 height 0
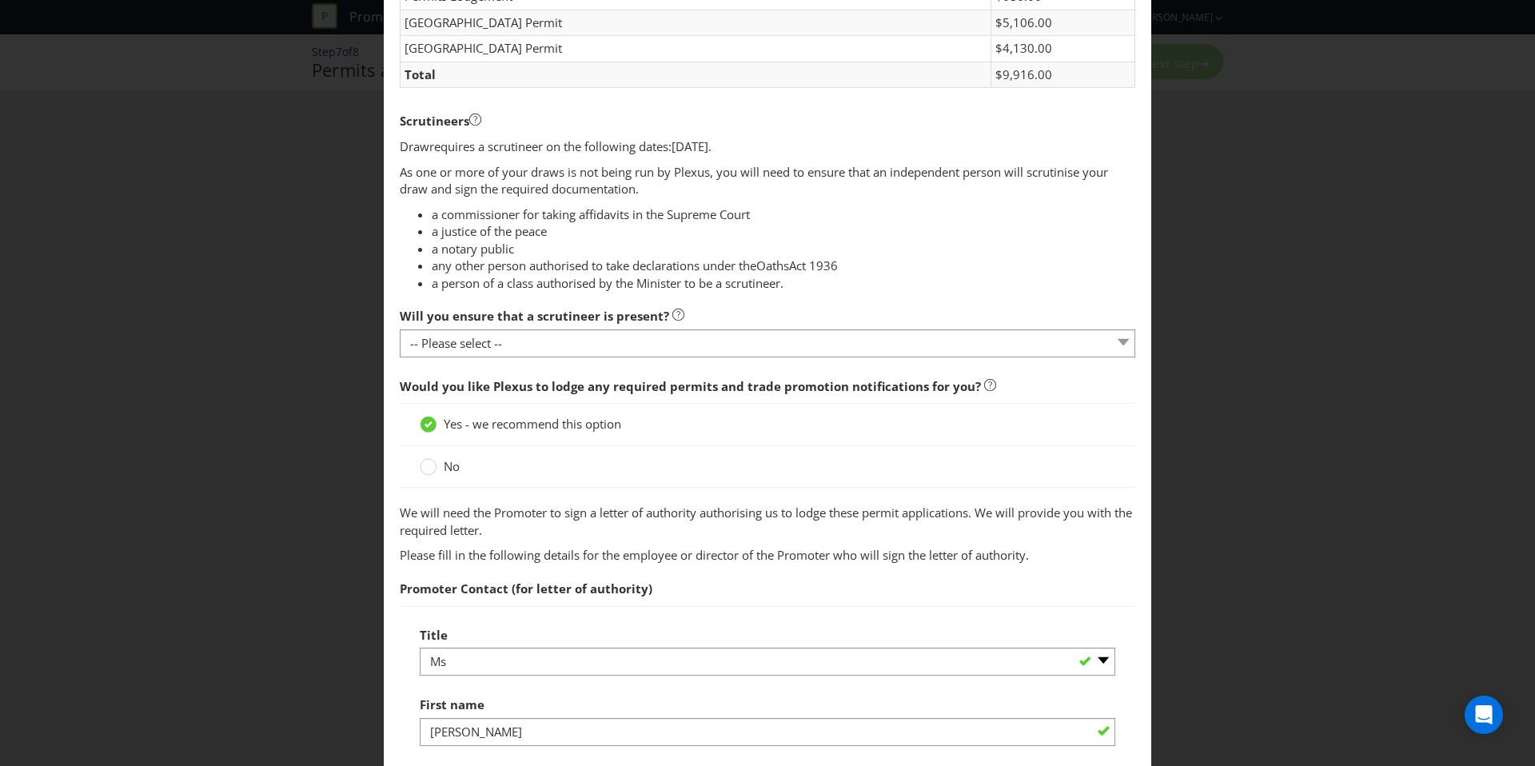
scroll to position [732, 0]
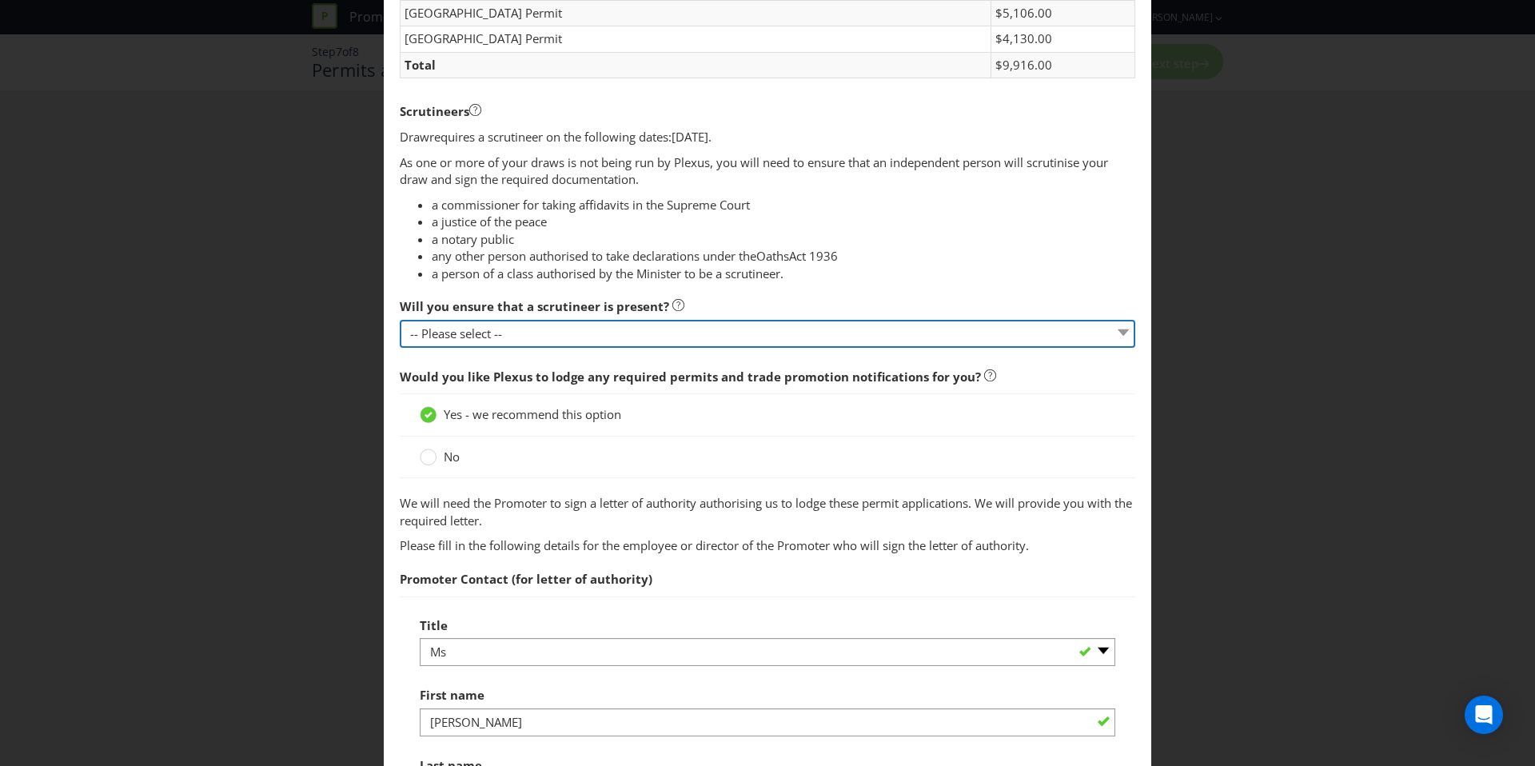
click at [611, 335] on select "-- Please select -- Yes, I agree to arrange for a scrutineer for each draw. No,…" at bounding box center [767, 334] width 735 height 28
select select "YES"
click at [400, 320] on select "-- Please select -- Yes, I agree to arrange for a scrutineer for each draw. No,…" at bounding box center [767, 334] width 735 height 28
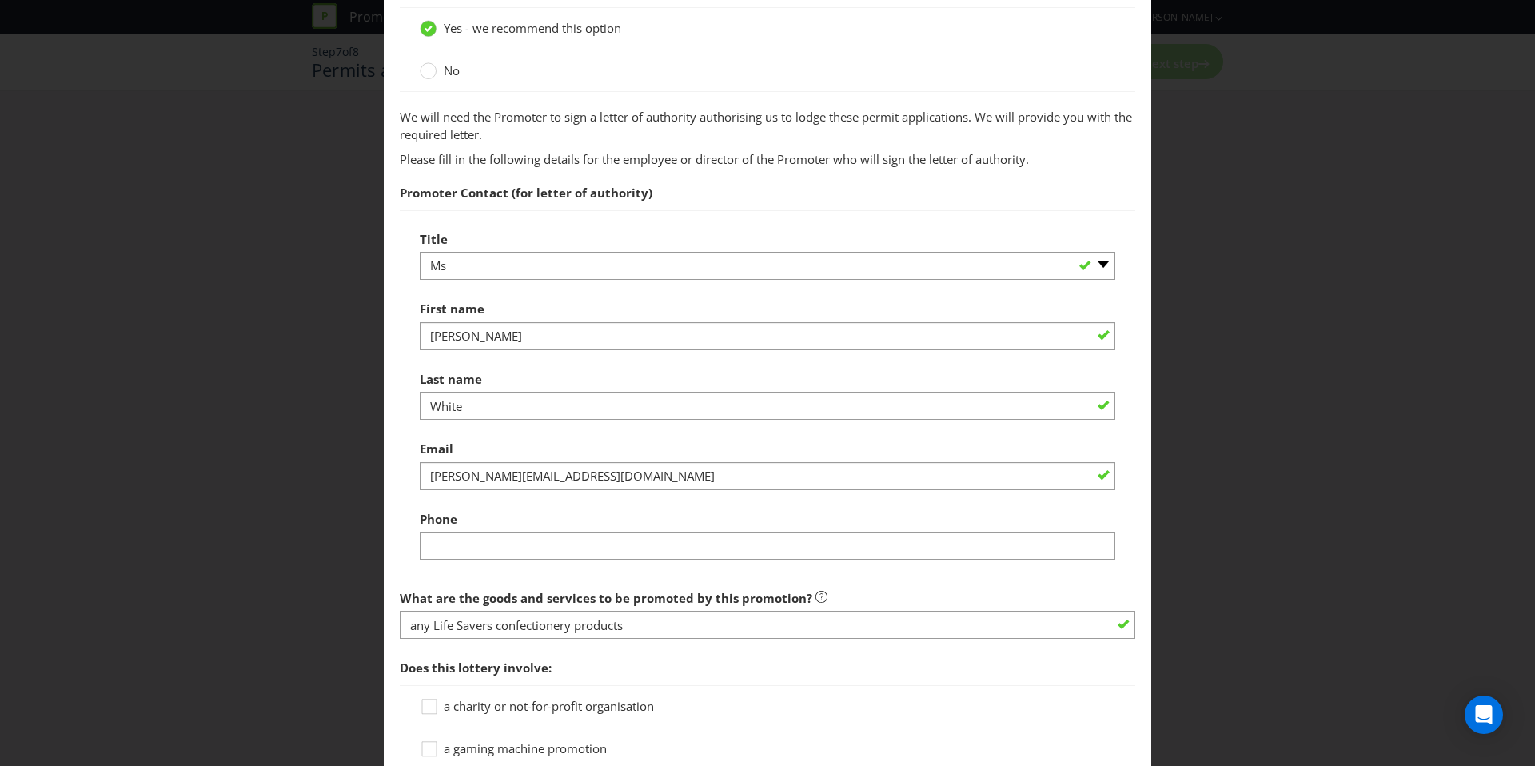
scroll to position [1120, 0]
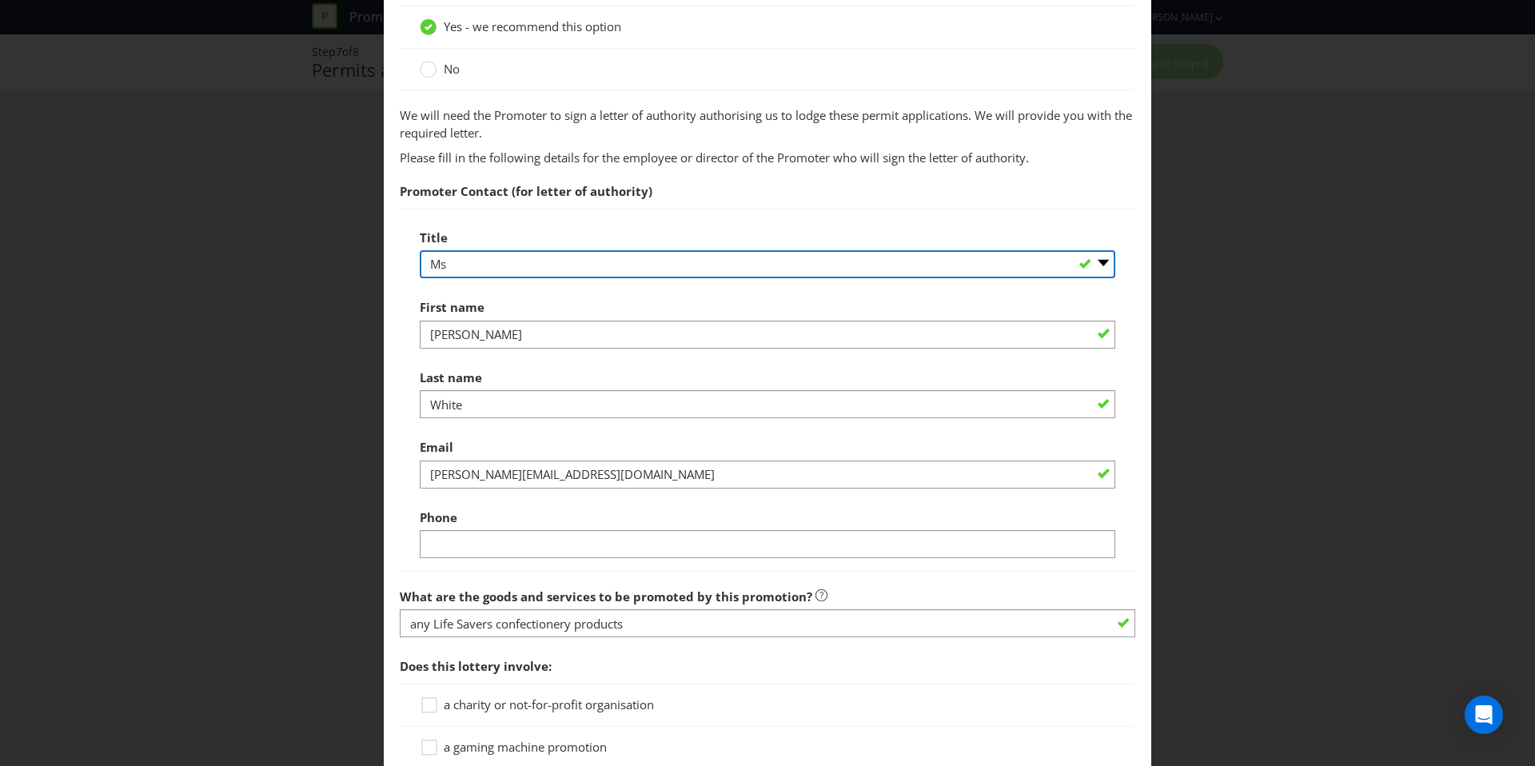
click at [486, 264] on select "-- Please select -- Mr Ms Mrs [PERSON_NAME] [PERSON_NAME] (please specify)" at bounding box center [767, 264] width 695 height 28
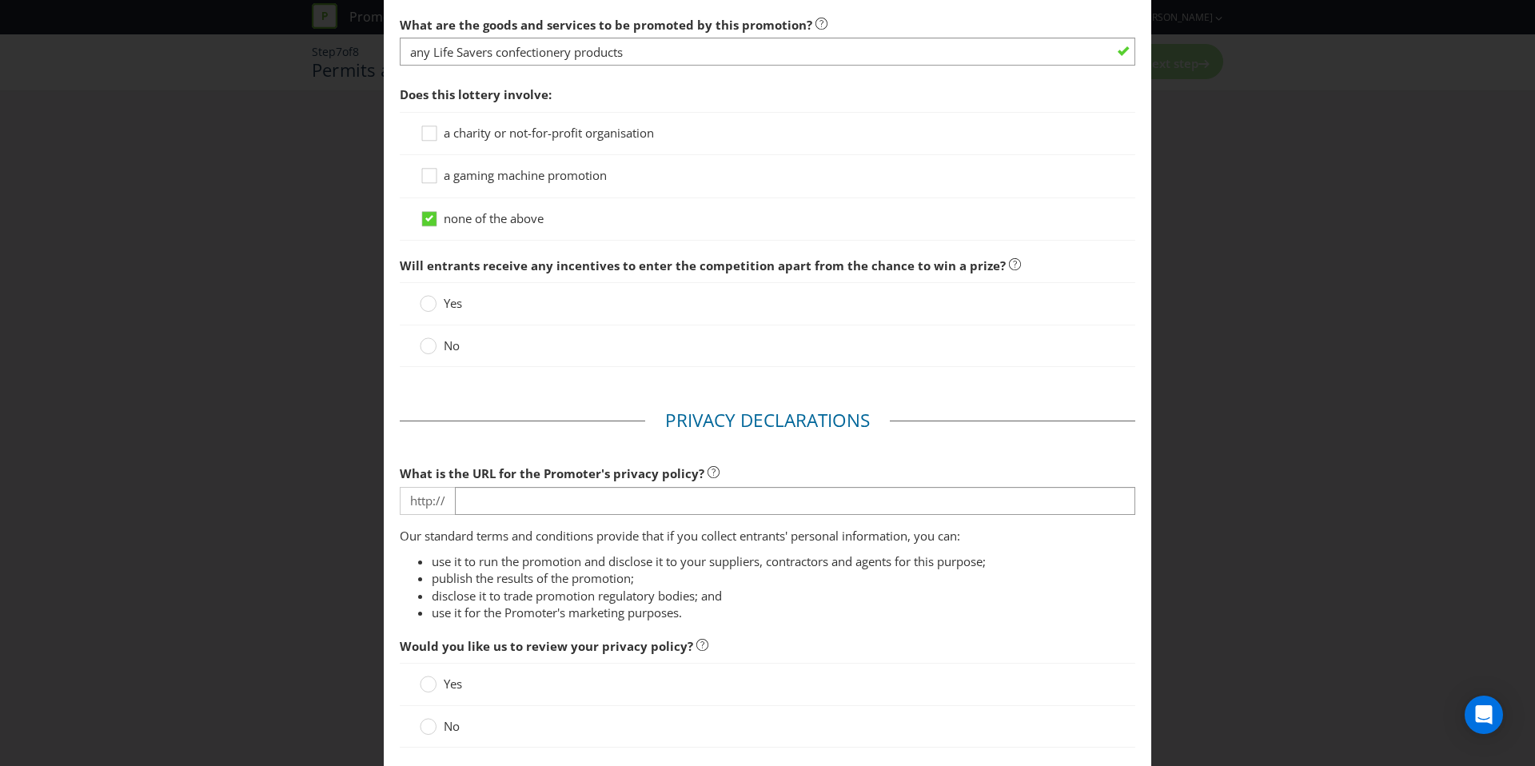
scroll to position [1692, 0]
click at [460, 344] on span at bounding box center [461, 344] width 3 height 16
click at [0, 0] on input "No" at bounding box center [0, 0] width 0 height 0
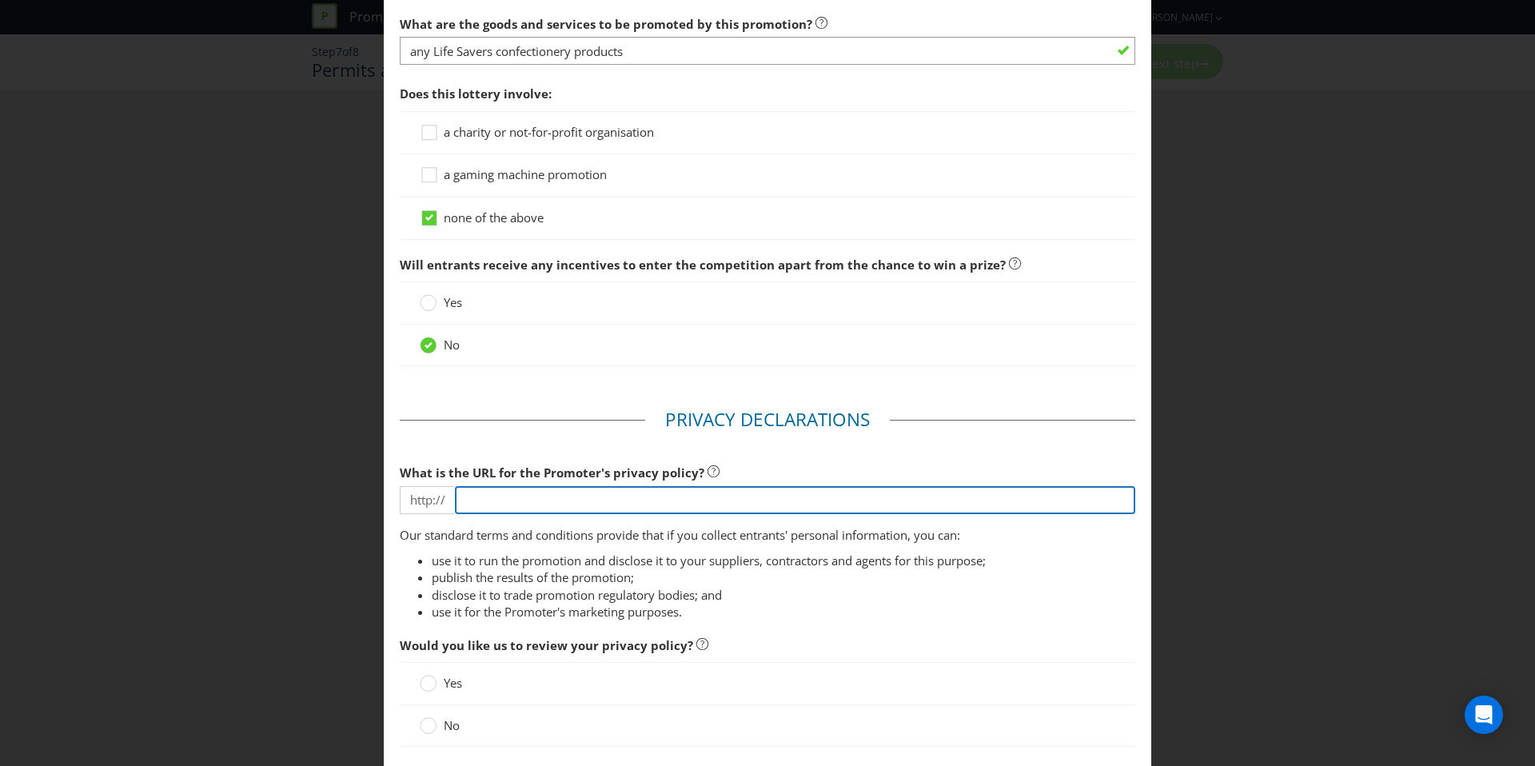
click at [516, 502] on input "text" at bounding box center [795, 500] width 680 height 28
type input "[URL][DOMAIN_NAME]"
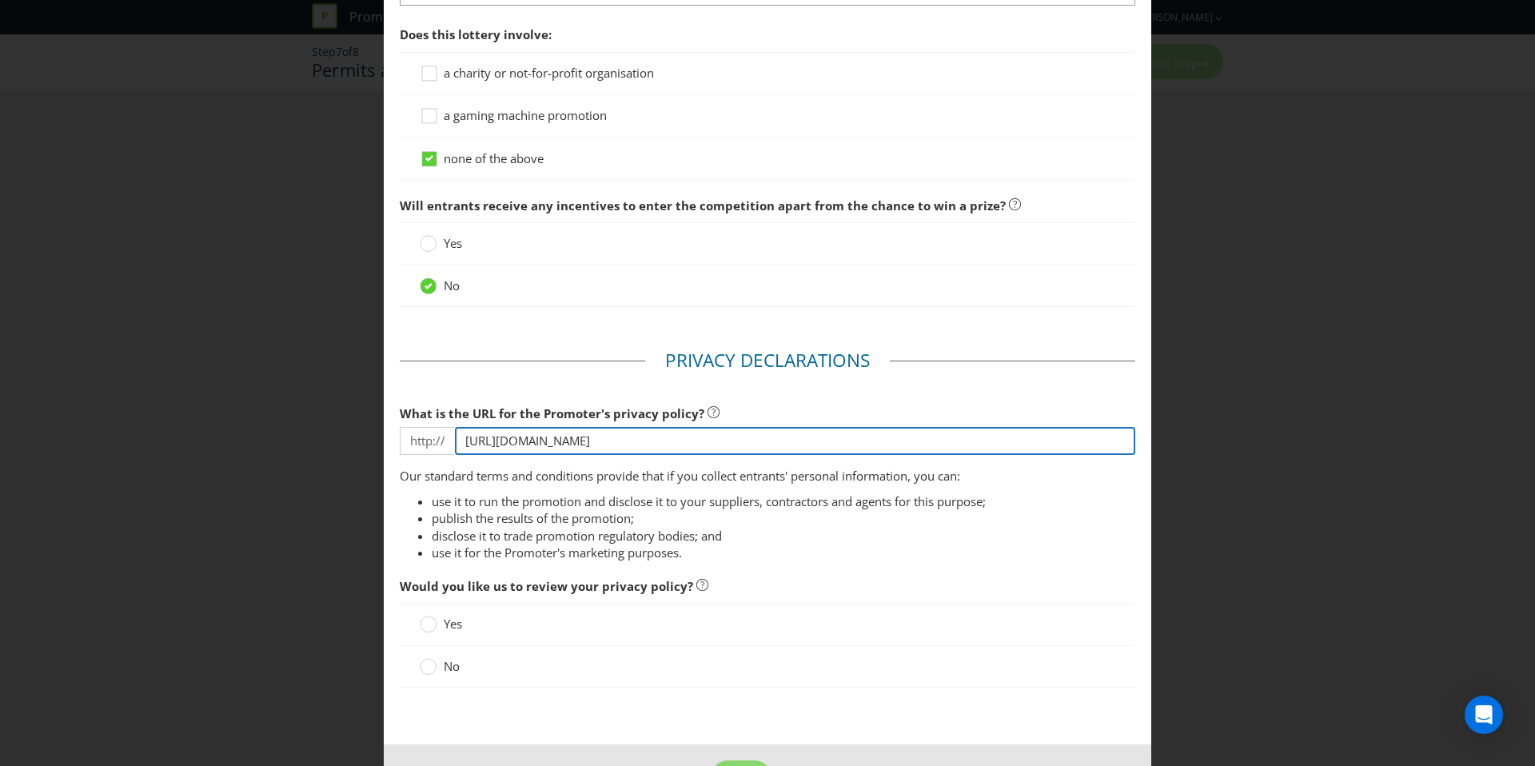
scroll to position [1794, 0]
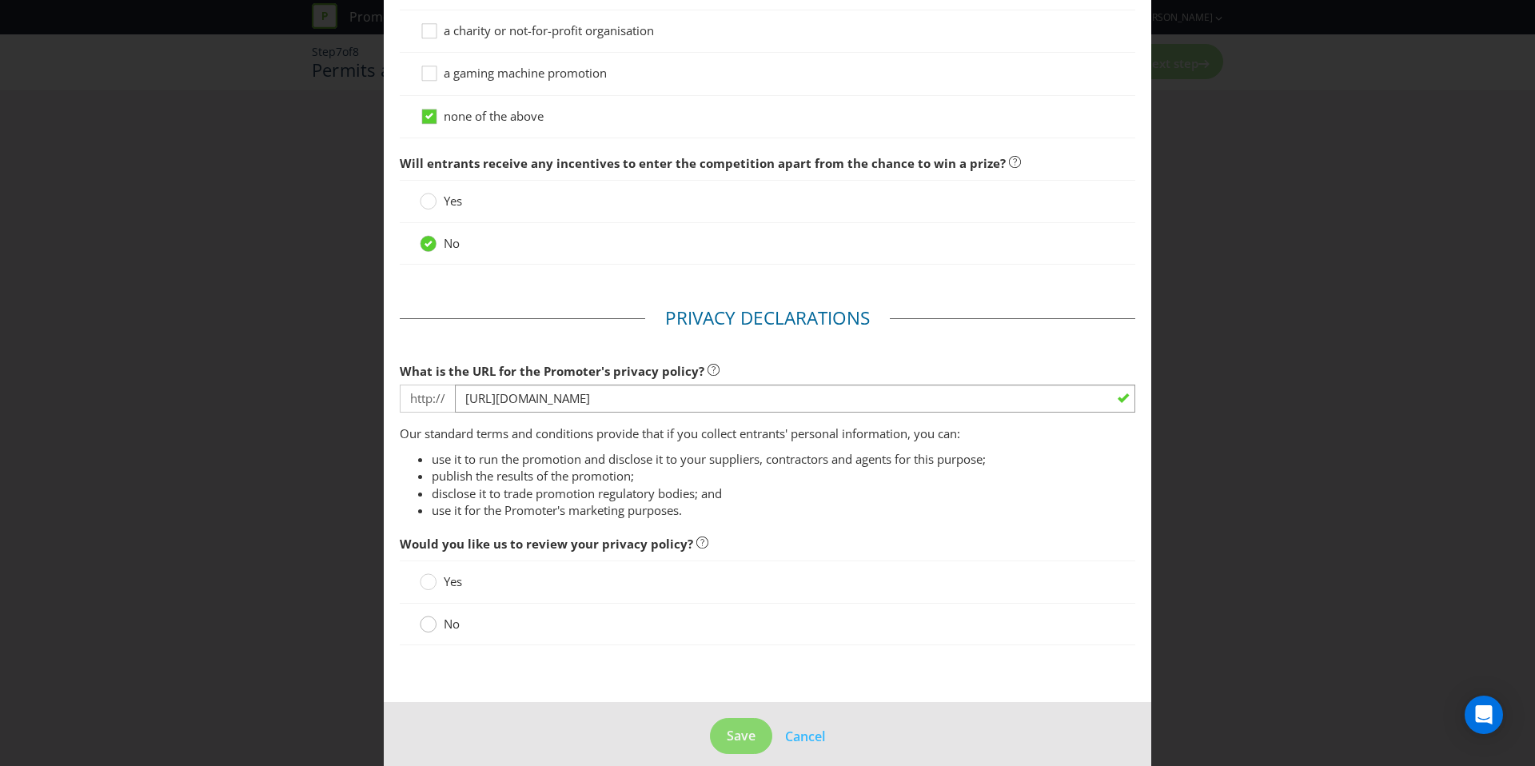
click at [434, 627] on circle at bounding box center [428, 624] width 16 height 16
click at [0, 0] on input "No" at bounding box center [0, 0] width 0 height 0
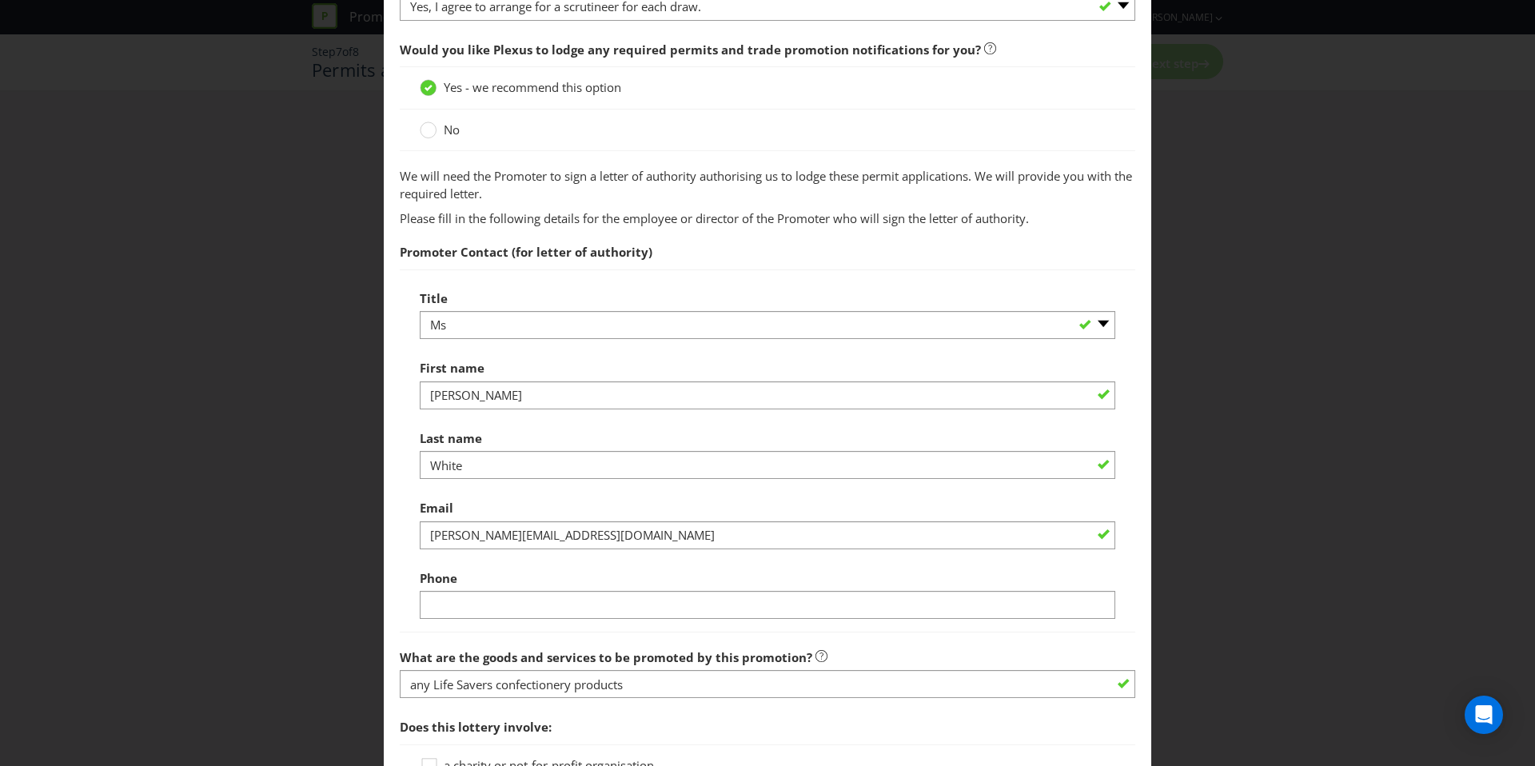
scroll to position [1057, 0]
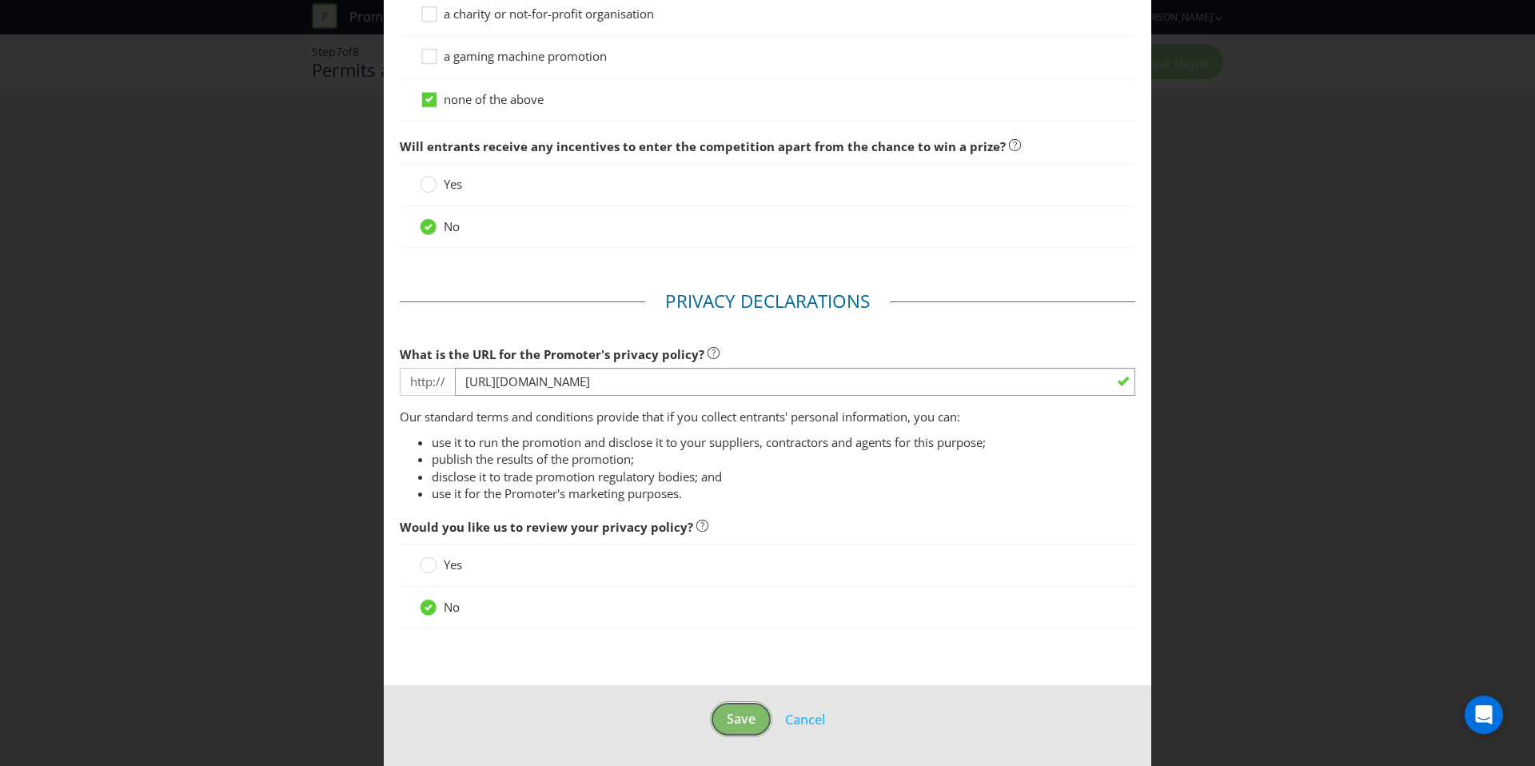
click at [737, 715] on span "Save" at bounding box center [741, 719] width 29 height 18
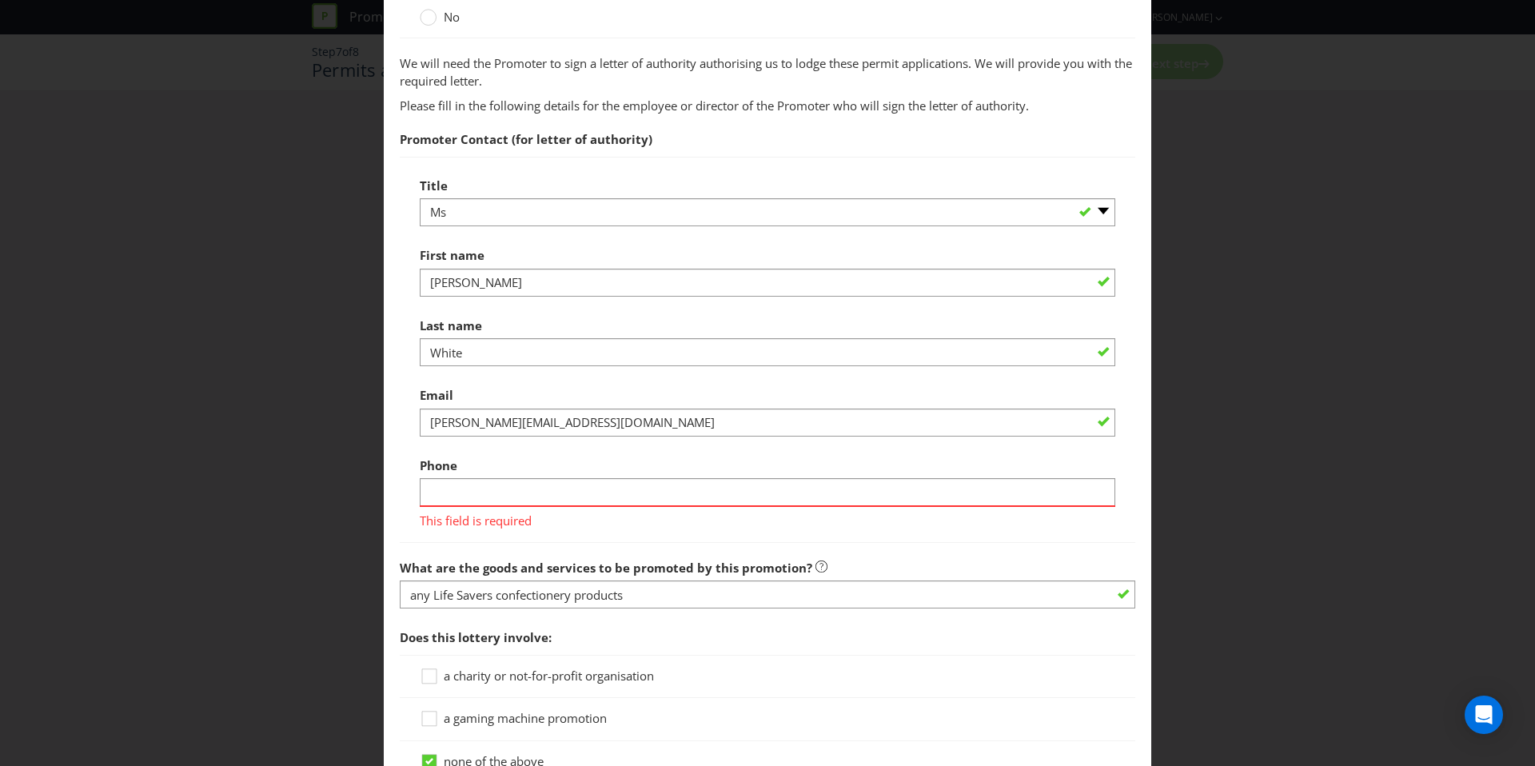
scroll to position [1199, 0]
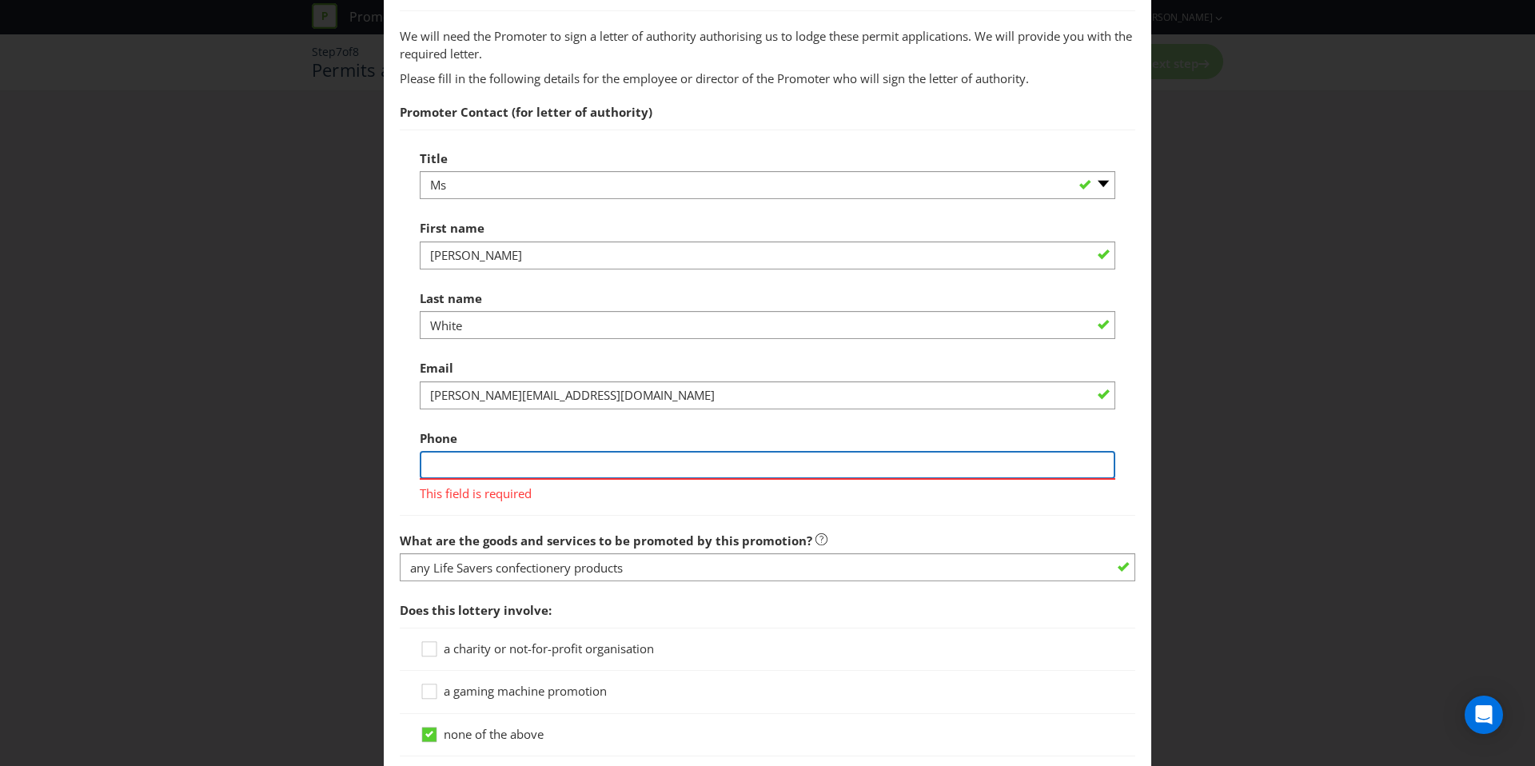
click at [605, 468] on input "text" at bounding box center [767, 465] width 695 height 28
type input "0499503860"
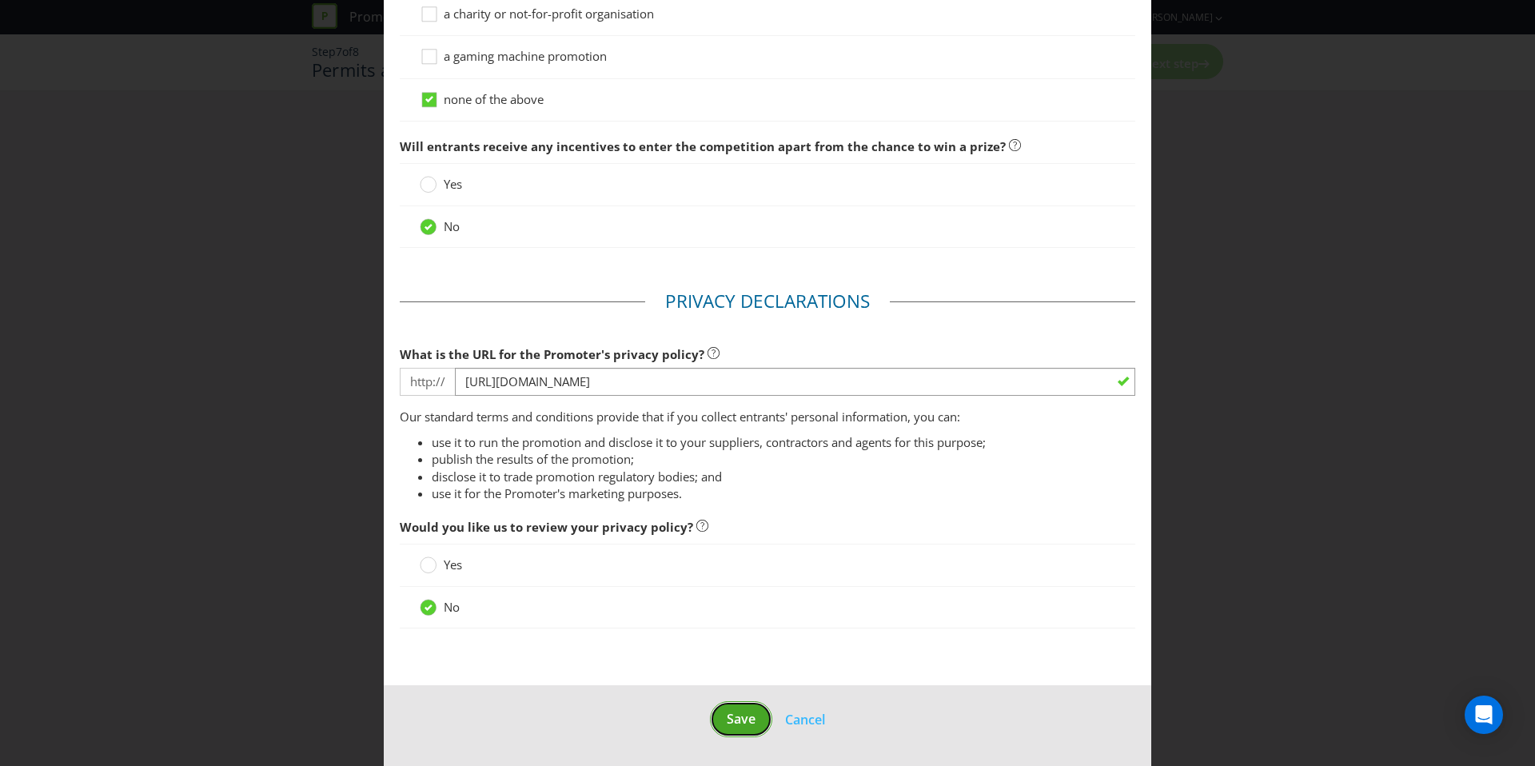
scroll to position [1810, 0]
click at [731, 713] on span "Save" at bounding box center [741, 719] width 29 height 18
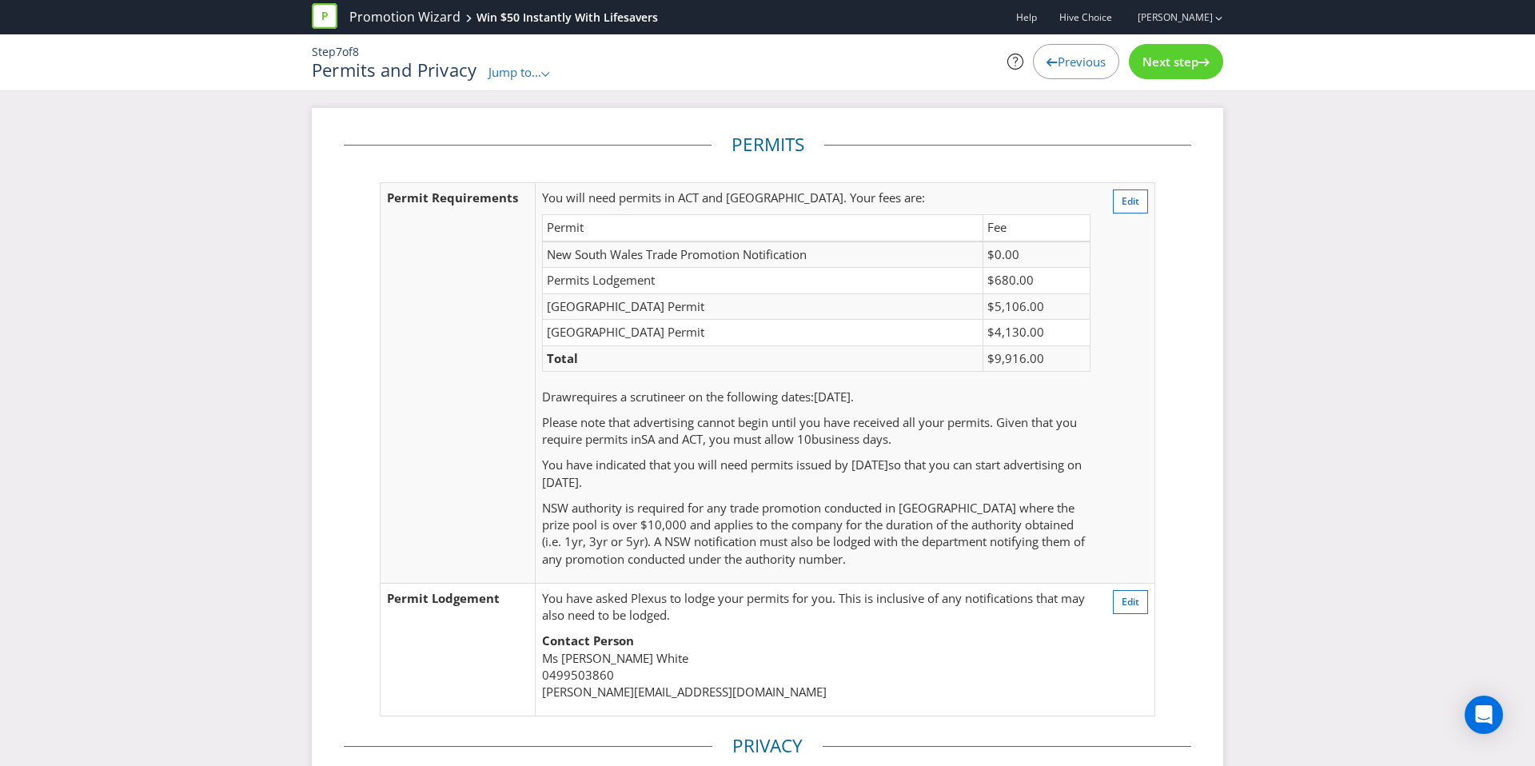
click at [1174, 69] on span "Next step" at bounding box center [1170, 62] width 56 height 16
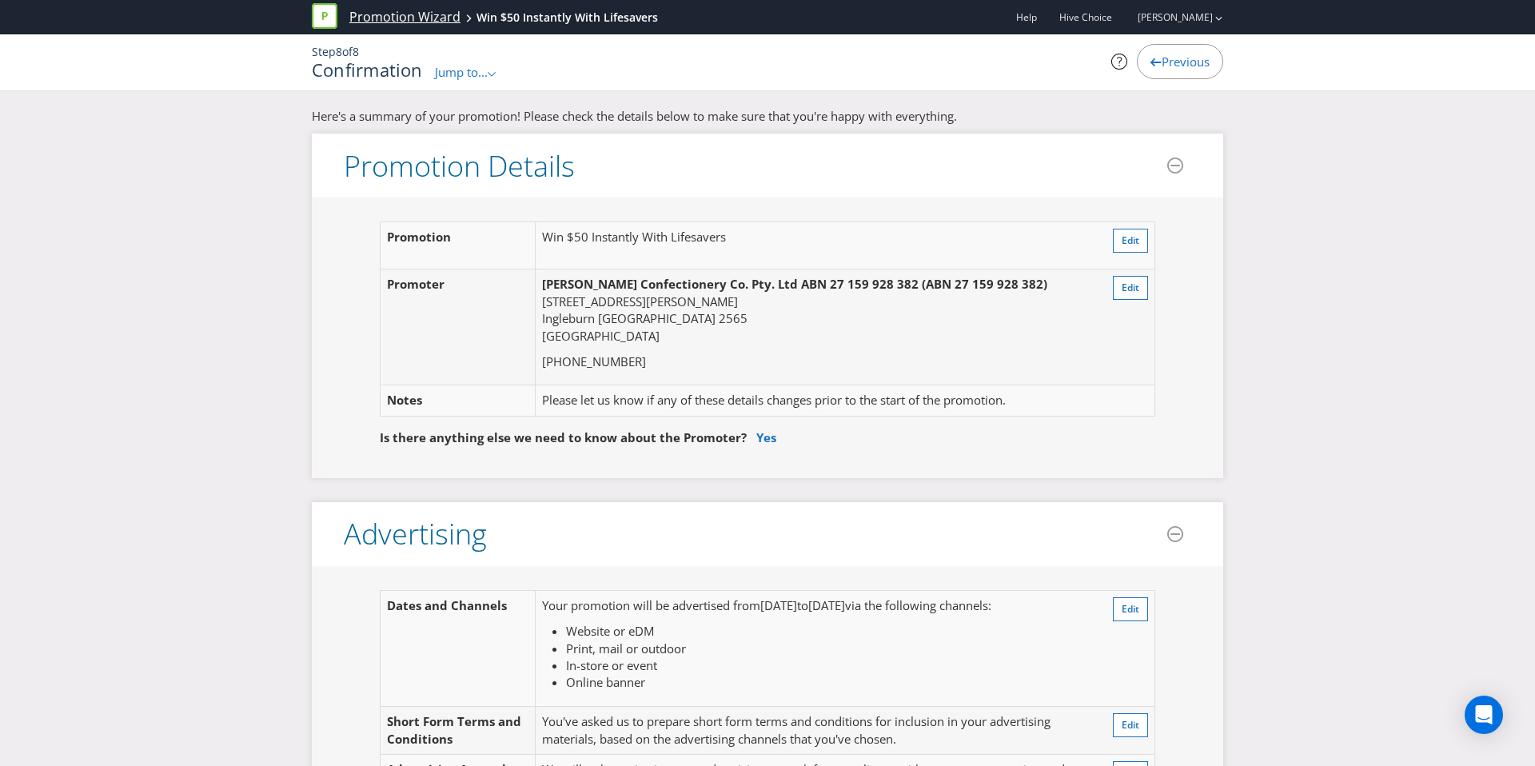
click at [411, 9] on link "Promotion Wizard" at bounding box center [404, 17] width 111 height 18
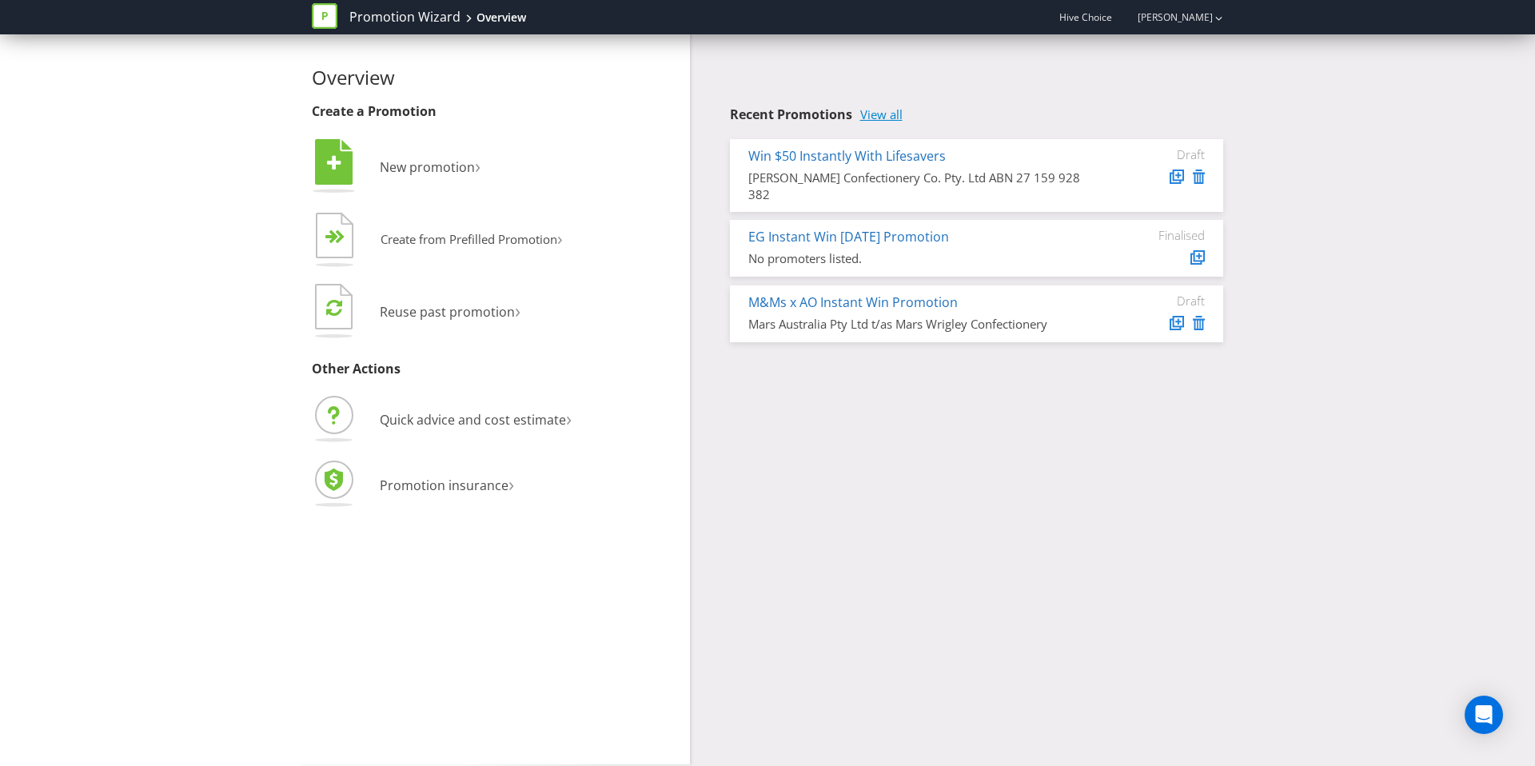
click at [862, 110] on link "View all" at bounding box center [881, 115] width 42 height 14
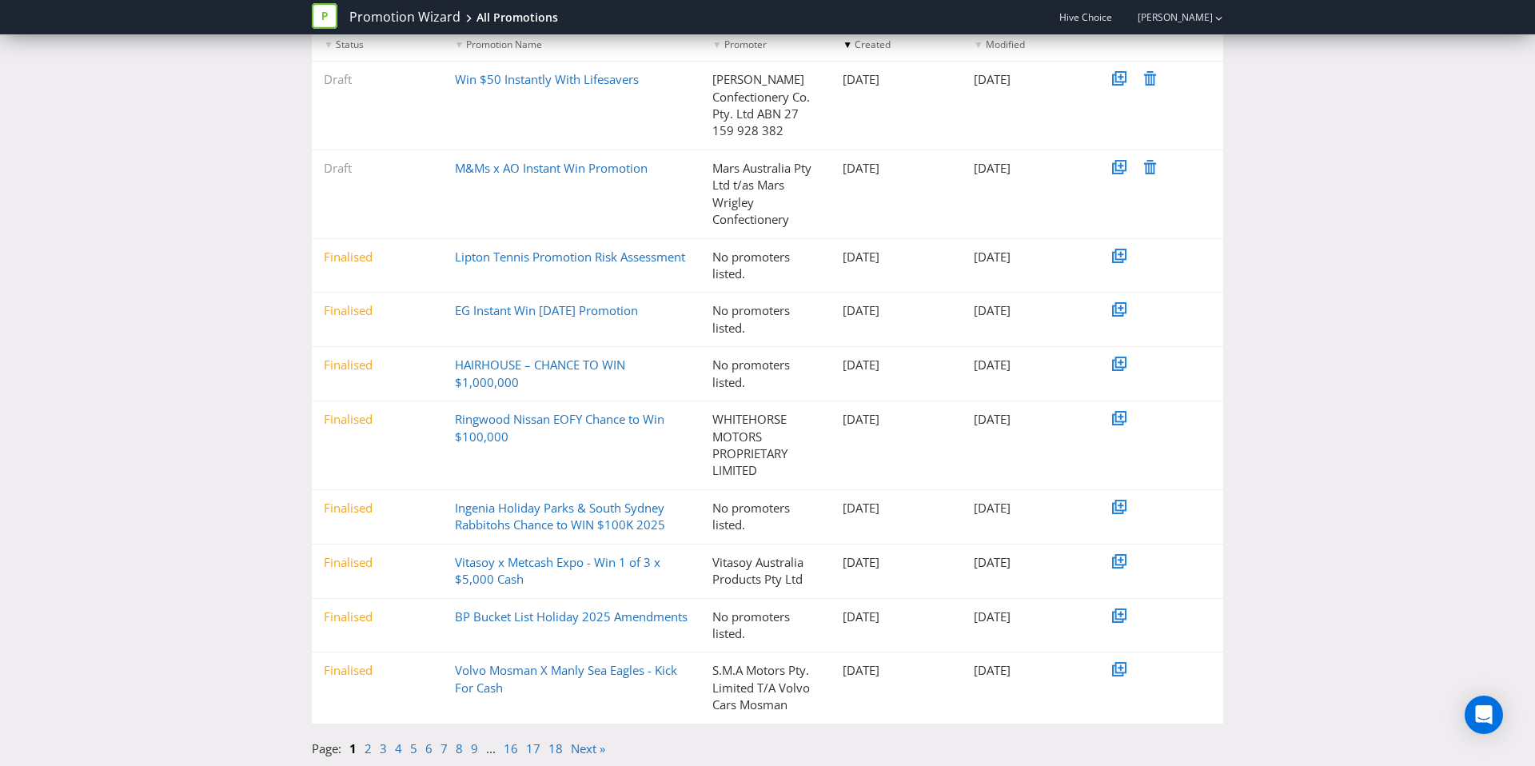
scroll to position [215, 0]
click at [365, 751] on link "2" at bounding box center [367, 749] width 7 height 16
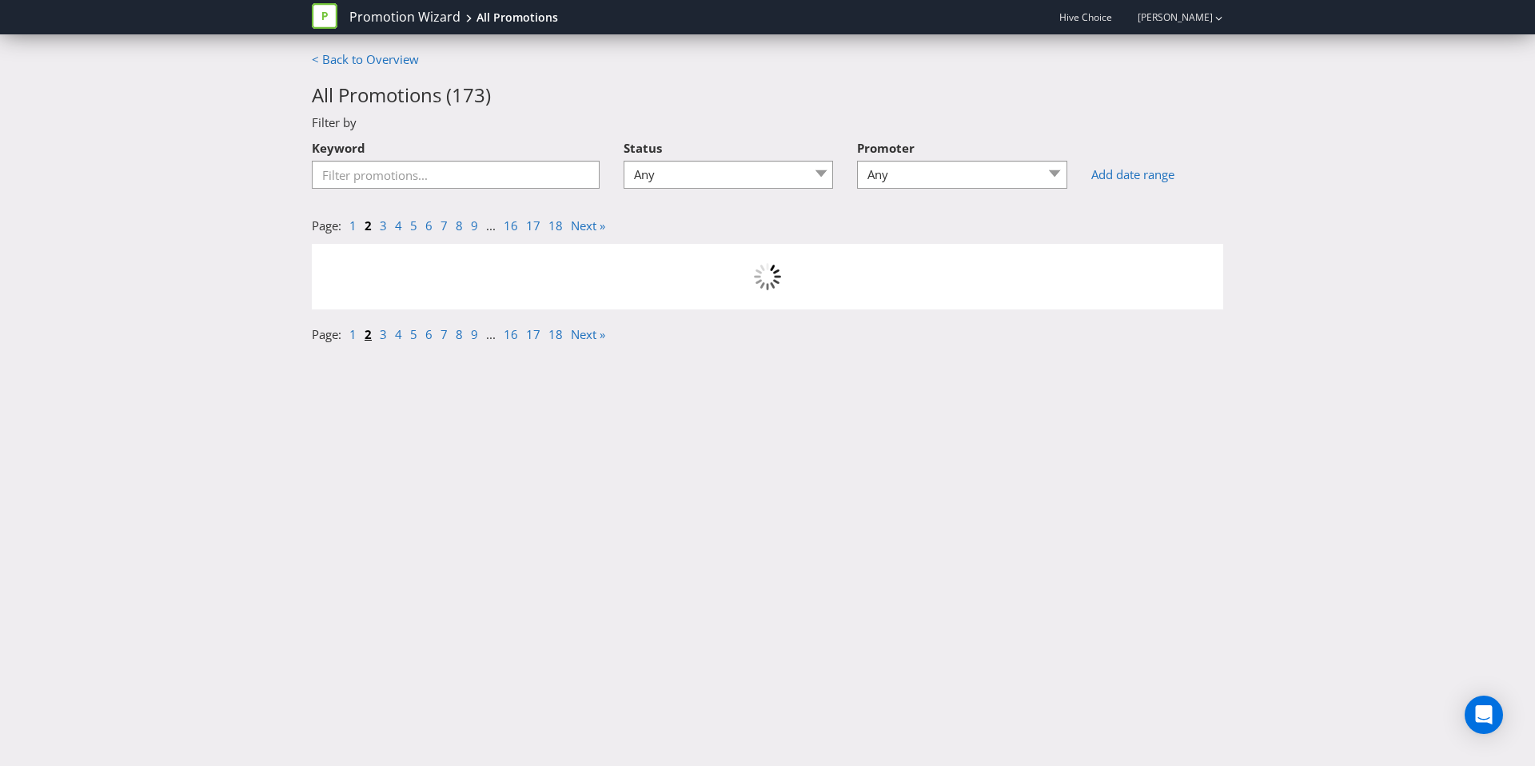
scroll to position [0, 0]
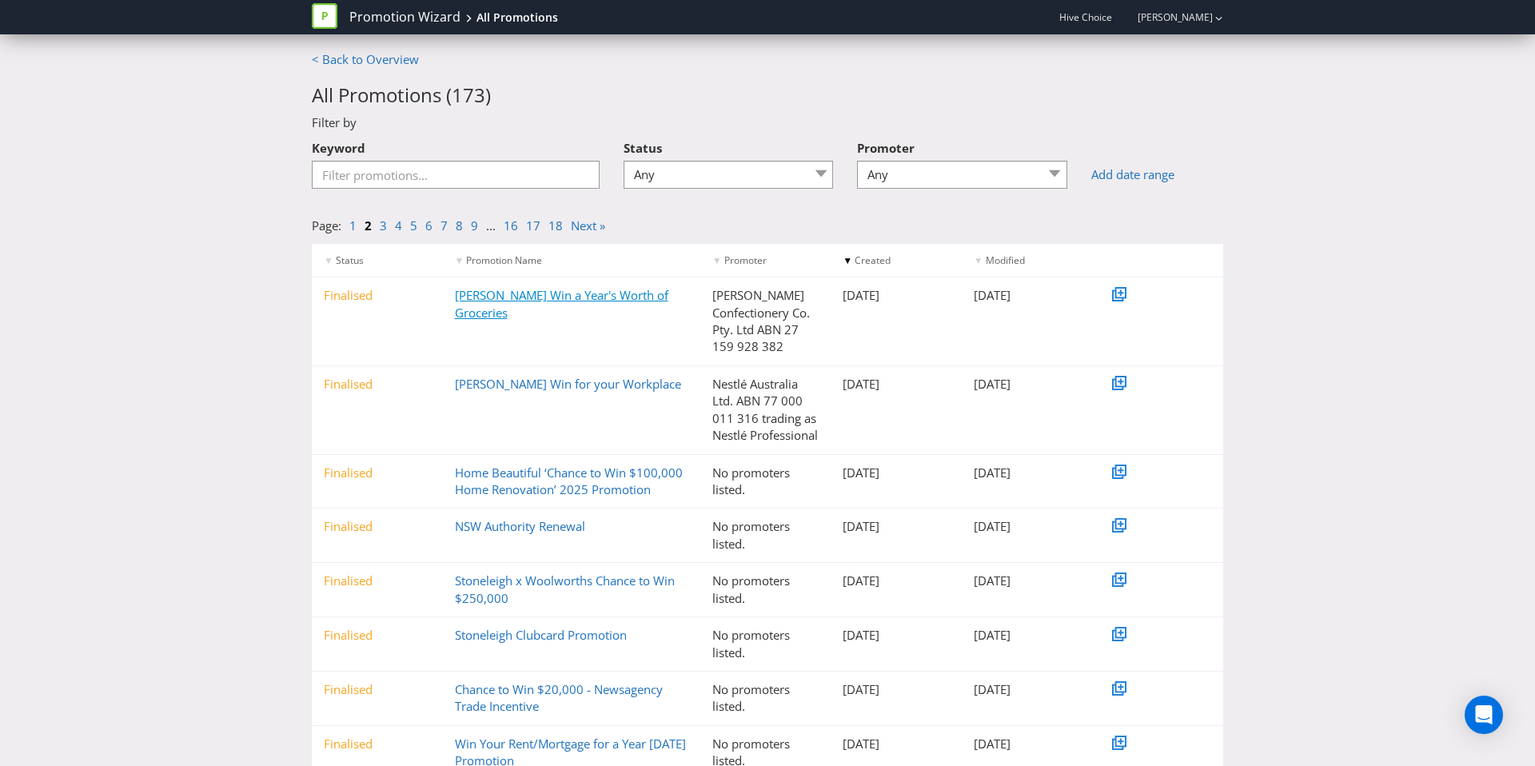
click at [492, 307] on link "[PERSON_NAME] Win a Year's Worth of Groceries" at bounding box center [561, 303] width 213 height 33
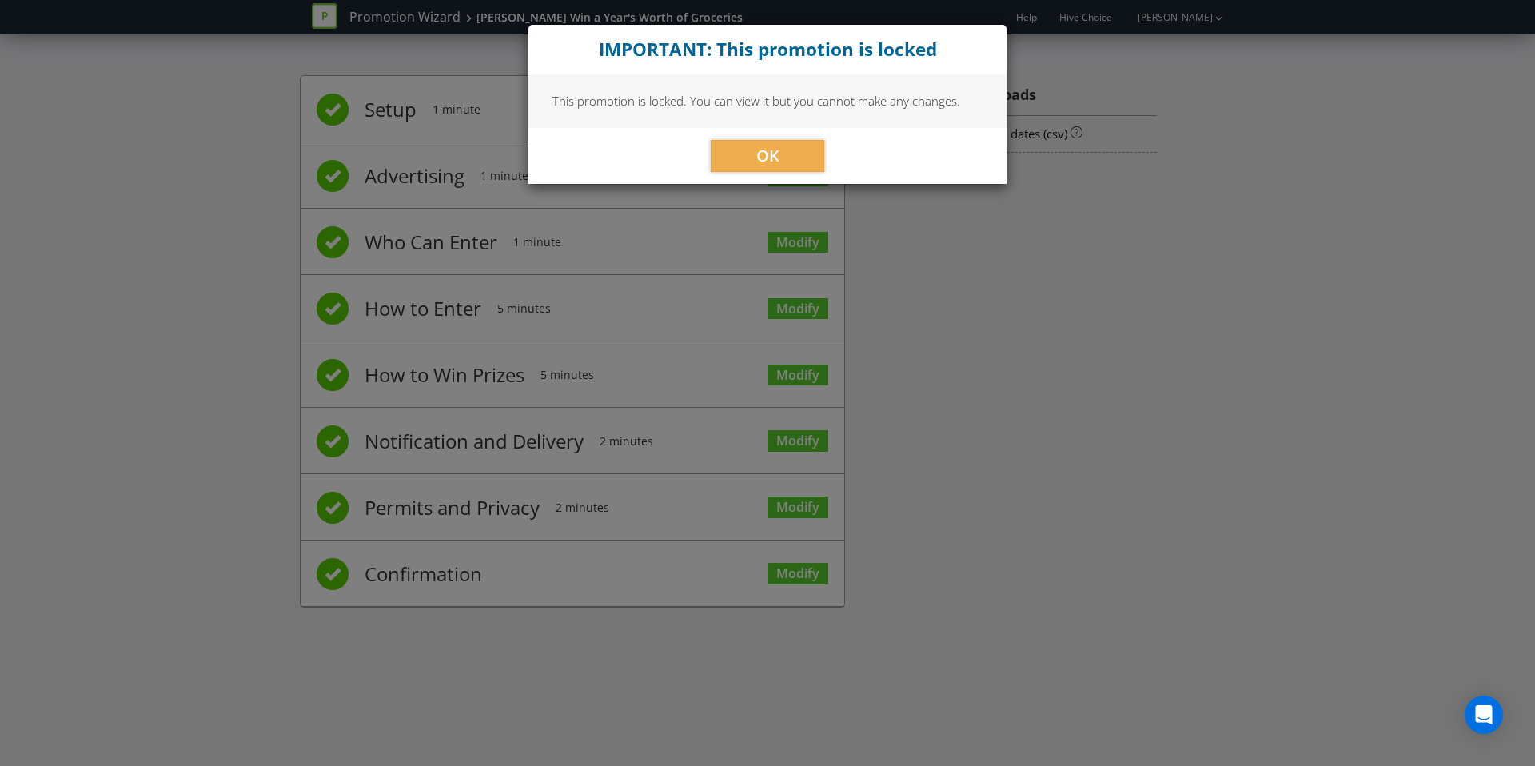
click at [752, 136] on div "OK" at bounding box center [767, 156] width 478 height 56
click at [754, 154] on button "OK" at bounding box center [767, 156] width 113 height 32
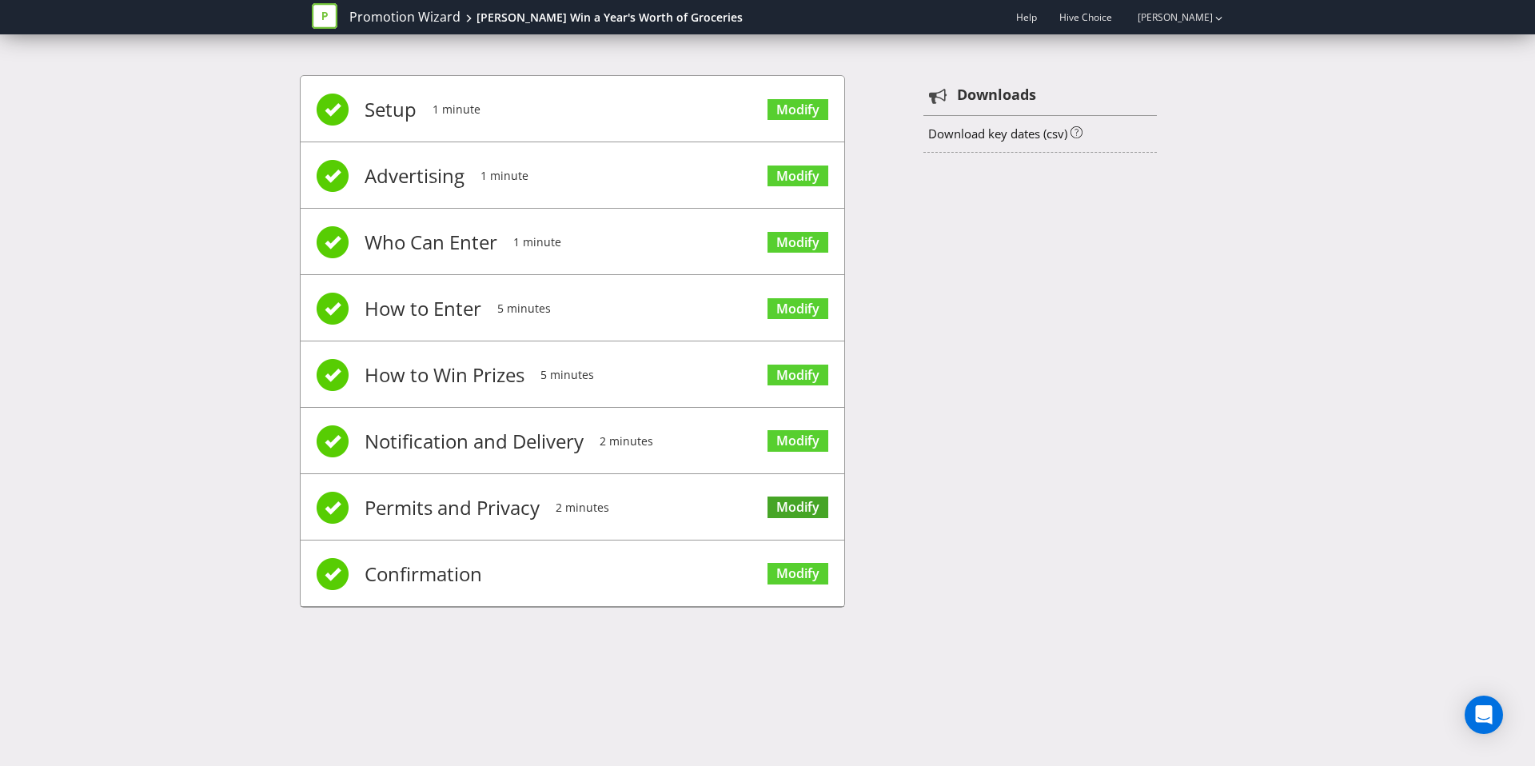
click at [808, 496] on span "Modify" at bounding box center [797, 506] width 61 height 64
click at [808, 499] on link "Modify" at bounding box center [797, 507] width 61 height 22
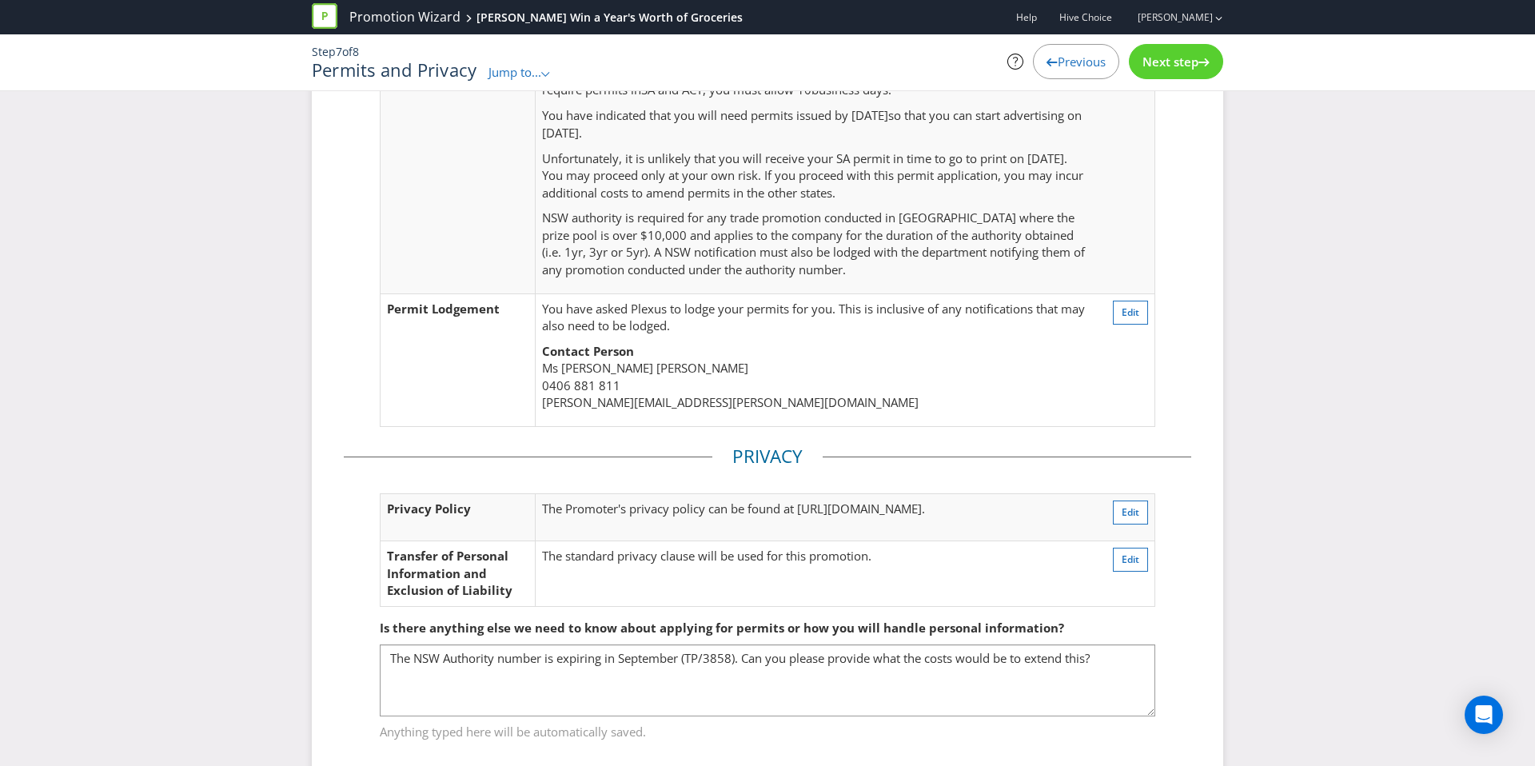
scroll to position [358, 0]
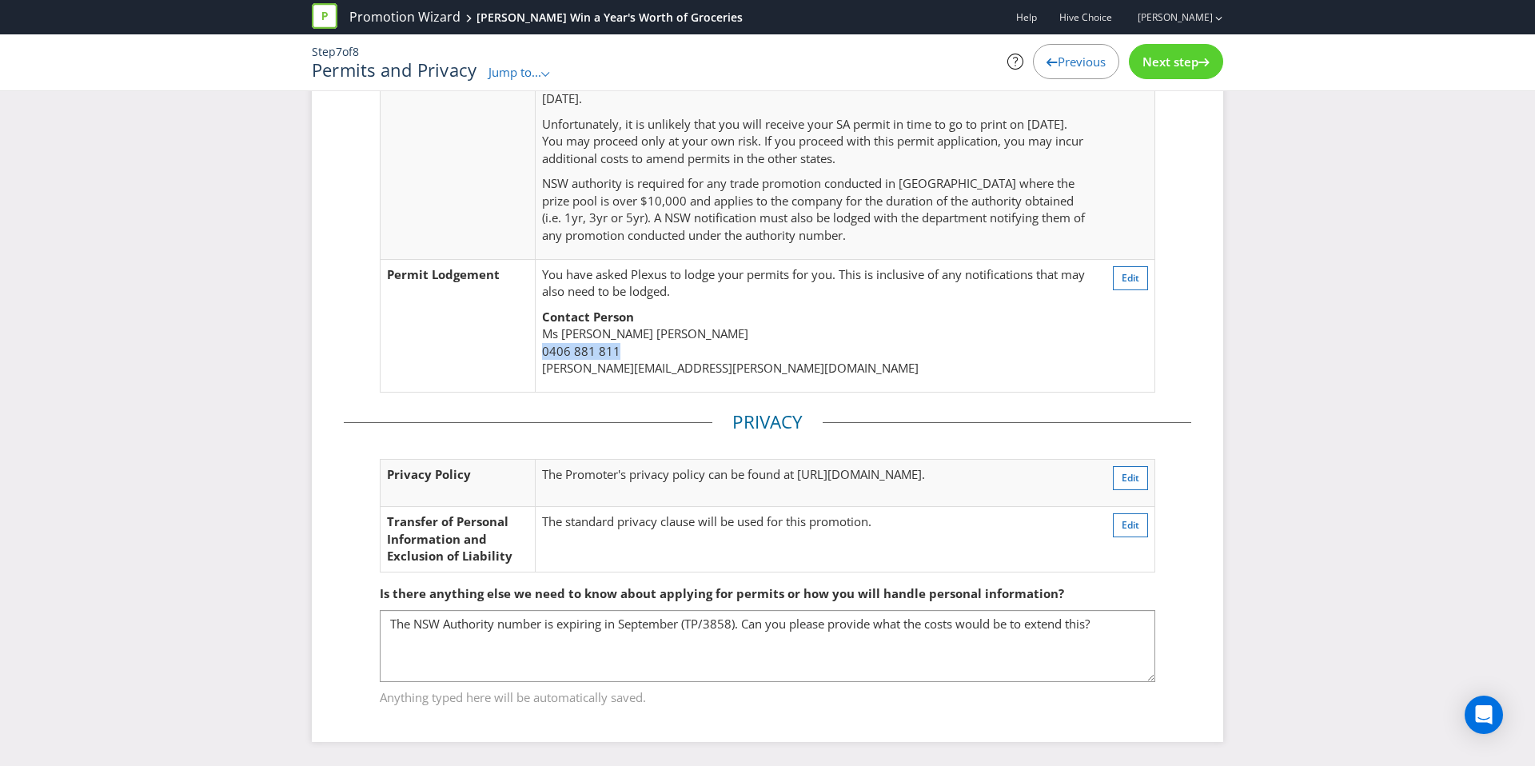
drag, startPoint x: 638, startPoint y: 346, endPoint x: 541, endPoint y: 348, distance: 96.7
click at [542, 348] on p "Contact Person [PERSON_NAME] 0406 881 811 [PERSON_NAME][EMAIL_ADDRESS][PERSON_N…" at bounding box center [816, 343] width 548 height 69
copy span "0406 881 811"
click at [1065, 67] on span "Previous" at bounding box center [1081, 62] width 48 height 16
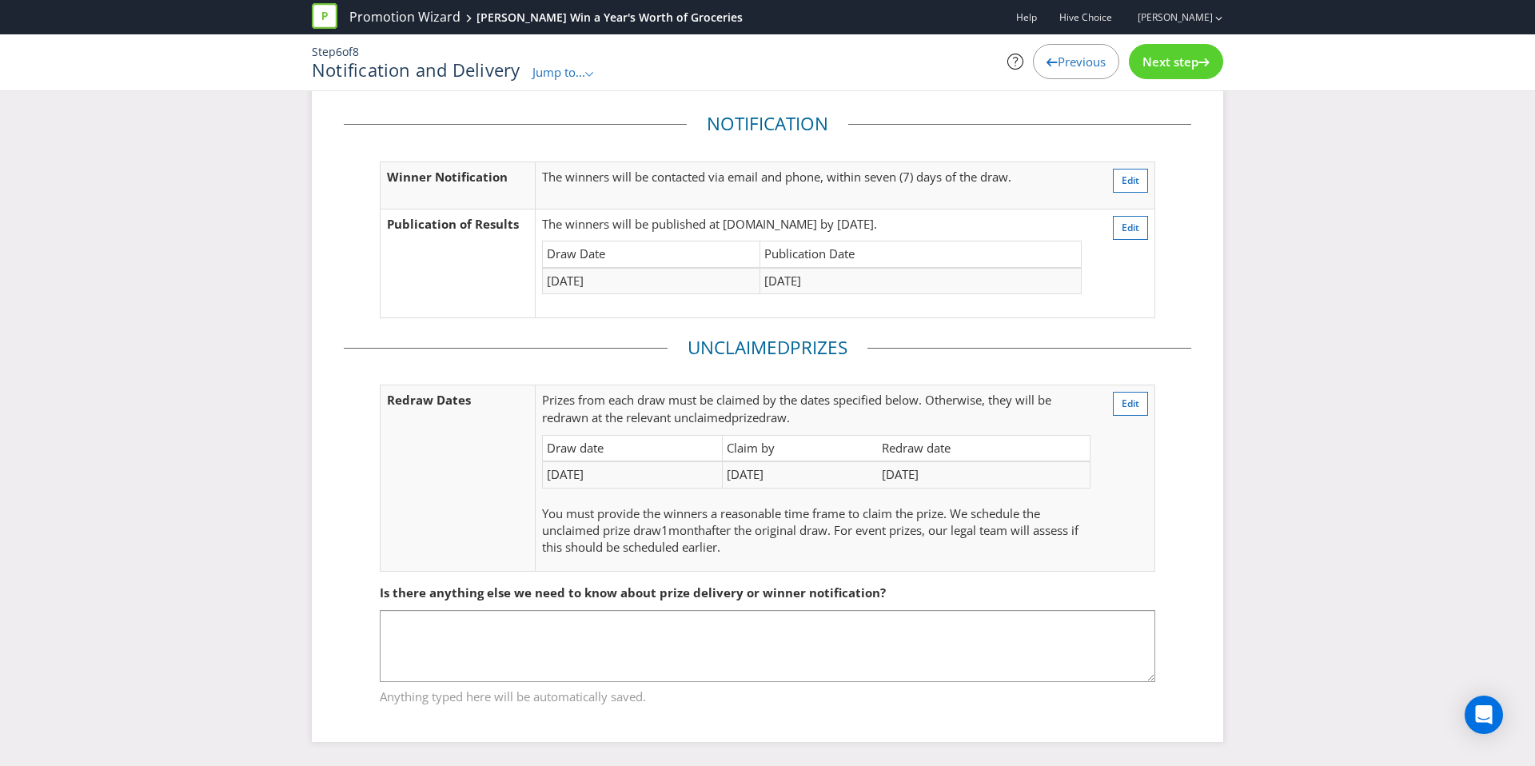
click at [1065, 67] on span "Previous" at bounding box center [1081, 62] width 48 height 16
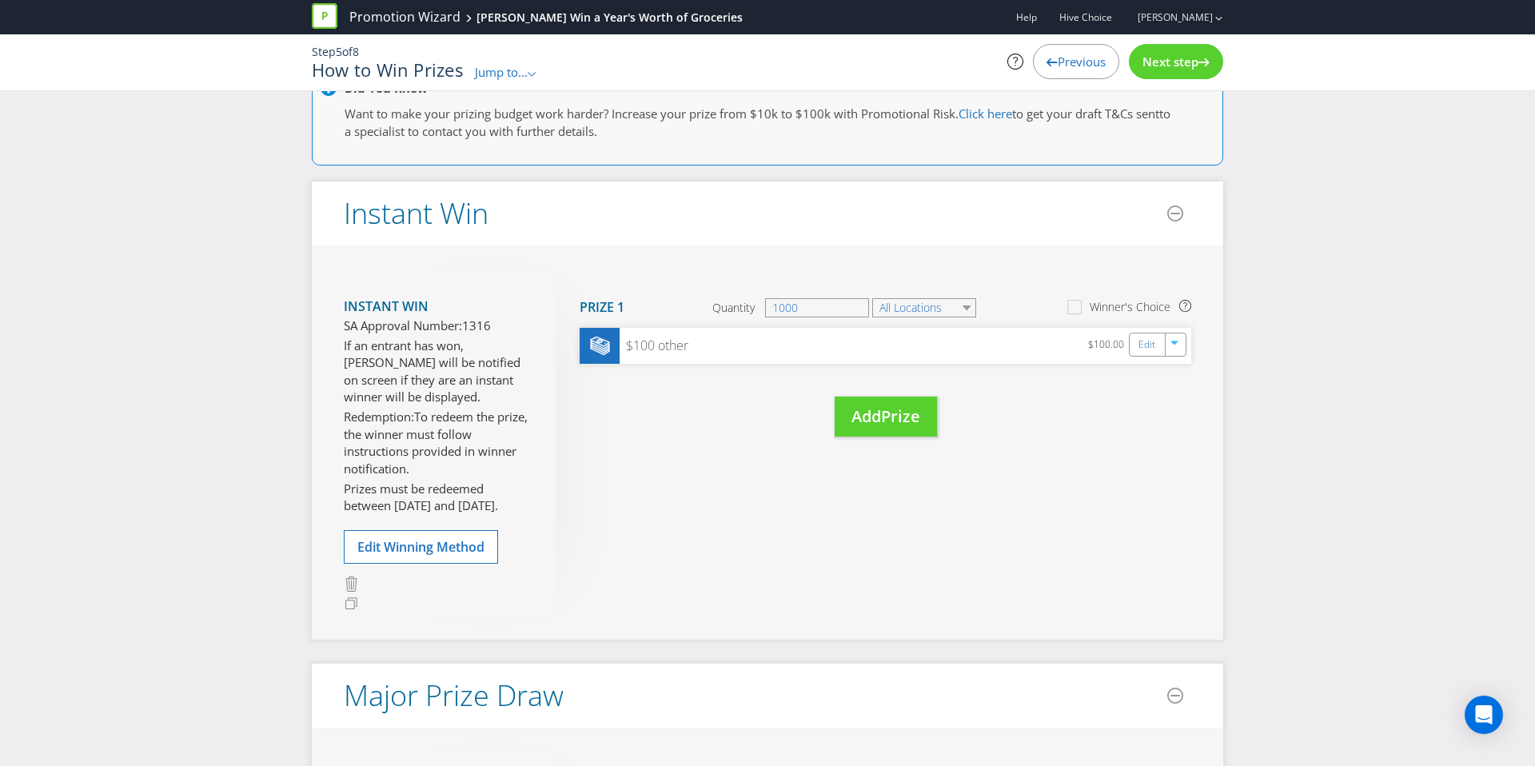
scroll to position [358, 0]
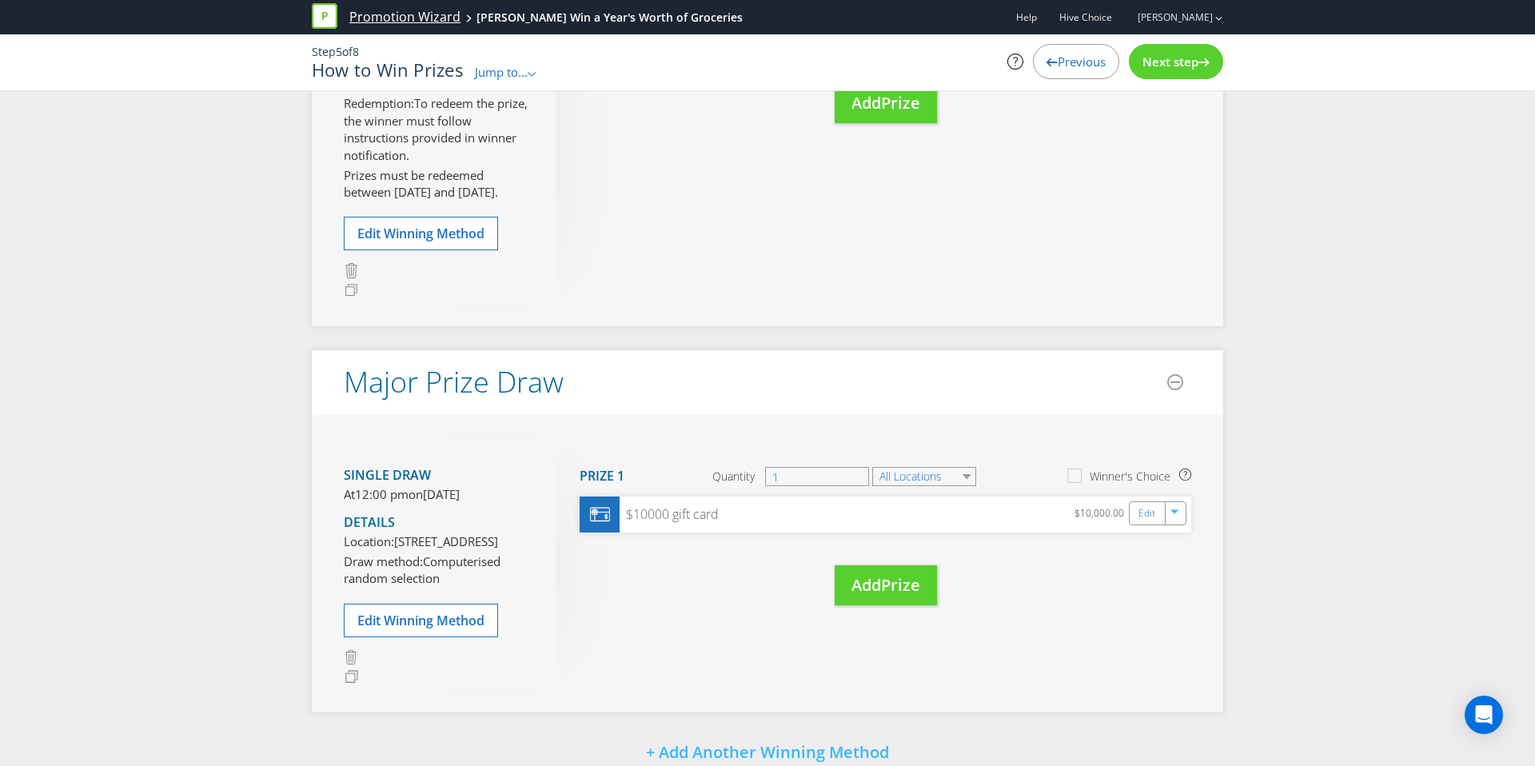
click at [393, 17] on link "Promotion Wizard" at bounding box center [404, 17] width 111 height 18
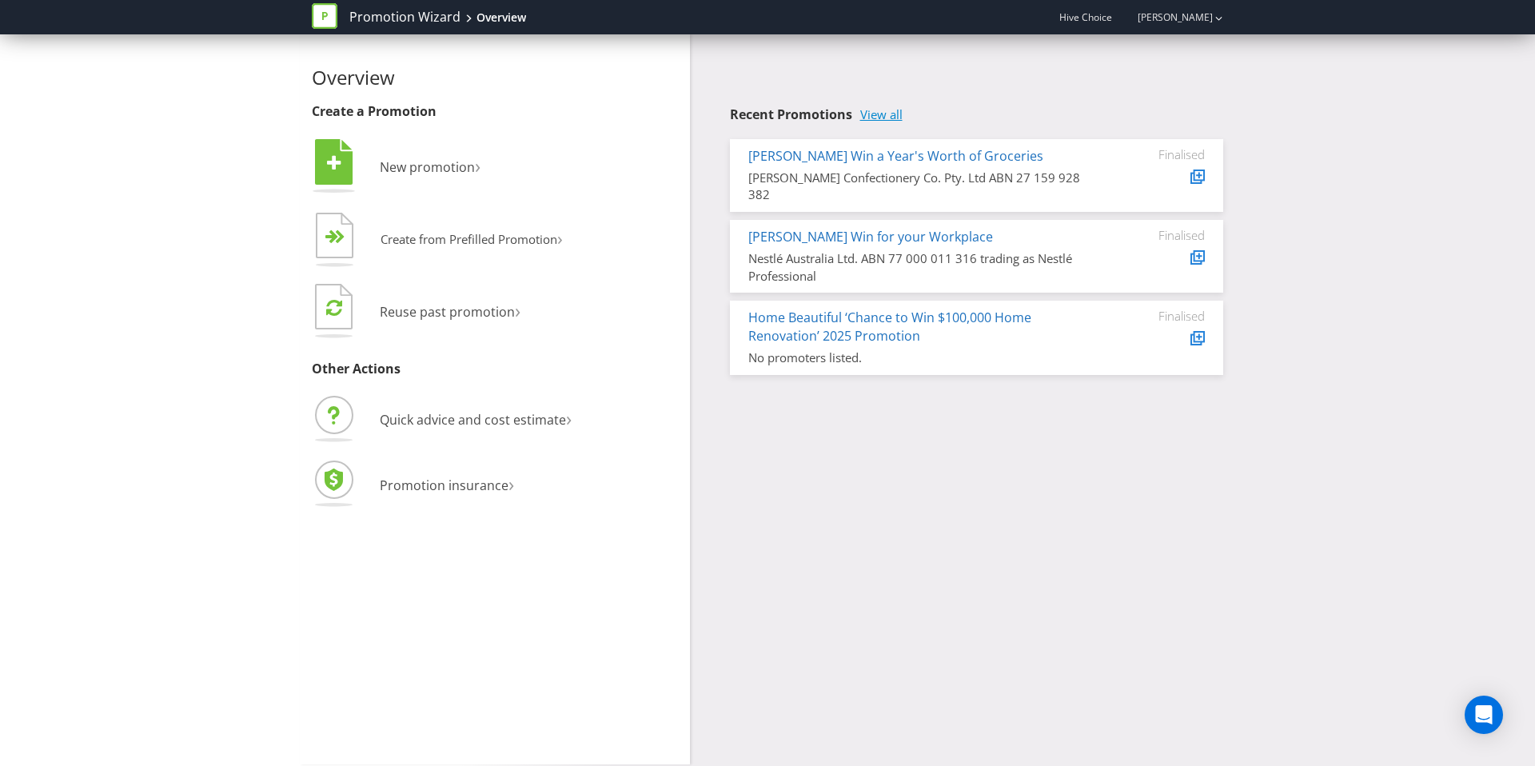
click at [885, 109] on link "View all" at bounding box center [881, 115] width 42 height 14
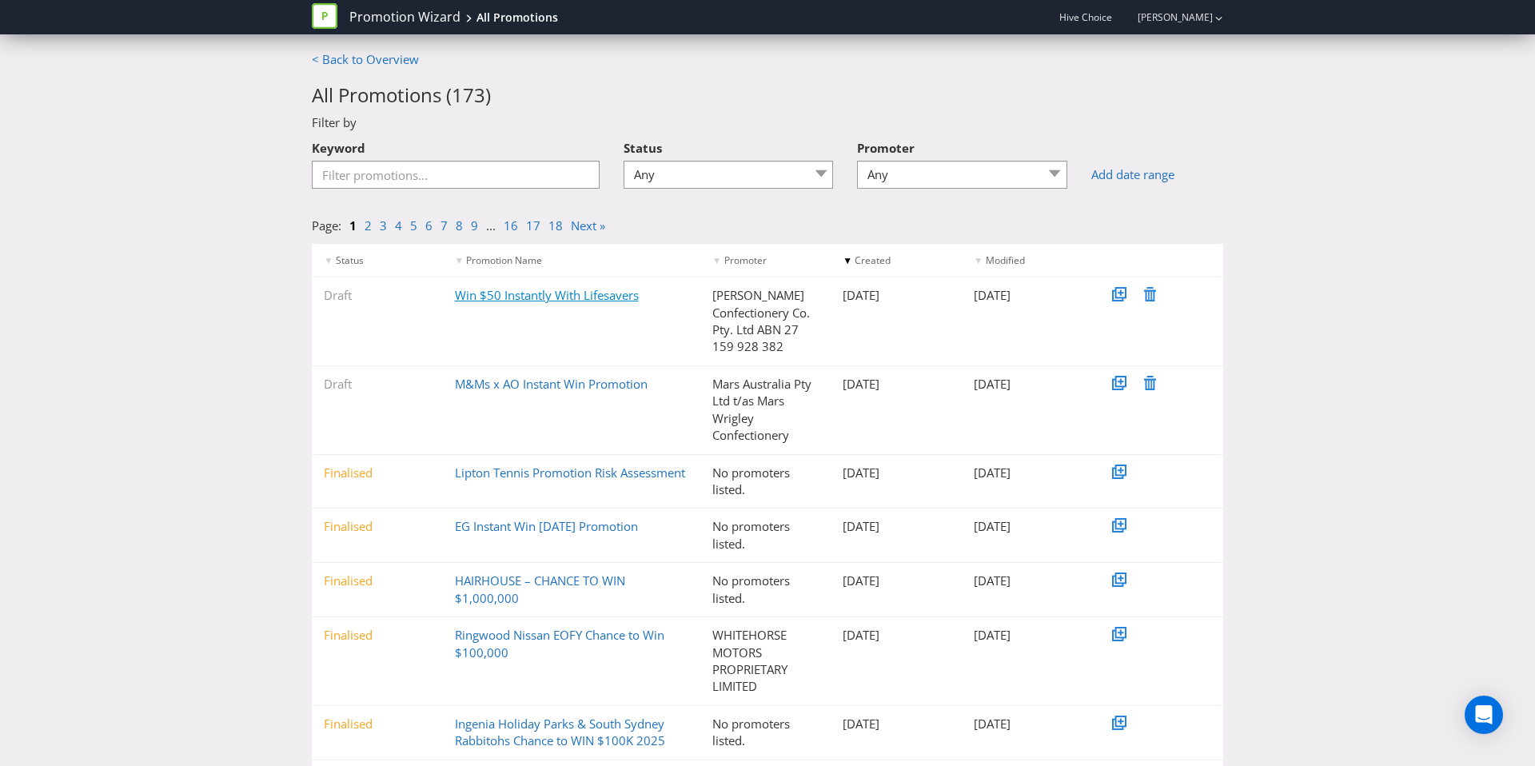
click at [501, 295] on link "Win $50 Instantly With Lifesavers" at bounding box center [547, 295] width 184 height 16
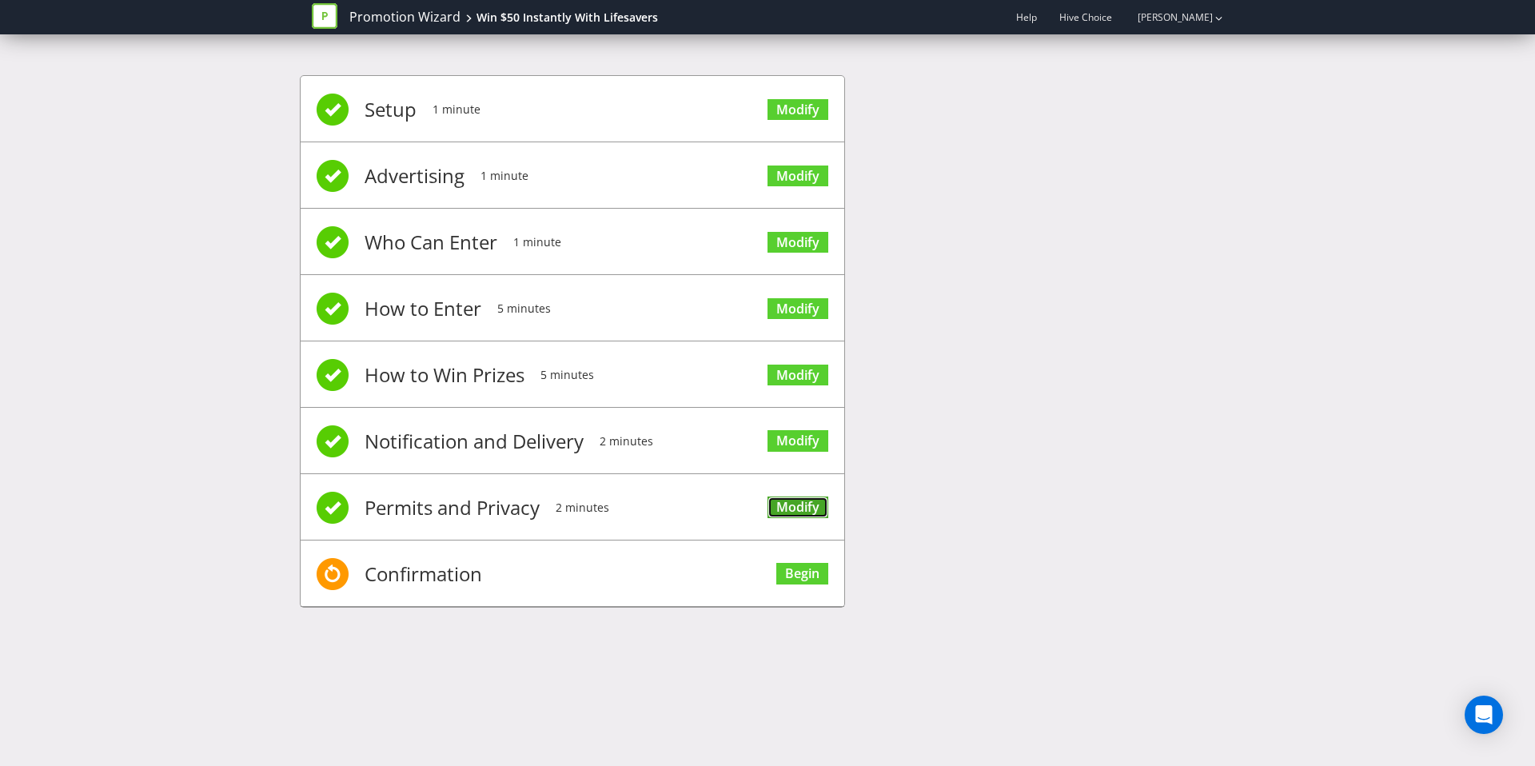
click at [790, 512] on link "Modify" at bounding box center [797, 507] width 61 height 22
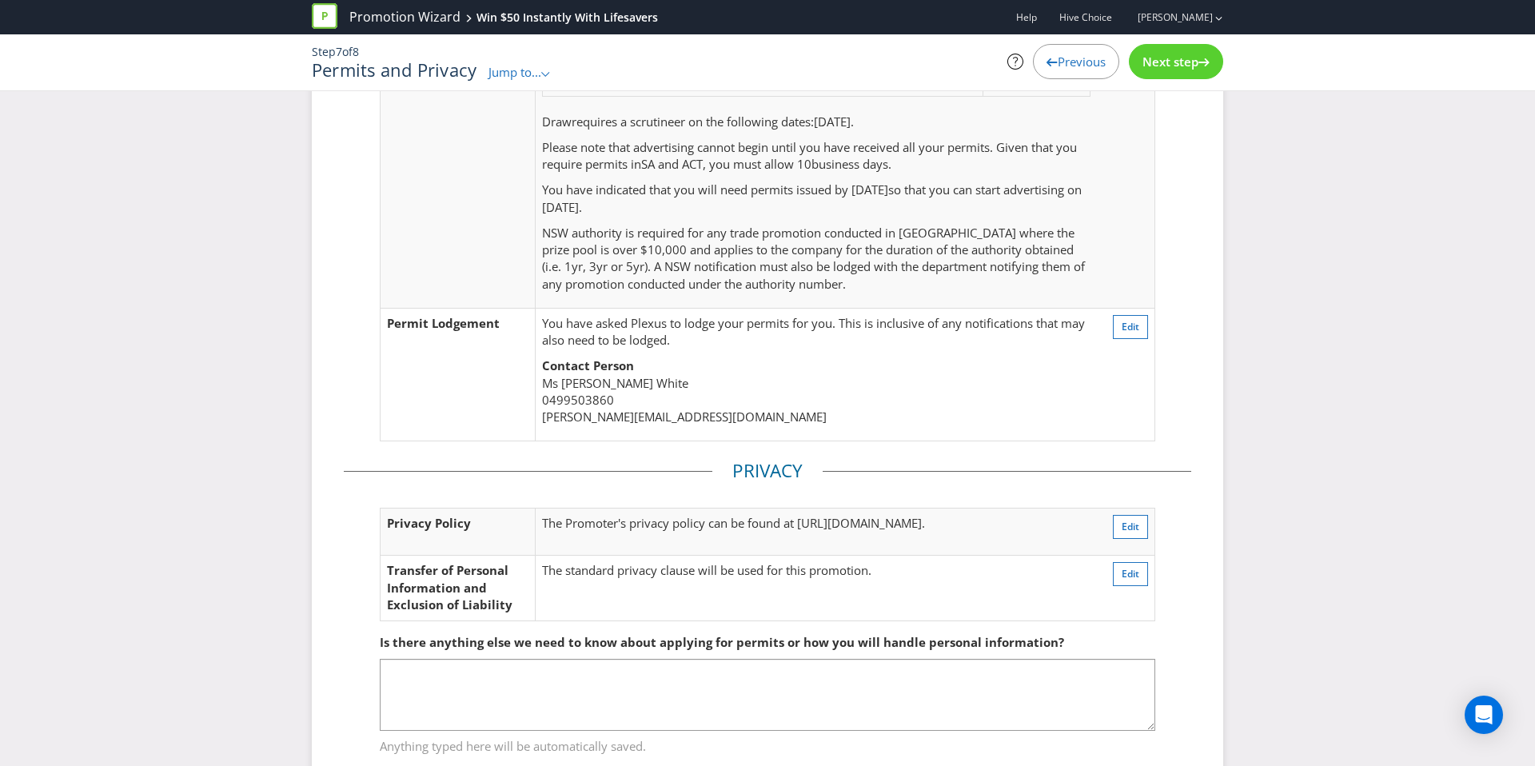
scroll to position [324, 0]
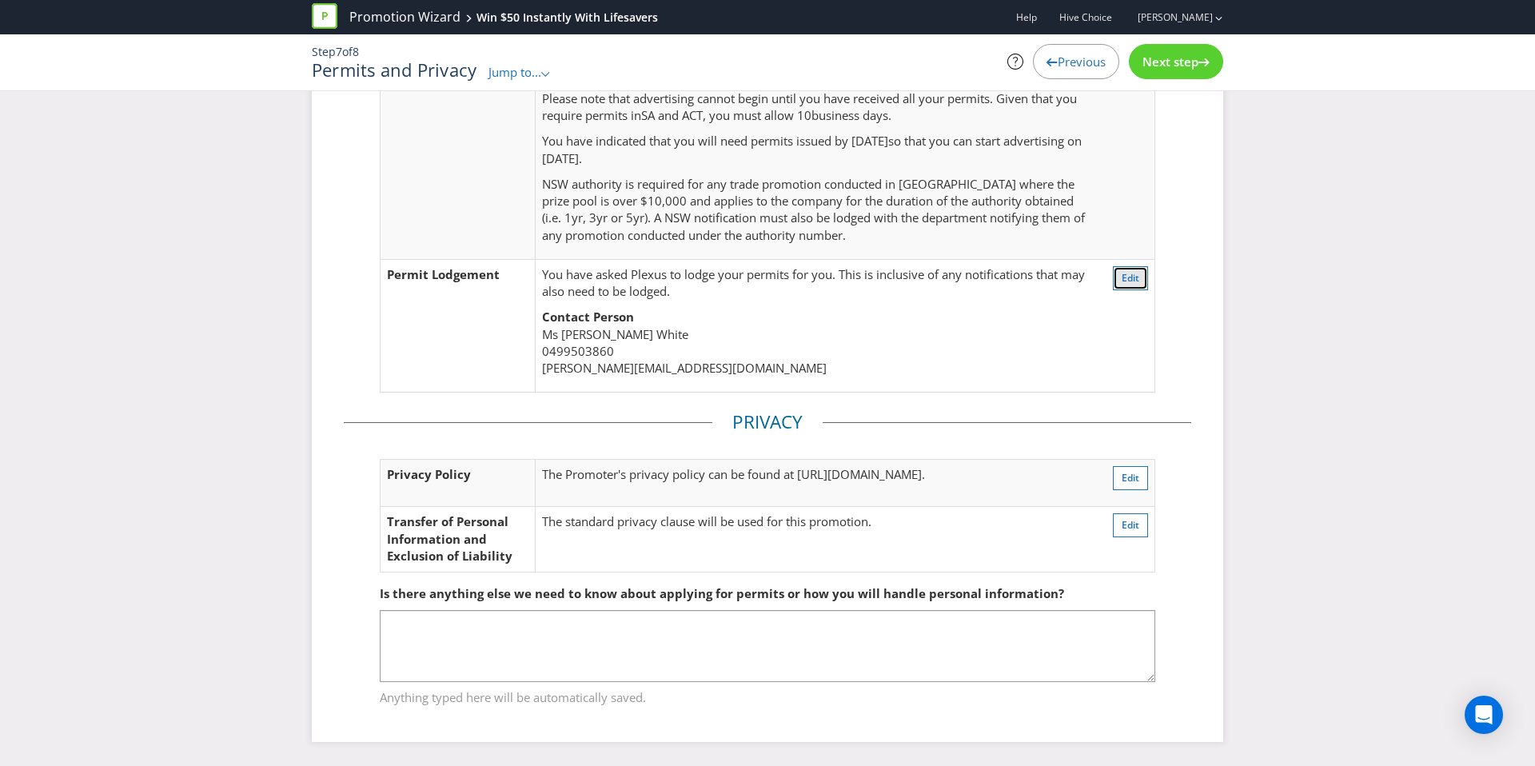
click at [1131, 273] on span "Edit" at bounding box center [1130, 278] width 18 height 14
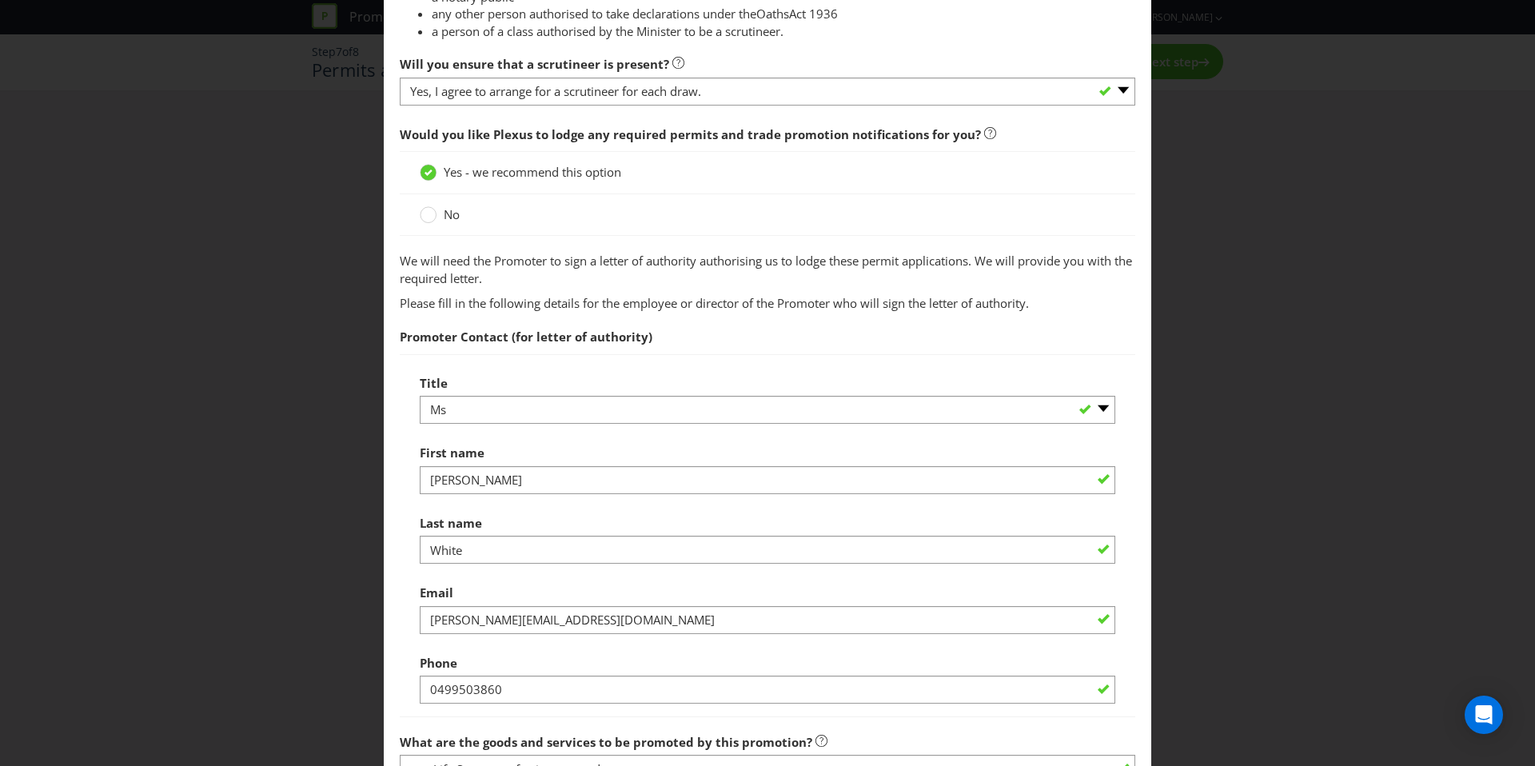
scroll to position [976, 0]
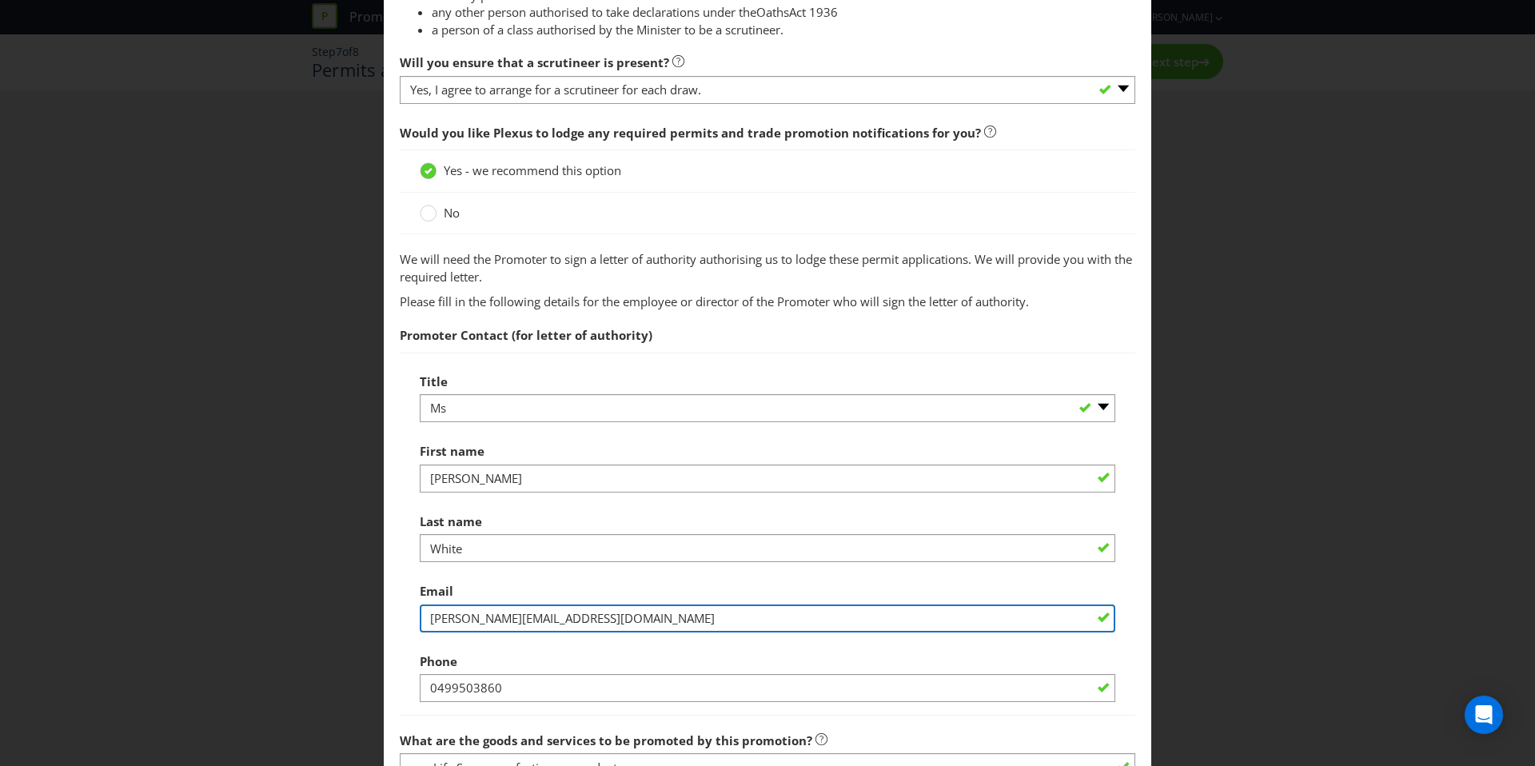
drag, startPoint x: 636, startPoint y: 620, endPoint x: 154, endPoint y: 603, distance: 482.3
click at [154, 603] on div "Permits and Privacy Permits You need permits in SA and ACT and an authority and…" at bounding box center [767, 383] width 1535 height 766
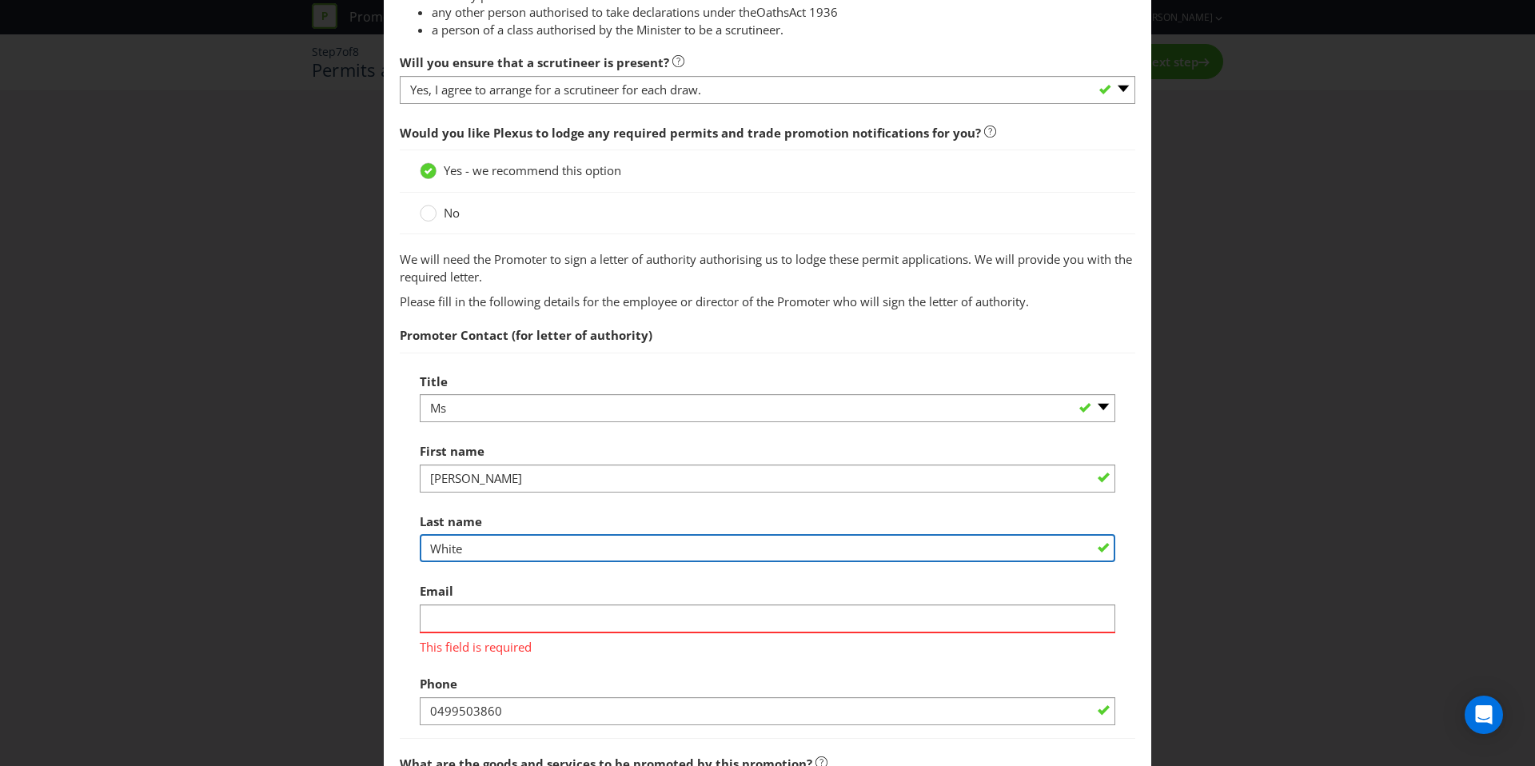
drag, startPoint x: 488, startPoint y: 540, endPoint x: 257, endPoint y: 541, distance: 230.2
click at [257, 541] on div "Permits and Privacy Permits You need permits in SA and ACT and an authority and…" at bounding box center [767, 383] width 1535 height 766
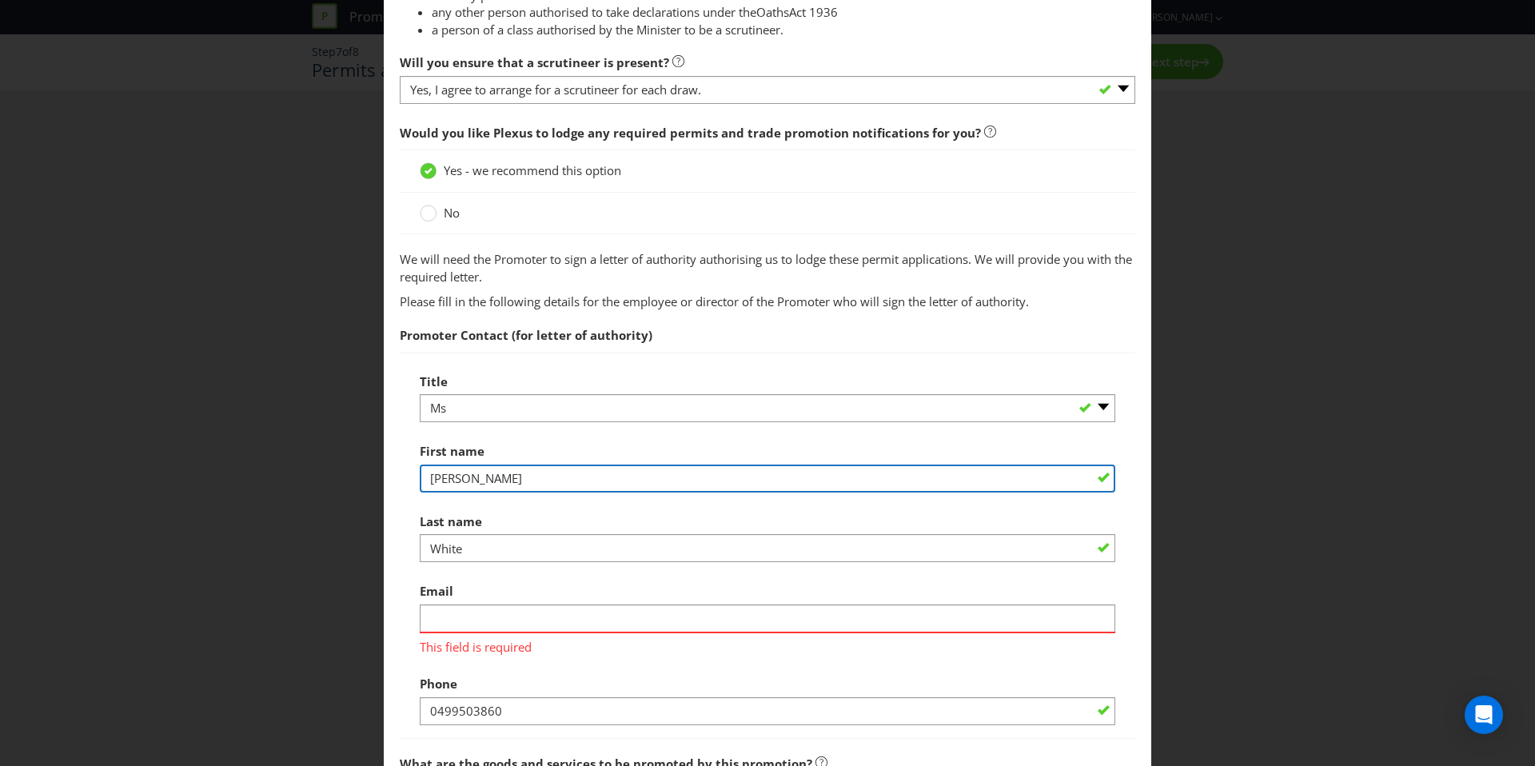
drag, startPoint x: 502, startPoint y: 482, endPoint x: 225, endPoint y: 490, distance: 277.5
click at [225, 490] on div "Permits and Privacy Permits You need permits in SA and ACT and an authority and…" at bounding box center [767, 383] width 1535 height 766
type input "H"
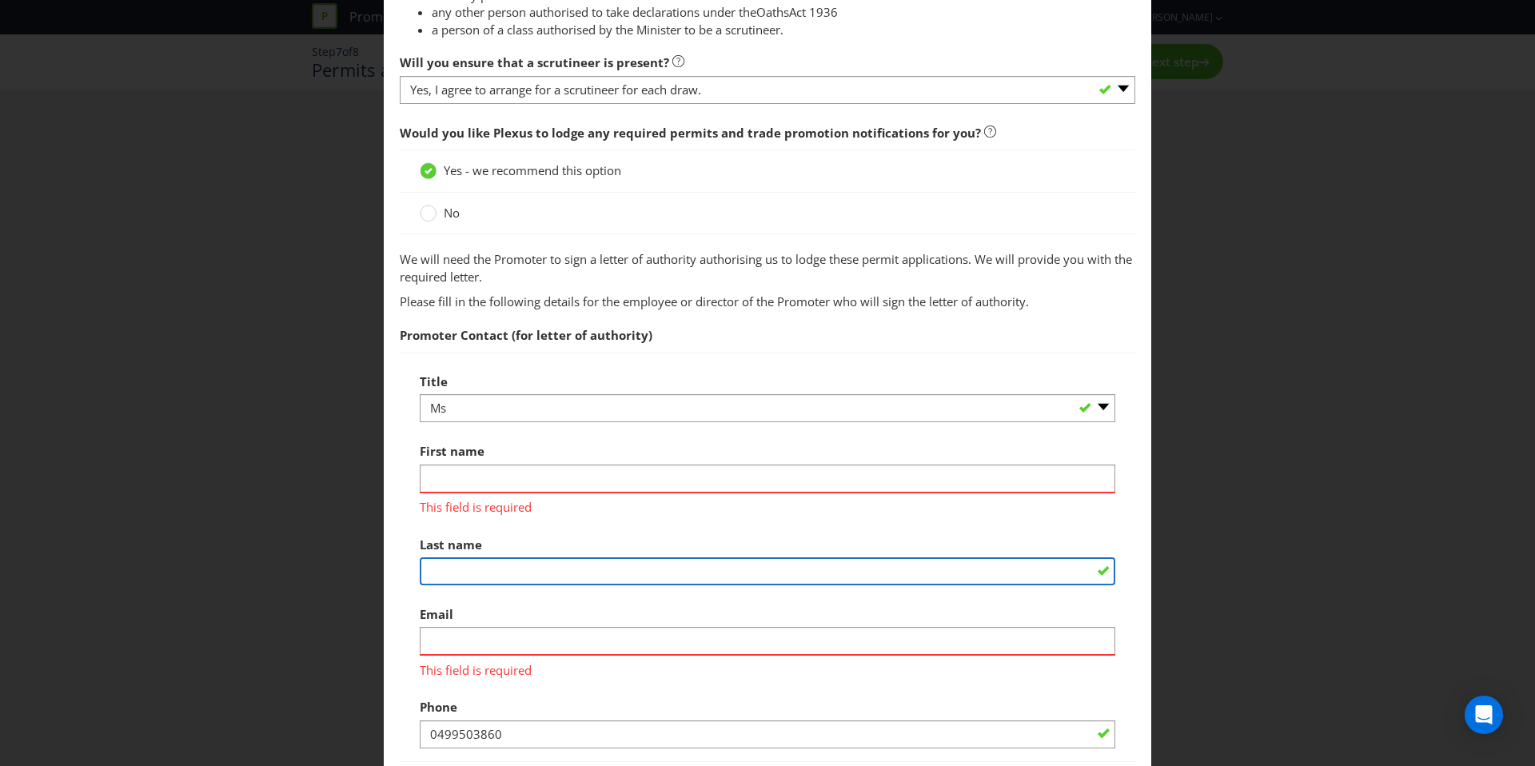
drag, startPoint x: 468, startPoint y: 545, endPoint x: 547, endPoint y: 575, distance: 83.7
click at [547, 575] on input "text" at bounding box center [767, 571] width 695 height 28
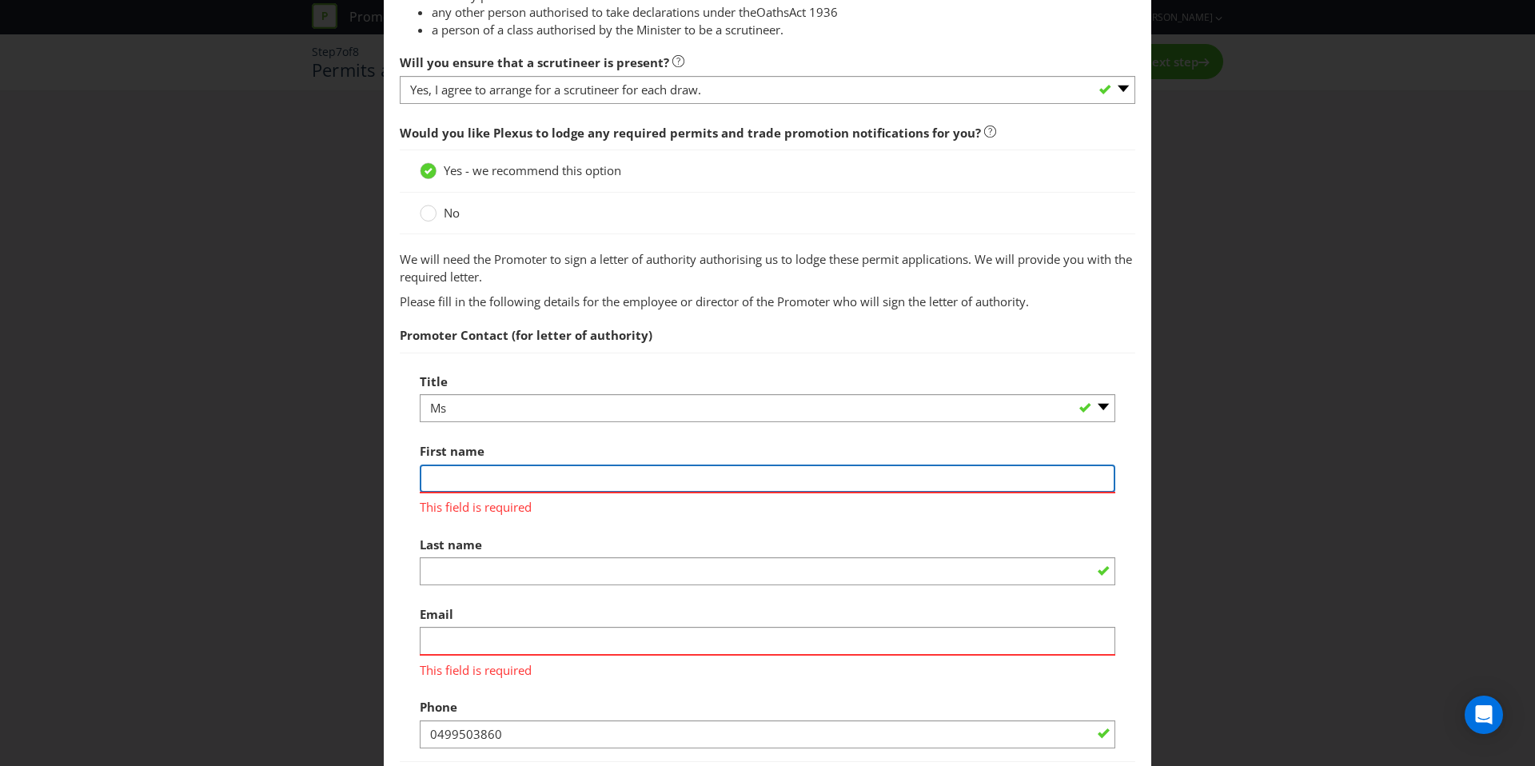
click at [500, 467] on input "text" at bounding box center [767, 478] width 695 height 28
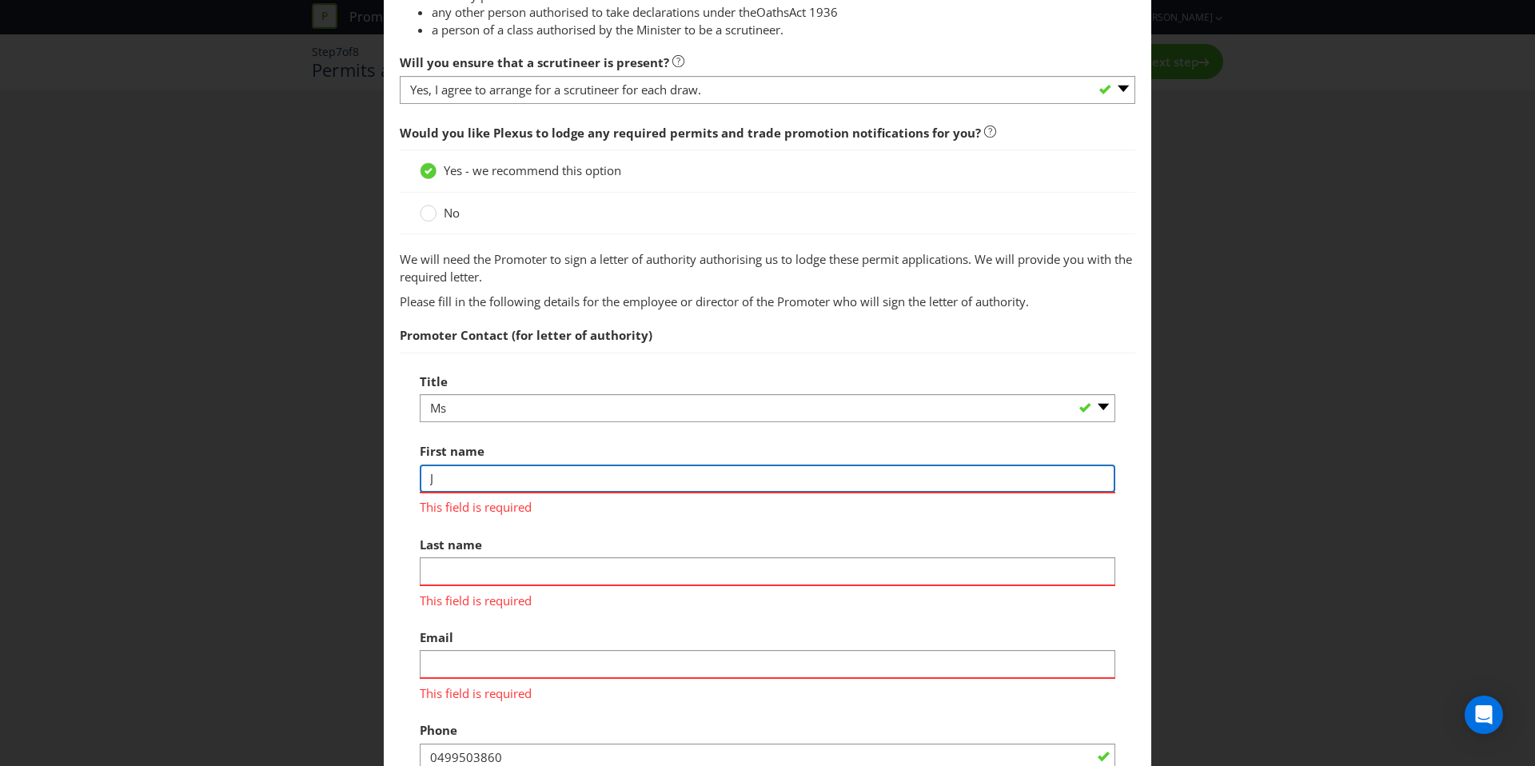
type input "[PERSON_NAME]"
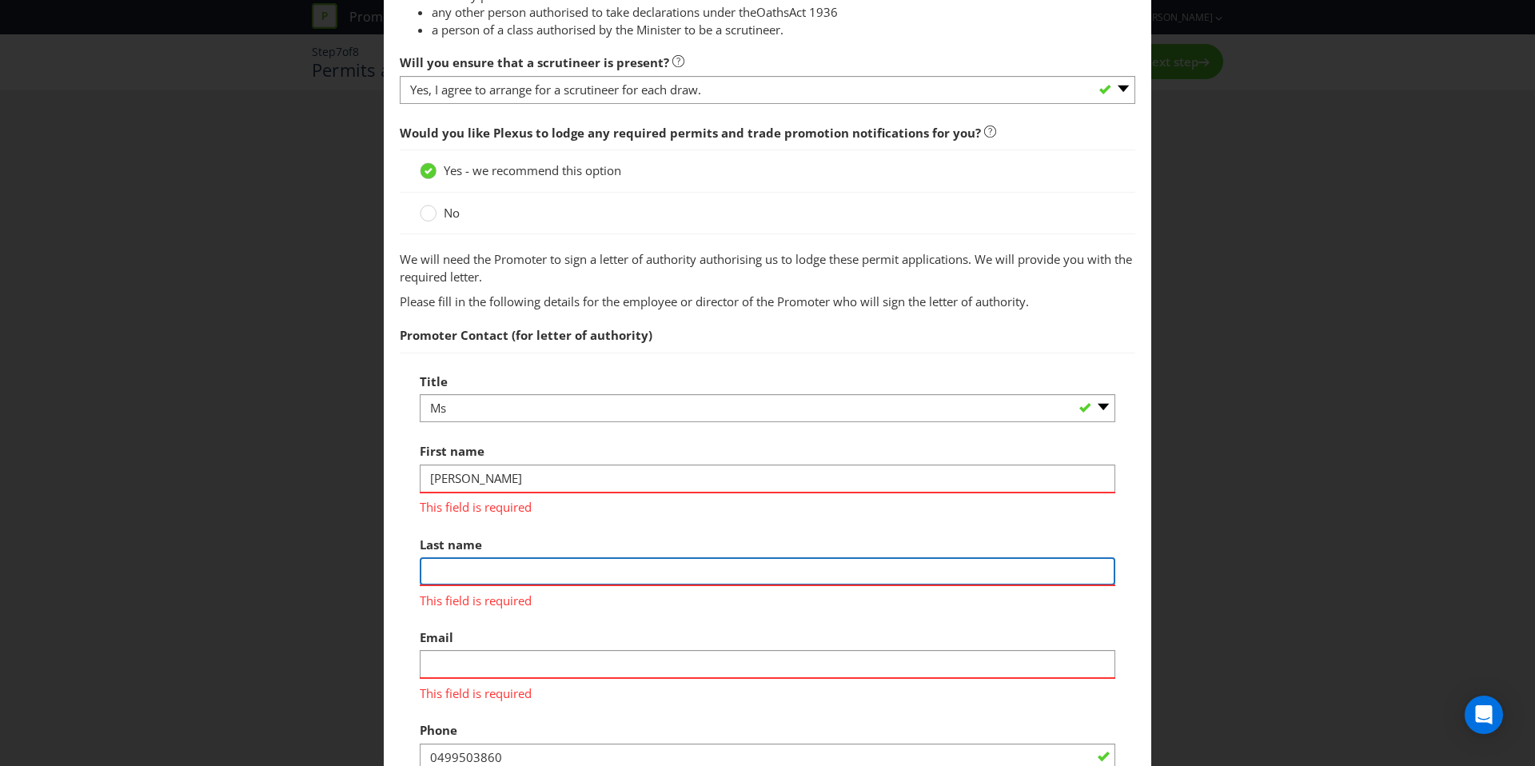
click at [492, 576] on div "Last name This field is required" at bounding box center [767, 568] width 695 height 81
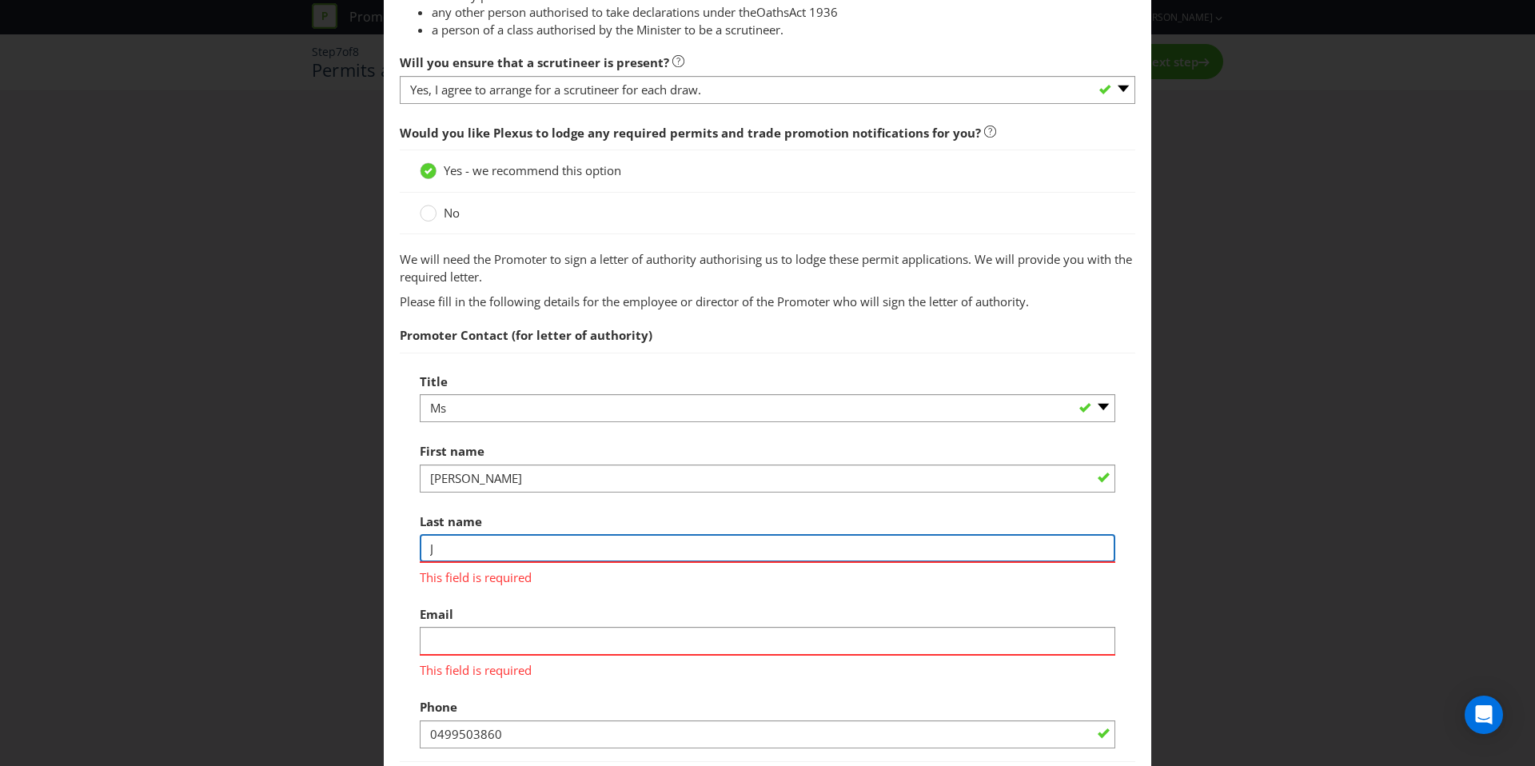
type input "[PERSON_NAME]"
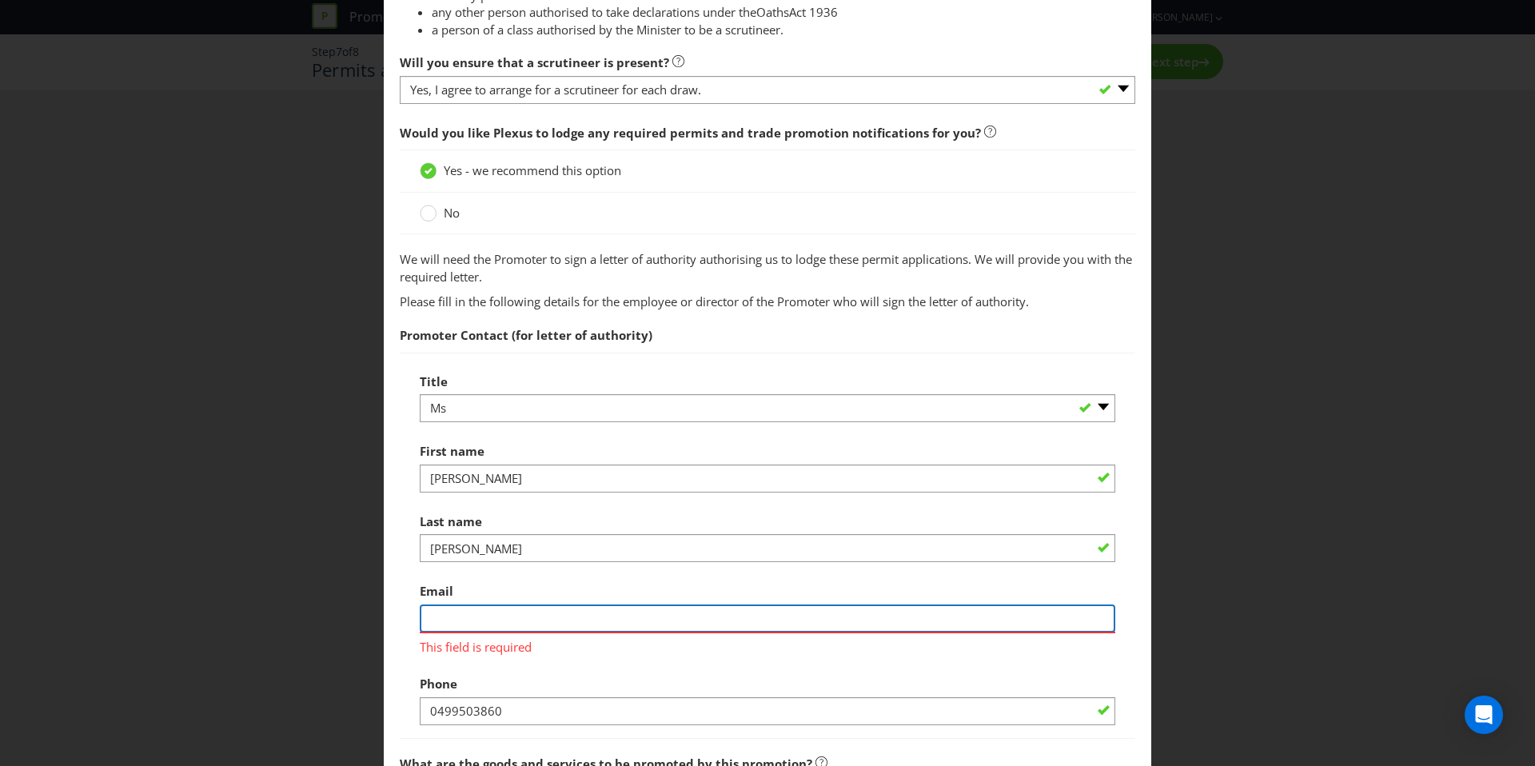
click at [507, 643] on div "Email This field is required" at bounding box center [767, 615] width 695 height 81
type input "[PERSON_NAME][EMAIL_ADDRESS][PERSON_NAME][DOMAIN_NAME]"
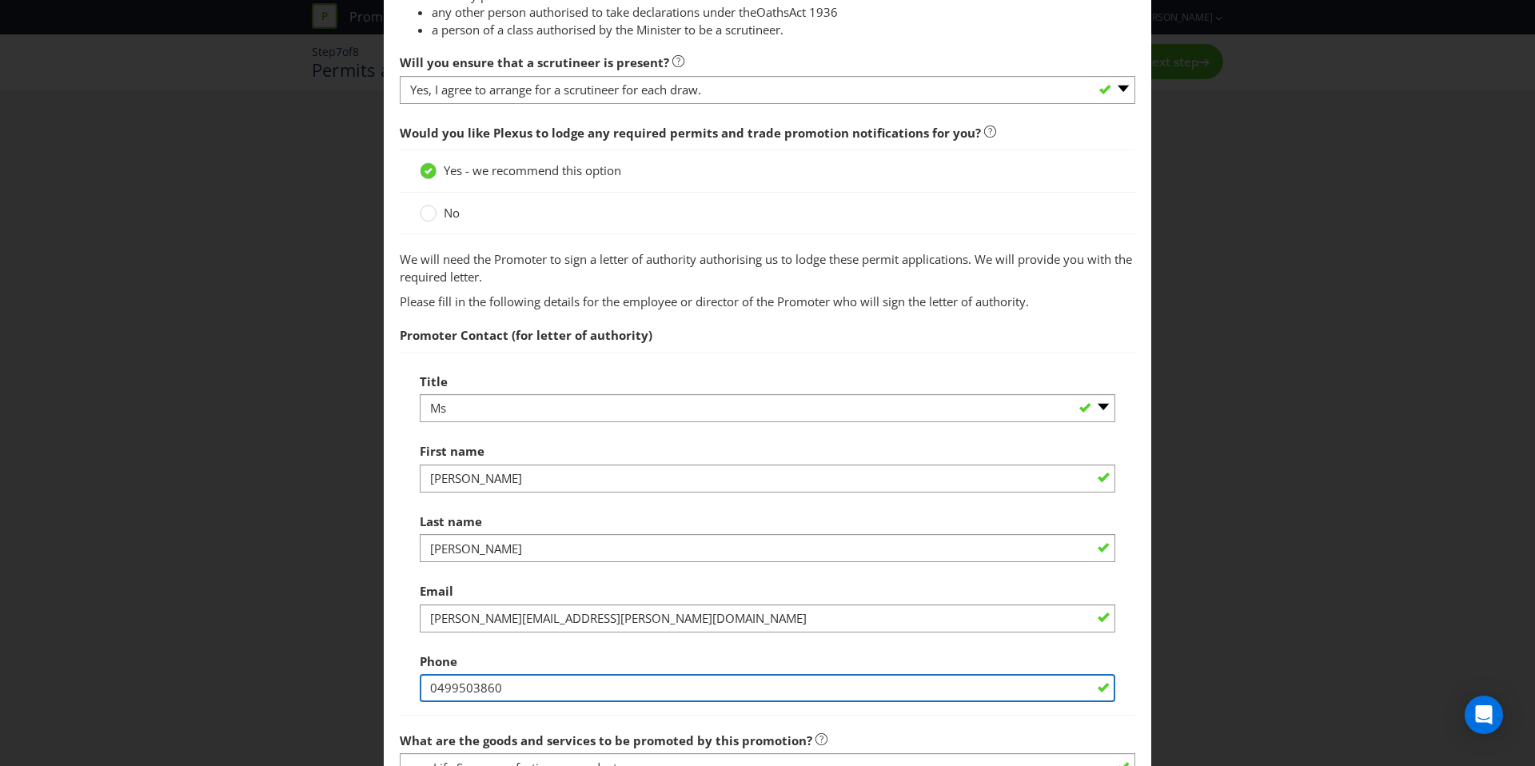
drag, startPoint x: 518, startPoint y: 712, endPoint x: 397, endPoint y: 680, distance: 124.9
click at [397, 680] on main "Permits You need permits in SA and ACT and an authority and a trade promotion n…" at bounding box center [767, 306] width 767 height 2427
paste input "06 881 811"
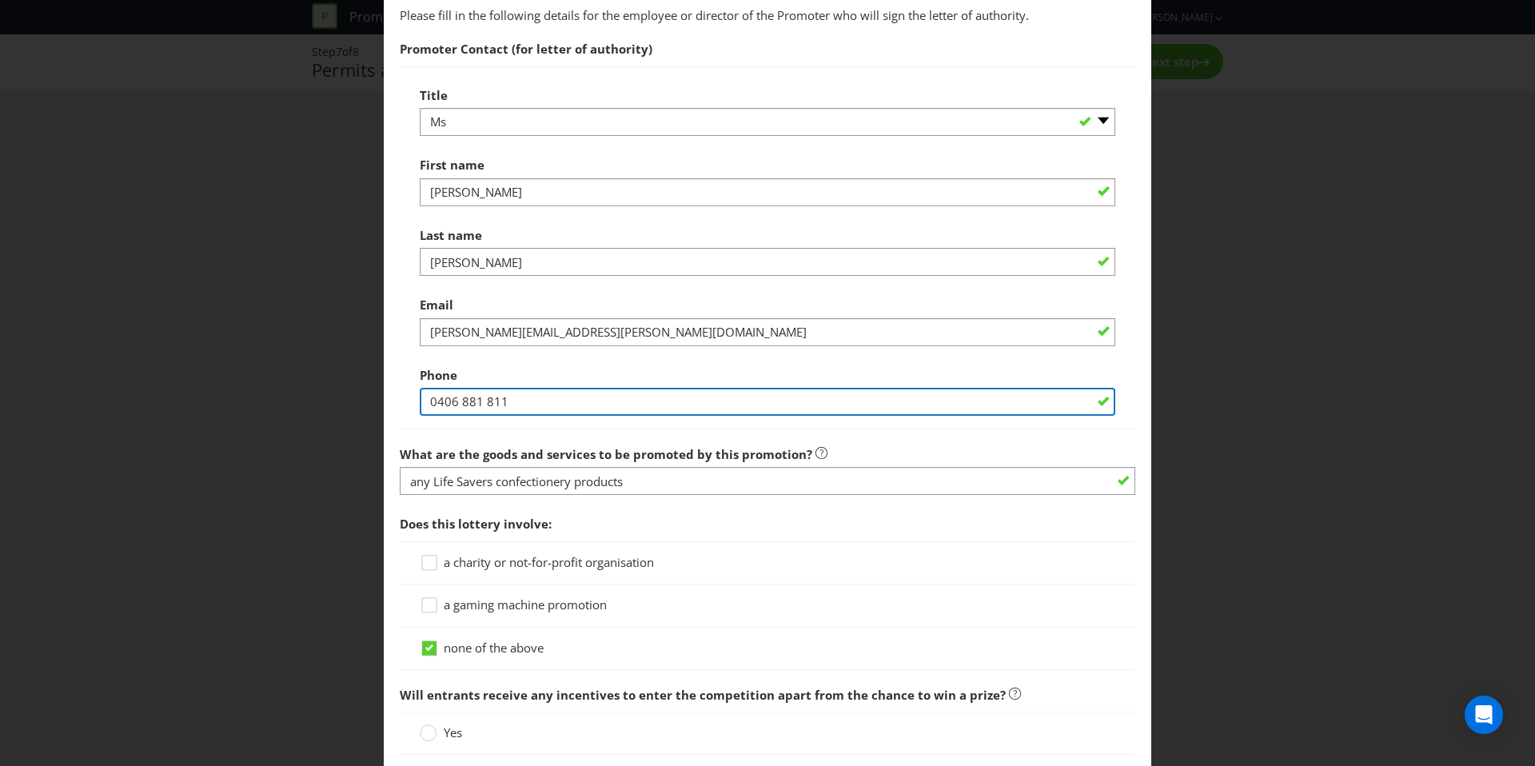
scroll to position [1272, 0]
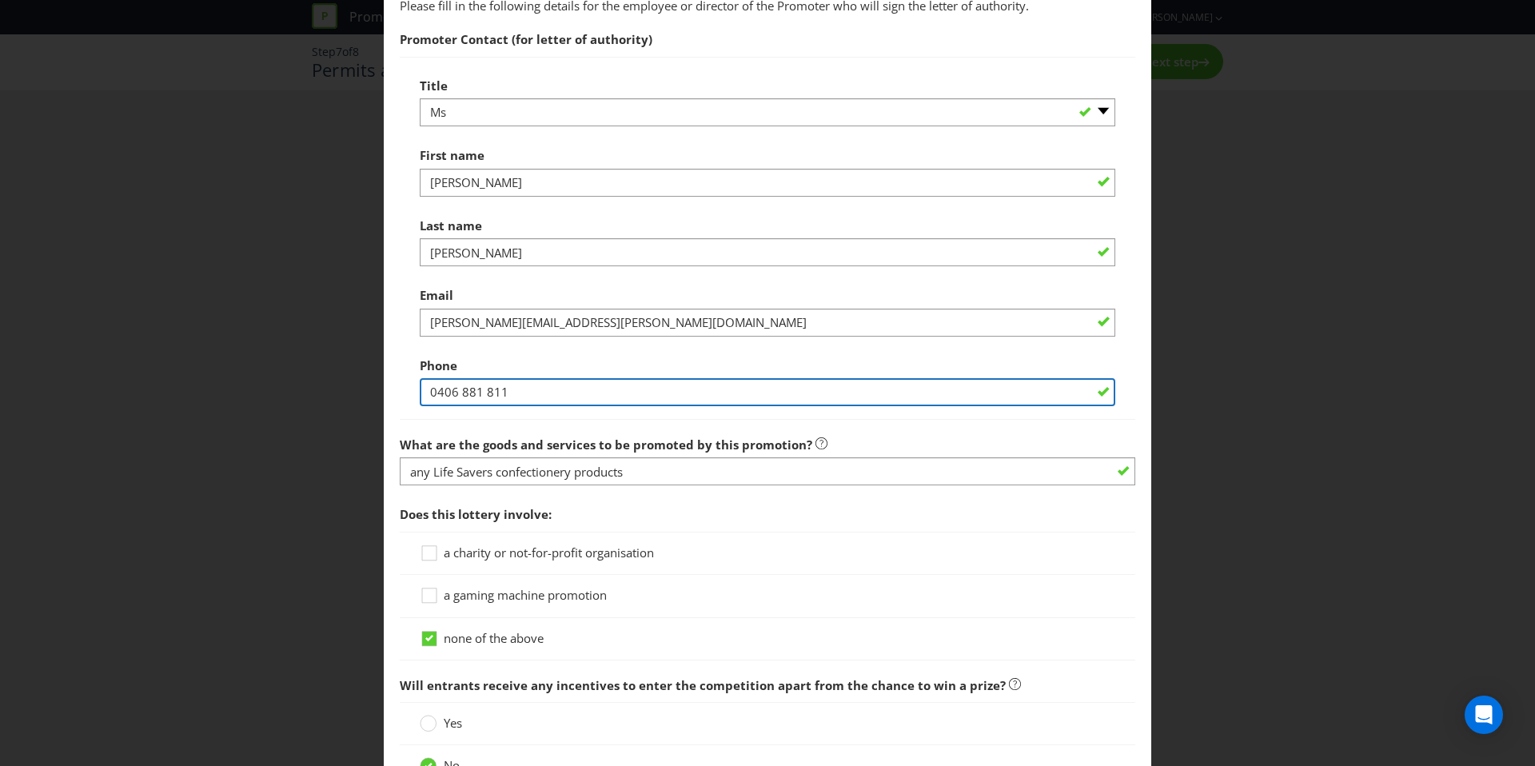
type input "0406 881 811"
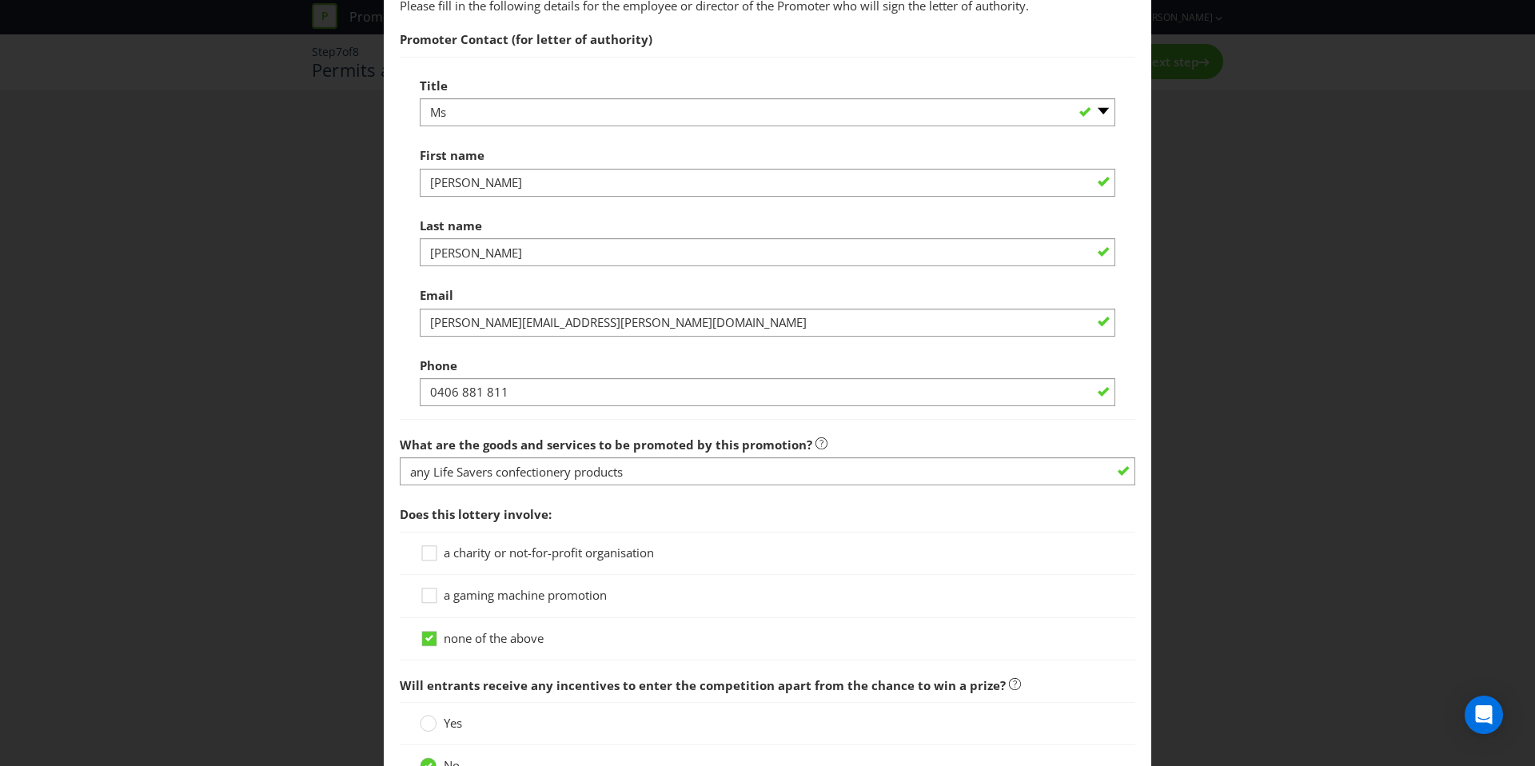
click at [400, 419] on div at bounding box center [767, 420] width 735 height 2
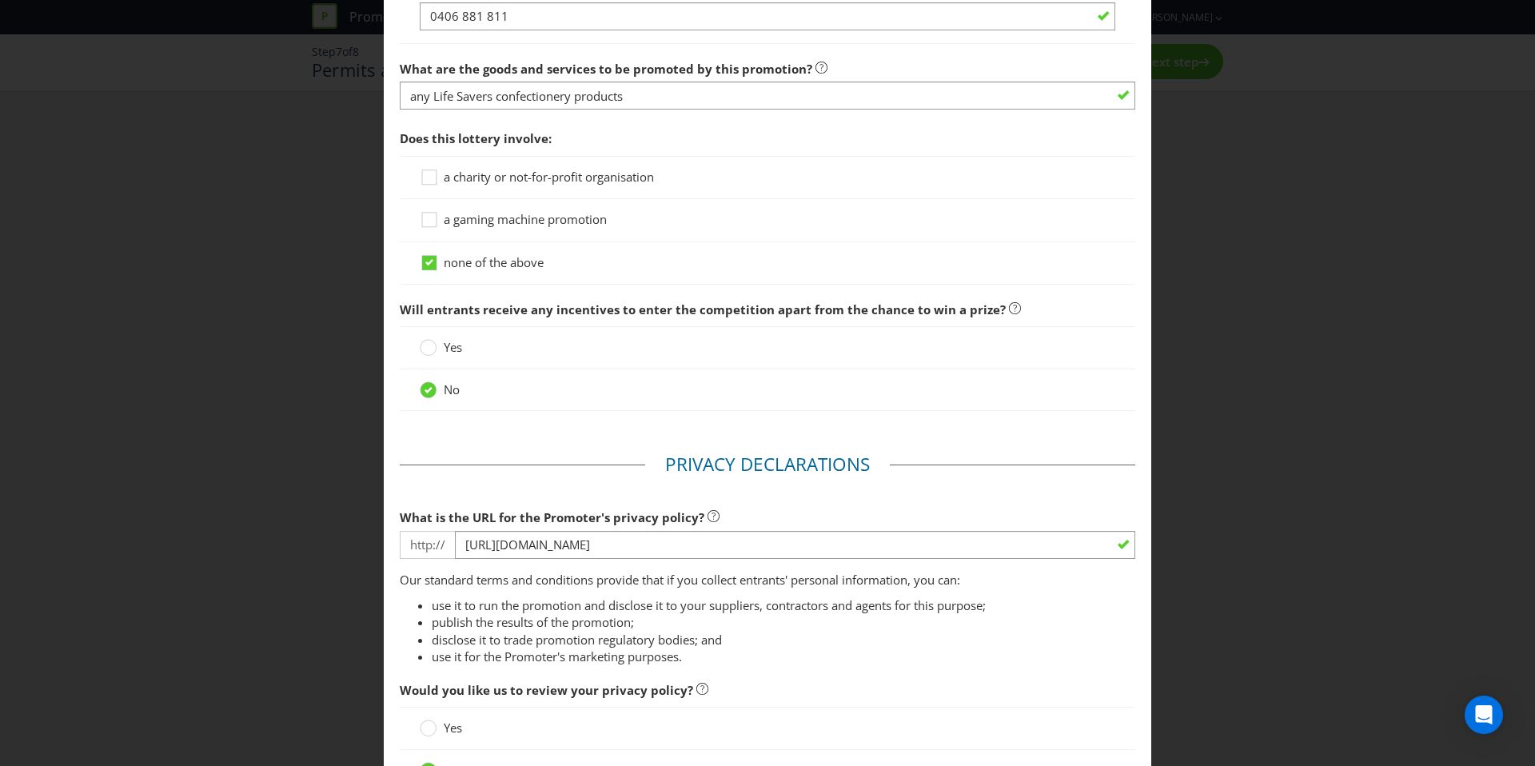
scroll to position [1810, 0]
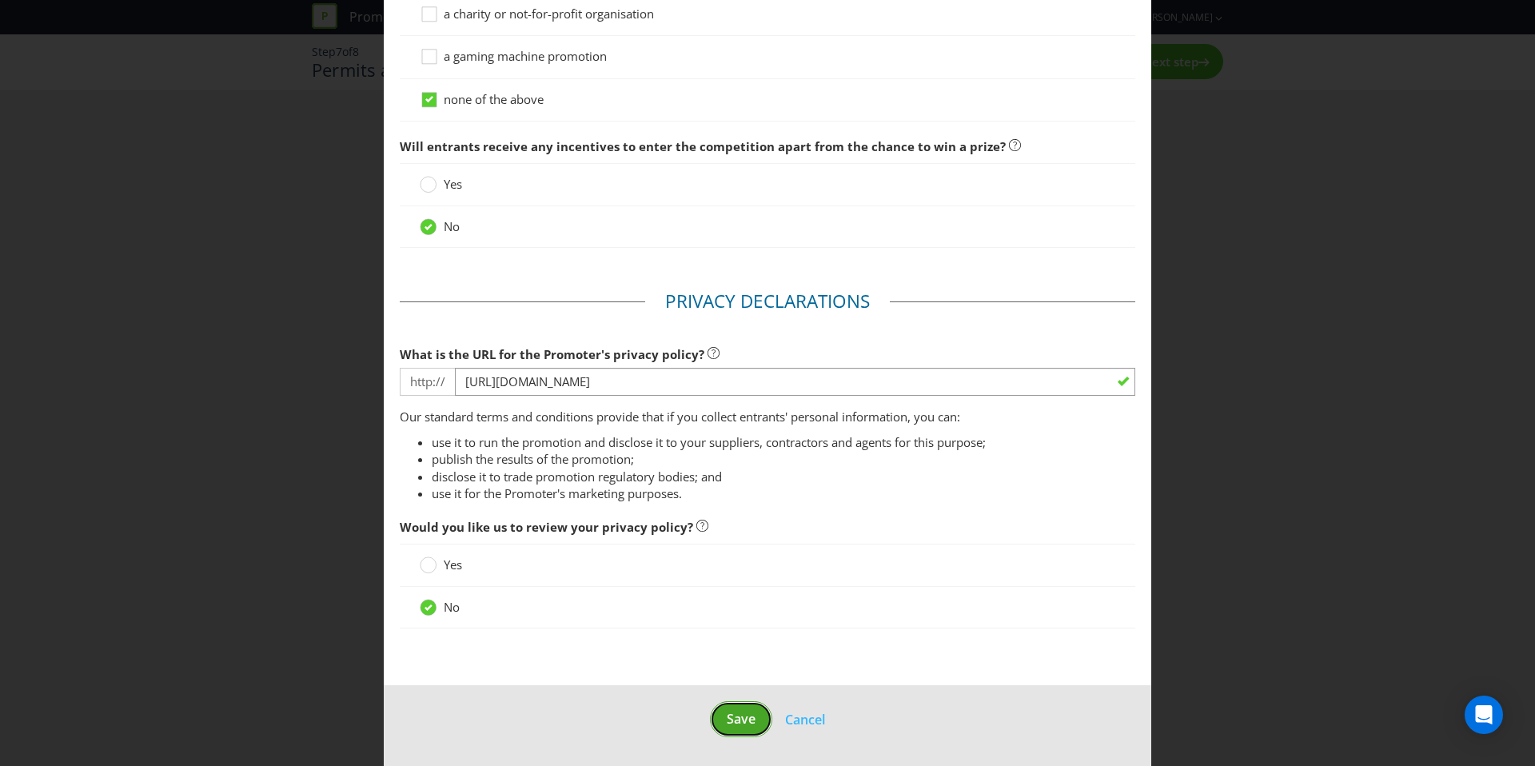
click at [730, 726] on span "Save" at bounding box center [741, 719] width 29 height 18
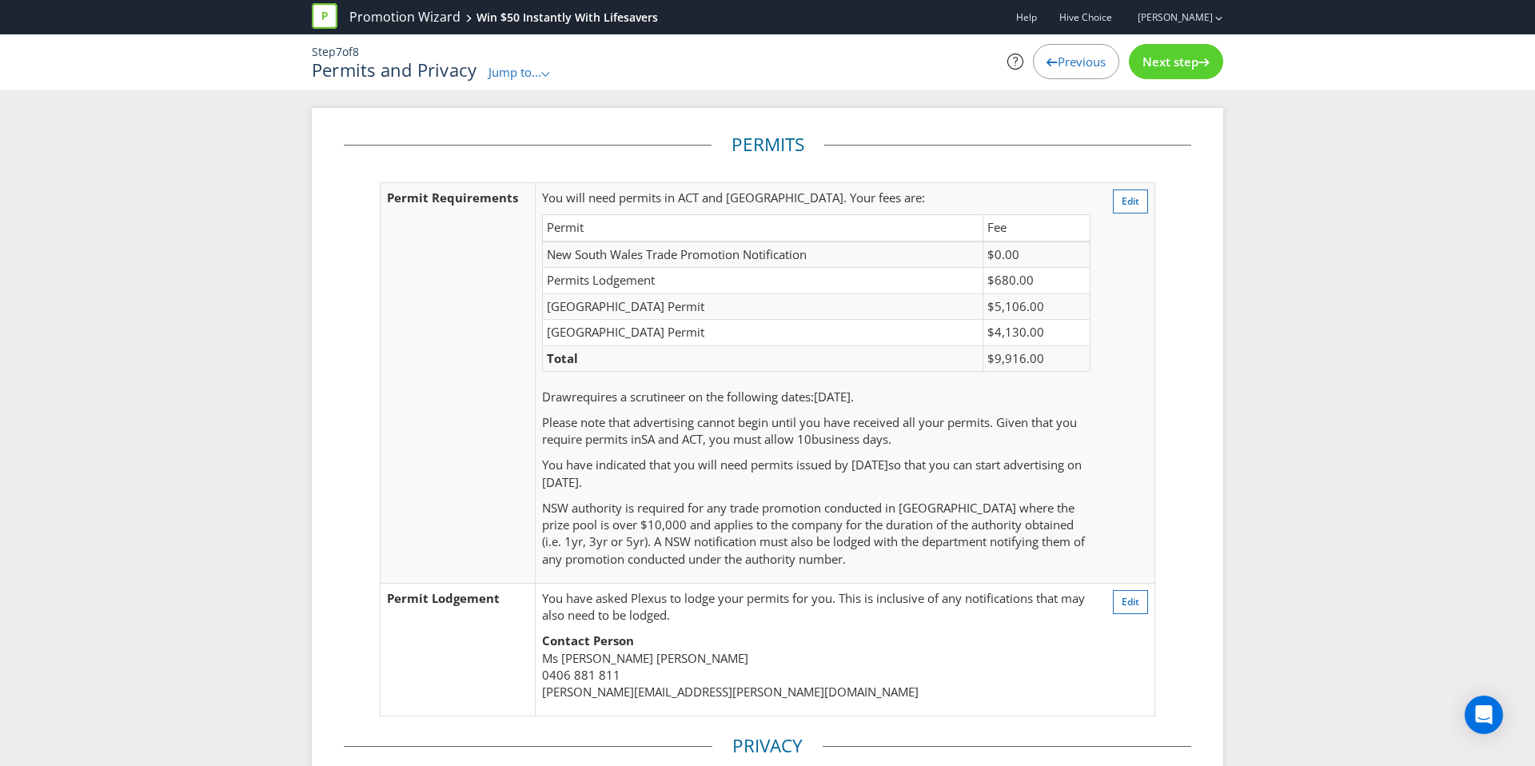
click at [1167, 60] on span "Next step" at bounding box center [1170, 62] width 56 height 16
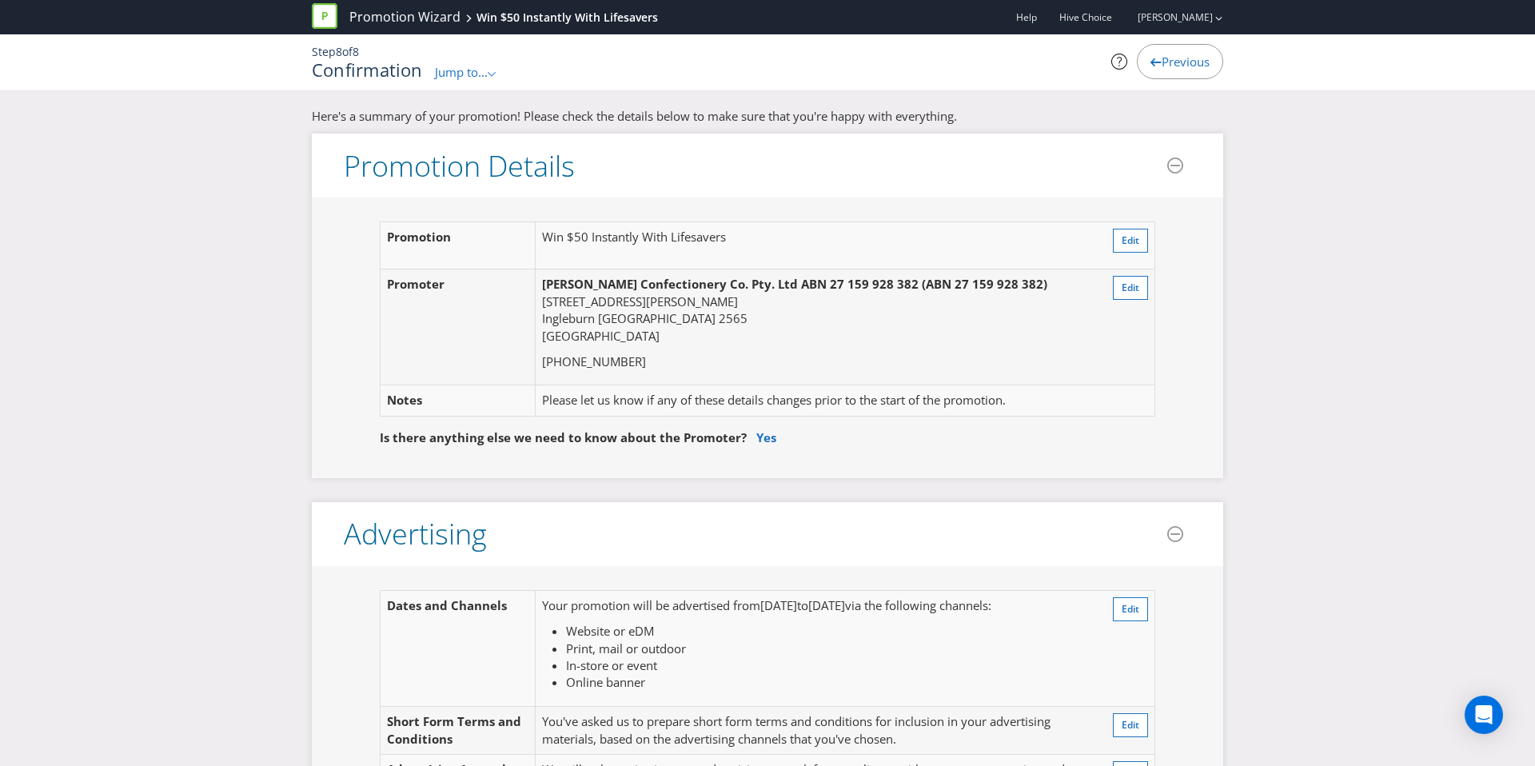
click at [1109, 237] on td "Edit" at bounding box center [1124, 245] width 62 height 47
click at [1117, 238] on button "Edit" at bounding box center [1130, 241] width 35 height 24
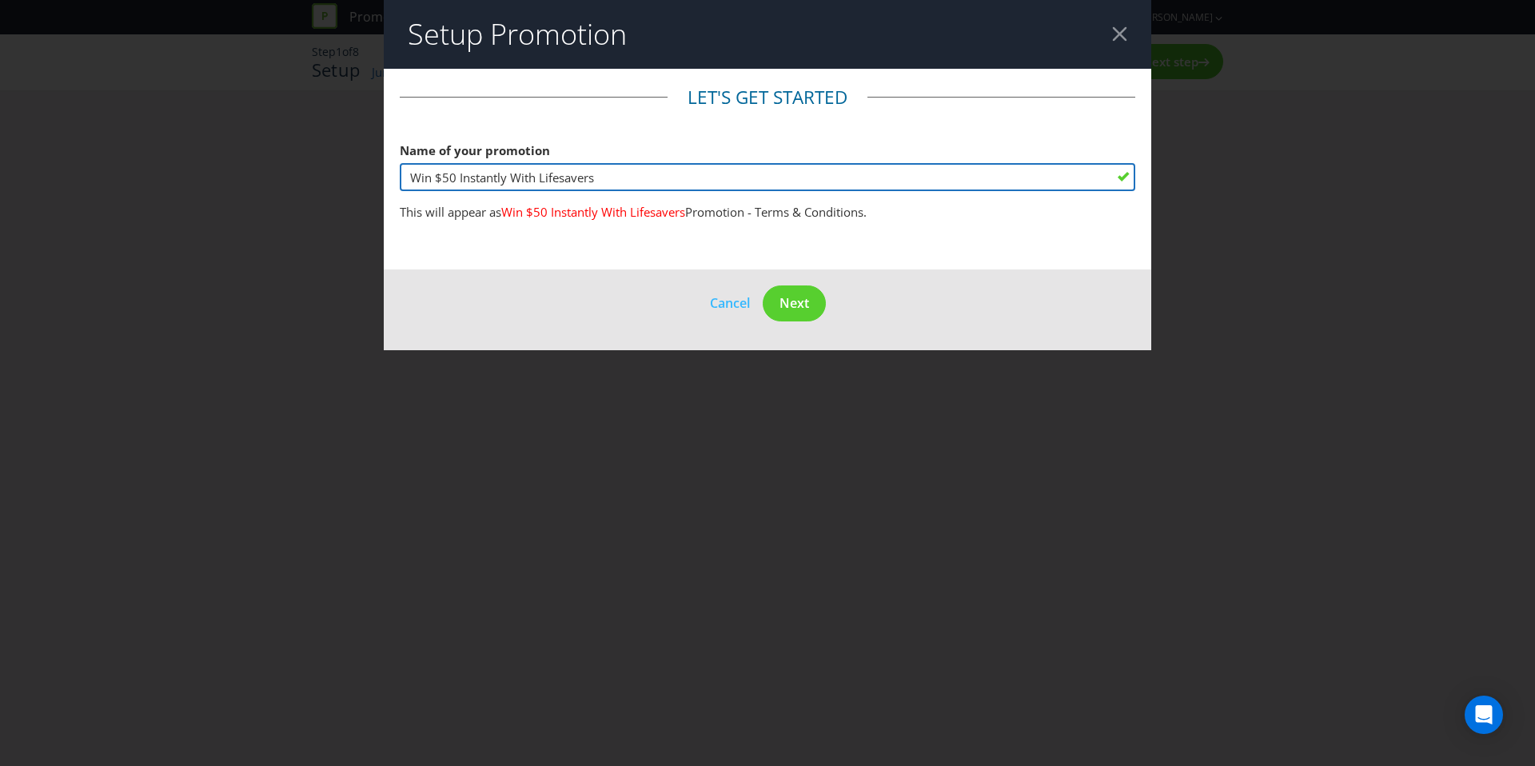
click at [559, 177] on input "Win $50 Instantly With Lifesavers" at bounding box center [767, 177] width 735 height 28
click at [406, 179] on input "Win $50 Instantly With Life Savers 2026" at bounding box center [767, 177] width 735 height 28
type input "Chance to Win $50 Instantly With Life Savers 2026"
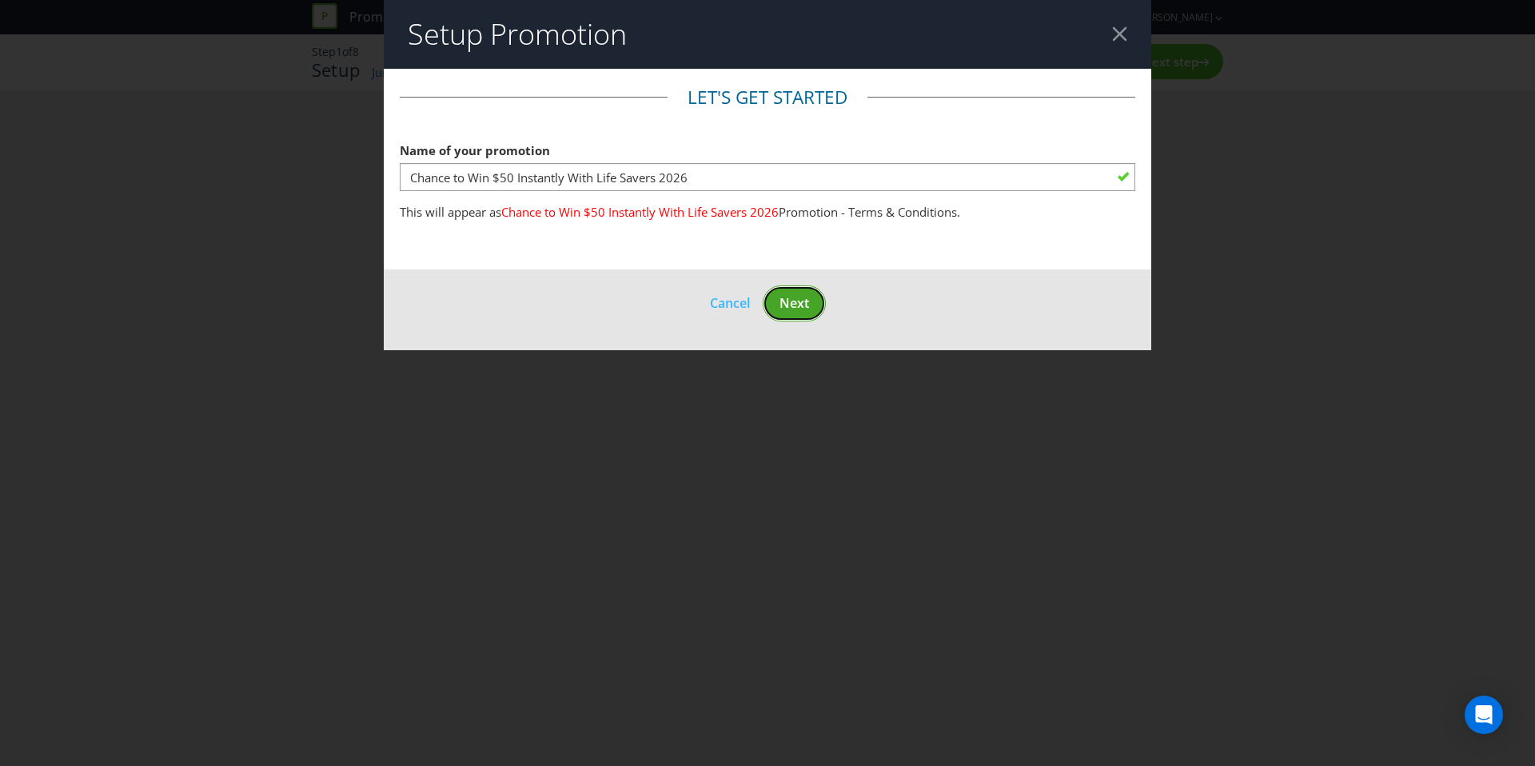
click at [811, 307] on button "Next" at bounding box center [793, 303] width 63 height 36
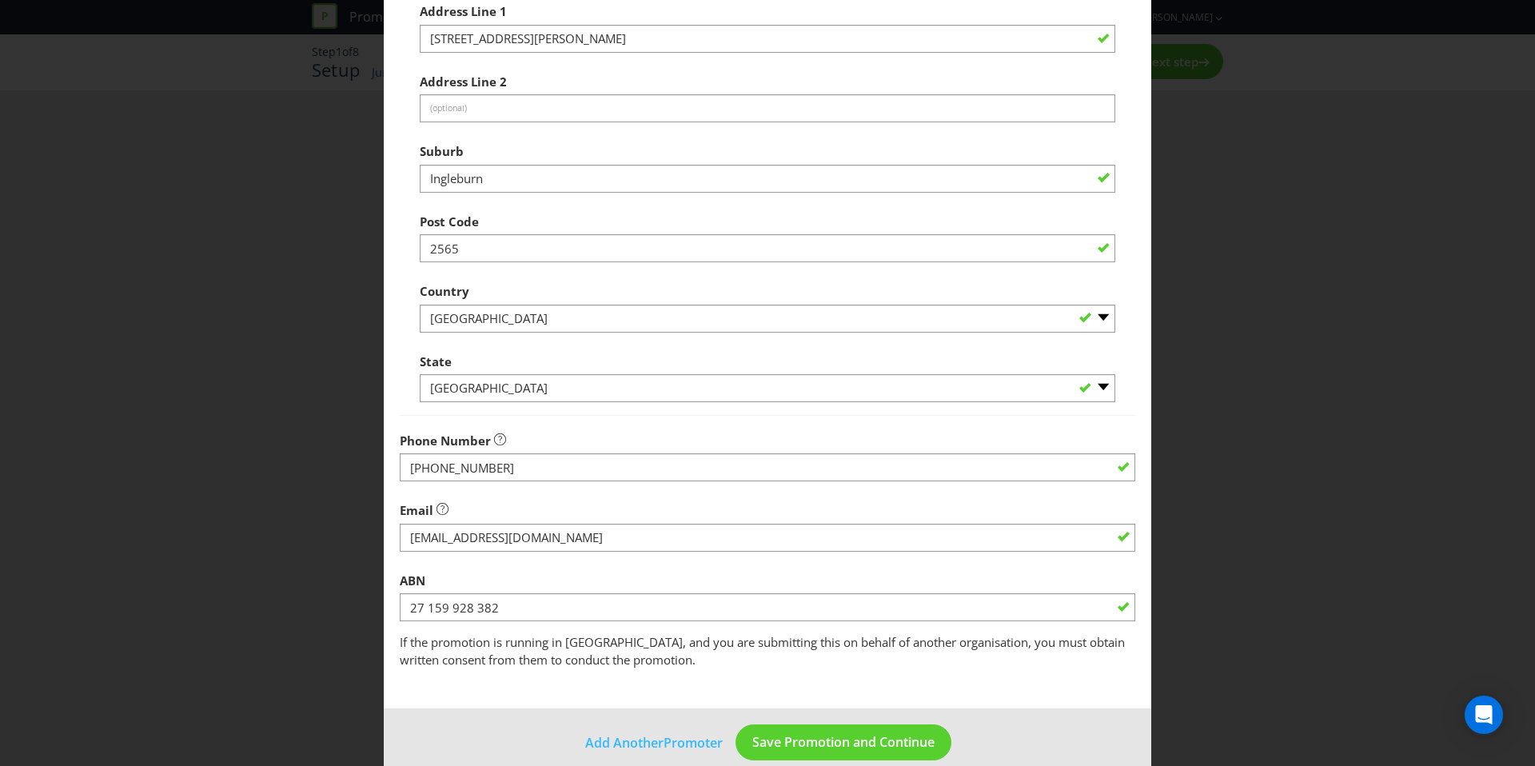
scroll to position [277, 0]
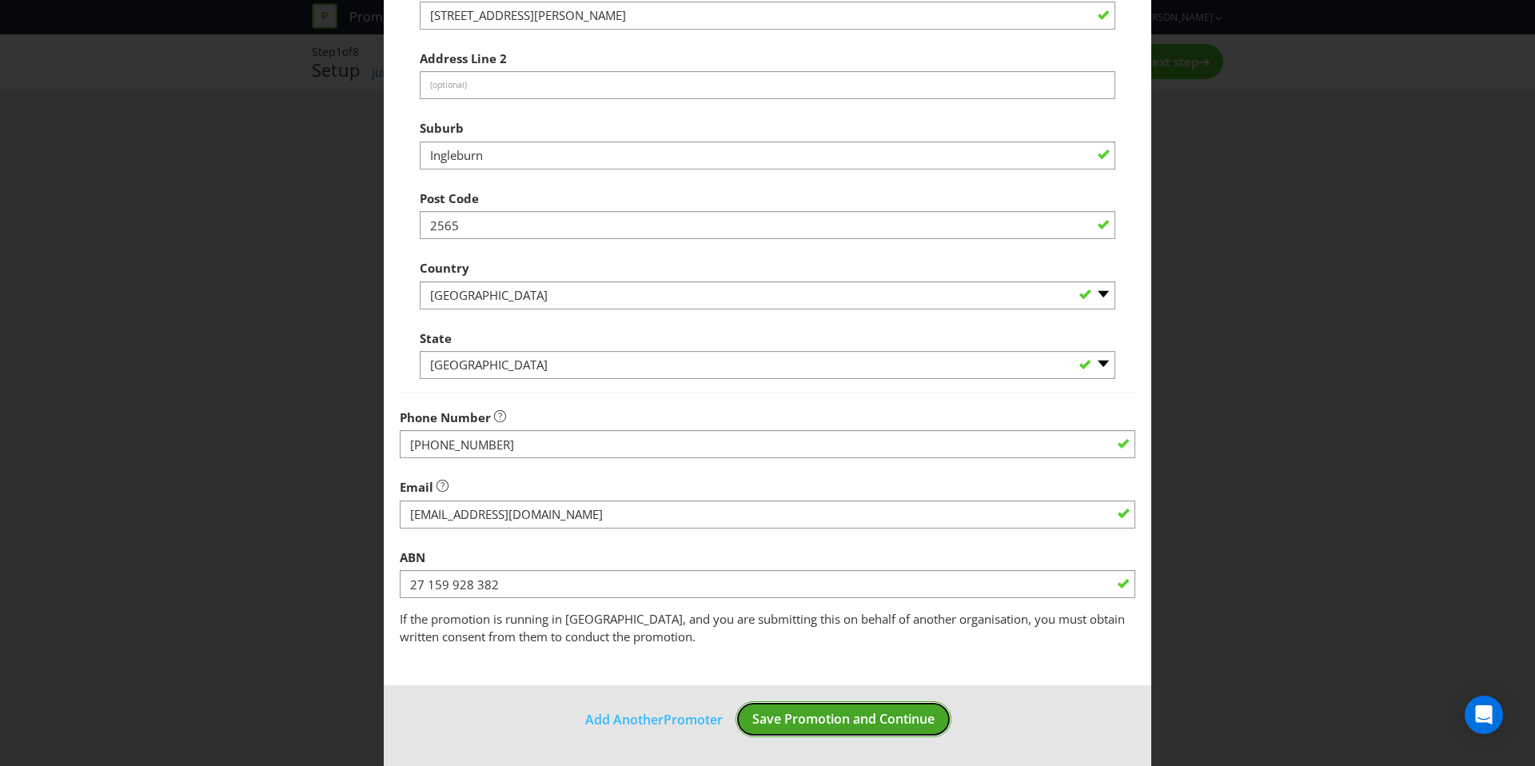
click at [828, 710] on span "Save Promotion and Continue" at bounding box center [843, 719] width 182 height 18
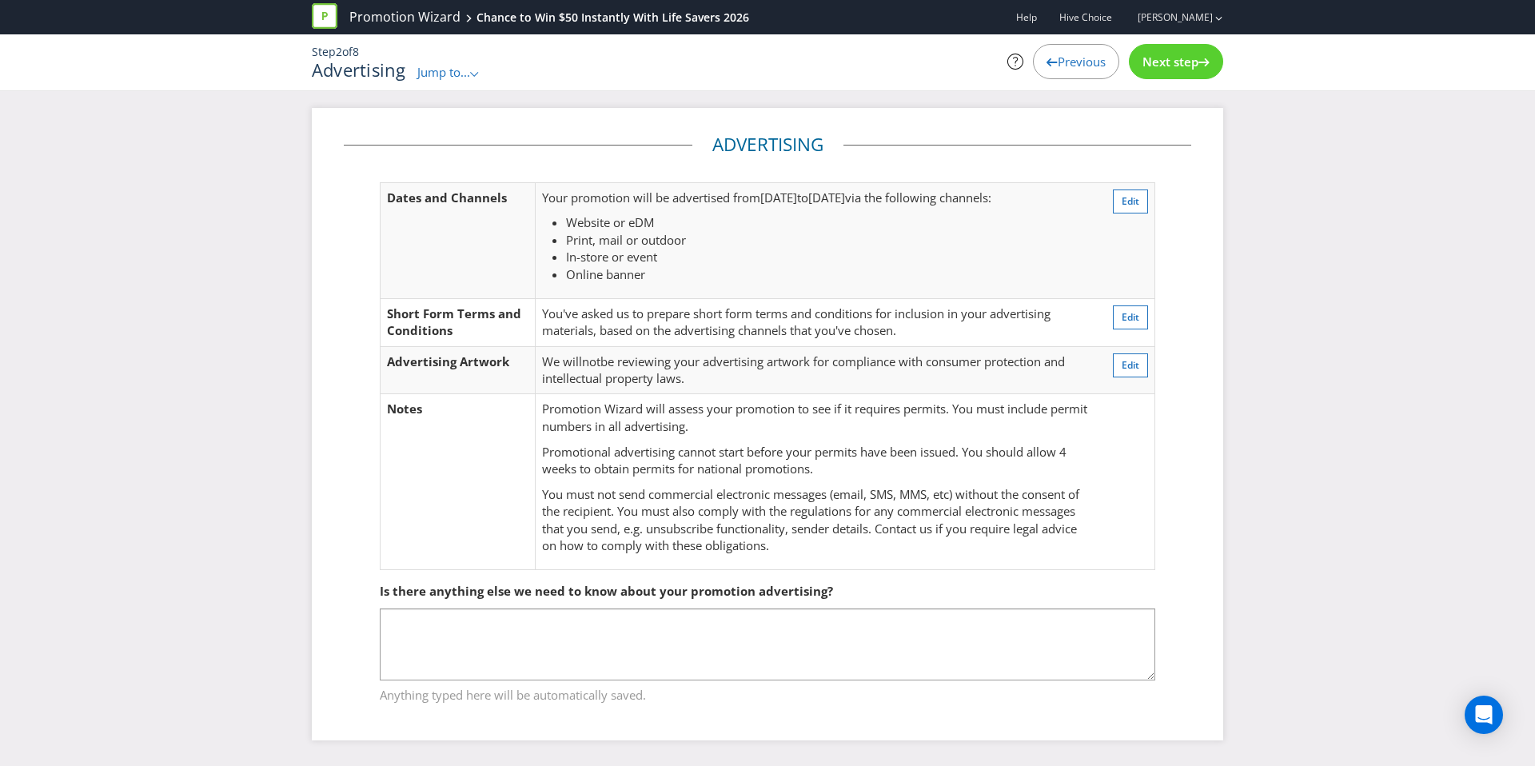
click at [1151, 78] on div "Step 2 of 8 Advertising Jump to... .st0{fill-rule:evenodd;clip-rule:evenodd;} P…" at bounding box center [767, 62] width 935 height 37
click at [1151, 78] on div "Next step" at bounding box center [1176, 61] width 94 height 35
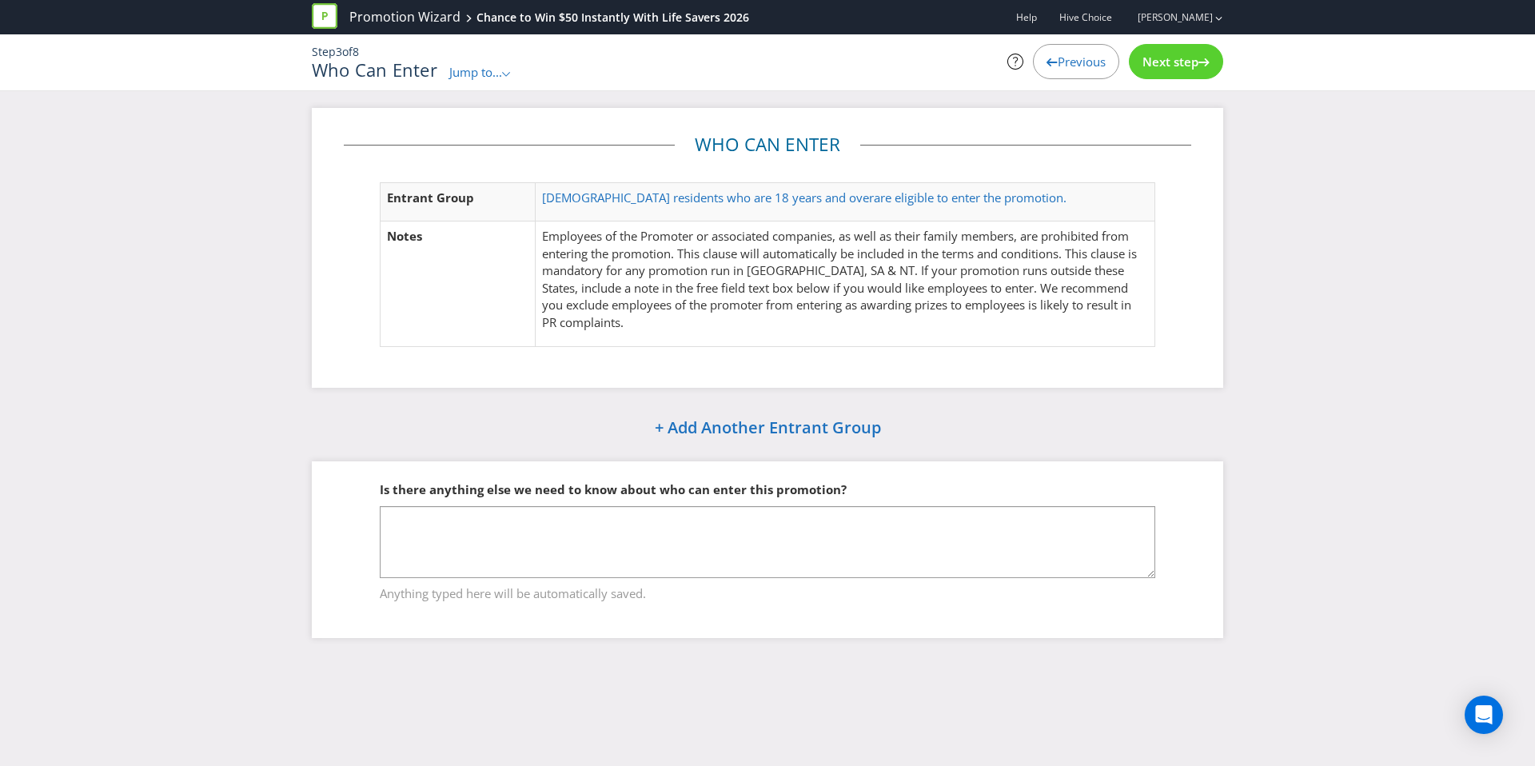
click at [1151, 74] on div "Next step" at bounding box center [1176, 61] width 94 height 35
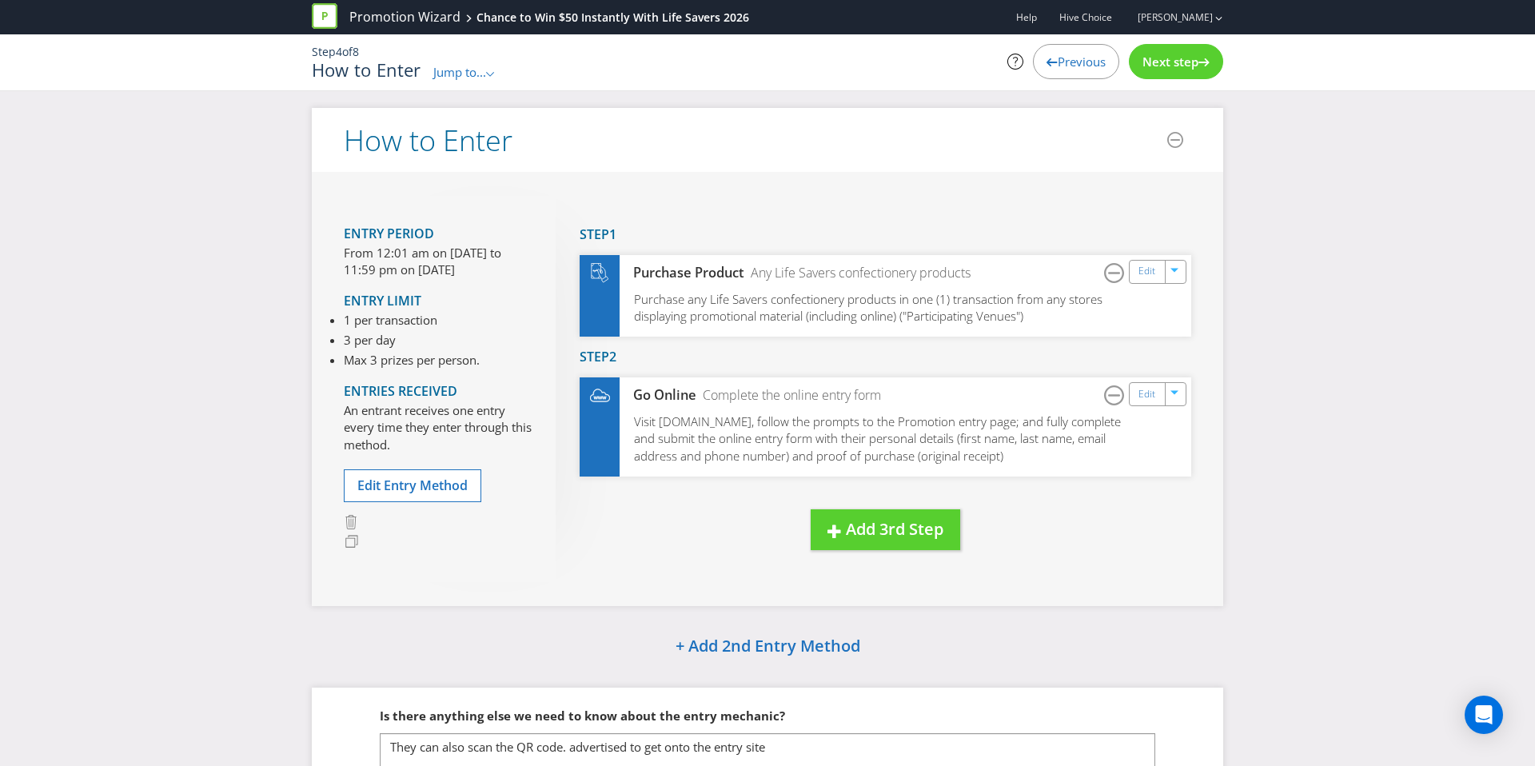
click at [1151, 74] on div "Next step" at bounding box center [1176, 61] width 94 height 35
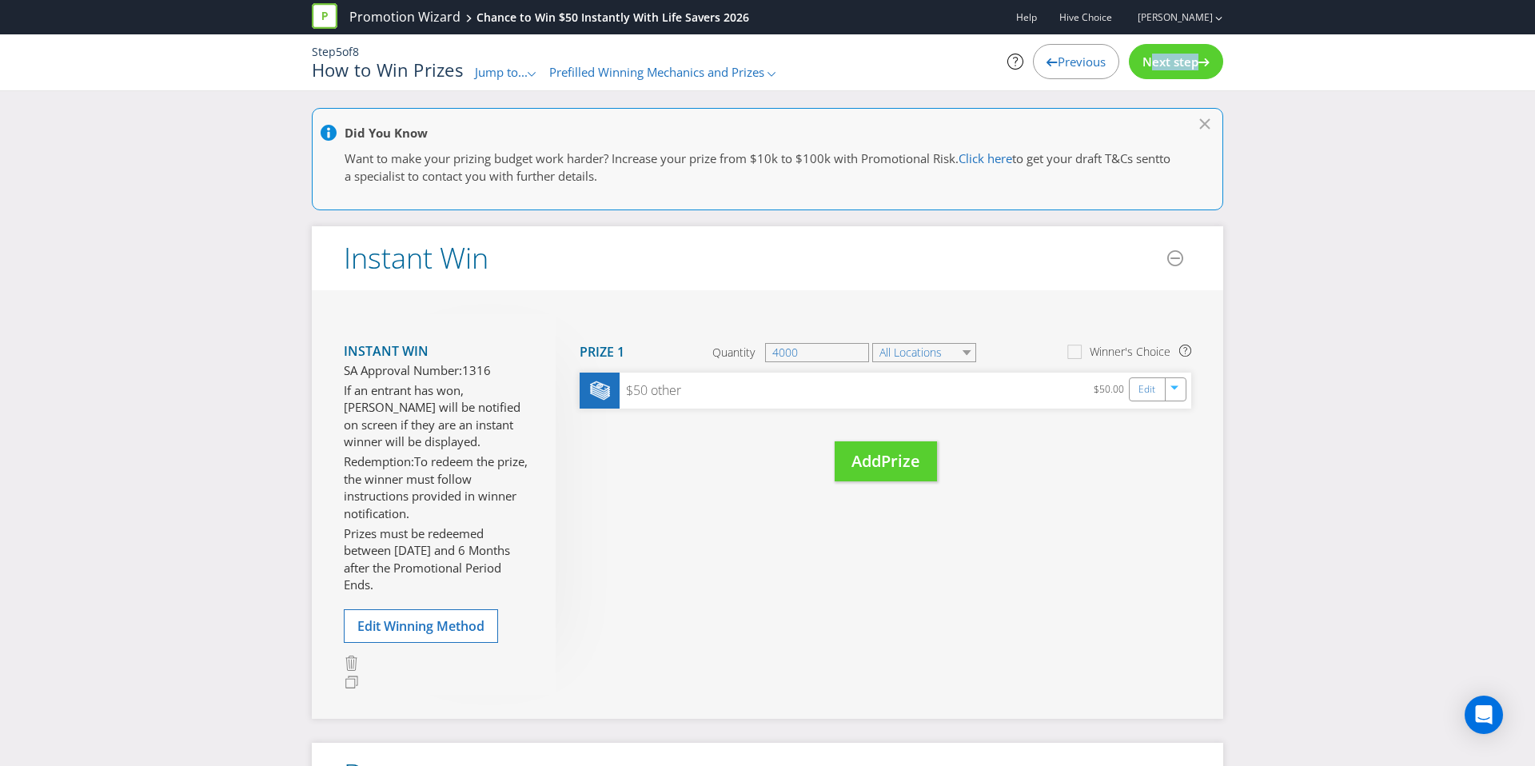
click at [1151, 74] on div "Next step" at bounding box center [1176, 61] width 94 height 35
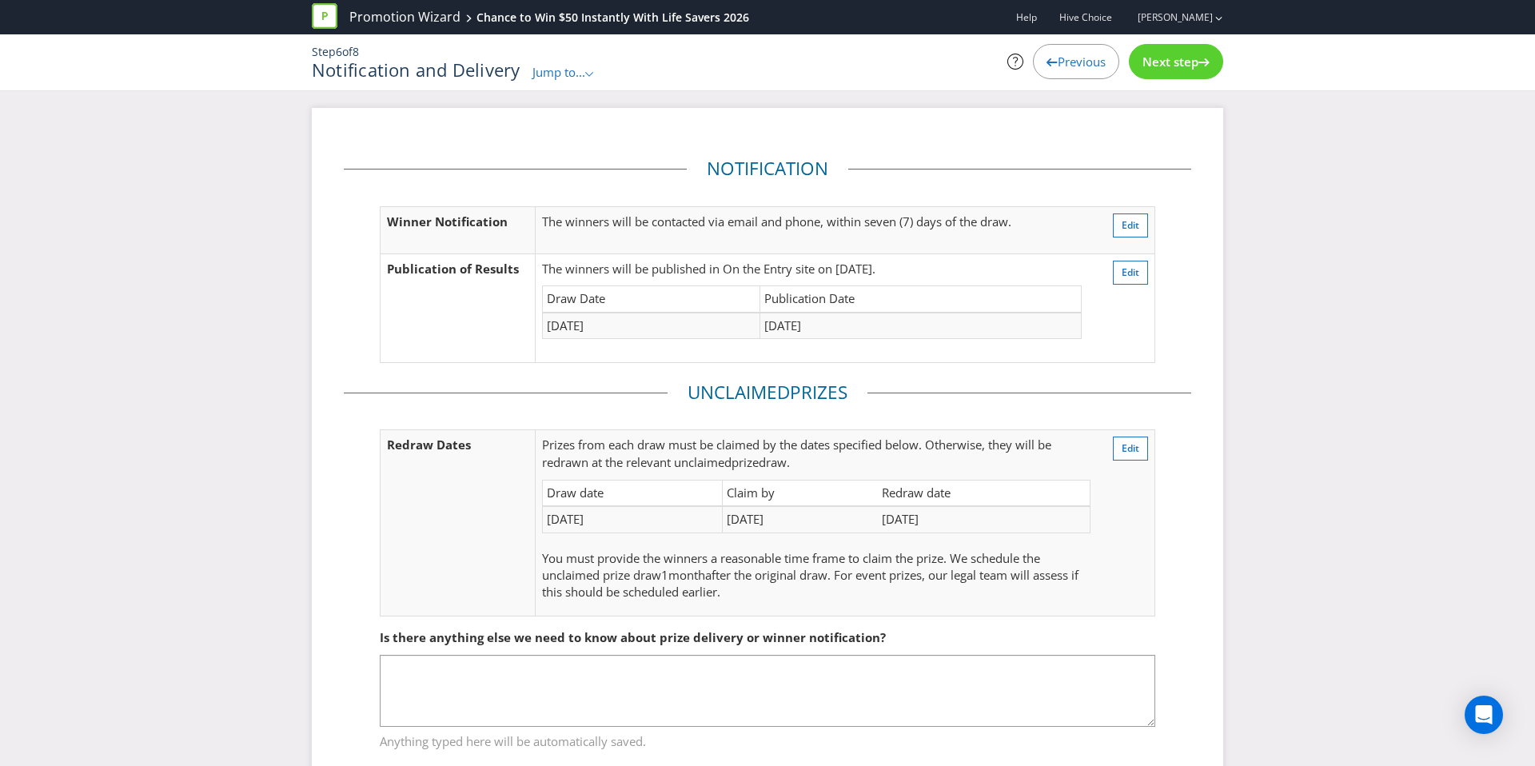
click at [1057, 64] on span "Previous" at bounding box center [1081, 62] width 48 height 16
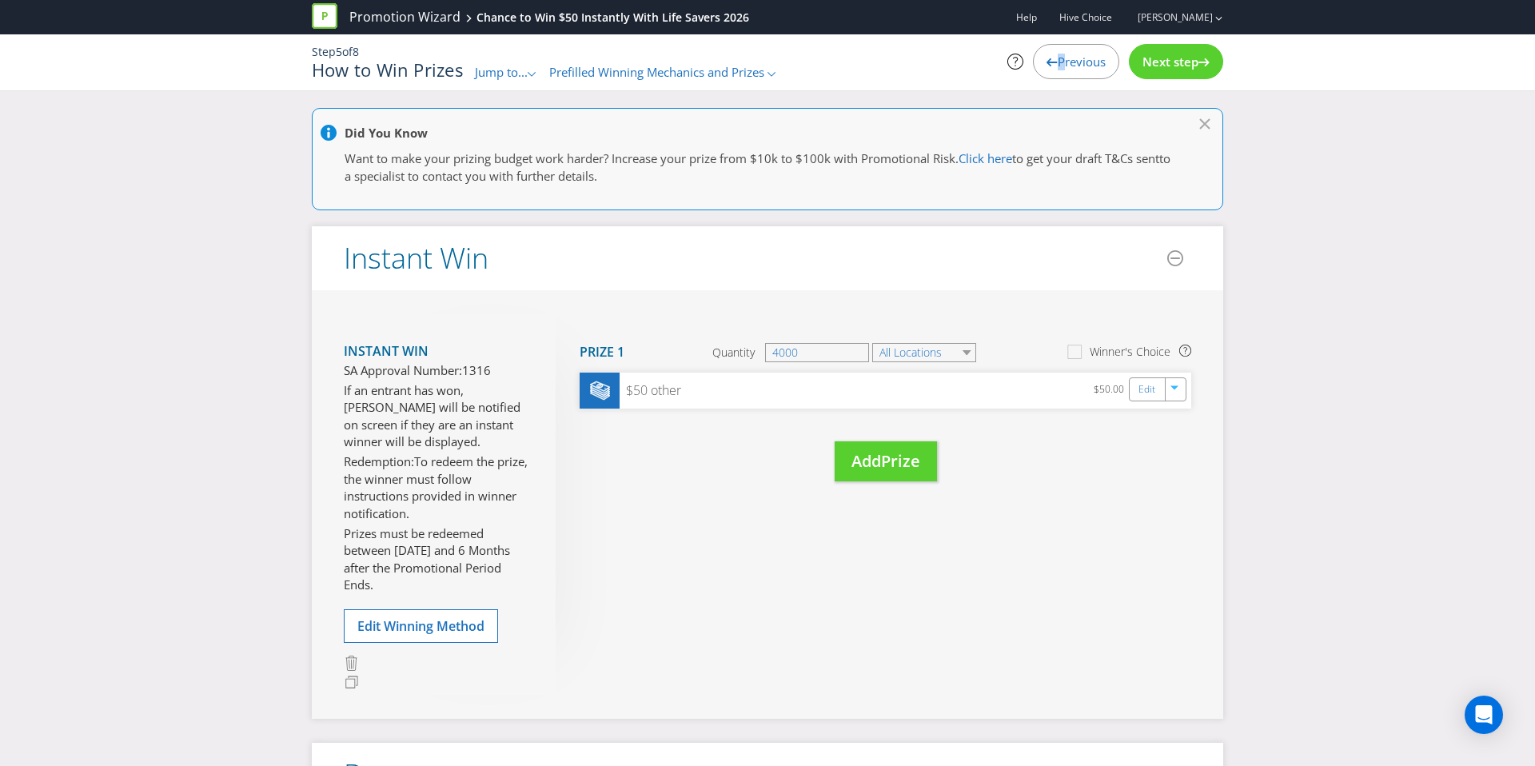
click at [1057, 64] on span "Previous" at bounding box center [1081, 62] width 48 height 16
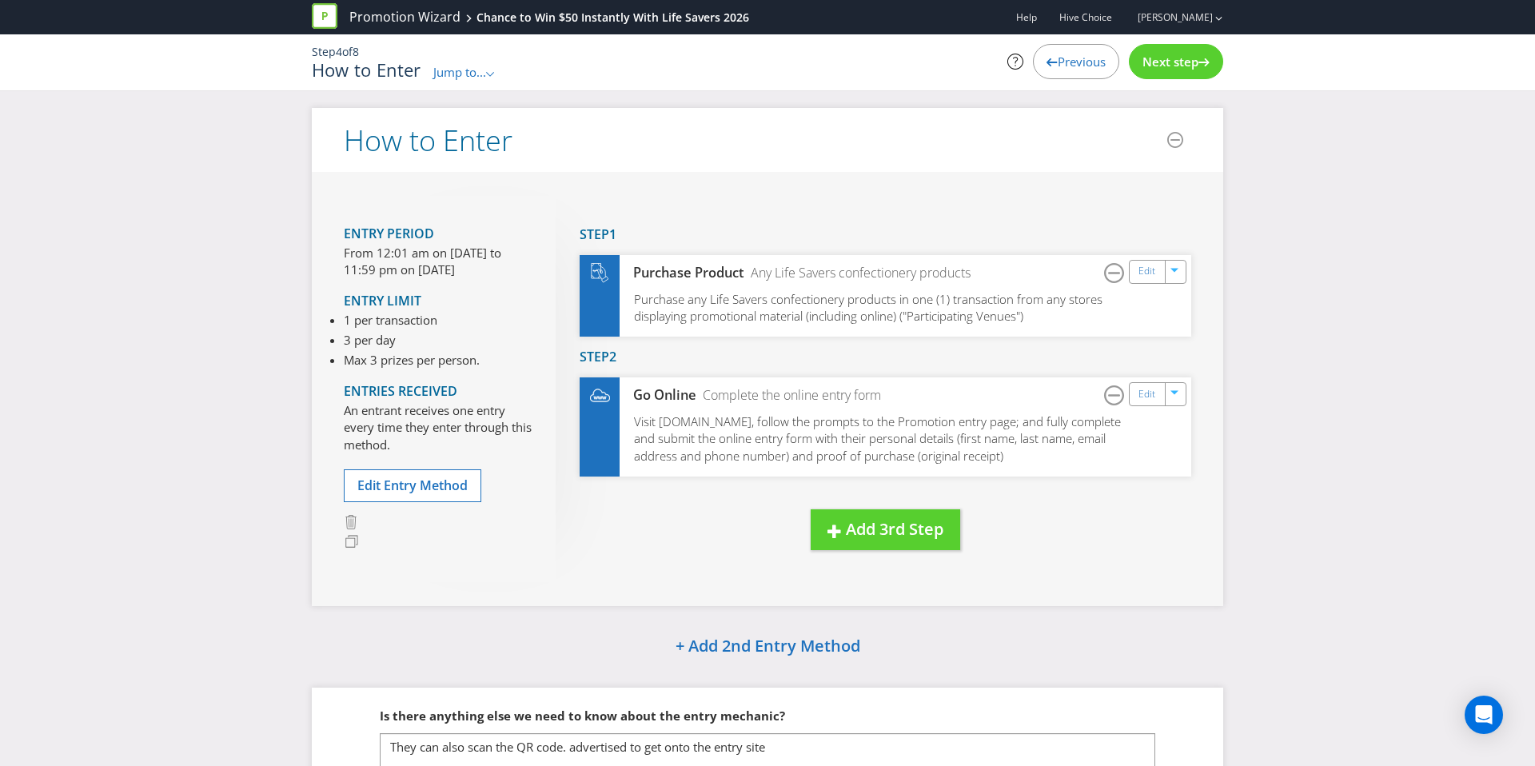
click at [1173, 66] on span "Next step" at bounding box center [1170, 62] width 56 height 16
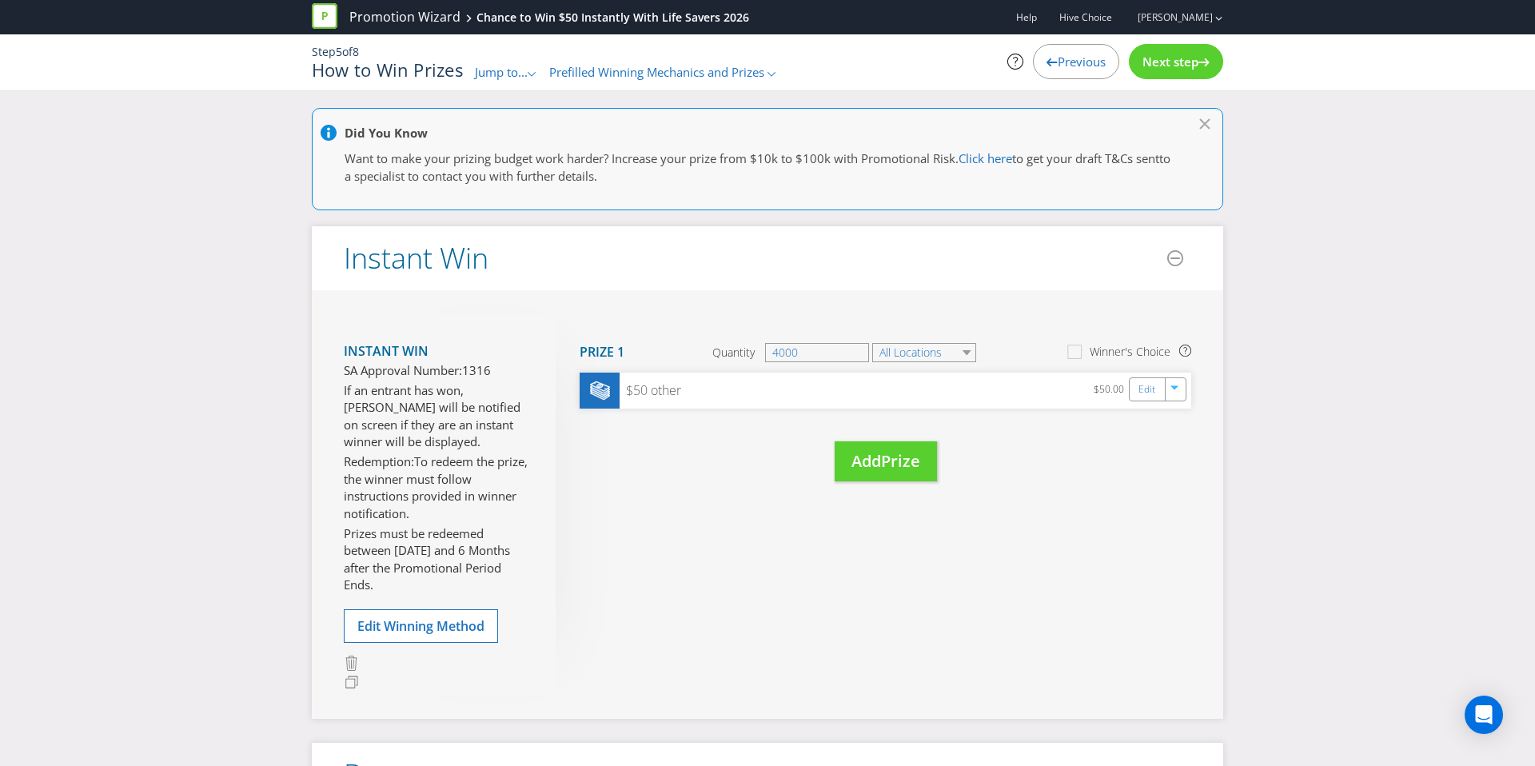
click at [1173, 66] on span "Next step" at bounding box center [1170, 62] width 56 height 16
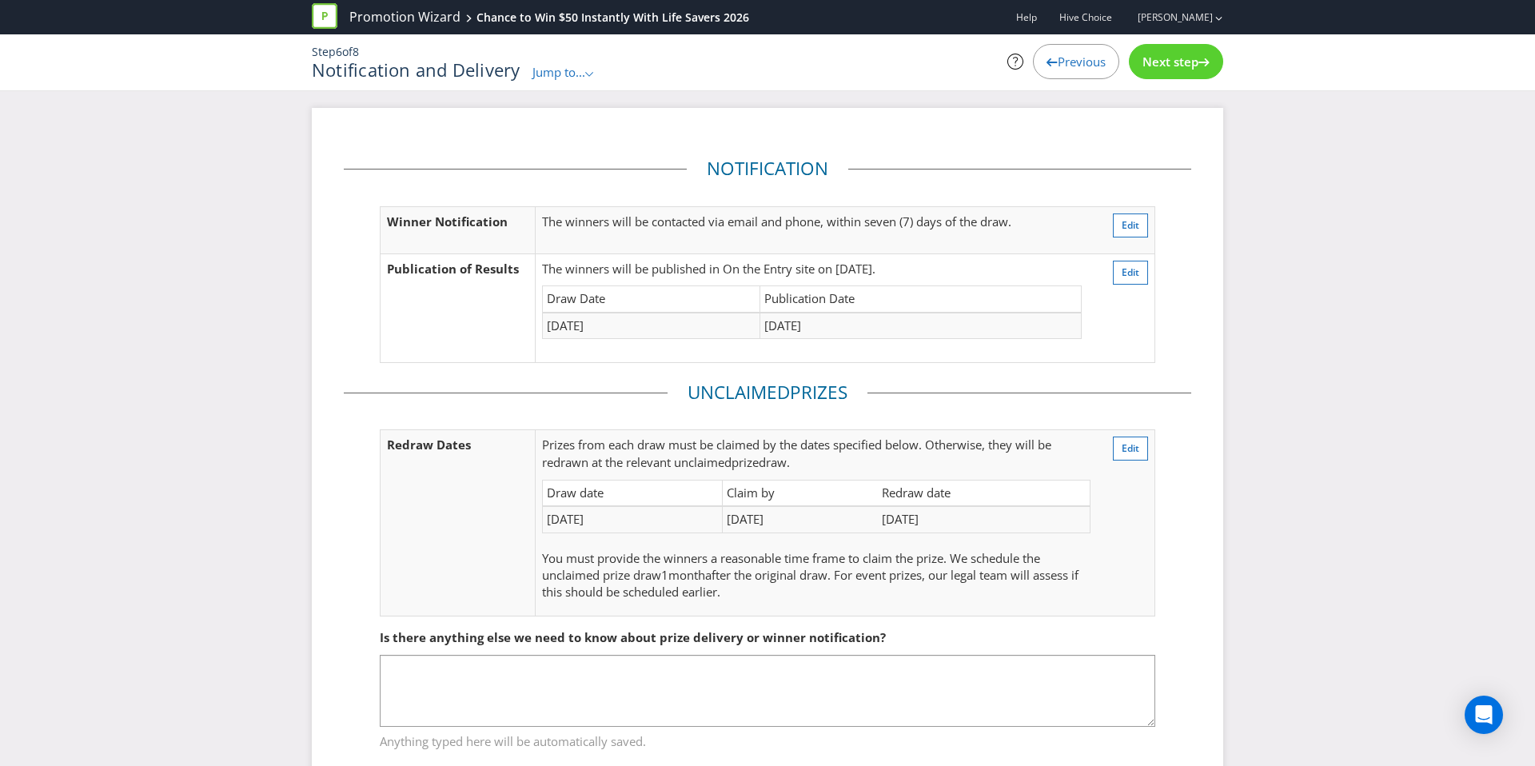
click at [1097, 66] on span "Previous" at bounding box center [1081, 62] width 48 height 16
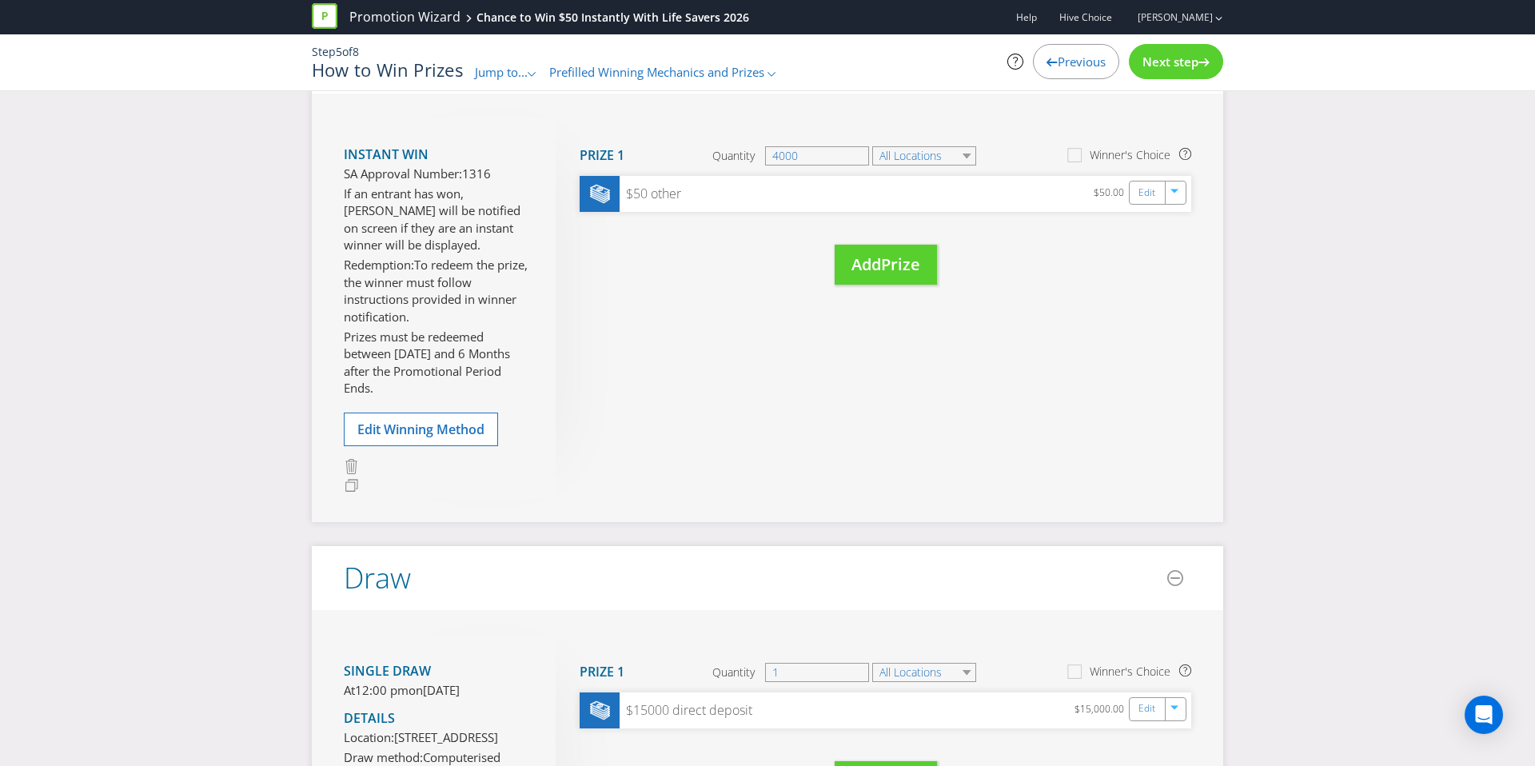
scroll to position [241, 0]
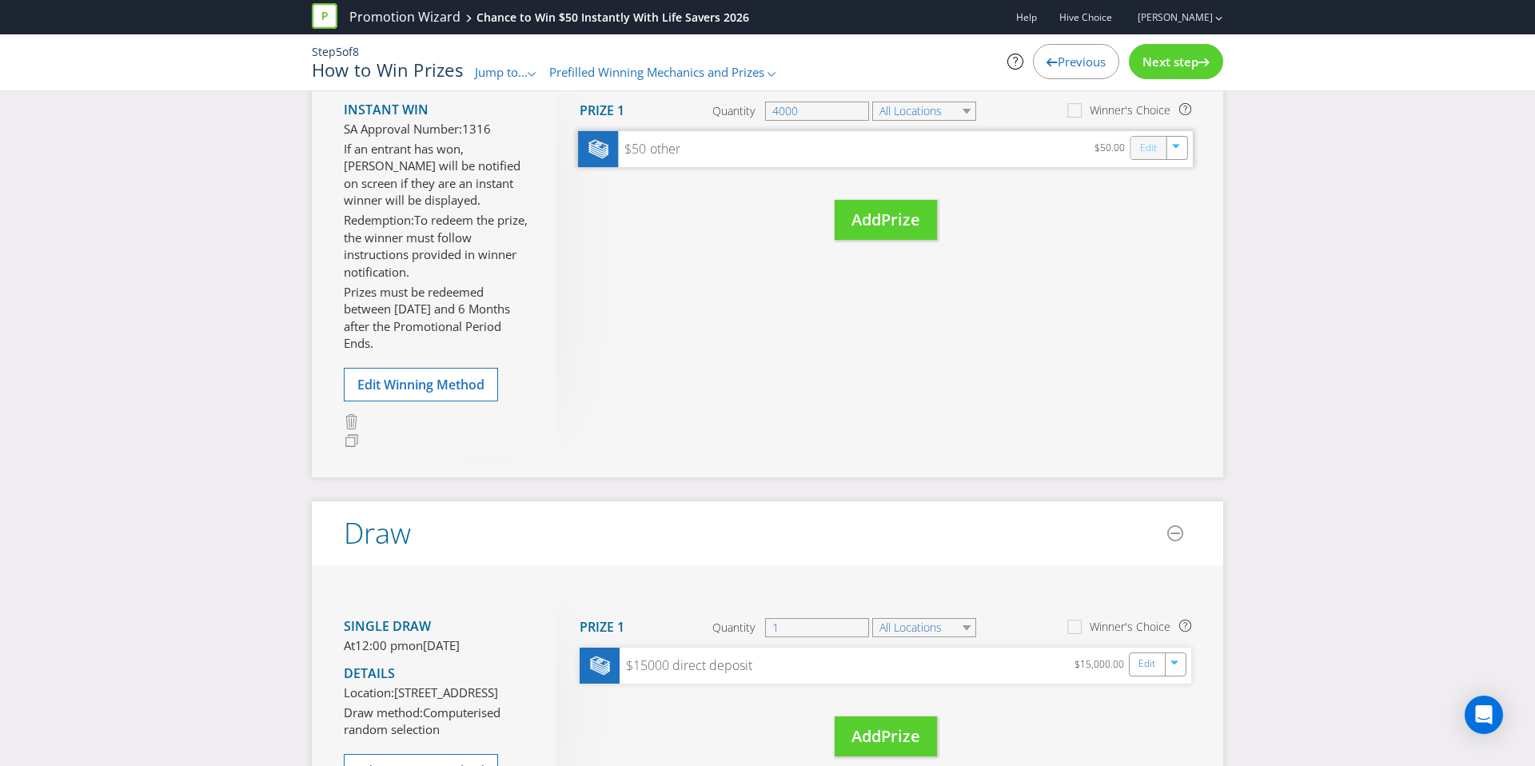
click at [1141, 149] on link "Edit" at bounding box center [1148, 147] width 17 height 18
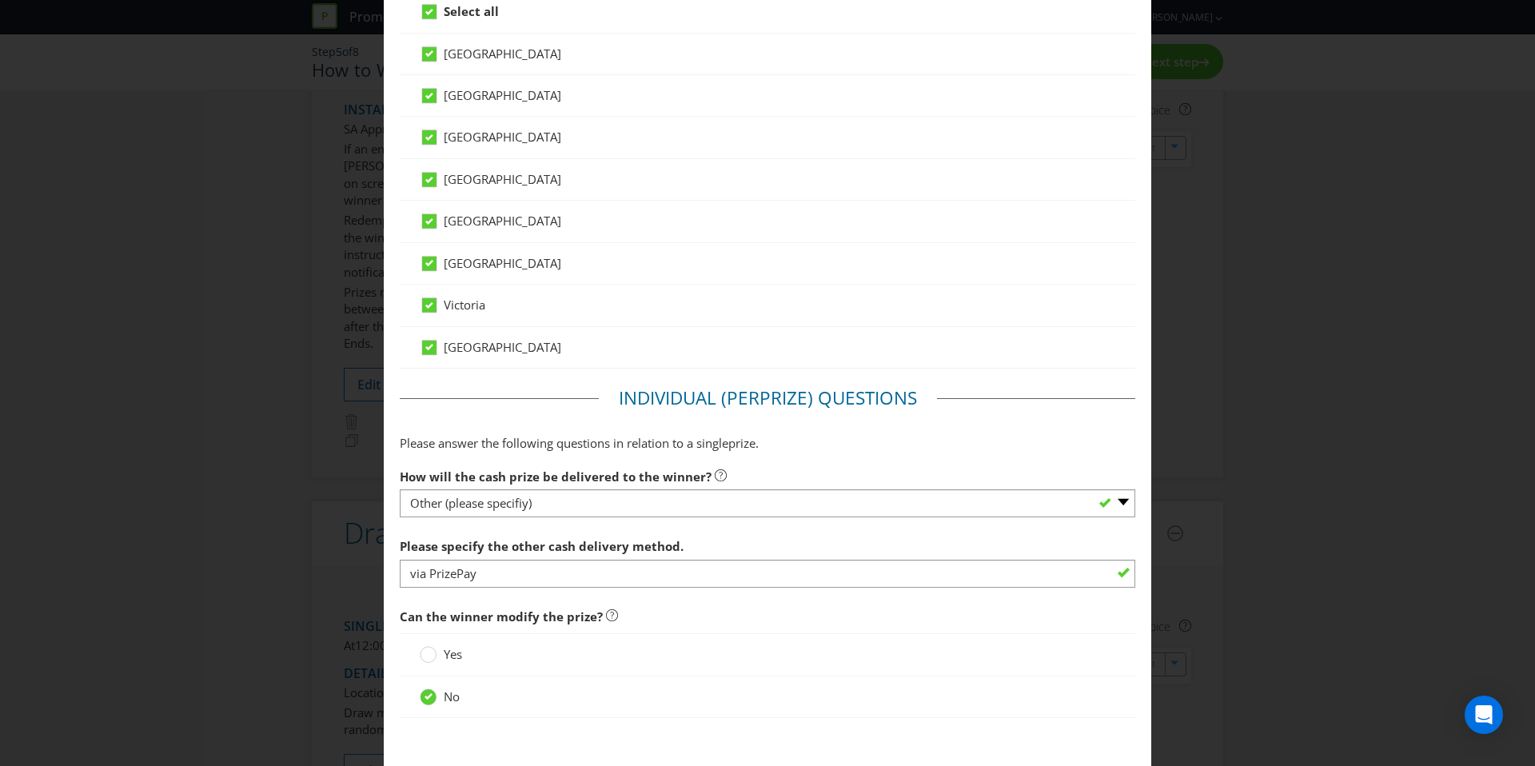
scroll to position [945, 0]
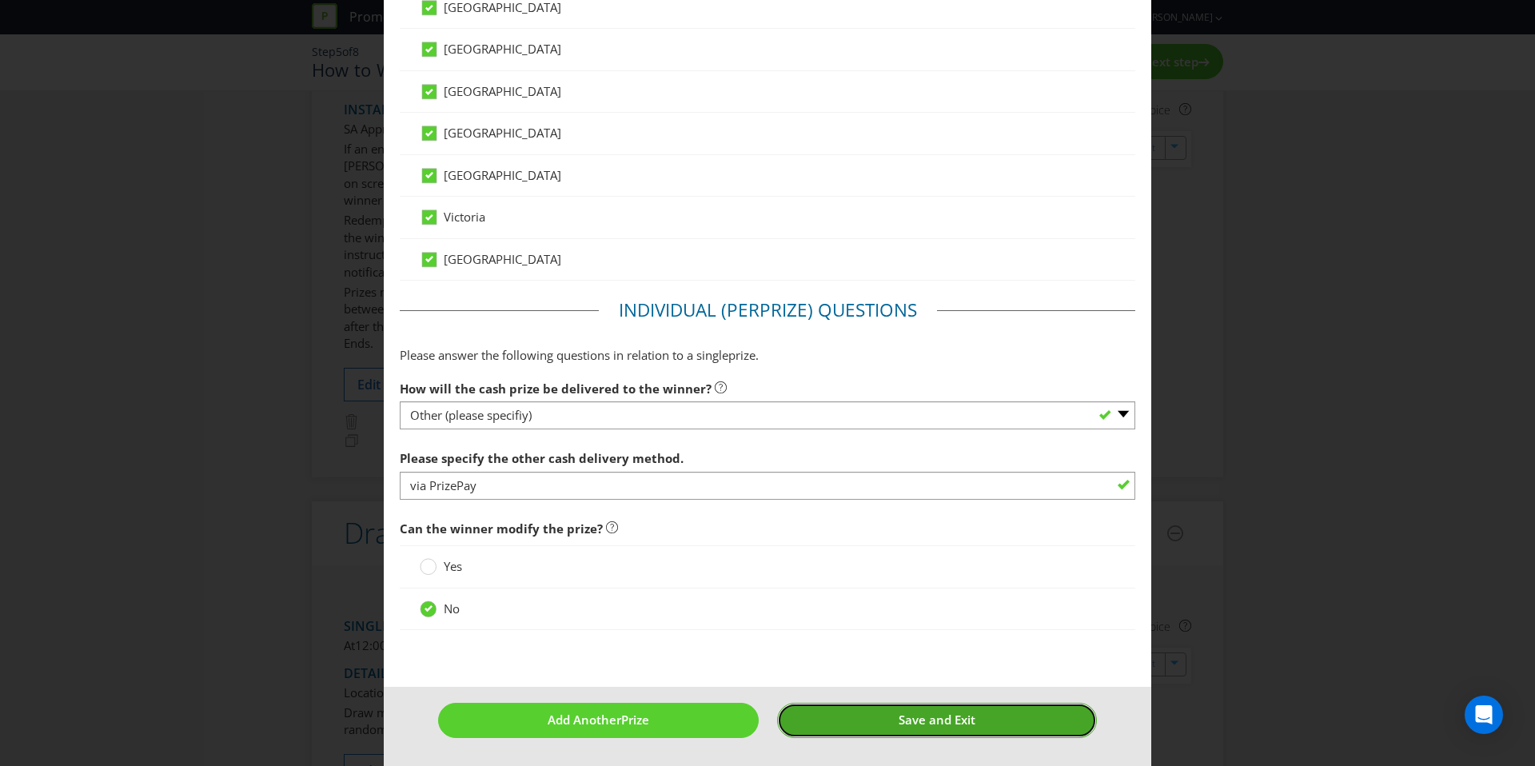
click at [868, 721] on button "Save and Exit" at bounding box center [937, 720] width 321 height 34
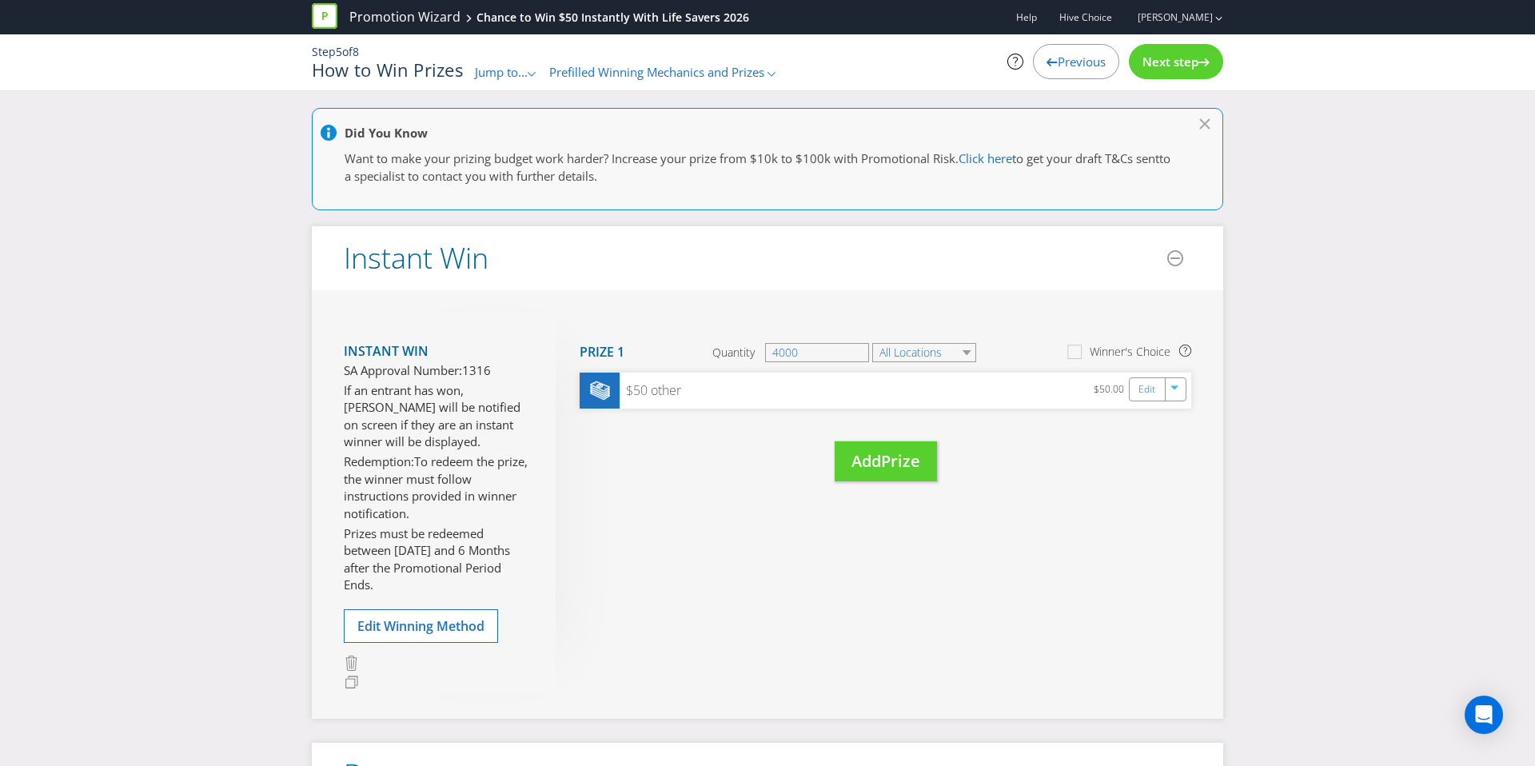
click at [1174, 69] on span "Next step" at bounding box center [1170, 62] width 56 height 16
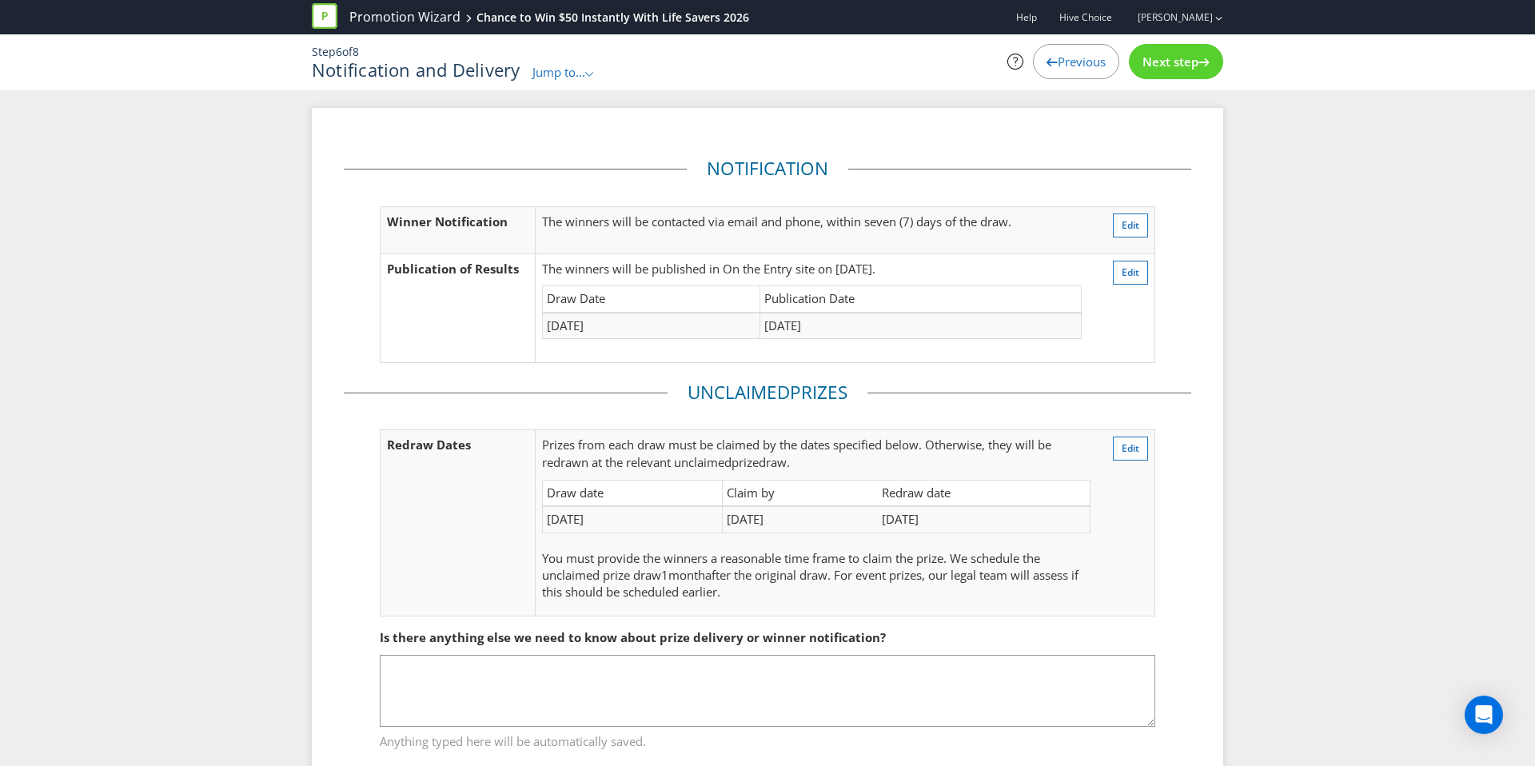
click at [1174, 69] on span "Next step" at bounding box center [1170, 62] width 56 height 16
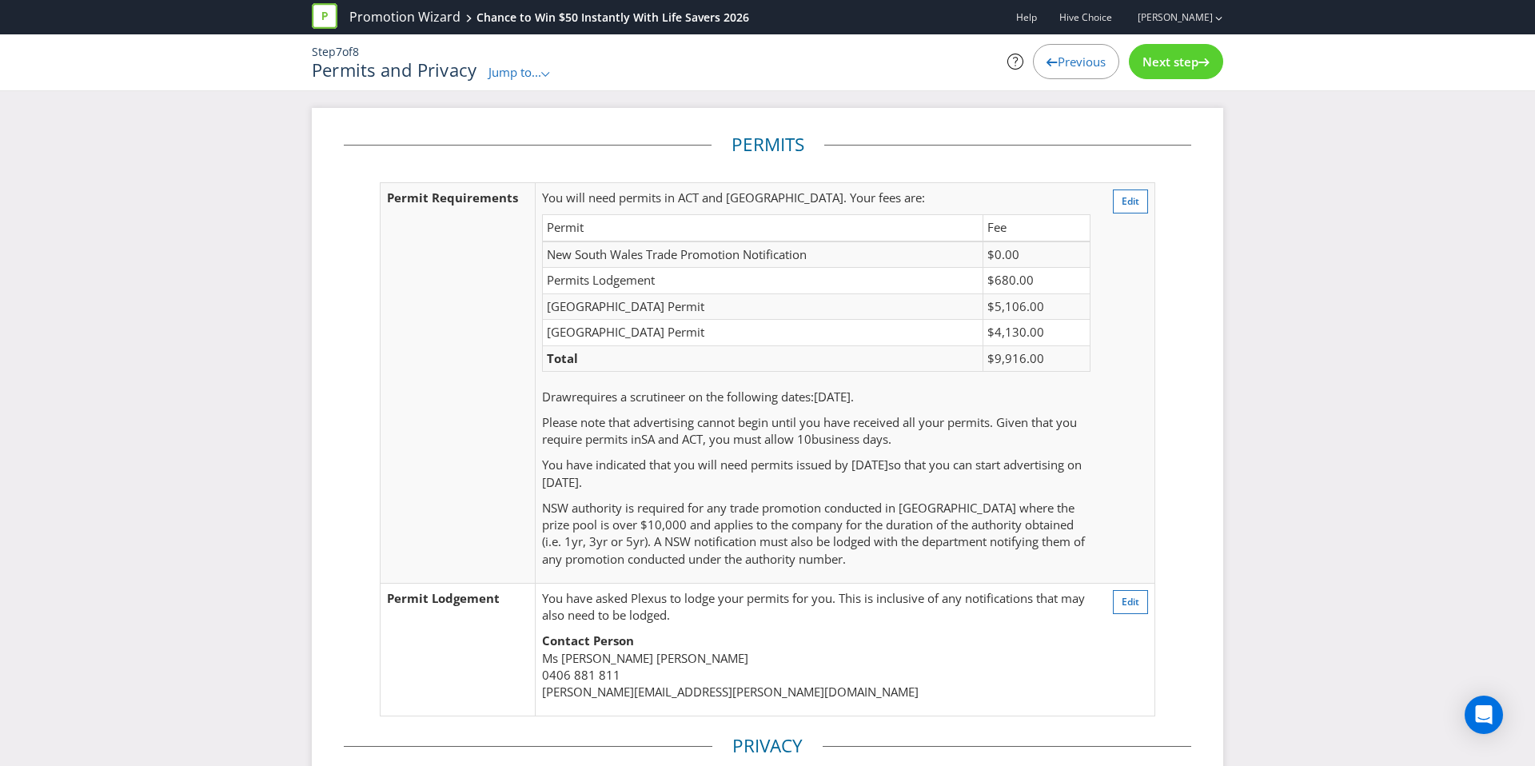
click at [1161, 77] on div "Next step" at bounding box center [1176, 61] width 94 height 35
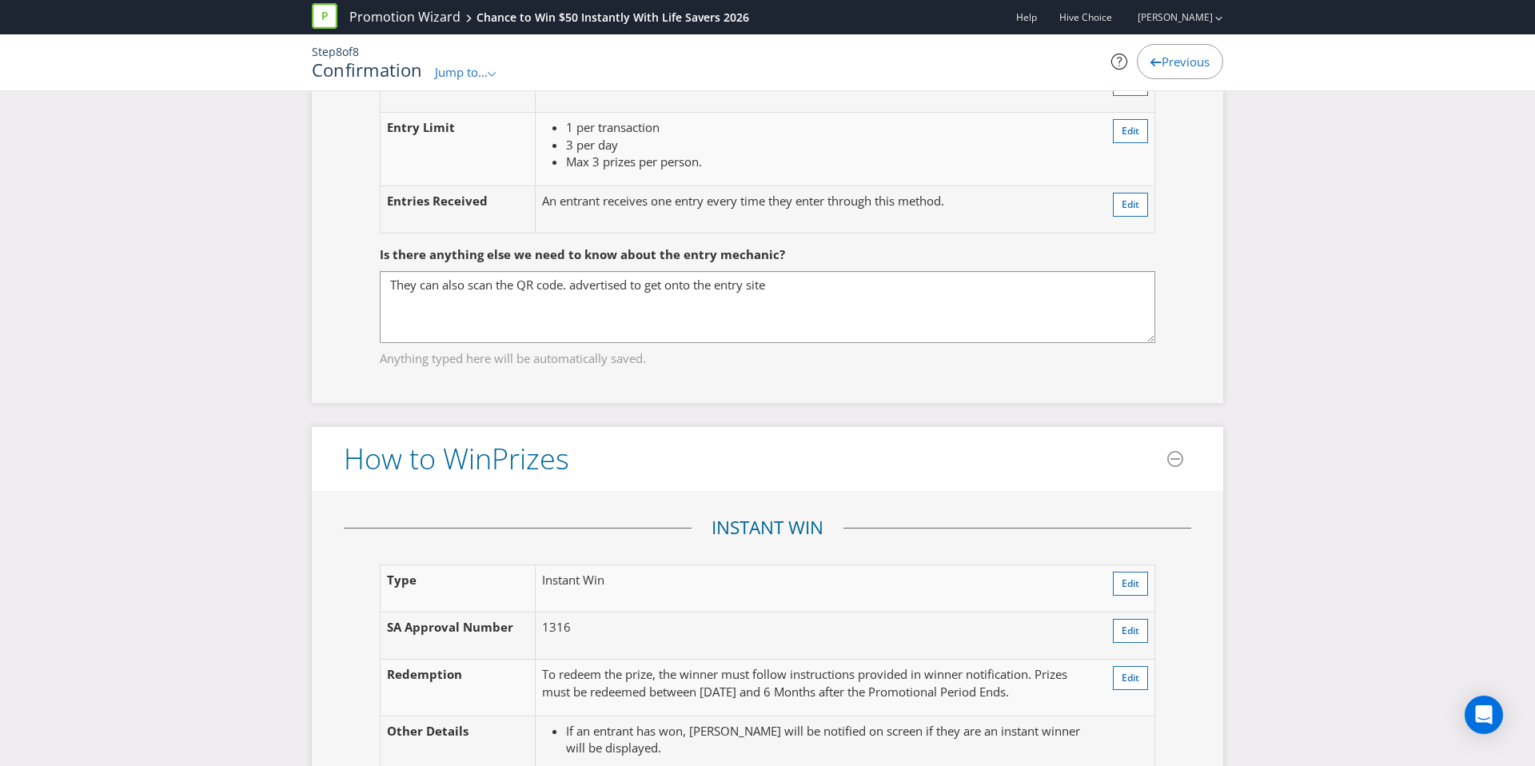
scroll to position [1607, 0]
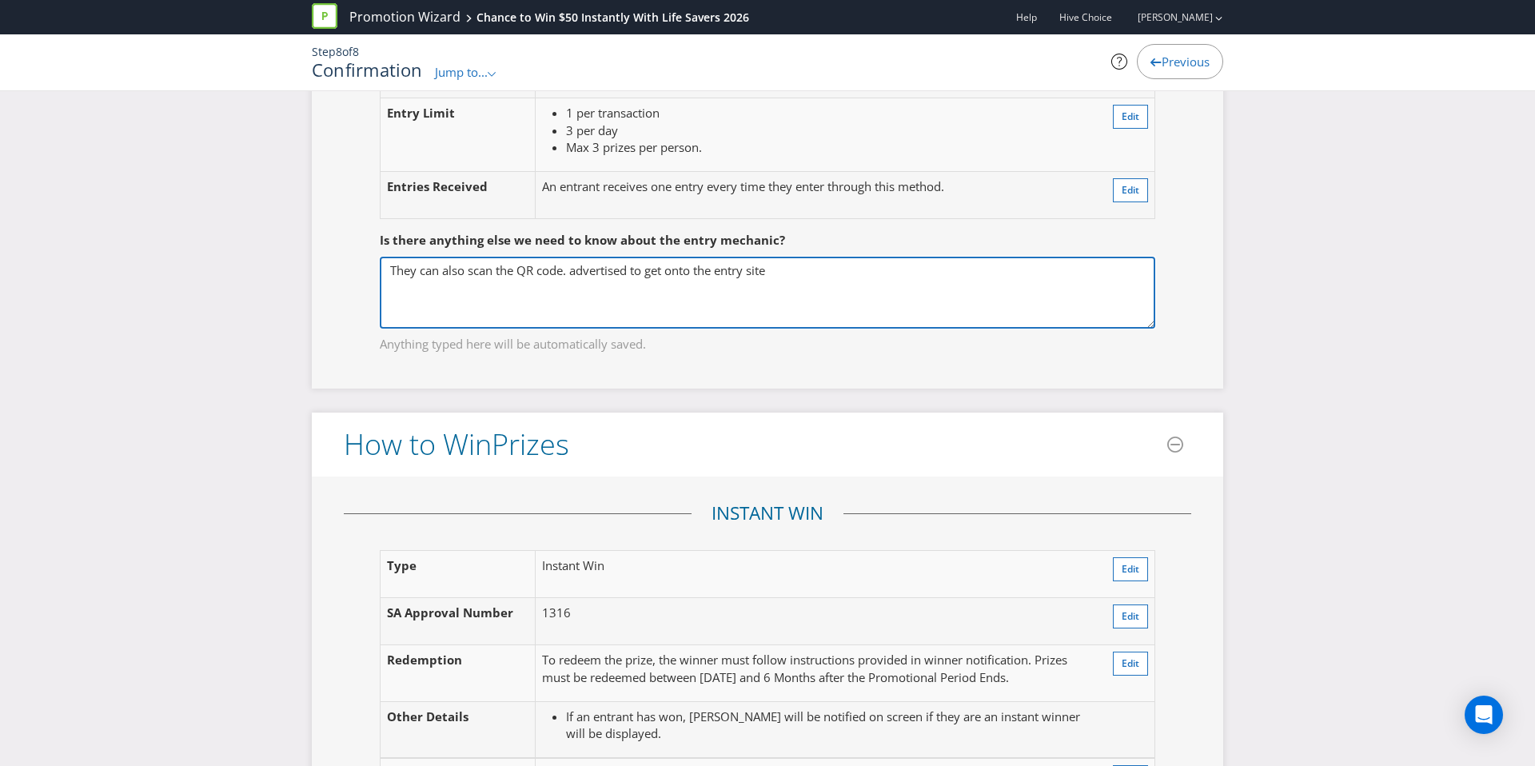
click at [567, 271] on textarea "They can also scan the QR code. advertised to get onto the entry site" at bounding box center [767, 293] width 775 height 72
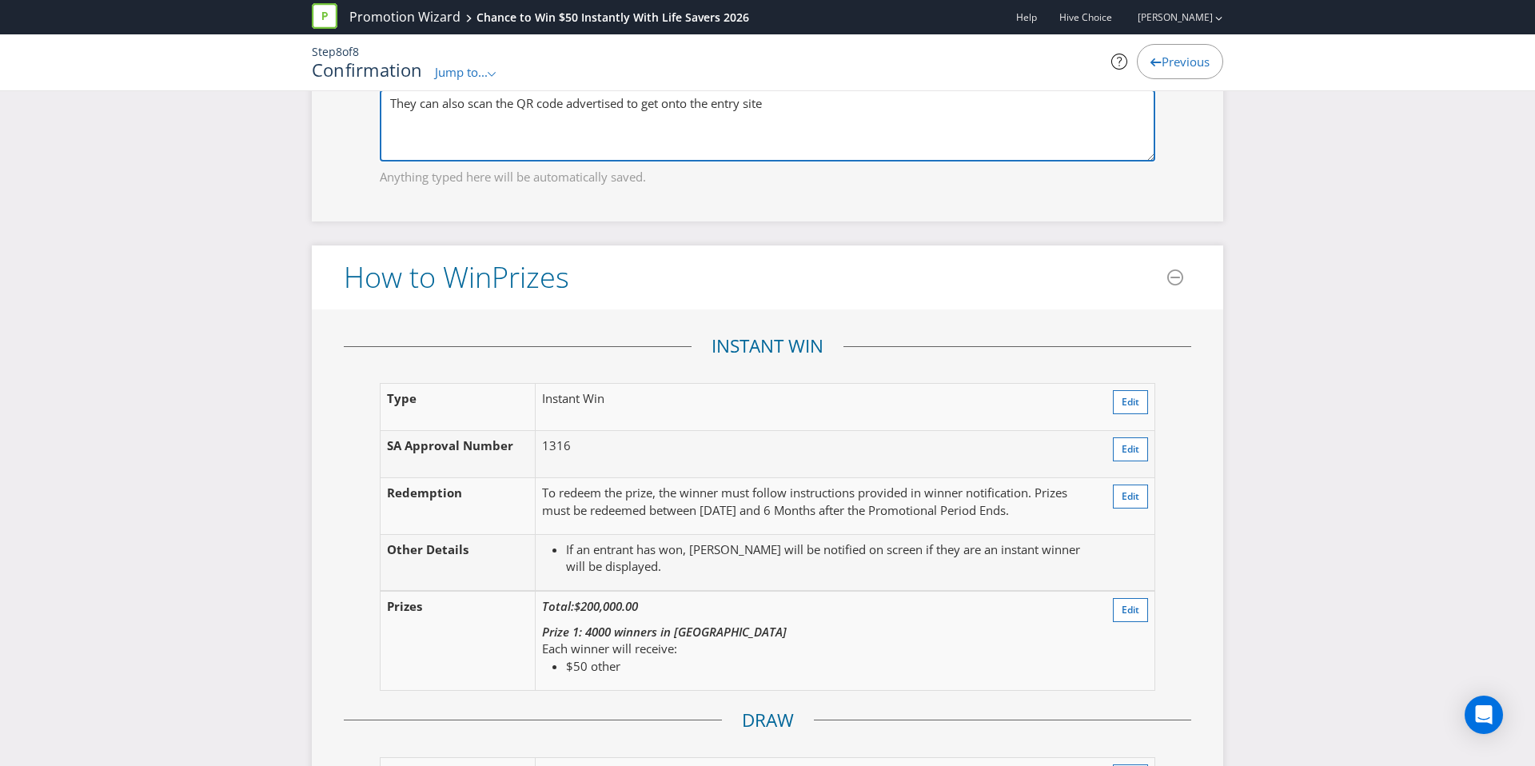
scroll to position [1778, 0]
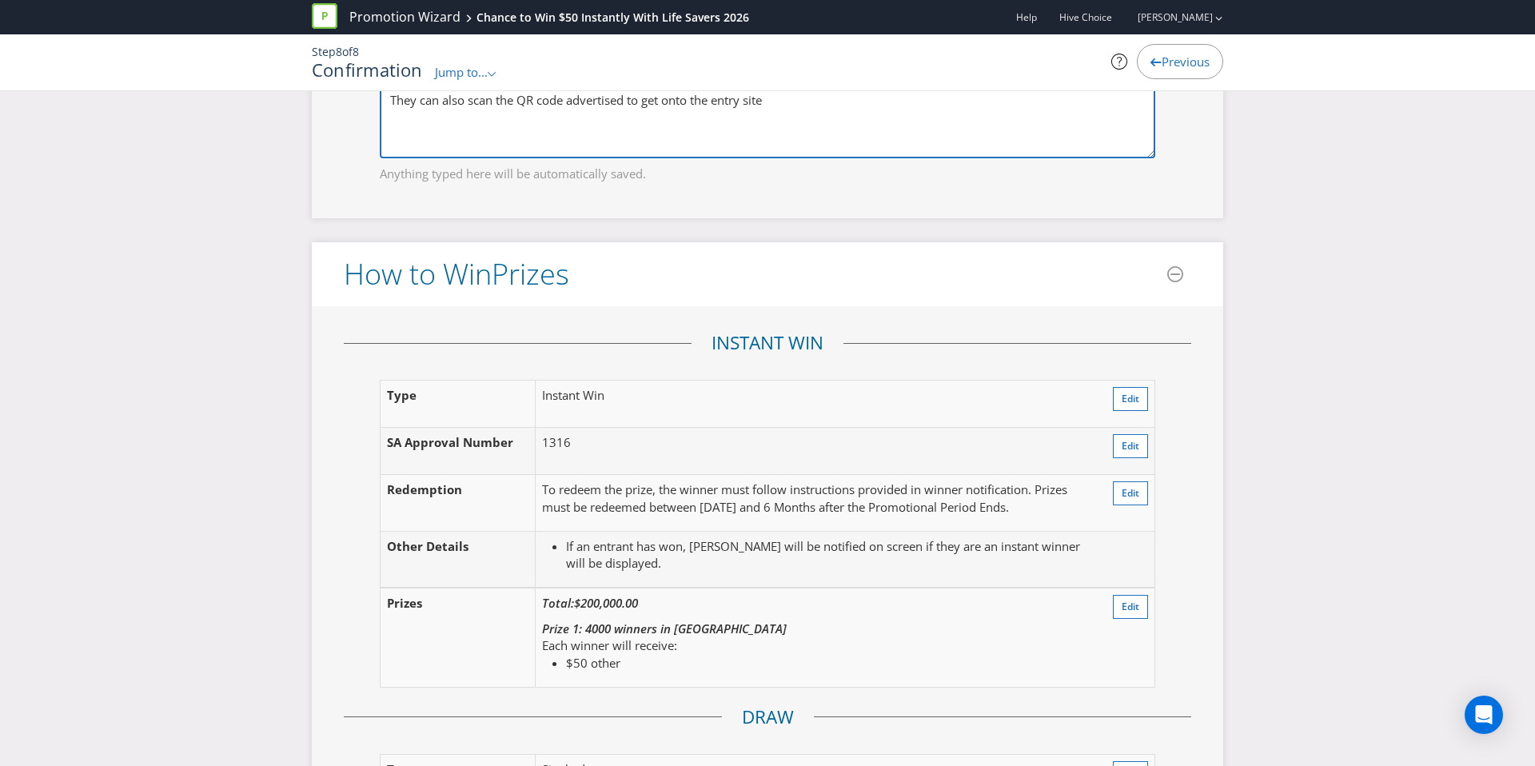
type textarea "They can also scan the QR code advertised to get onto the entry site"
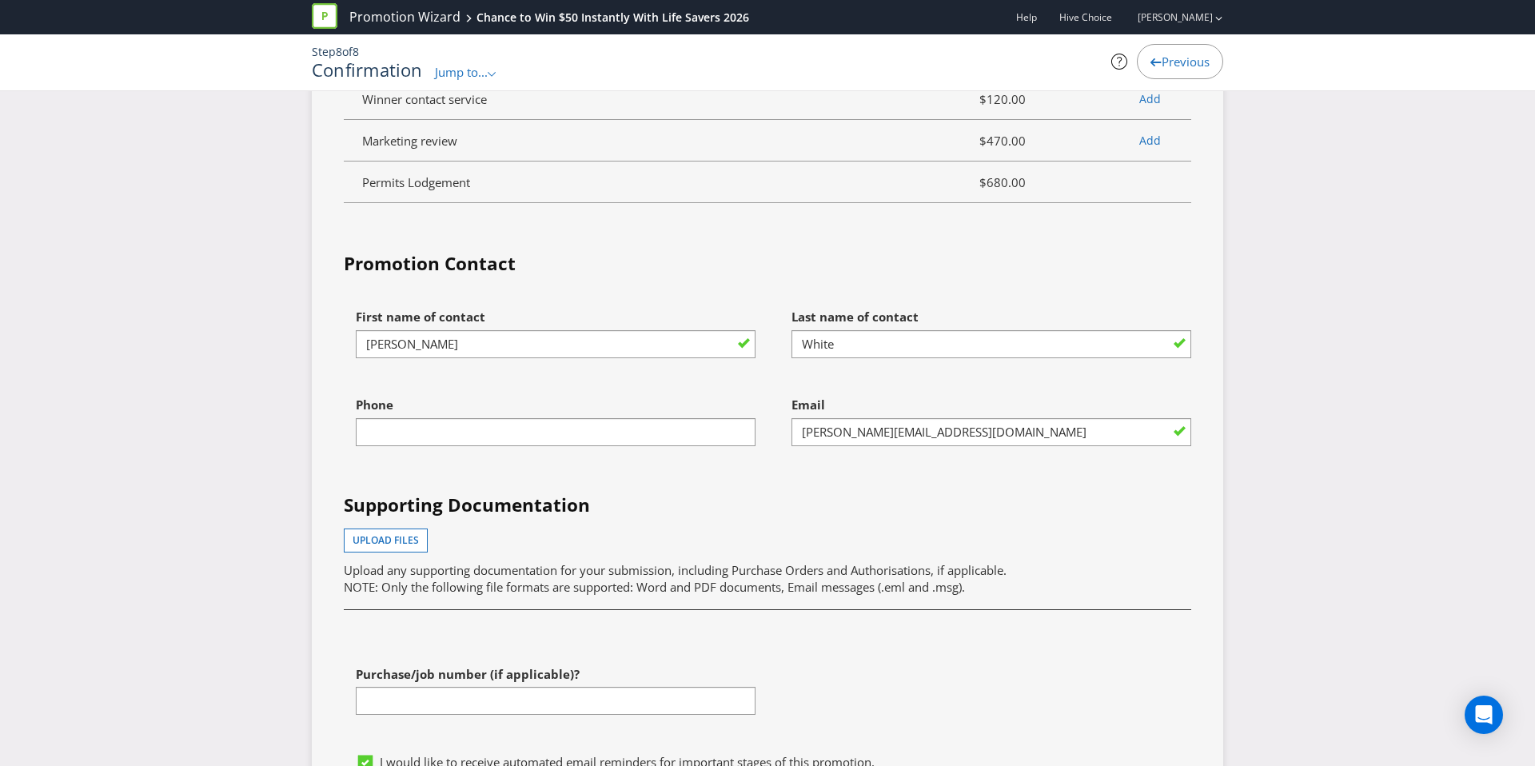
scroll to position [5598, 0]
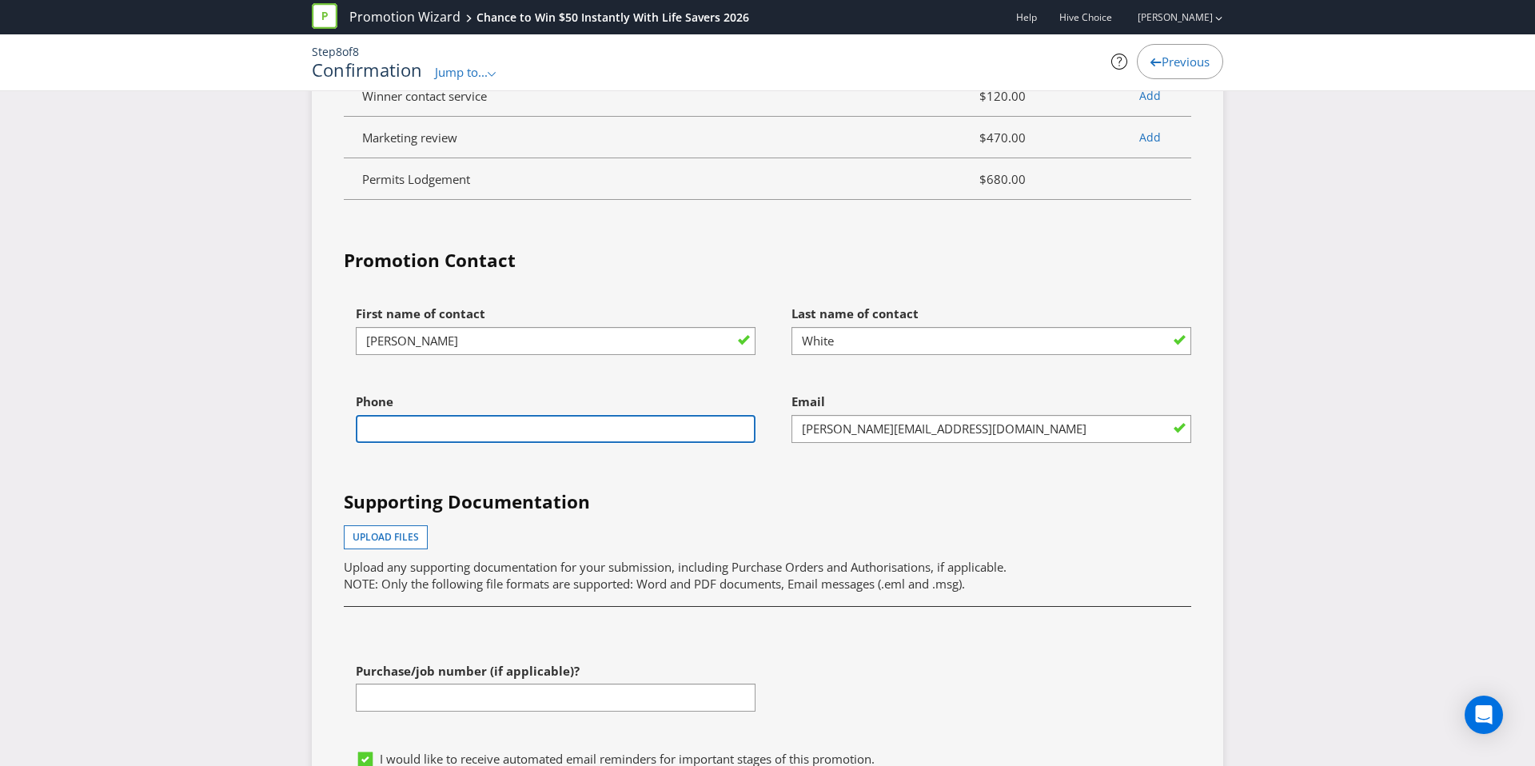
click at [510, 437] on input "text" at bounding box center [556, 429] width 400 height 28
type input "0499503860"
click at [506, 472] on div "Phone [PHONE_NUMBER]" at bounding box center [550, 429] width 436 height 88
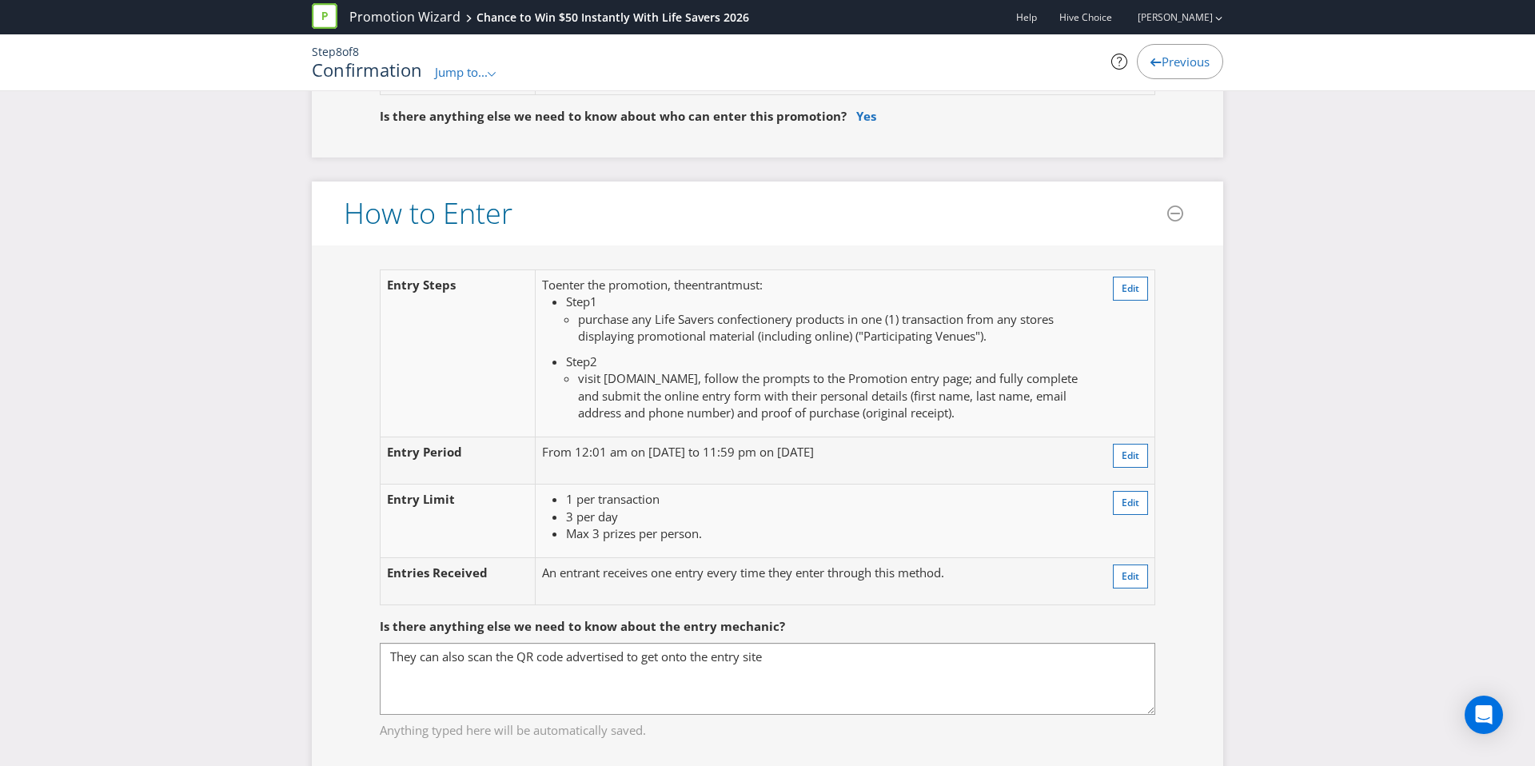
scroll to position [1224, 0]
click at [1126, 289] on span "Edit" at bounding box center [1130, 285] width 18 height 14
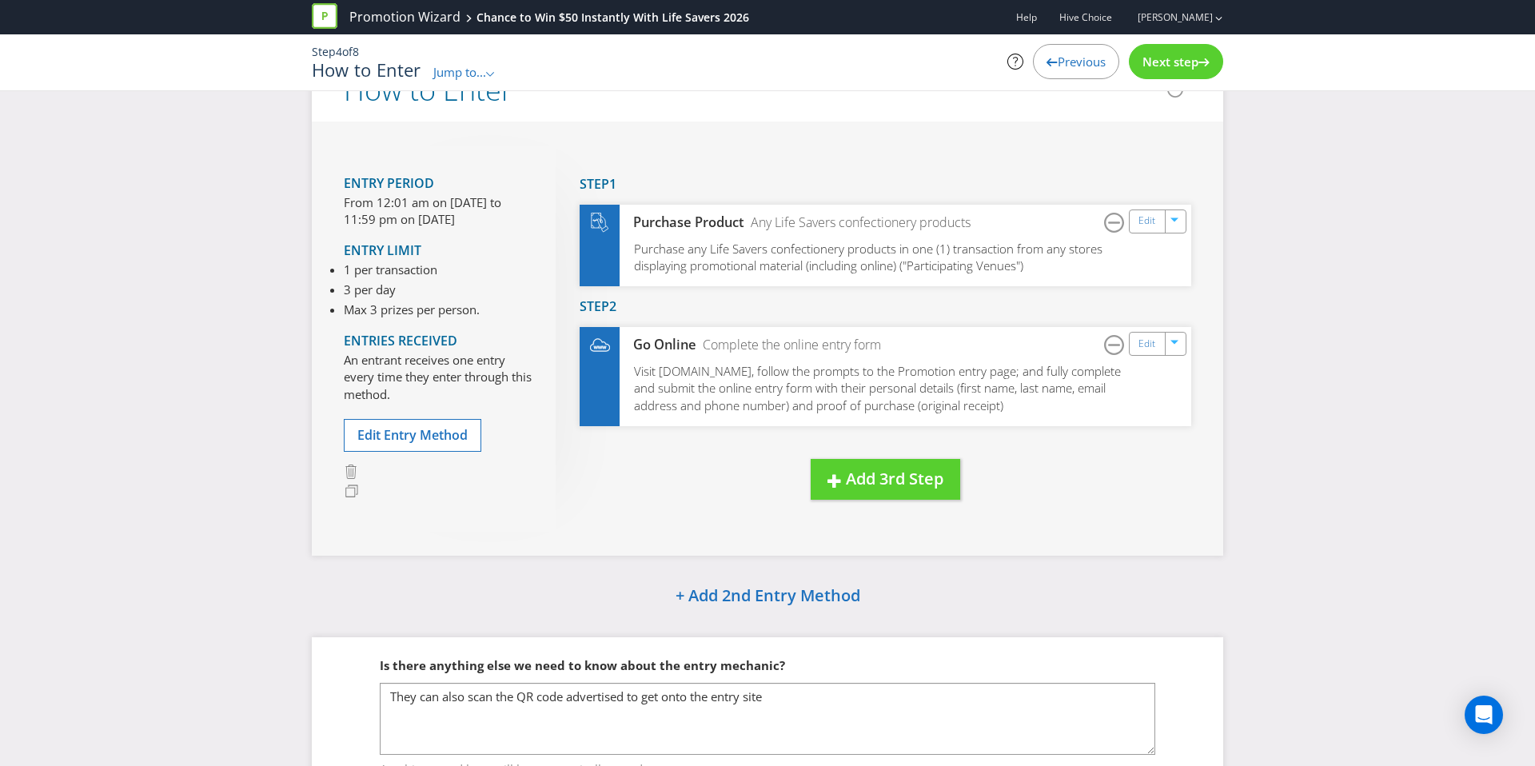
scroll to position [45, 0]
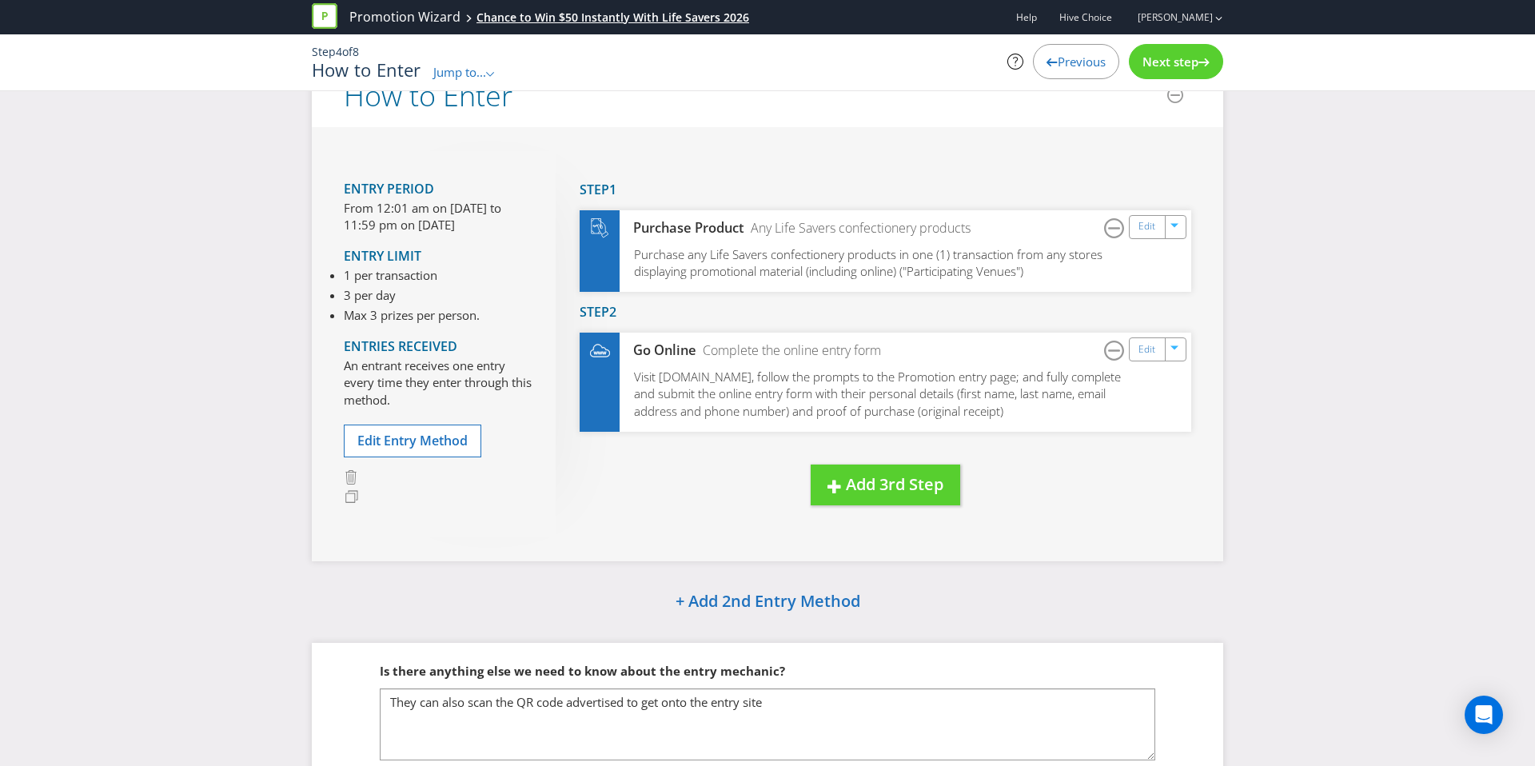
click at [668, 22] on div "Chance to Win $50 Instantly With Life Savers 2026" at bounding box center [612, 18] width 273 height 16
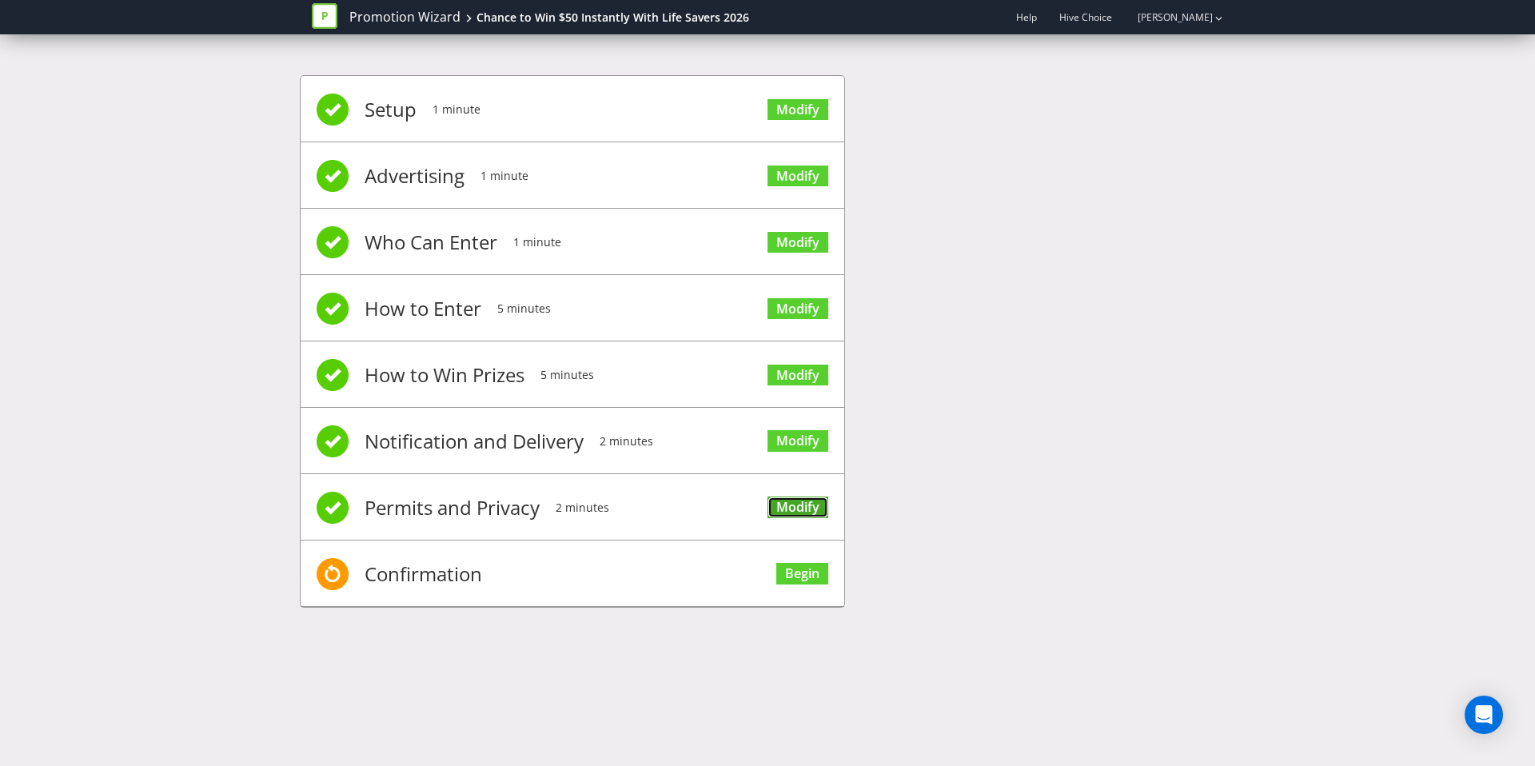
click at [793, 500] on link "Modify" at bounding box center [797, 507] width 61 height 22
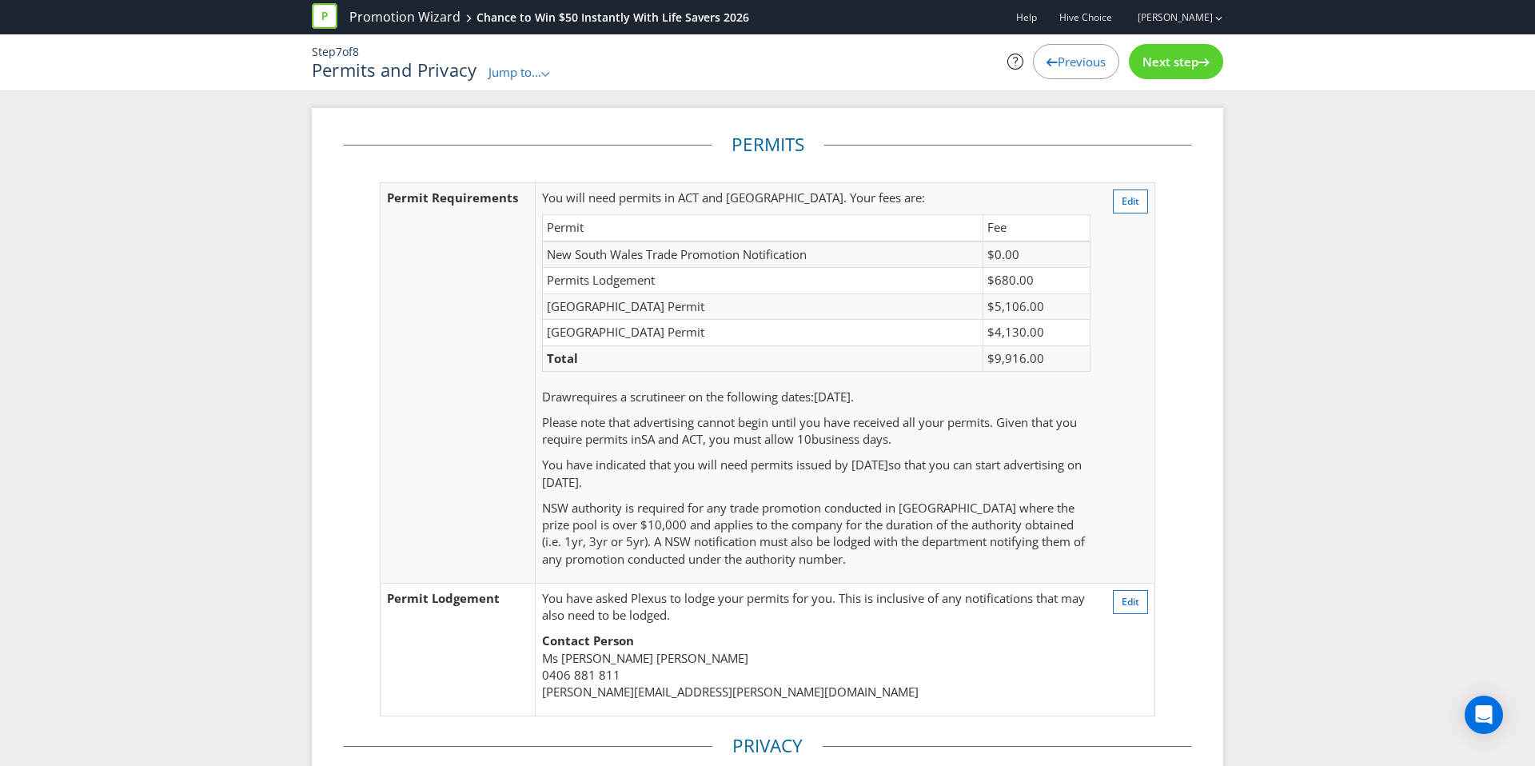
click at [1161, 78] on div "Next step" at bounding box center [1176, 61] width 94 height 35
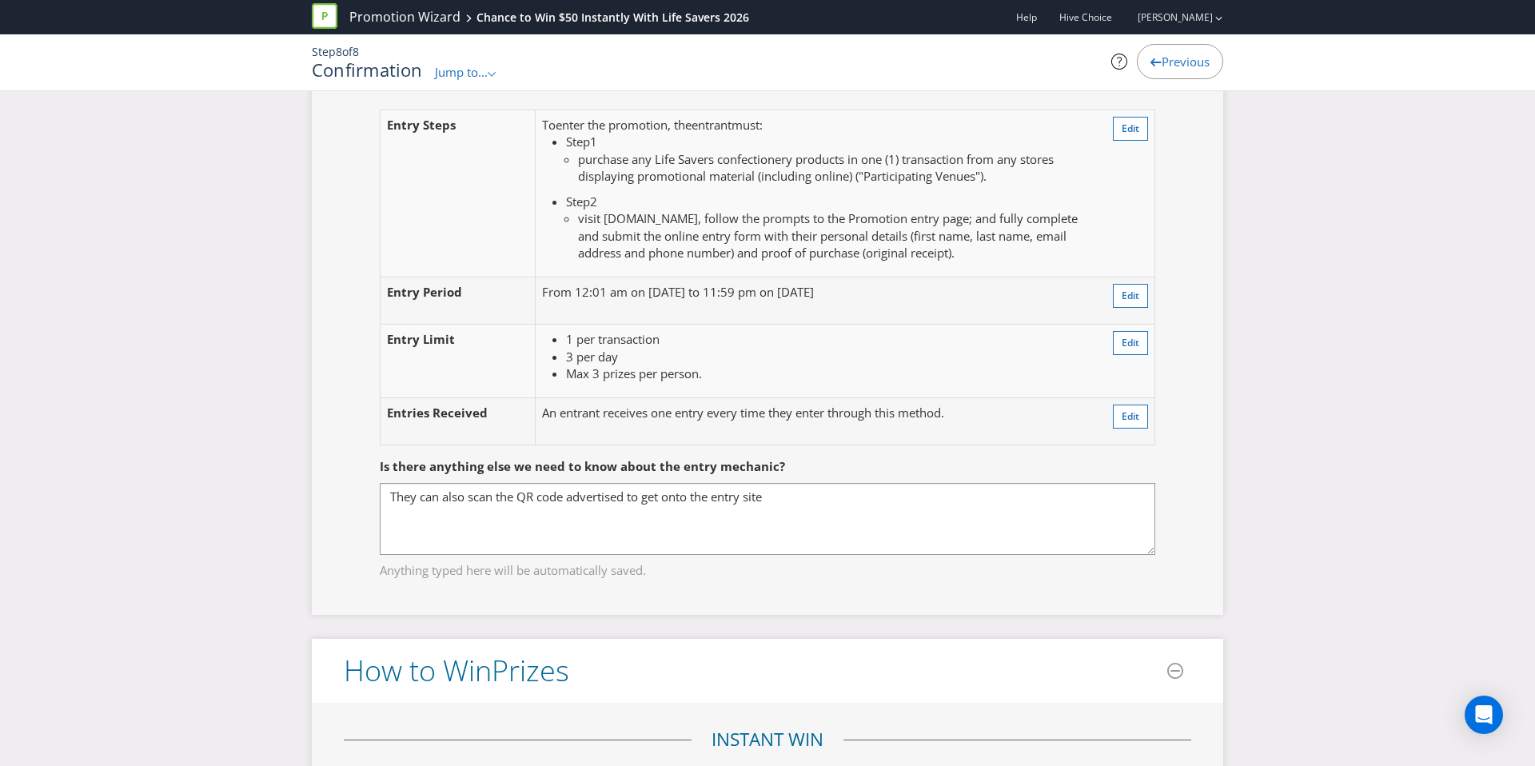
scroll to position [1380, 0]
click at [1122, 133] on span "Edit" at bounding box center [1130, 130] width 18 height 14
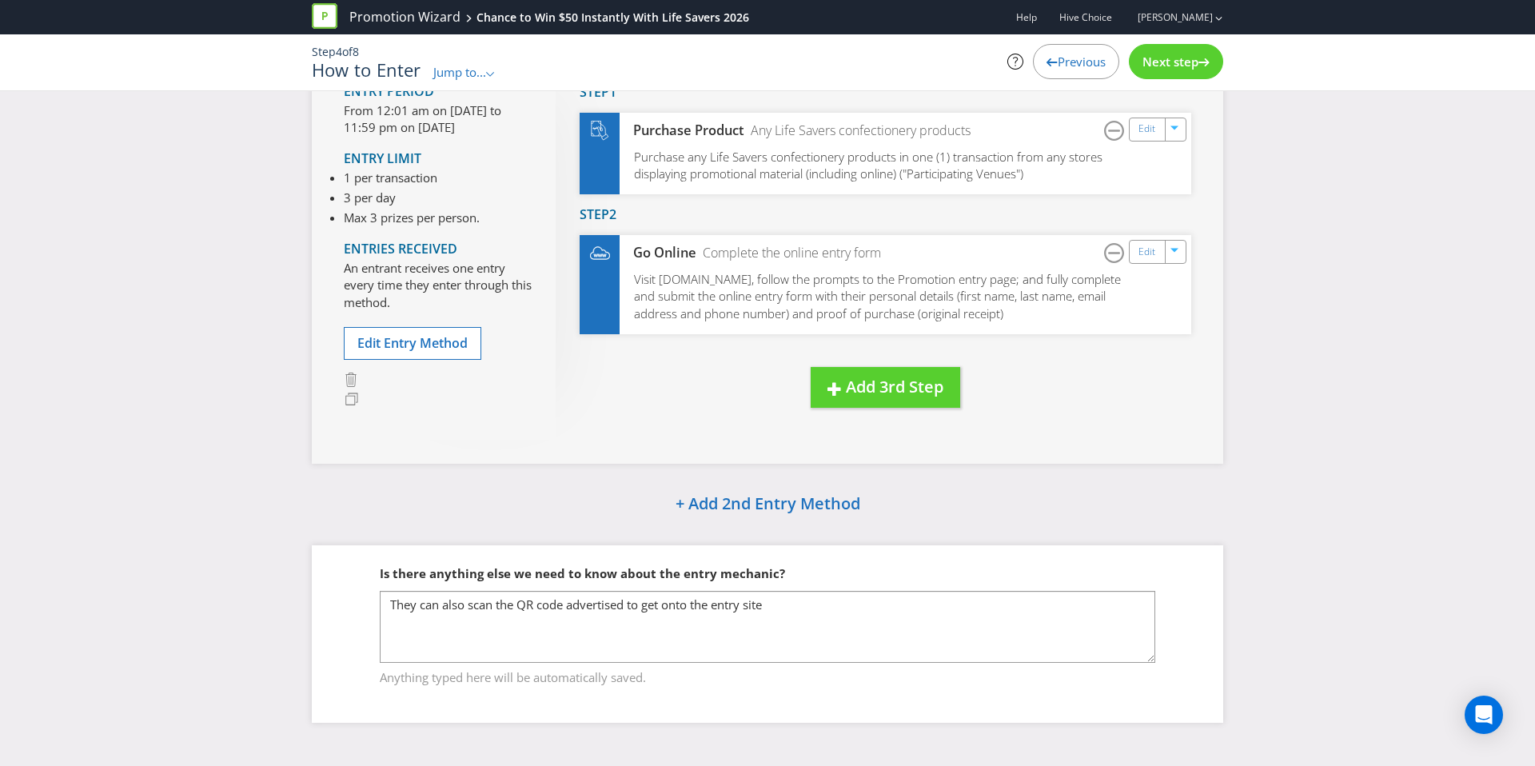
scroll to position [142, 0]
click at [908, 384] on span "Add 3rd Step" at bounding box center [895, 387] width 98 height 22
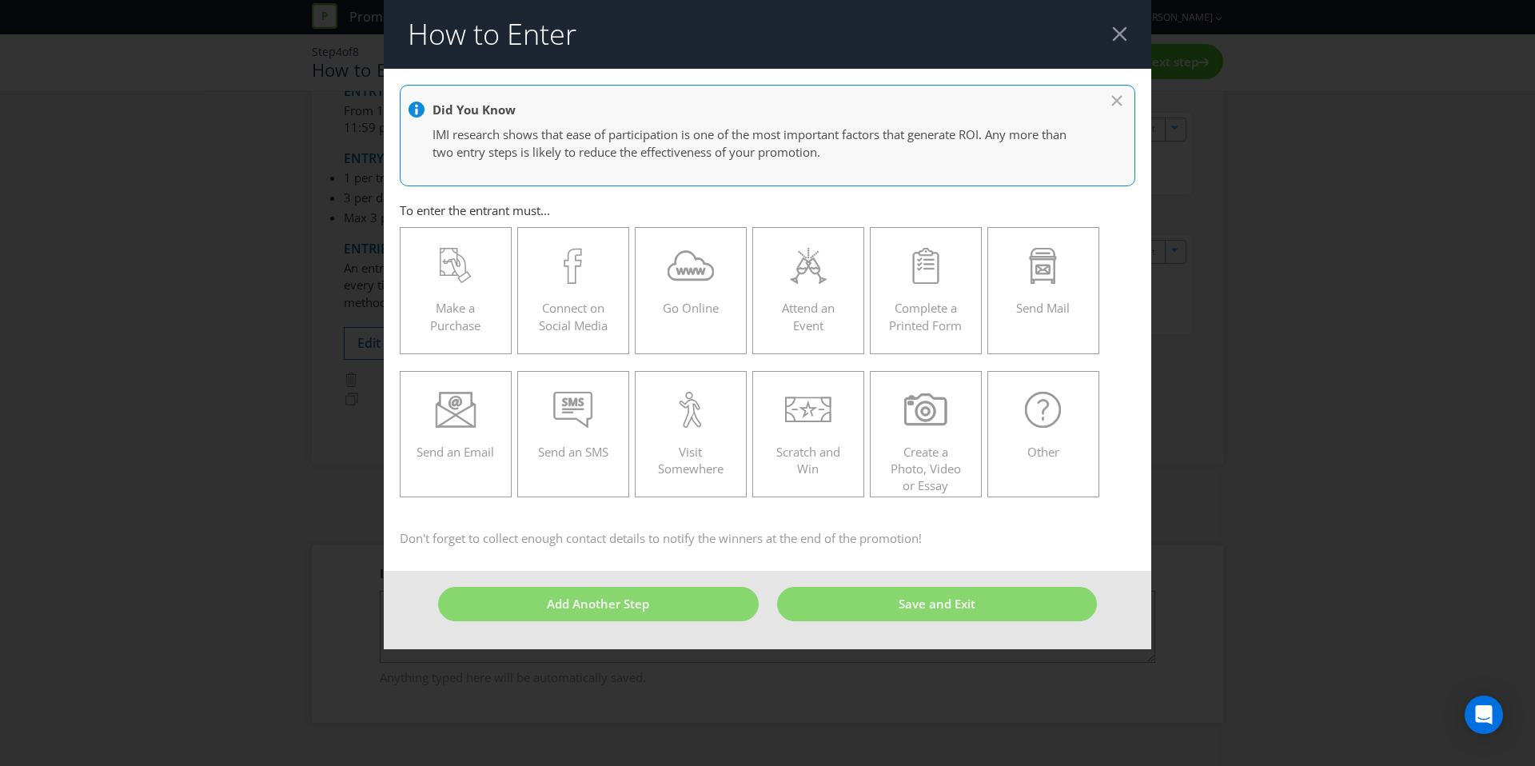
click at [1113, 37] on div at bounding box center [1119, 33] width 15 height 15
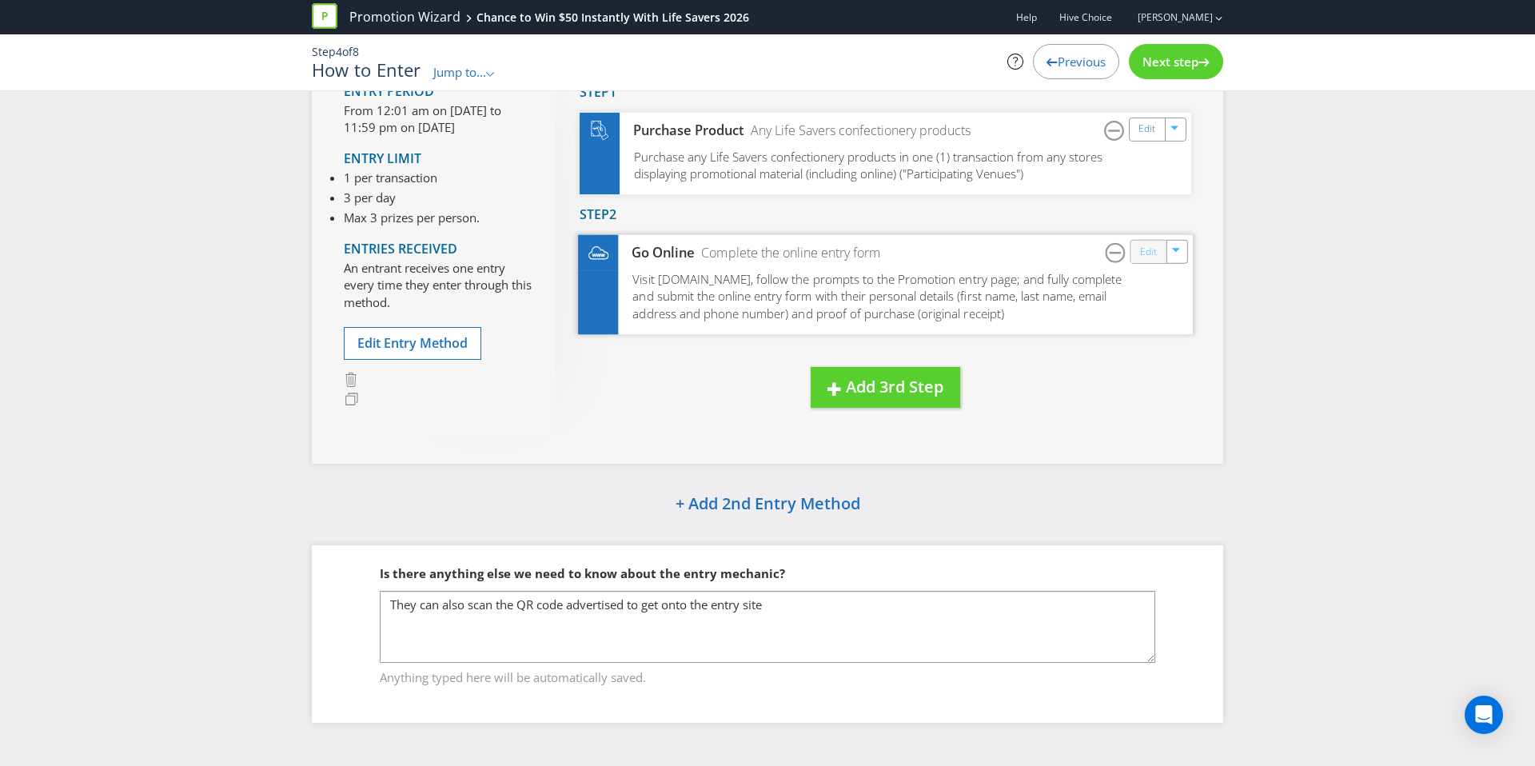
click at [1149, 253] on link "Edit" at bounding box center [1148, 251] width 17 height 18
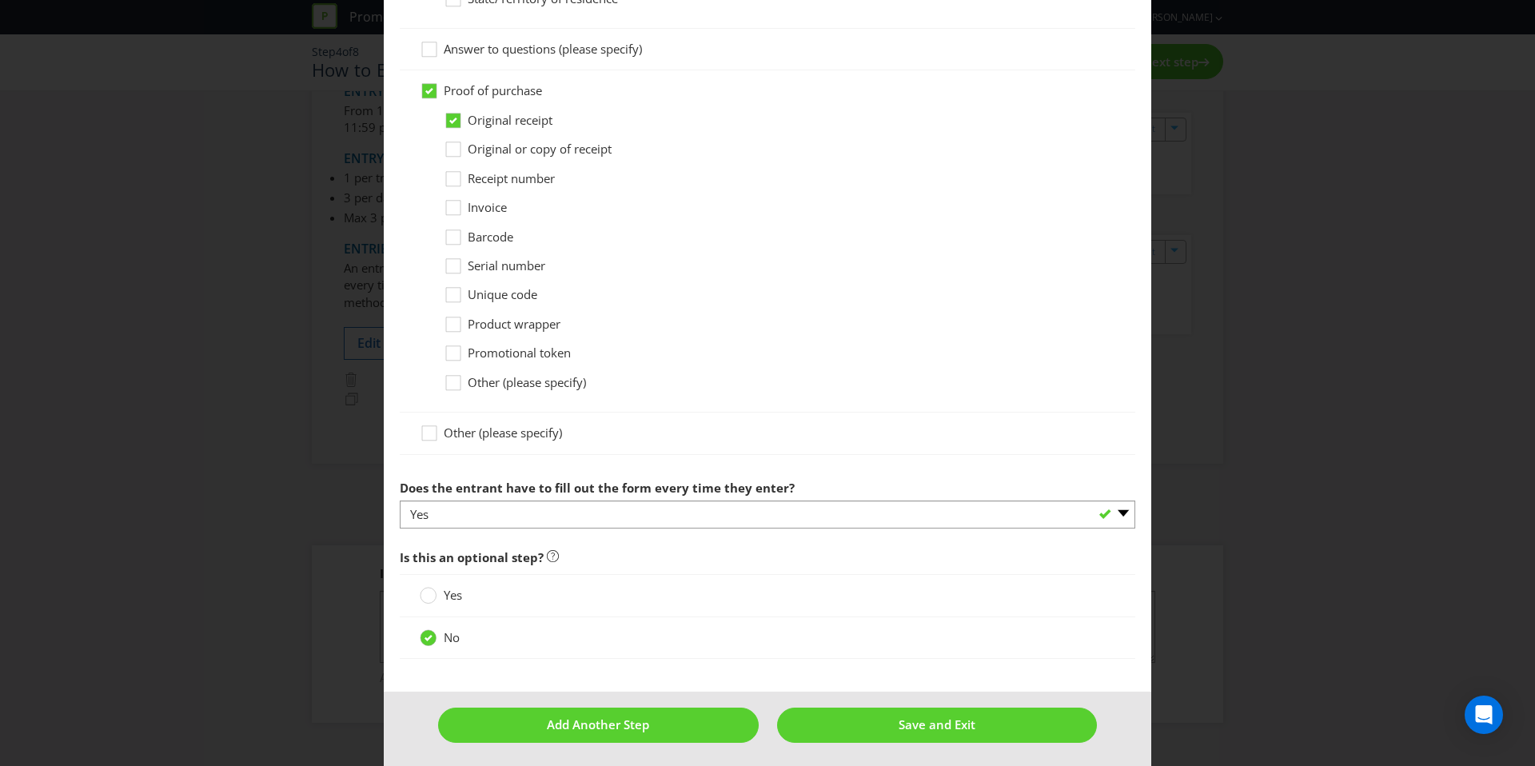
scroll to position [1236, 0]
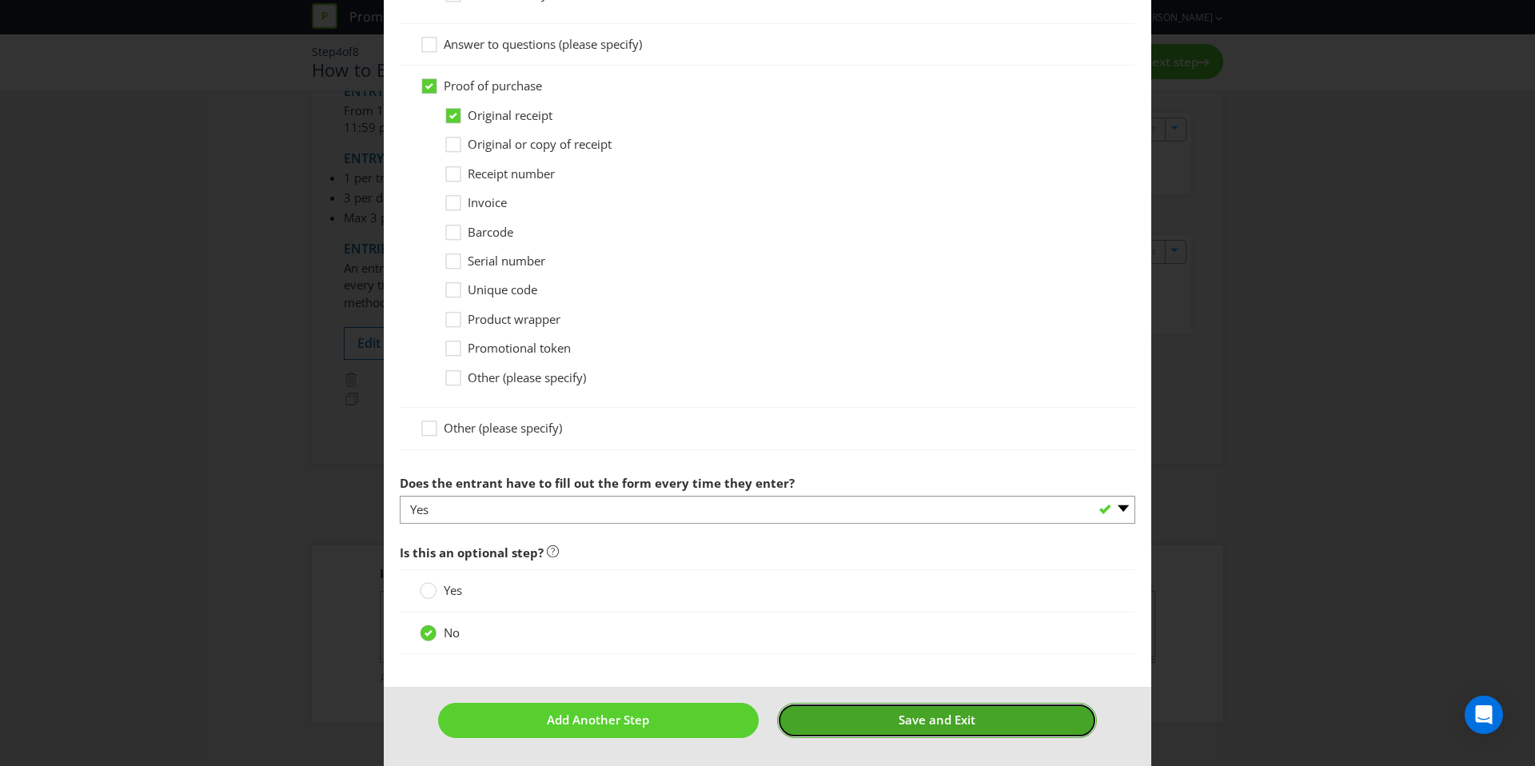
click at [900, 735] on button "Save and Exit" at bounding box center [937, 720] width 321 height 34
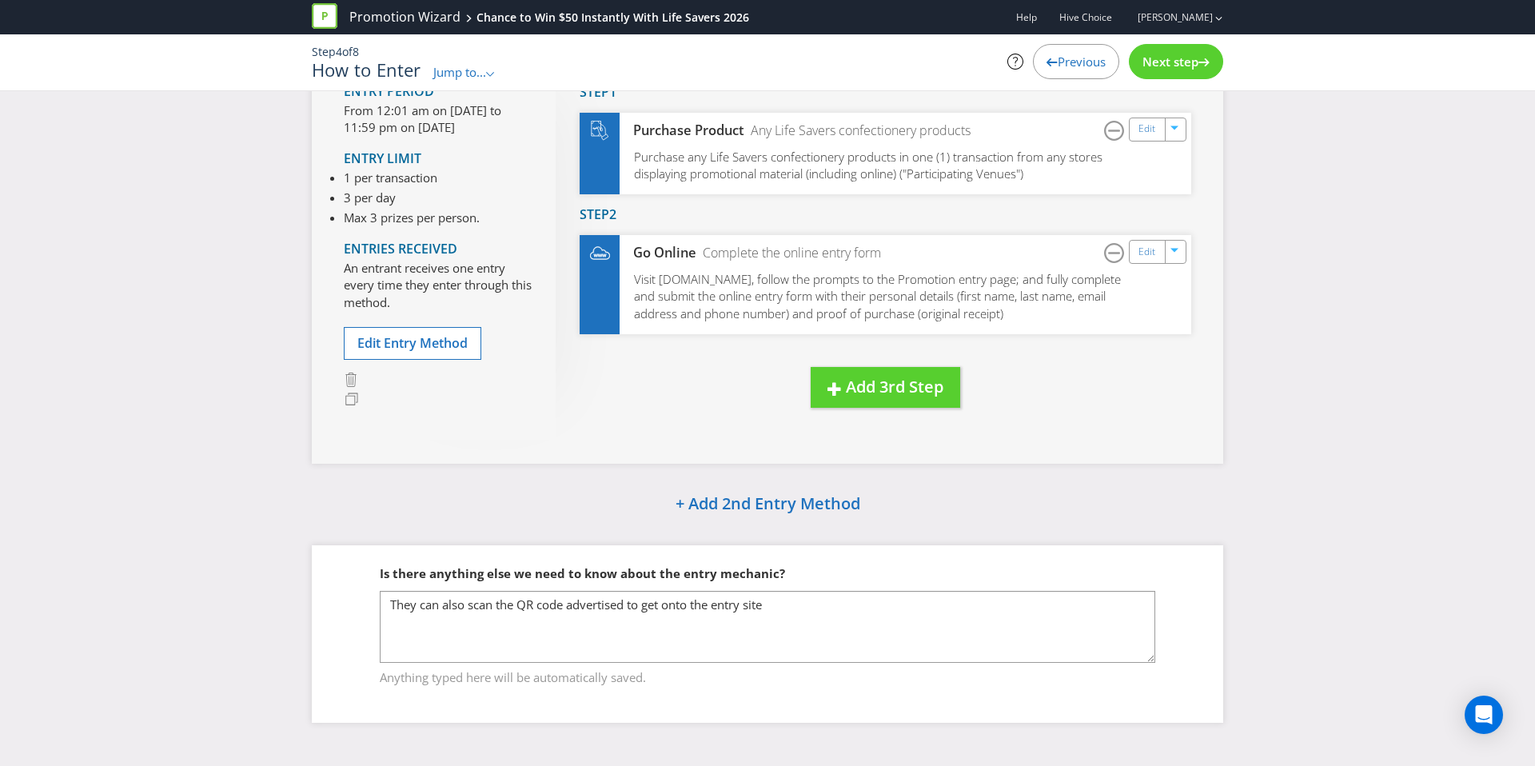
click at [1153, 76] on div "Next step" at bounding box center [1176, 61] width 94 height 35
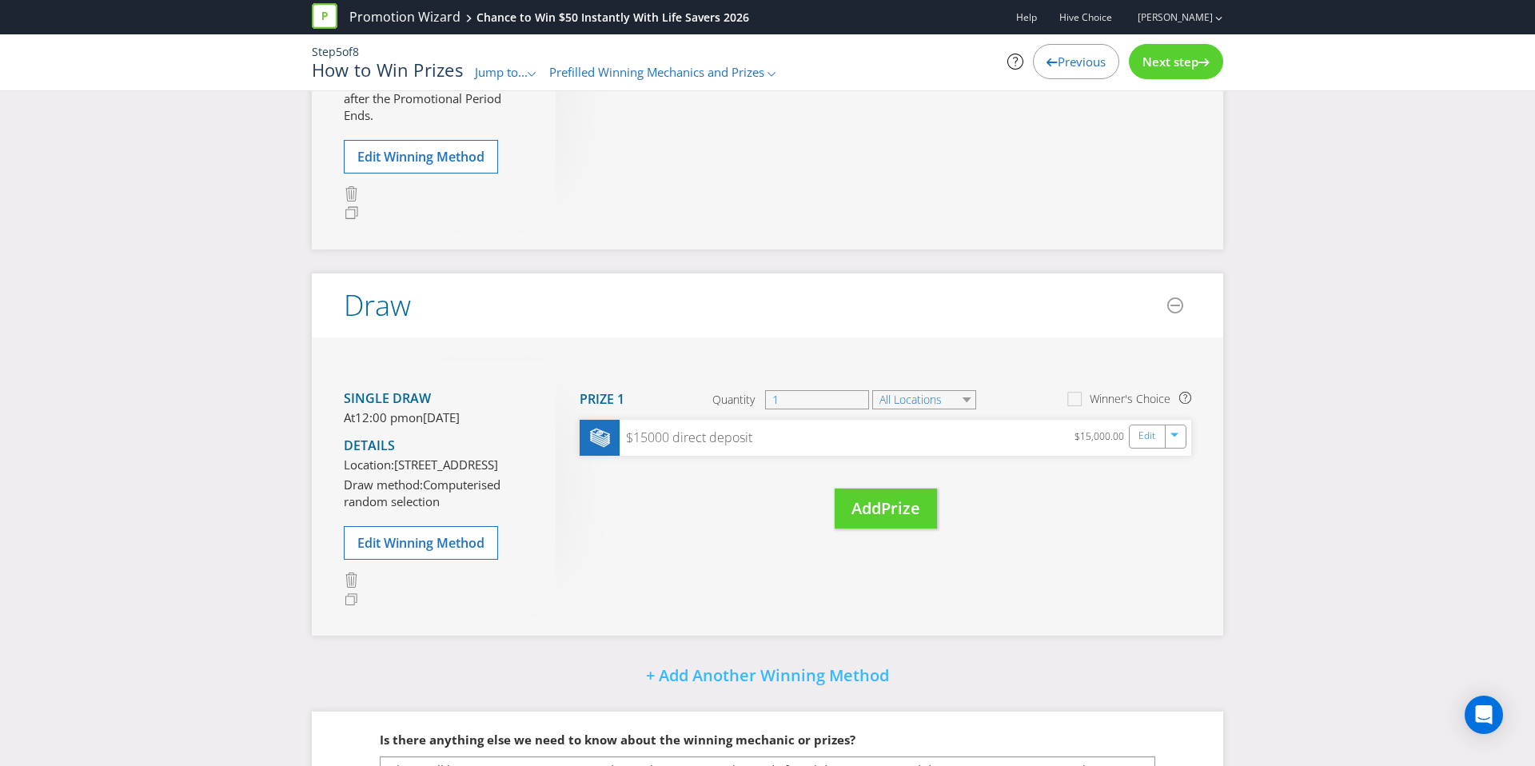
scroll to position [466, 0]
click at [1173, 71] on div "Next step" at bounding box center [1176, 61] width 94 height 35
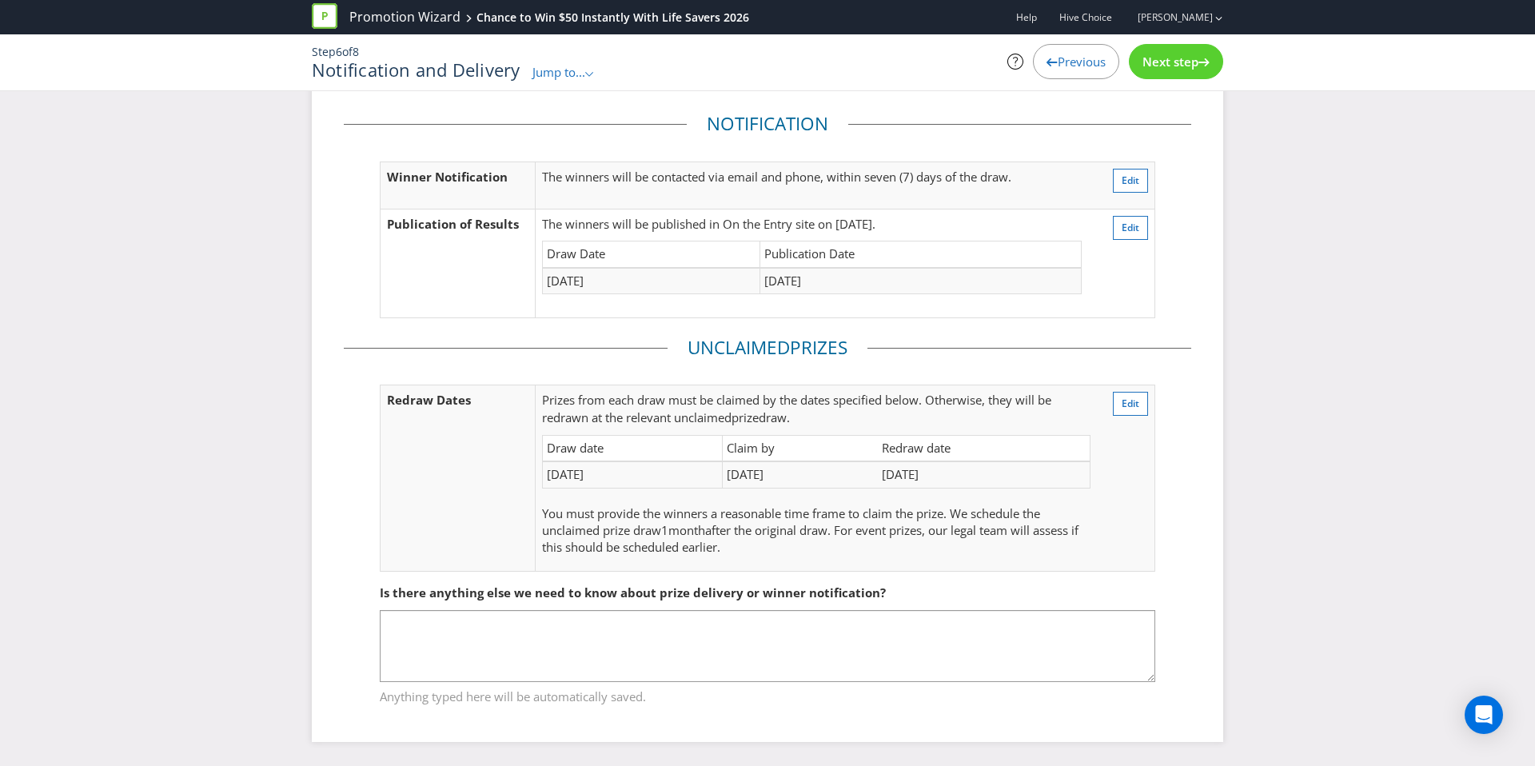
click at [1166, 77] on div "Next step" at bounding box center [1176, 61] width 94 height 35
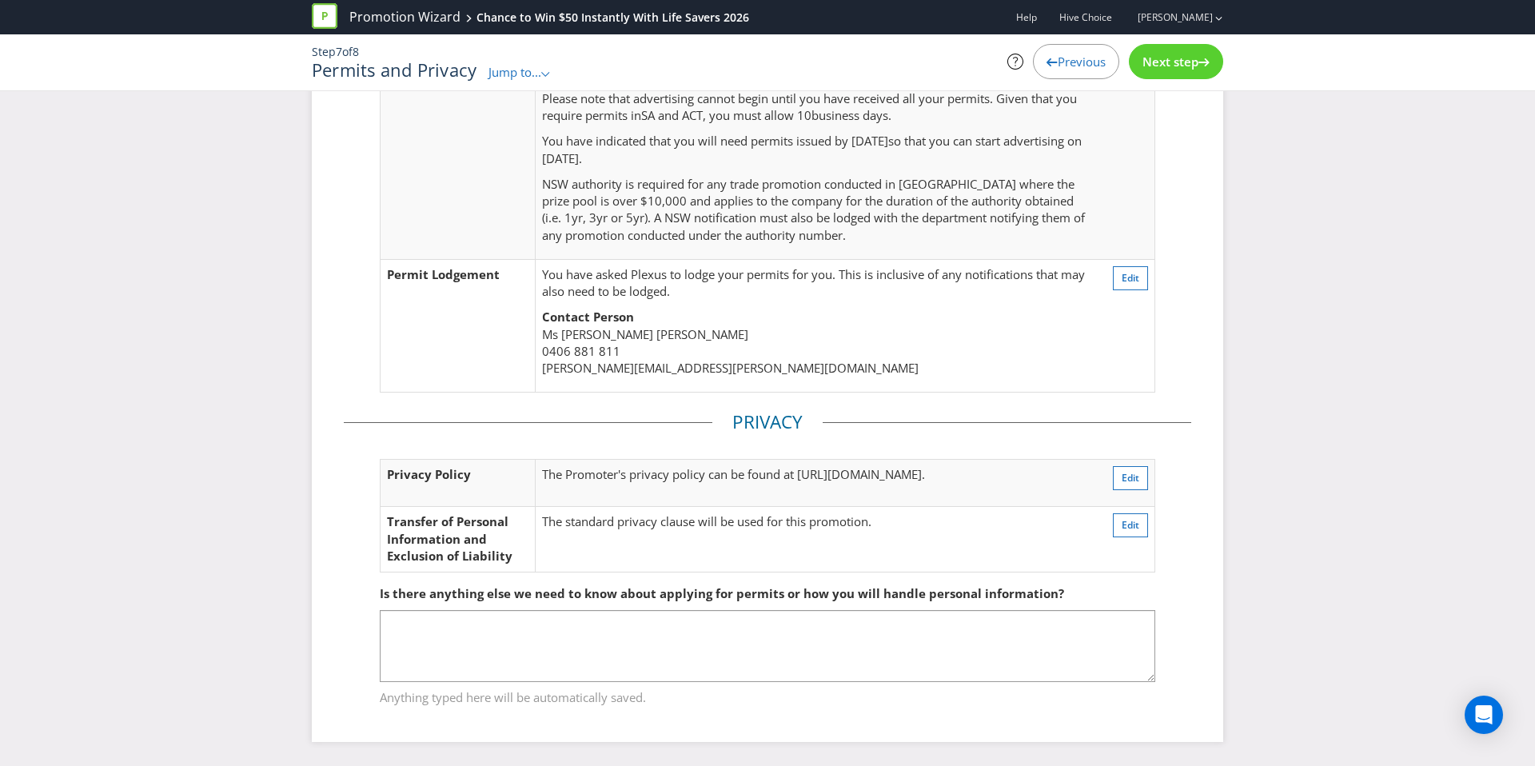
click at [1197, 77] on div "Next step" at bounding box center [1176, 61] width 94 height 35
